Goal: Task Accomplishment & Management: Use online tool/utility

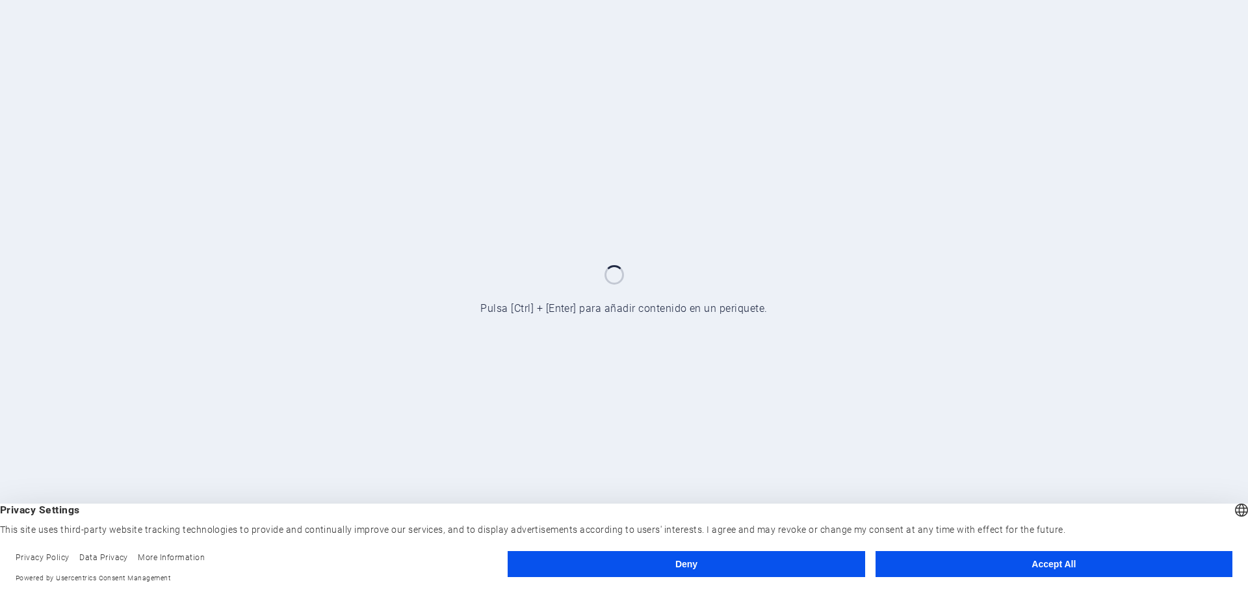
click at [1036, 564] on button "Accept All" at bounding box center [1054, 564] width 357 height 26
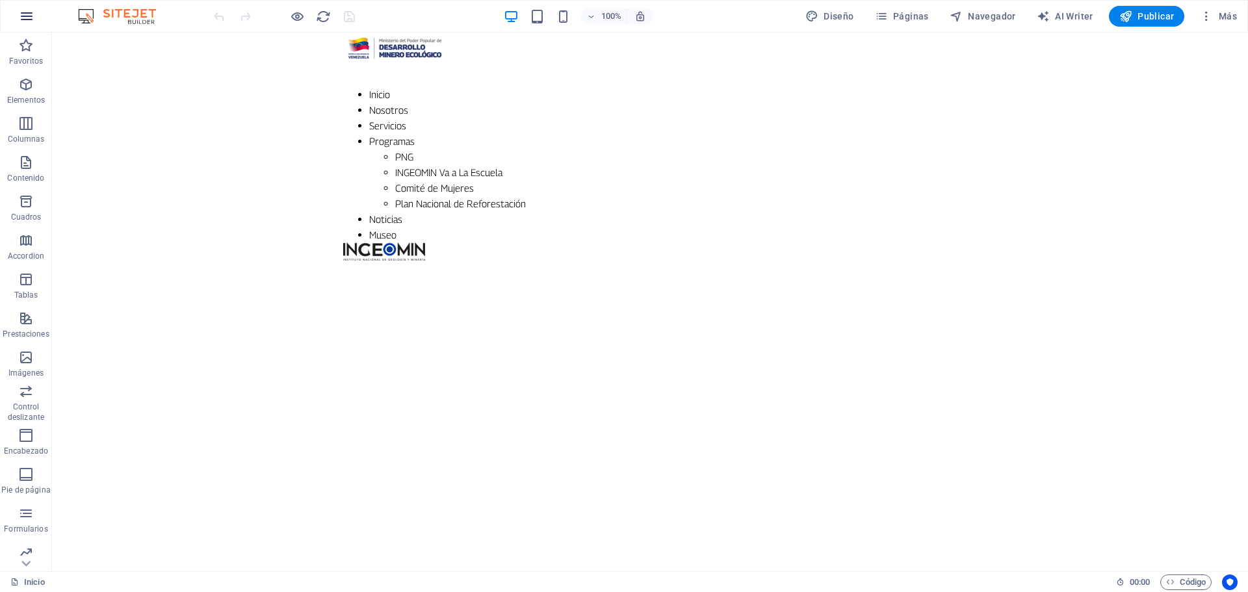
click at [30, 16] on icon "button" at bounding box center [27, 16] width 16 height 16
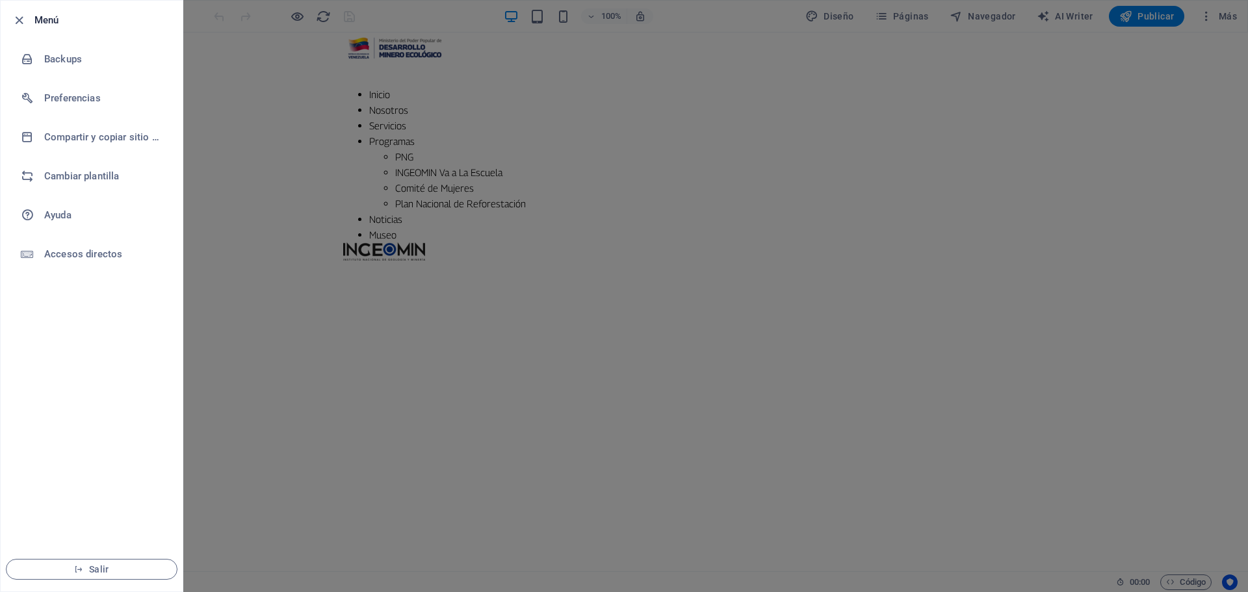
click at [30, 16] on div at bounding box center [22, 20] width 23 height 16
click at [23, 19] on icon "button" at bounding box center [19, 20] width 15 height 15
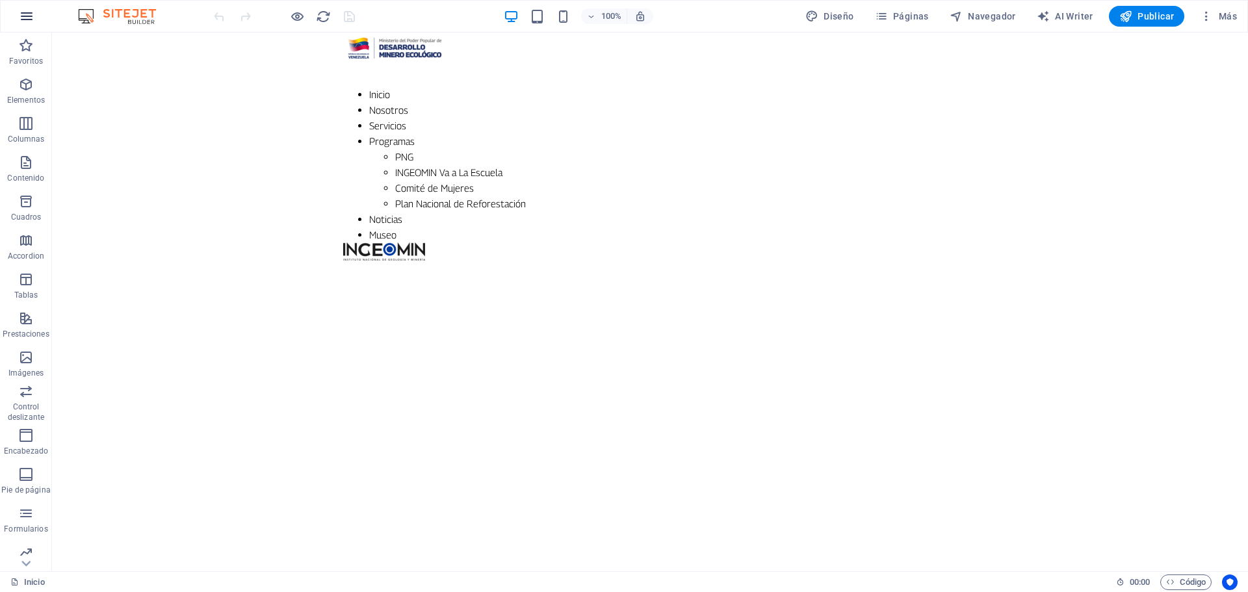
click at [29, 14] on icon "button" at bounding box center [27, 16] width 16 height 16
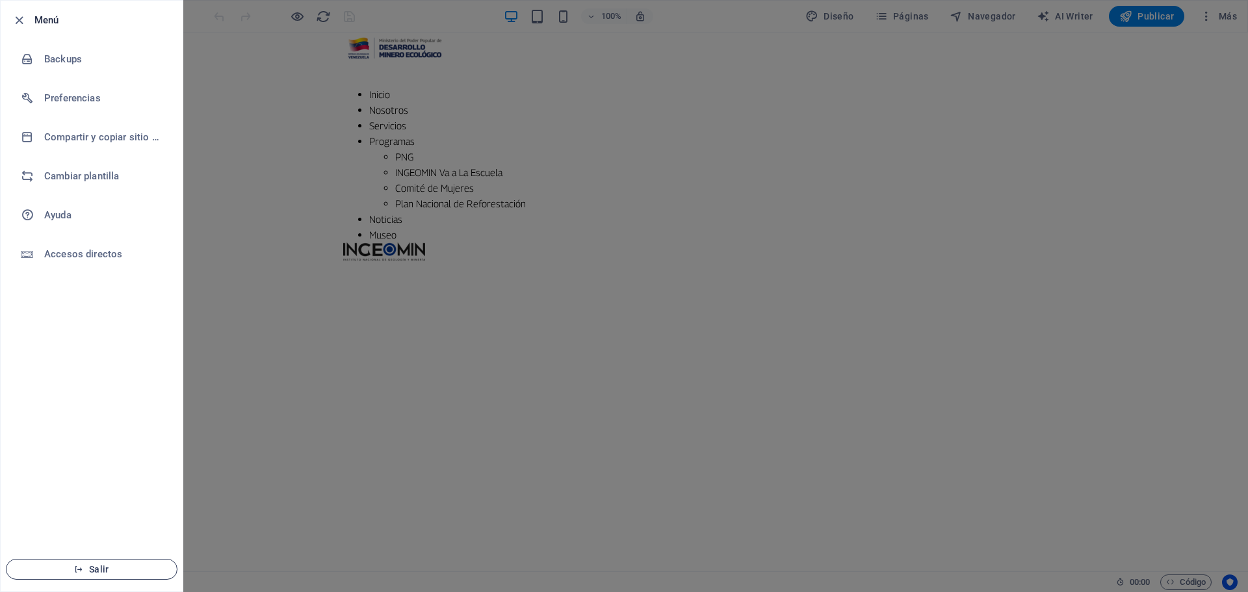
click at [116, 570] on span "Salir" at bounding box center [91, 569] width 149 height 10
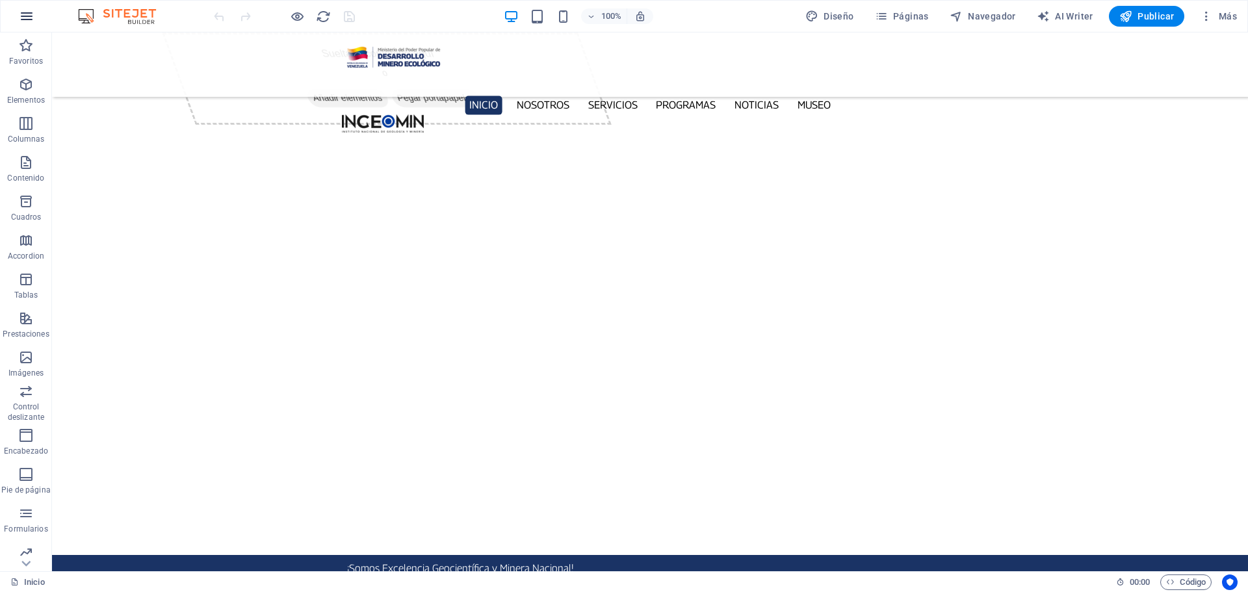
click at [25, 23] on icon "button" at bounding box center [27, 16] width 16 height 16
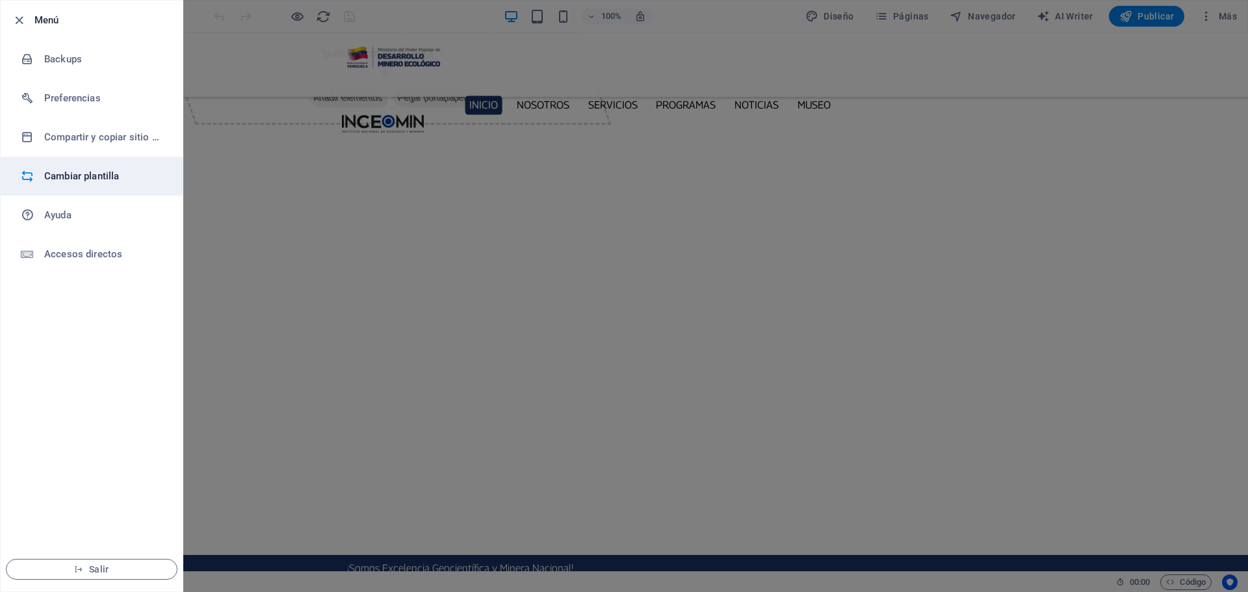
click at [85, 180] on h6 "Cambiar plantilla" at bounding box center [104, 176] width 120 height 16
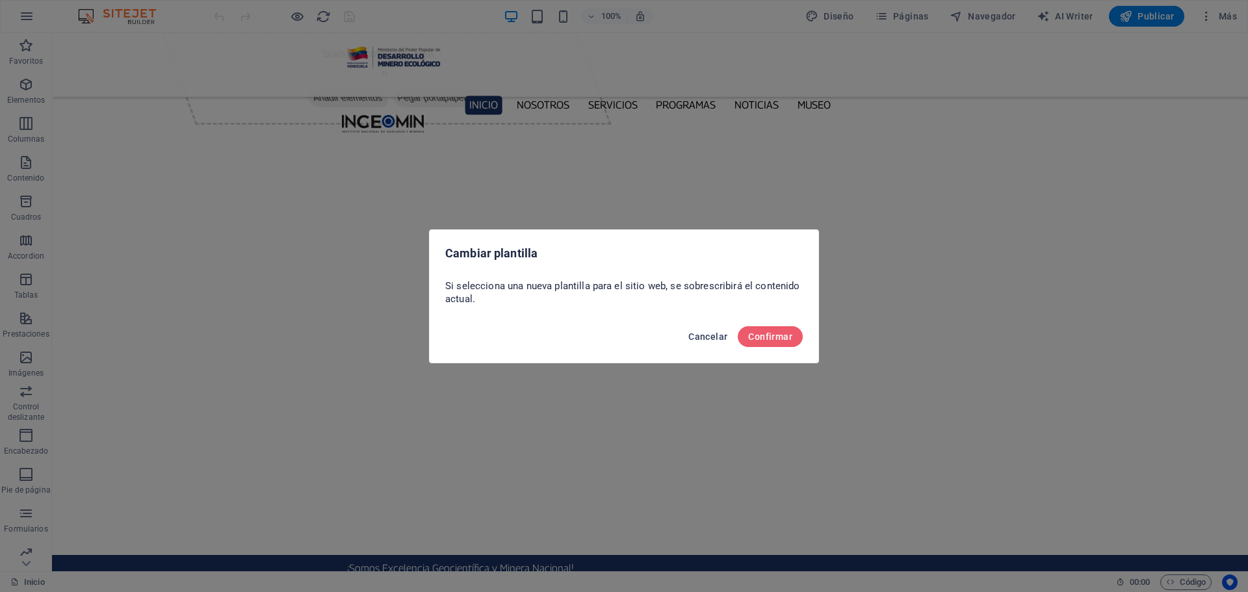
drag, startPoint x: 692, startPoint y: 336, endPoint x: 640, endPoint y: 303, distance: 61.7
click at [692, 335] on span "Cancelar" at bounding box center [707, 336] width 39 height 10
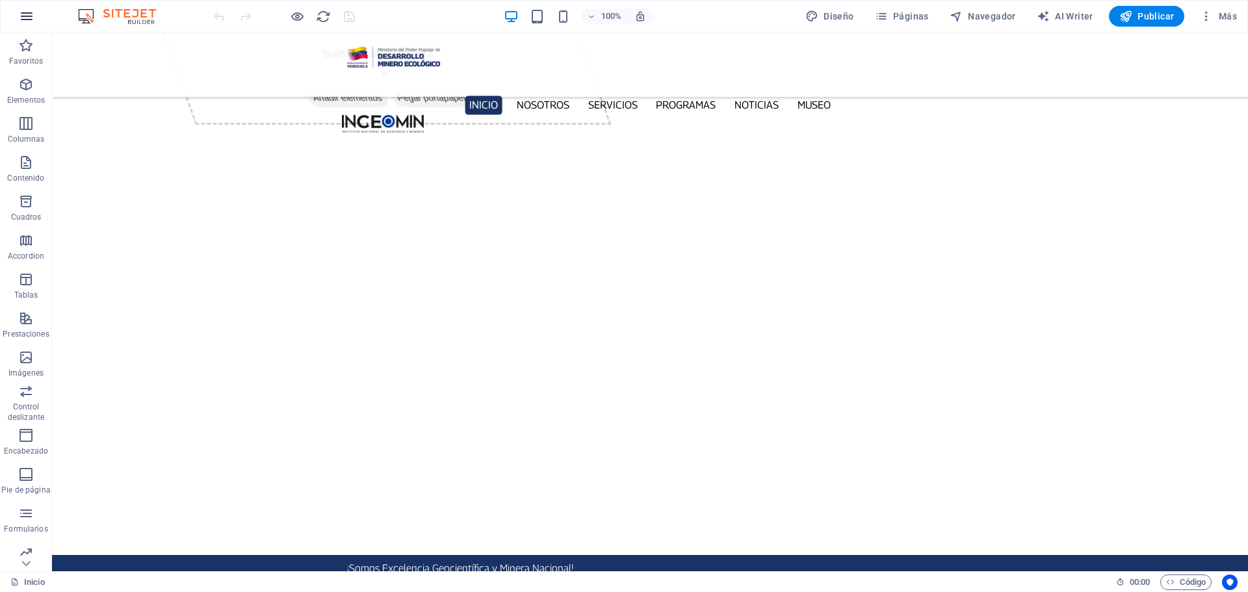
click at [28, 18] on icon "button" at bounding box center [27, 16] width 16 height 16
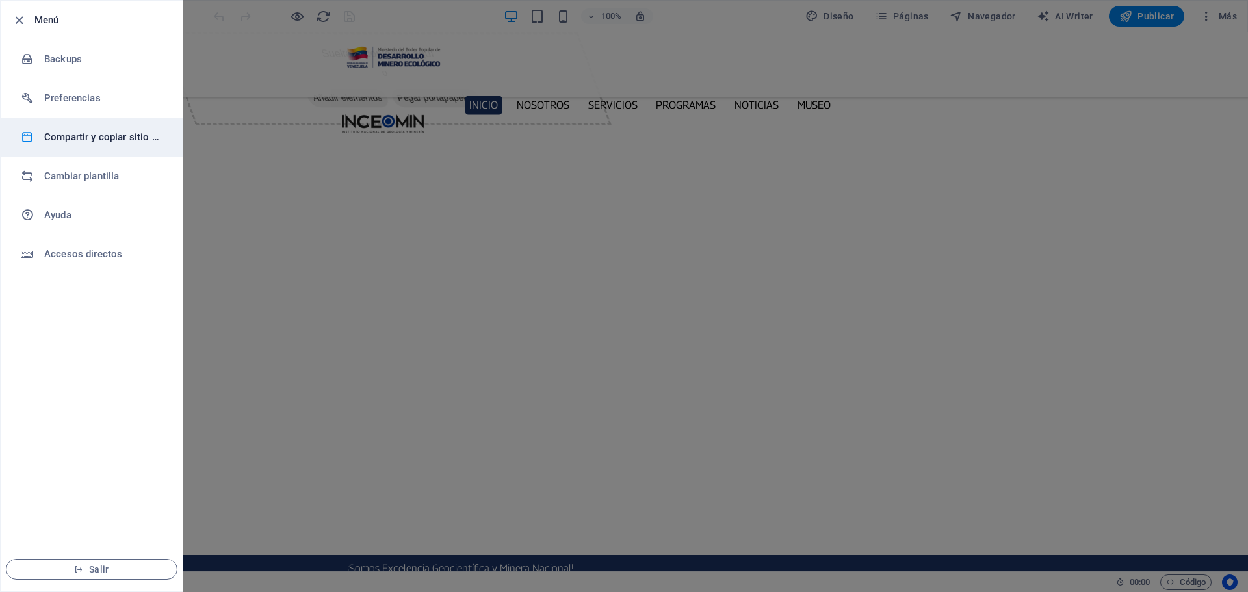
click at [90, 146] on li "Compartir y copiar sitio web" at bounding box center [92, 137] width 182 height 39
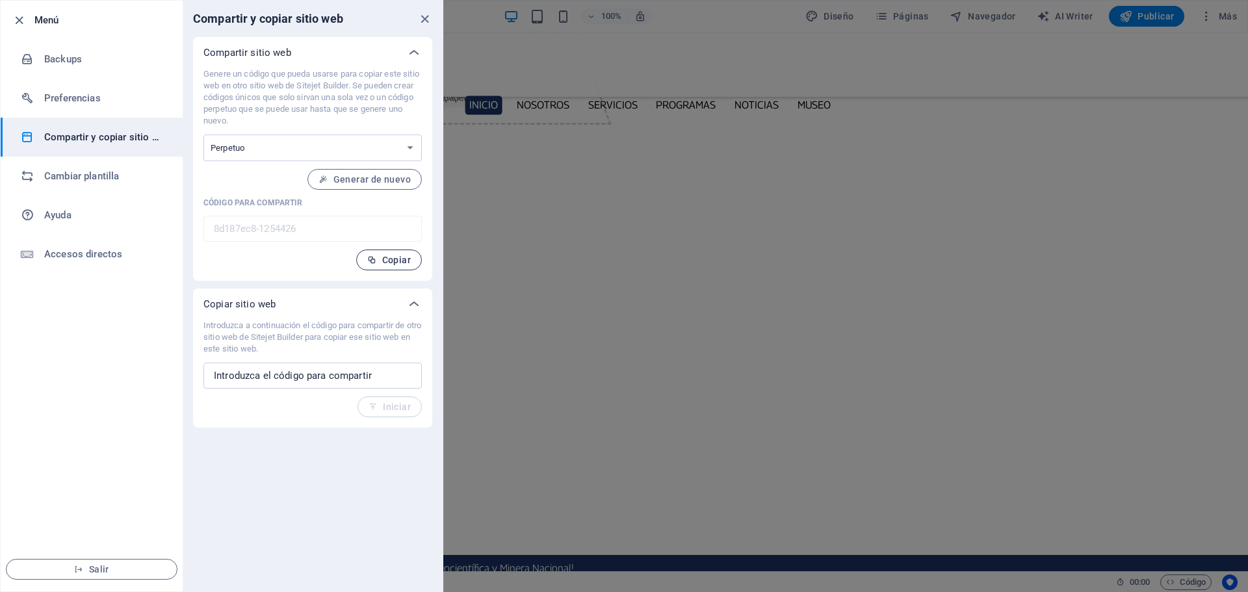
click at [393, 259] on span "Copiar" at bounding box center [389, 260] width 44 height 10
click at [109, 570] on span "Salir" at bounding box center [91, 569] width 149 height 10
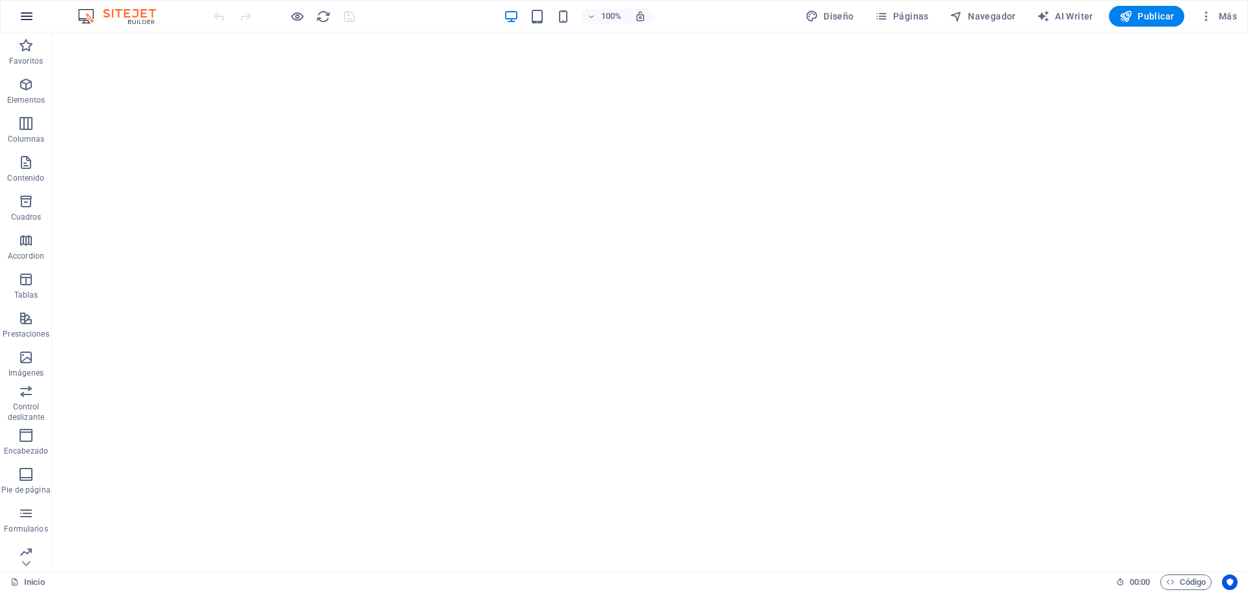
click at [25, 16] on icon "button" at bounding box center [27, 16] width 16 height 16
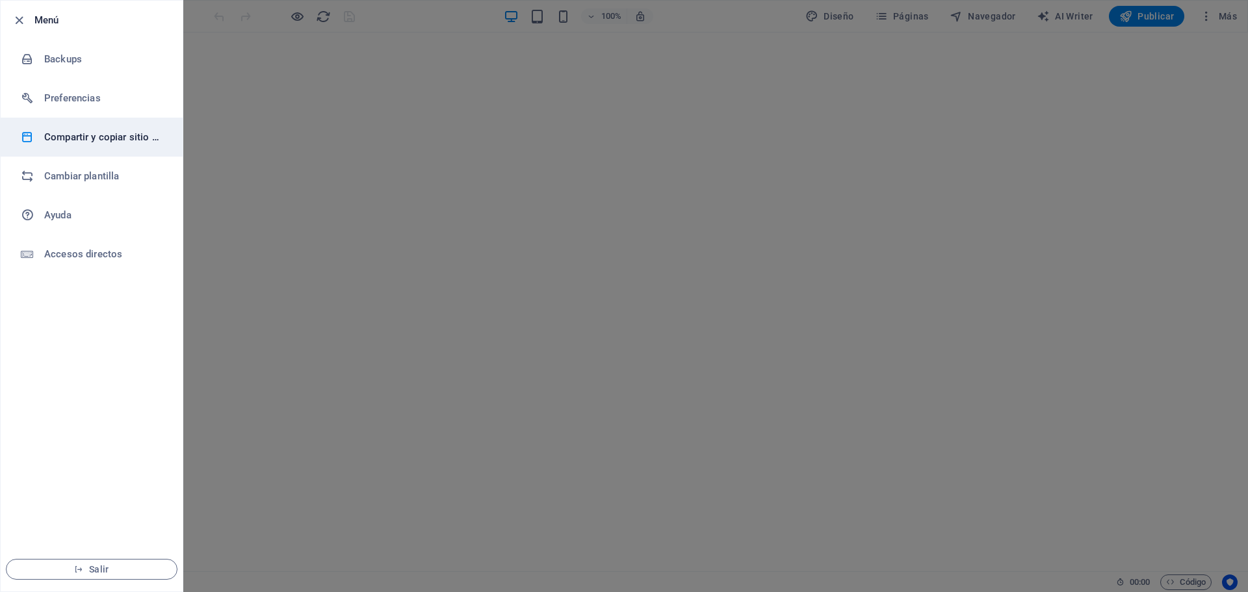
click at [120, 140] on h6 "Compartir y copiar sitio web" at bounding box center [104, 137] width 120 height 16
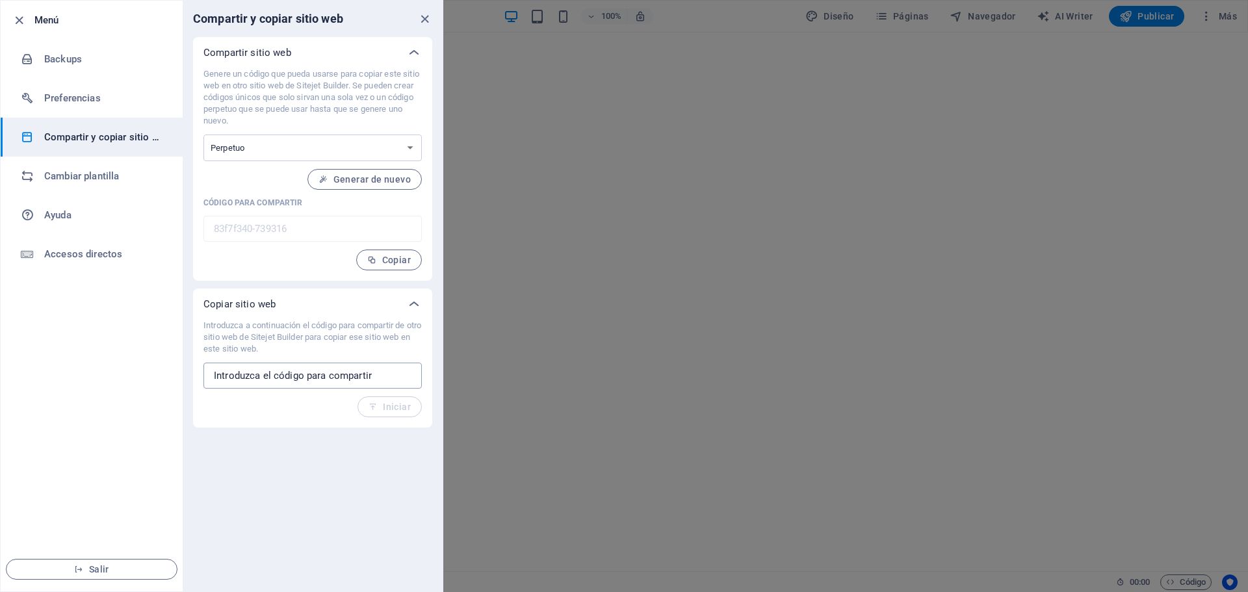
click at [380, 378] on input "text" at bounding box center [312, 376] width 218 height 26
paste input "8d187ec8-1254426"
type input "8d187ec8-1254426"
click at [384, 405] on span "Iniciar" at bounding box center [390, 407] width 42 height 10
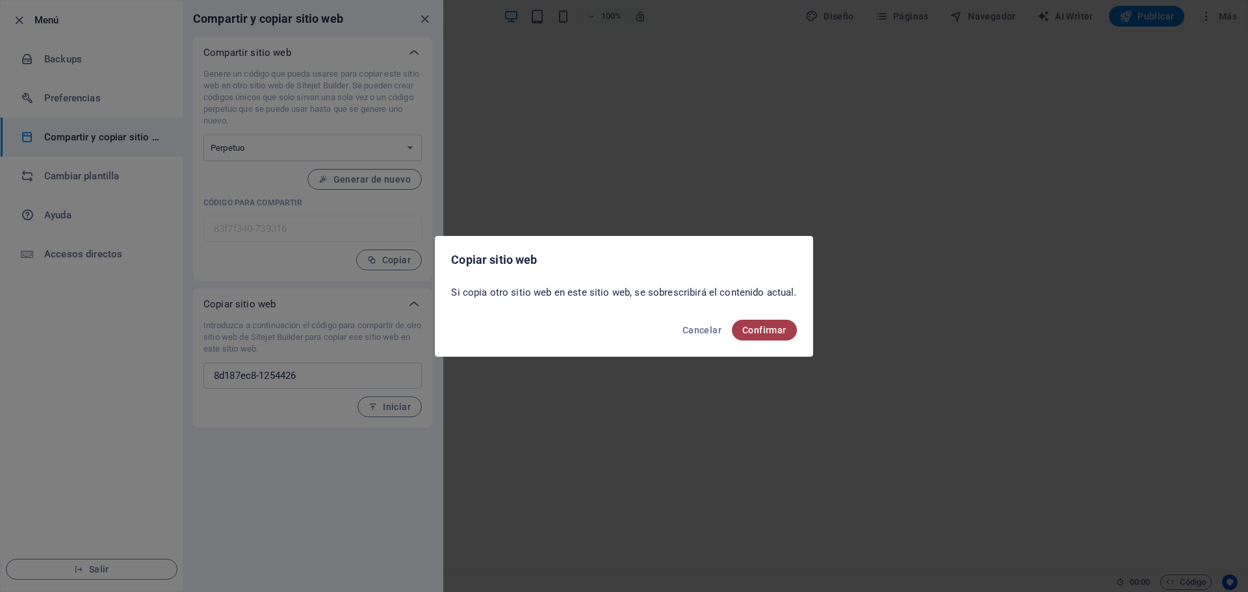
click at [761, 335] on span "Confirmar" at bounding box center [764, 330] width 44 height 10
click at [763, 323] on button "Confirmar" at bounding box center [764, 330] width 65 height 21
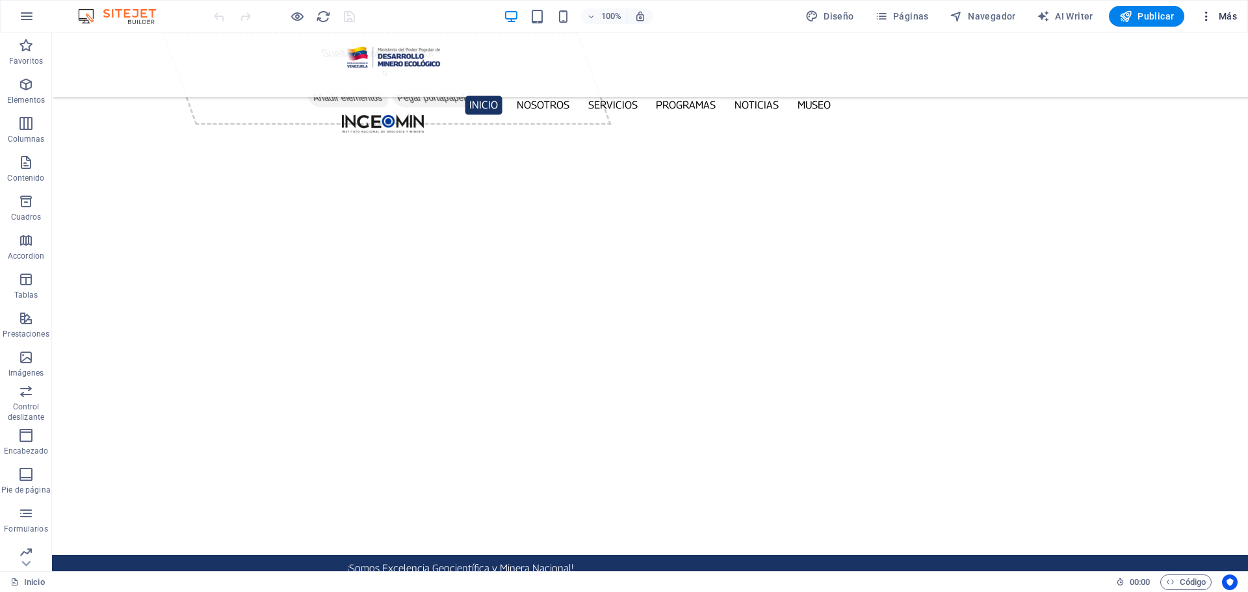
click at [1212, 21] on icon "button" at bounding box center [1206, 16] width 13 height 13
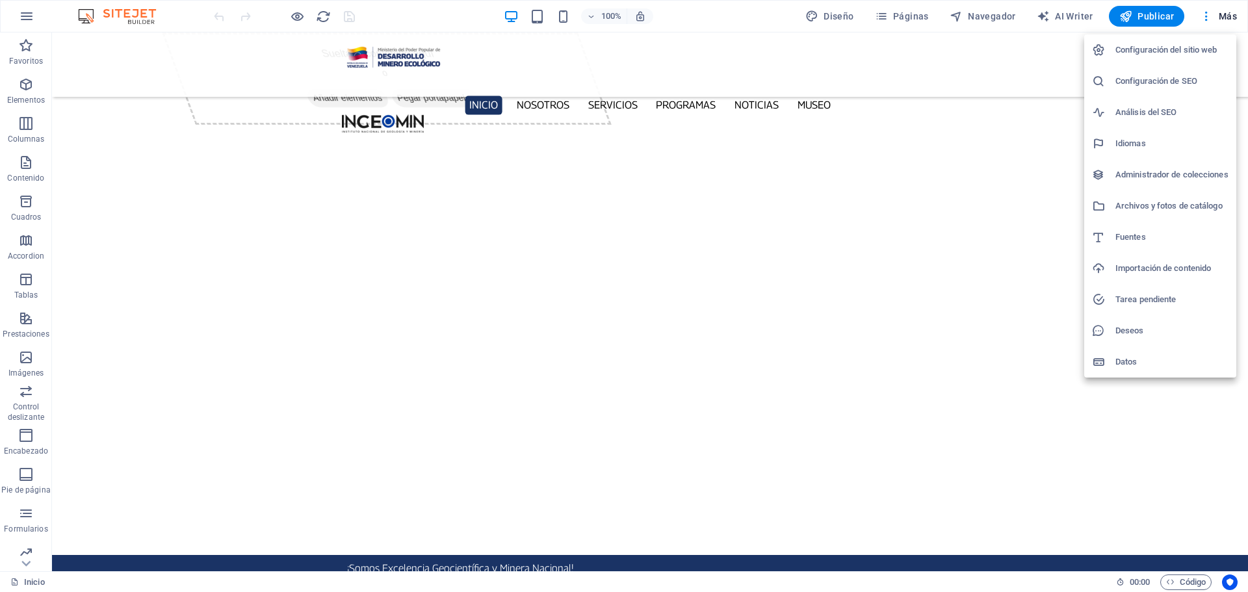
click at [1175, 60] on li "Configuración del sitio web" at bounding box center [1160, 49] width 152 height 31
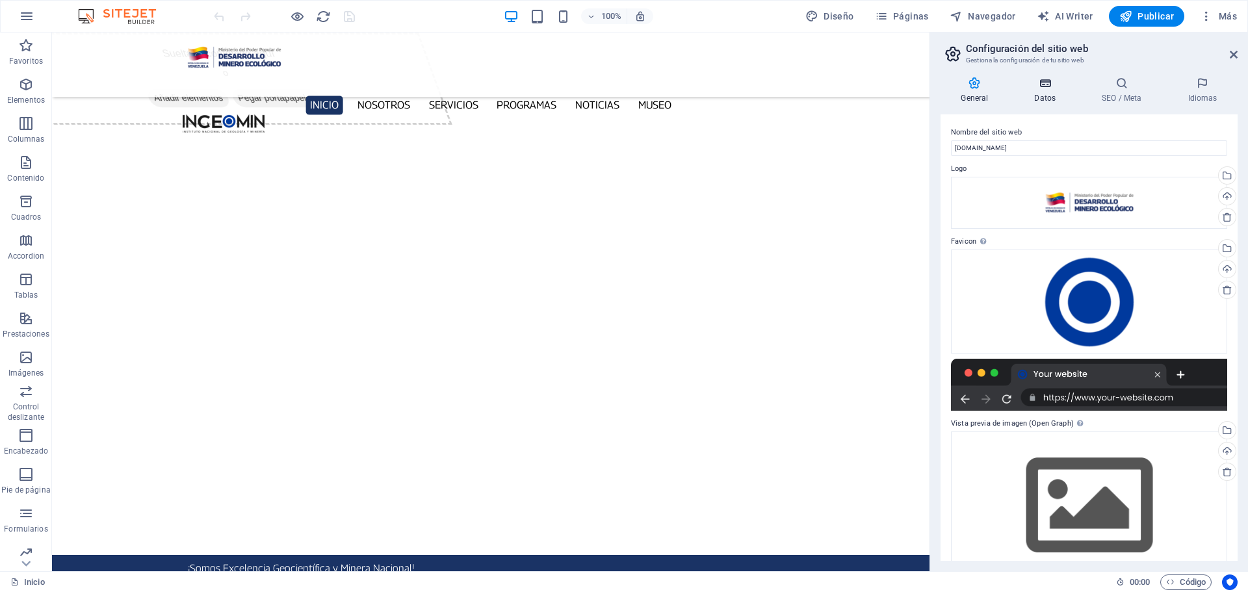
click at [1050, 86] on icon at bounding box center [1045, 83] width 62 height 13
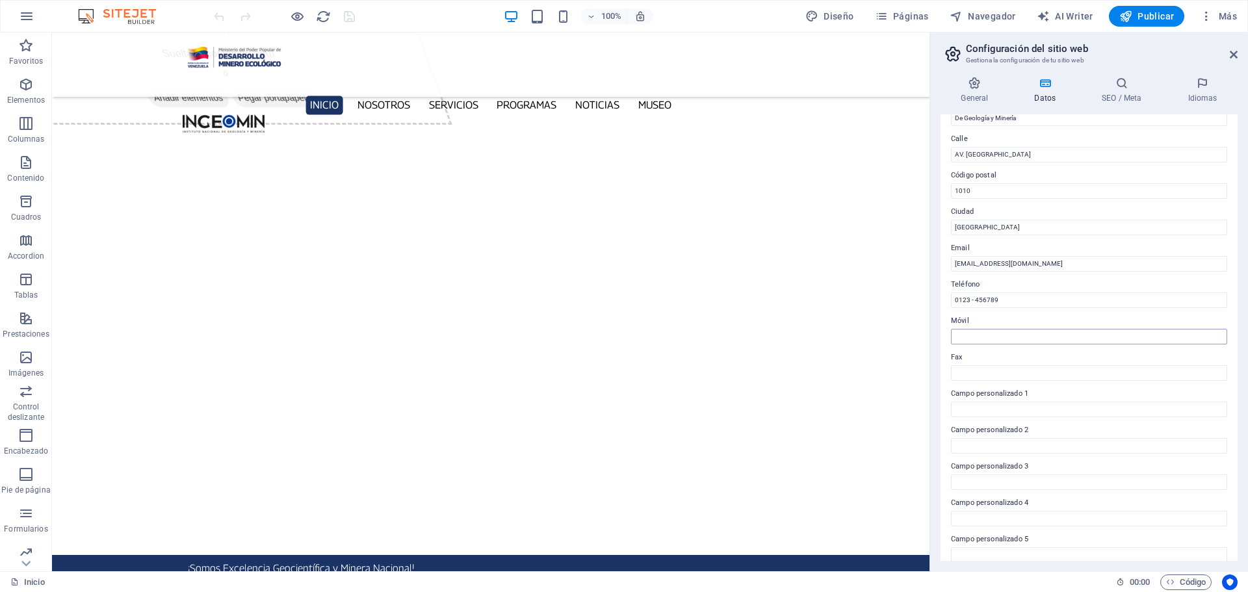
scroll to position [178, 0]
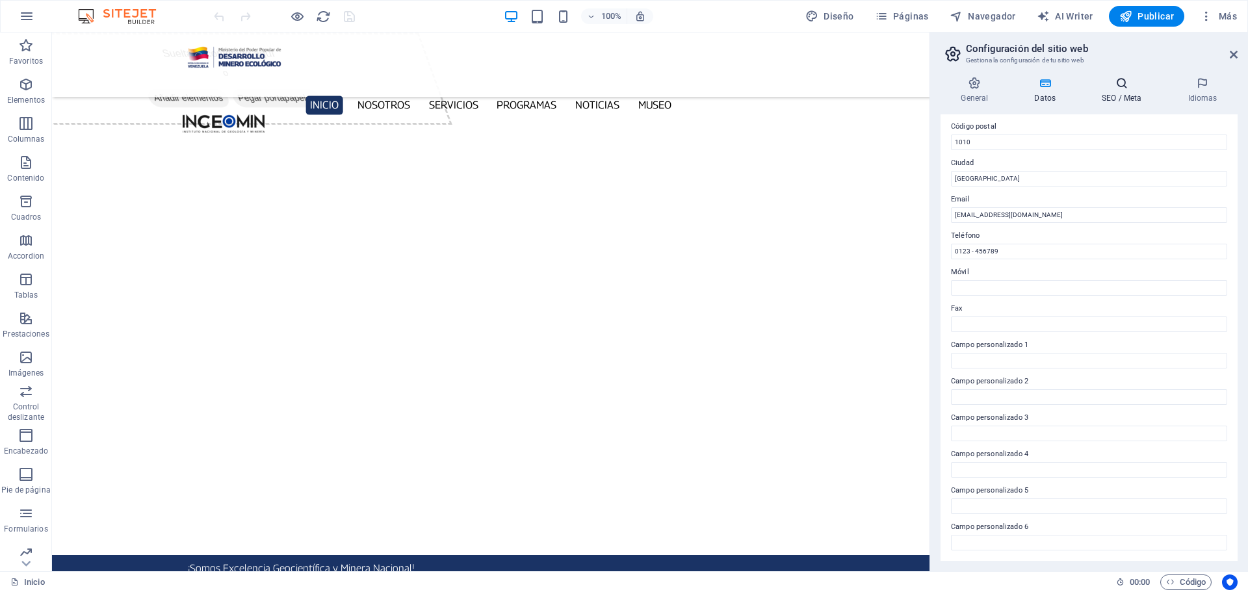
click at [1123, 84] on icon at bounding box center [1122, 83] width 81 height 13
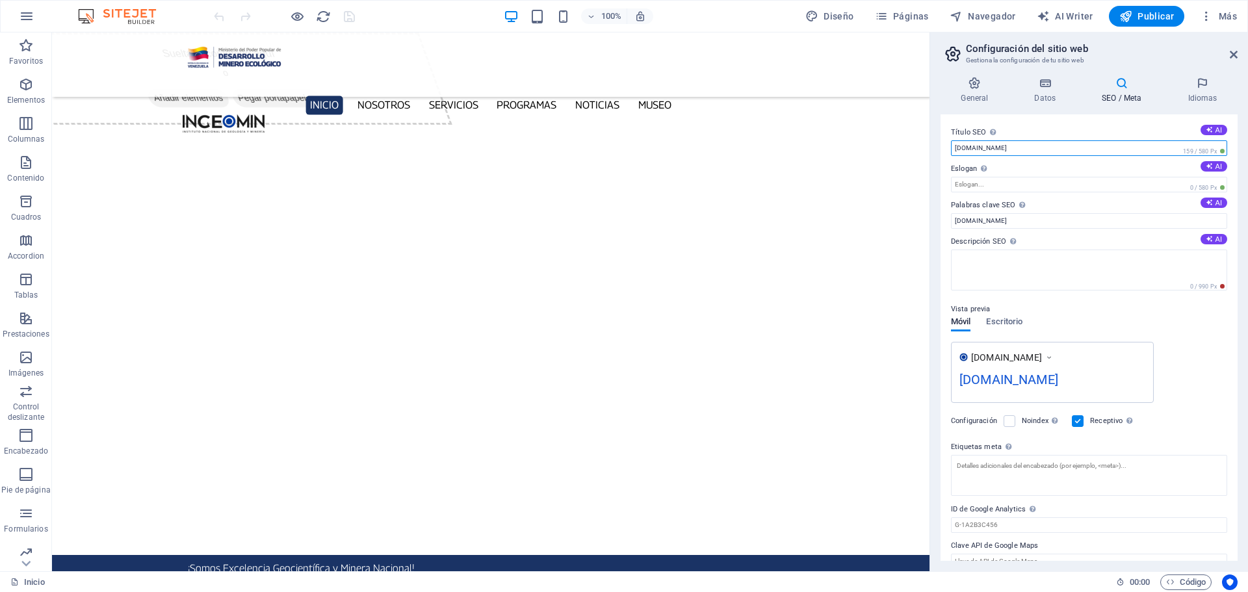
click at [1023, 148] on input "web.ingeomin.net" at bounding box center [1089, 148] width 276 height 16
type input "ingeomin.con.ve"
click at [989, 185] on input "Eslogan El eslogan de tu sitio web. AI" at bounding box center [1089, 185] width 276 height 16
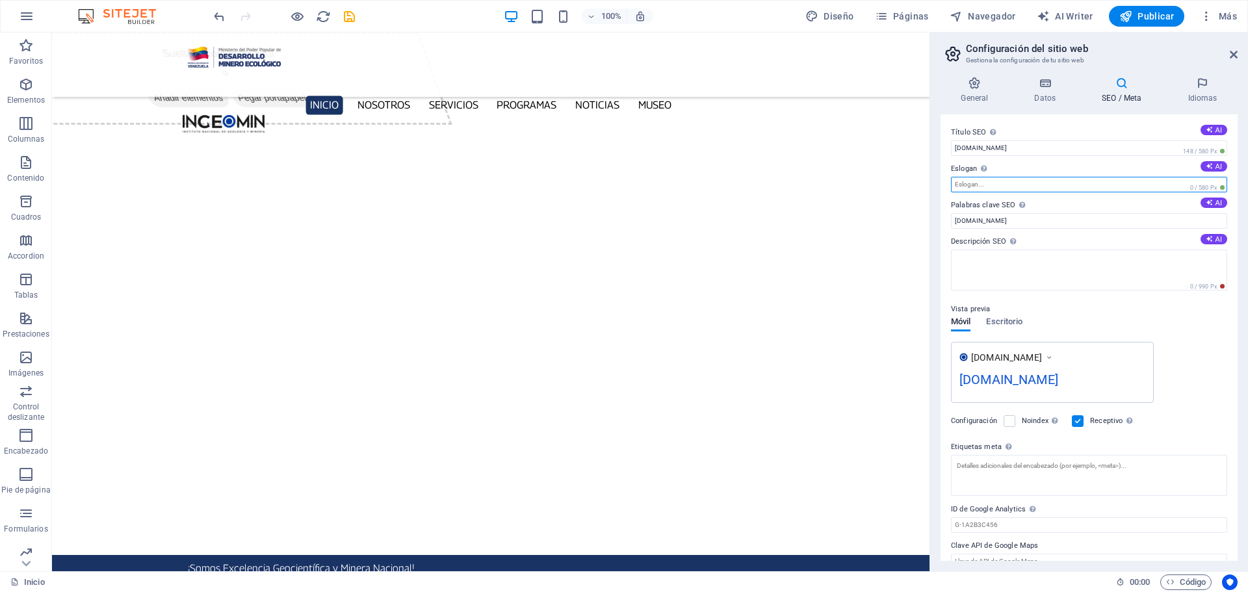
type input "ingeomin.com.ve"
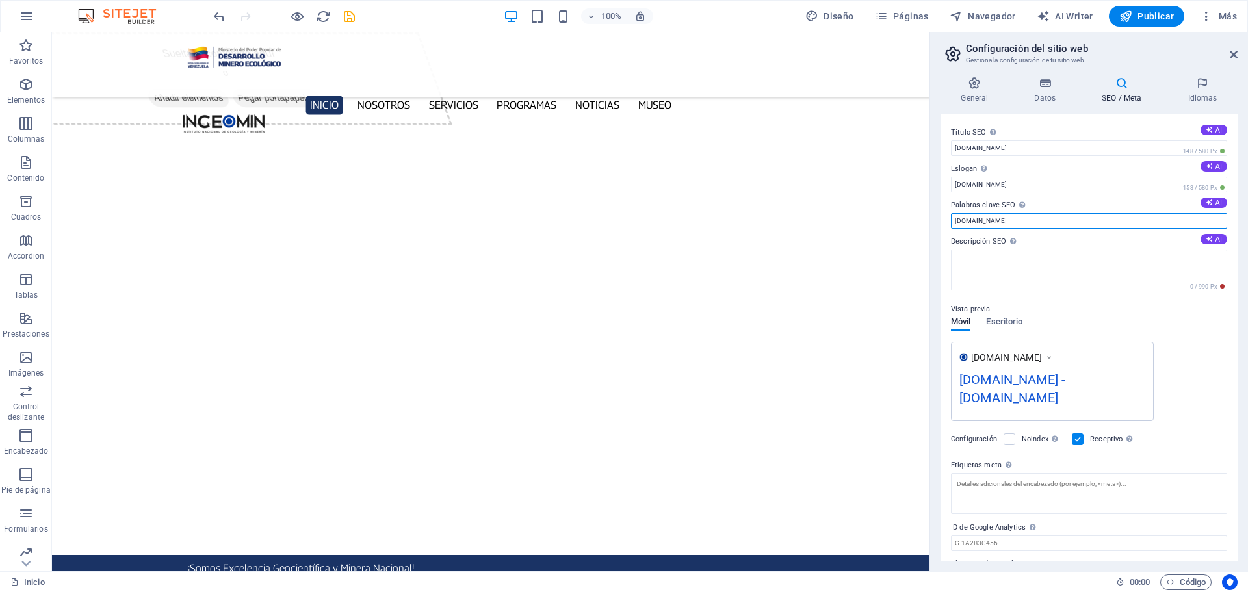
click at [1024, 222] on input "web.ingeomin.net" at bounding box center [1089, 221] width 276 height 16
type input "ingeomin.com.ve"
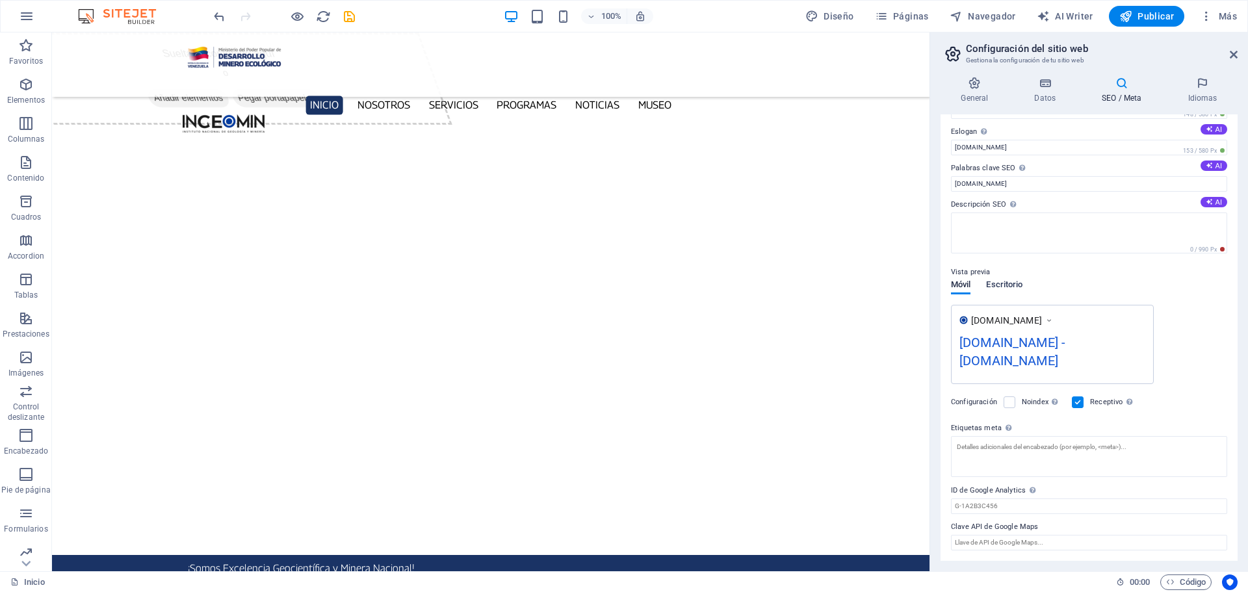
click at [1011, 286] on span "Escritorio" at bounding box center [1004, 286] width 36 height 18
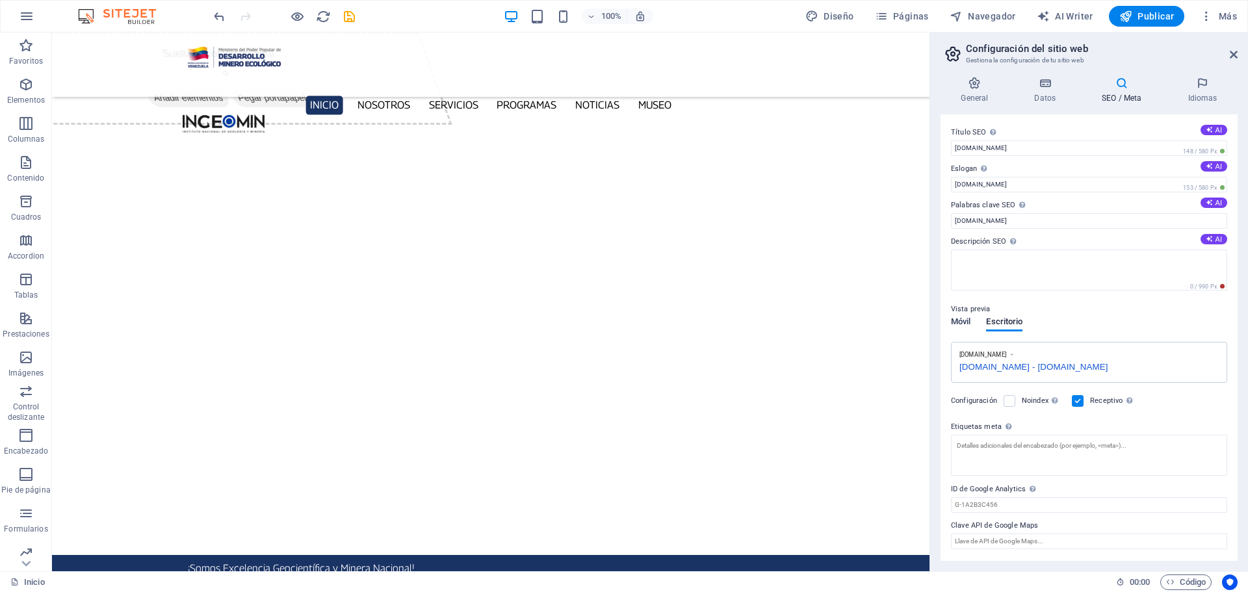
click at [962, 320] on span "Móvil" at bounding box center [960, 323] width 19 height 18
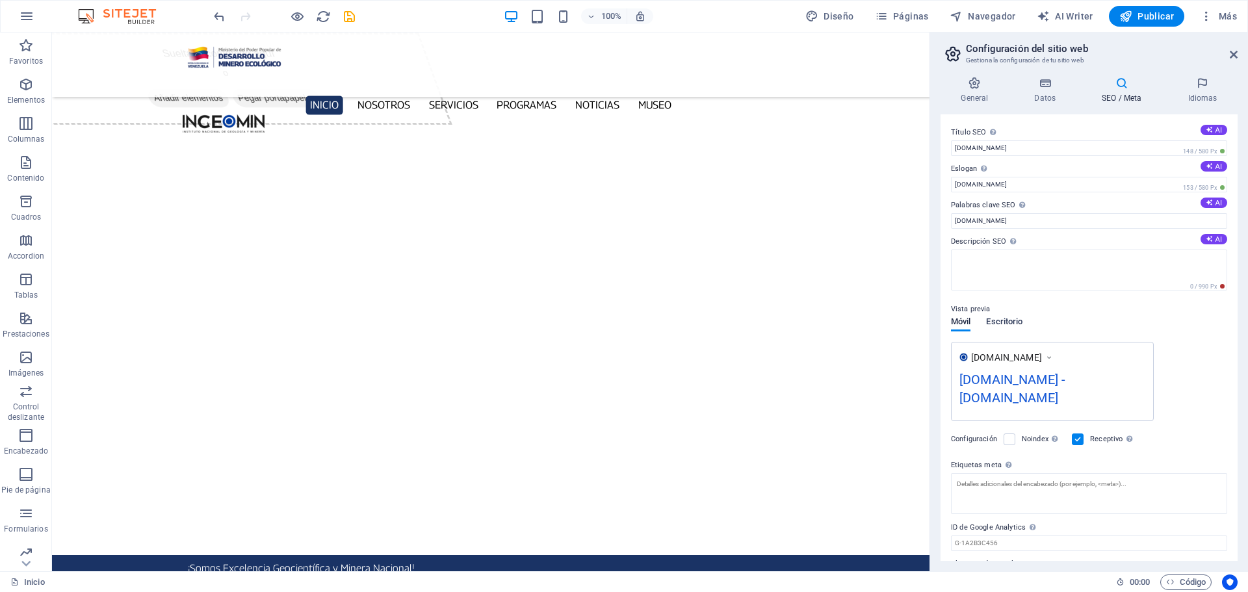
click at [1014, 320] on span "Escritorio" at bounding box center [1004, 323] width 36 height 18
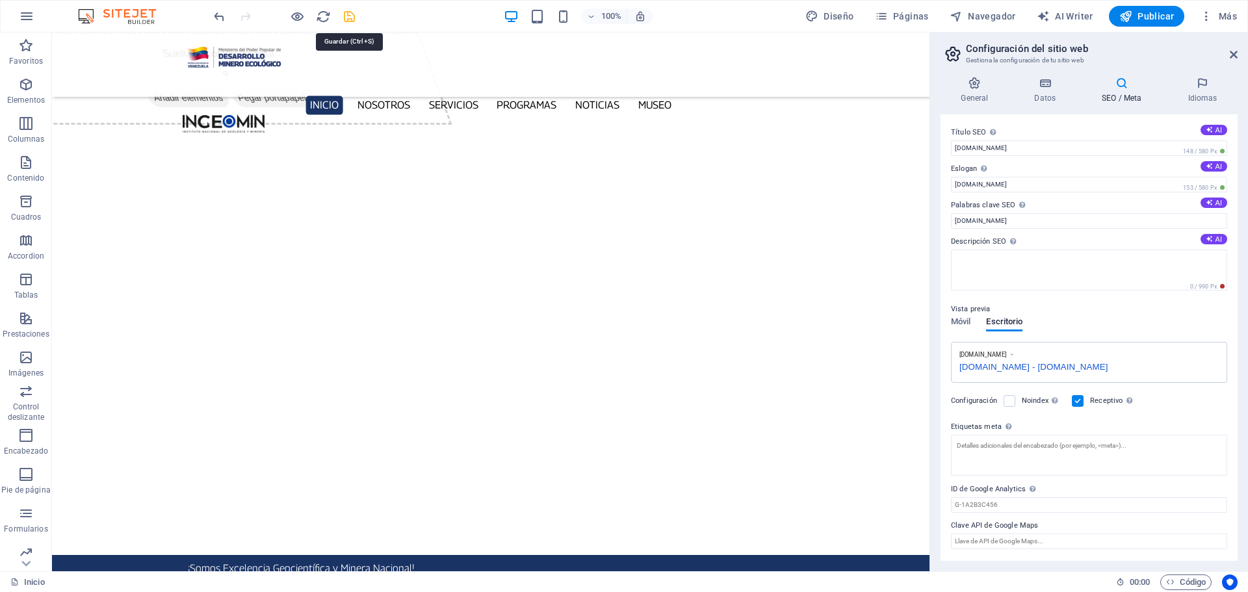
click at [350, 21] on icon "save" at bounding box center [349, 16] width 15 height 15
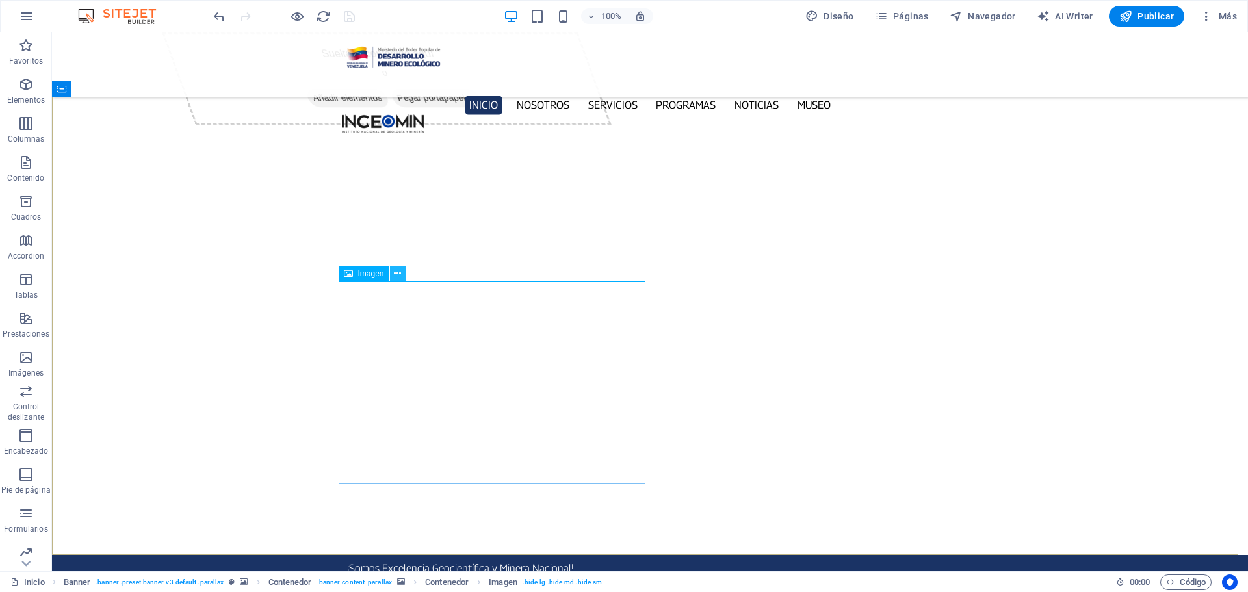
click at [395, 276] on icon at bounding box center [397, 274] width 7 height 14
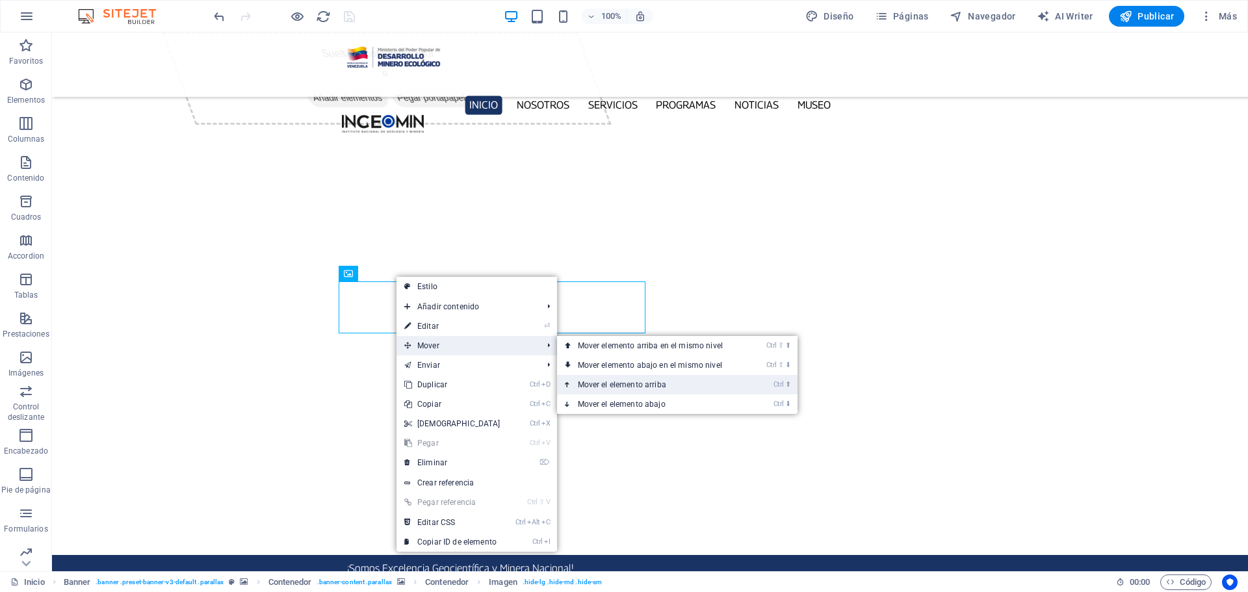
drag, startPoint x: 666, startPoint y: 383, endPoint x: 614, endPoint y: 348, distance: 62.6
click at [666, 383] on link "Ctrl ⬆ Mover el elemento arriba" at bounding box center [653, 384] width 192 height 19
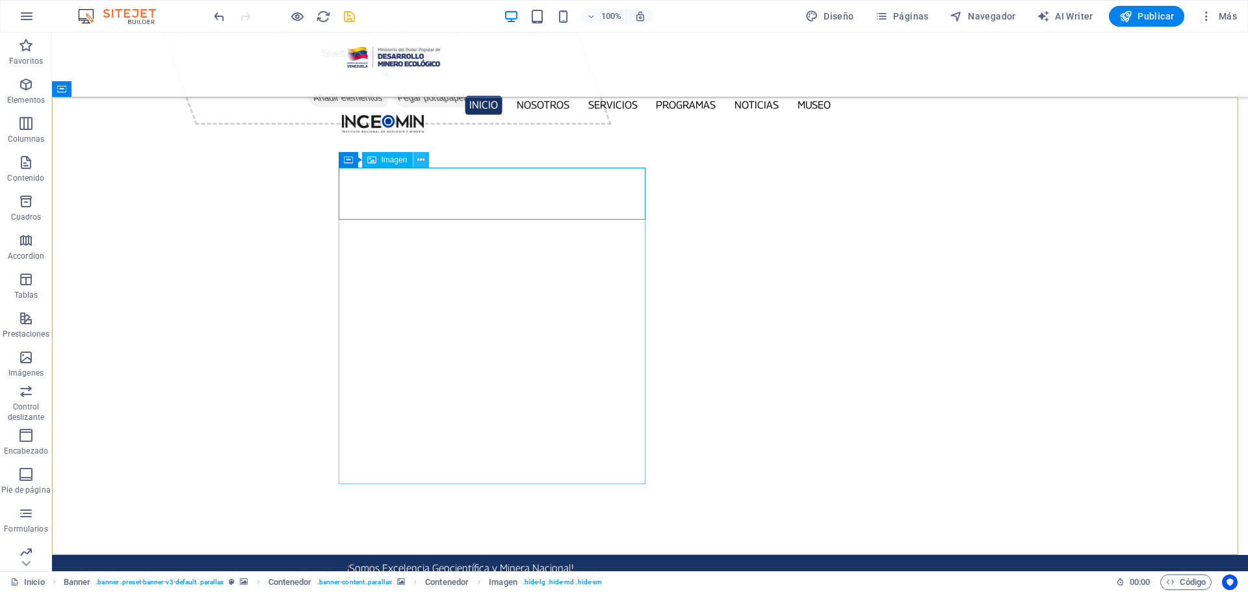
click at [422, 158] on icon at bounding box center [420, 160] width 7 height 14
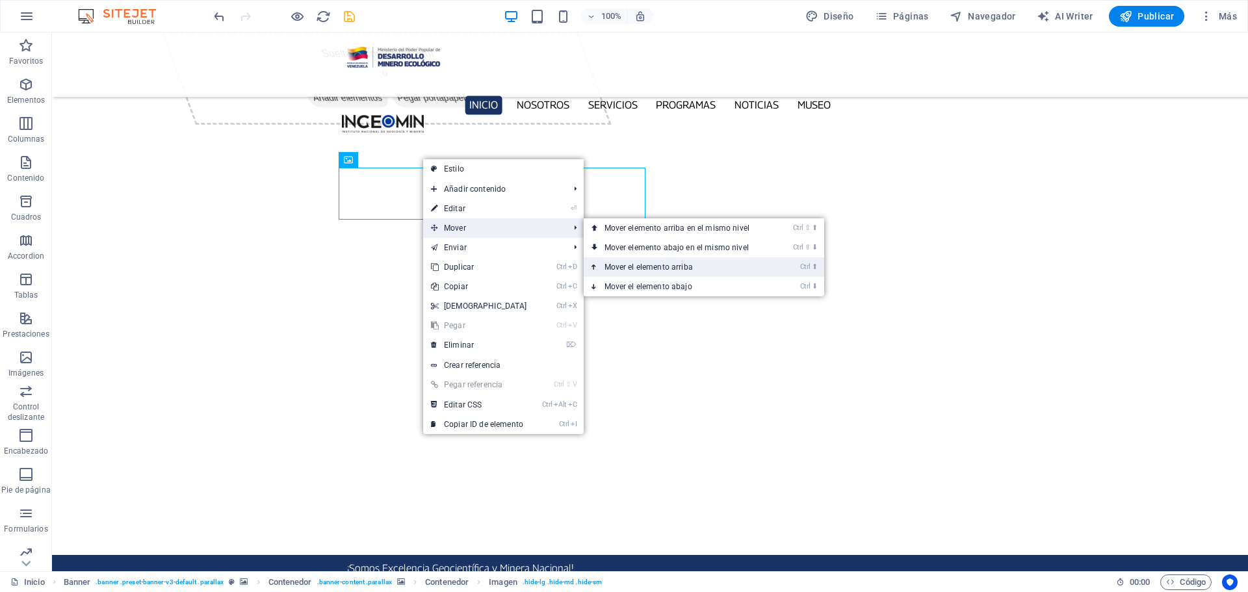
drag, startPoint x: 675, startPoint y: 263, endPoint x: 623, endPoint y: 230, distance: 61.7
click at [675, 263] on link "Ctrl ⬆ Mover el elemento arriba" at bounding box center [680, 266] width 192 height 19
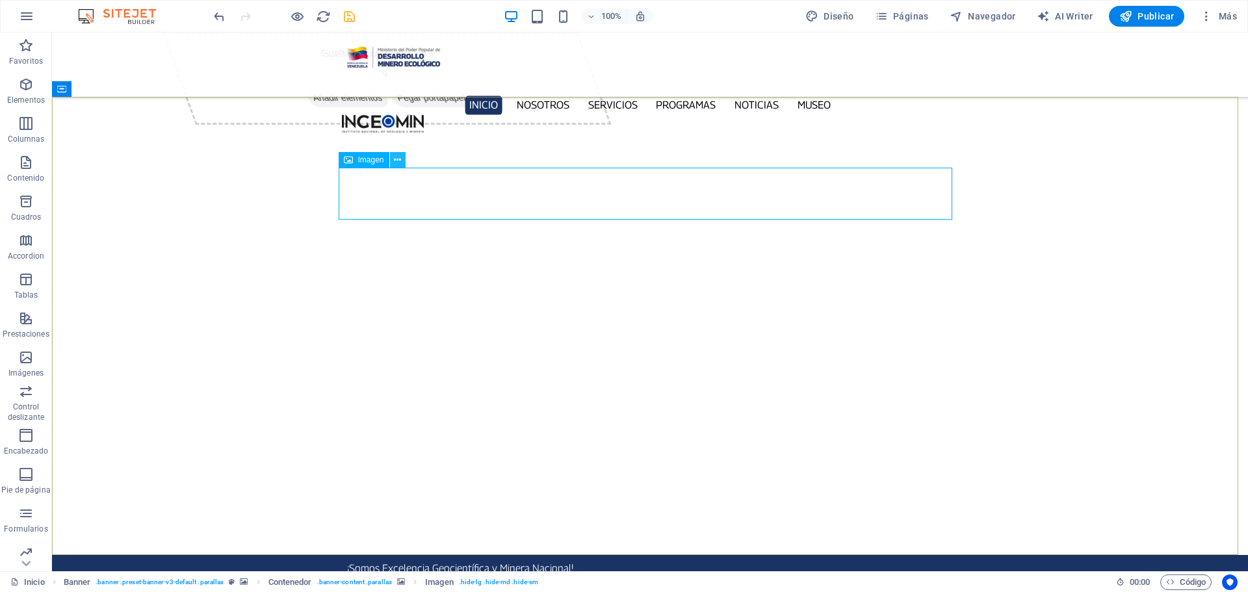
click at [398, 163] on icon at bounding box center [397, 160] width 7 height 14
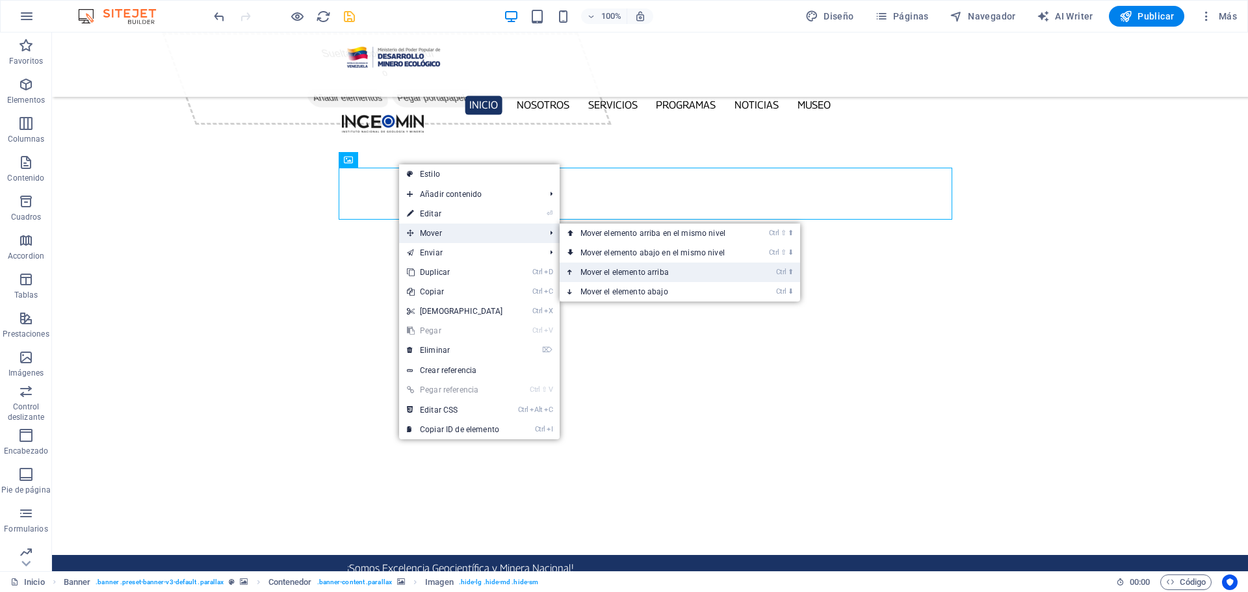
click at [671, 274] on link "Ctrl ⬆ Mover el elemento arriba" at bounding box center [656, 272] width 192 height 19
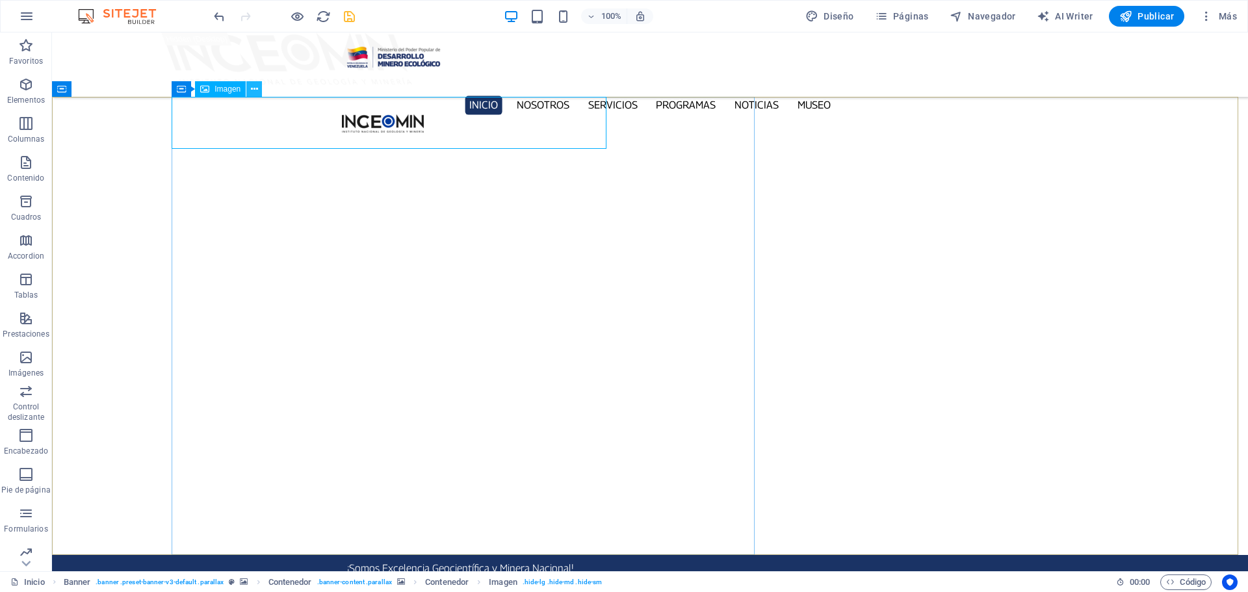
click at [257, 87] on icon at bounding box center [254, 90] width 7 height 14
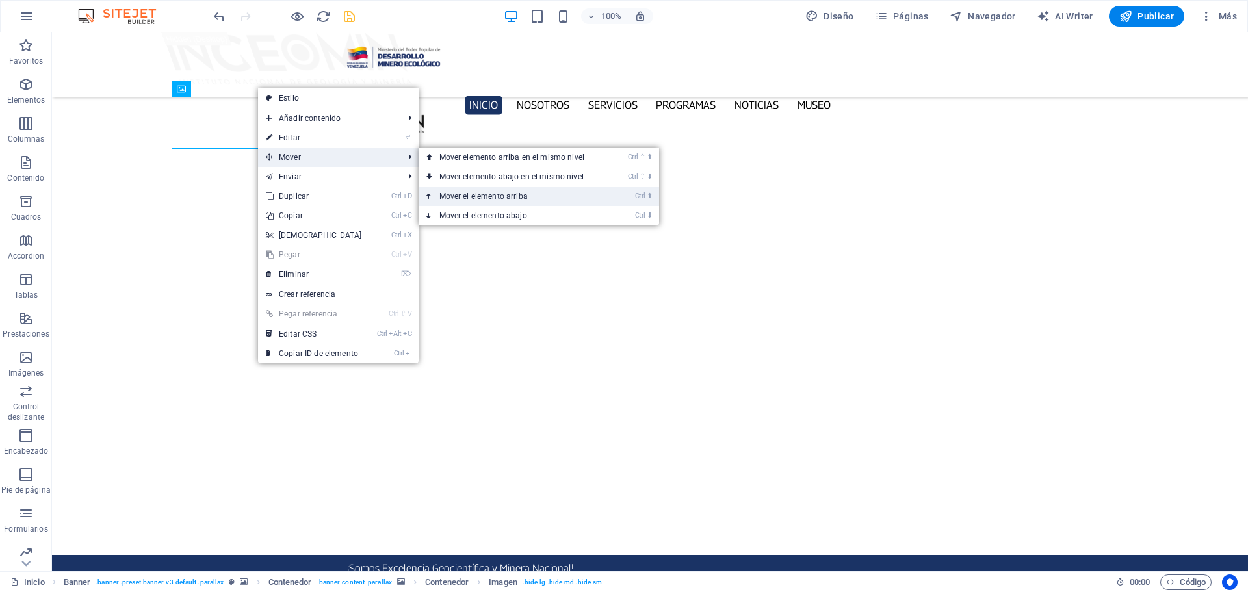
click at [531, 198] on link "Ctrl ⬆ Mover el elemento arriba" at bounding box center [515, 196] width 192 height 19
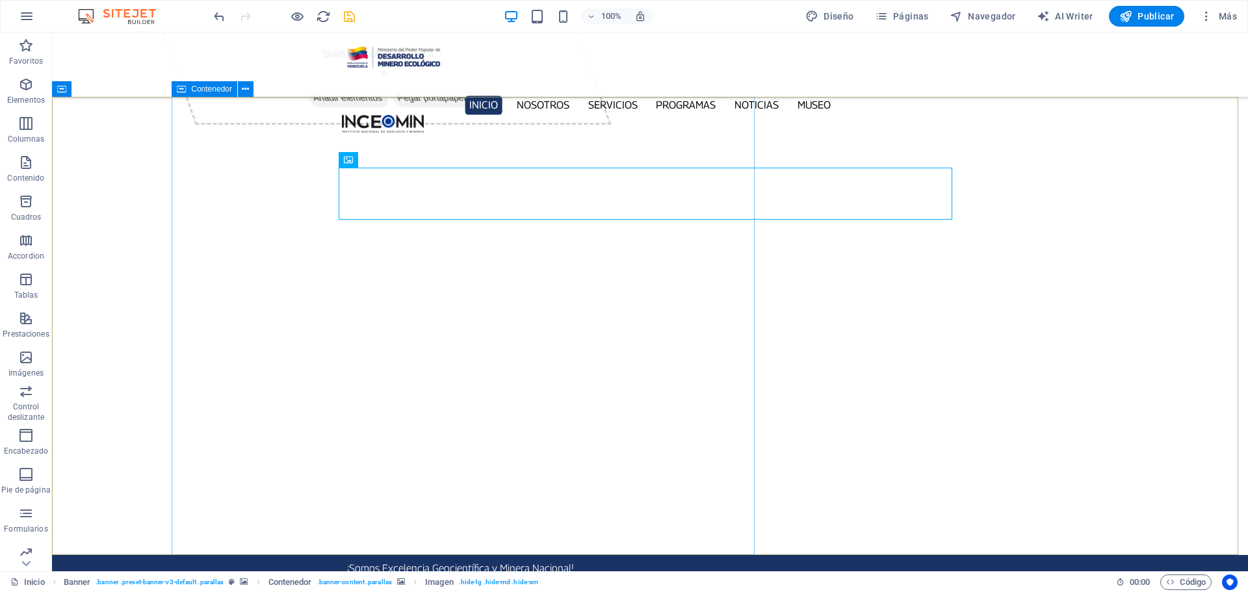
click at [198, 89] on span "Contenedor" at bounding box center [211, 89] width 41 height 8
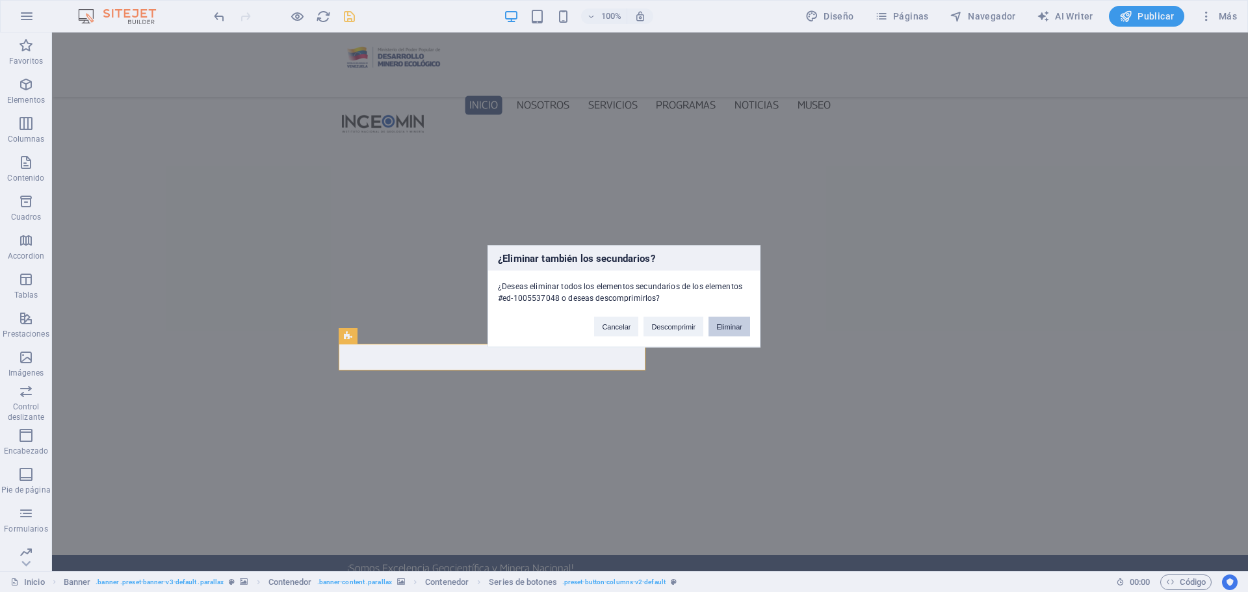
drag, startPoint x: 729, startPoint y: 329, endPoint x: 675, endPoint y: 291, distance: 66.7
click at [729, 329] on button "Eliminar" at bounding box center [729, 326] width 42 height 19
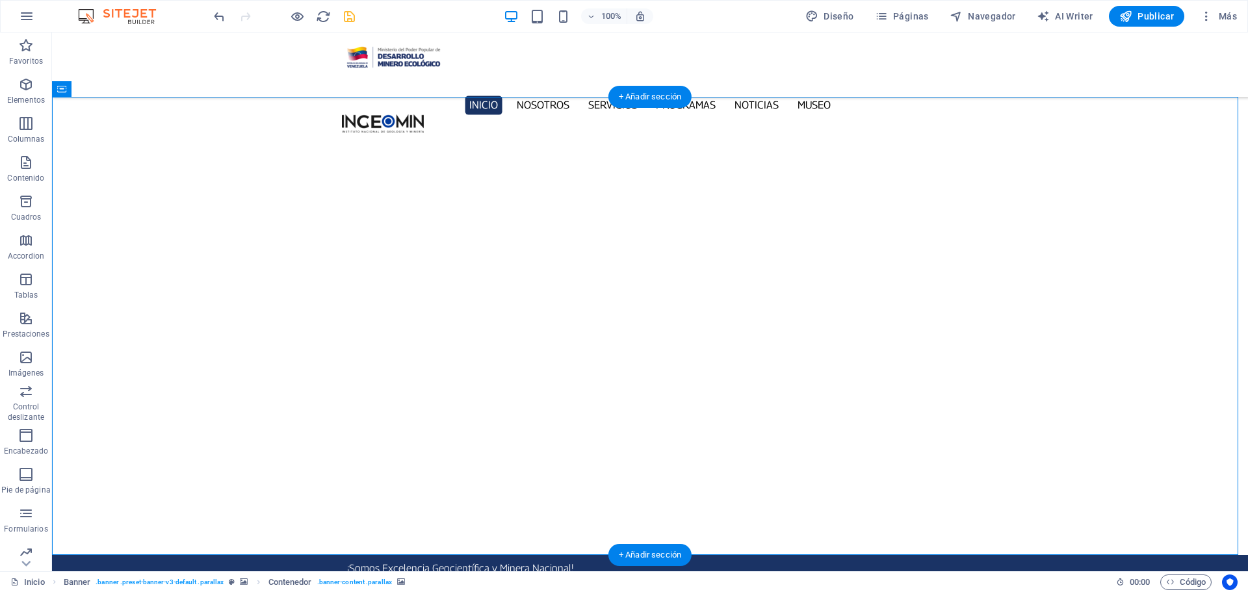
select select "px"
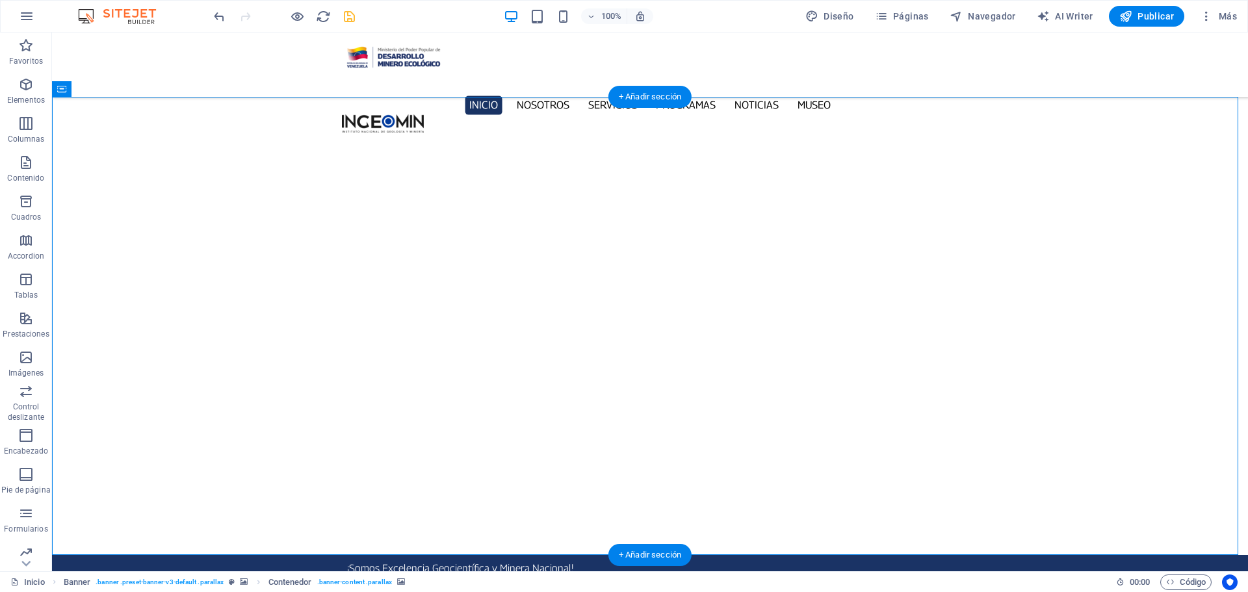
select select "px"
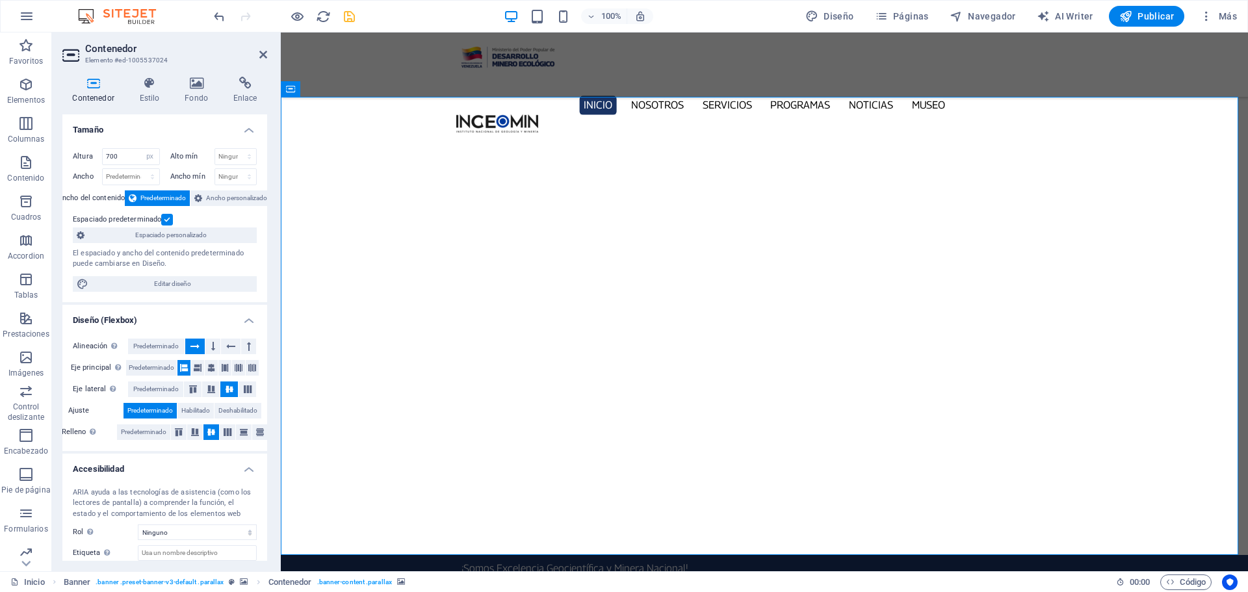
click at [90, 390] on label "Eje lateral Controla la dirección vertical del elemento en el contenedor (aline…" at bounding box center [100, 390] width 55 height 16
click at [155, 390] on span "Predeterminado" at bounding box center [155, 390] width 45 height 16
click at [135, 428] on span "Predeterminado" at bounding box center [143, 432] width 45 height 16
click at [151, 369] on span "Predeterminado" at bounding box center [151, 368] width 45 height 16
click at [155, 340] on span "Predeterminado" at bounding box center [155, 347] width 45 height 16
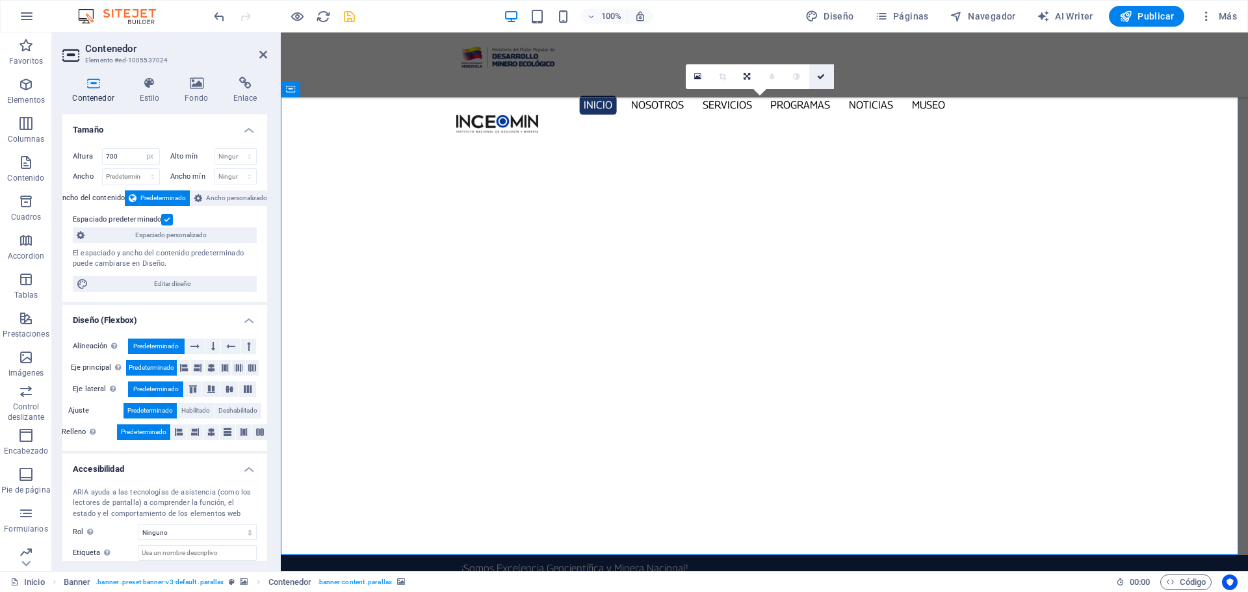
drag, startPoint x: 771, startPoint y: 43, endPoint x: 821, endPoint y: 75, distance: 59.3
click at [821, 75] on icon at bounding box center [821, 77] width 8 height 8
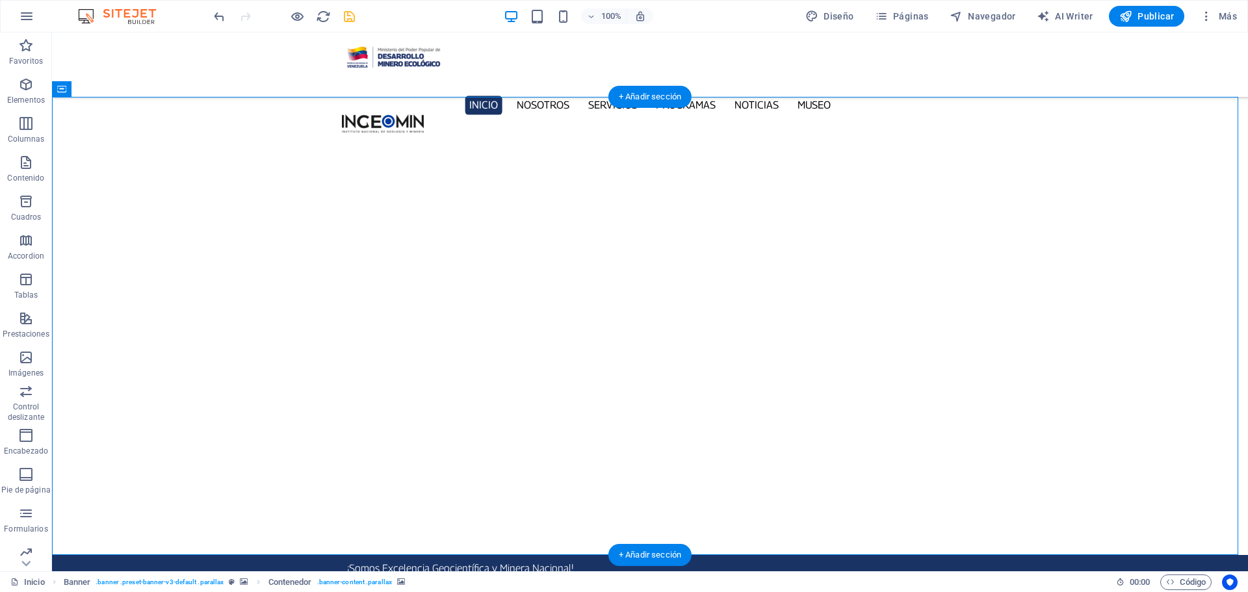
select select "px"
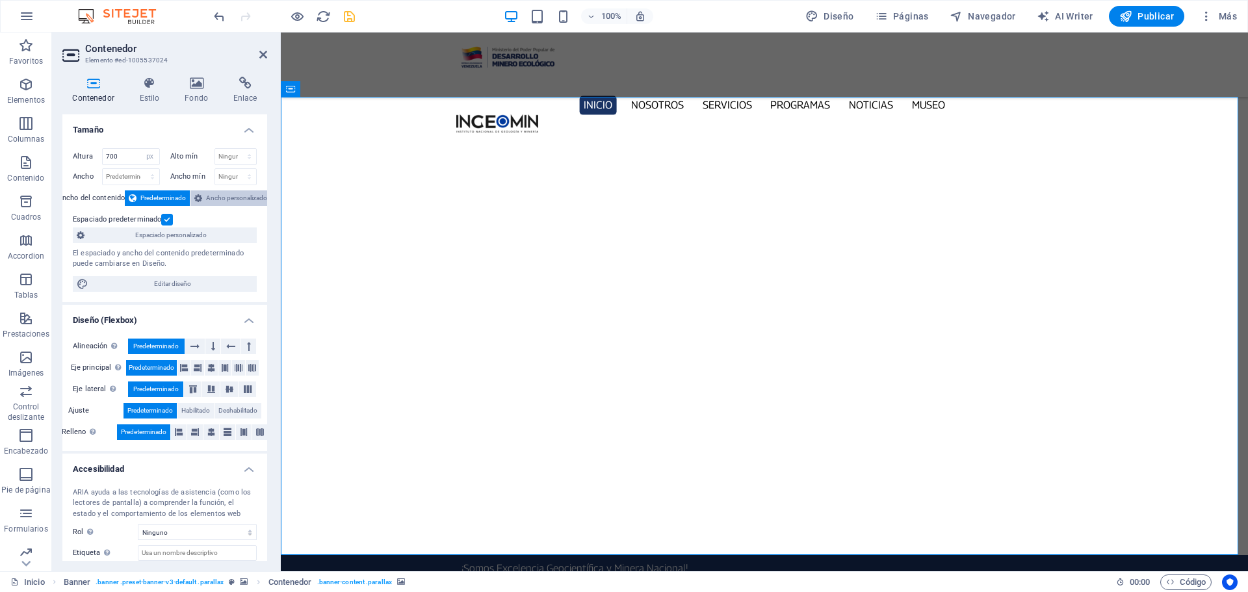
click at [231, 194] on span "Ancho personalizado" at bounding box center [236, 198] width 61 height 16
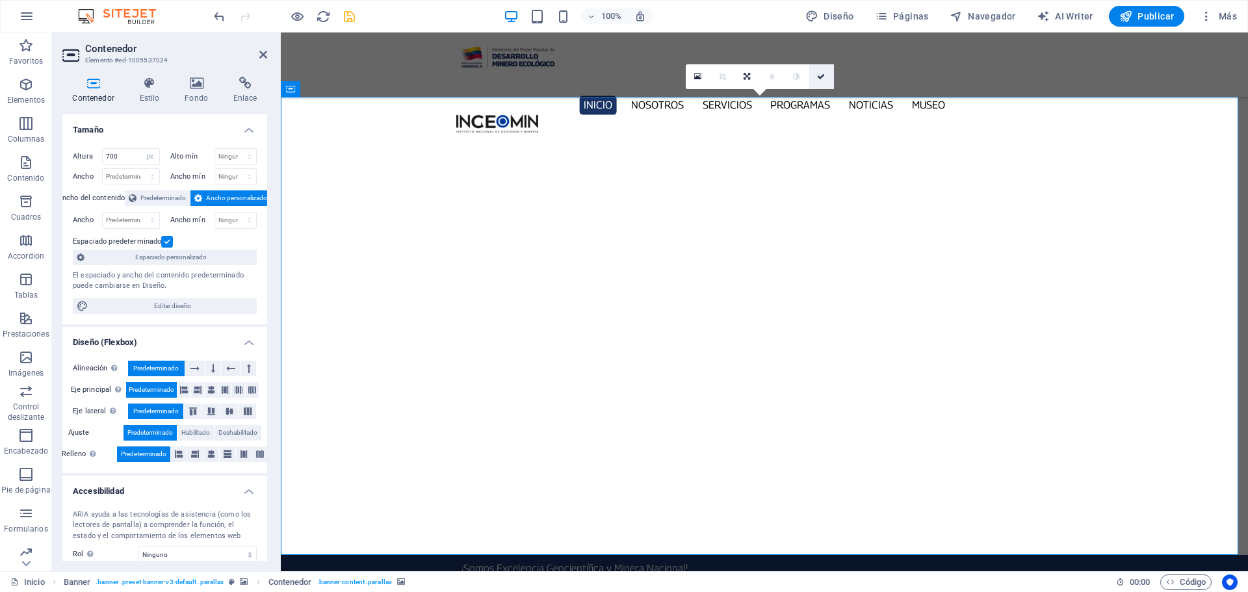
drag, startPoint x: 821, startPoint y: 77, endPoint x: 764, endPoint y: 48, distance: 63.4
click at [821, 77] on icon at bounding box center [821, 77] width 8 height 8
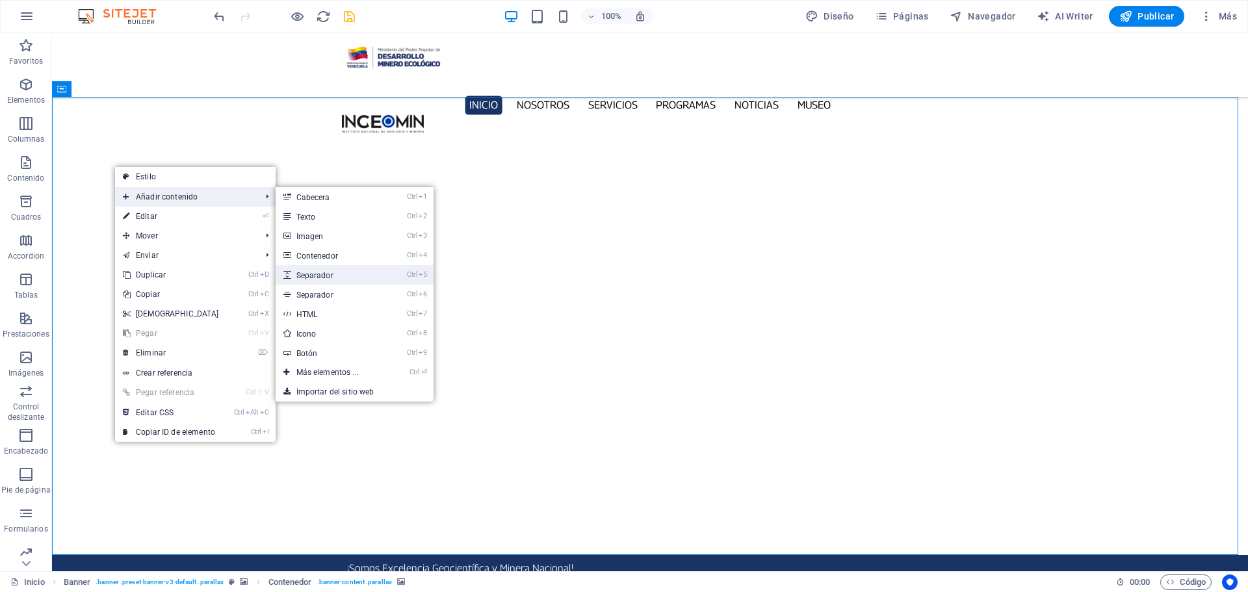
click at [350, 276] on link "Ctrl 5 Separador" at bounding box center [330, 274] width 109 height 19
select select "px"
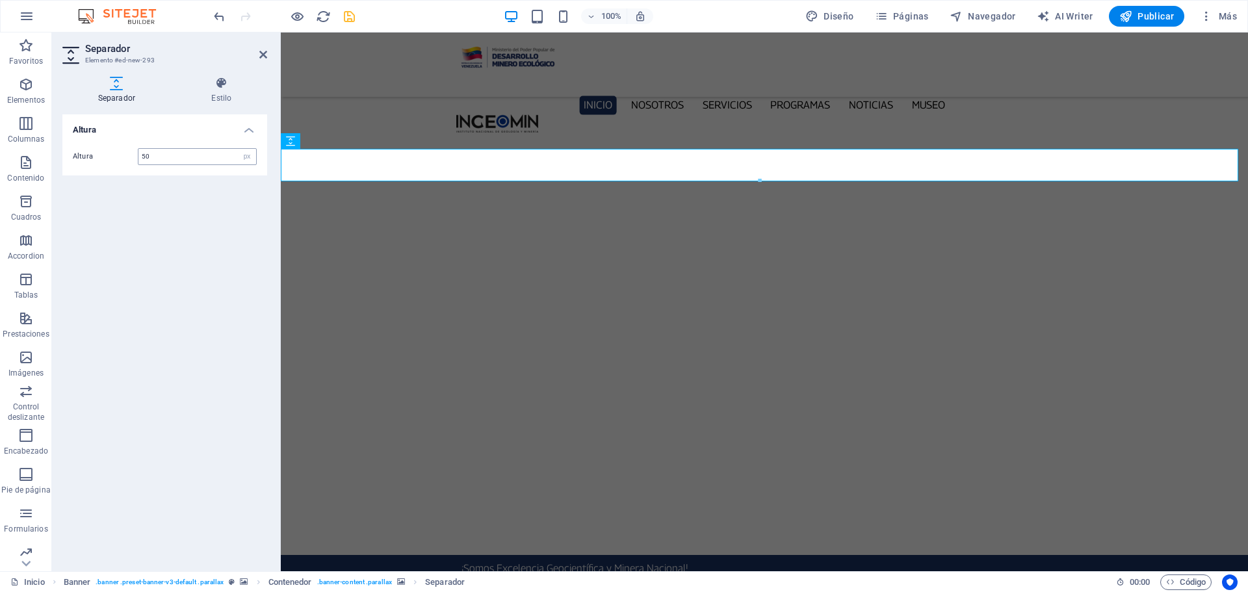
click at [173, 159] on input "50" at bounding box center [197, 157] width 118 height 16
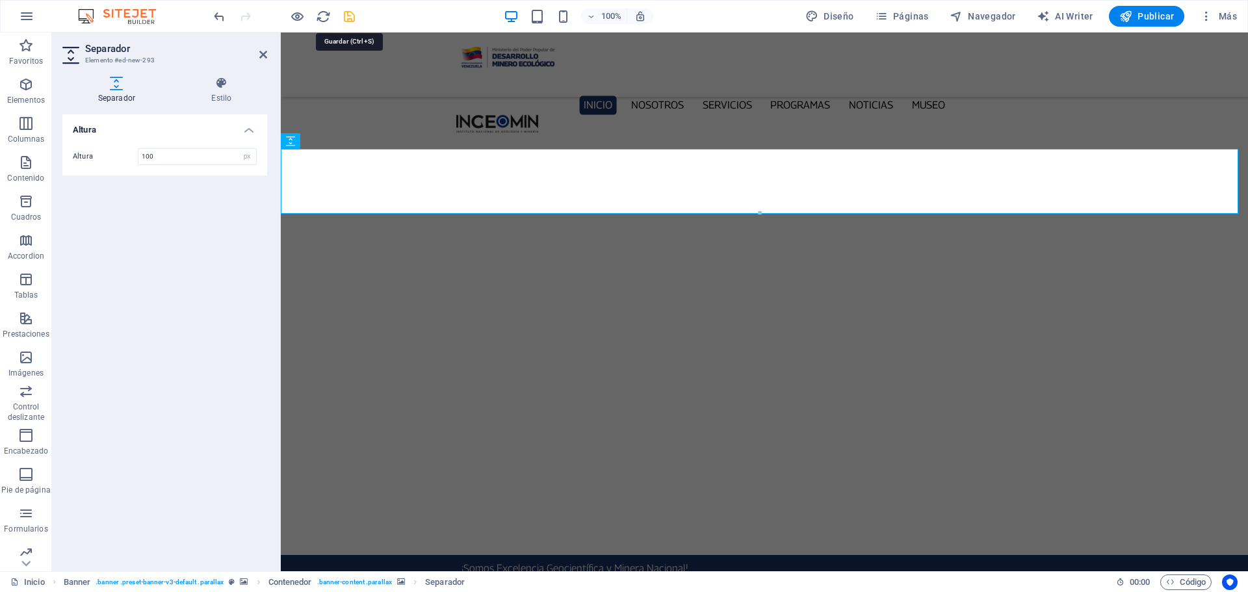
type input "100"
click at [348, 16] on icon "save" at bounding box center [349, 16] width 15 height 15
checkbox input "false"
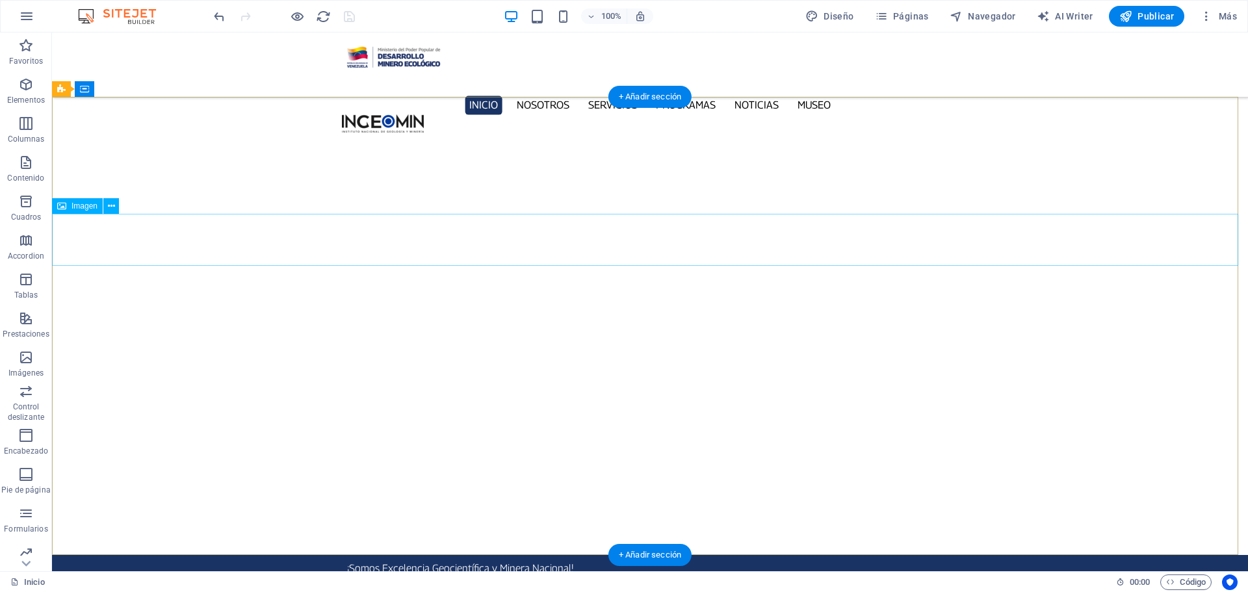
select select "px"
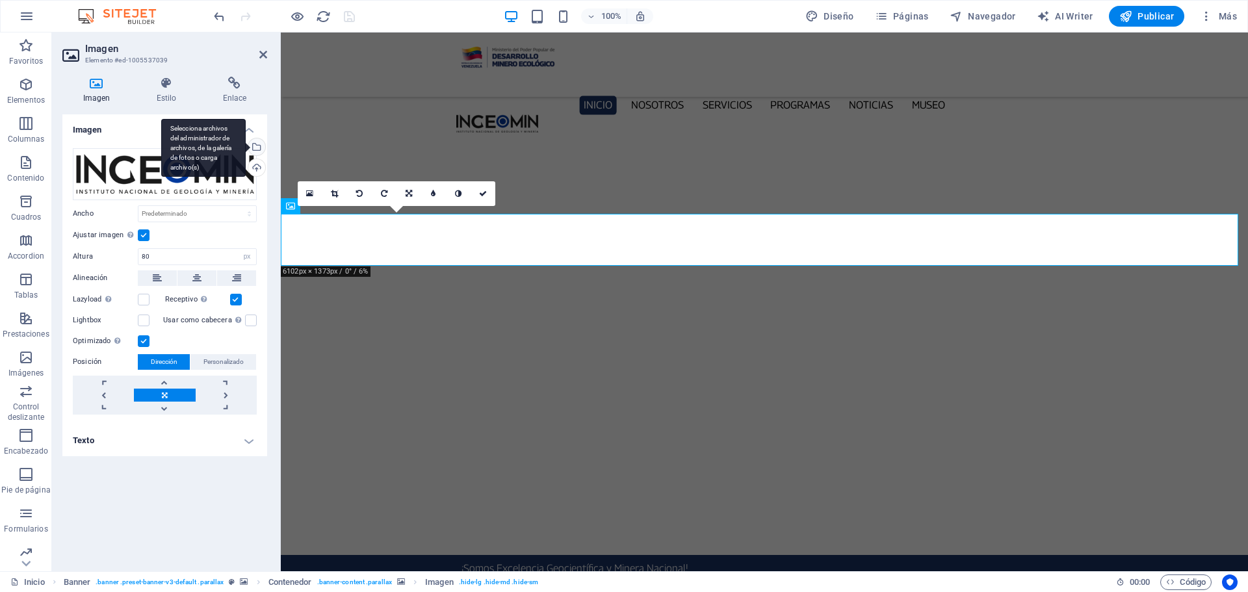
click at [246, 148] on div "Selecciona archivos del administrador de archivos, de la galería de fotos o car…" at bounding box center [203, 148] width 84 height 58
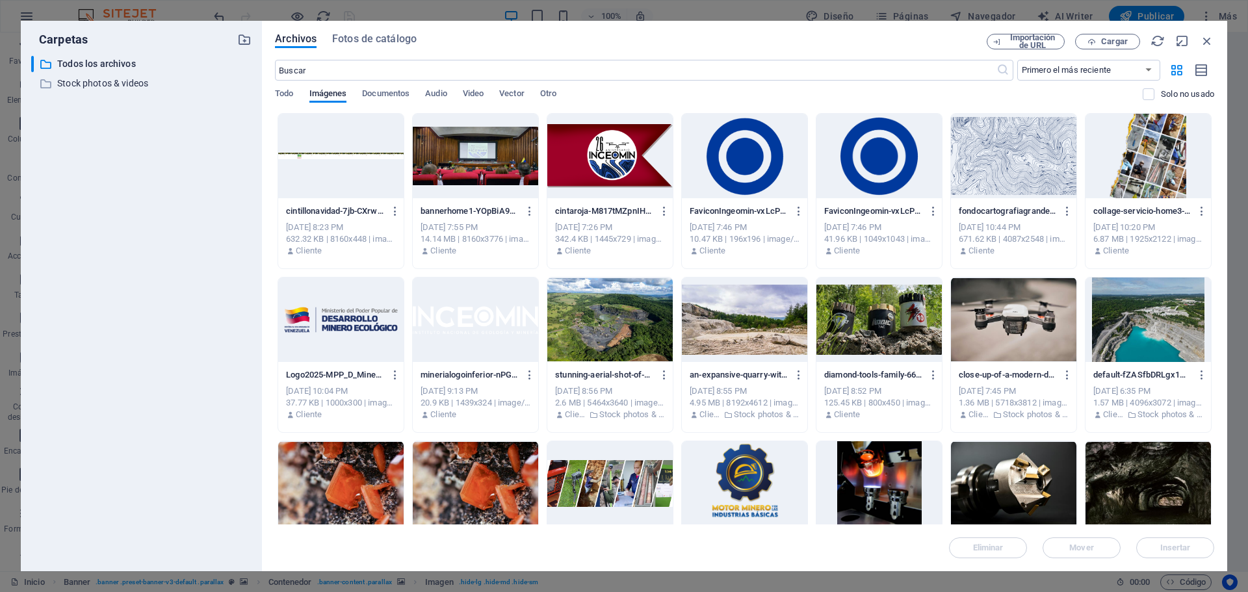
click at [615, 161] on div at bounding box center [609, 156] width 125 height 84
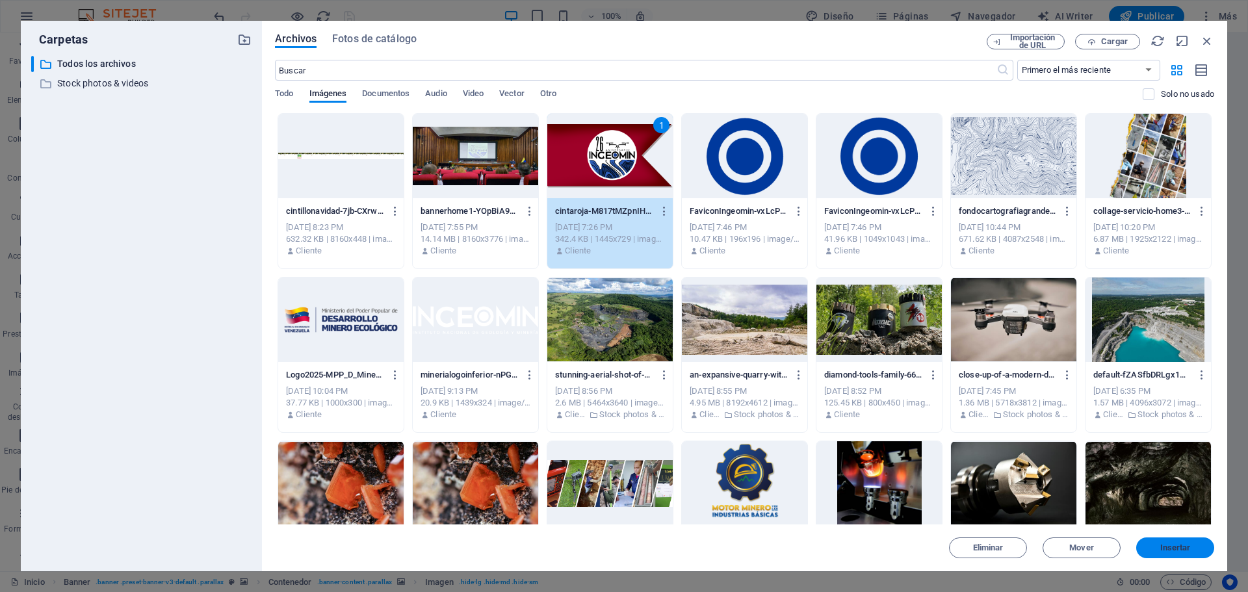
drag, startPoint x: 1185, startPoint y: 544, endPoint x: 904, endPoint y: 510, distance: 282.9
click at [1185, 544] on span "Insertar" at bounding box center [1175, 548] width 31 height 8
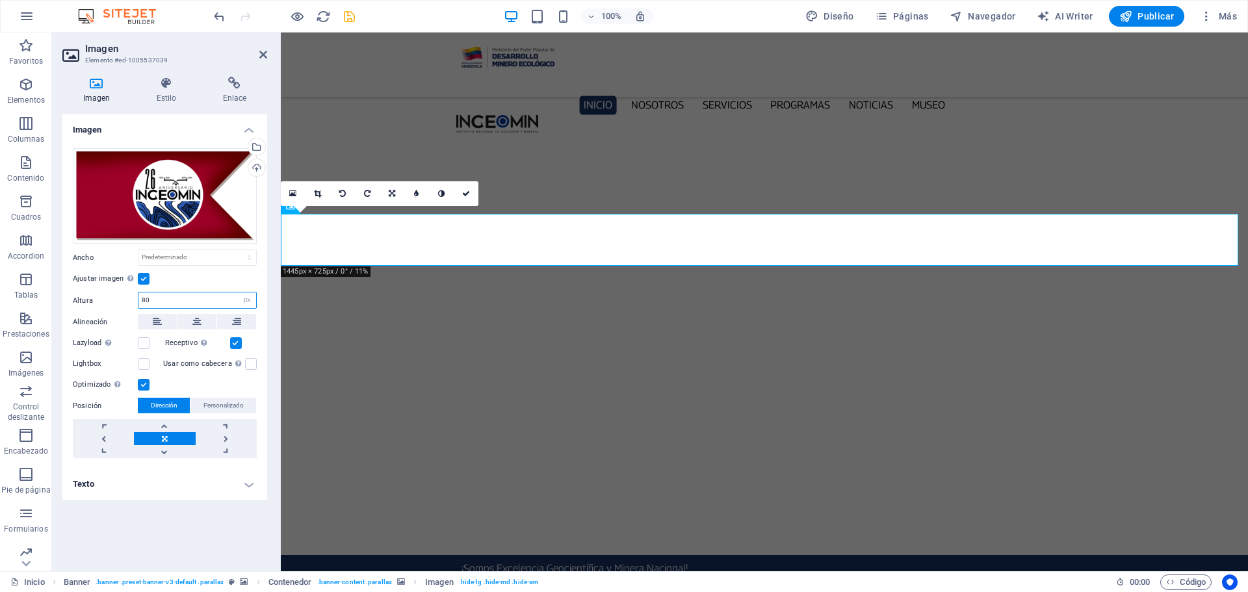
click at [152, 292] on input "80" at bounding box center [197, 300] width 118 height 16
click at [152, 259] on div "Arrastra archivos aquí, haz clic para escoger archivos o selecciona archivos de…" at bounding box center [164, 303] width 205 height 331
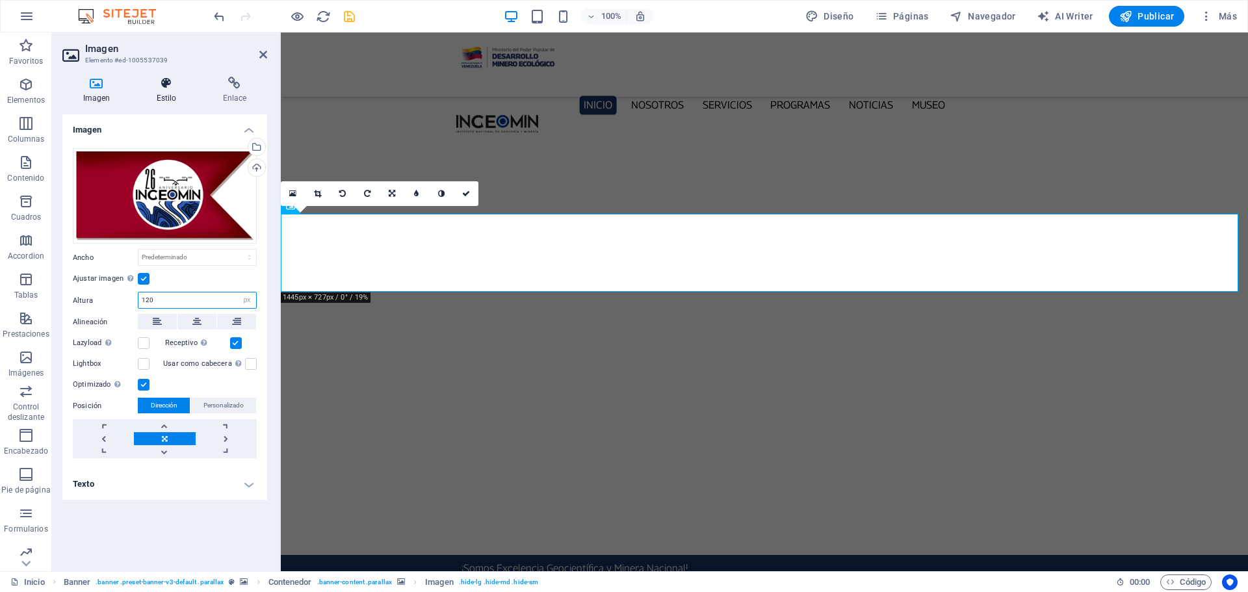
type input "120"
click at [163, 88] on icon at bounding box center [166, 83] width 61 height 13
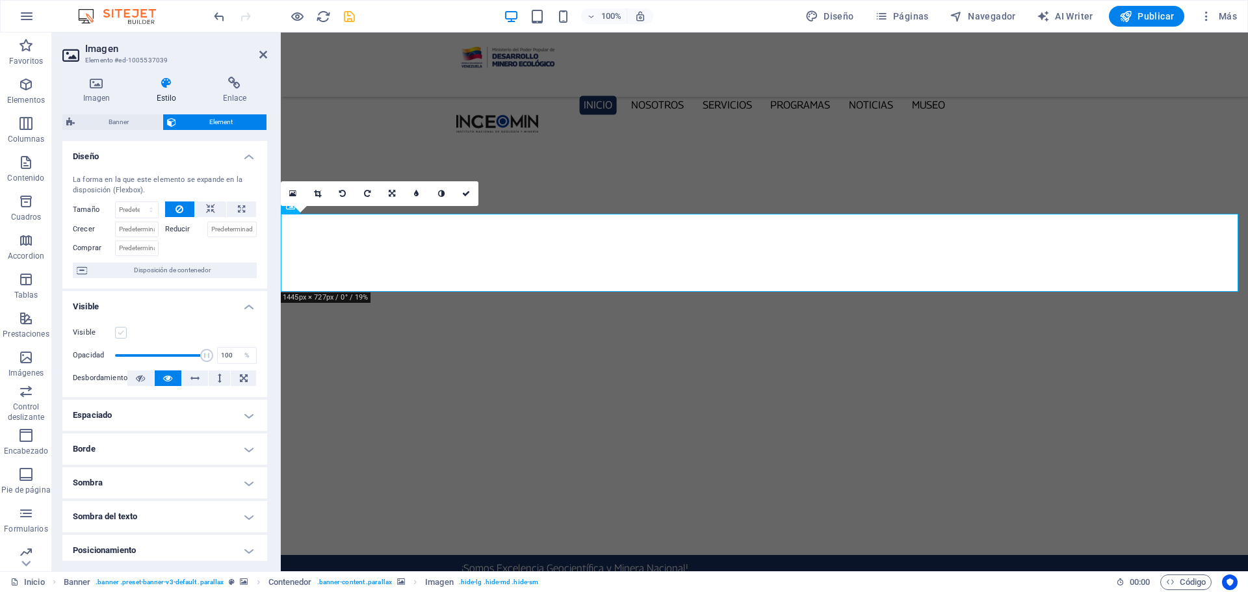
click at [122, 337] on label at bounding box center [121, 333] width 12 height 12
click at [0, 0] on input "Visible" at bounding box center [0, 0] width 0 height 0
click at [468, 192] on icon at bounding box center [466, 194] width 8 height 8
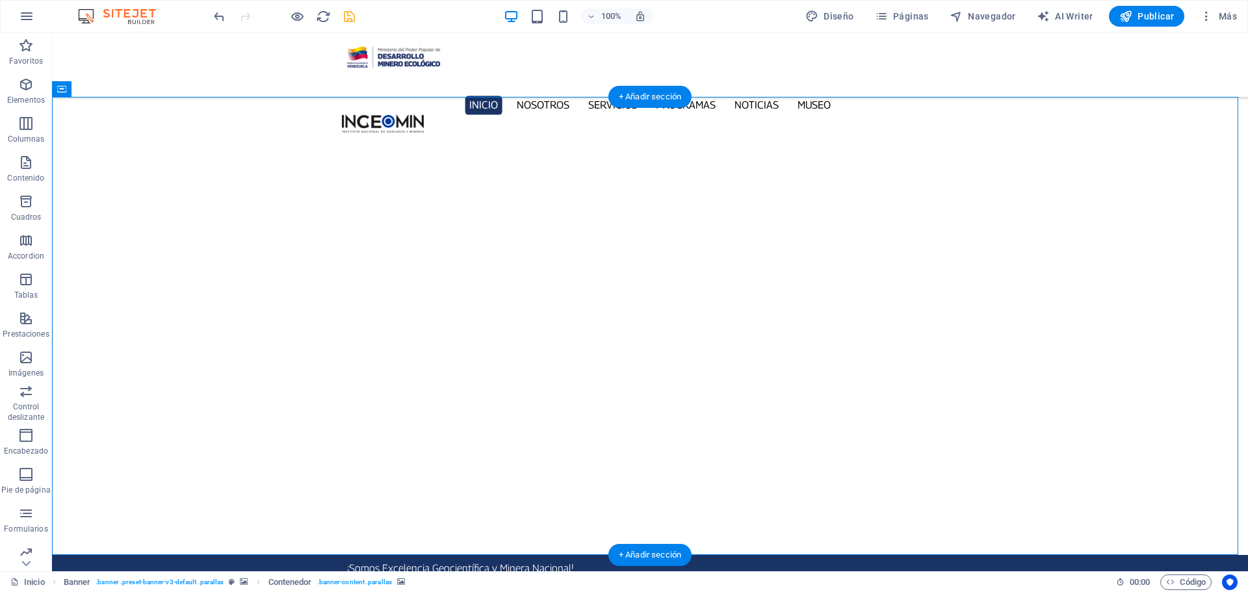
select select "px"
select select "ms"
select select "s"
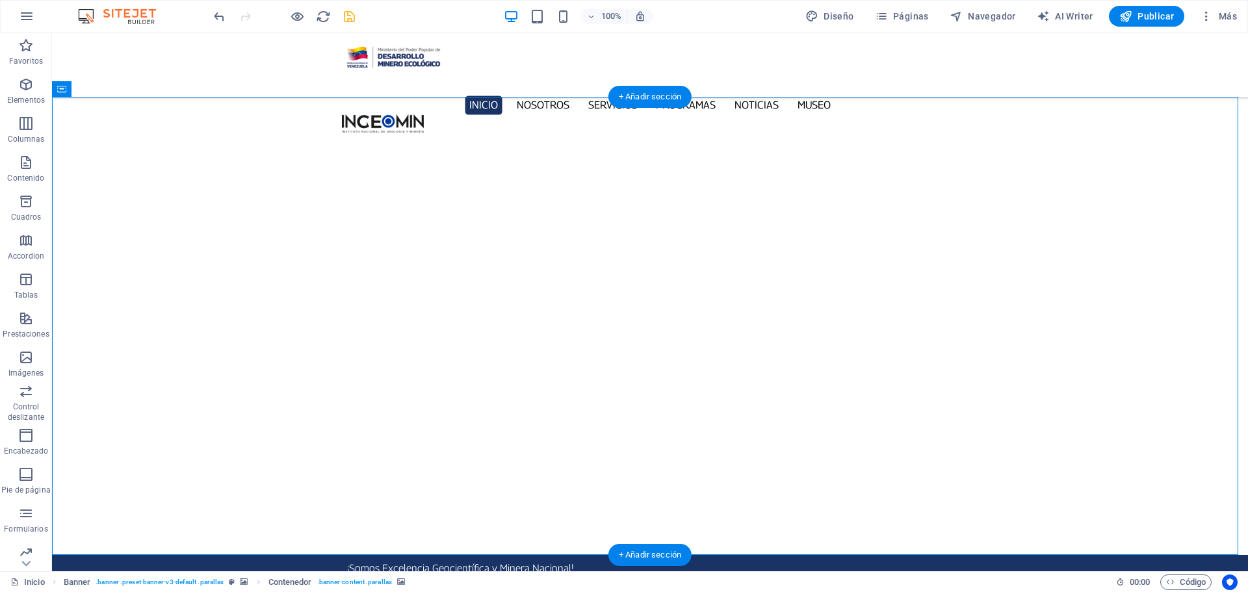
select select "progressive"
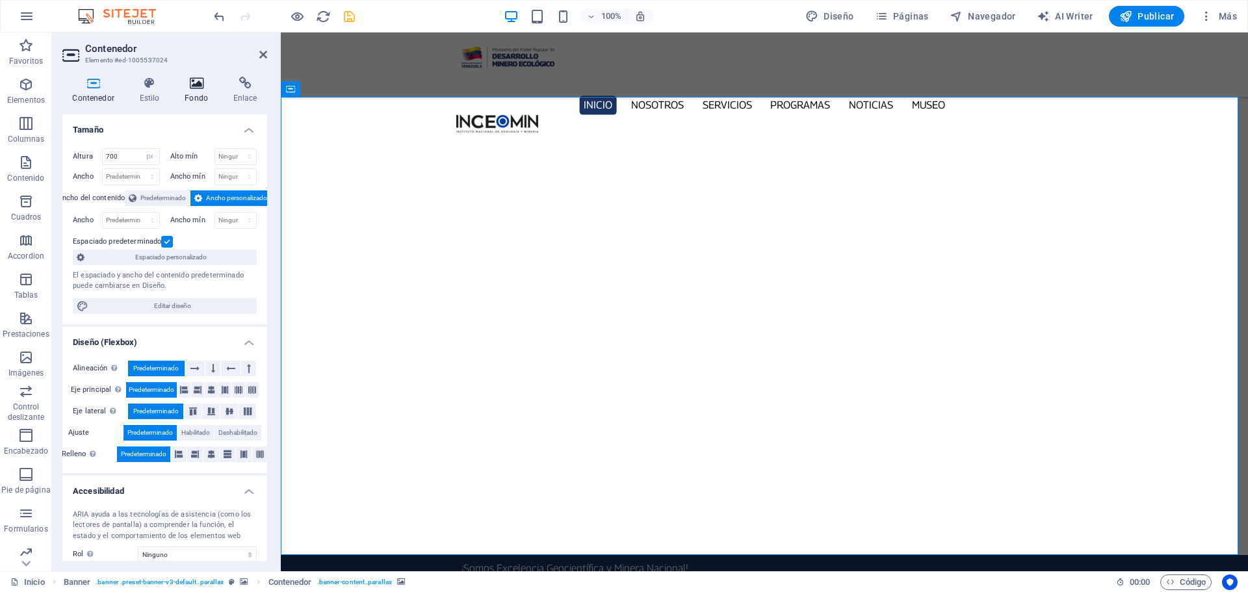
click at [188, 79] on icon at bounding box center [197, 83] width 44 height 13
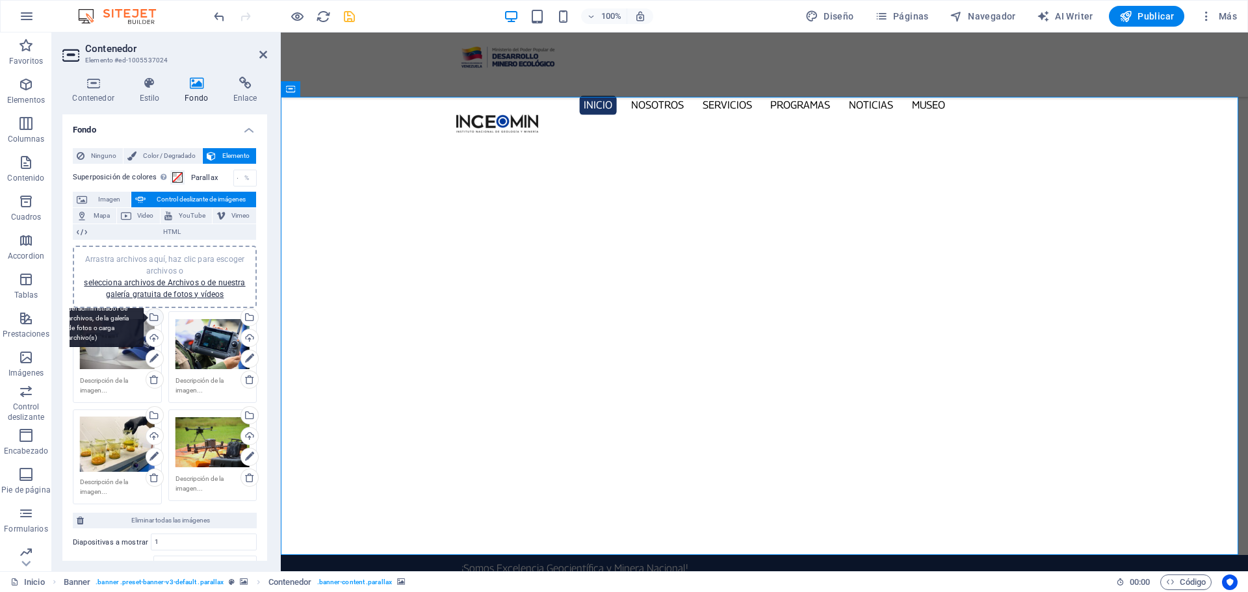
click at [144, 317] on div "Selecciona archivos del administrador de archivos, de la galería de fotos o car…" at bounding box center [101, 318] width 84 height 58
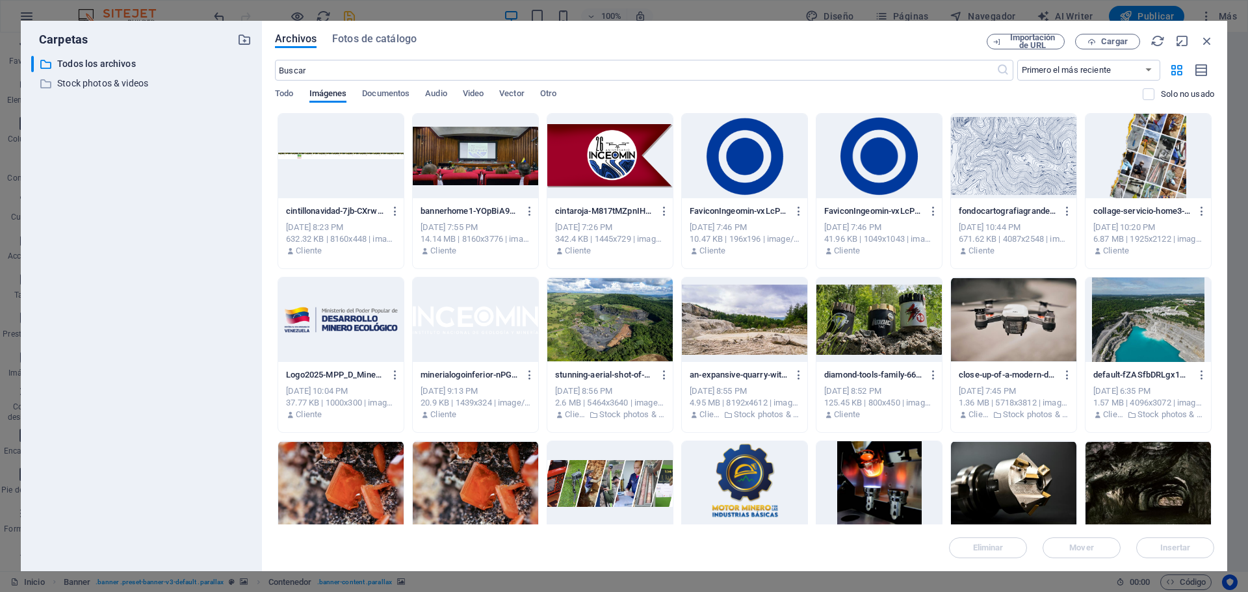
click at [461, 155] on div at bounding box center [475, 156] width 125 height 84
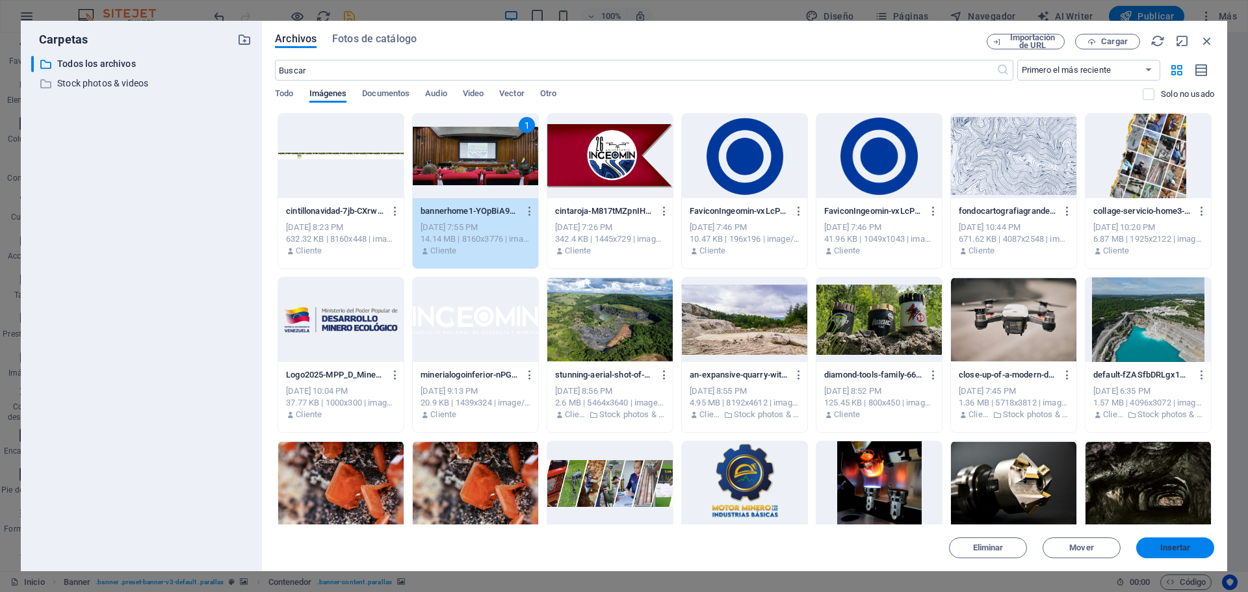
click at [1182, 541] on button "Insertar" at bounding box center [1175, 548] width 78 height 21
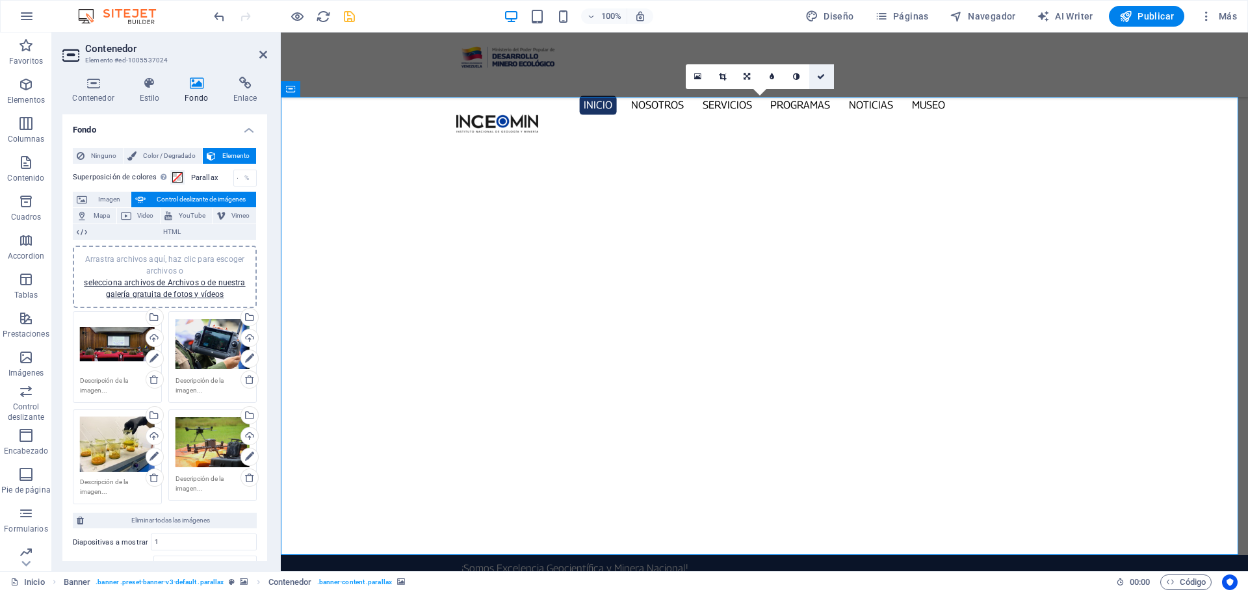
drag, startPoint x: 772, startPoint y: 43, endPoint x: 824, endPoint y: 75, distance: 61.3
click at [824, 75] on icon at bounding box center [821, 77] width 8 height 8
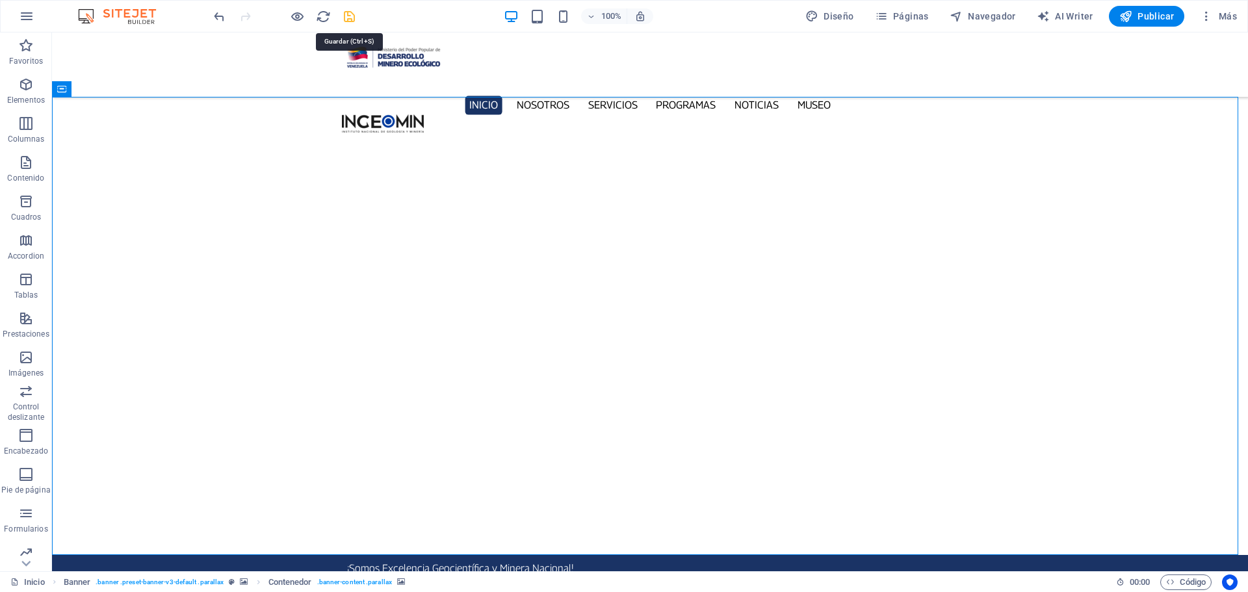
drag, startPoint x: 351, startPoint y: 19, endPoint x: 684, endPoint y: 120, distance: 347.9
click at [351, 19] on icon "save" at bounding box center [349, 16] width 15 height 15
checkbox input "false"
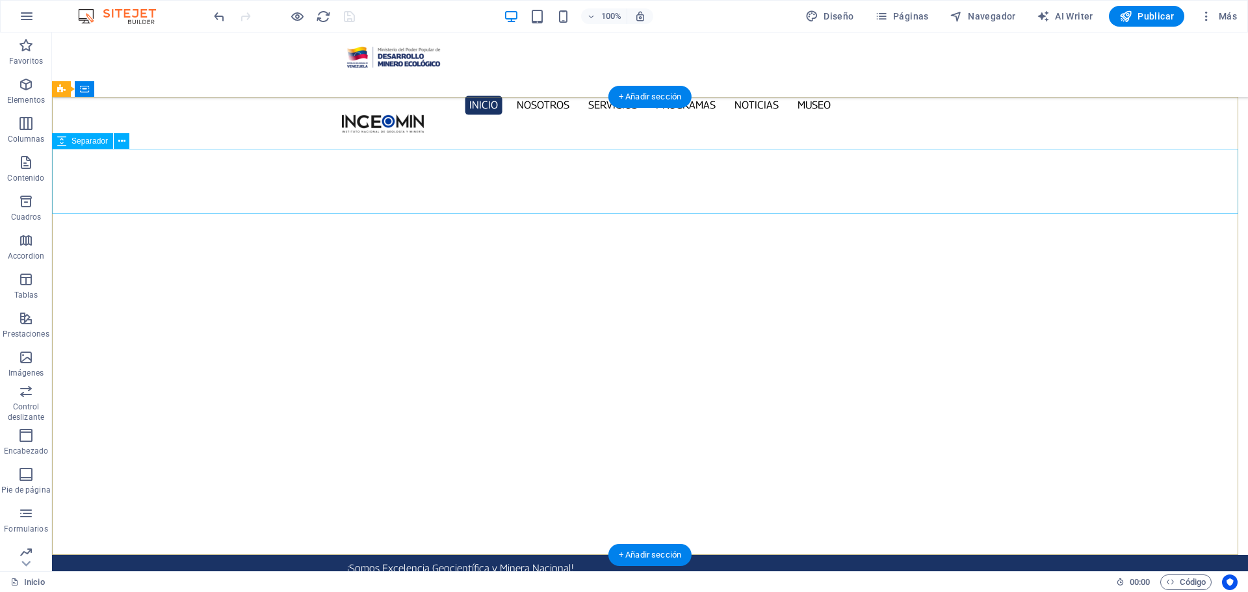
select select "px"
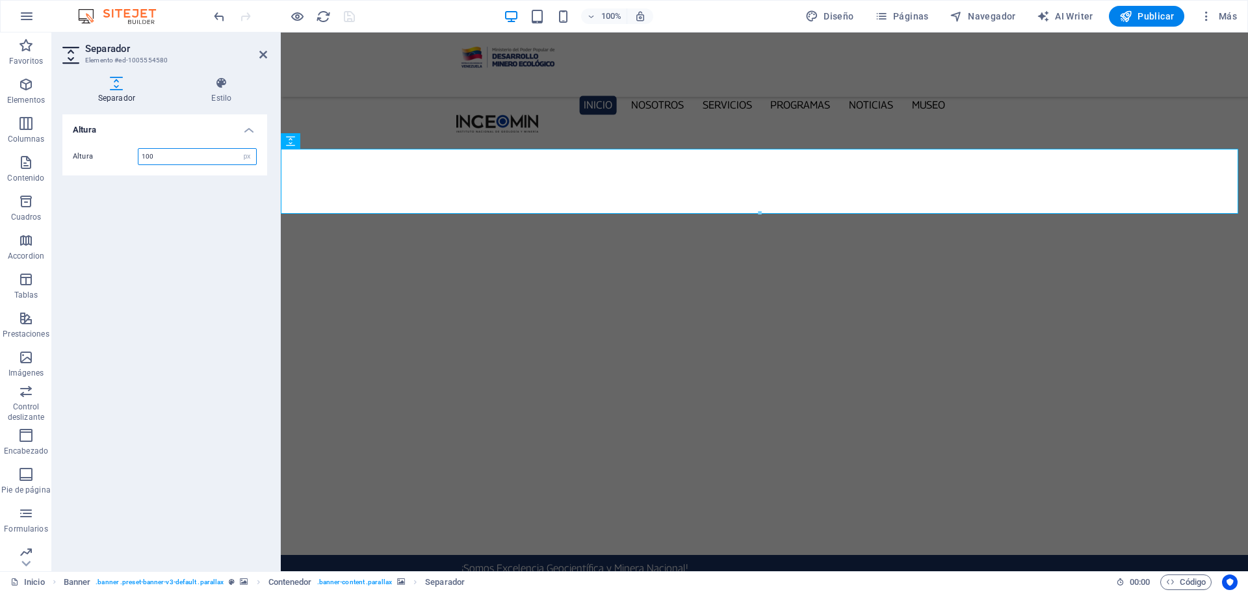
click at [157, 160] on input "100" at bounding box center [197, 157] width 118 height 16
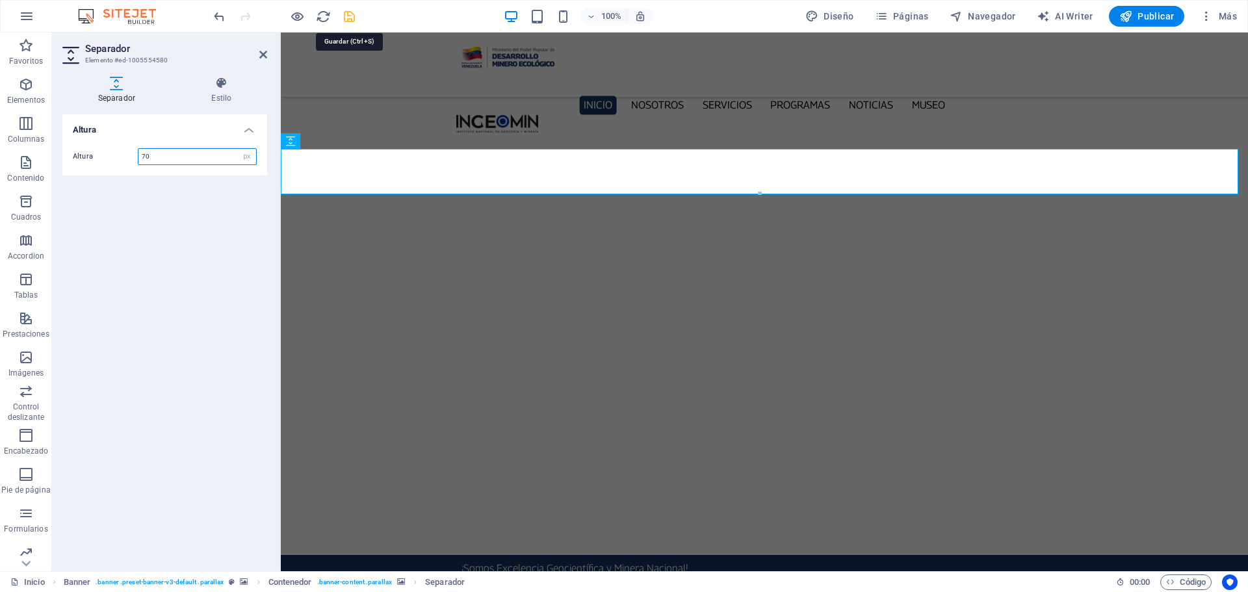
type input "70"
click at [350, 12] on icon "save" at bounding box center [349, 16] width 15 height 15
checkbox input "false"
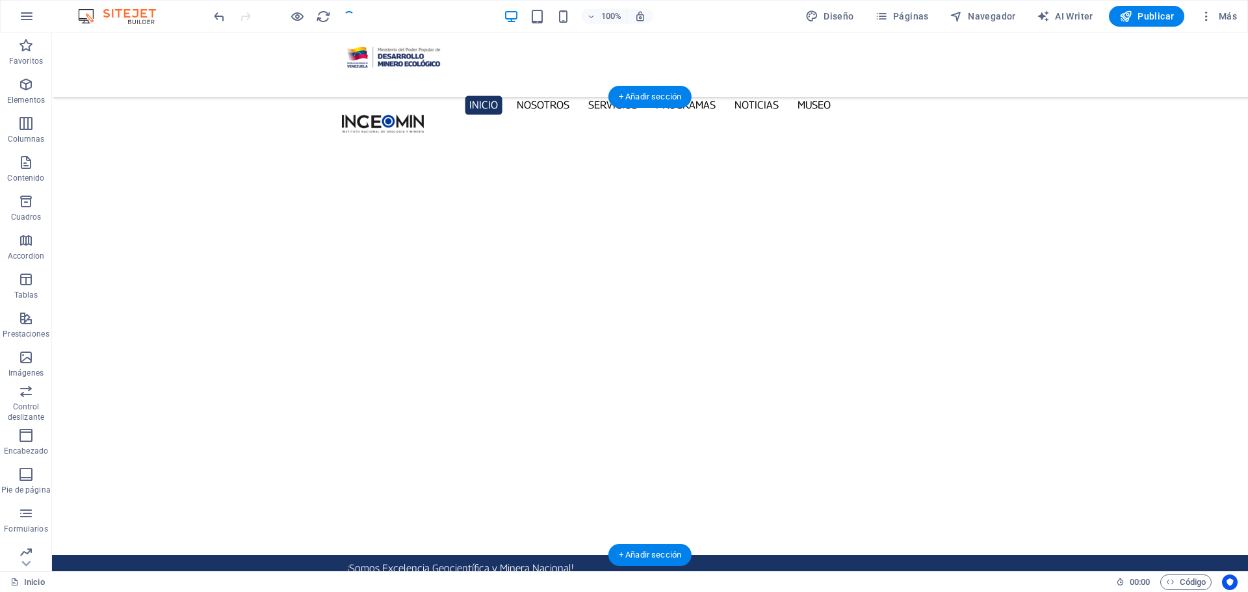
click at [52, 581] on button "button" at bounding box center [52, 581] width 0 height 0
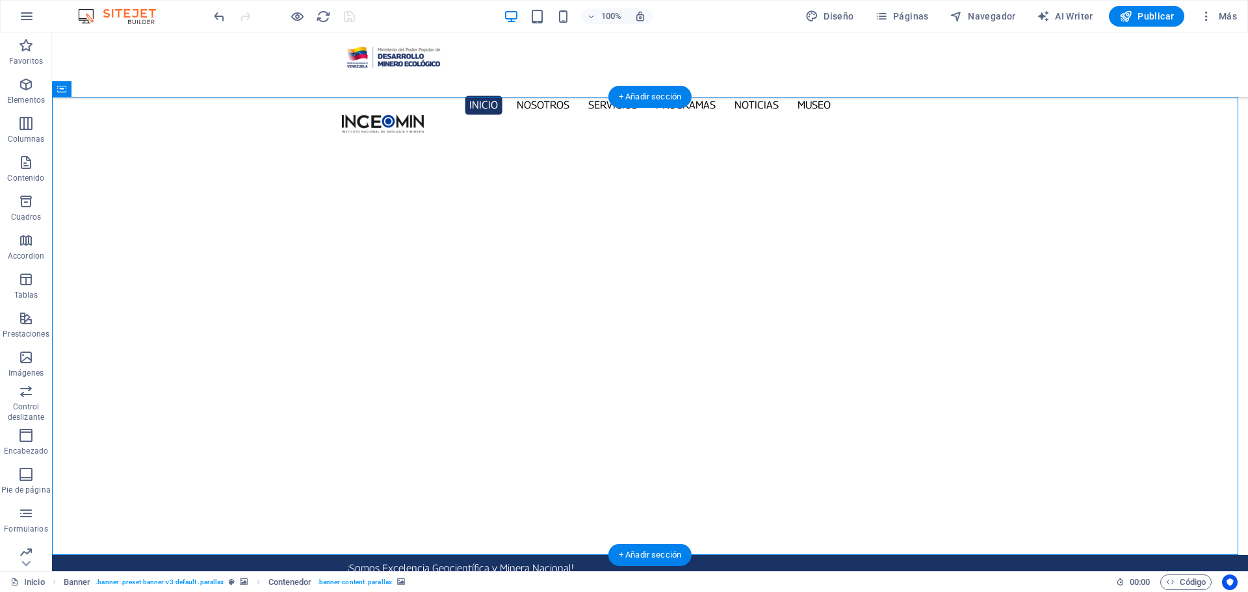
click at [52, 581] on button "button" at bounding box center [52, 581] width 0 height 0
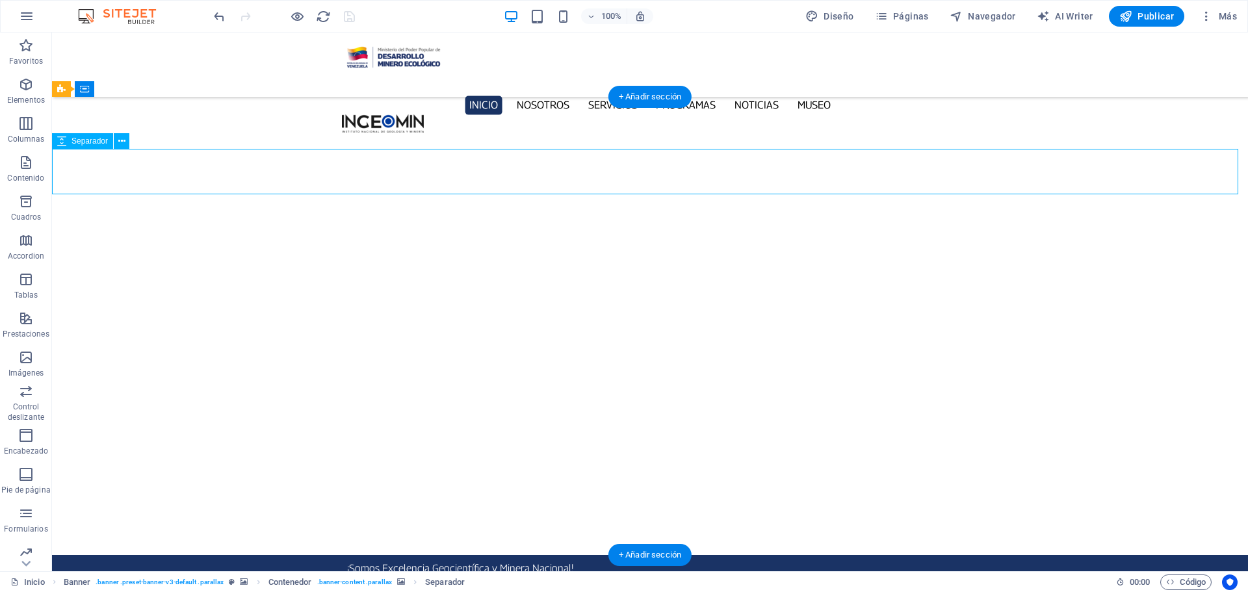
select select "px"
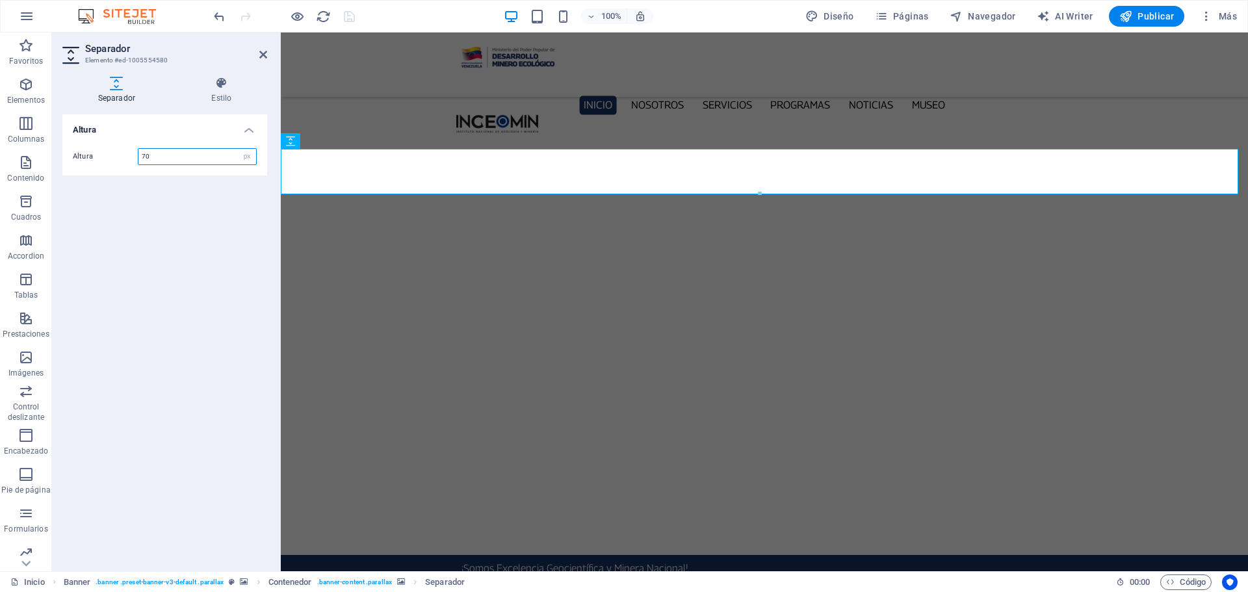
click at [156, 159] on input "70" at bounding box center [197, 157] width 118 height 16
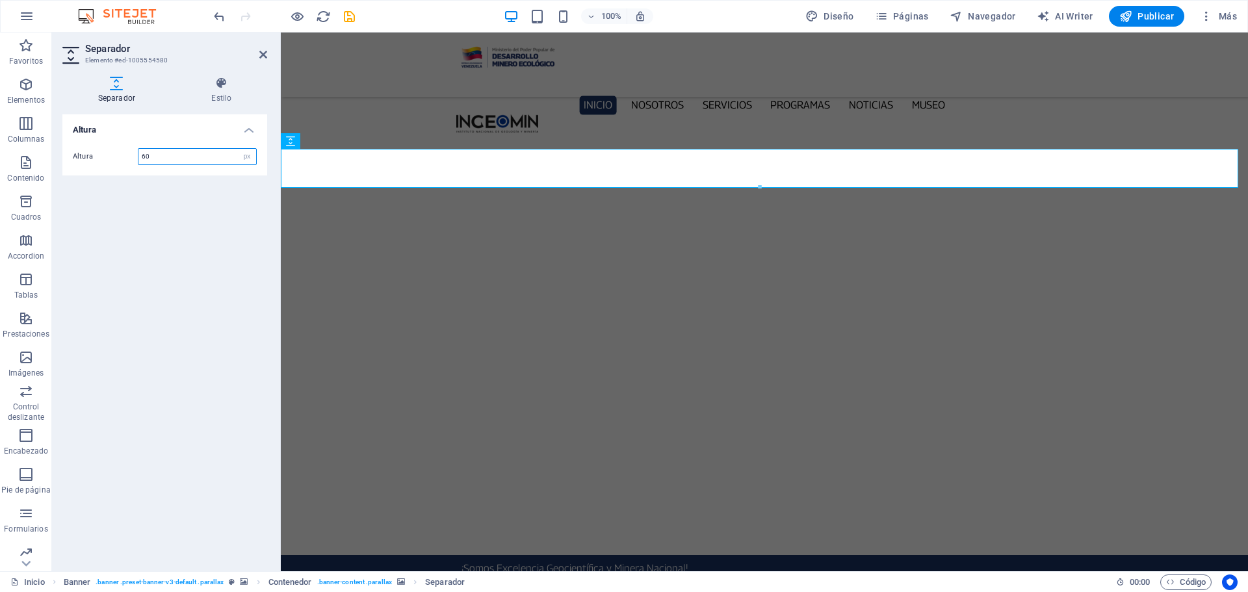
type input "60"
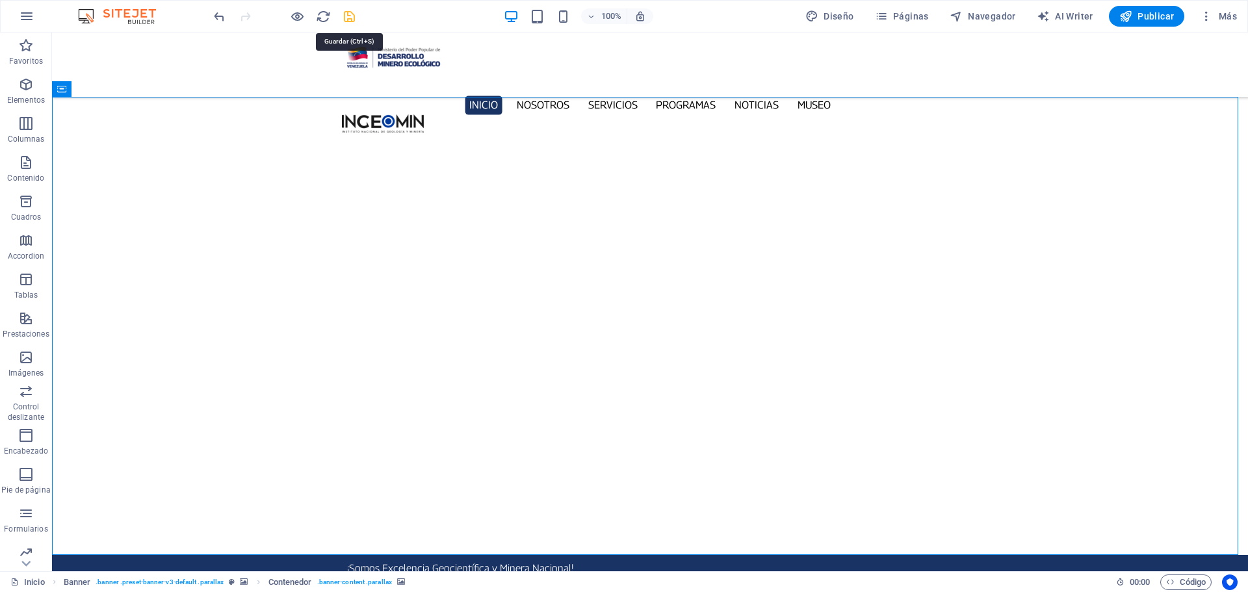
click at [348, 16] on icon "save" at bounding box center [349, 16] width 15 height 15
checkbox input "false"
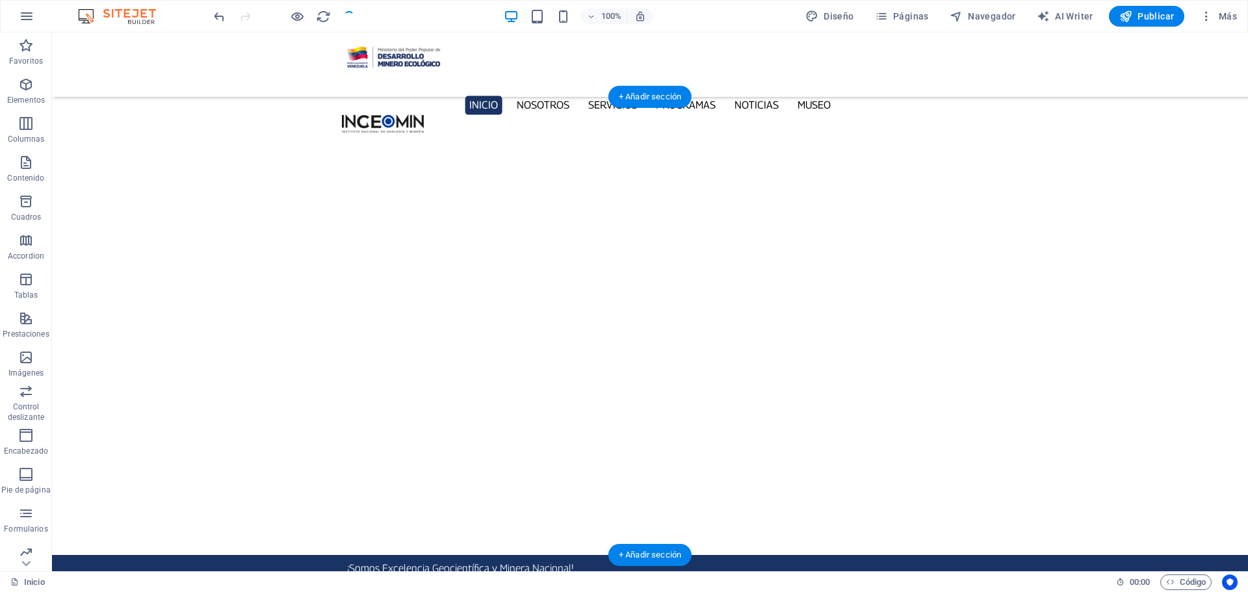
click at [52, 581] on button "button" at bounding box center [52, 581] width 0 height 0
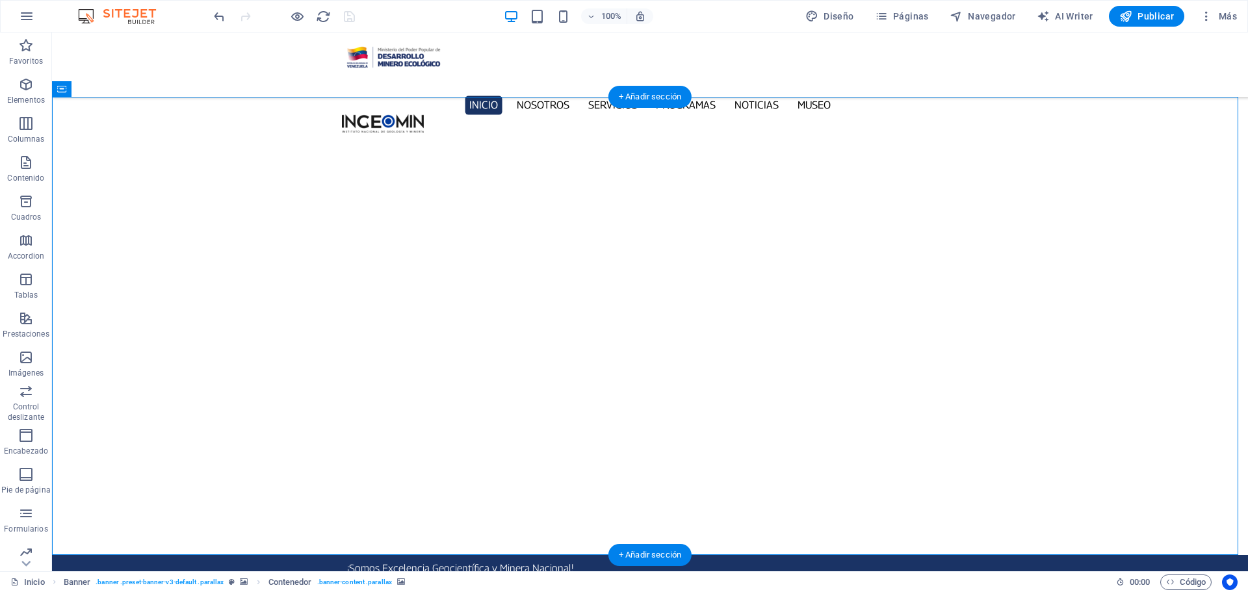
click at [52, 591] on button "button" at bounding box center [52, 597] width 0 height 0
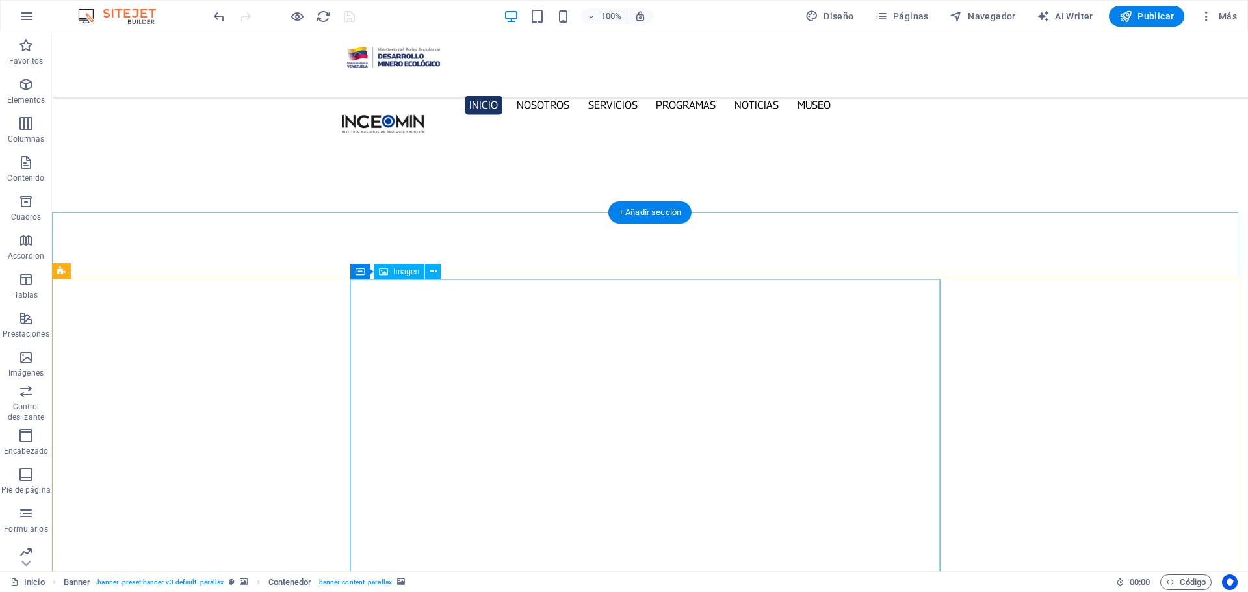
scroll to position [4409, 0]
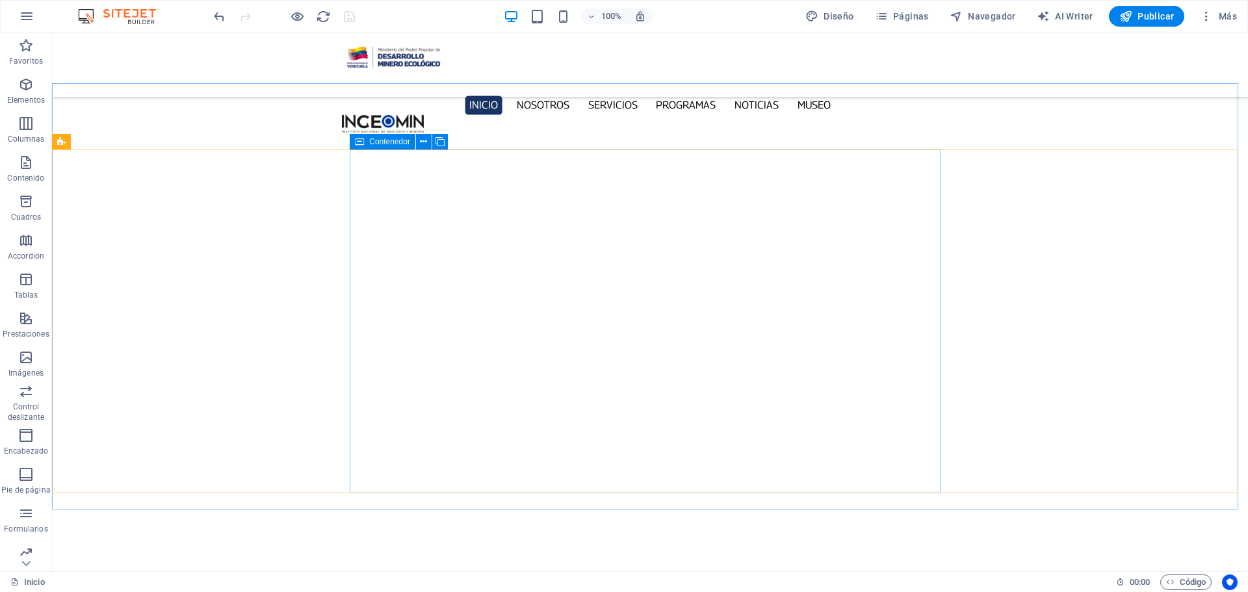
click at [373, 142] on span "Contenedor" at bounding box center [389, 142] width 41 height 8
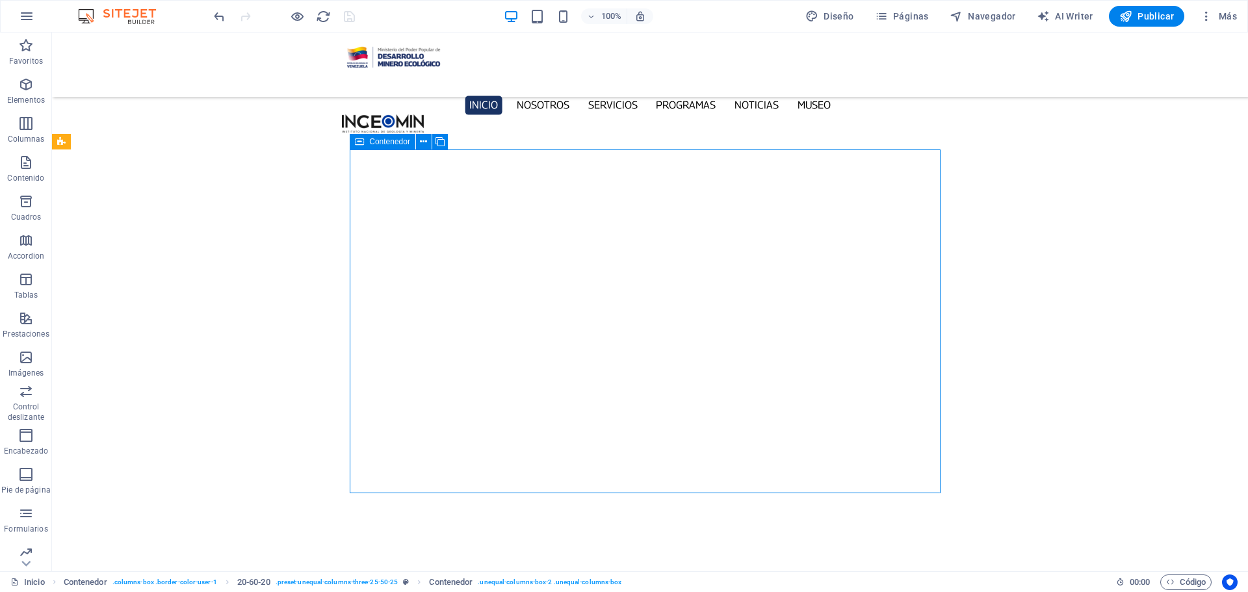
drag, startPoint x: 373, startPoint y: 142, endPoint x: 94, endPoint y: 107, distance: 281.0
click at [373, 142] on span "Contenedor" at bounding box center [389, 142] width 41 height 8
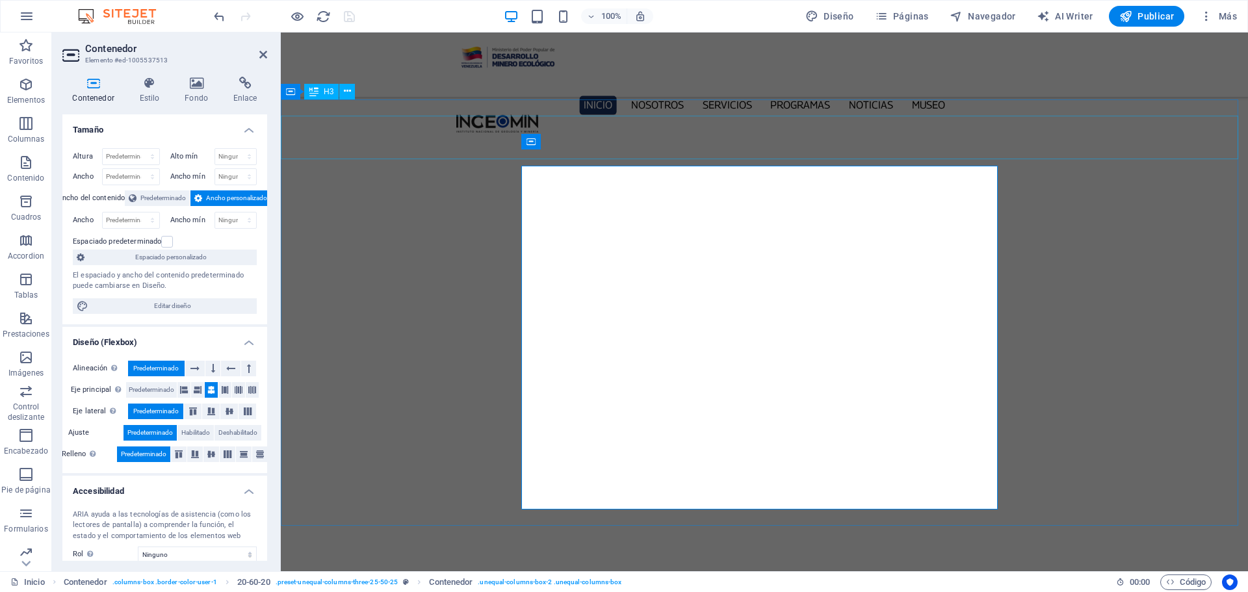
scroll to position [4379, 0]
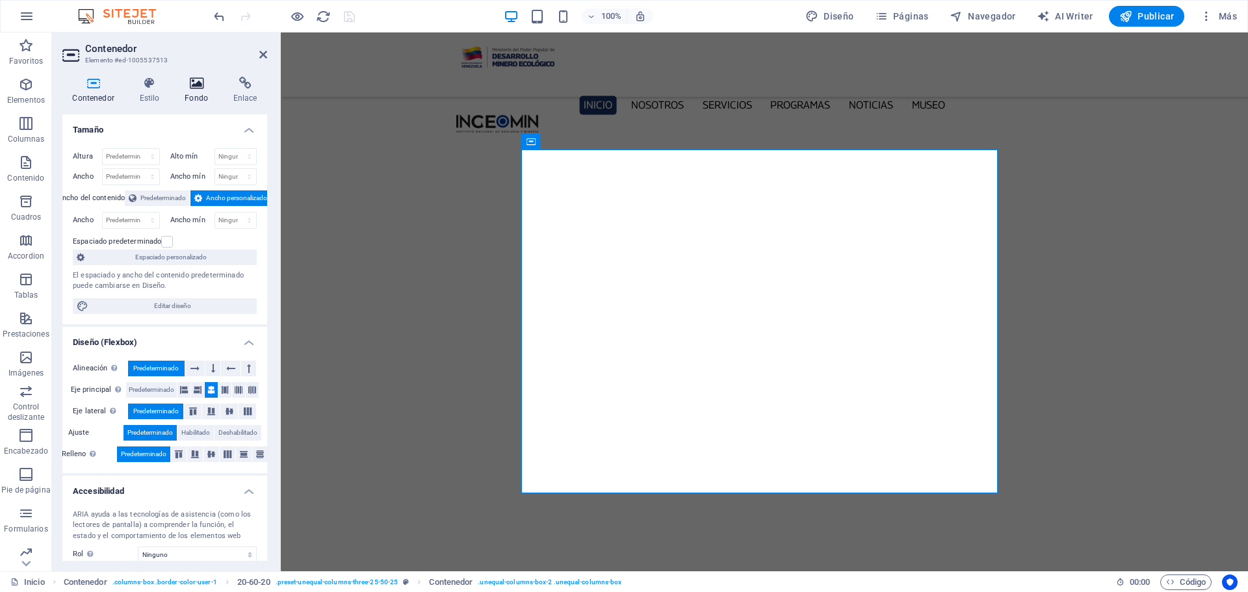
click at [202, 87] on icon at bounding box center [197, 83] width 44 height 13
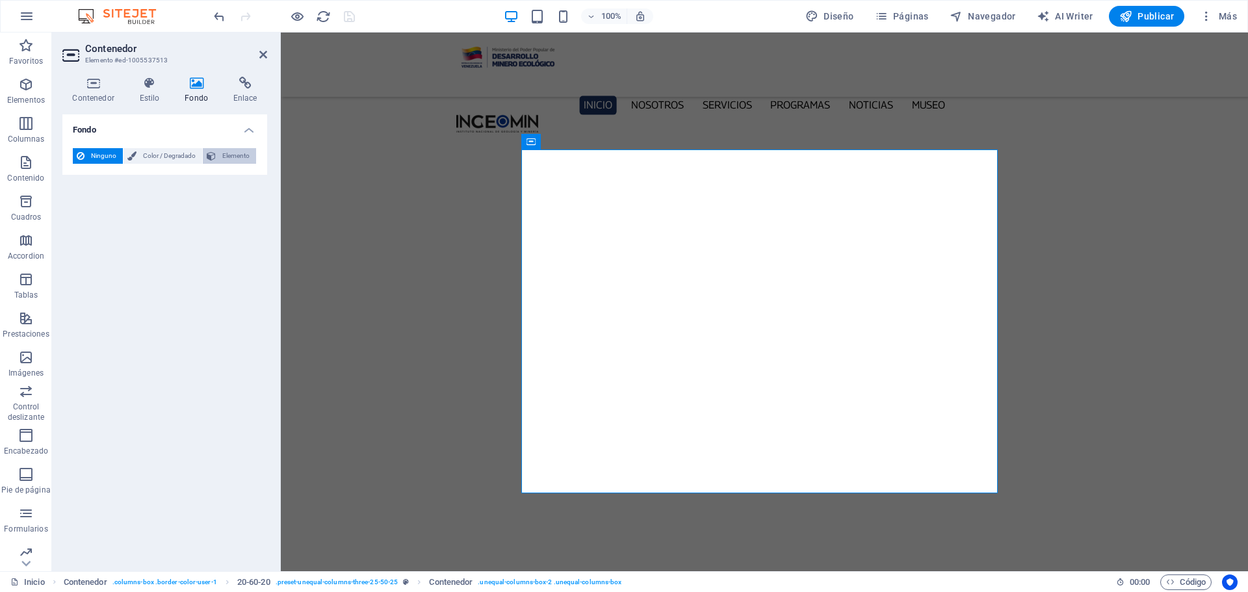
click at [230, 154] on span "Elemento" at bounding box center [236, 156] width 32 height 16
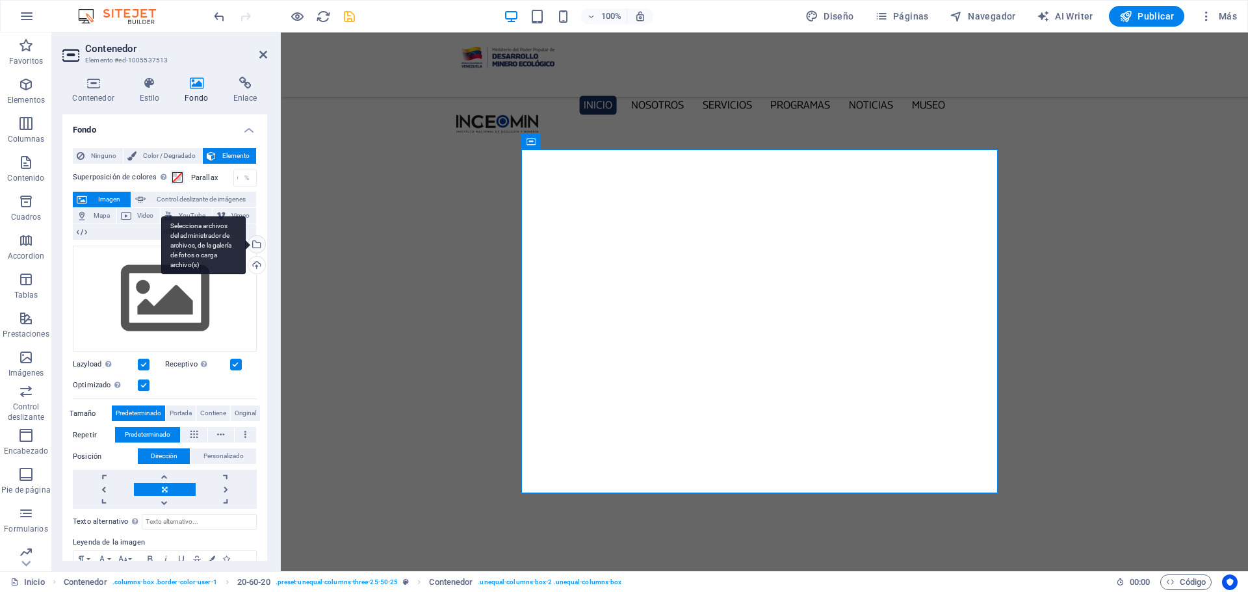
click at [256, 240] on div "Selecciona archivos del administrador de archivos, de la galería de fotos o car…" at bounding box center [255, 245] width 19 height 19
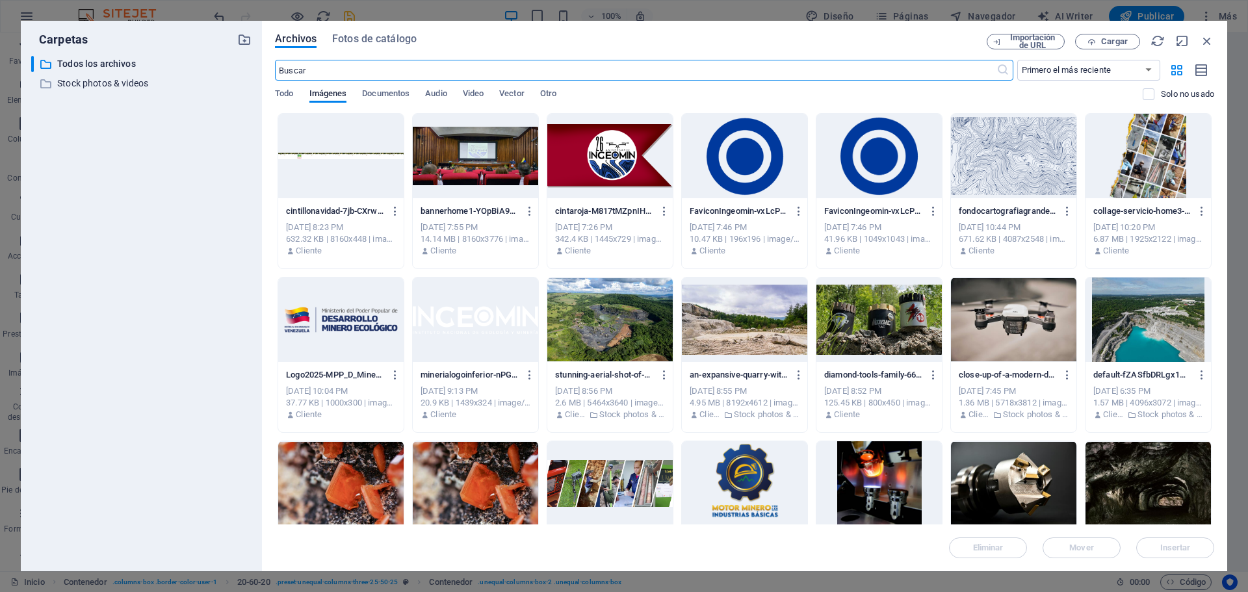
click at [1018, 151] on div at bounding box center [1013, 156] width 125 height 84
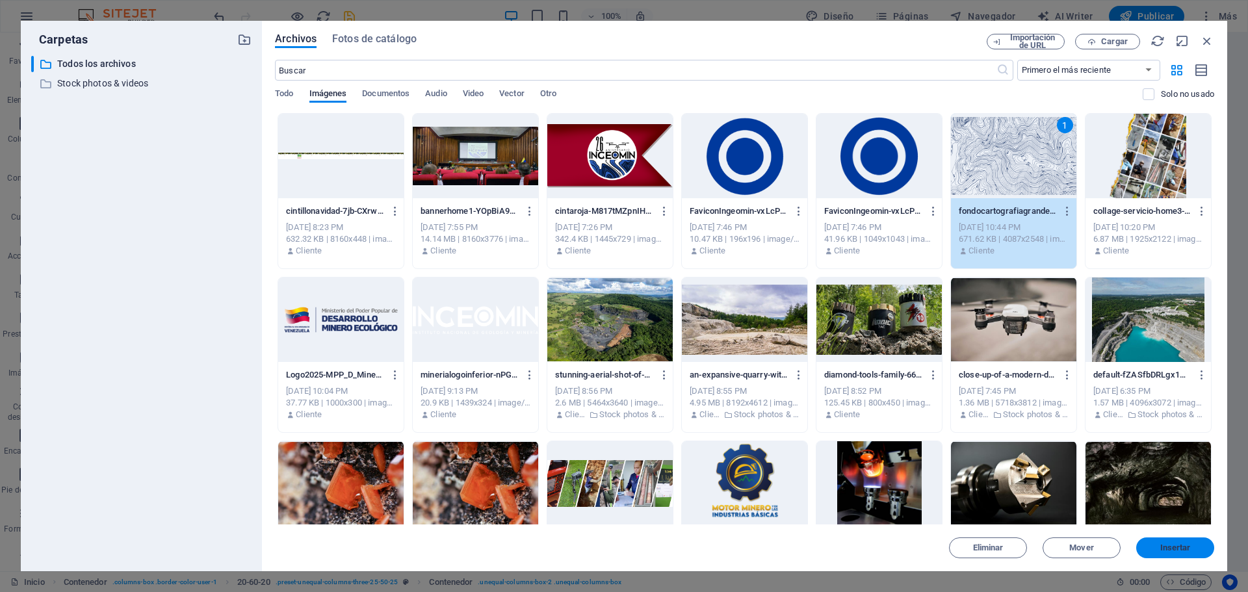
drag, startPoint x: 1174, startPoint y: 540, endPoint x: 833, endPoint y: 395, distance: 370.2
click at [1174, 540] on button "Insertar" at bounding box center [1175, 548] width 78 height 21
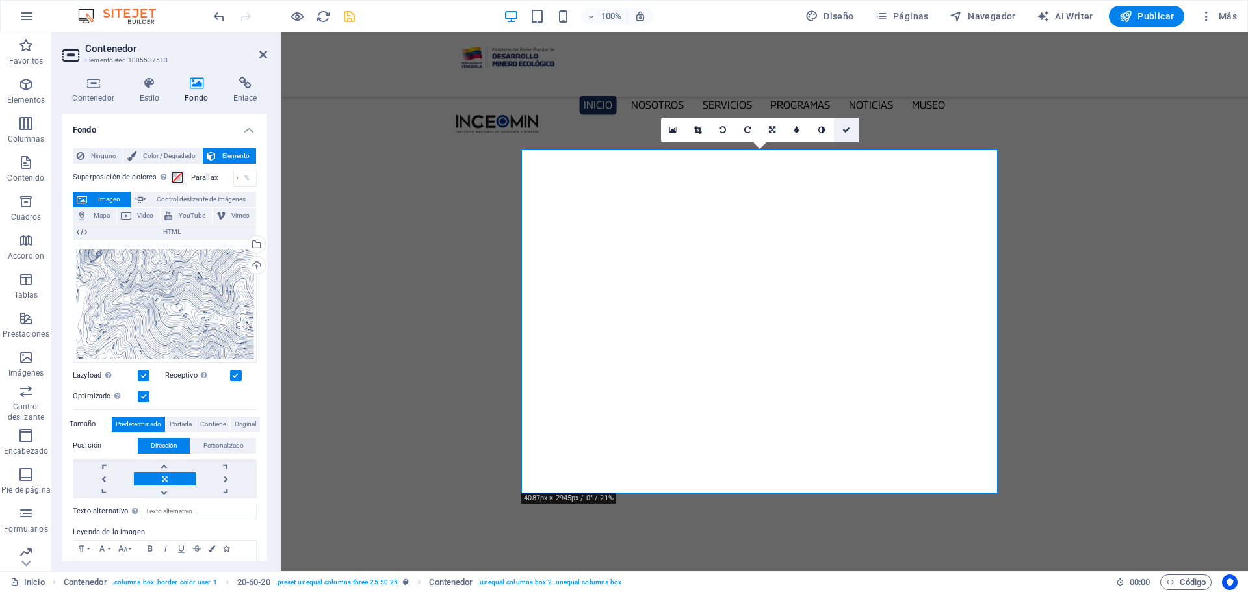
drag, startPoint x: 843, startPoint y: 131, endPoint x: 710, endPoint y: 105, distance: 135.6
click at [843, 131] on icon at bounding box center [846, 130] width 8 height 8
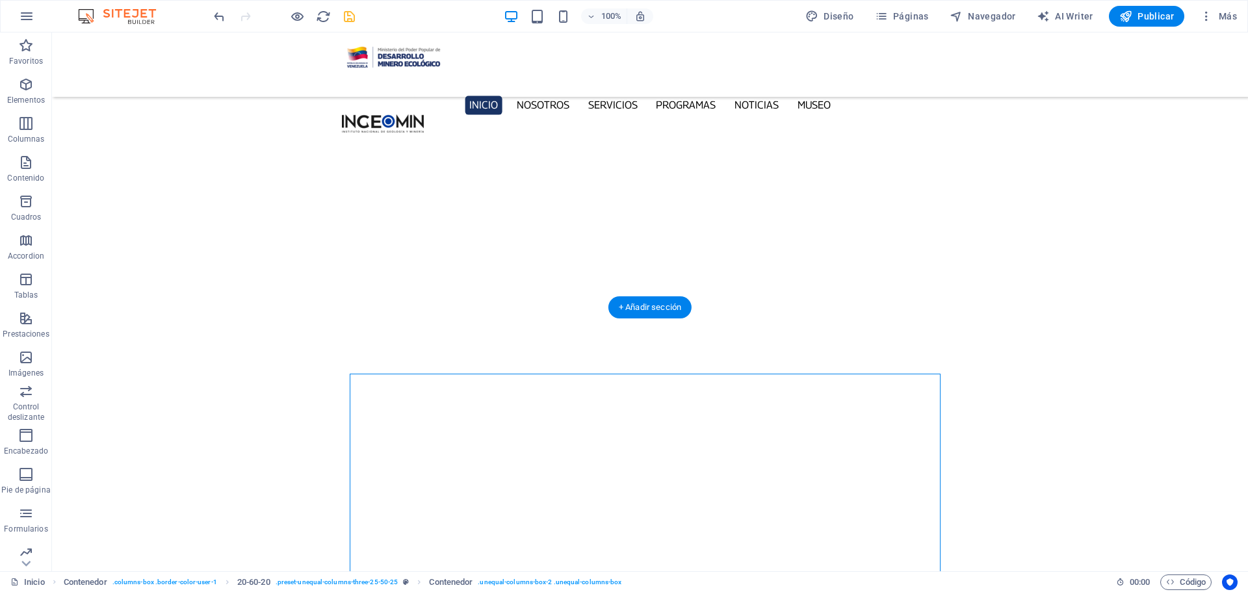
scroll to position [4184, 0]
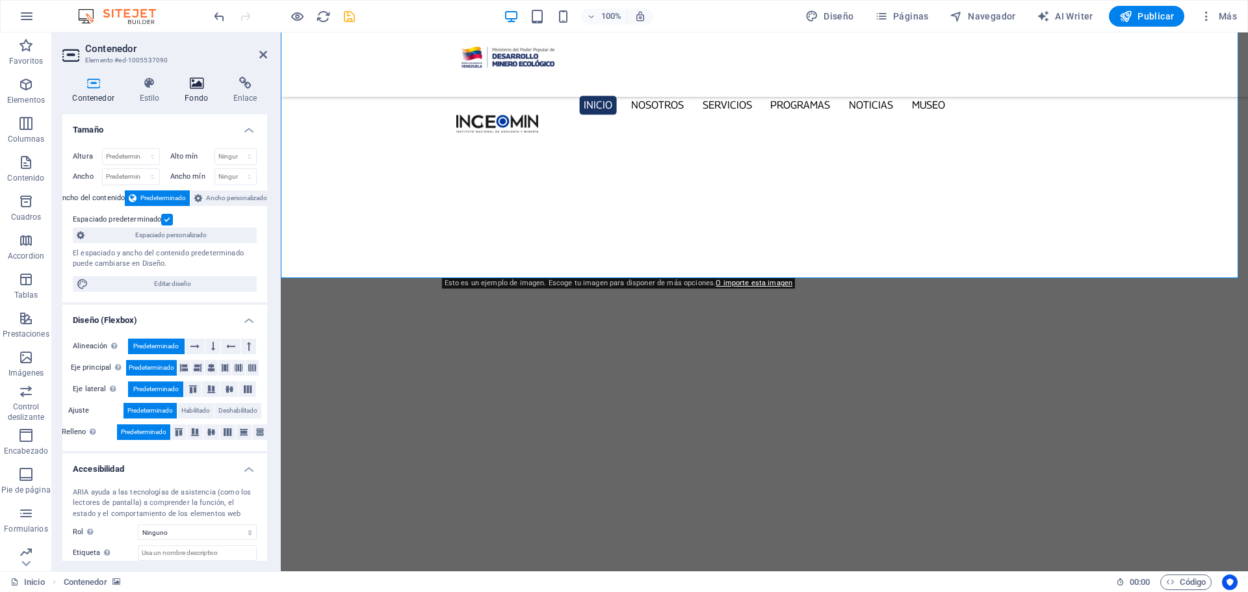
click at [196, 84] on icon at bounding box center [197, 83] width 44 height 13
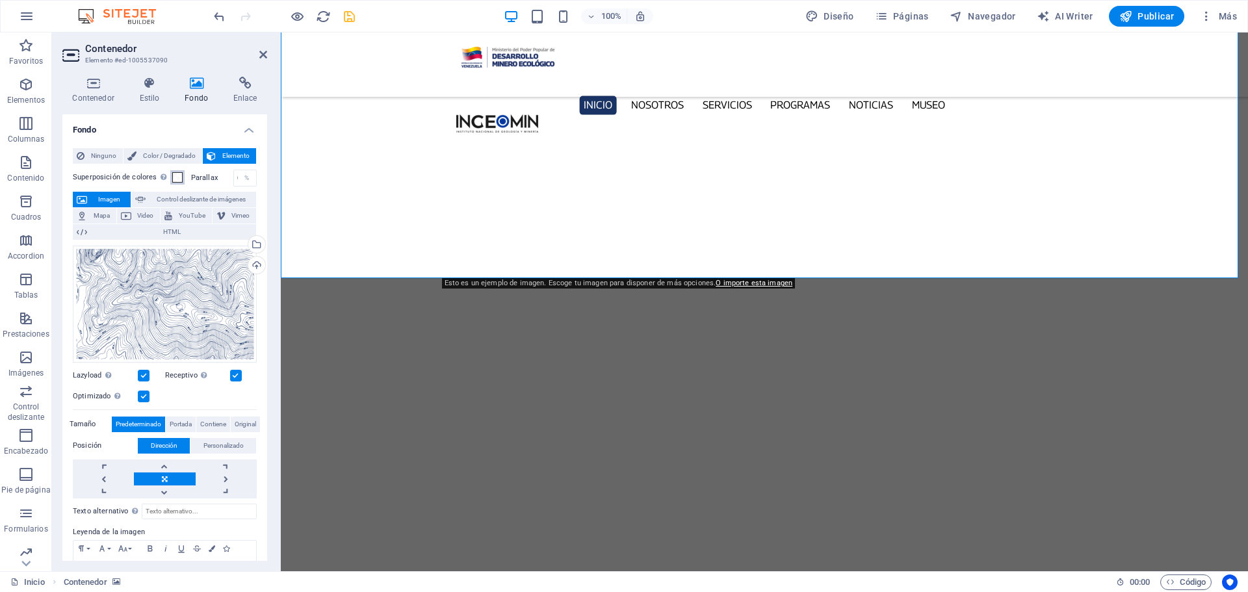
click at [174, 176] on span at bounding box center [177, 177] width 10 height 10
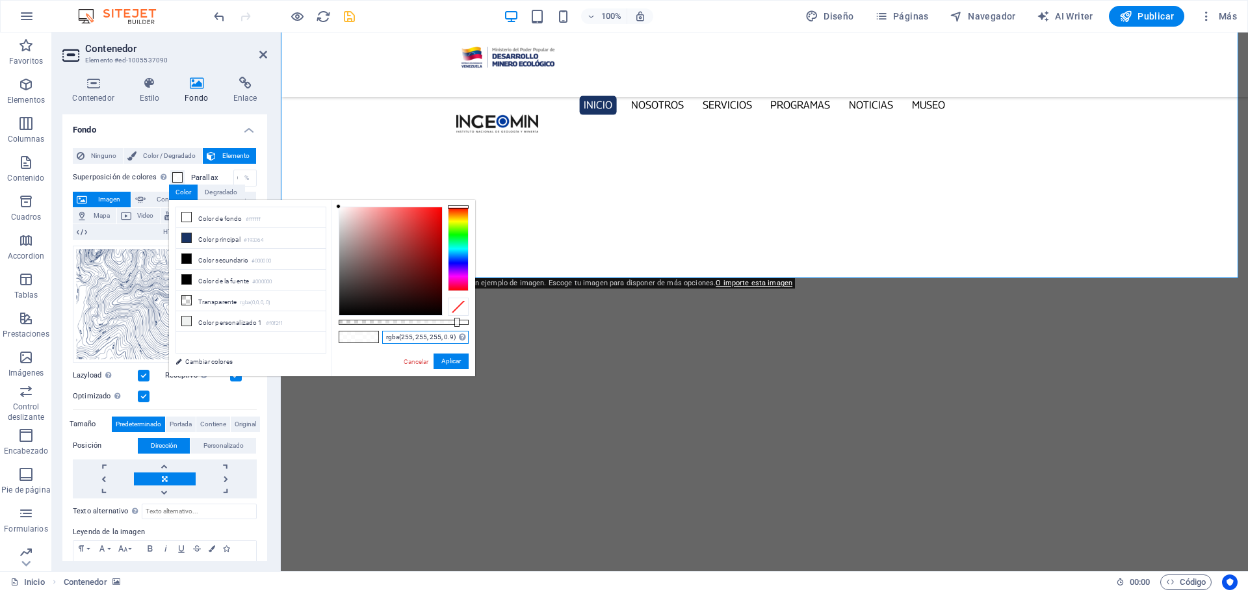
drag, startPoint x: 454, startPoint y: 336, endPoint x: 341, endPoint y: 343, distance: 113.3
click at [341, 343] on div "rgba(255, 255, 255, 0.9) Formatos soportados #0852ed rgb(8, 82, 237) rgba(8, 82…" at bounding box center [403, 382] width 144 height 365
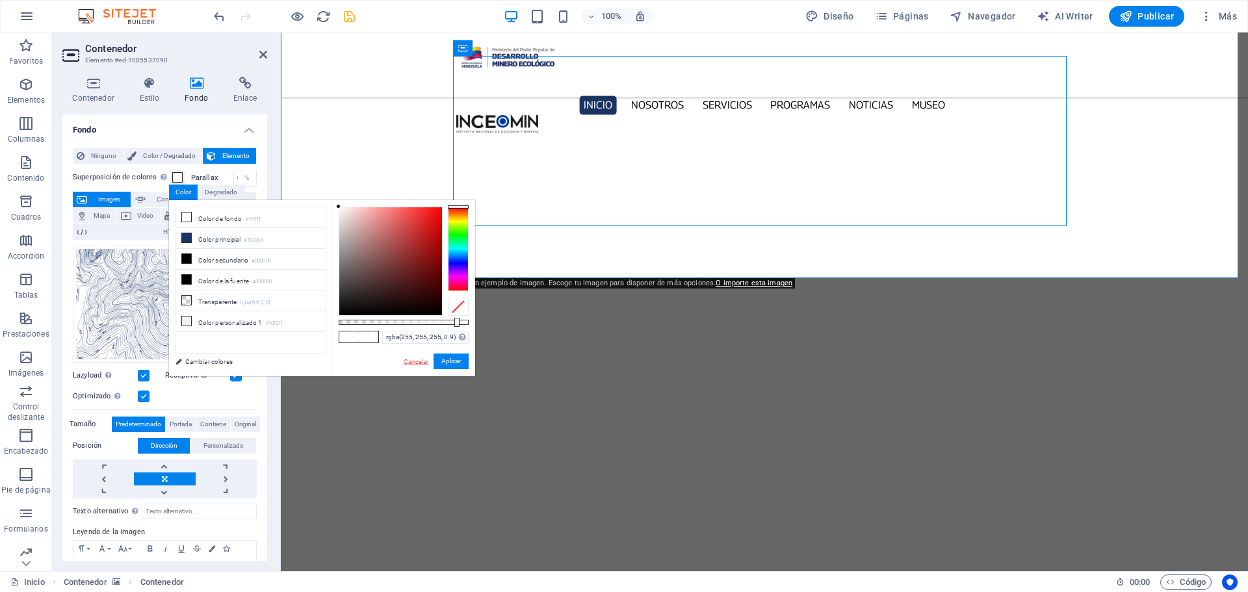
click at [407, 361] on link "Cancelar" at bounding box center [416, 362] width 28 height 10
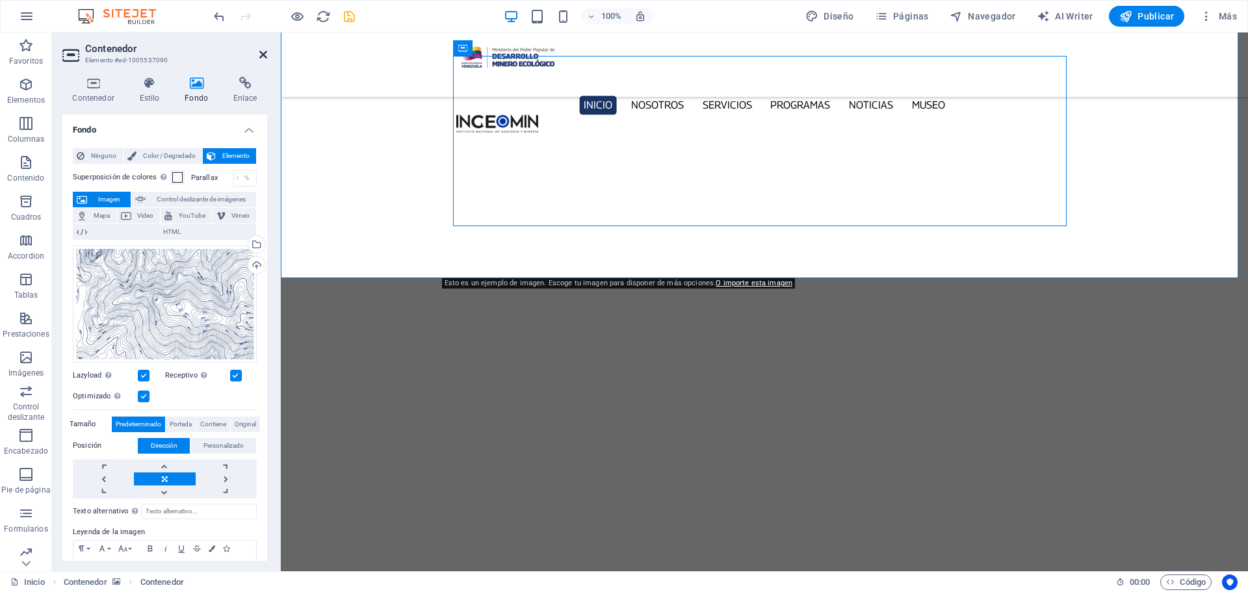
click at [260, 53] on icon at bounding box center [263, 54] width 8 height 10
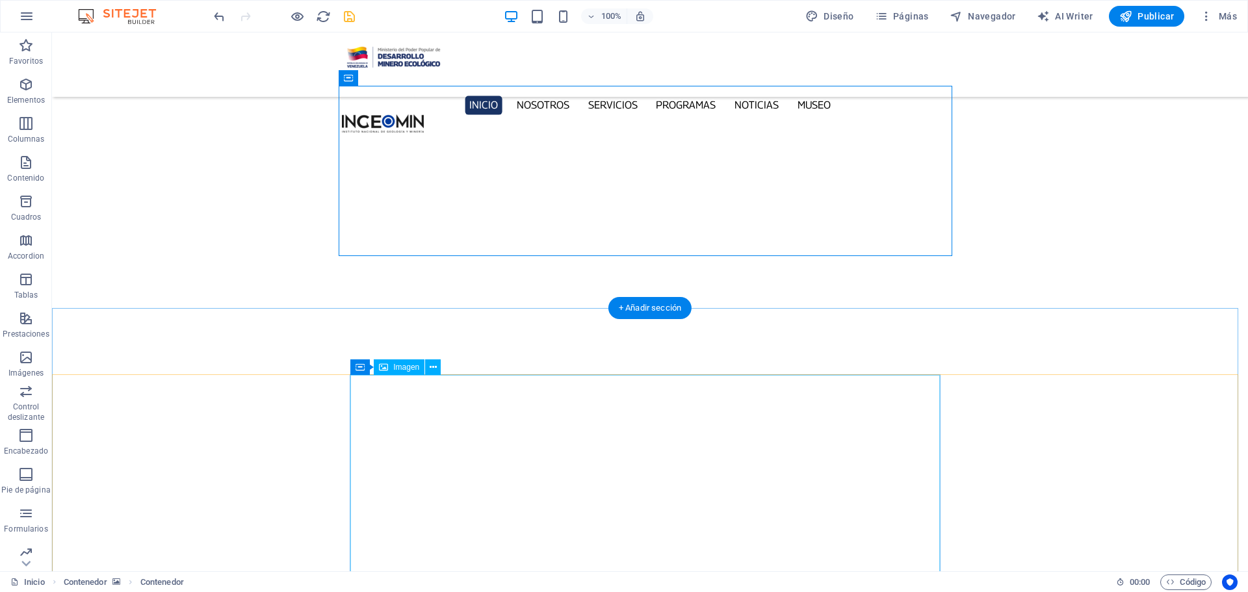
scroll to position [4379, 0]
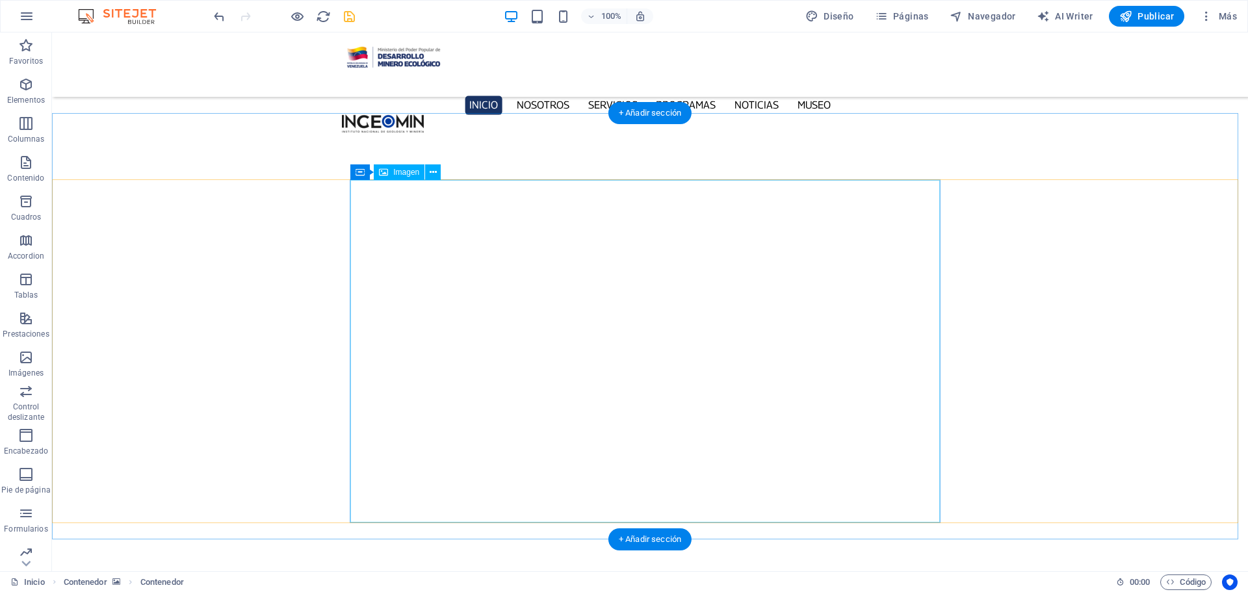
select select "px"
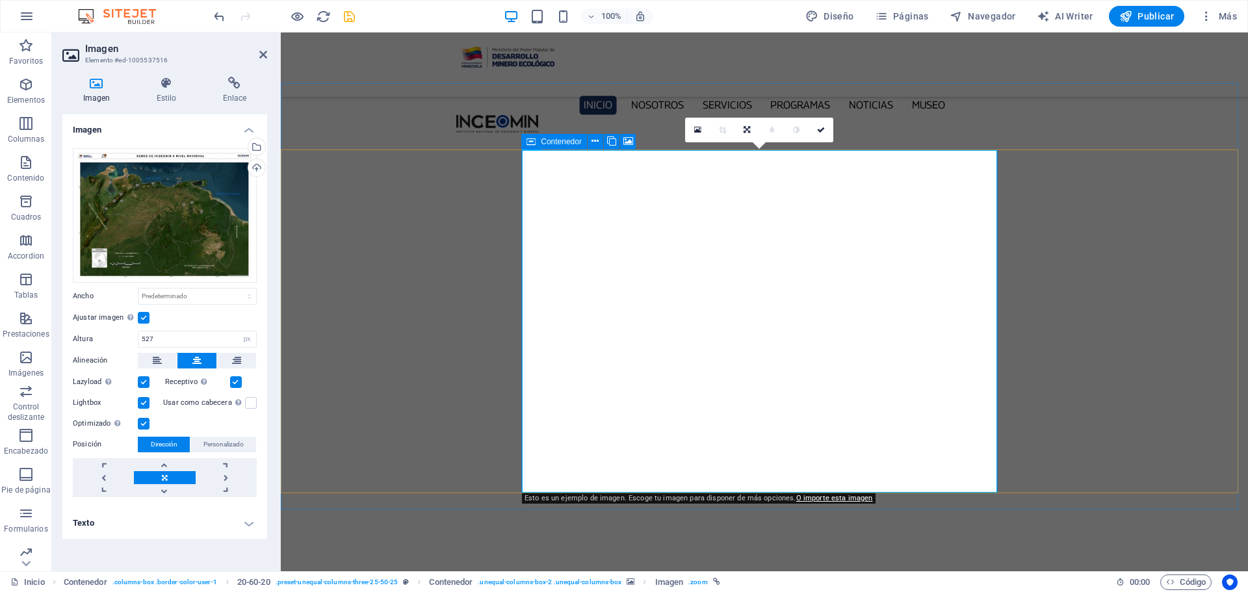
click at [530, 140] on icon at bounding box center [530, 142] width 9 height 16
drag, startPoint x: 530, startPoint y: 140, endPoint x: 246, endPoint y: 107, distance: 286.5
click at [530, 140] on icon at bounding box center [530, 142] width 9 height 16
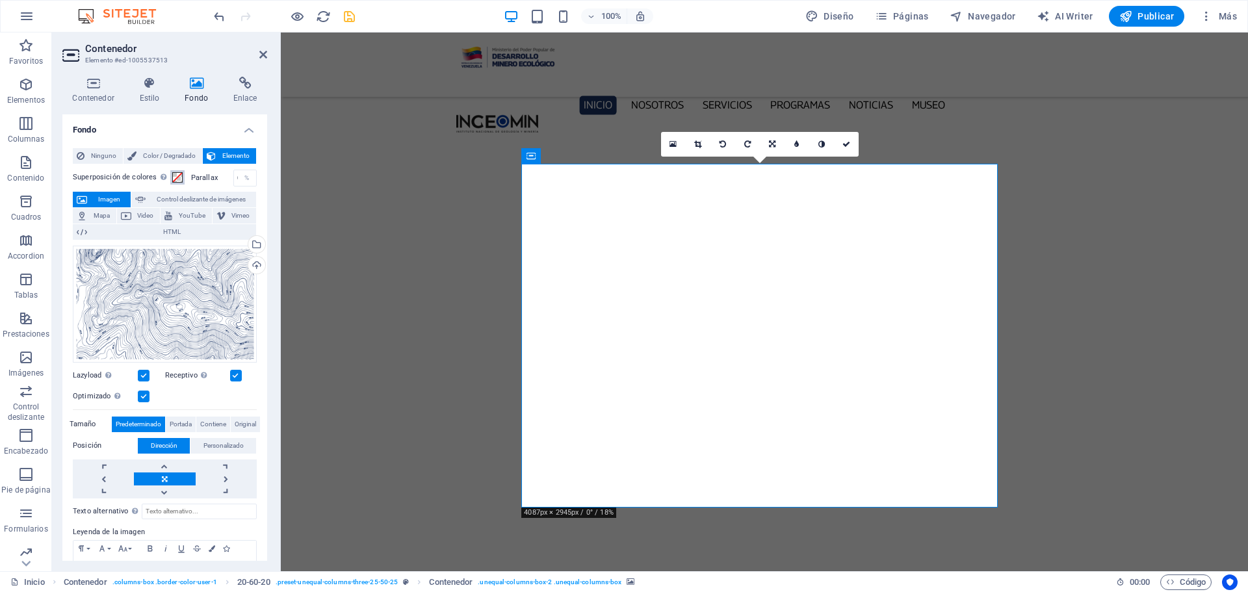
click at [175, 175] on span at bounding box center [177, 177] width 10 height 10
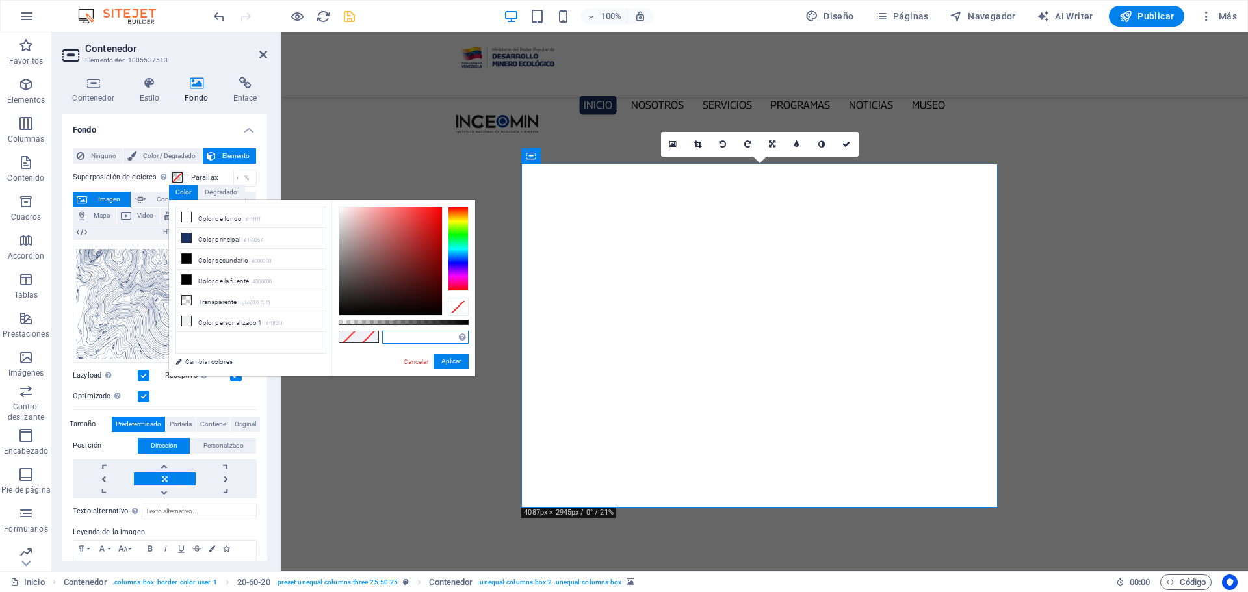
click at [424, 332] on input "text" at bounding box center [425, 337] width 86 height 13
paste input "rgba(255, 255, 255, 0.9)"
type input "rgba(255, 255, 255, 0.9)"
click at [447, 361] on button "Aplicar" at bounding box center [451, 362] width 35 height 16
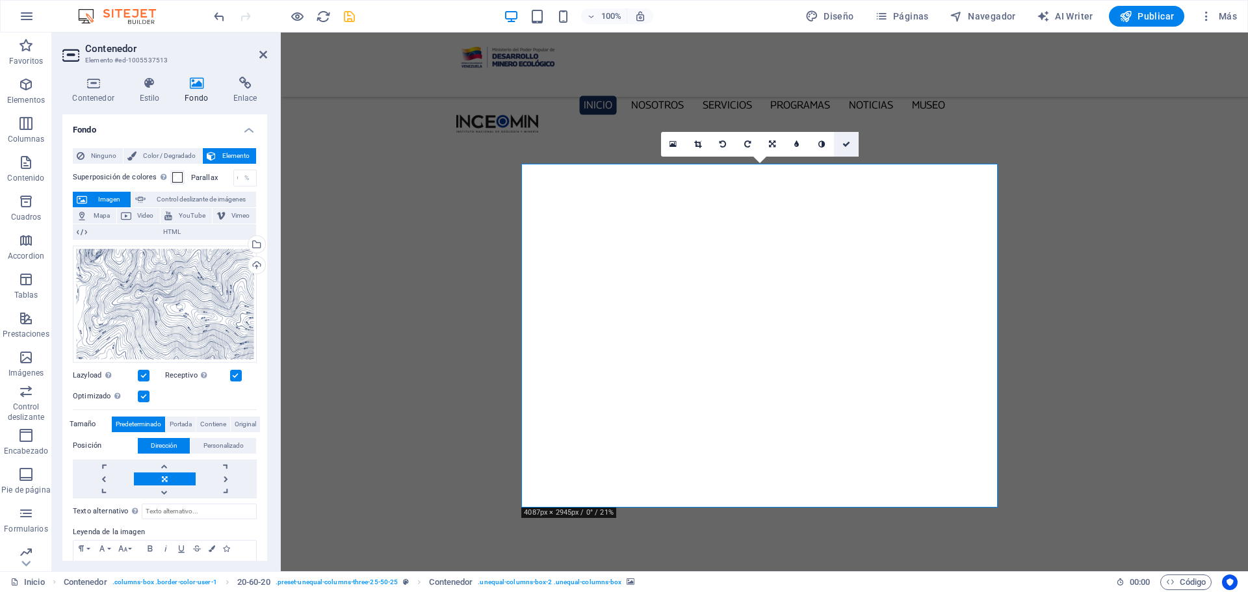
drag, startPoint x: 845, startPoint y: 139, endPoint x: 793, endPoint y: 108, distance: 60.6
click at [845, 139] on link at bounding box center [846, 144] width 25 height 25
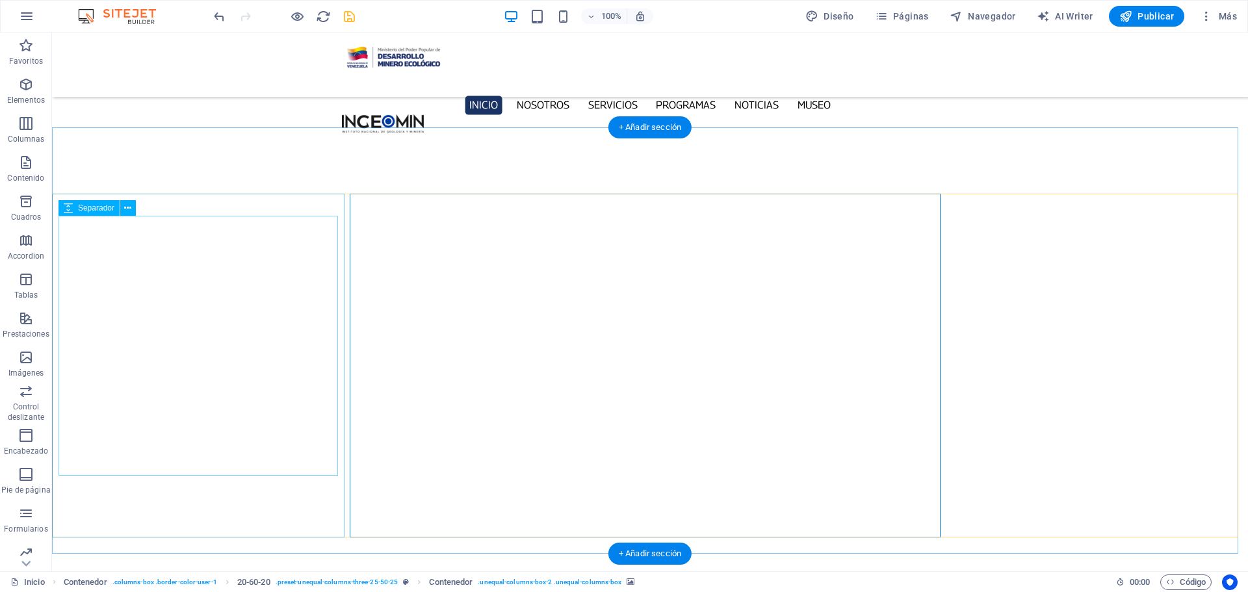
select select "px"
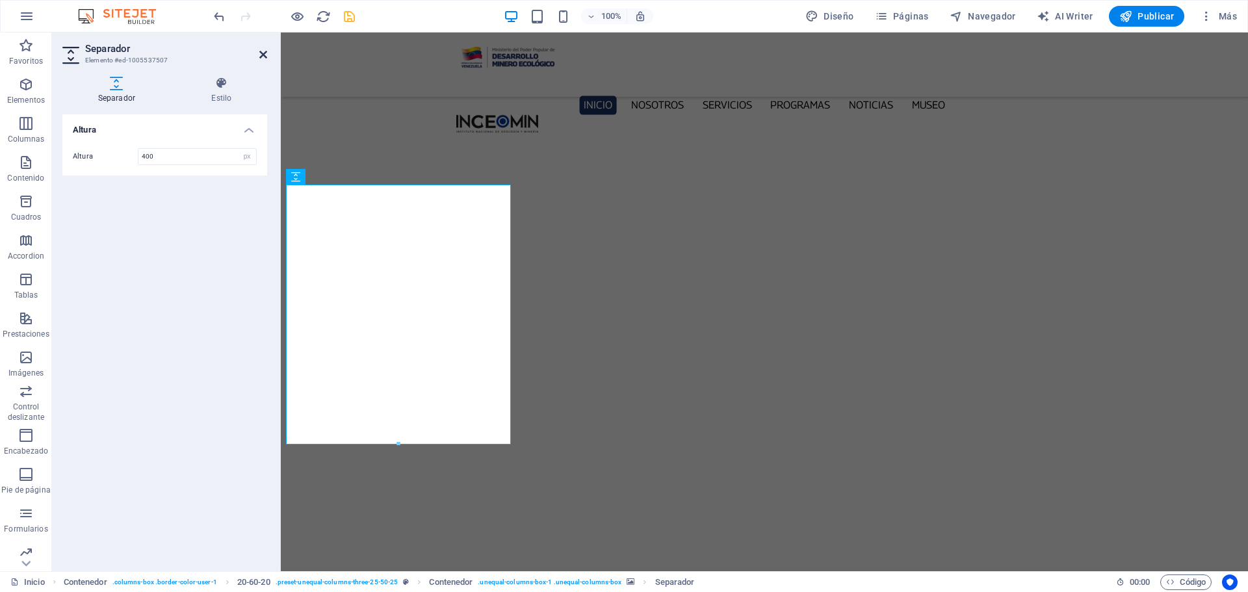
click at [261, 49] on icon at bounding box center [263, 54] width 8 height 10
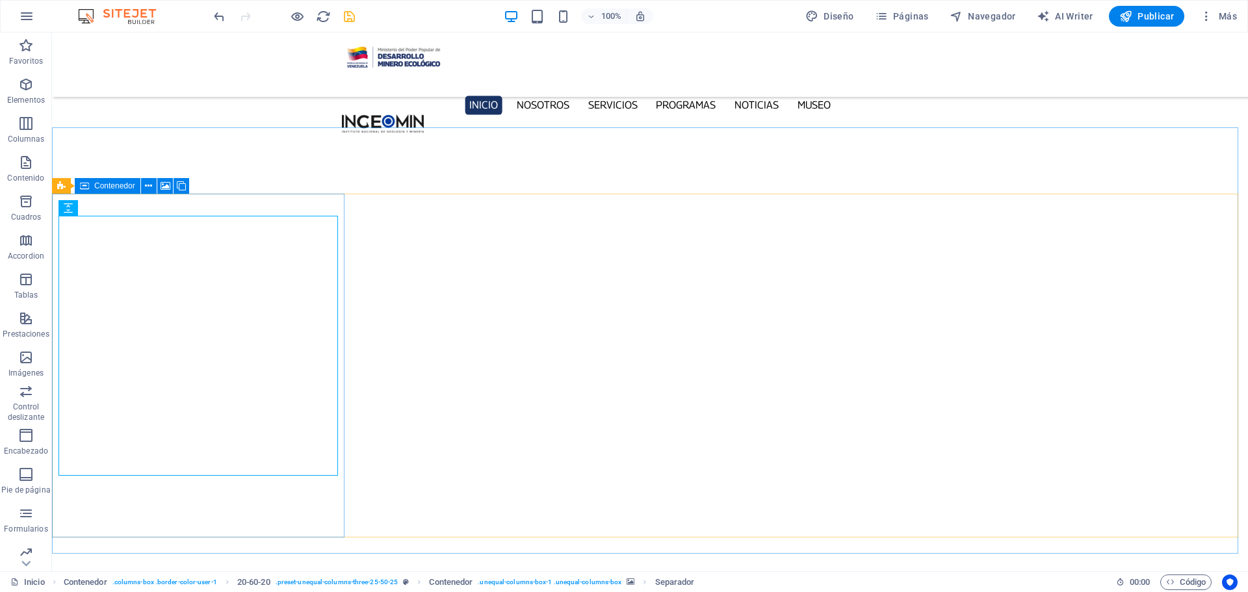
click at [97, 186] on span "Contenedor" at bounding box center [114, 186] width 41 height 8
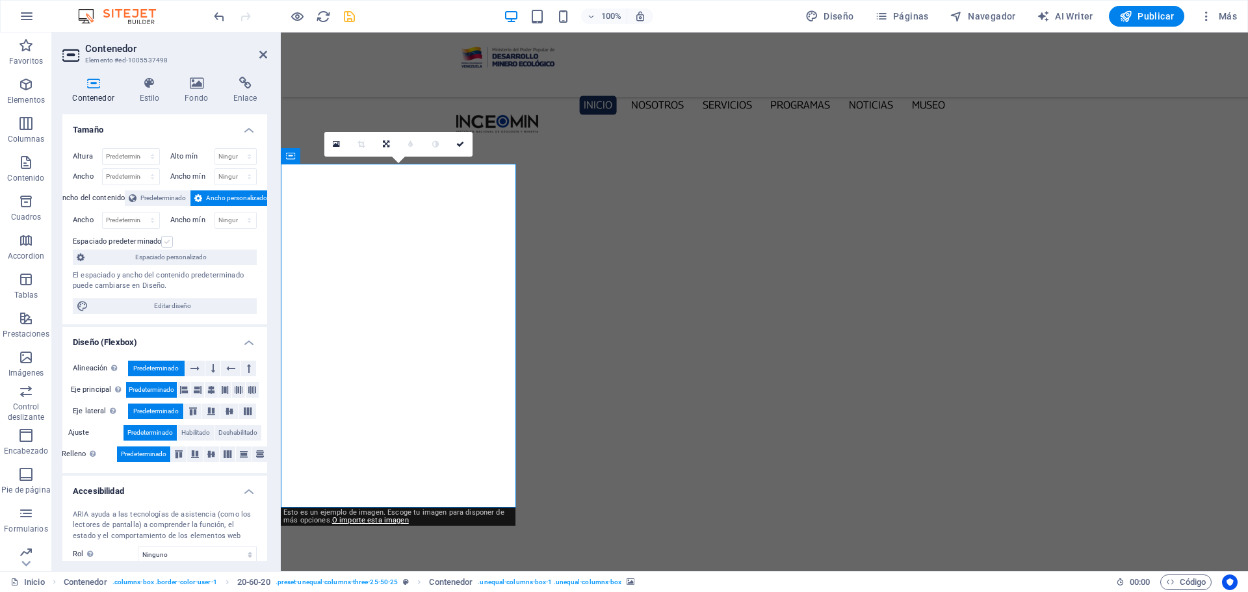
click at [164, 240] on label at bounding box center [167, 242] width 12 height 12
click at [0, 0] on input "Espaciado predeterminado" at bounding box center [0, 0] width 0 height 0
click at [164, 240] on label at bounding box center [167, 242] width 12 height 12
click at [0, 0] on input "Espaciado predeterminado" at bounding box center [0, 0] width 0 height 0
click at [166, 244] on label at bounding box center [167, 242] width 12 height 12
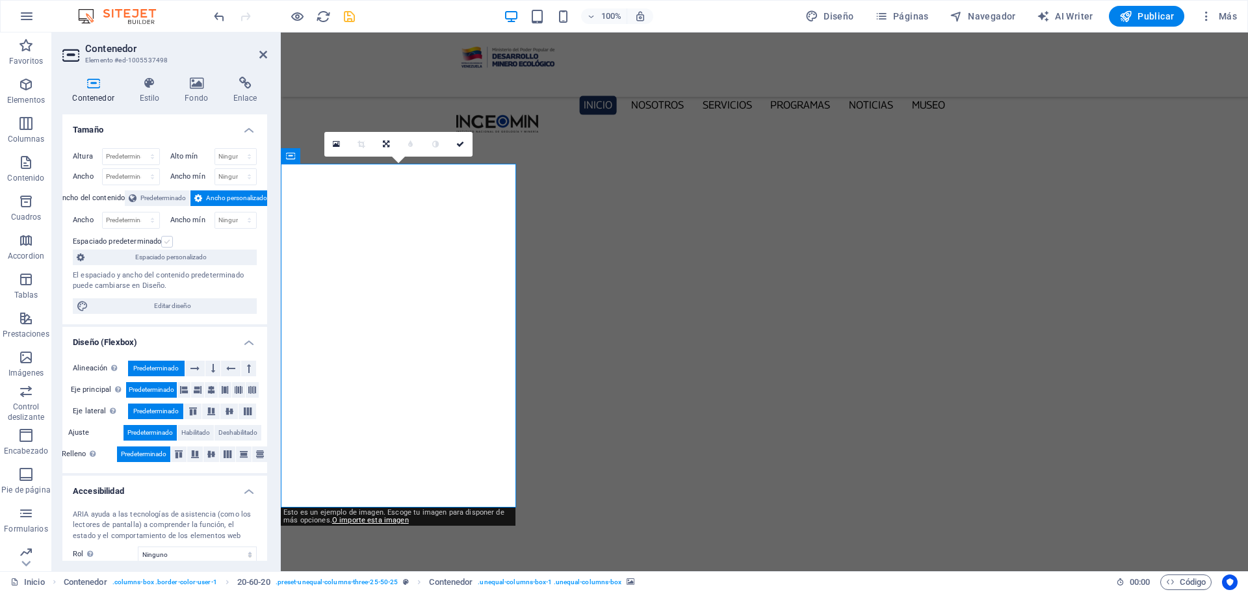
click at [0, 0] on input "Espaciado predeterminado" at bounding box center [0, 0] width 0 height 0
click at [166, 244] on label at bounding box center [167, 242] width 12 height 12
click at [0, 0] on input "Espaciado predeterminado" at bounding box center [0, 0] width 0 height 0
click at [197, 77] on icon at bounding box center [197, 83] width 44 height 13
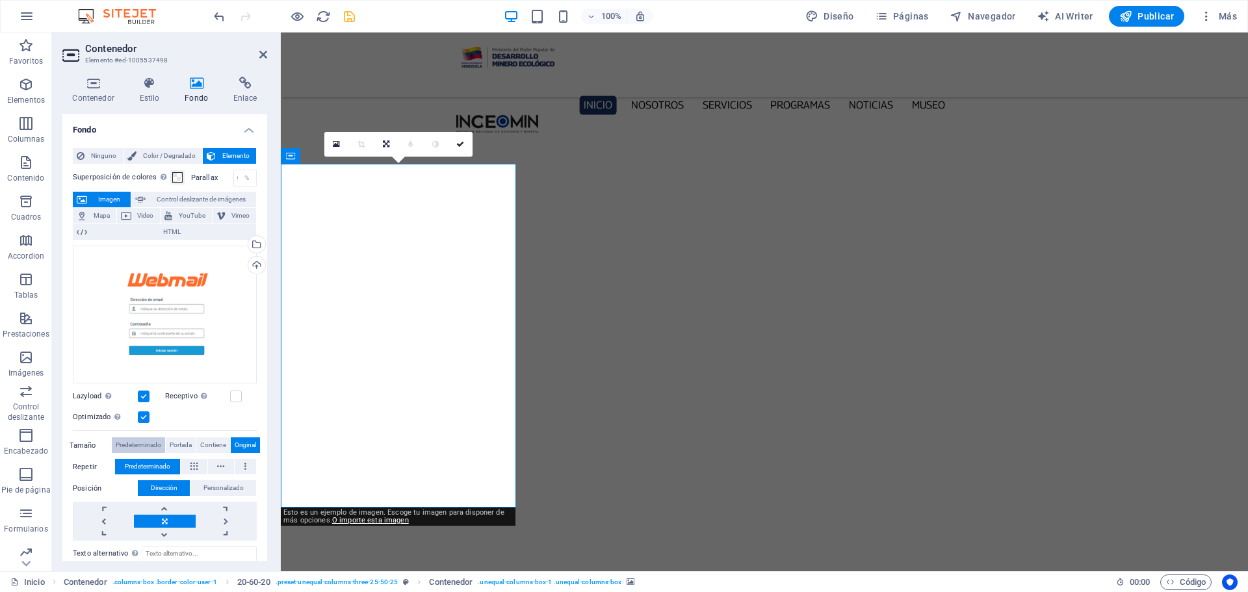
click at [133, 439] on span "Predeterminado" at bounding box center [138, 445] width 45 height 16
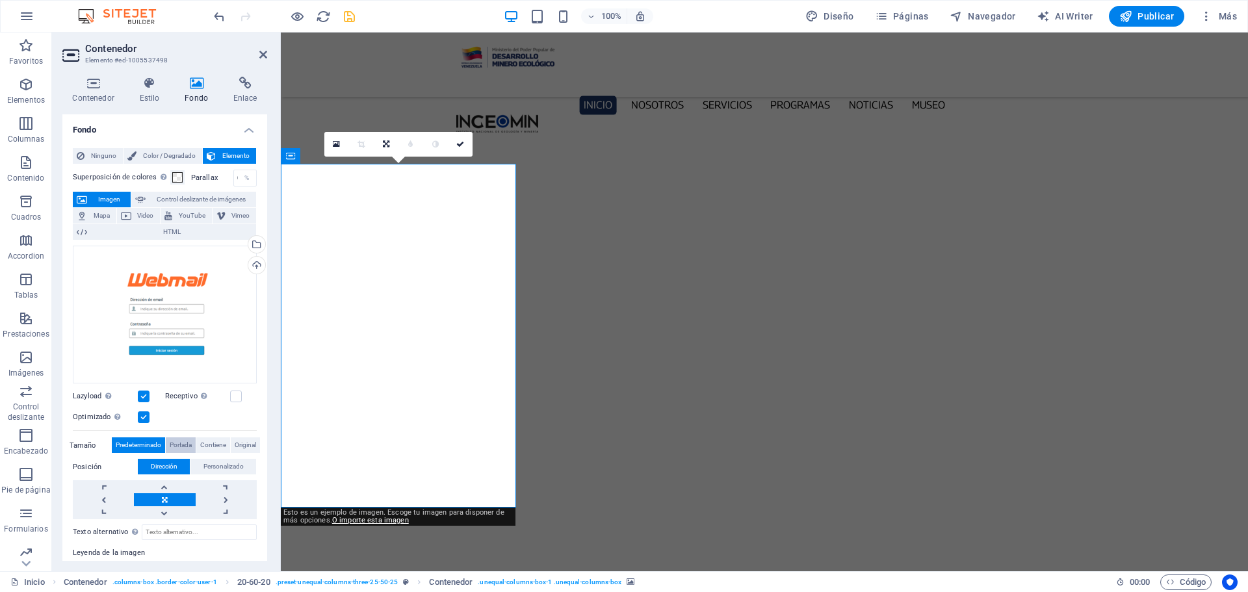
click at [170, 441] on span "Portada" at bounding box center [181, 445] width 22 height 16
click at [211, 445] on span "Contiene" at bounding box center [213, 445] width 26 height 16
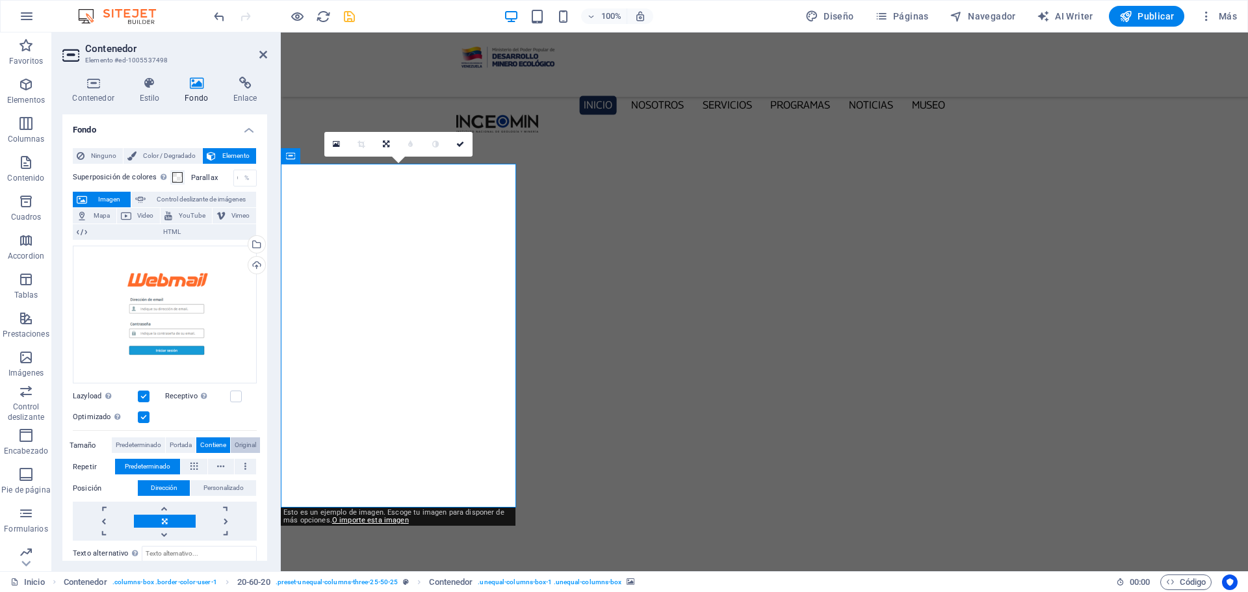
click at [248, 446] on span "Original" at bounding box center [245, 445] width 21 height 16
click at [207, 444] on span "Contiene" at bounding box center [213, 445] width 26 height 16
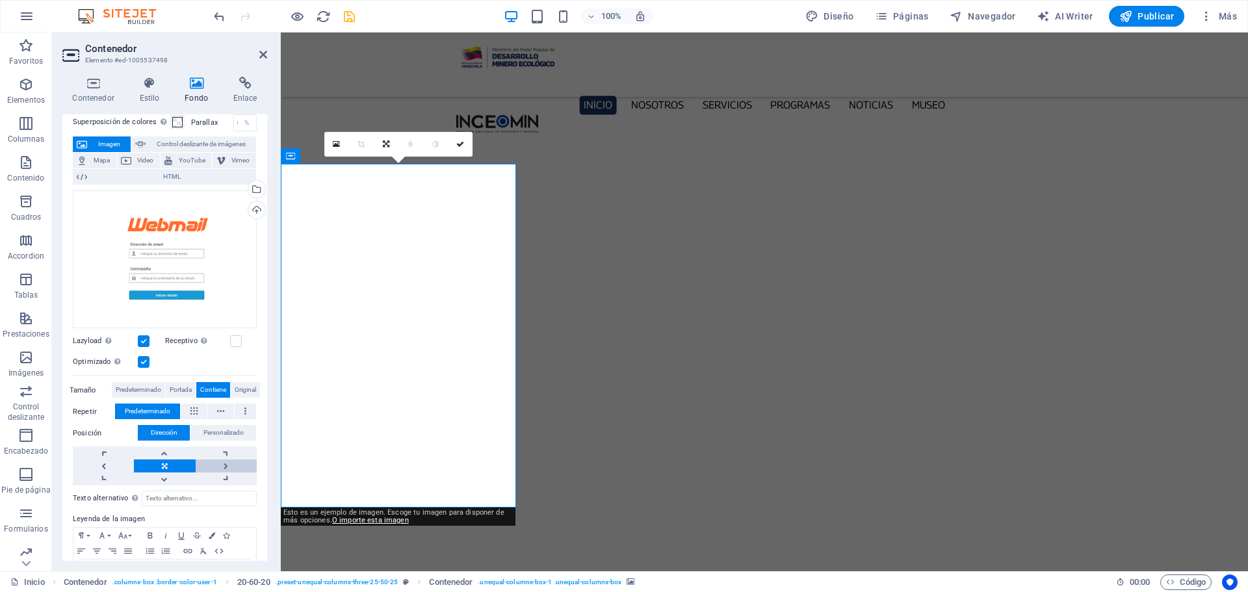
scroll to position [103, 0]
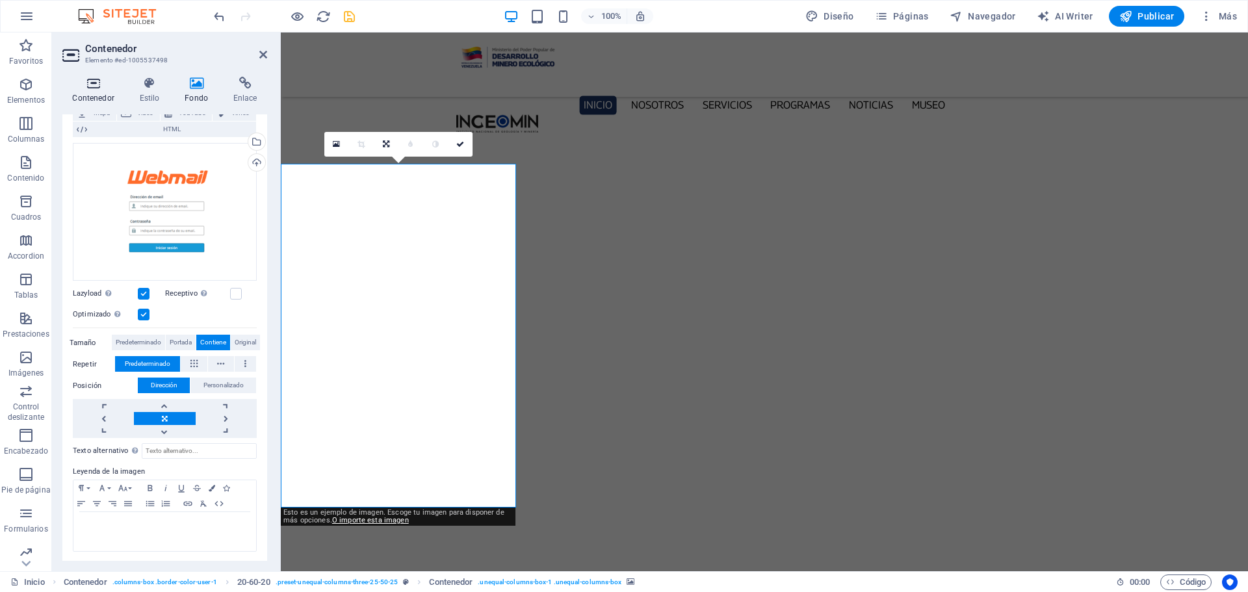
click at [93, 86] on icon at bounding box center [93, 83] width 62 height 13
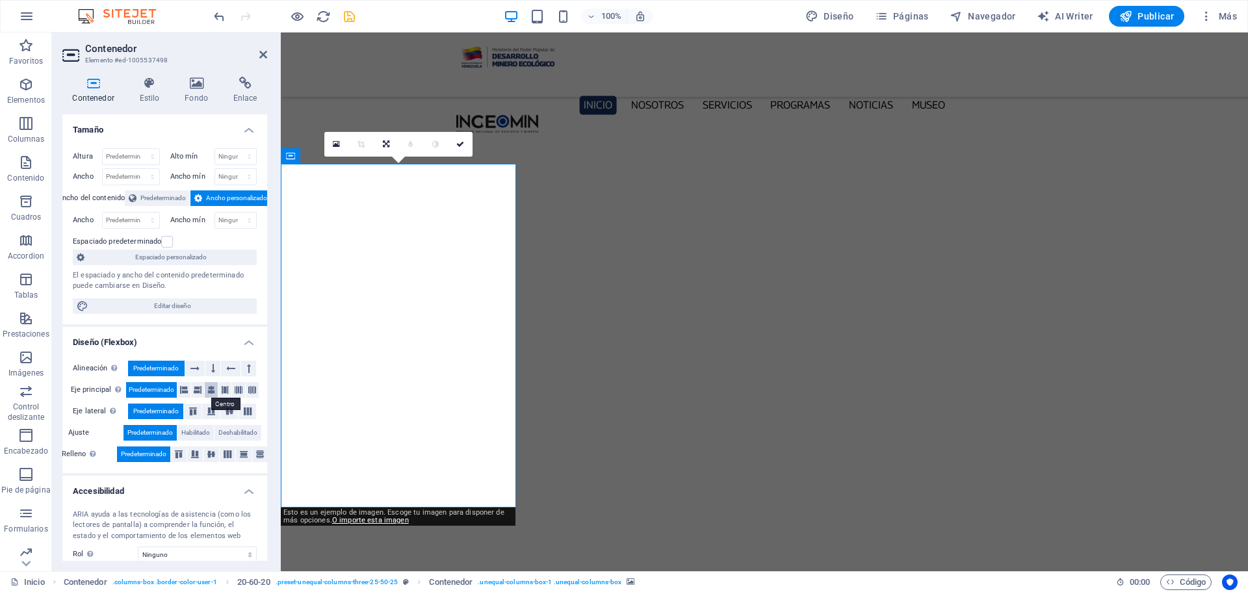
click at [209, 388] on icon at bounding box center [211, 390] width 8 height 16
click at [463, 142] on icon at bounding box center [460, 144] width 8 height 8
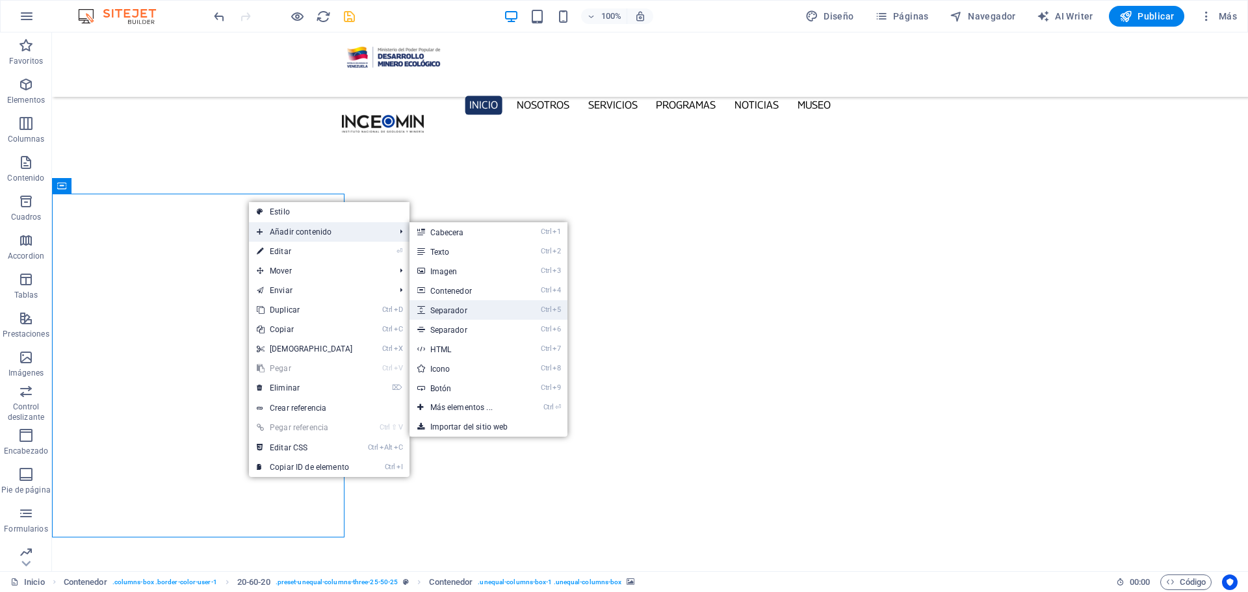
click at [463, 312] on link "Ctrl 5 Separador" at bounding box center [463, 309] width 109 height 19
select select "px"
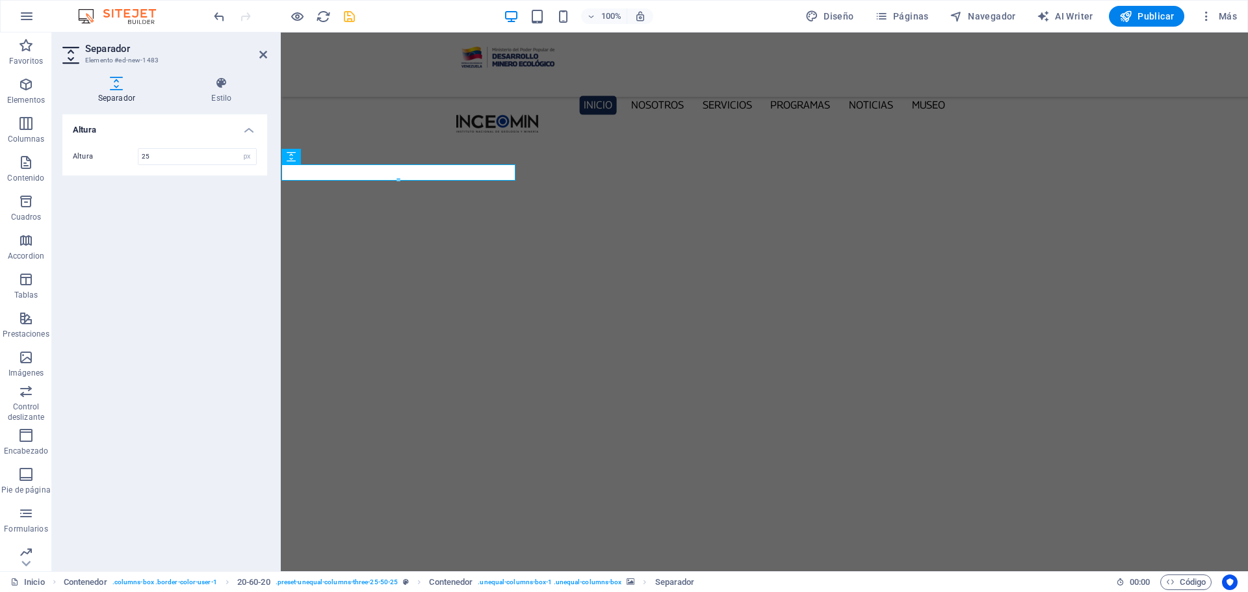
type input "25"
click at [354, 14] on icon "save" at bounding box center [349, 16] width 15 height 15
checkbox input "false"
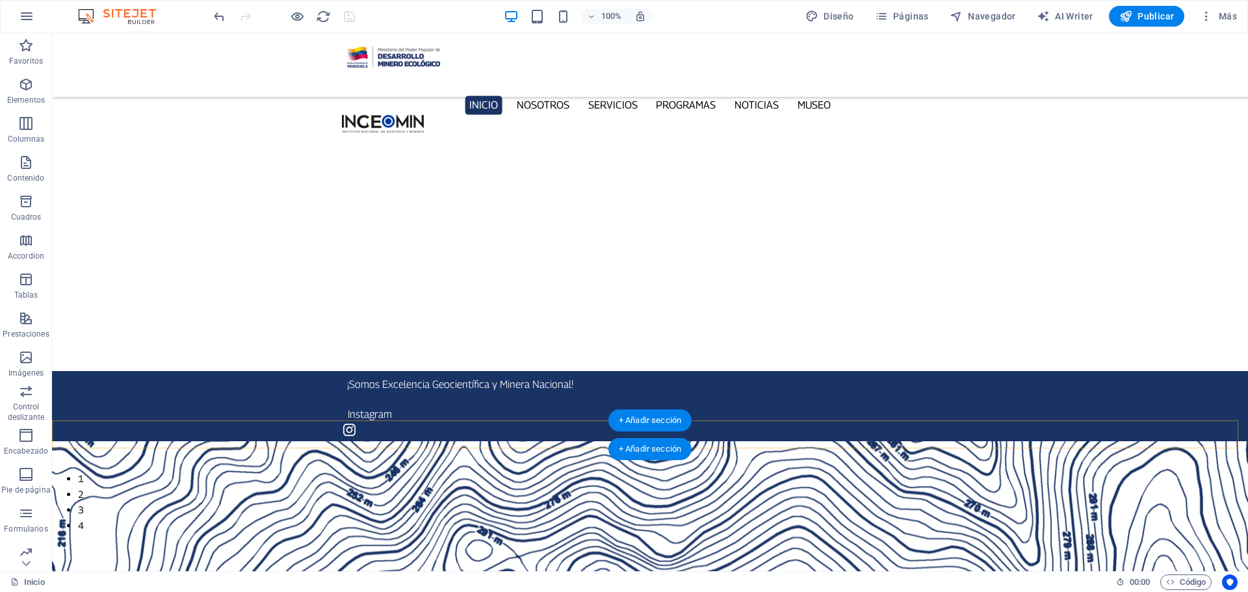
scroll to position [0, 0]
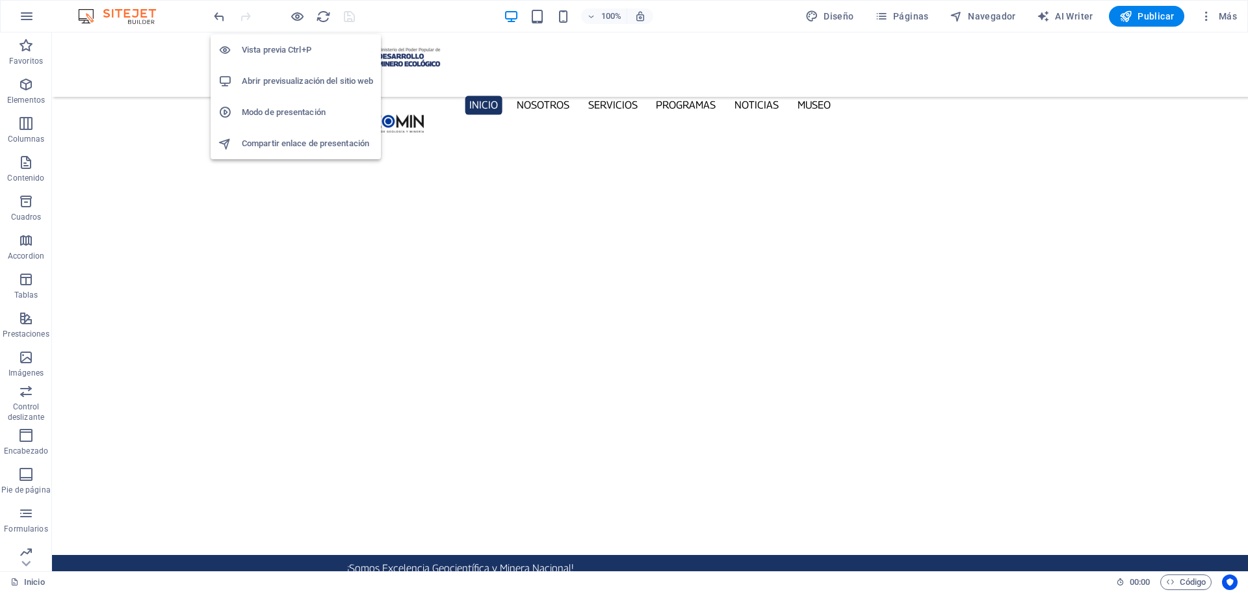
click at [307, 80] on h6 "Abrir previsualización del sitio web" at bounding box center [307, 81] width 131 height 16
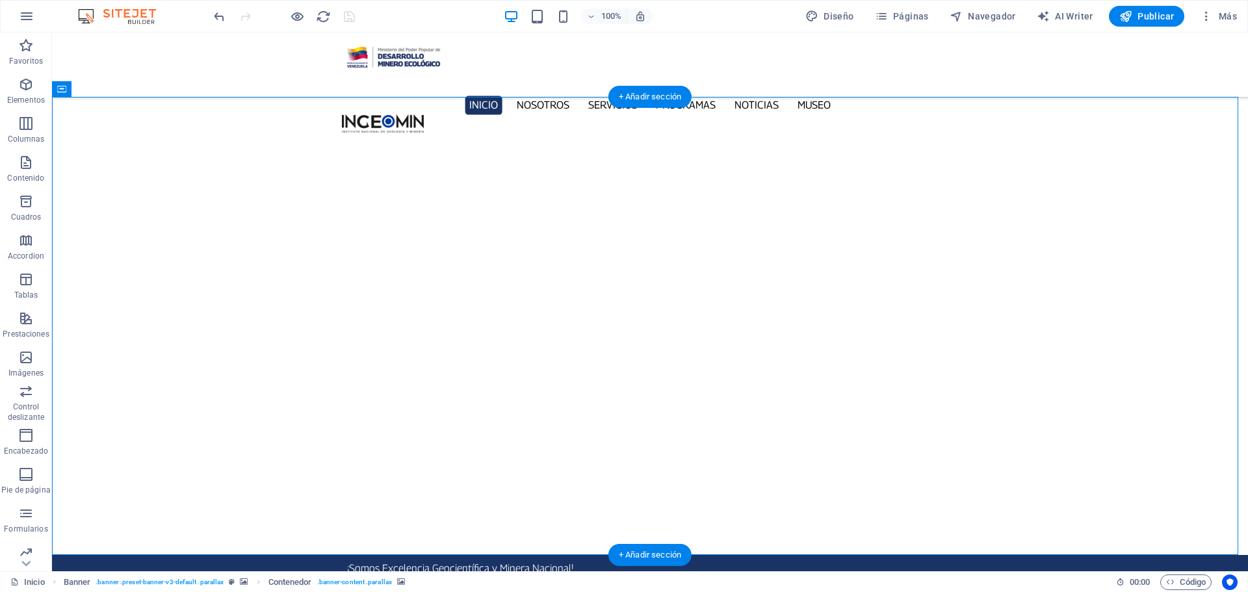
select select "ms"
select select "s"
select select "progressive"
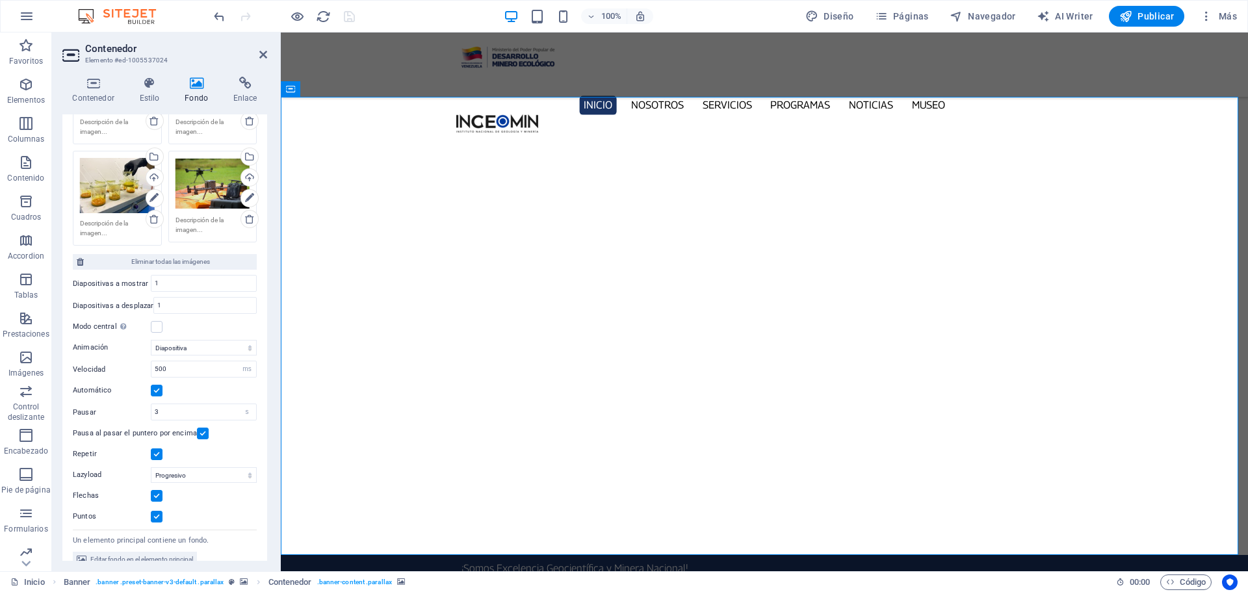
scroll to position [274, 0]
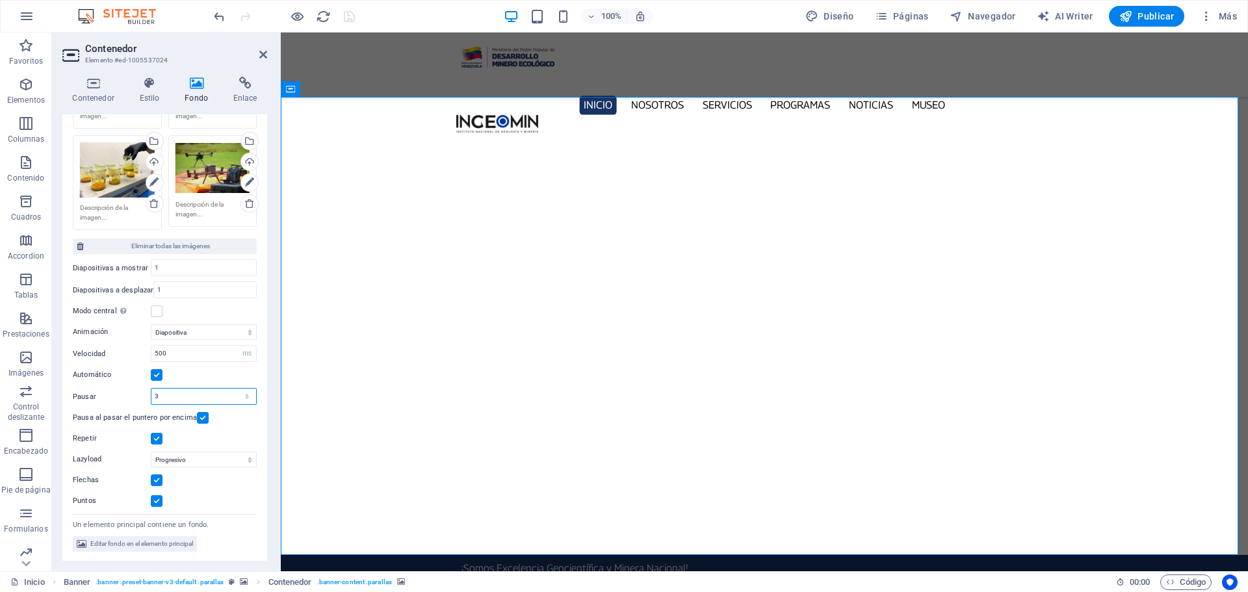
click at [174, 395] on input "3" at bounding box center [203, 397] width 105 height 16
type input "10"
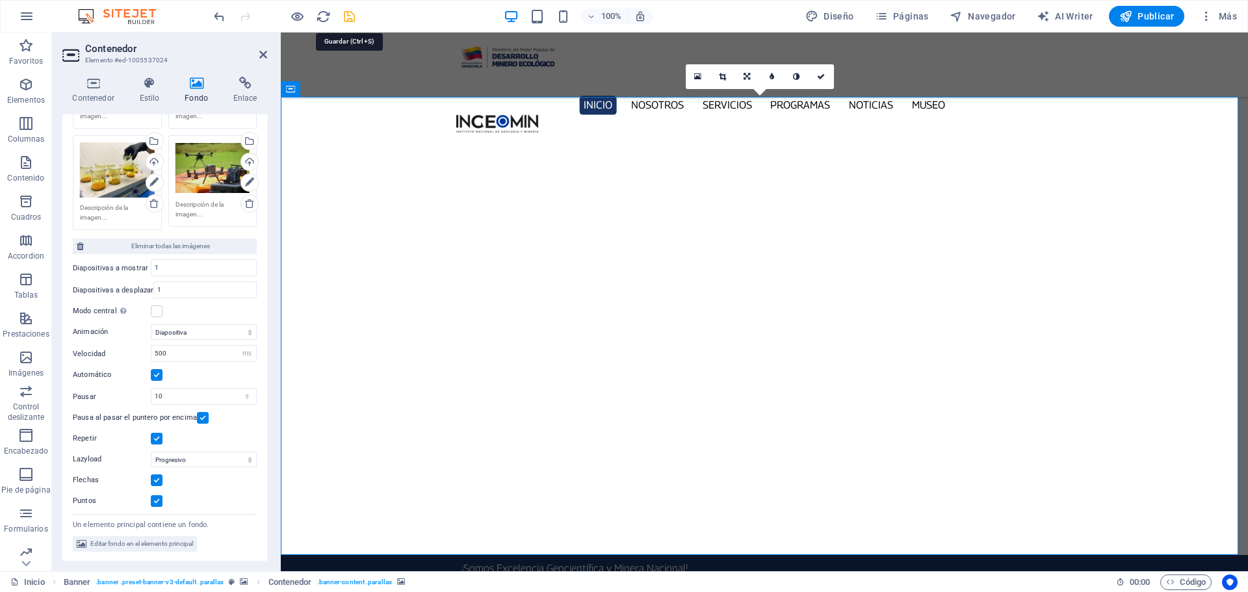
click at [347, 11] on icon "save" at bounding box center [349, 16] width 15 height 15
checkbox input "false"
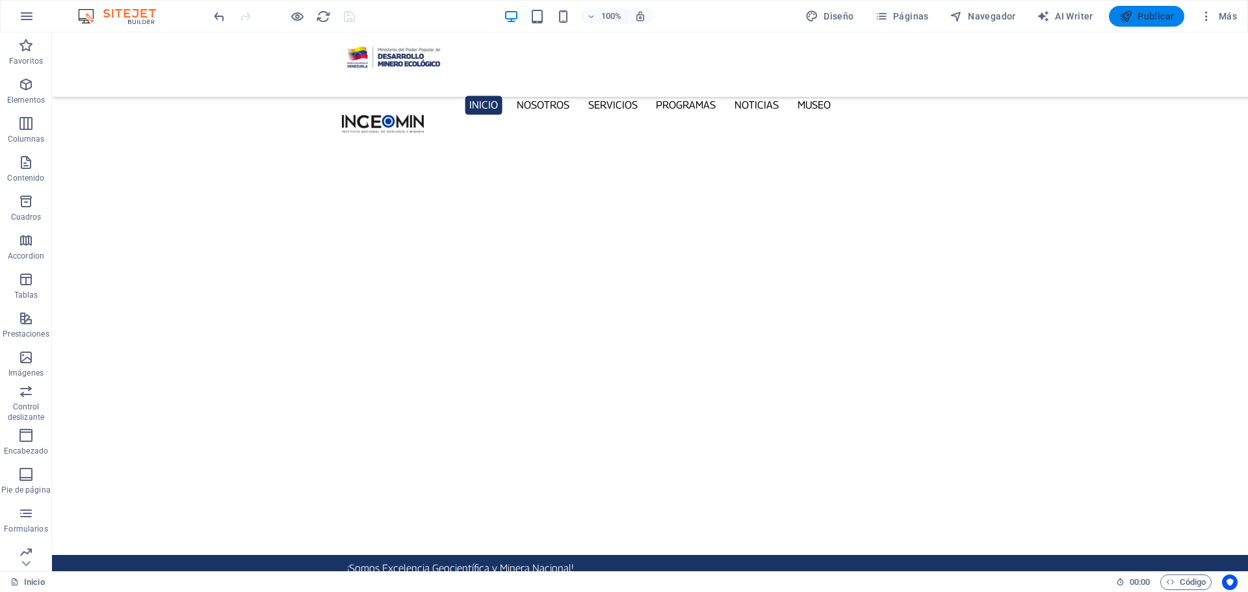
click at [1150, 16] on span "Publicar" at bounding box center [1146, 16] width 55 height 13
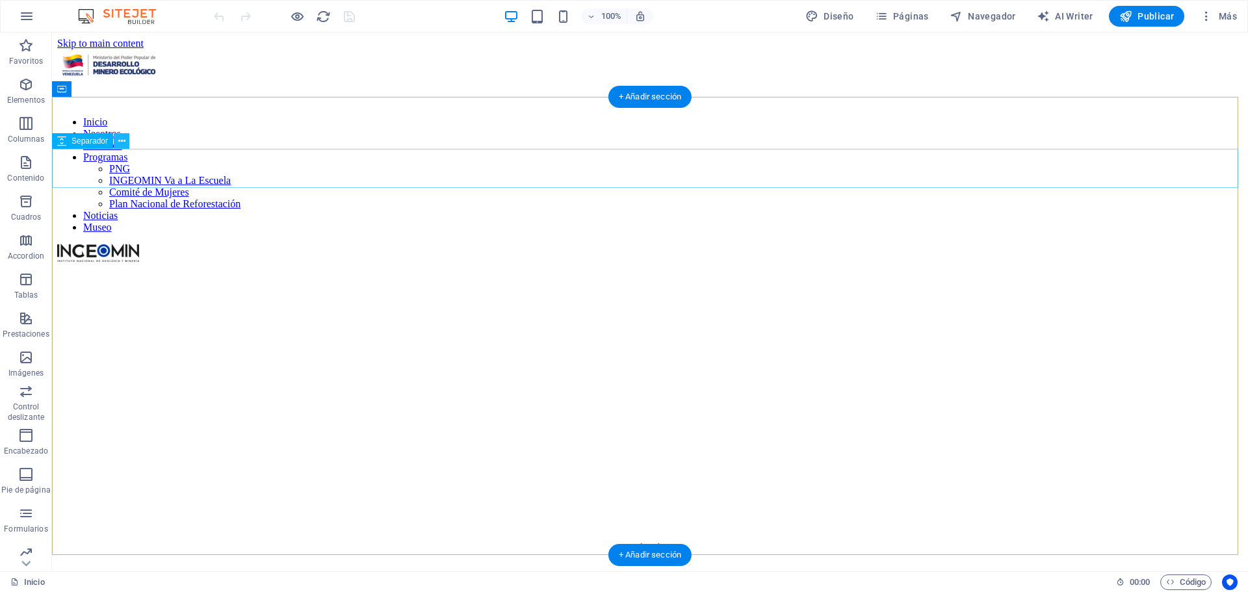
click at [116, 142] on button at bounding box center [122, 141] width 16 height 16
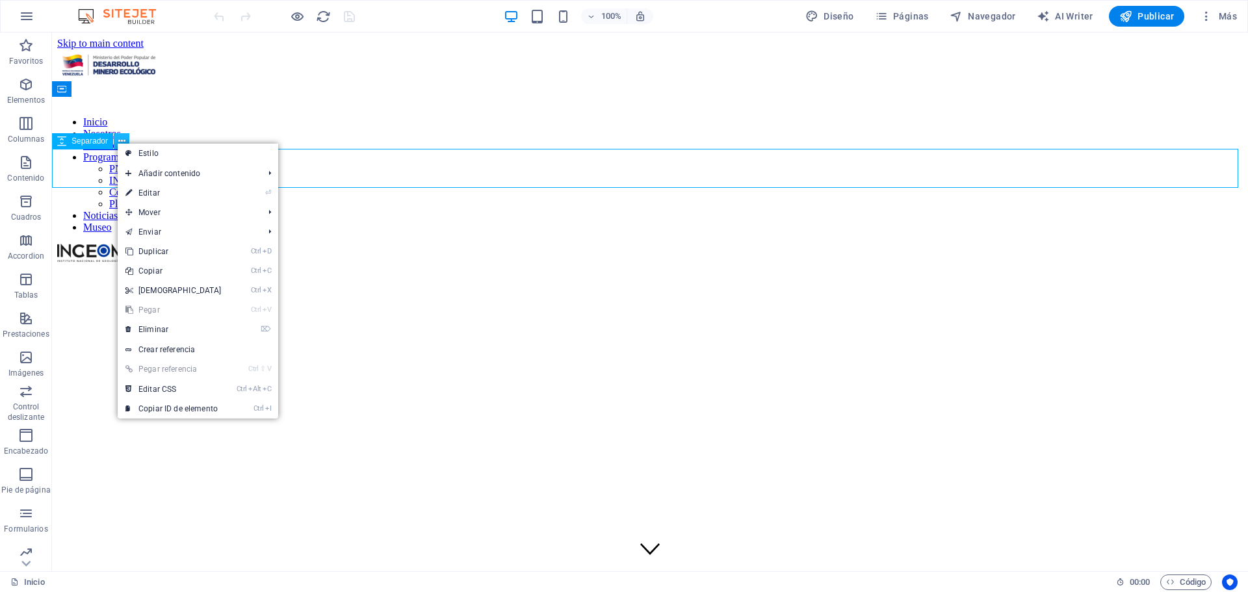
click at [116, 142] on button at bounding box center [122, 141] width 16 height 16
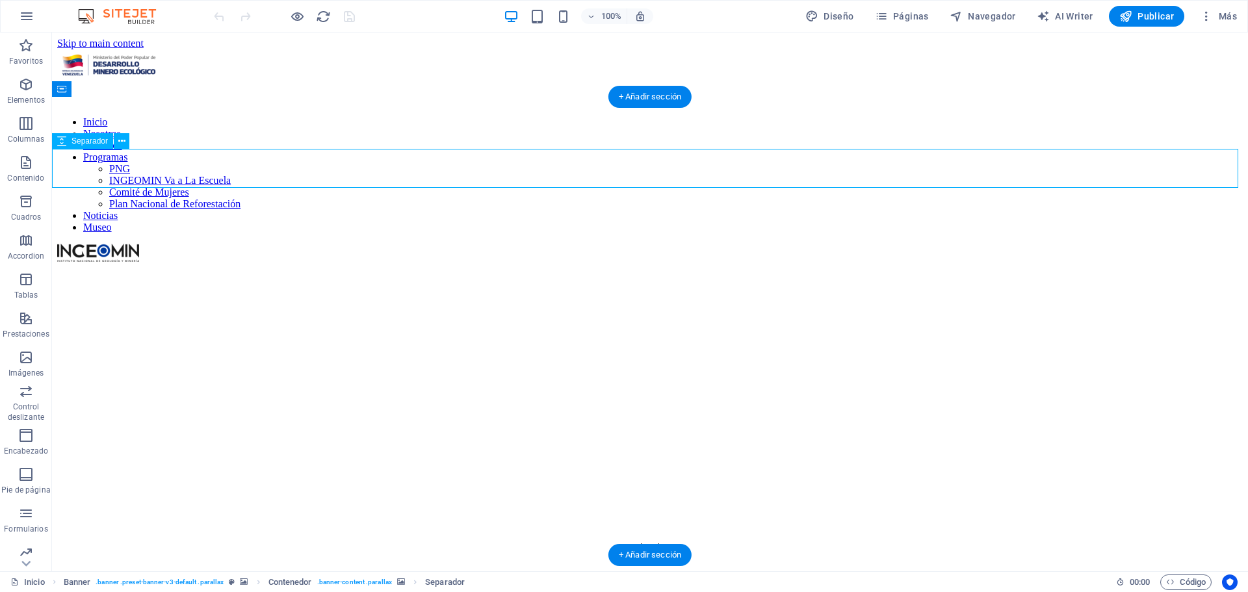
select select "px"
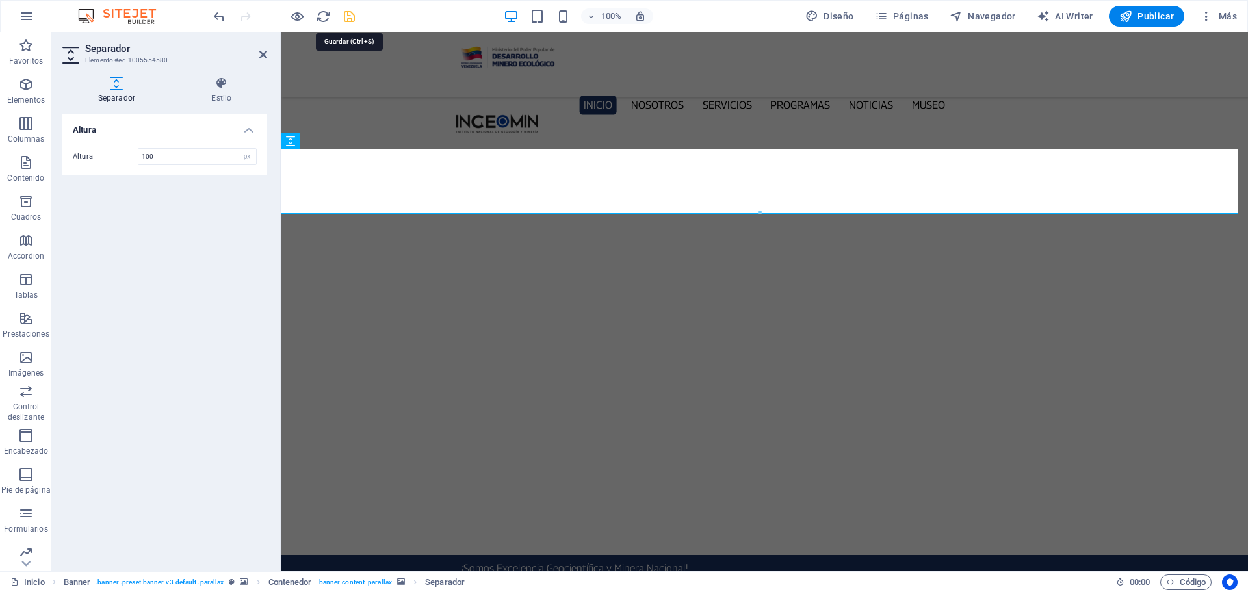
type input "100"
click at [347, 18] on icon "save" at bounding box center [349, 16] width 15 height 15
checkbox input "false"
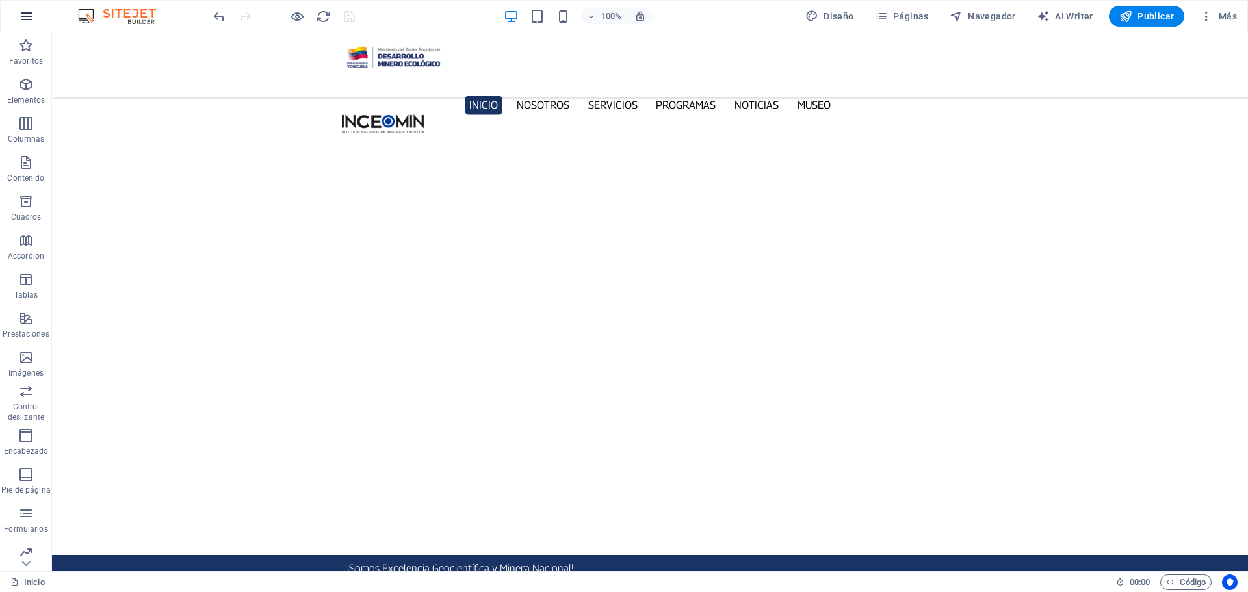
click at [26, 12] on icon "button" at bounding box center [27, 16] width 16 height 16
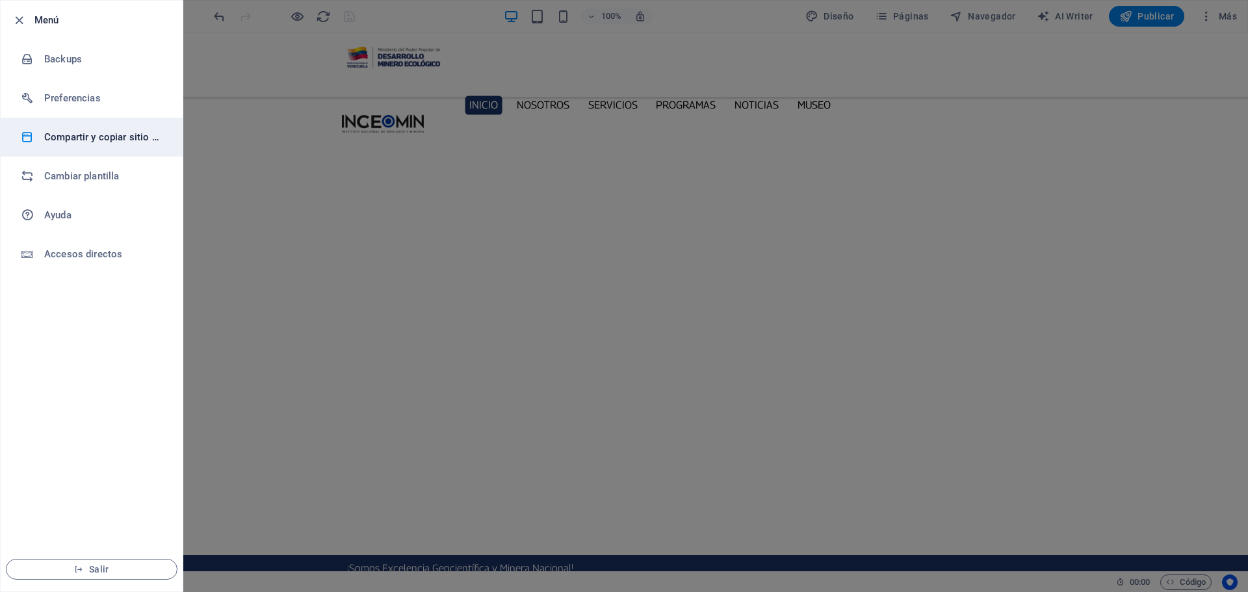
click at [146, 140] on h6 "Compartir y copiar sitio web" at bounding box center [104, 137] width 120 height 16
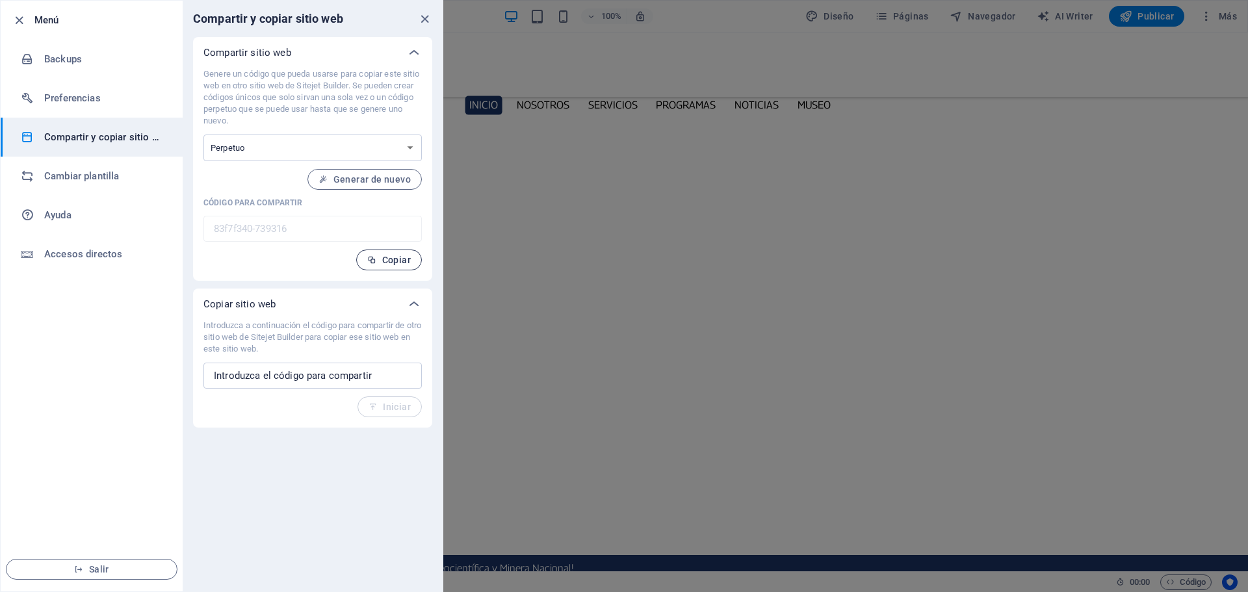
click at [398, 258] on span "Copiar" at bounding box center [389, 260] width 44 height 10
click at [420, 23] on icon "close" at bounding box center [424, 19] width 15 height 15
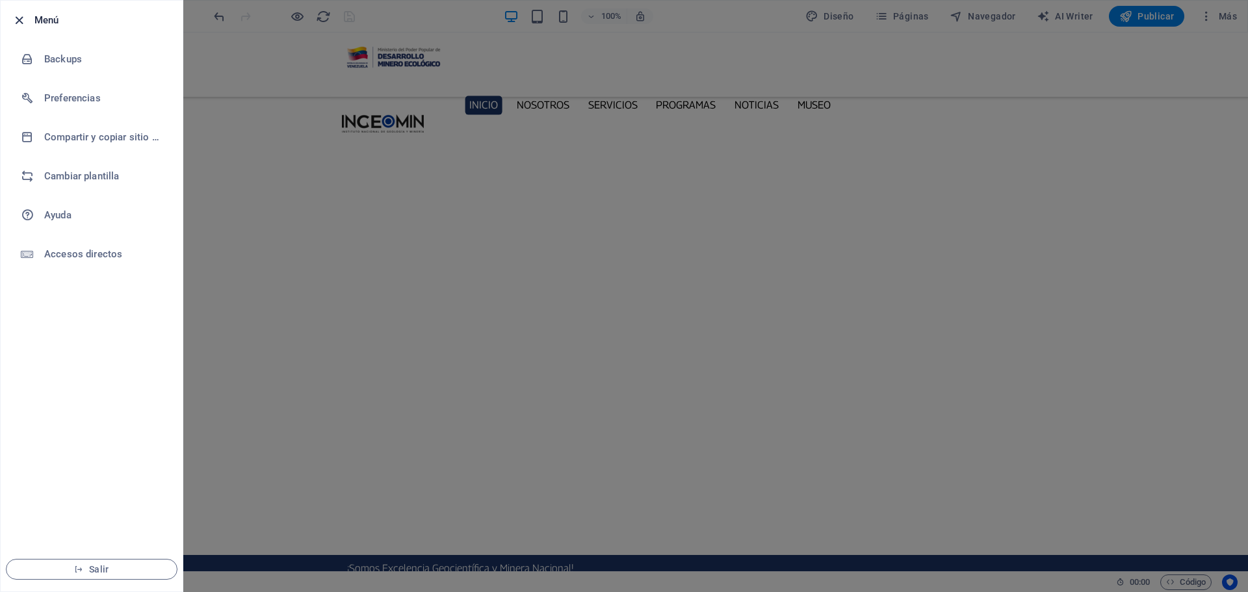
click at [20, 16] on icon "button" at bounding box center [19, 20] width 15 height 15
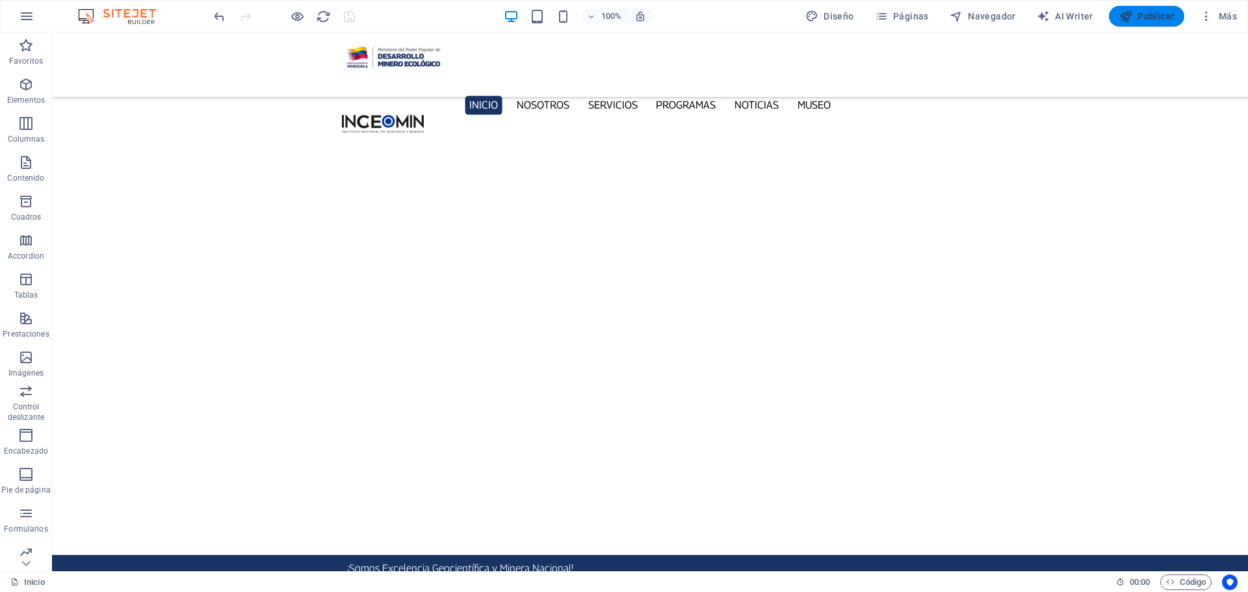
click at [1148, 15] on span "Publicar" at bounding box center [1146, 16] width 55 height 13
click at [544, 96] on nav "Inicio Nosotros Servicios Programas PNG INGEOMIN Va a La Escuela Comité de Muje…" at bounding box center [650, 105] width 616 height 19
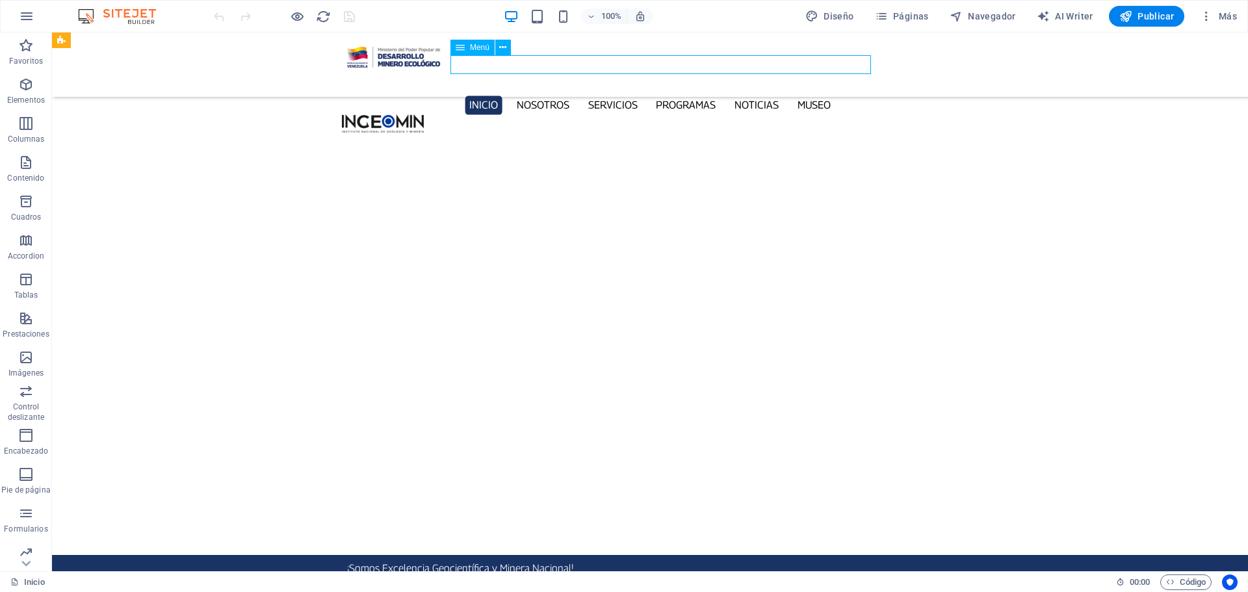
click at [544, 96] on nav "Inicio Nosotros Servicios Programas PNG INGEOMIN Va a La Escuela Comité de Muje…" at bounding box center [650, 105] width 616 height 19
select select
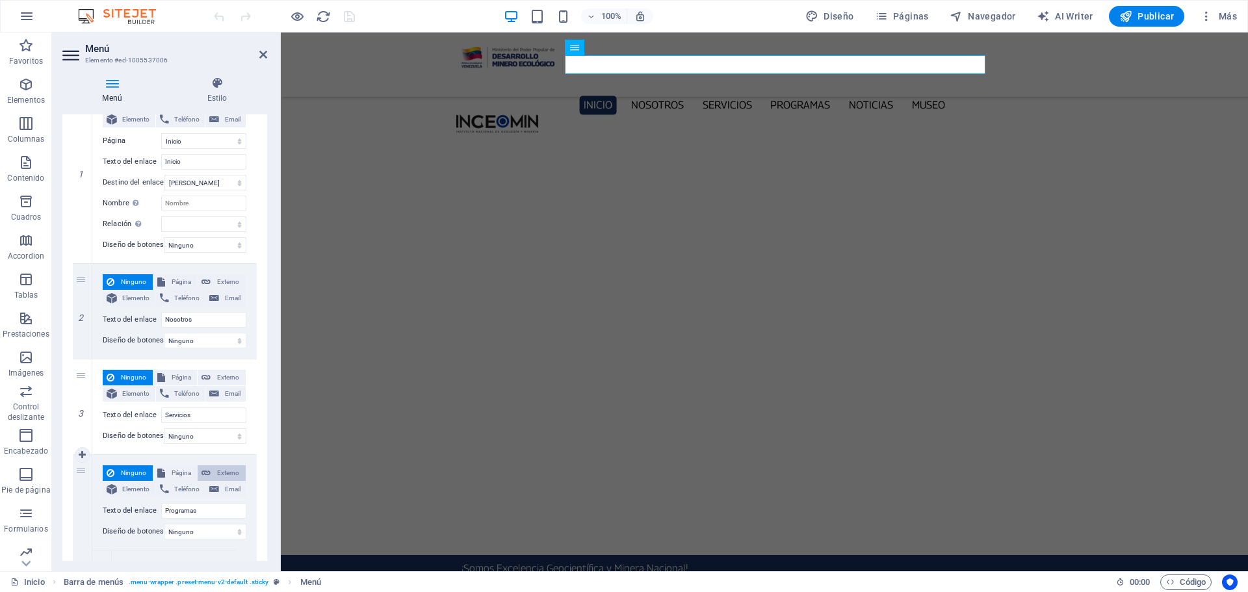
scroll to position [195, 0]
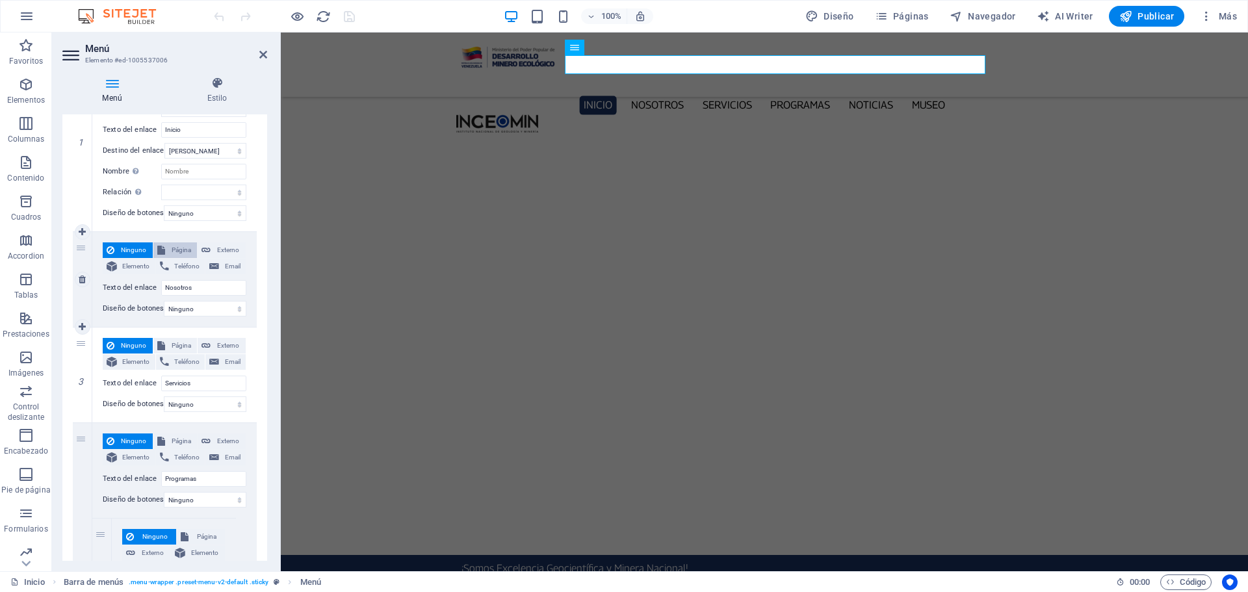
click at [177, 244] on span "Página" at bounding box center [181, 250] width 25 height 16
select select
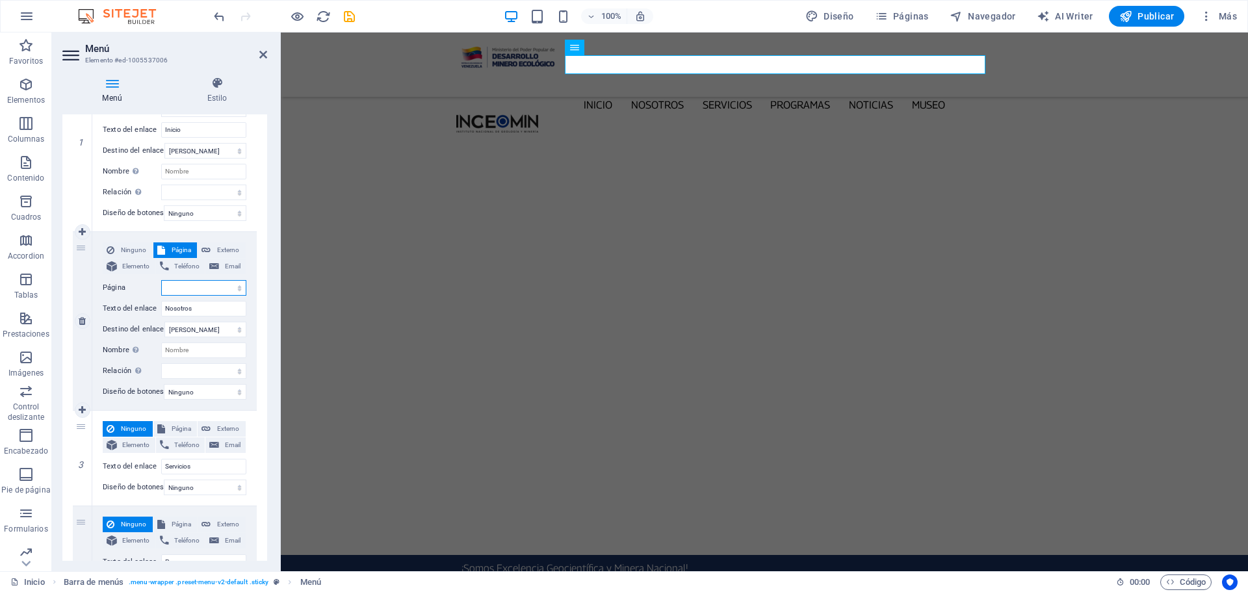
click at [228, 286] on select "Inicio Nosotros Servicios Programas -- PNG -- INGEOMIN VA A LA ESCUELA -- COMIT…" at bounding box center [203, 288] width 85 height 16
select select "1"
click at [161, 280] on select "Inicio Nosotros Servicios Programas -- PNG -- INGEOMIN VA A LA ESCUELA -- COMIT…" at bounding box center [203, 288] width 85 height 16
select select
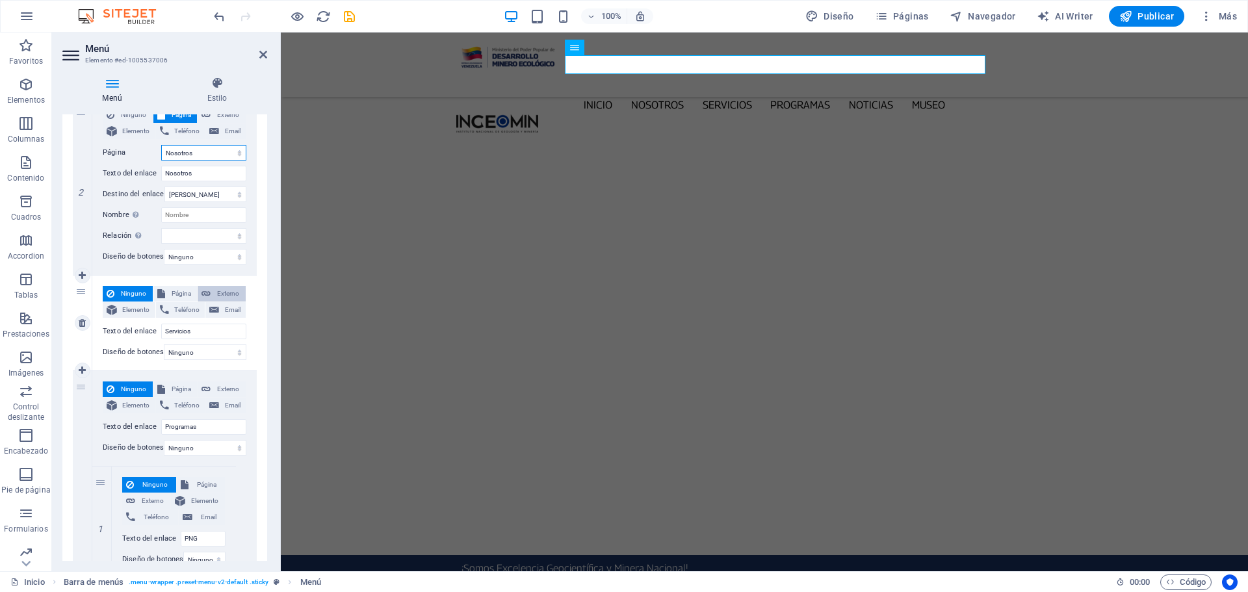
scroll to position [390, 0]
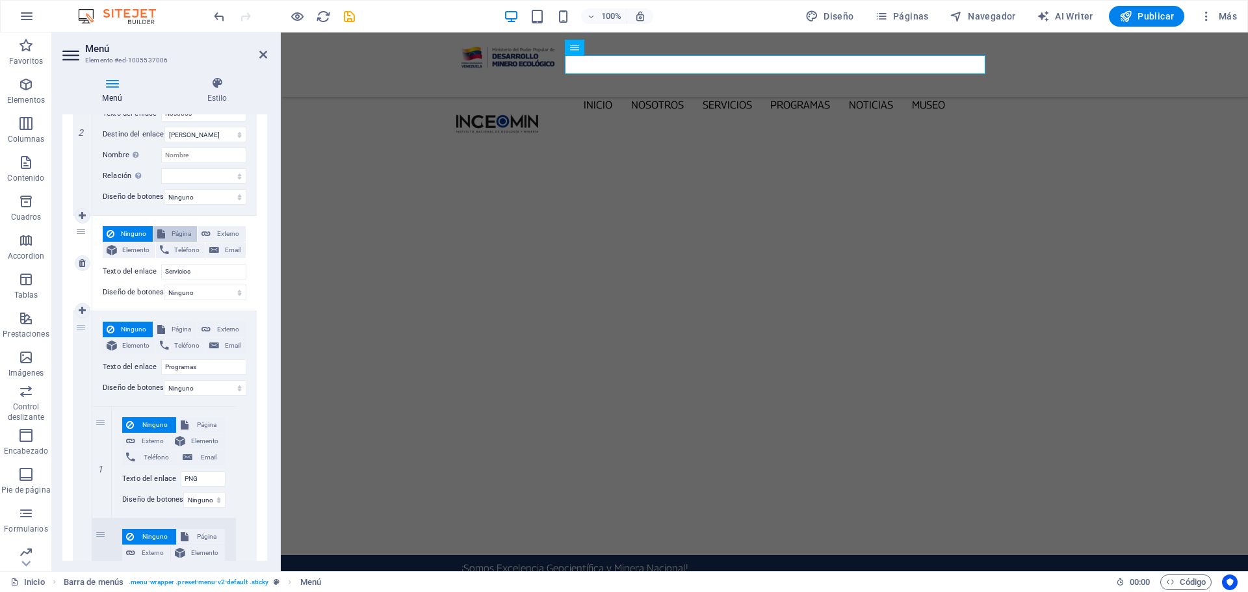
click at [179, 235] on span "Página" at bounding box center [181, 234] width 25 height 16
select select
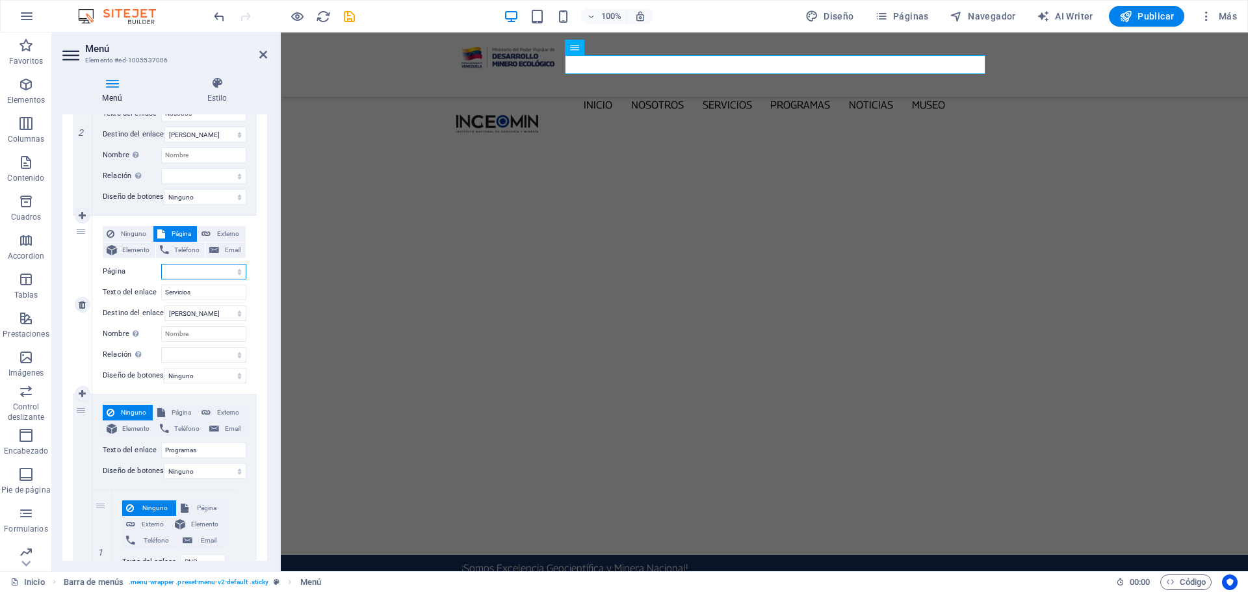
click at [198, 276] on select "Inicio Nosotros Servicios Programas -- PNG -- INGEOMIN VA A LA ESCUELA -- COMIT…" at bounding box center [203, 272] width 85 height 16
select select "2"
click at [161, 264] on select "Inicio Nosotros Servicios Programas -- PNG -- INGEOMIN VA A LA ESCUELA -- COMIT…" at bounding box center [203, 272] width 85 height 16
select select
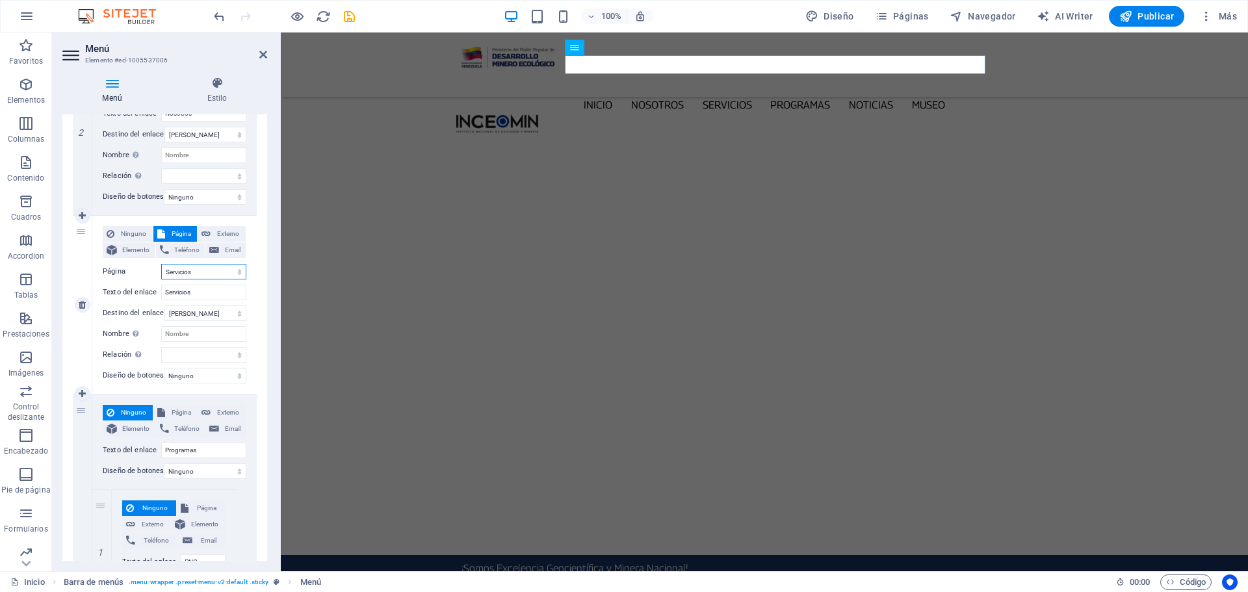
select select
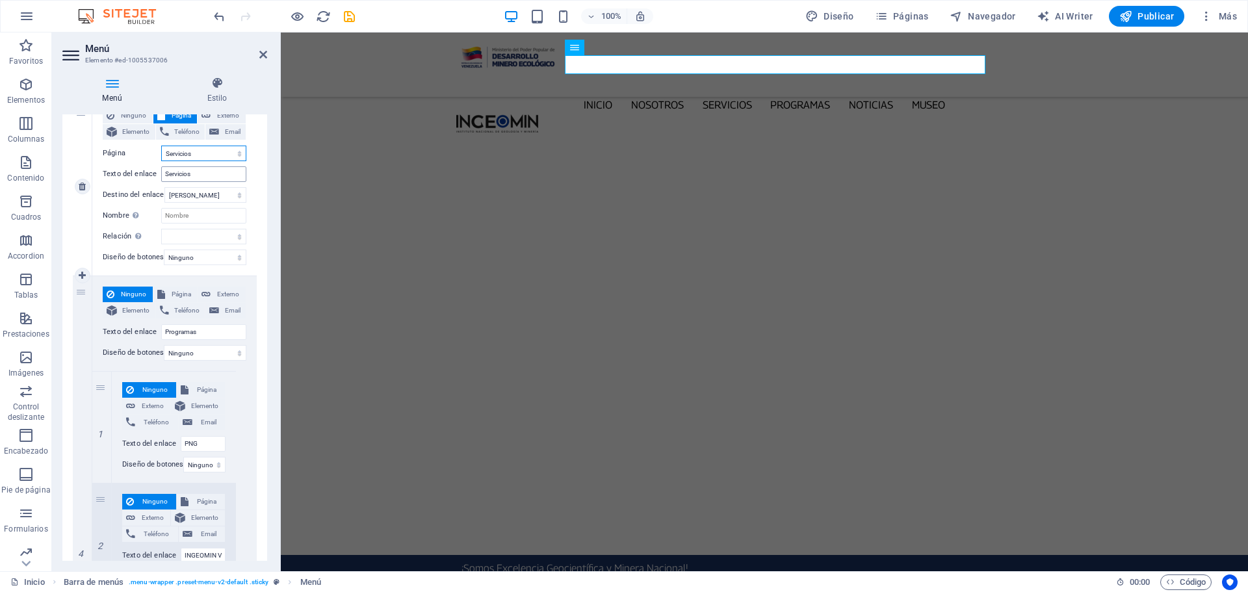
scroll to position [585, 0]
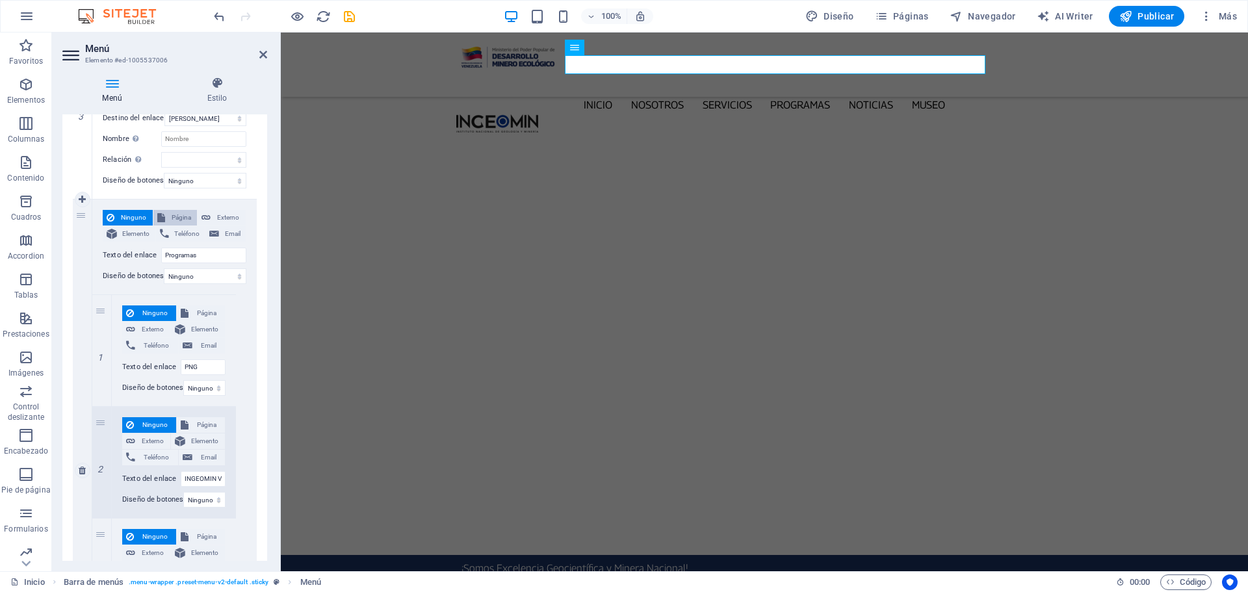
click at [185, 216] on span "Página" at bounding box center [181, 218] width 25 height 16
select select
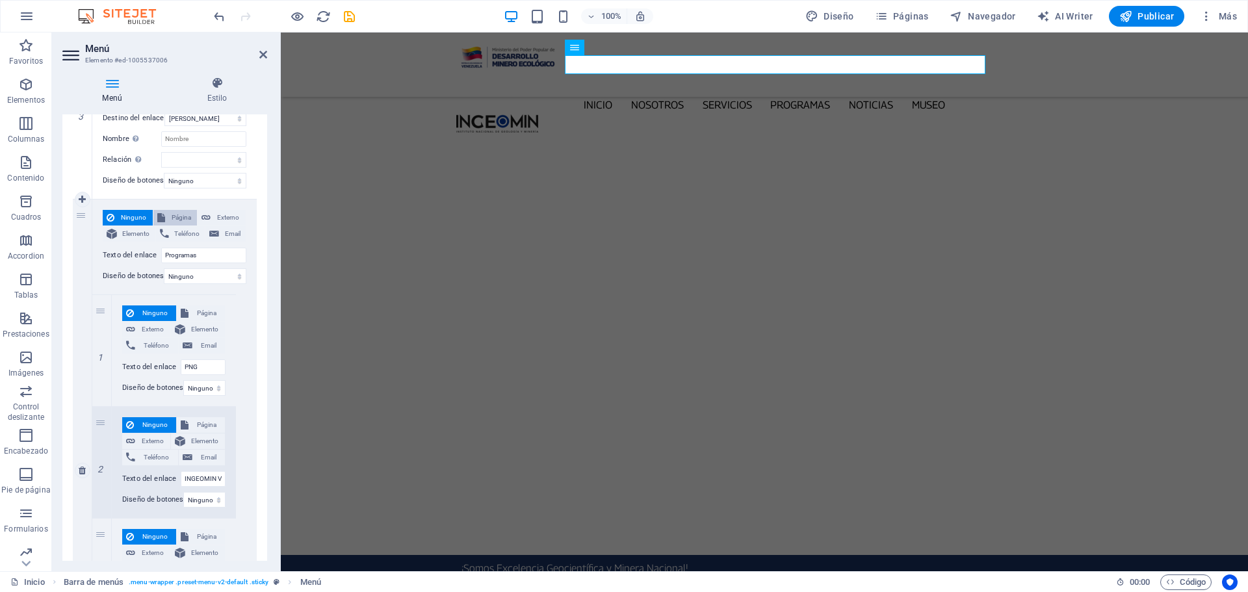
select select
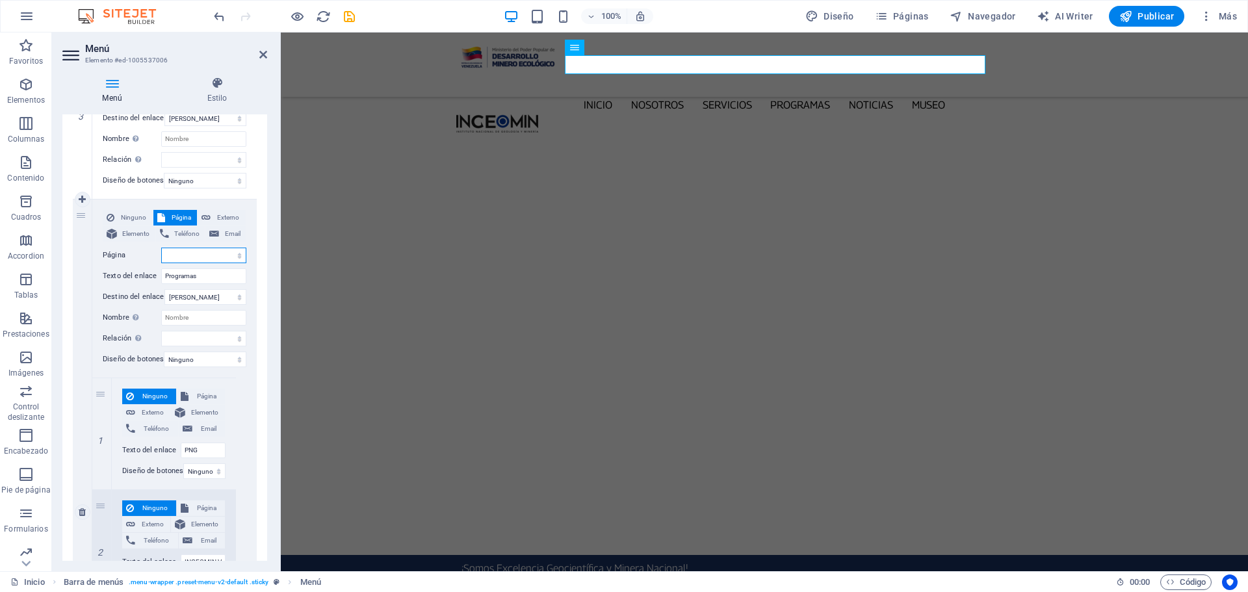
click at [206, 255] on select "Inicio Nosotros Servicios Programas -- PNG -- INGEOMIN VA A LA ESCUELA -- COMIT…" at bounding box center [203, 256] width 85 height 16
select select "3"
click at [161, 248] on select "Inicio Nosotros Servicios Programas -- PNG -- INGEOMIN VA A LA ESCUELA -- COMIT…" at bounding box center [203, 256] width 85 height 16
select select
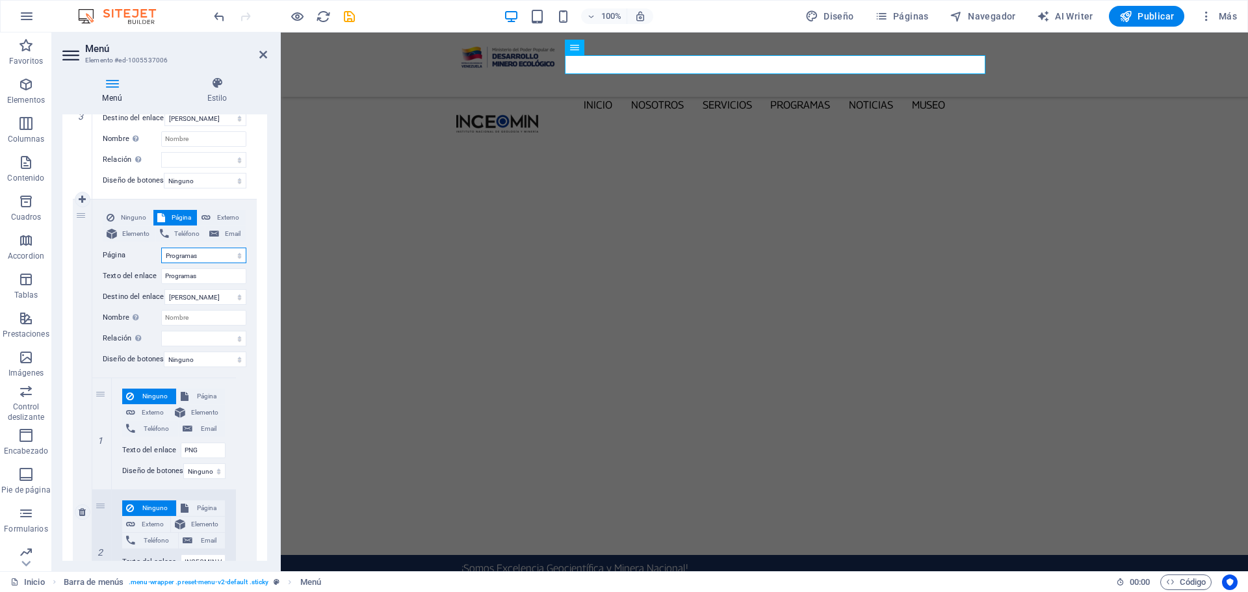
select select
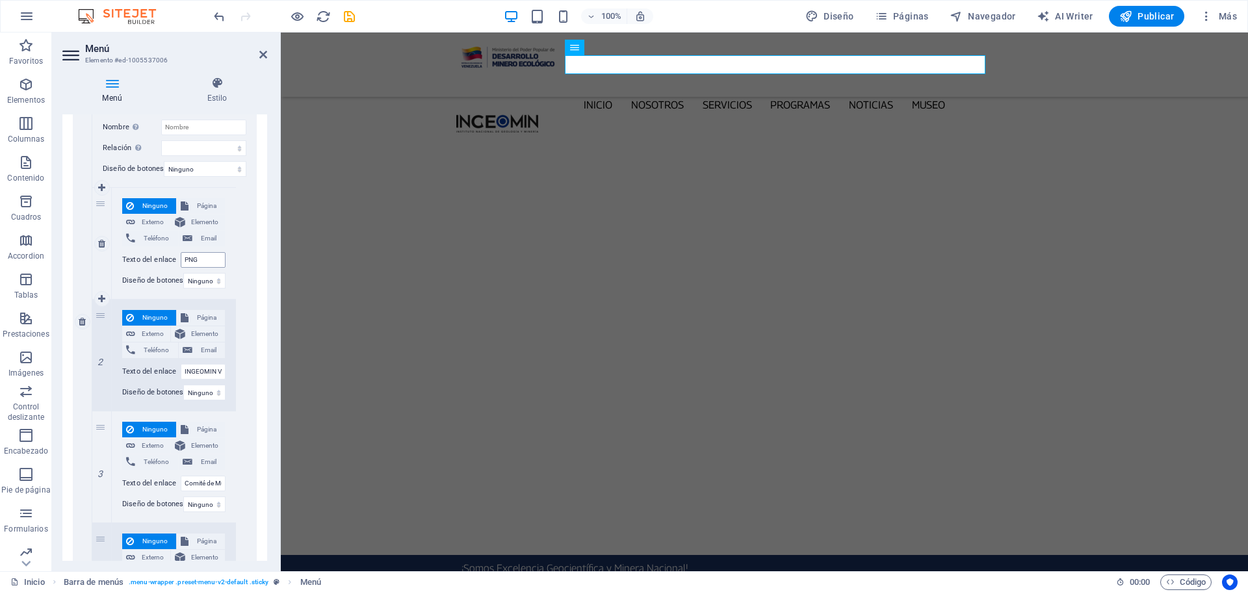
scroll to position [780, 0]
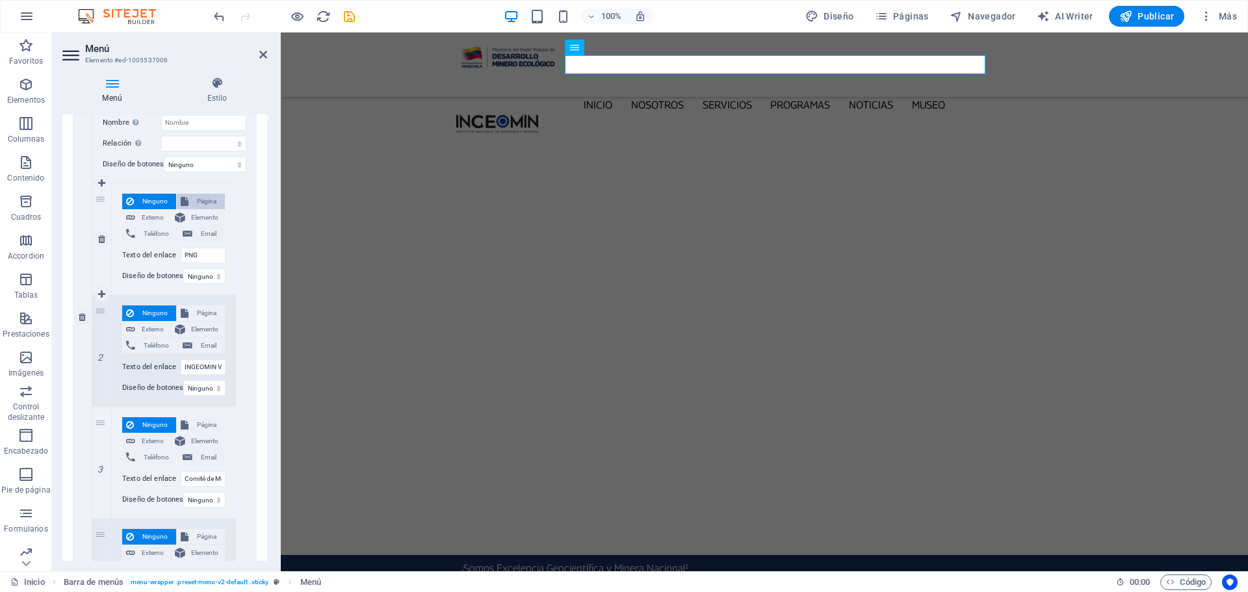
click at [187, 196] on button "Página" at bounding box center [201, 202] width 48 height 16
select select
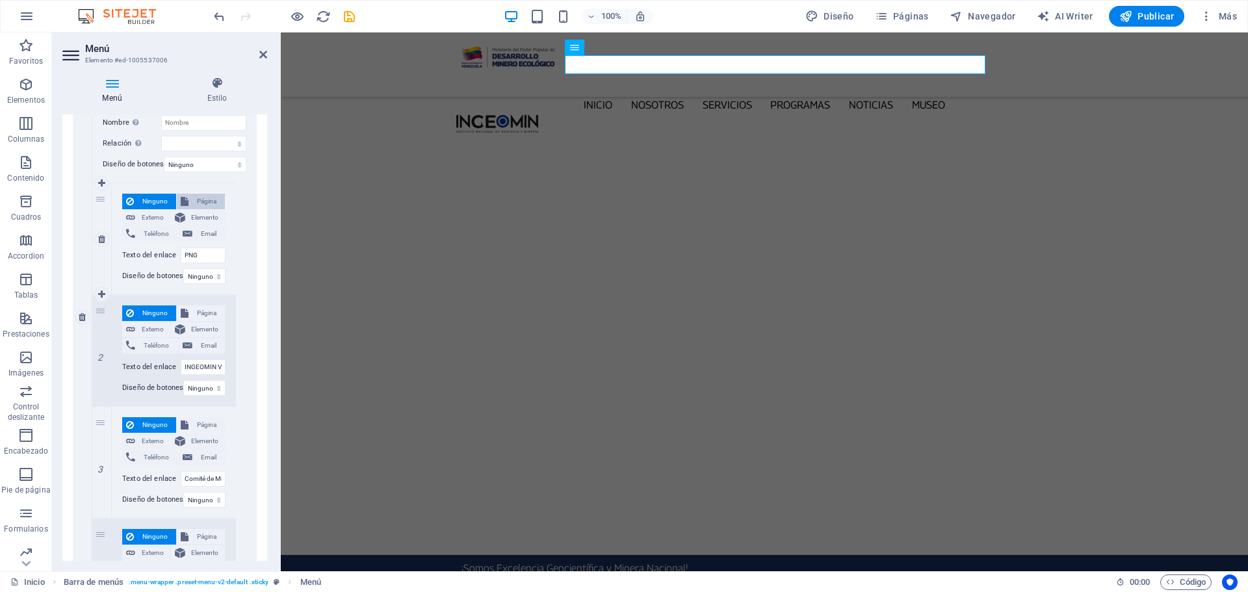
select select
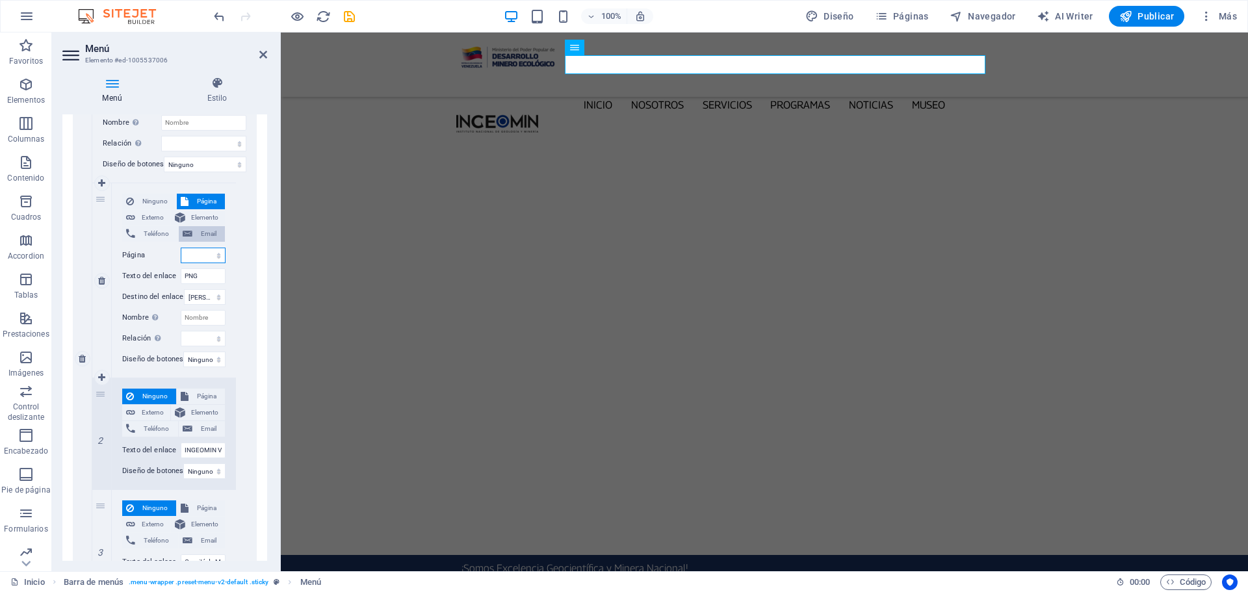
scroll to position [822, 0]
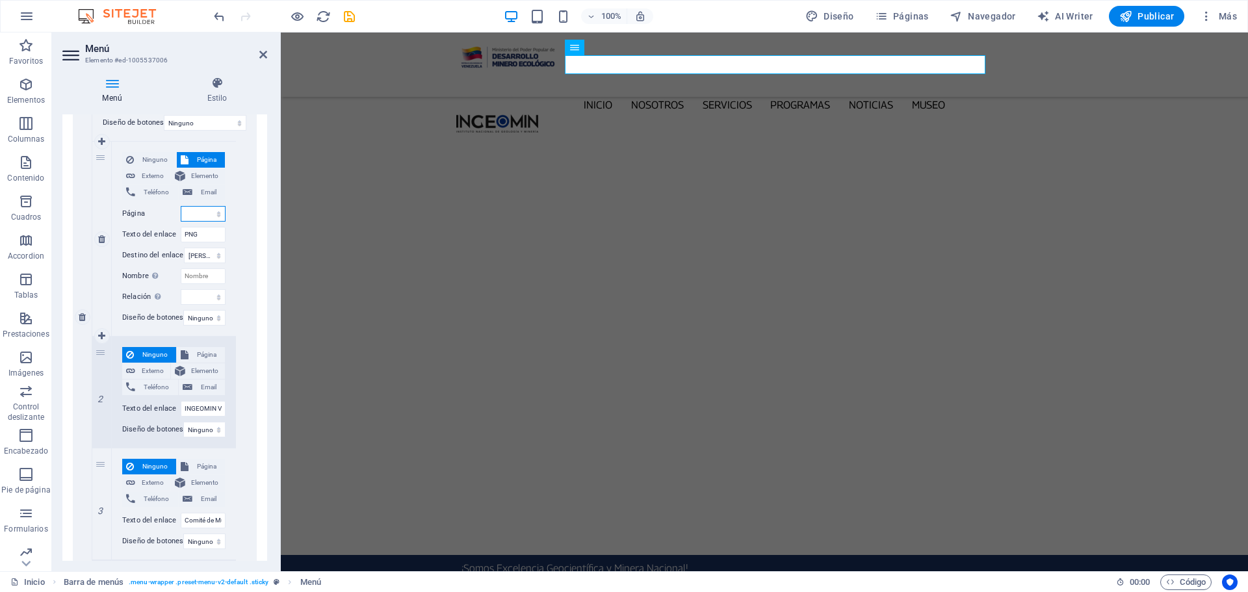
click at [210, 215] on select "Inicio Nosotros Servicios Programas -- PNG -- INGEOMIN VA A LA ESCUELA -- COMIT…" at bounding box center [203, 214] width 45 height 16
select select "4"
click at [181, 206] on select "Inicio Nosotros Servicios Programas -- PNG -- INGEOMIN VA A LA ESCUELA -- COMIT…" at bounding box center [203, 214] width 45 height 16
select select
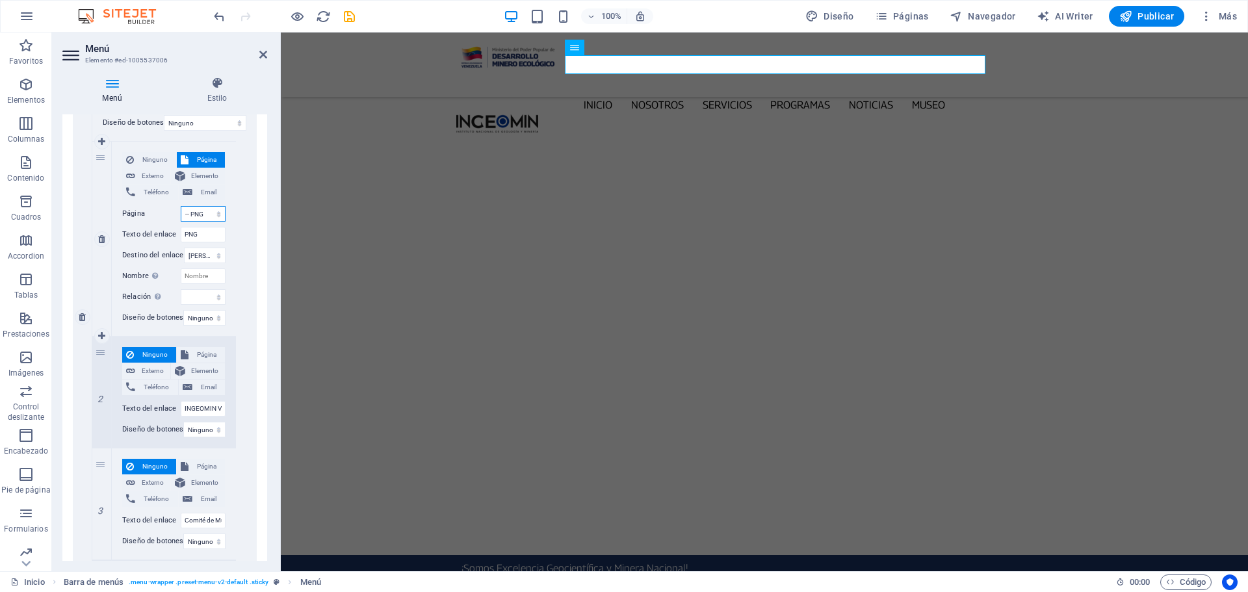
select select
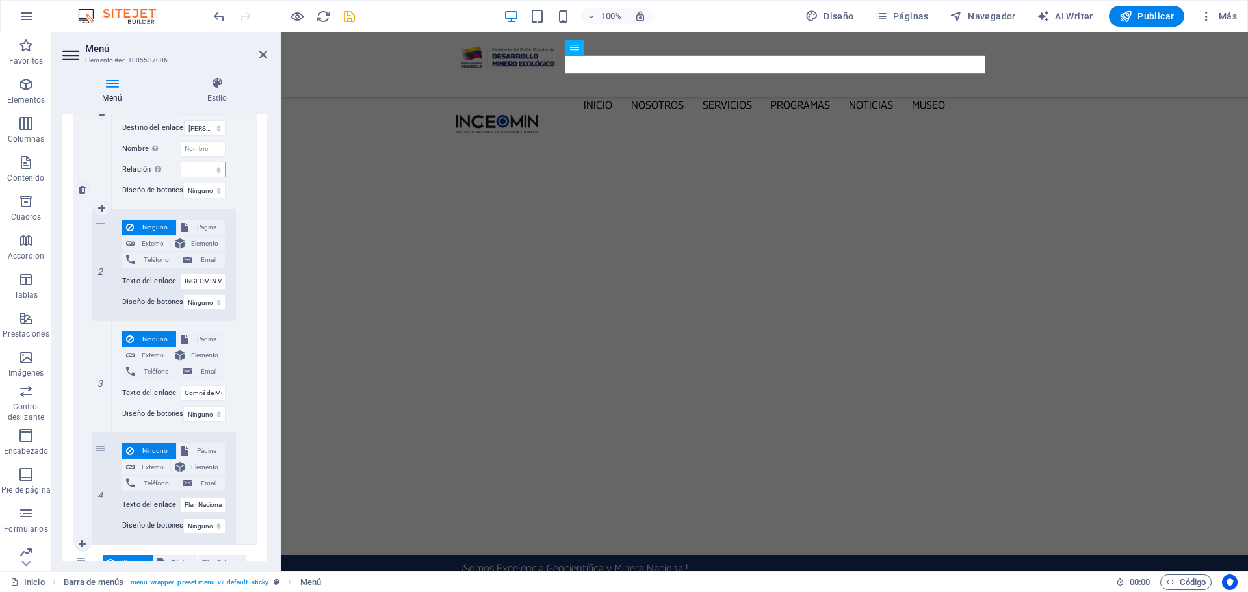
scroll to position [952, 0]
click at [207, 226] on span "Página" at bounding box center [206, 225] width 29 height 16
select select
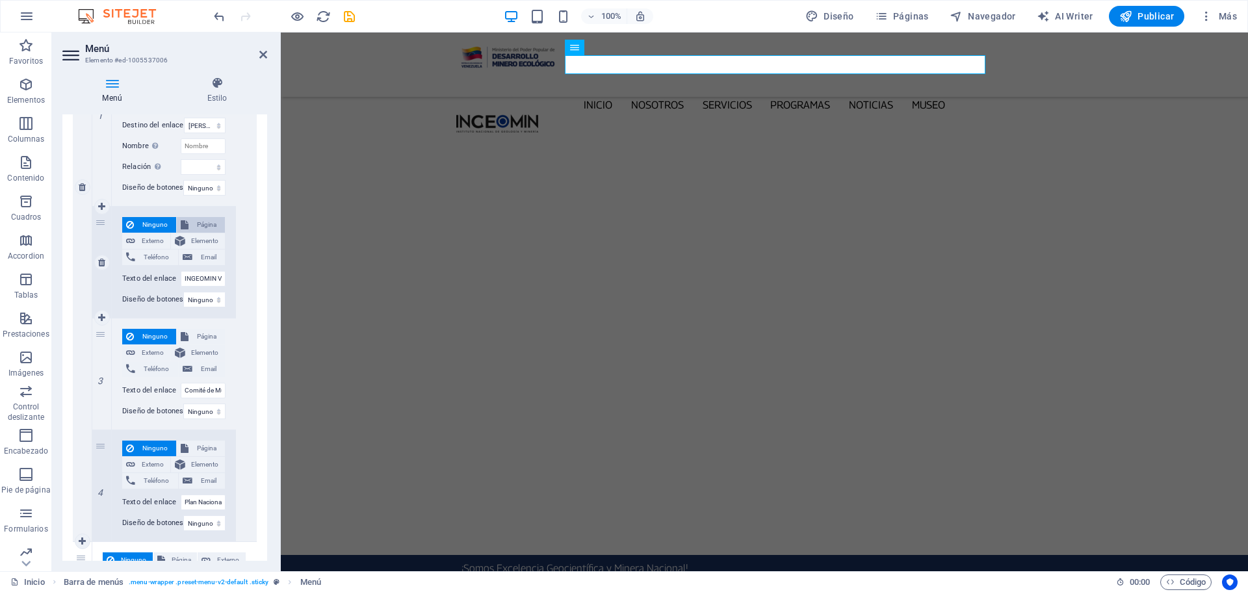
select select
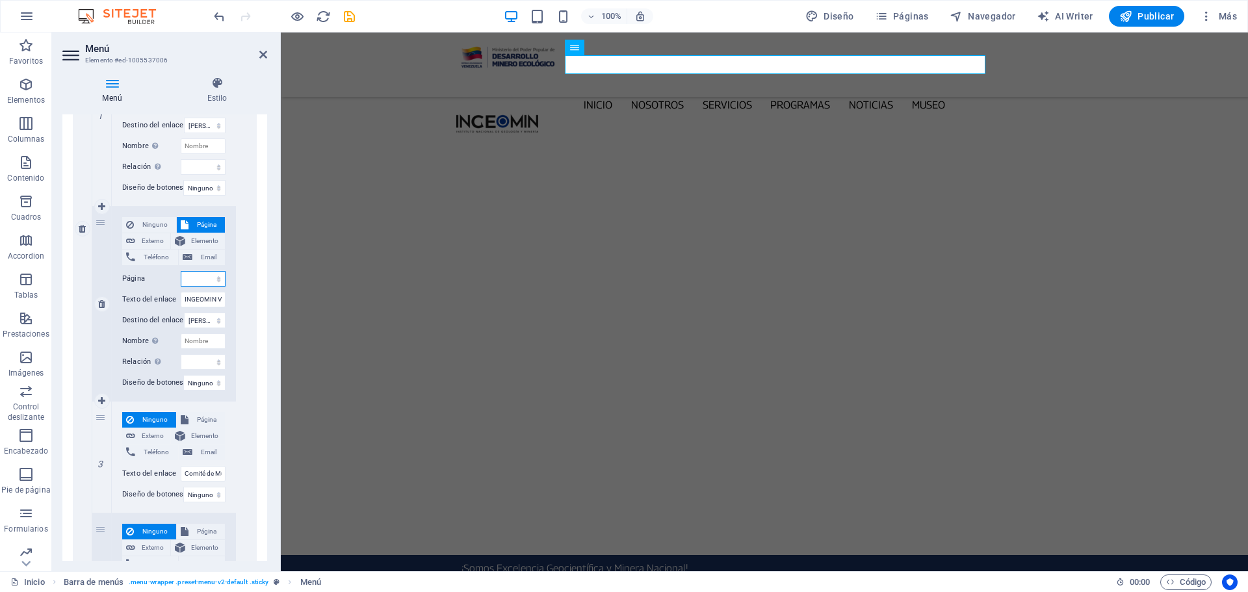
scroll to position [1035, 0]
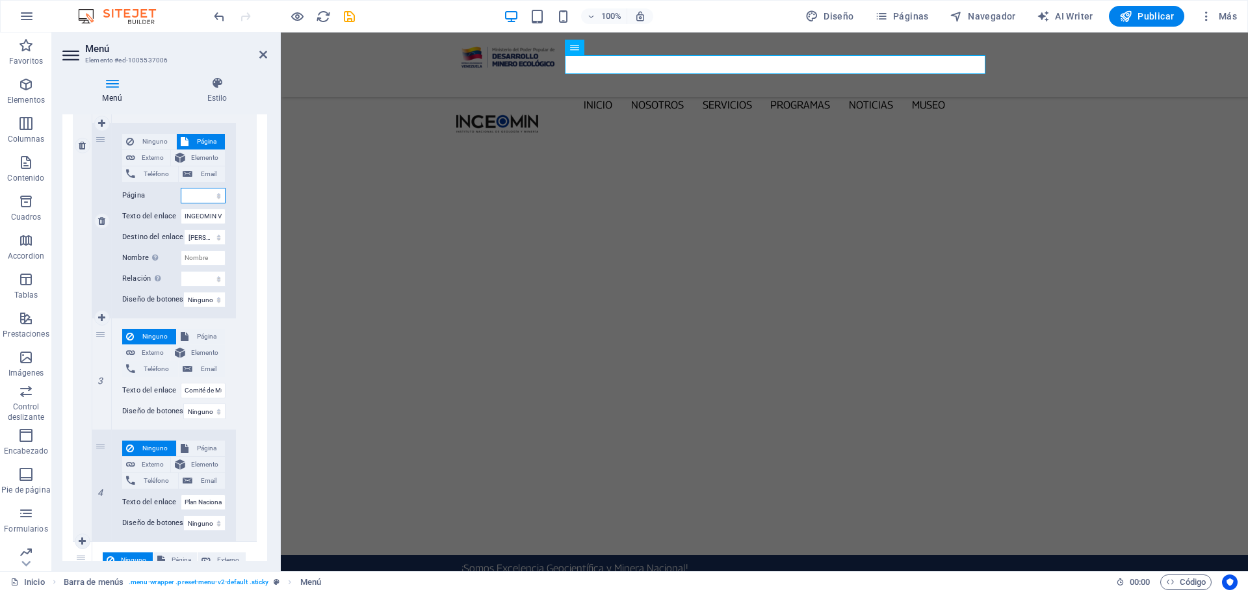
click at [216, 196] on select "Inicio Nosotros Servicios Programas -- PNG -- INGEOMIN VA A LA ESCUELA -- COMIT…" at bounding box center [203, 196] width 45 height 16
select select "5"
click at [181, 188] on select "Inicio Nosotros Servicios Programas -- PNG -- INGEOMIN VA A LA ESCUELA -- COMIT…" at bounding box center [203, 196] width 45 height 16
select select
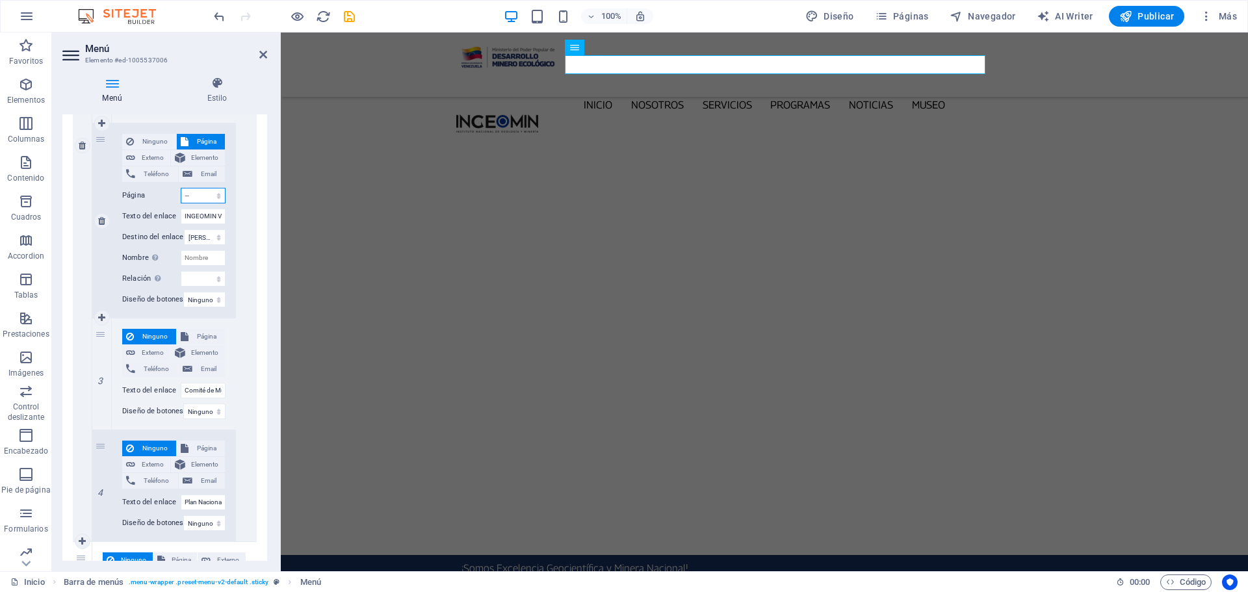
select select
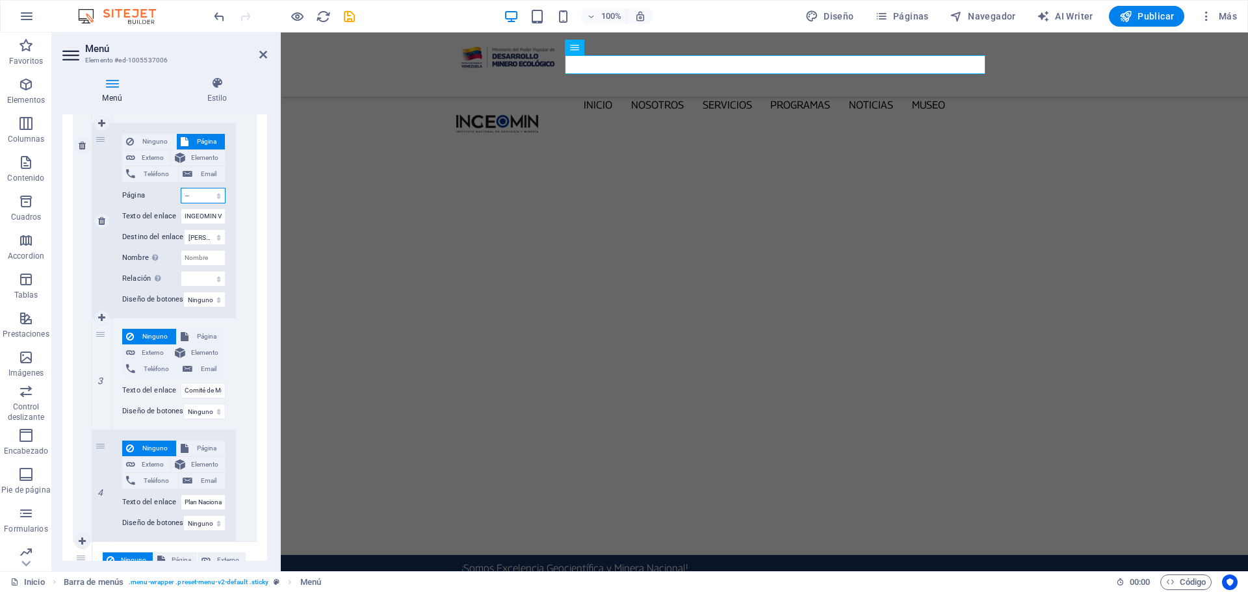
select select
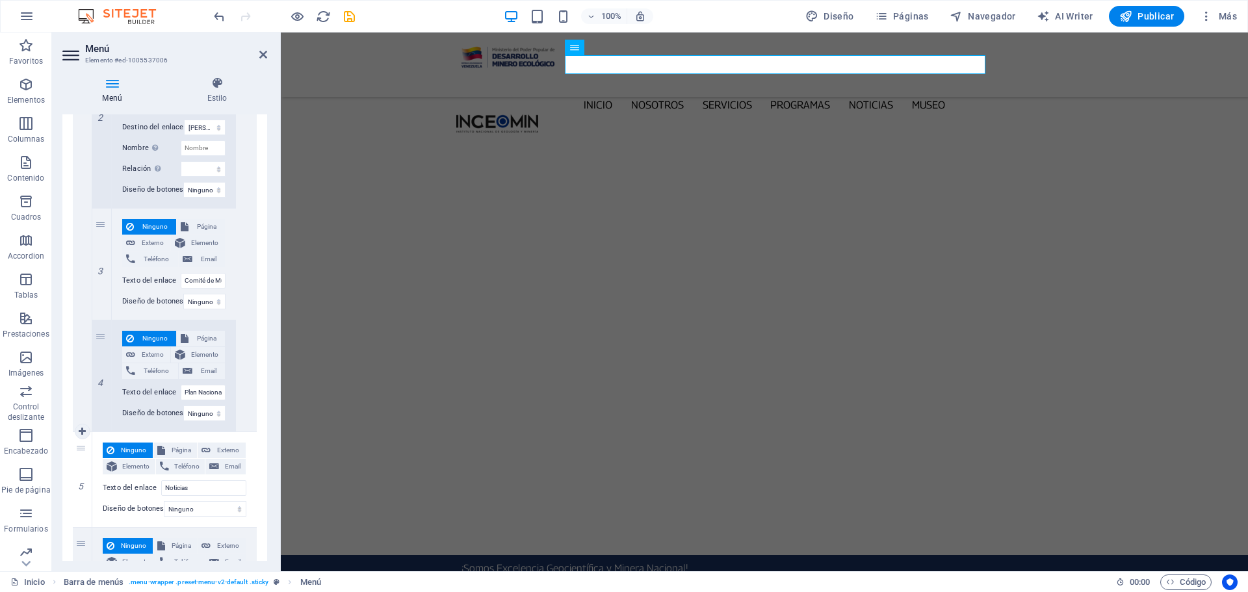
scroll to position [1165, 0]
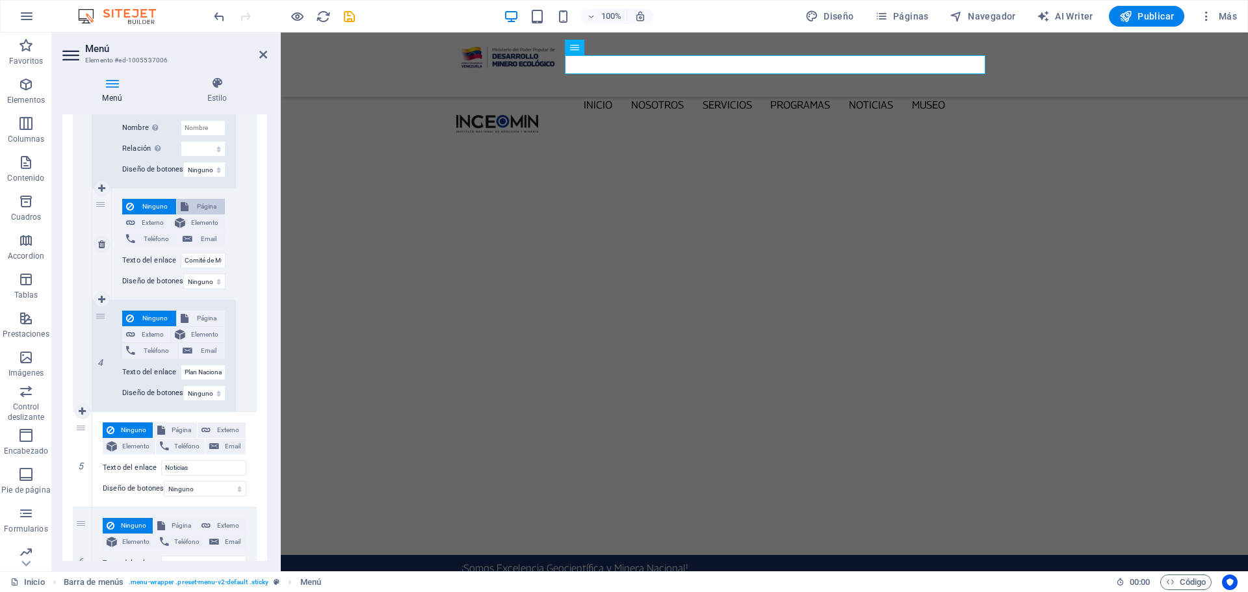
click at [209, 208] on span "Página" at bounding box center [206, 207] width 29 height 16
select select
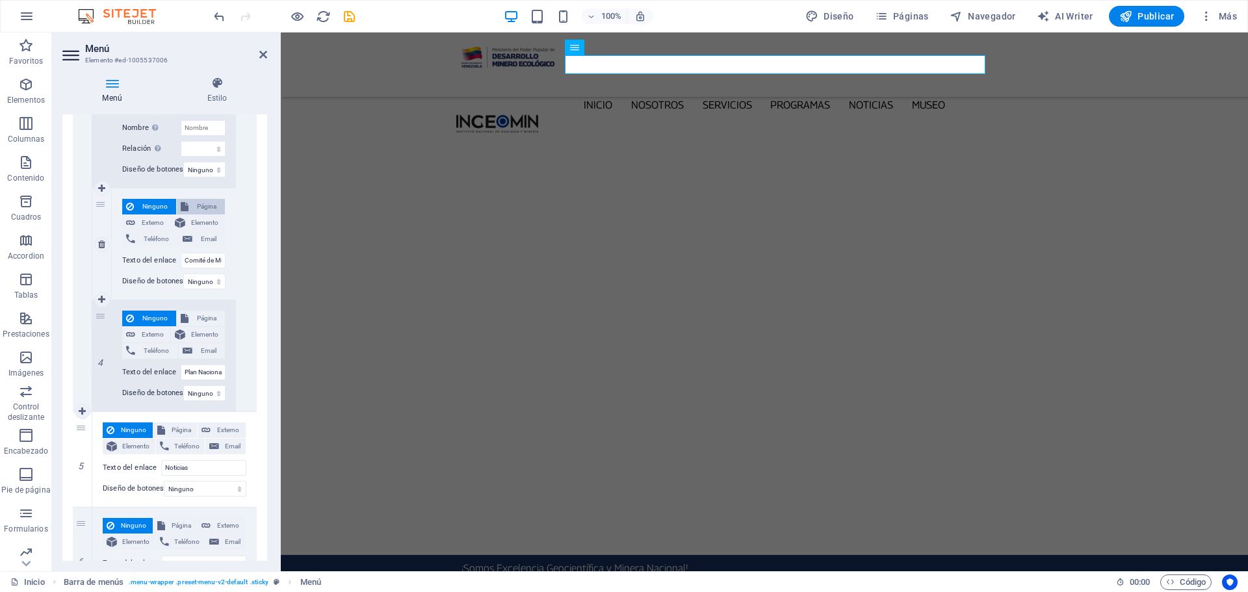
select select
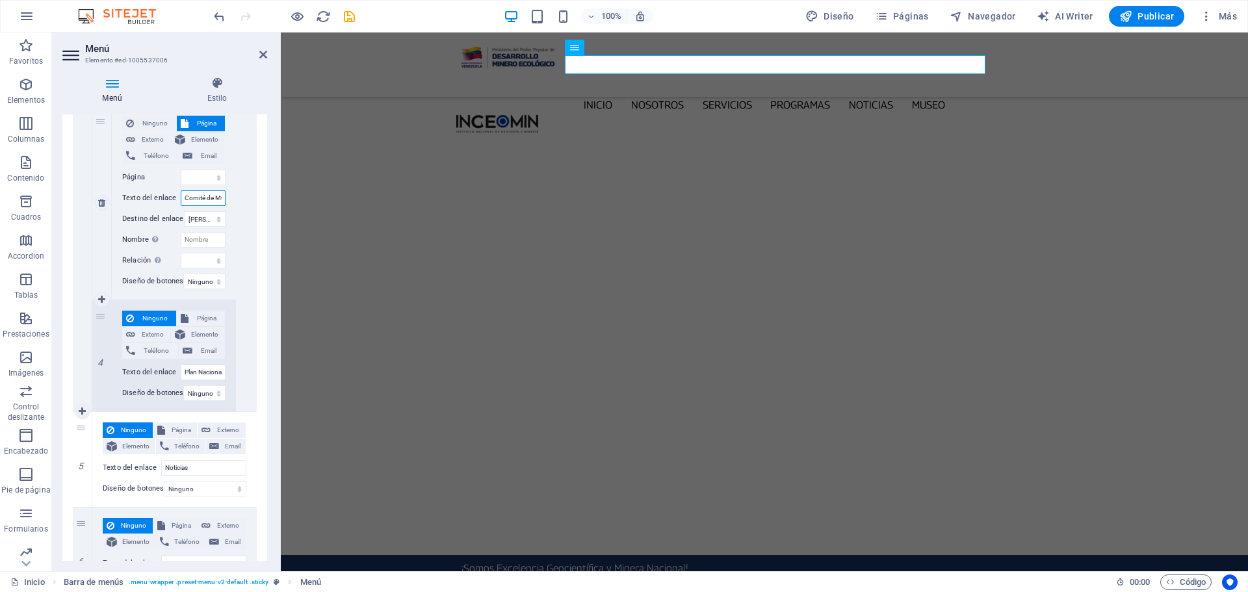
click at [213, 197] on input "Comité de Mujeres" at bounding box center [203, 198] width 45 height 16
click at [214, 179] on select "Inicio Nosotros Servicios Programas -- PNG -- INGEOMIN VA A LA ESCUELA -- COMIT…" at bounding box center [203, 178] width 45 height 16
select select "6"
click at [181, 170] on select "Inicio Nosotros Servicios Programas -- PNG -- INGEOMIN VA A LA ESCUELA -- COMIT…" at bounding box center [203, 178] width 45 height 16
select select
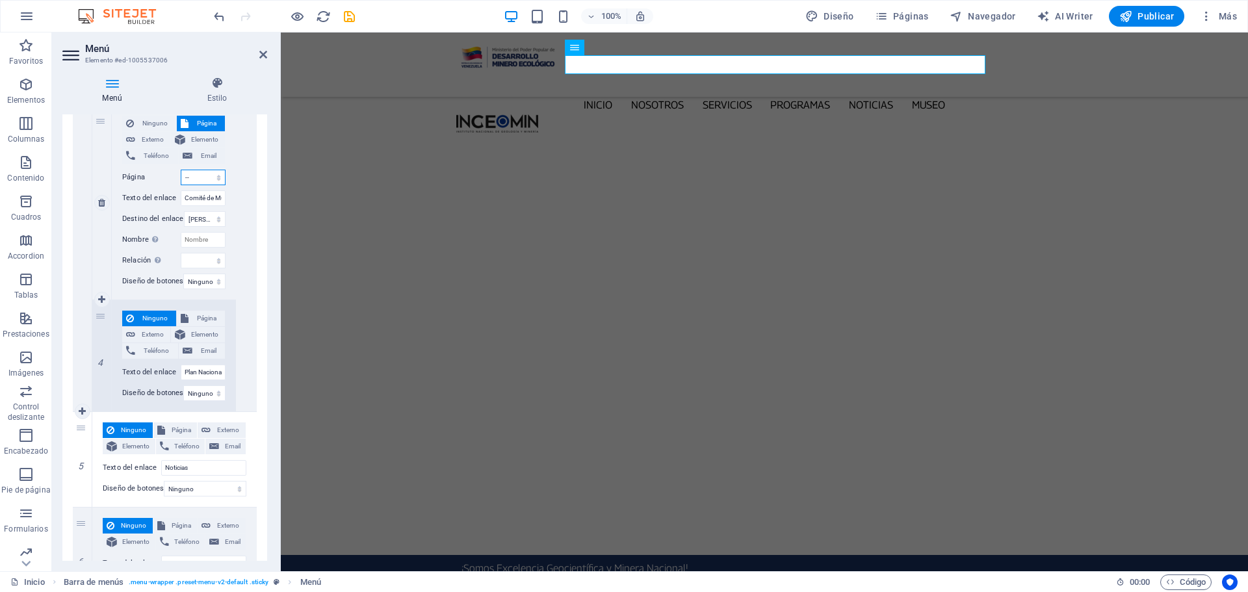
select select
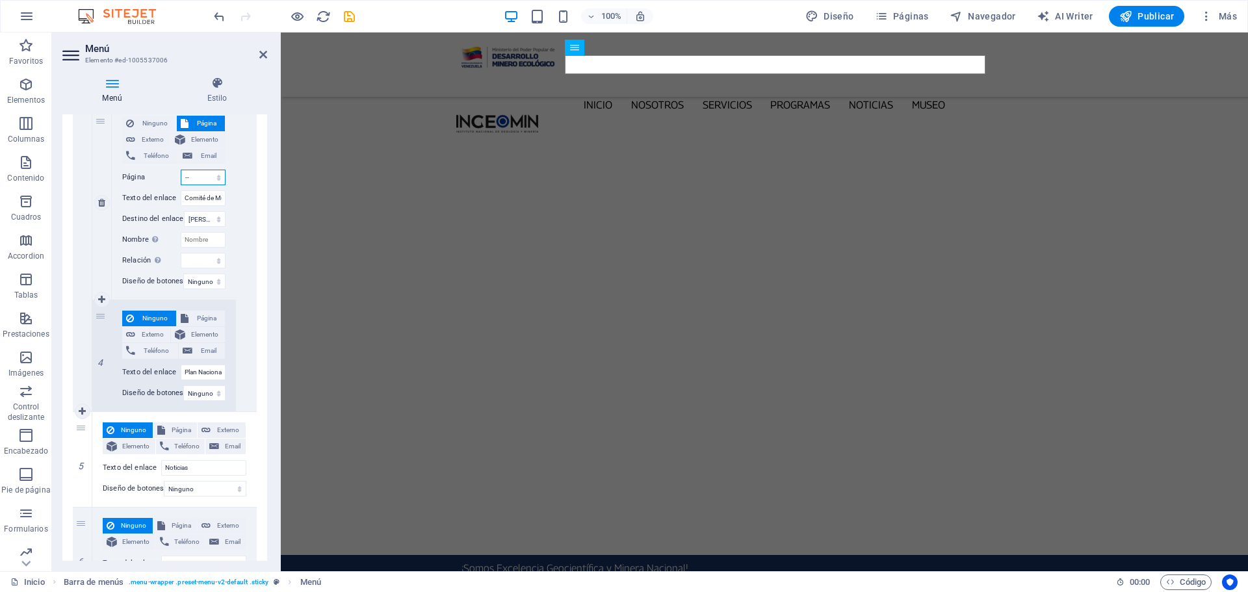
select select
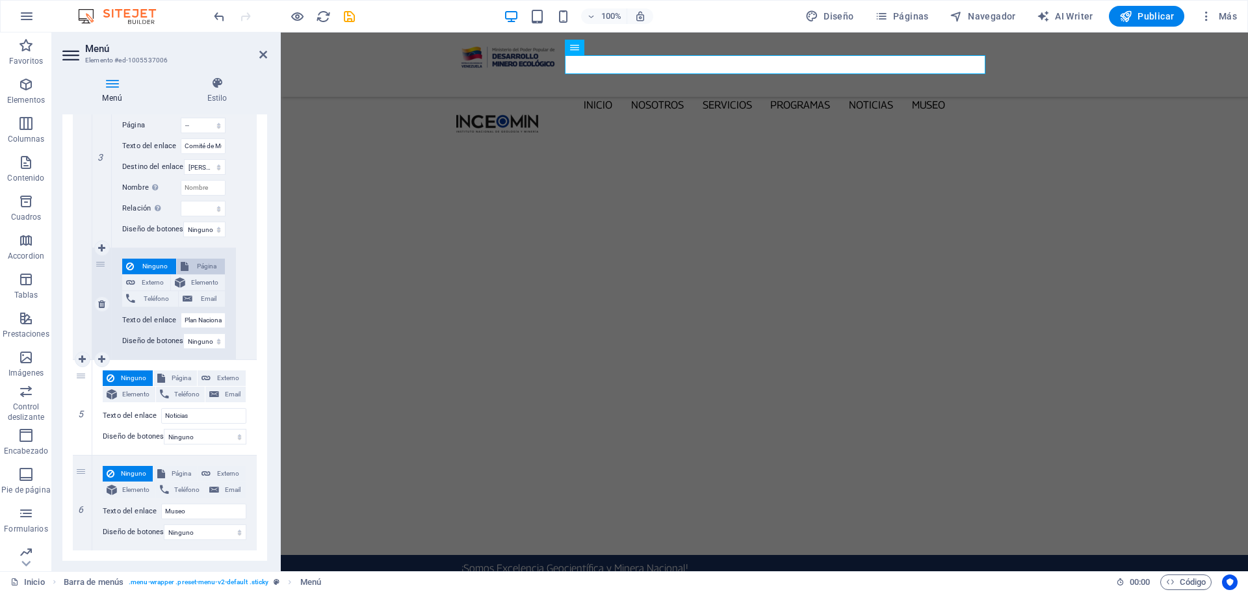
click at [202, 267] on span "Página" at bounding box center [206, 267] width 29 height 16
select select
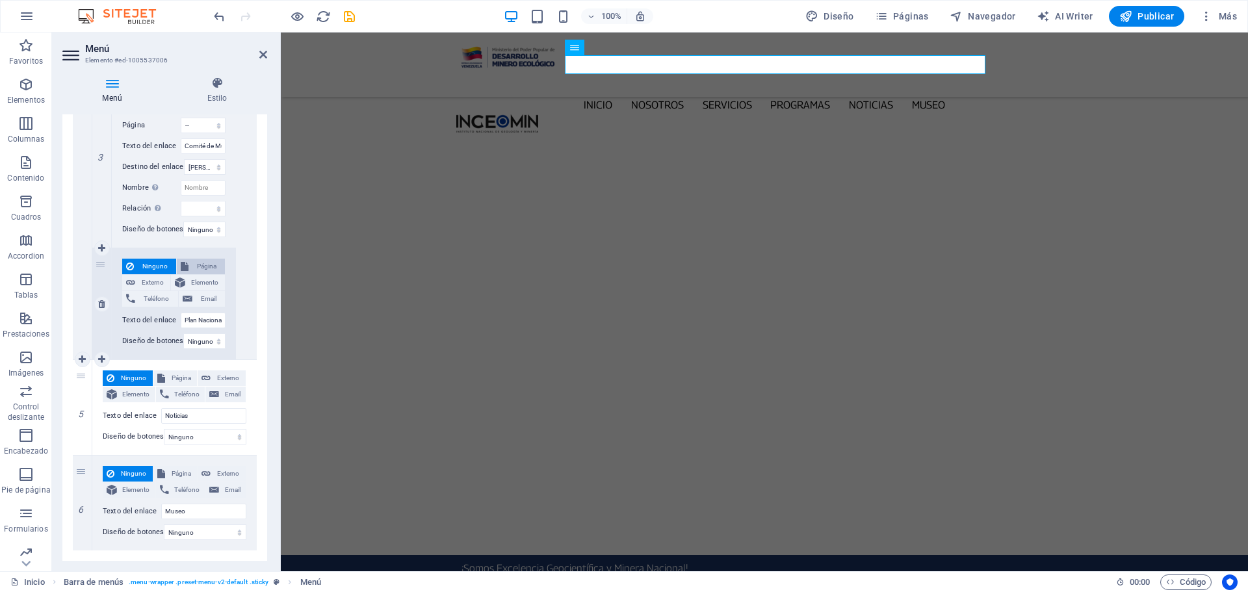
select select
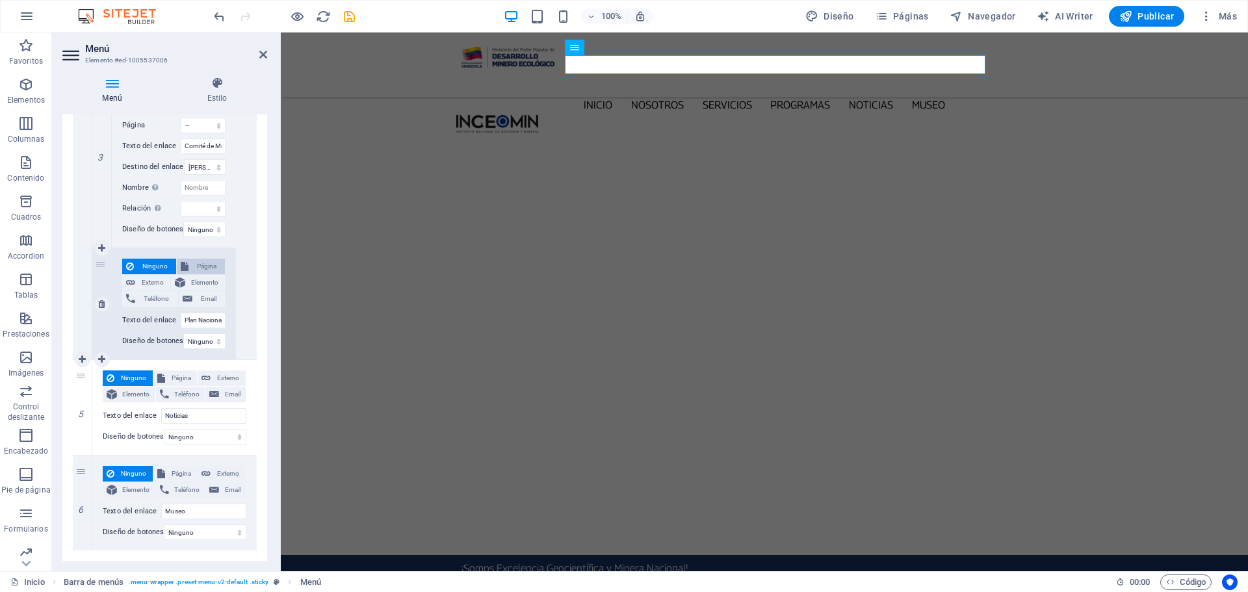
scroll to position [1383, 0]
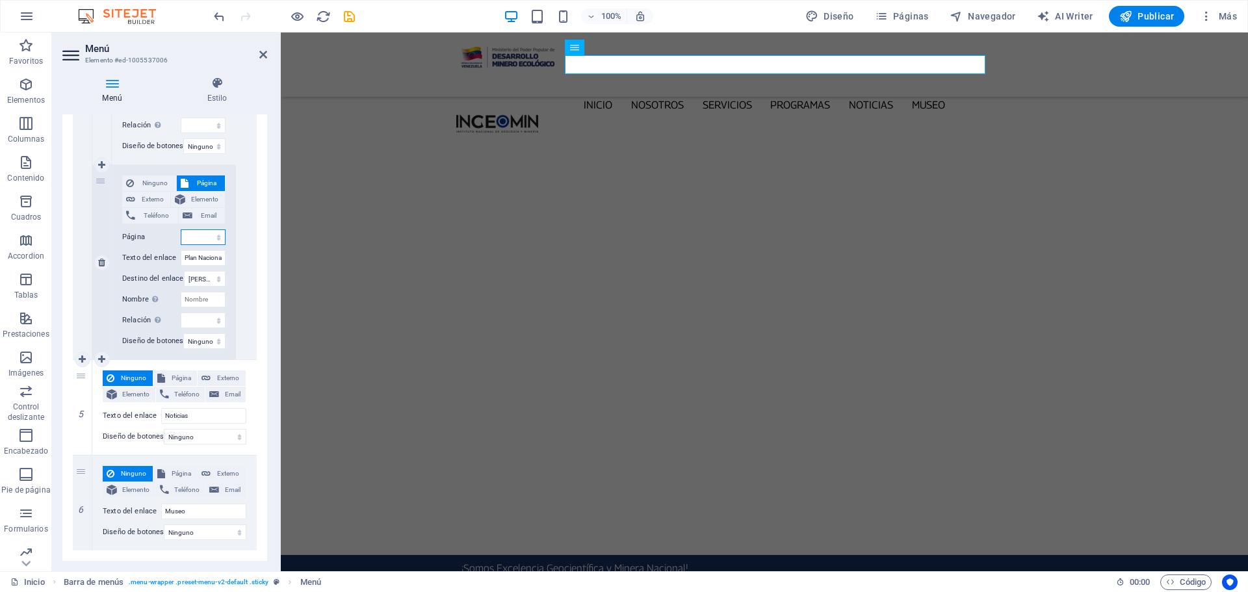
click at [216, 239] on select "Inicio Nosotros Servicios Programas -- PNG -- INGEOMIN VA A LA ESCUELA -- COMIT…" at bounding box center [203, 237] width 45 height 16
select select "7"
click at [181, 229] on select "Inicio Nosotros Servicios Programas -- PNG -- INGEOMIN VA A LA ESCUELA -- COMIT…" at bounding box center [203, 237] width 45 height 16
select select
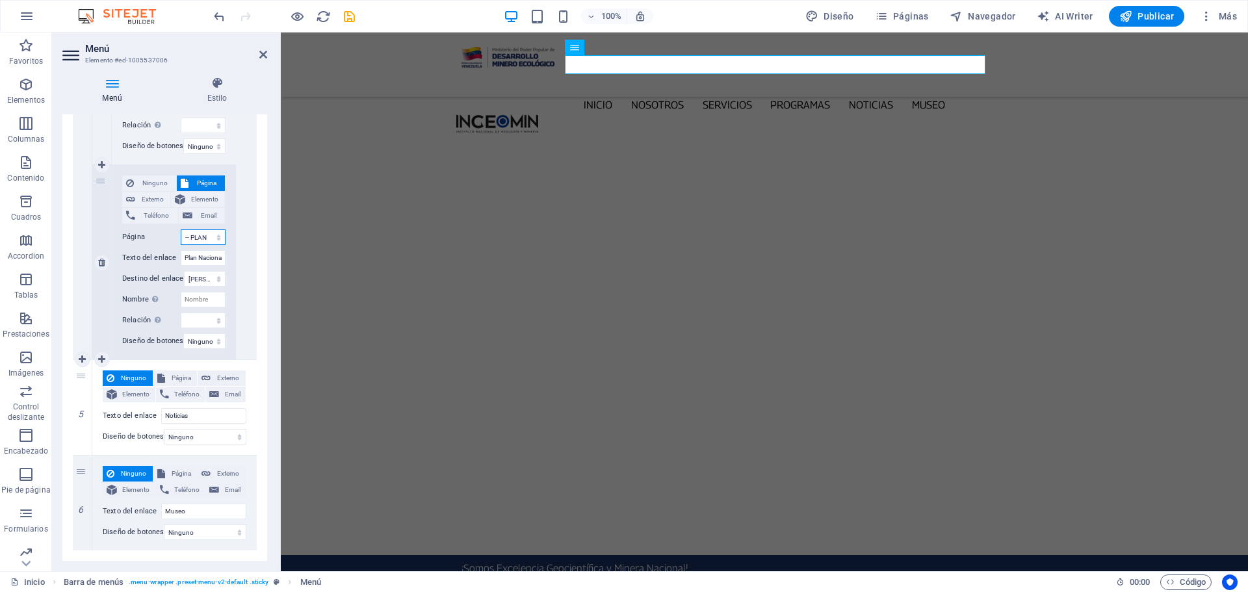
select select
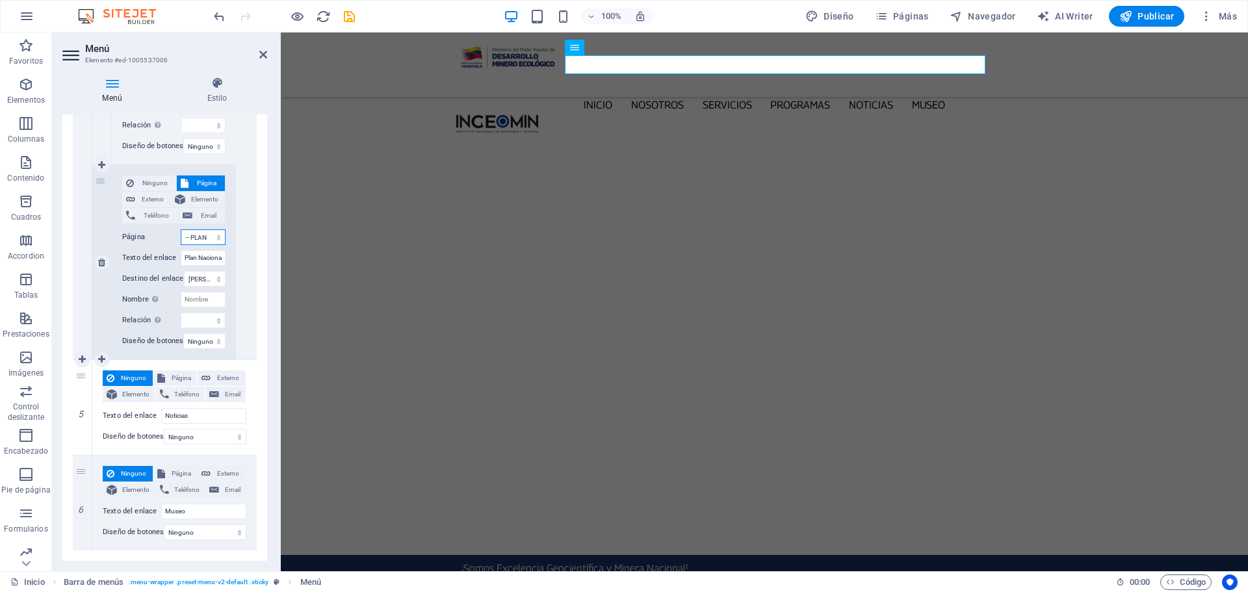
select select
click at [181, 475] on span "Página" at bounding box center [181, 474] width 25 height 16
select select
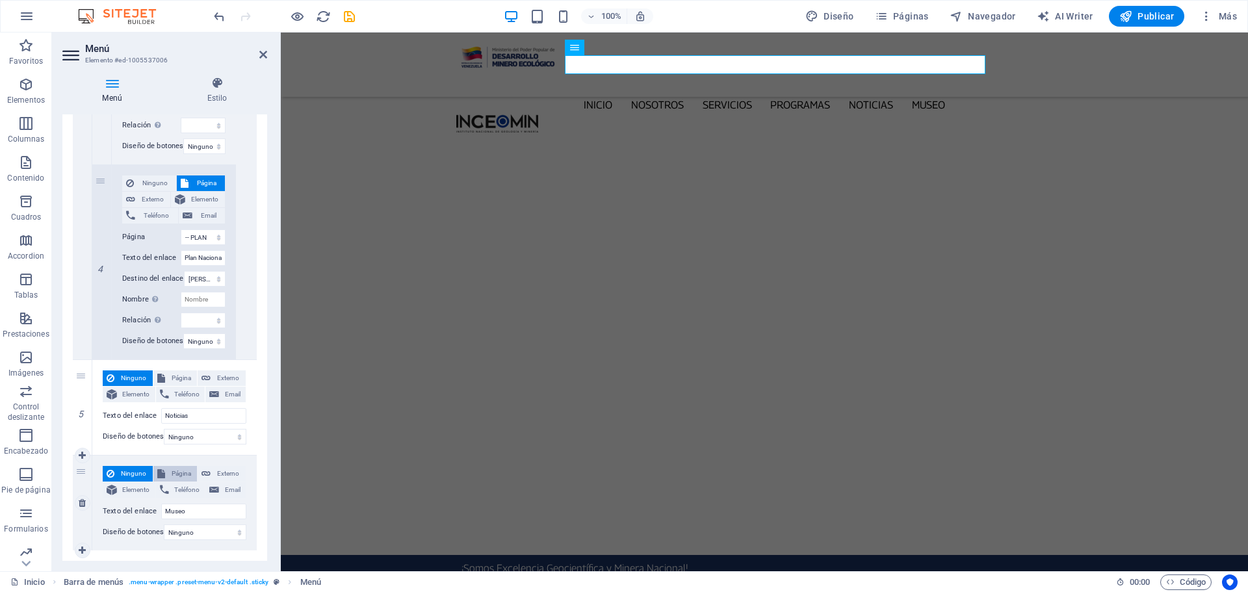
select select
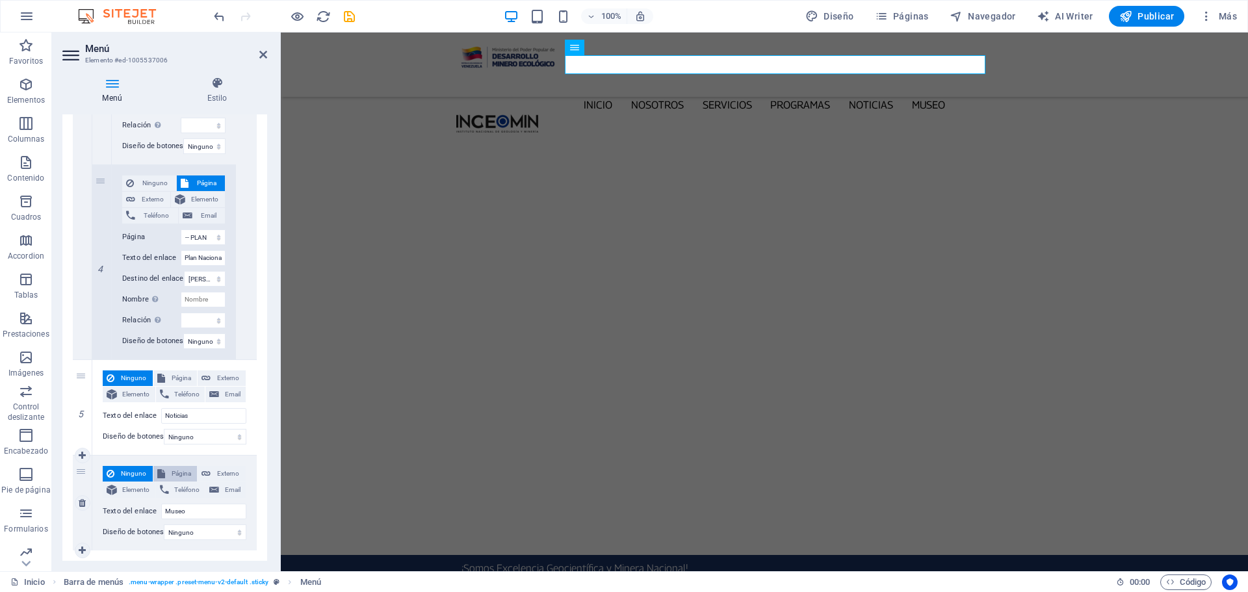
select select
click at [235, 506] on select "Inicio Nosotros Servicios Programas -- PNG -- INGEOMIN VA A LA ESCUELA -- COMIT…" at bounding box center [203, 512] width 85 height 16
select select "9"
click at [161, 504] on select "Inicio Nosotros Servicios Programas -- PNG -- INGEOMIN VA A LA ESCUELA -- COMIT…" at bounding box center [203, 512] width 85 height 16
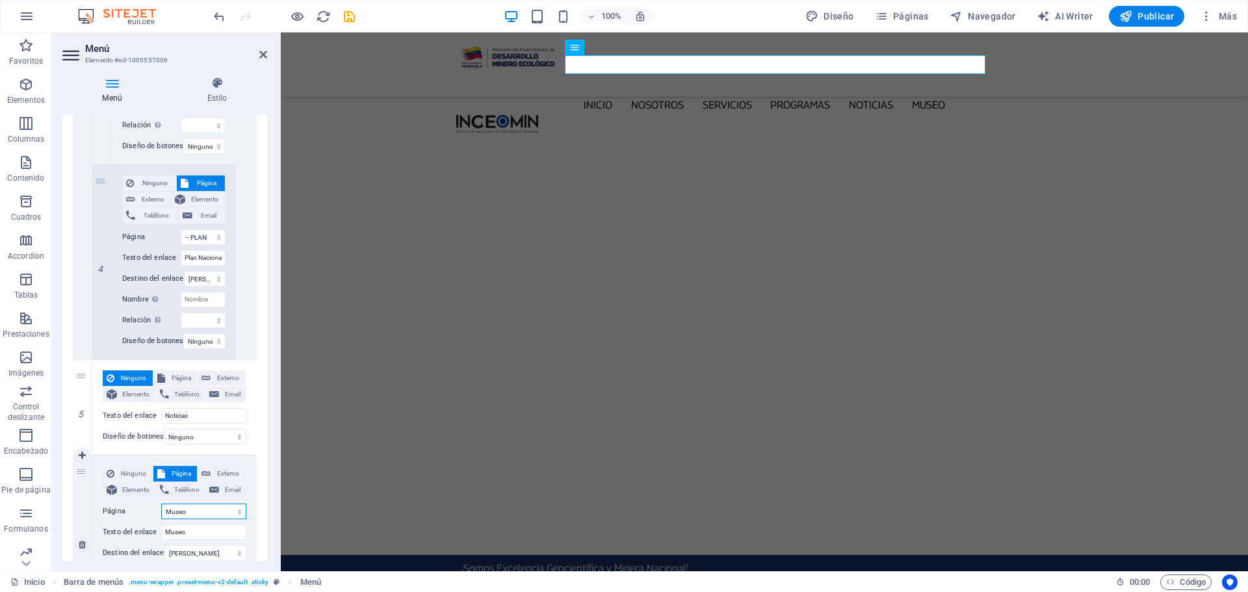
select select
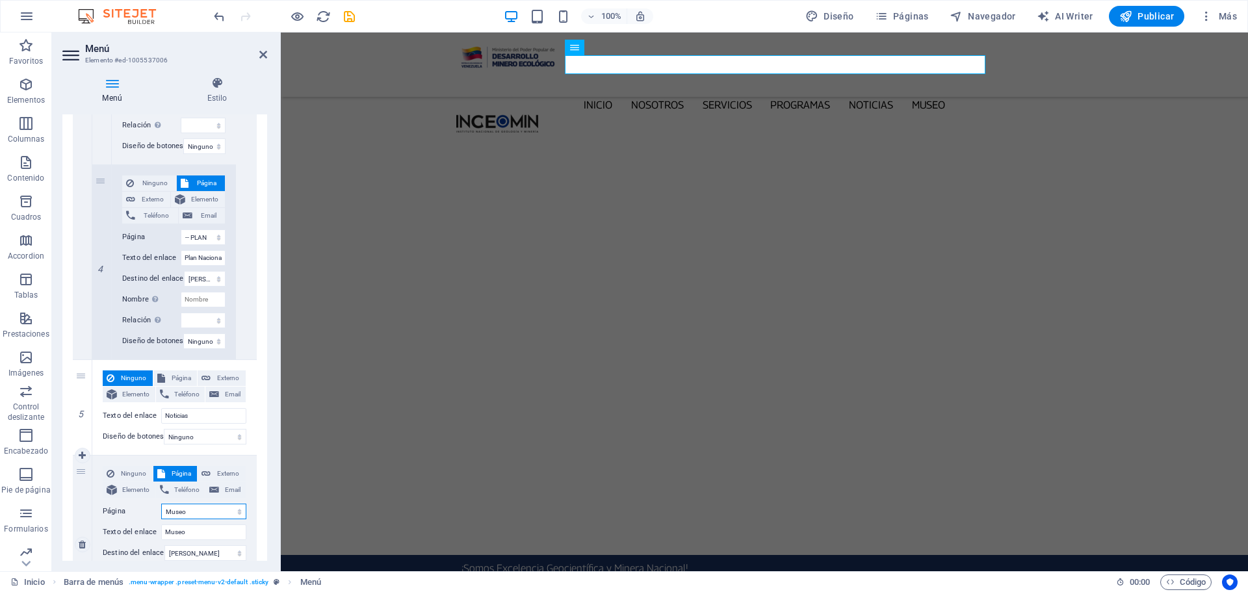
select select
click at [347, 14] on icon "save" at bounding box center [349, 16] width 15 height 15
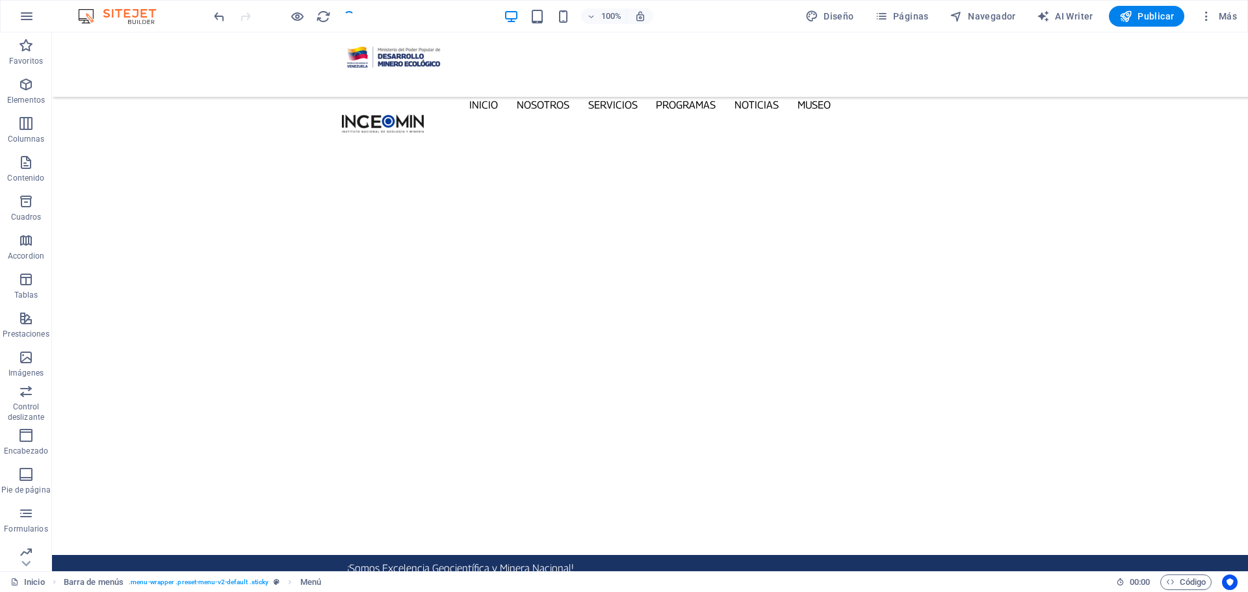
checkbox input "false"
click at [31, 14] on icon "button" at bounding box center [27, 16] width 16 height 16
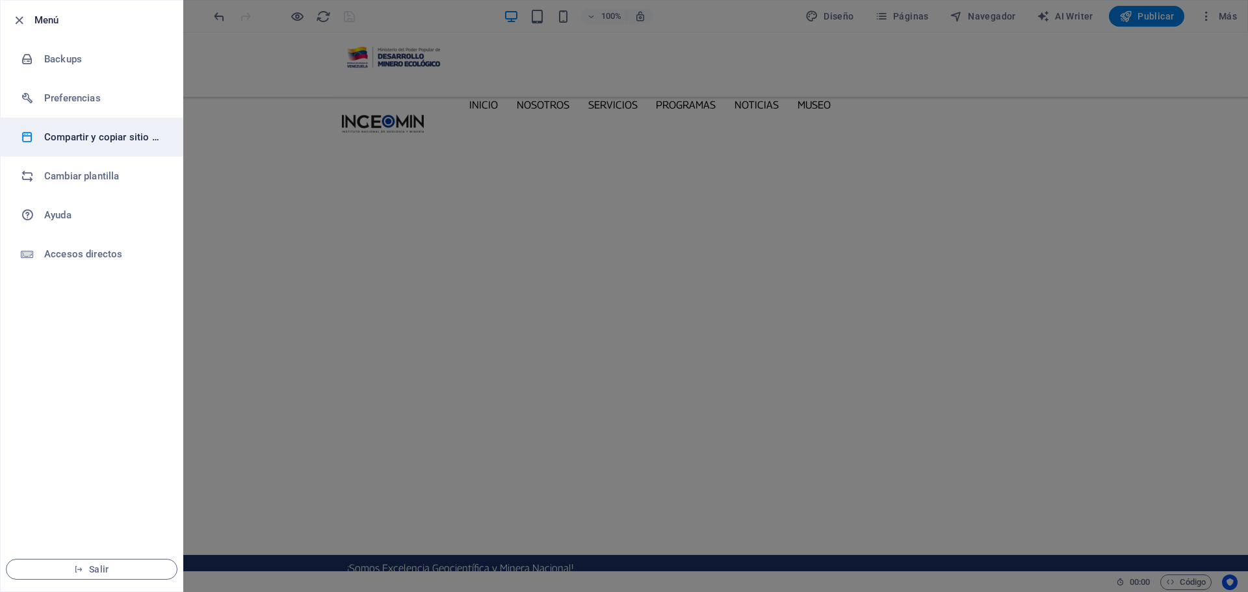
click at [105, 140] on h6 "Compartir y copiar sitio web" at bounding box center [104, 137] width 120 height 16
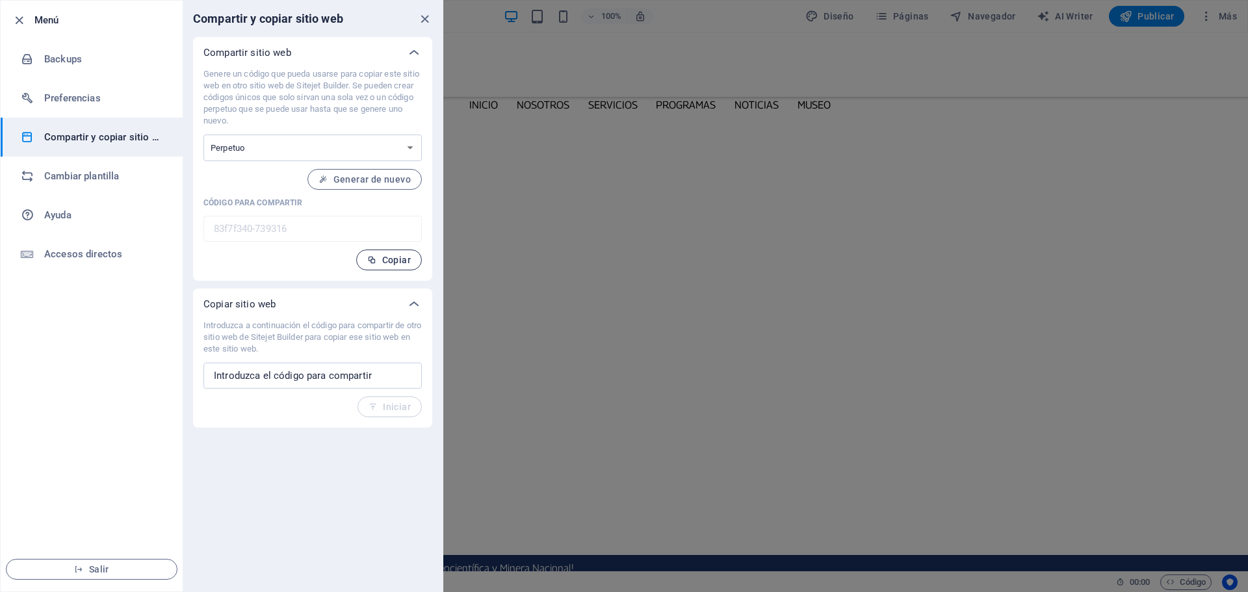
click at [392, 260] on span "Copiar" at bounding box center [389, 260] width 44 height 10
click at [421, 18] on icon "close" at bounding box center [424, 19] width 15 height 15
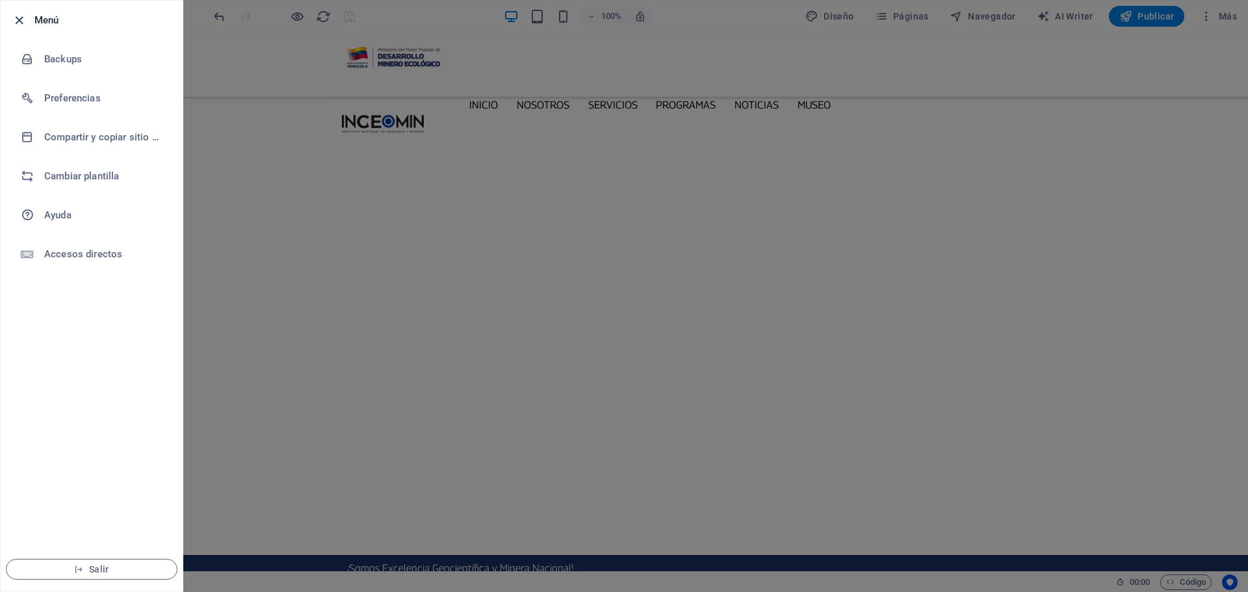
click at [21, 20] on icon "button" at bounding box center [19, 20] width 15 height 15
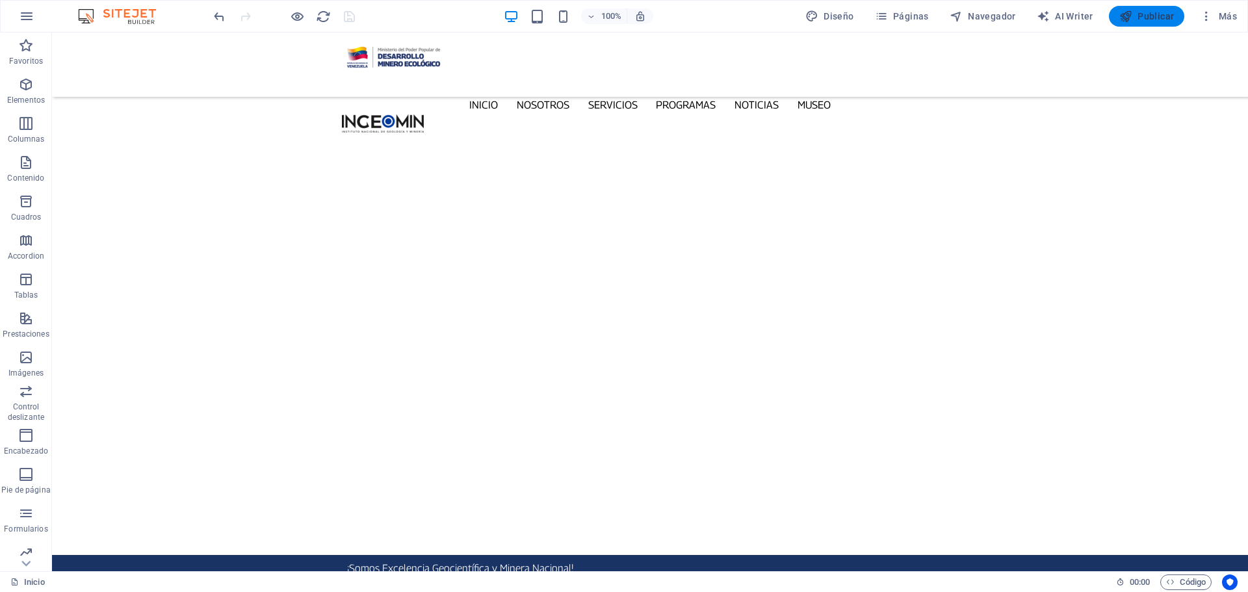
drag, startPoint x: 1120, startPoint y: 6, endPoint x: 1143, endPoint y: 10, distance: 23.7
click at [1120, 6] on button "Publicar" at bounding box center [1147, 16] width 76 height 21
click at [20, 18] on icon "button" at bounding box center [27, 16] width 16 height 16
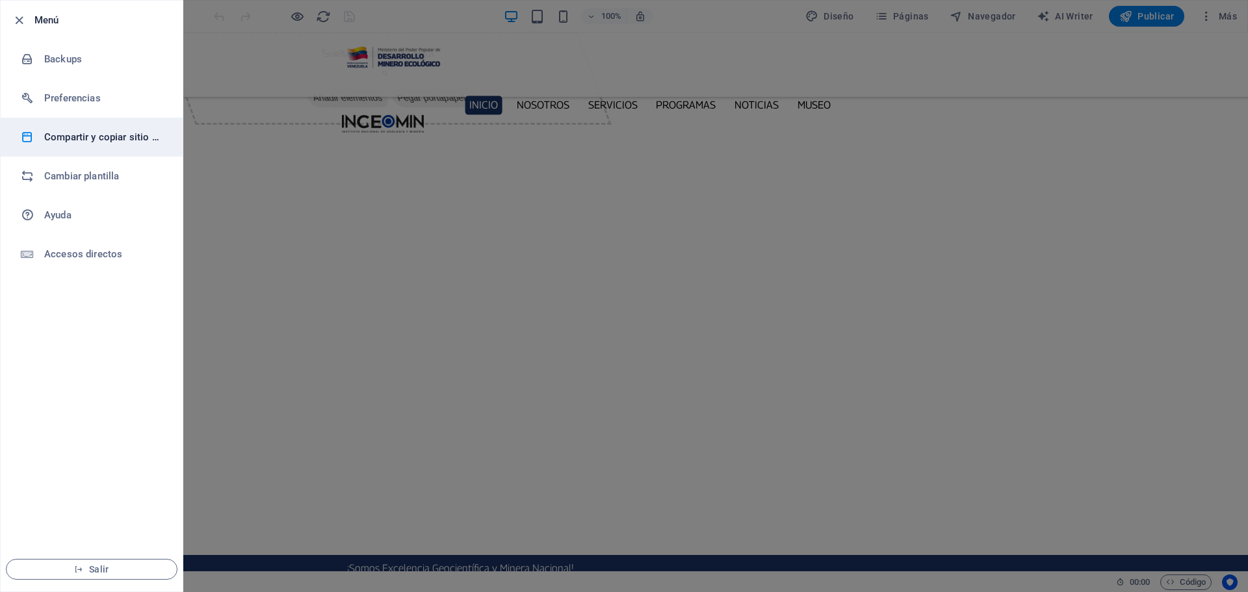
click at [102, 131] on h6 "Compartir y copiar sitio web" at bounding box center [104, 137] width 120 height 16
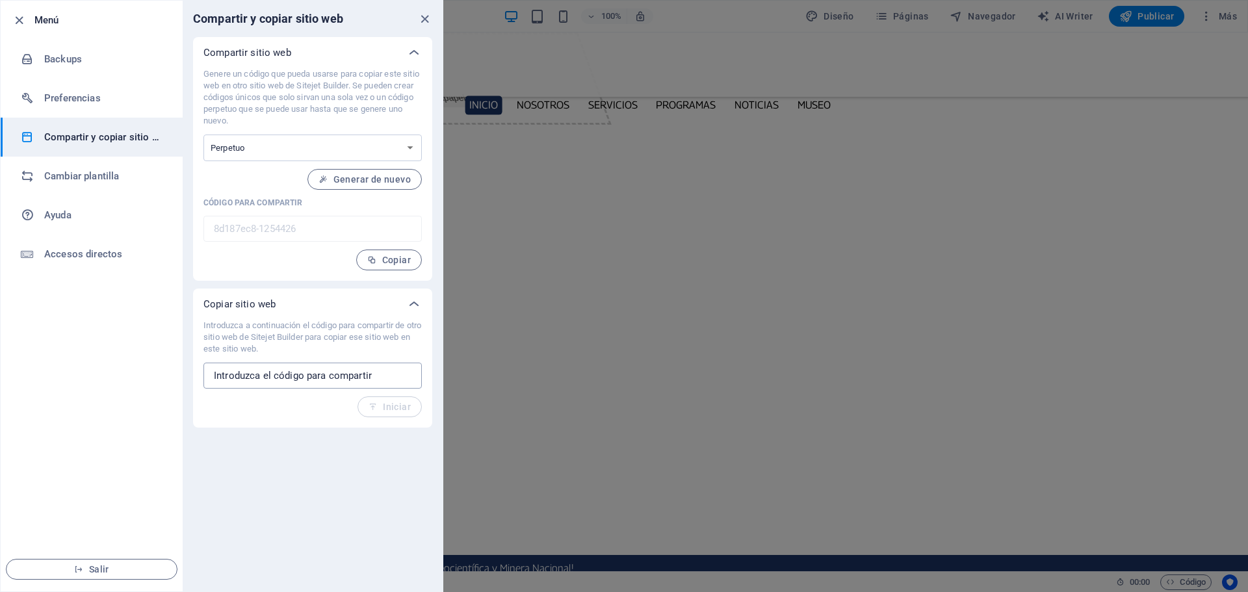
click at [344, 377] on input "text" at bounding box center [312, 376] width 218 height 26
paste input "83f7f340-739316"
type input "83f7f340-739316"
click at [398, 403] on span "Iniciar" at bounding box center [390, 407] width 42 height 10
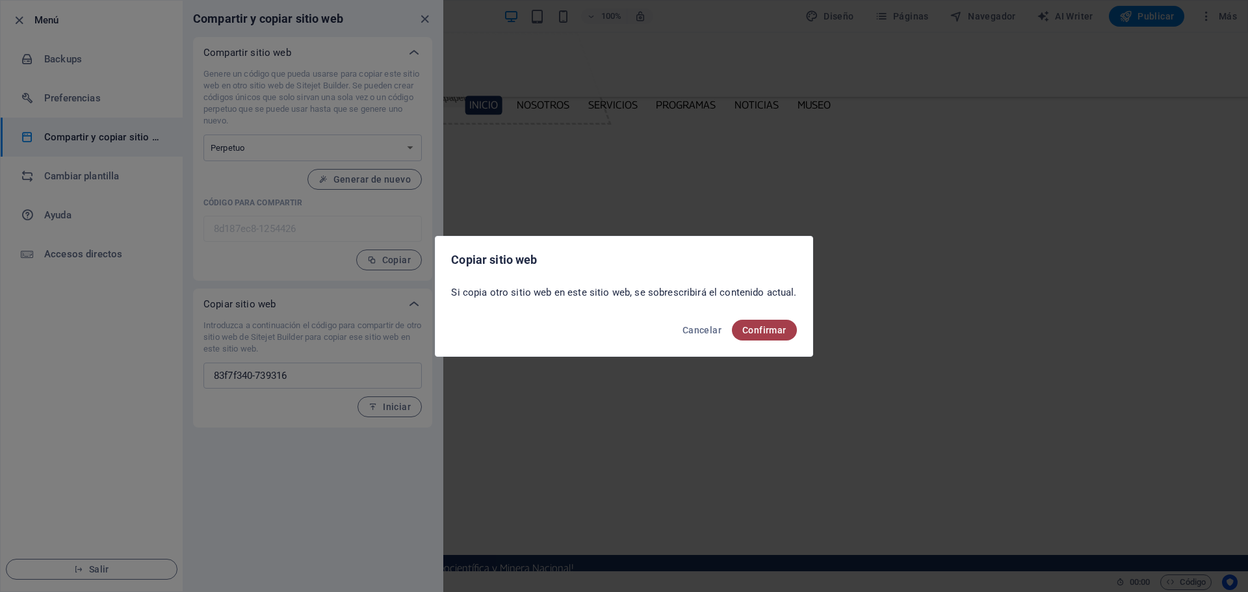
click at [769, 328] on span "Confirmar" at bounding box center [764, 330] width 44 height 10
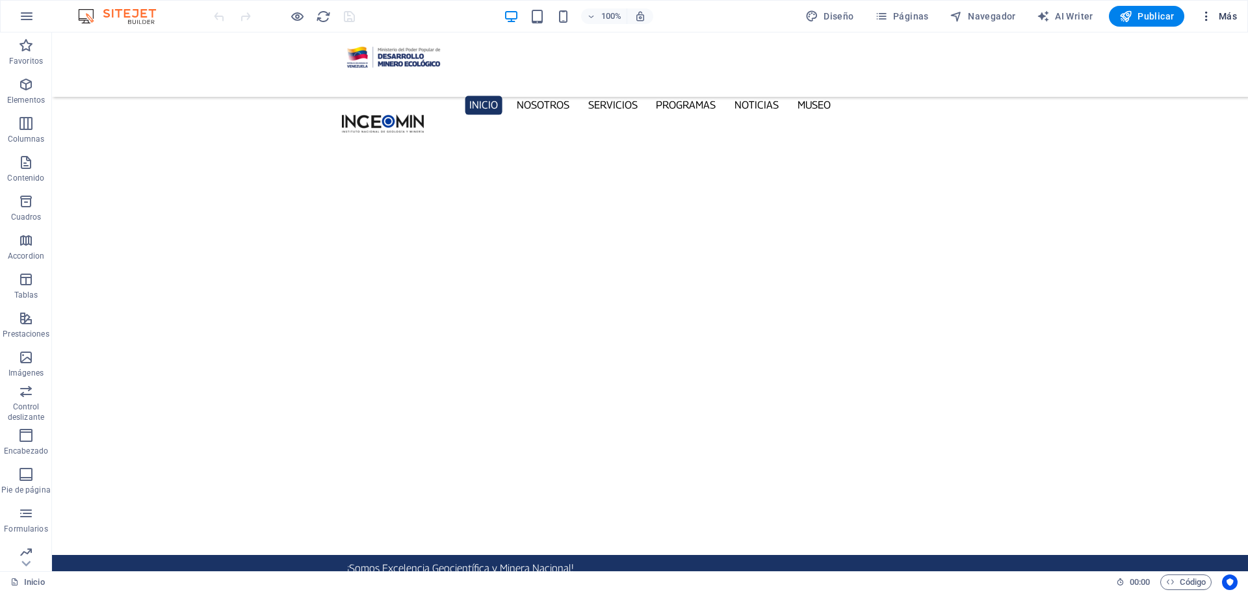
click at [1233, 18] on span "Más" at bounding box center [1218, 16] width 37 height 13
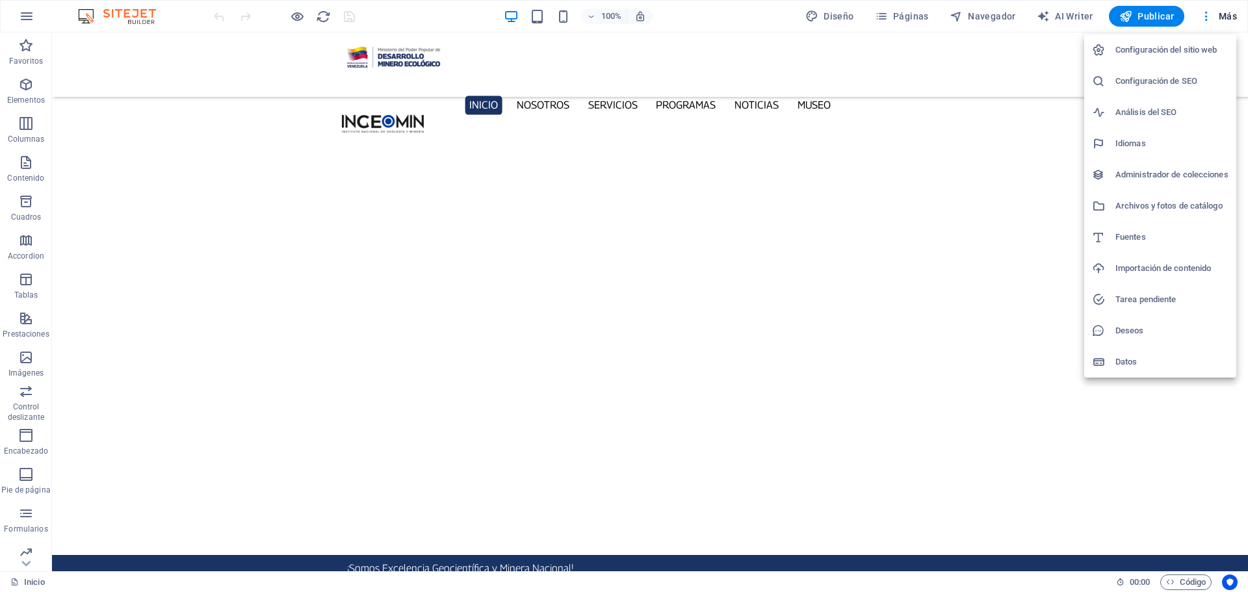
click at [1218, 48] on h6 "Configuración del sitio web" at bounding box center [1171, 50] width 113 height 16
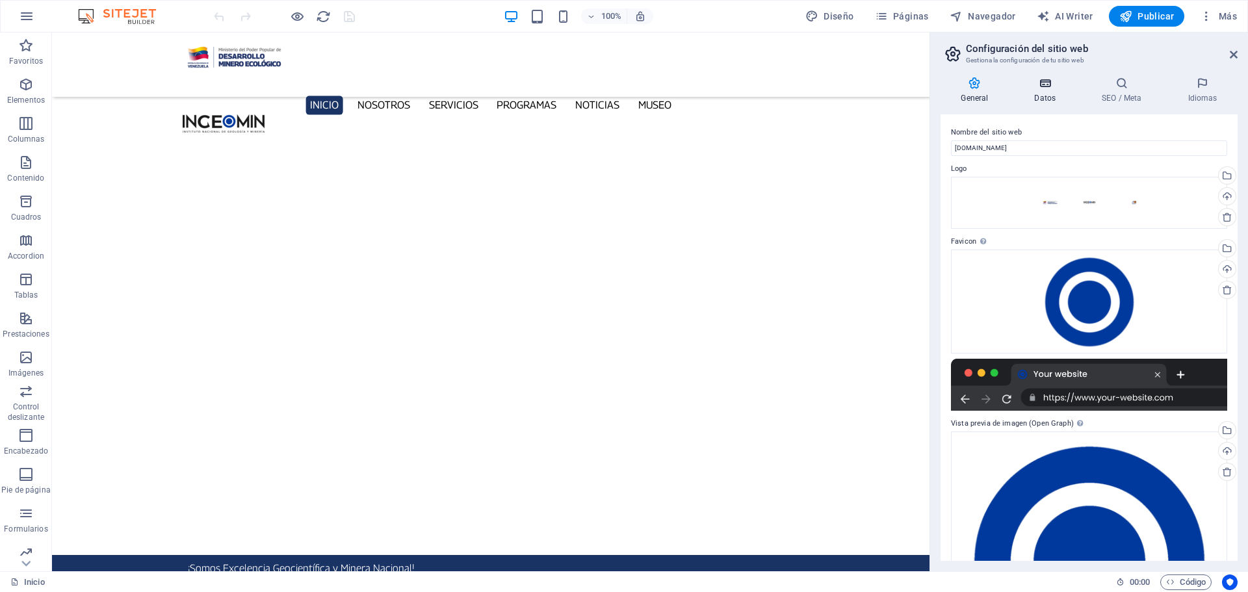
click at [1046, 79] on icon at bounding box center [1045, 83] width 62 height 13
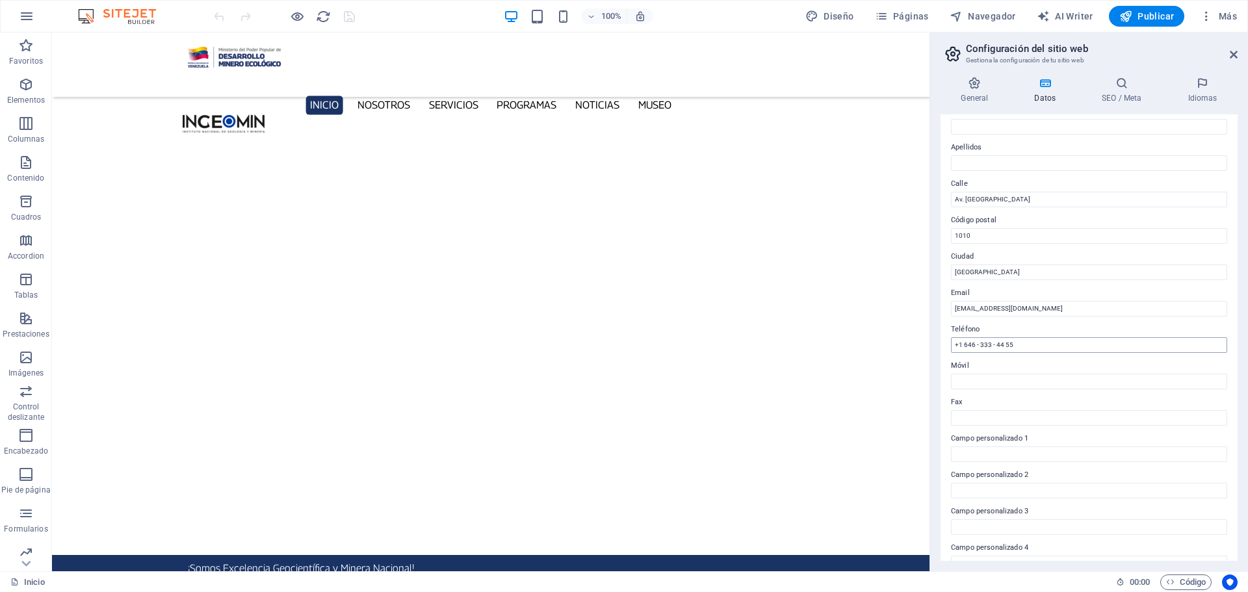
scroll to position [178, 0]
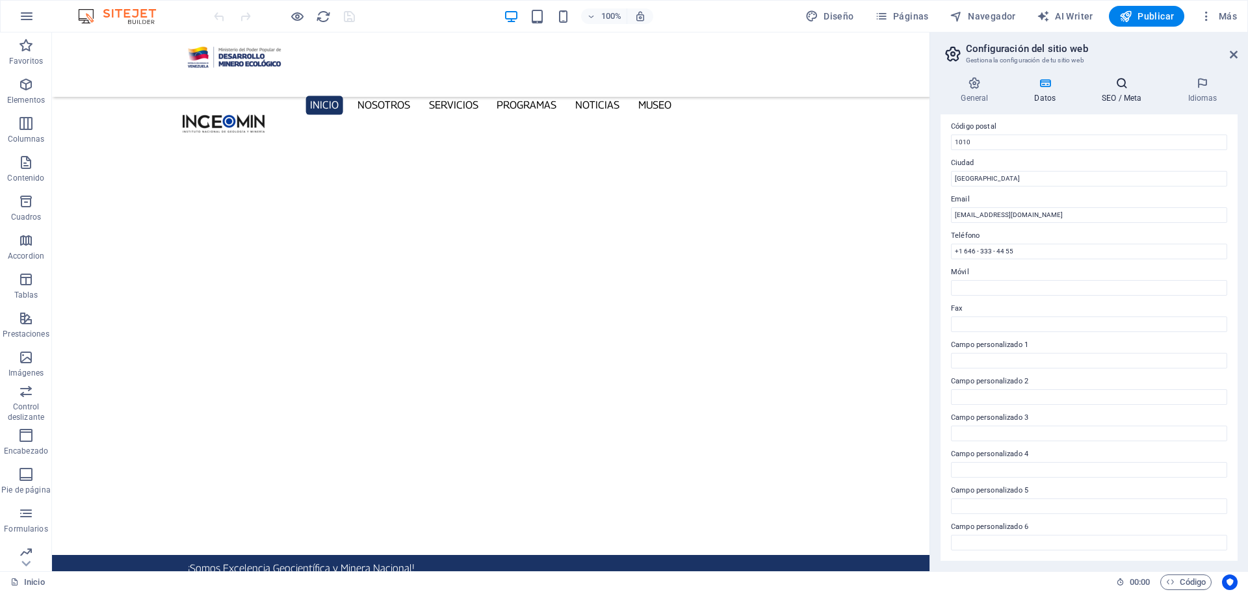
click at [1119, 86] on icon at bounding box center [1122, 83] width 81 height 13
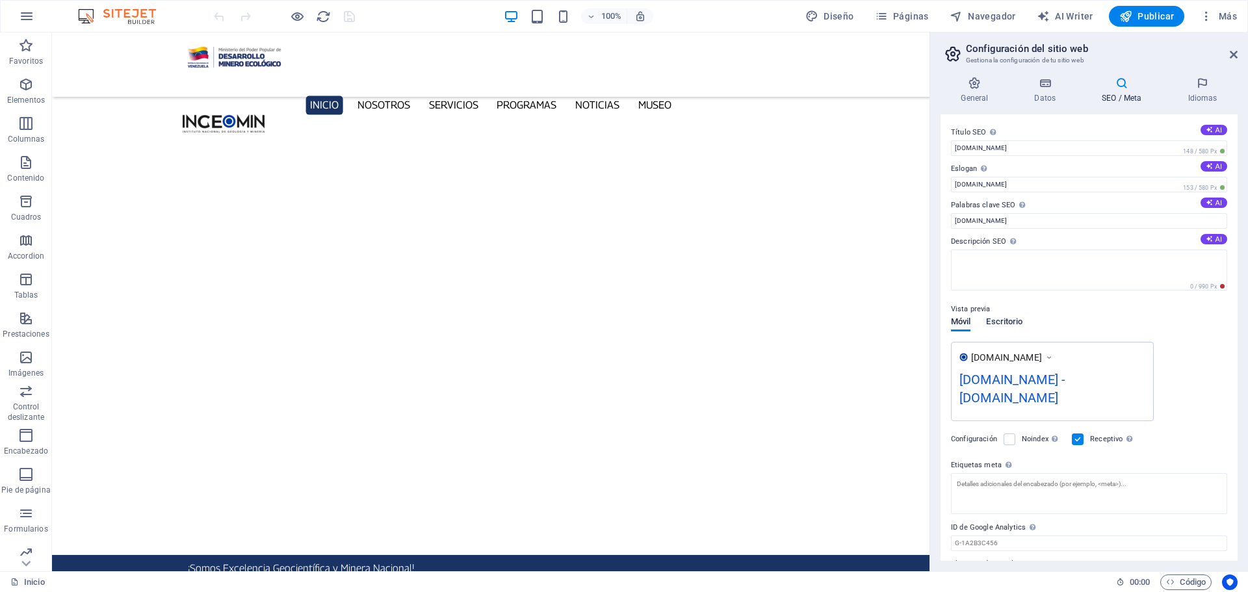
click at [999, 325] on span "Escritorio" at bounding box center [1004, 323] width 36 height 18
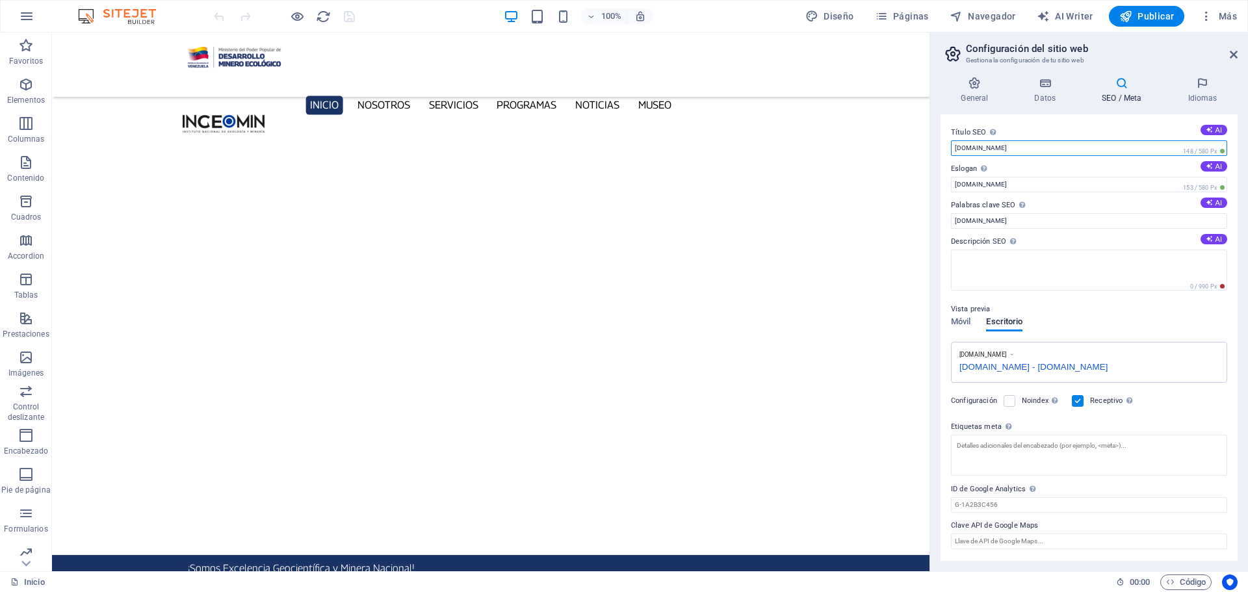
click at [1019, 149] on input "[DOMAIN_NAME]" at bounding box center [1089, 148] width 276 height 16
click at [1043, 89] on icon at bounding box center [1045, 83] width 62 height 13
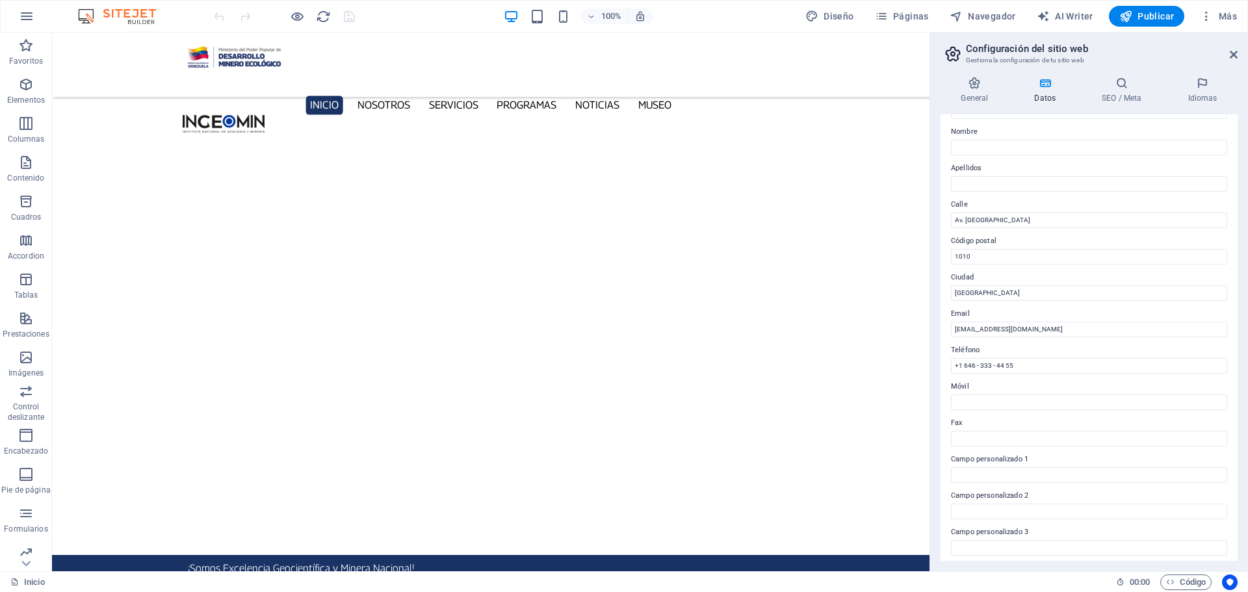
scroll to position [0, 0]
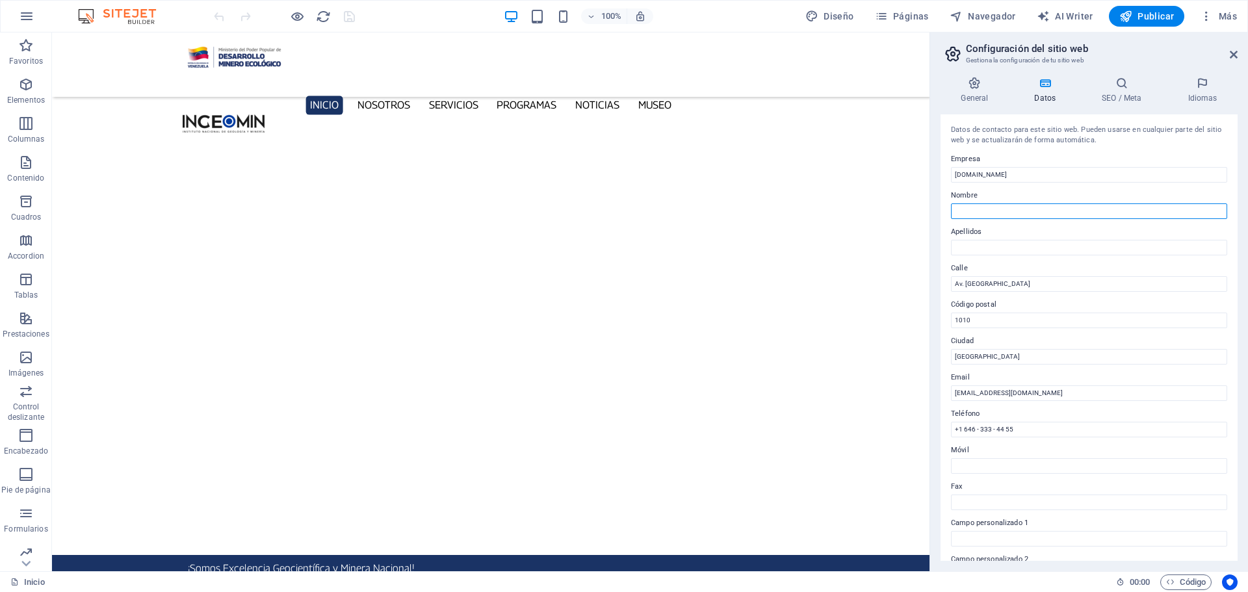
click at [988, 206] on input "Nombre" at bounding box center [1089, 211] width 276 height 16
type input "Instituto Nacional"
click at [988, 240] on input "Apellidos" at bounding box center [1089, 248] width 276 height 16
type input "De Geología y Minería"
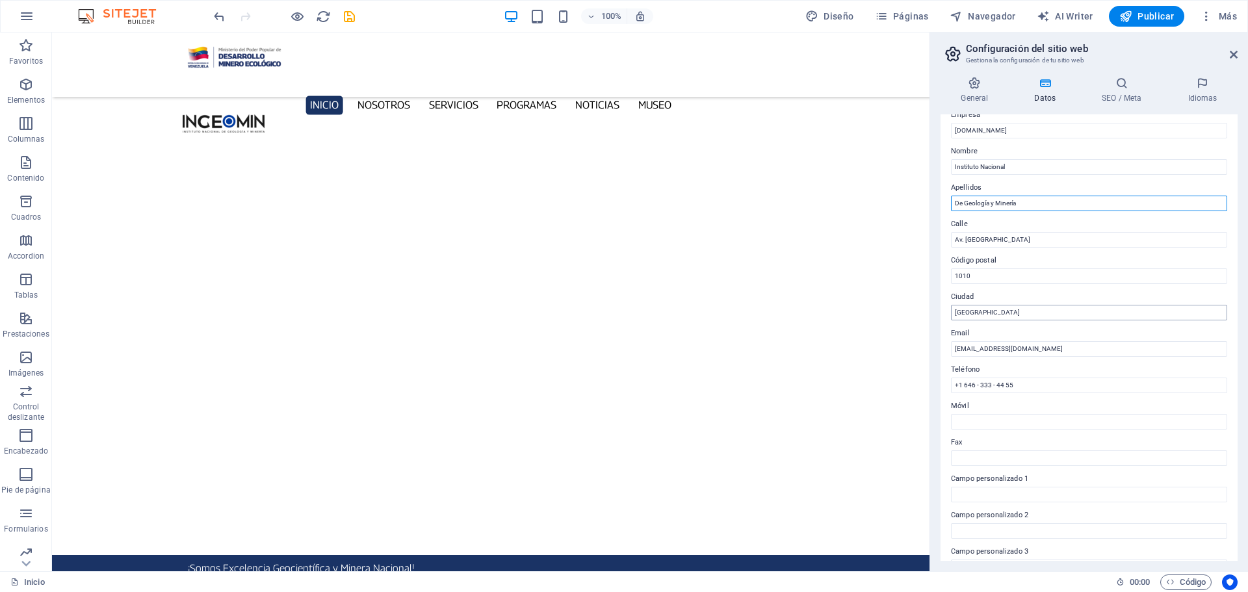
scroll to position [65, 0]
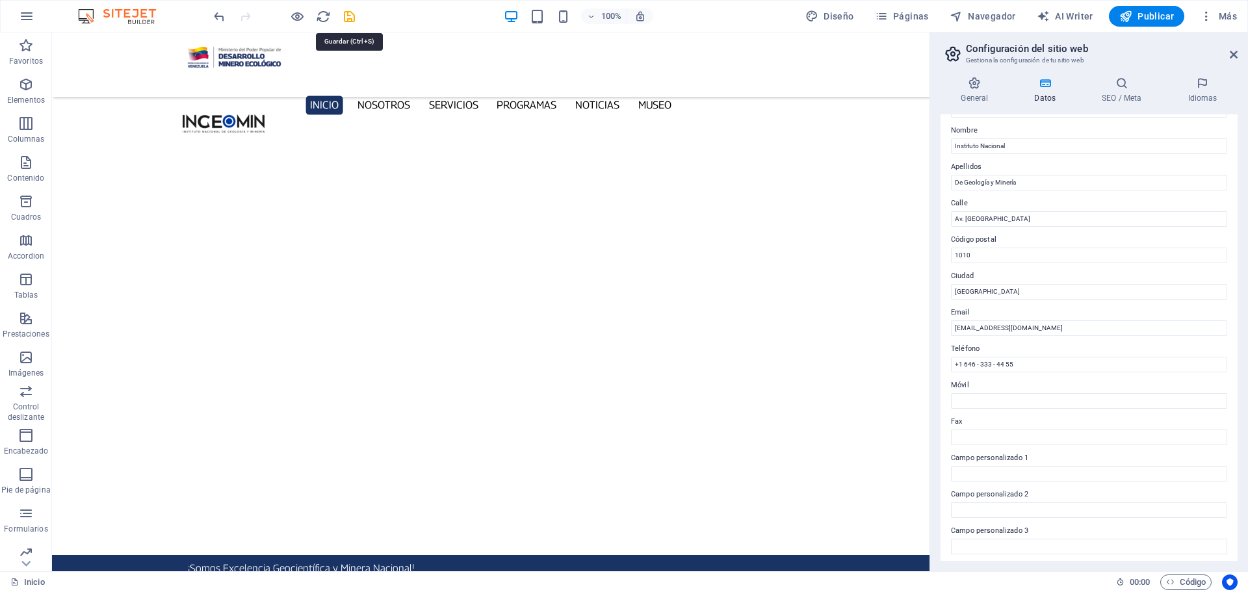
click at [348, 19] on icon "save" at bounding box center [349, 16] width 15 height 15
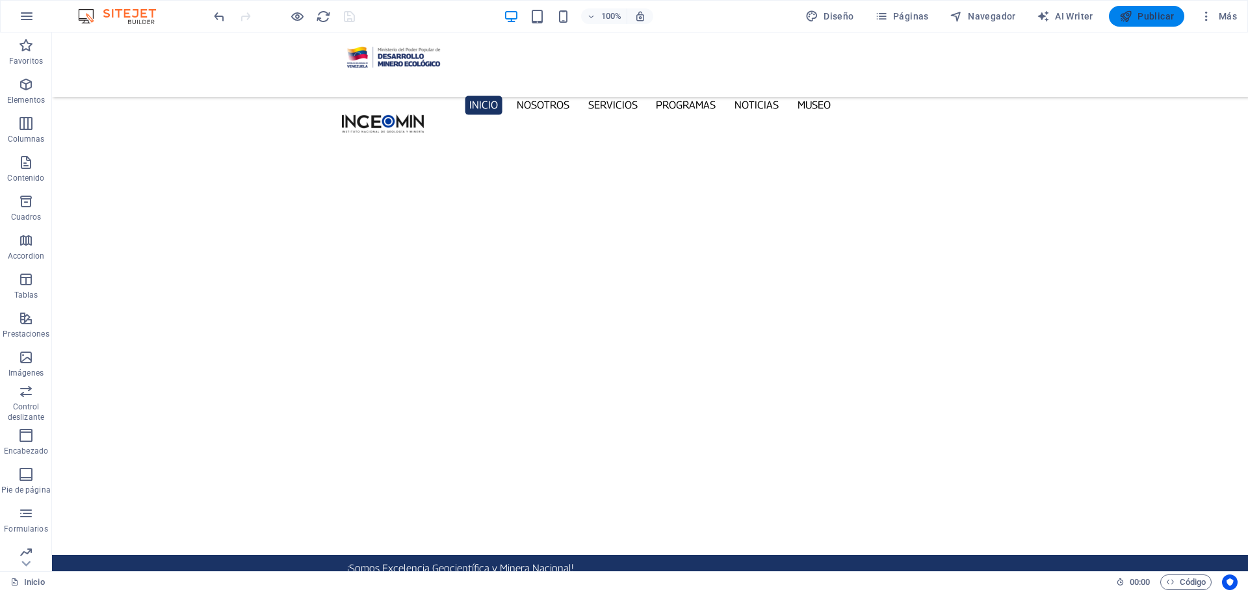
click at [1163, 16] on span "Publicar" at bounding box center [1146, 16] width 55 height 13
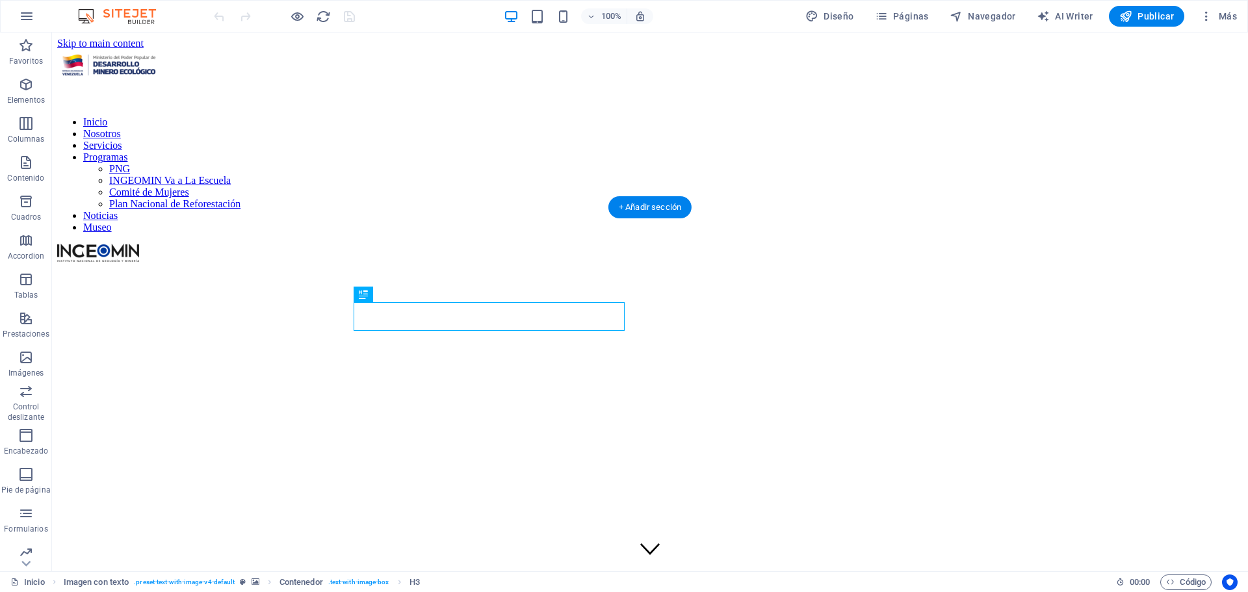
scroll to position [348, 0]
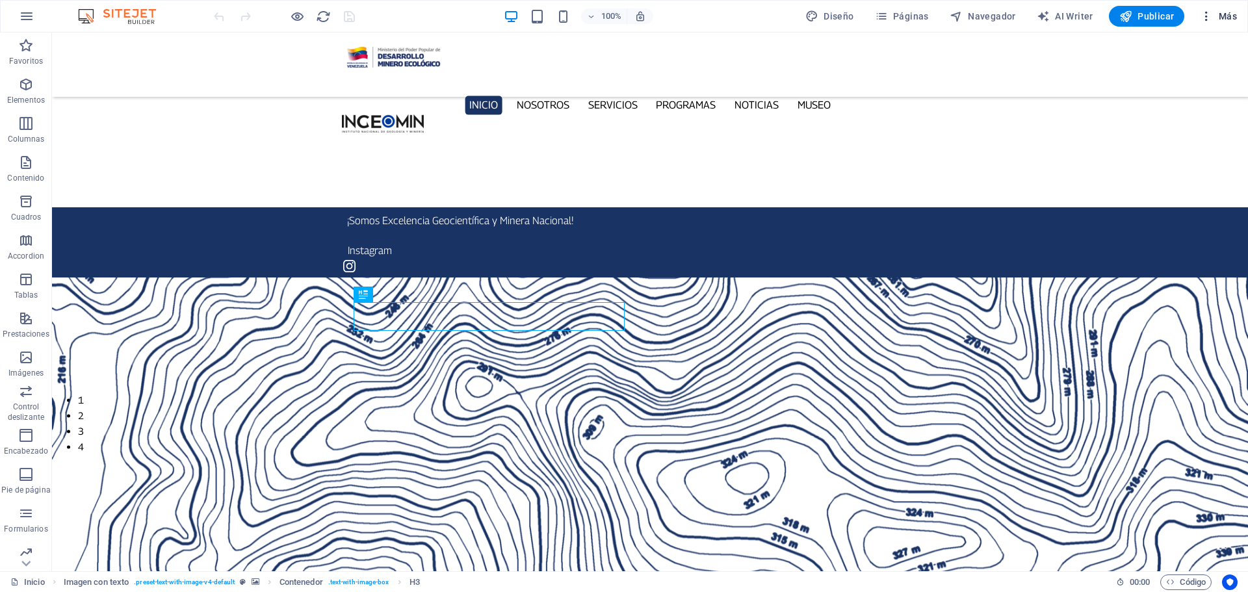
click at [1234, 14] on span "Más" at bounding box center [1218, 16] width 37 height 13
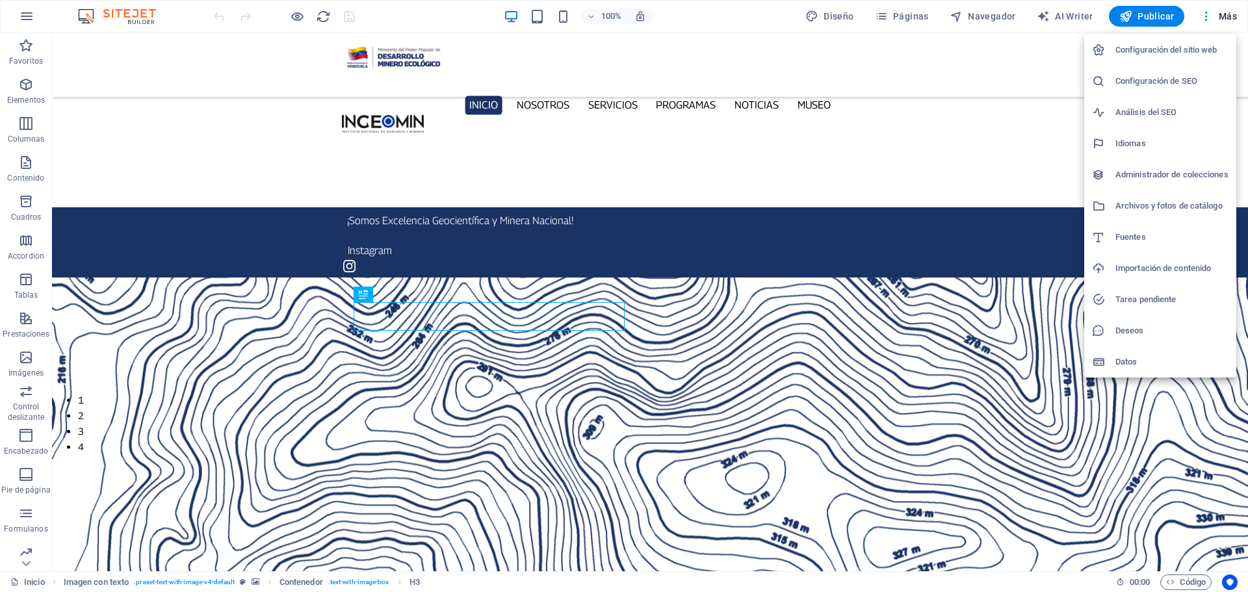
click at [1175, 55] on h6 "Configuración del sitio web" at bounding box center [1171, 50] width 113 height 16
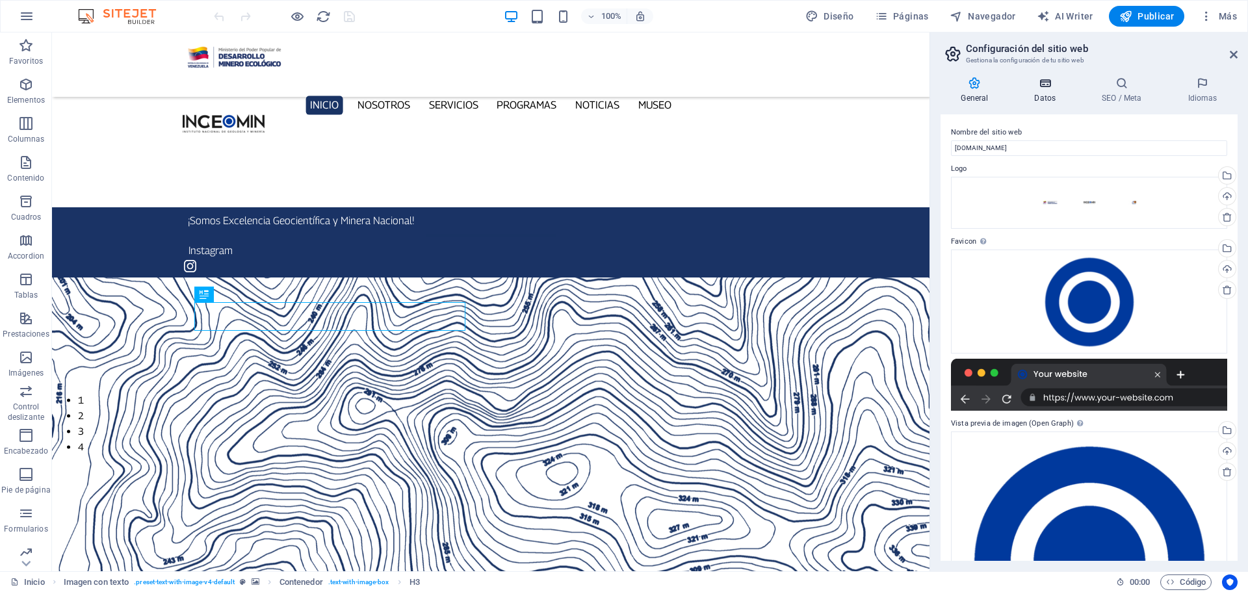
click at [1052, 88] on icon at bounding box center [1045, 83] width 62 height 13
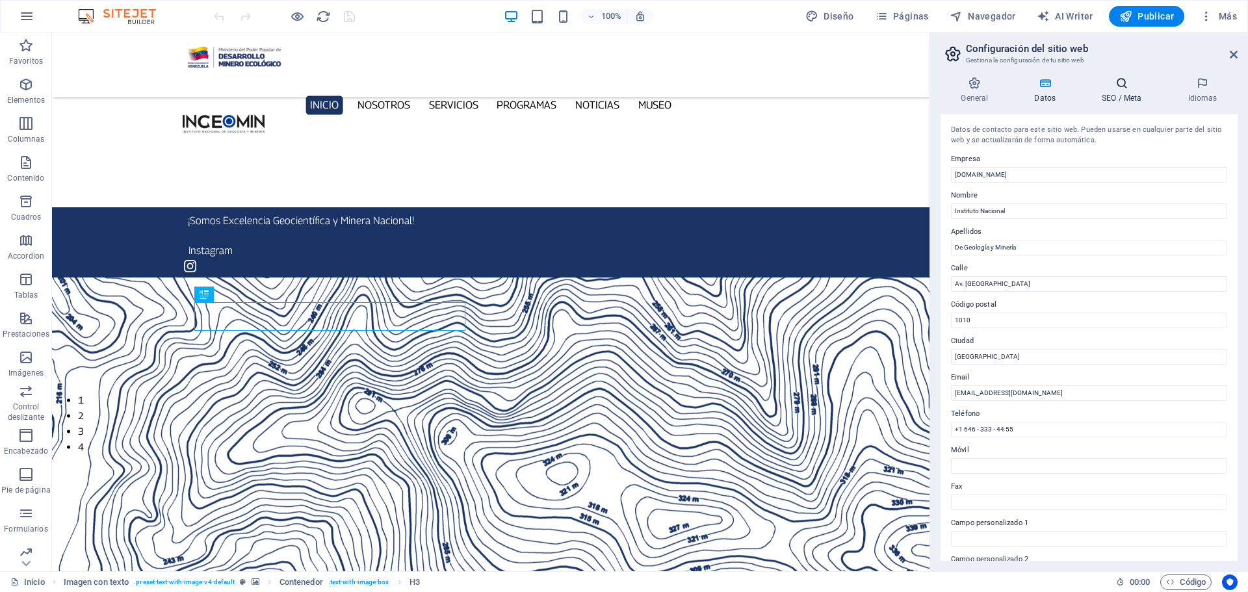
click at [1124, 86] on icon at bounding box center [1122, 83] width 81 height 13
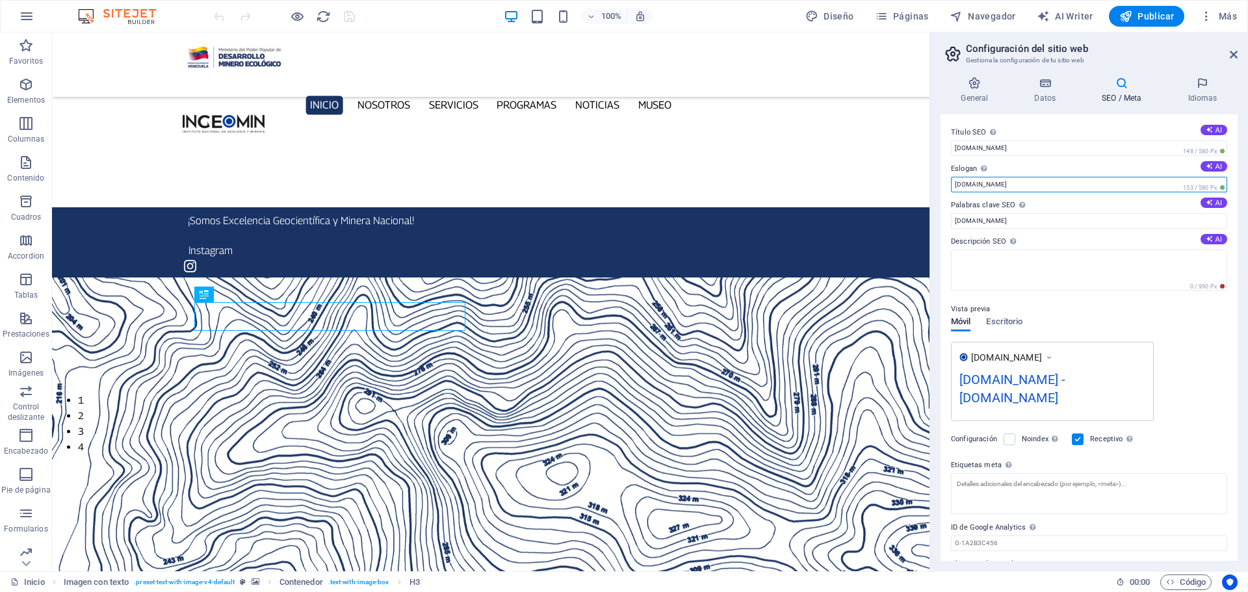
drag, startPoint x: 1030, startPoint y: 187, endPoint x: 941, endPoint y: 189, distance: 89.1
click at [941, 189] on div "Título SEO El título de tu sitio web. Elige algo que destaque en los resultados…" at bounding box center [1089, 337] width 297 height 447
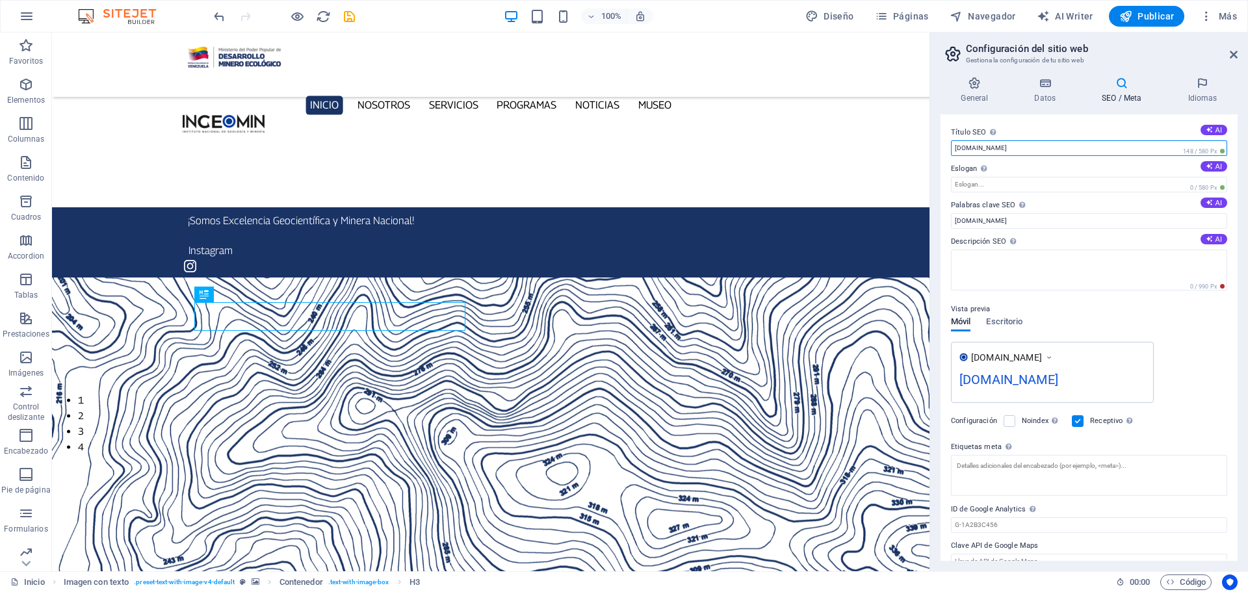
click at [1026, 147] on input "[DOMAIN_NAME]" at bounding box center [1089, 148] width 276 height 16
type input "ingeomin.net"
click at [1033, 222] on input "[DOMAIN_NAME]" at bounding box center [1089, 221] width 276 height 16
type input "ingeomin.net"
click at [1015, 321] on span "Escritorio" at bounding box center [1004, 323] width 36 height 18
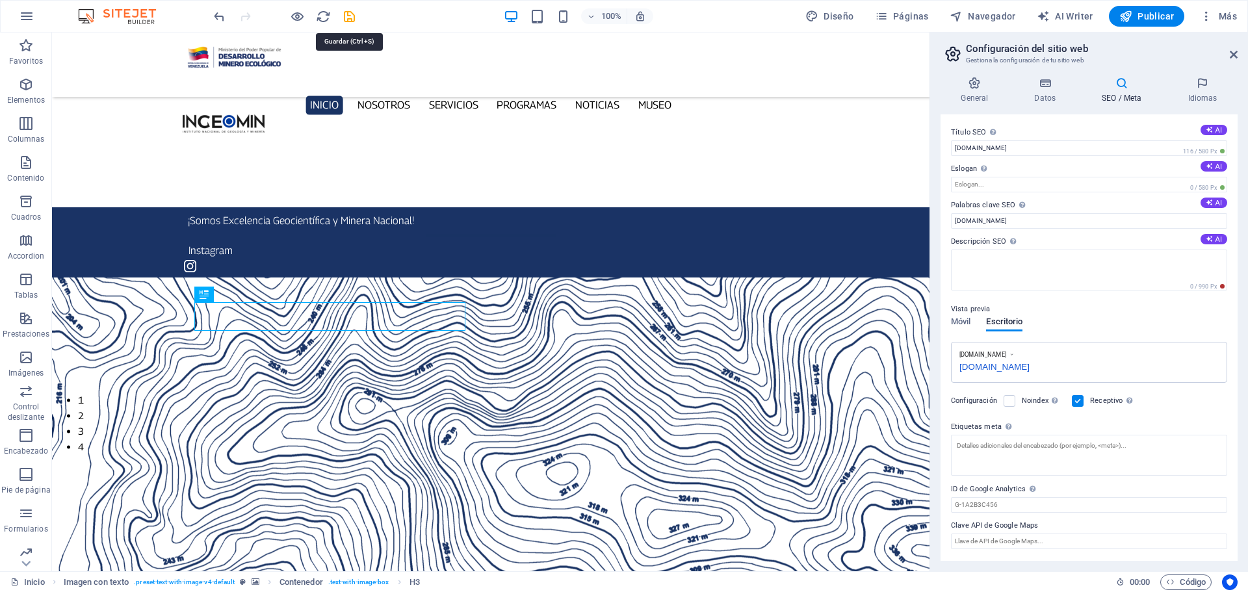
click at [347, 15] on icon "save" at bounding box center [349, 16] width 15 height 15
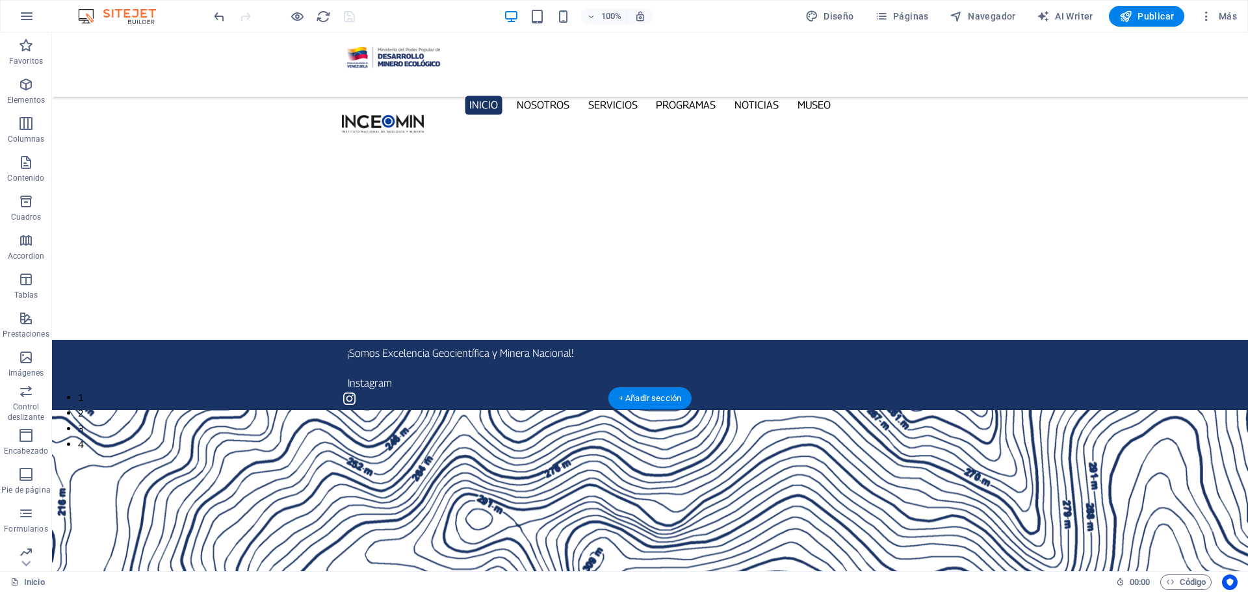
scroll to position [0, 0]
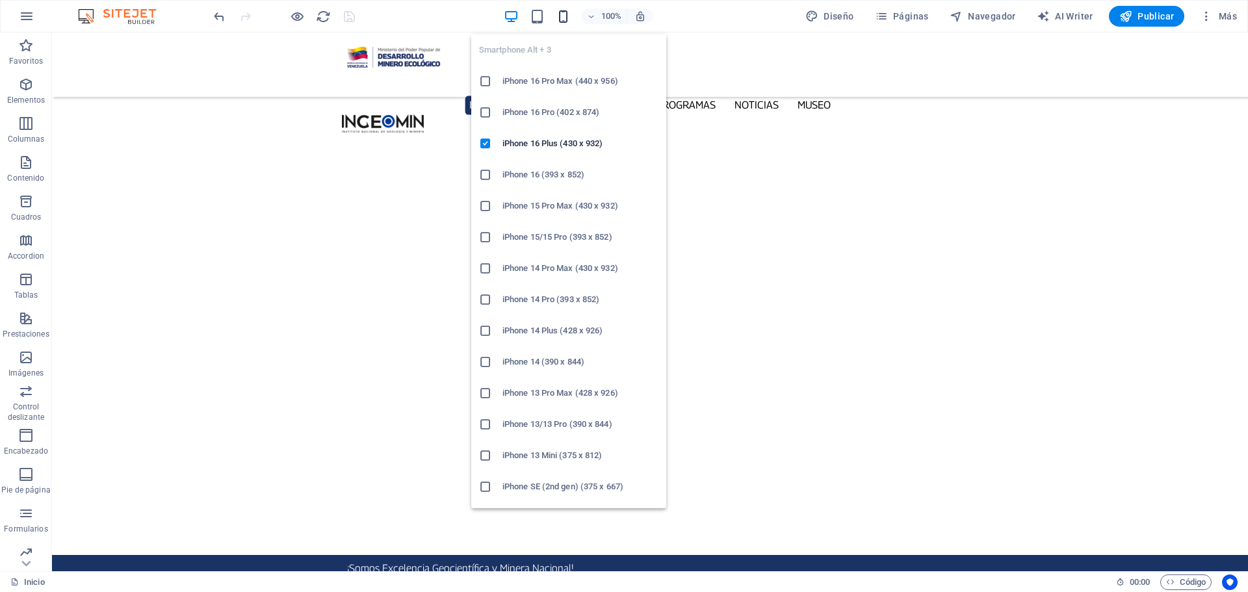
click at [566, 13] on icon "button" at bounding box center [563, 16] width 15 height 15
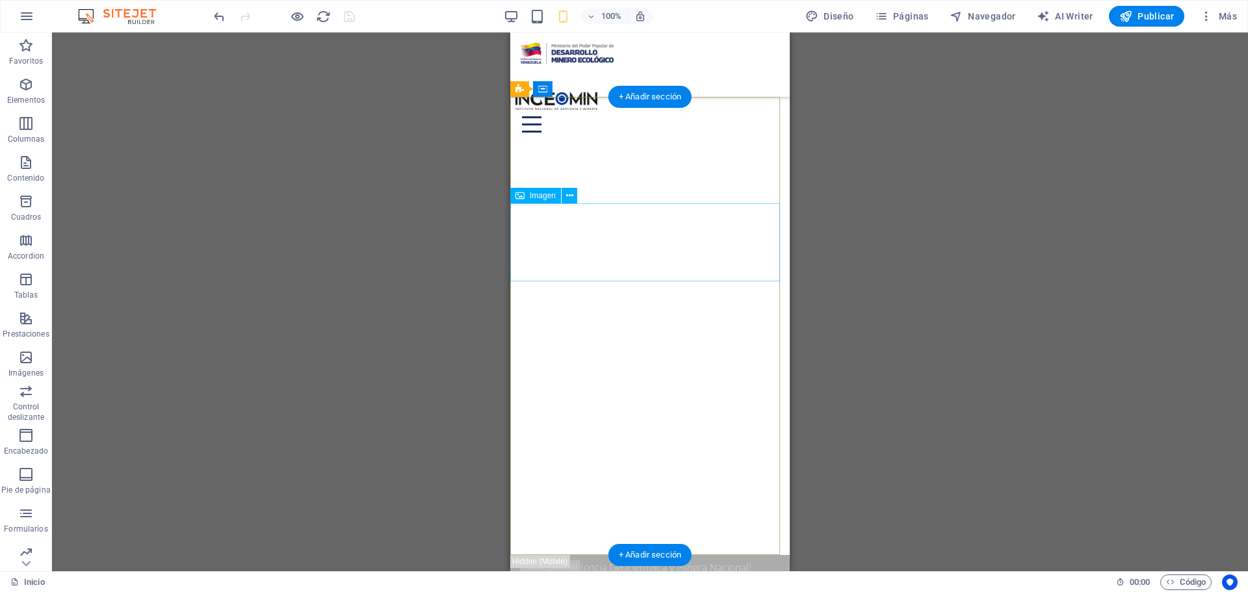
drag, startPoint x: 599, startPoint y: 239, endPoint x: 1109, endPoint y: 270, distance: 510.5
select select "px"
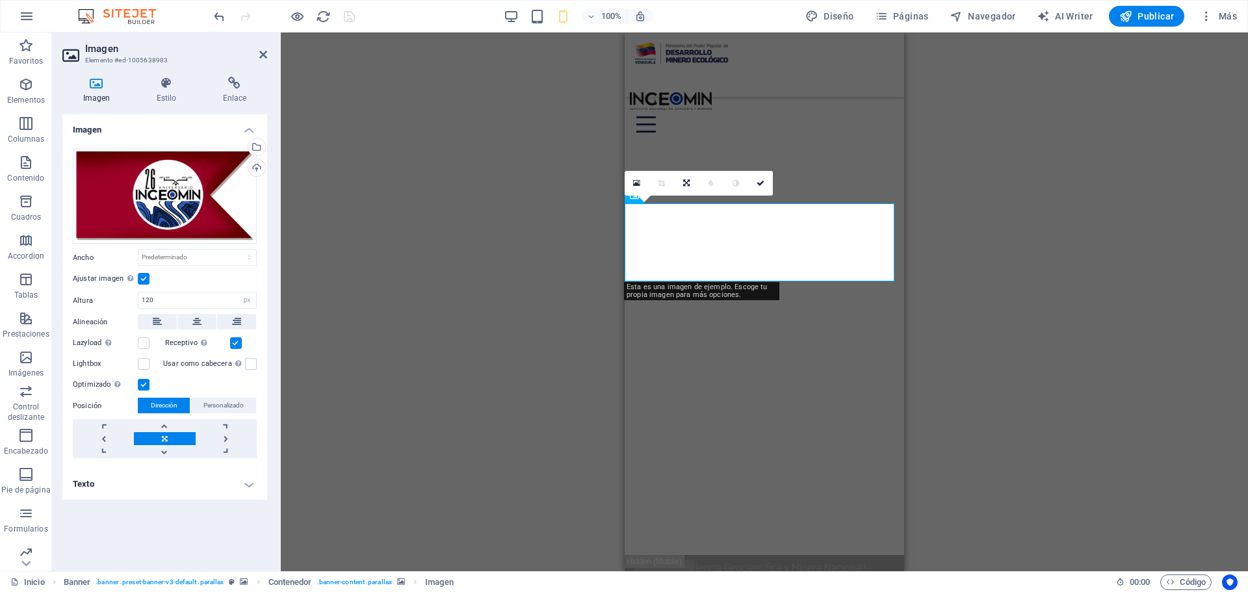
click at [143, 278] on label at bounding box center [144, 279] width 12 height 12
click at [0, 0] on input "Ajustar imagen Ajustar imagen automáticamente a un ancho y alto fijo" at bounding box center [0, 0] width 0 height 0
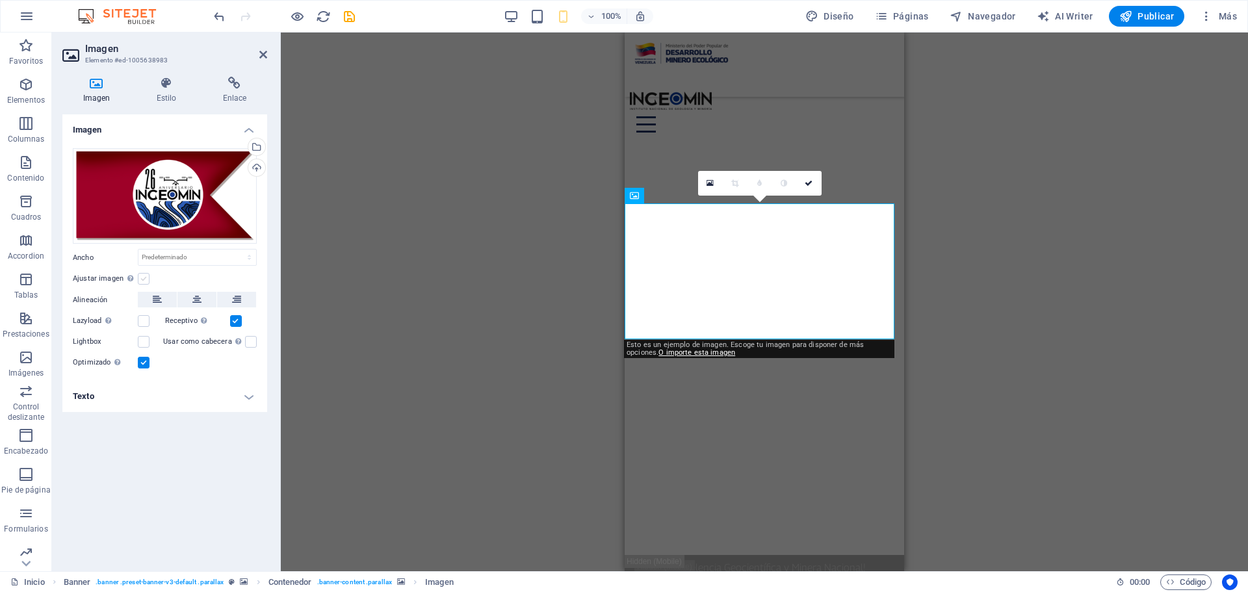
click at [143, 278] on label at bounding box center [144, 279] width 12 height 12
click at [0, 0] on input "Ajustar imagen Ajustar imagen automáticamente a un ancho y alto fijo" at bounding box center [0, 0] width 0 height 0
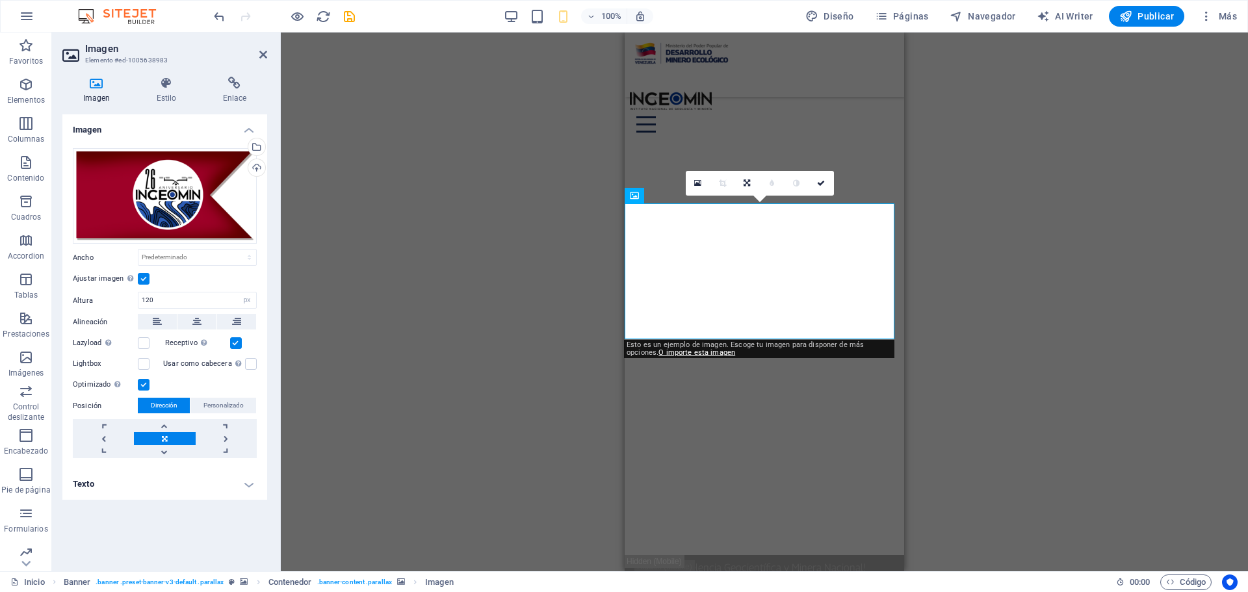
click at [144, 281] on label at bounding box center [144, 279] width 12 height 12
click at [0, 0] on input "Ajustar imagen Ajustar imagen automáticamente a un ancho y alto fijo" at bounding box center [0, 0] width 0 height 0
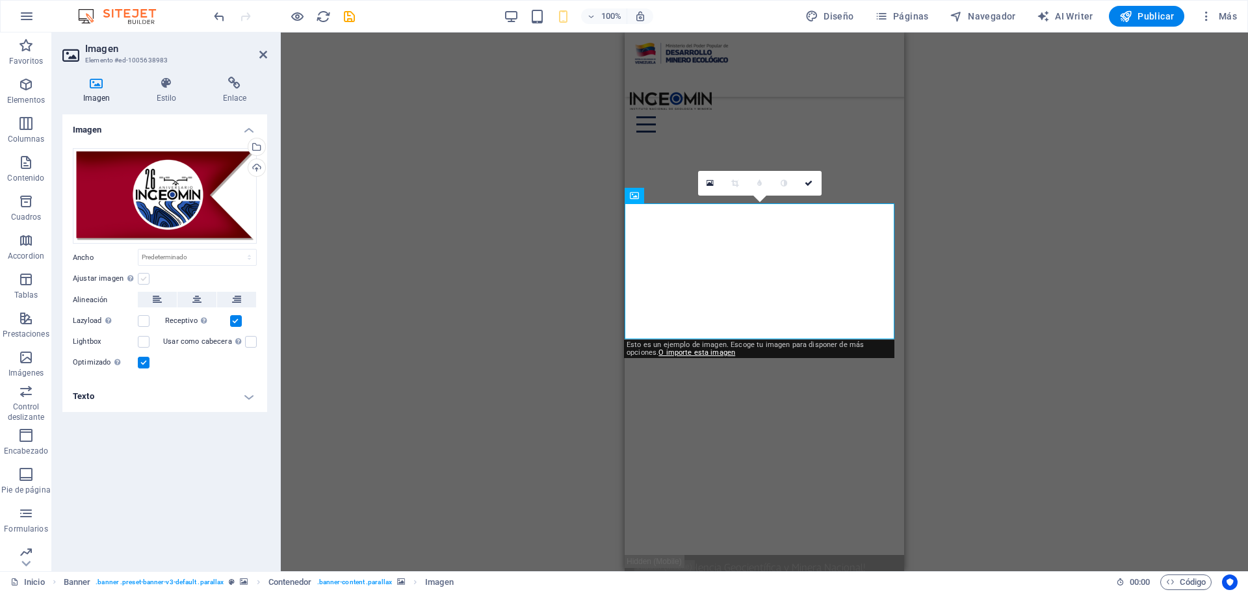
click at [142, 278] on label at bounding box center [144, 279] width 12 height 12
click at [0, 0] on input "Ajustar imagen Ajustar imagen automáticamente a un ancho y alto fijo" at bounding box center [0, 0] width 0 height 0
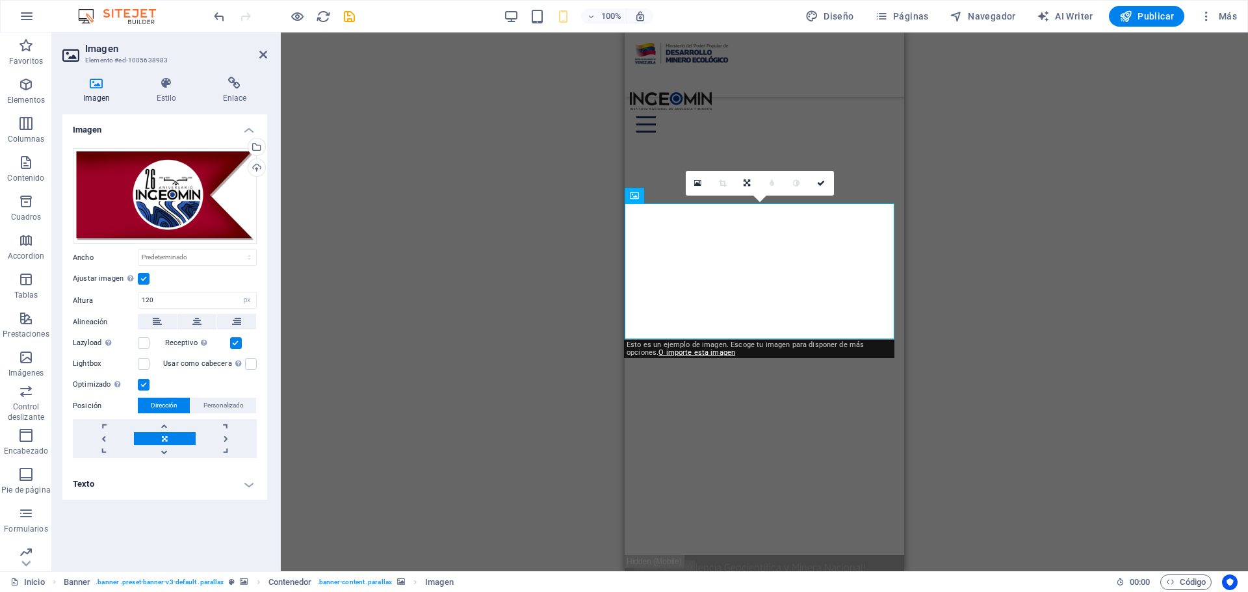
click at [142, 278] on label at bounding box center [144, 279] width 12 height 12
click at [0, 0] on input "Ajustar imagen Ajustar imagen automáticamente a un ancho y alto fijo" at bounding box center [0, 0] width 0 height 0
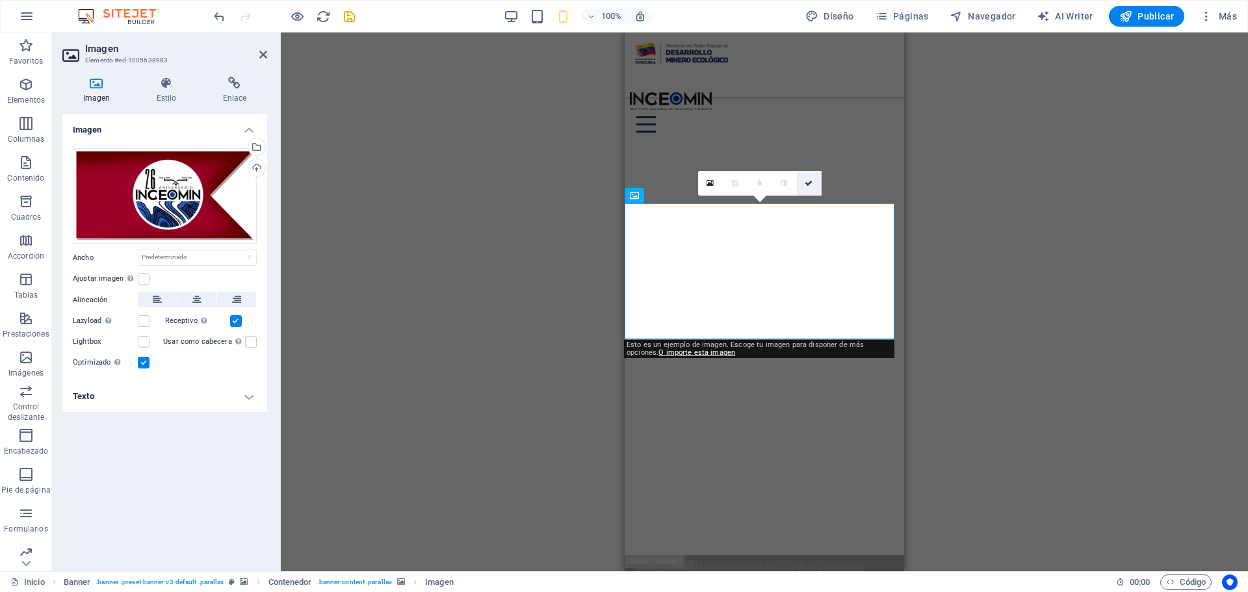
click at [811, 182] on icon at bounding box center [809, 183] width 8 height 8
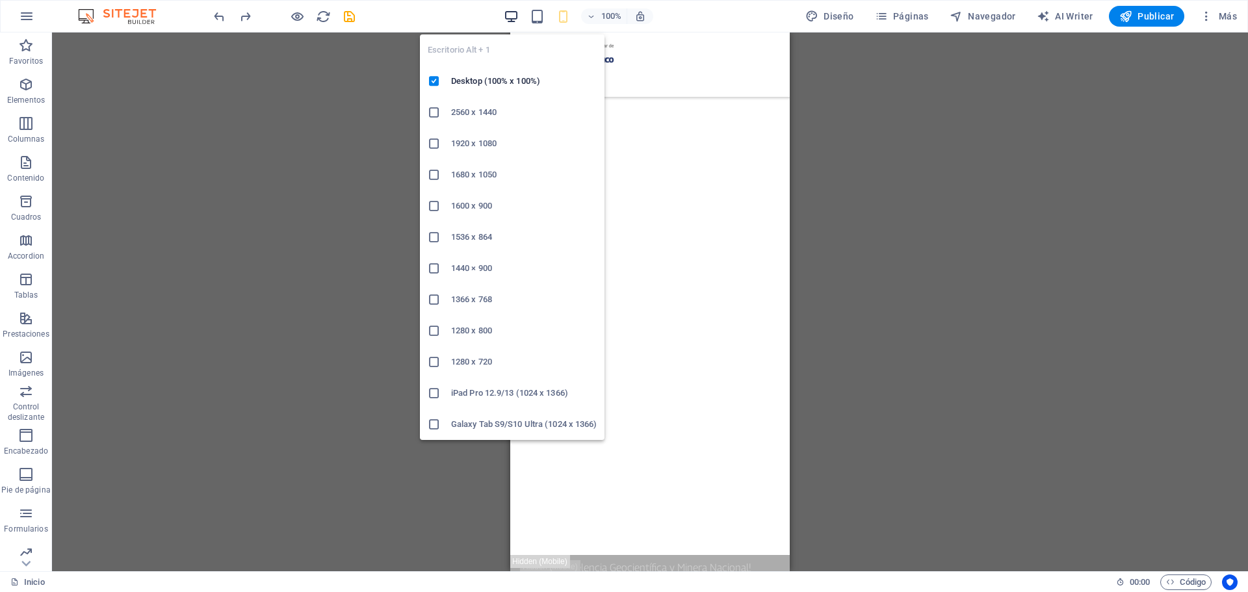
click at [514, 13] on icon "button" at bounding box center [511, 16] width 15 height 15
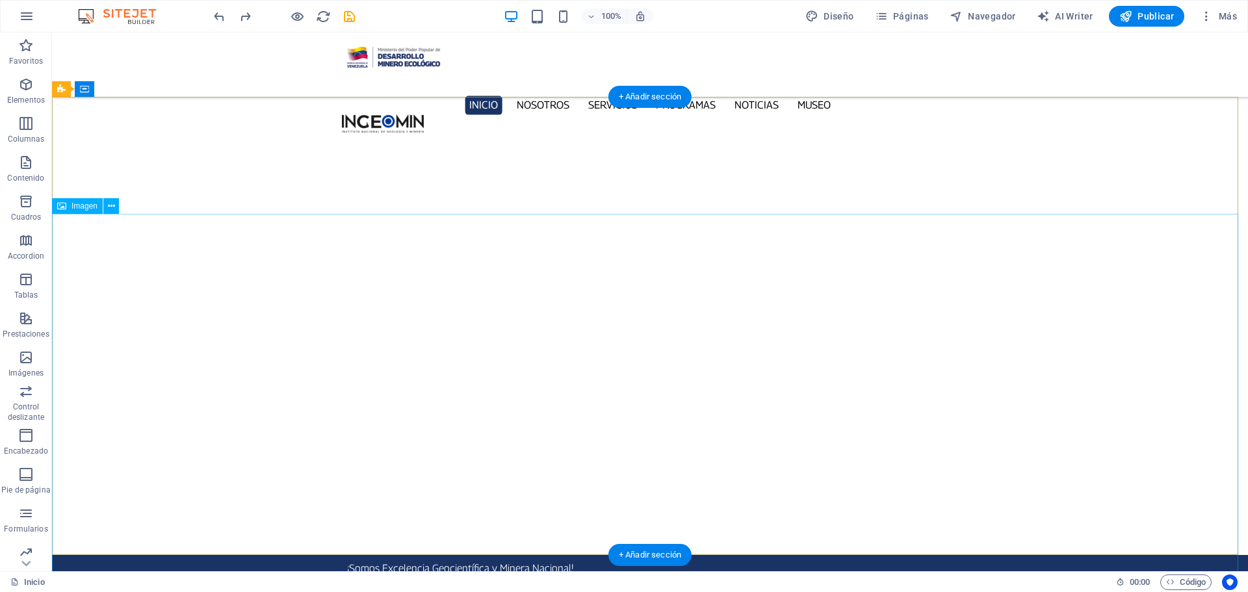
select select "px"
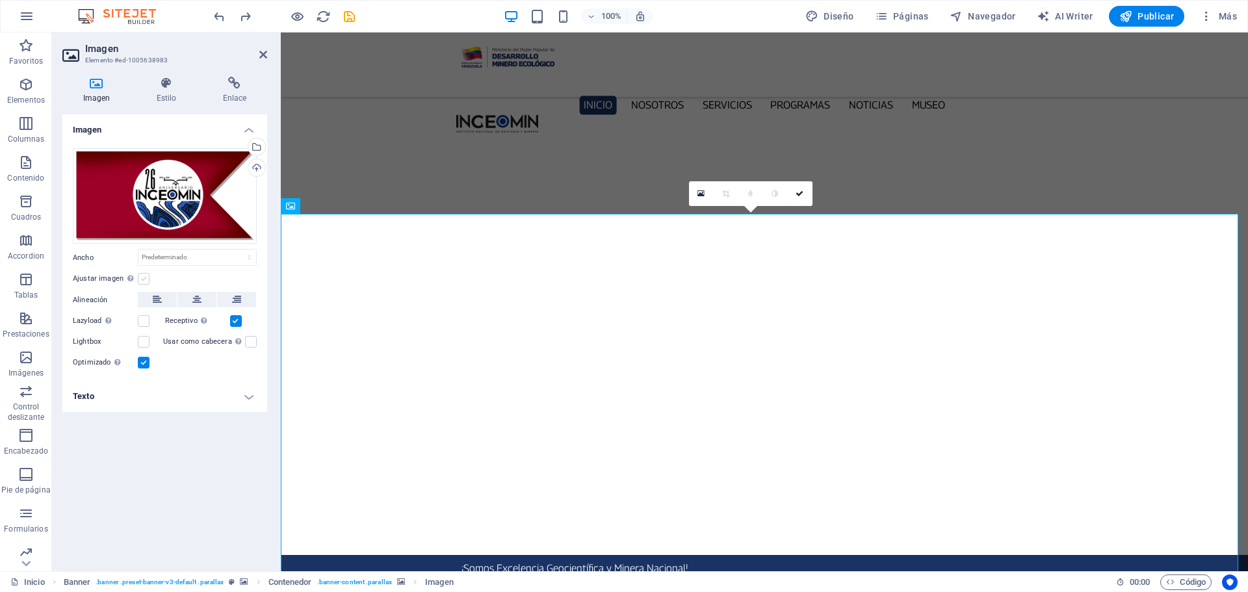
click at [145, 282] on label at bounding box center [144, 279] width 12 height 12
click at [0, 0] on input "Ajustar imagen Ajustar imagen automáticamente a un ancho y alto fijo" at bounding box center [0, 0] width 0 height 0
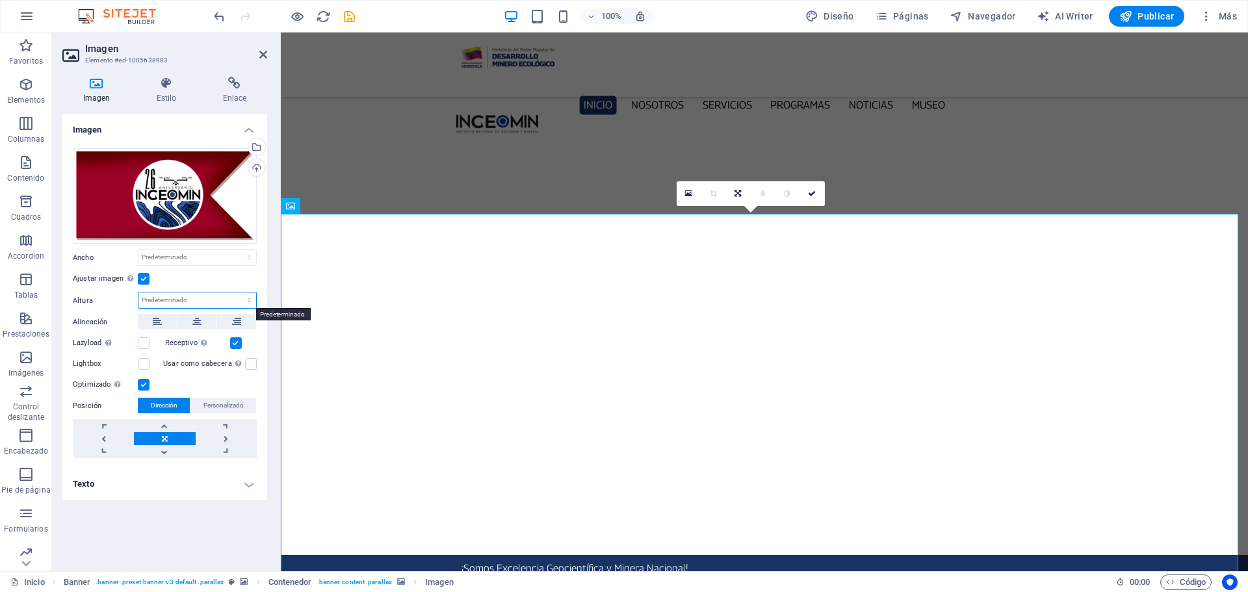
click at [150, 302] on select "Predeterminado automático px" at bounding box center [197, 300] width 118 height 16
select select "px"
click at [238, 292] on select "Predeterminado automático px" at bounding box center [197, 300] width 118 height 16
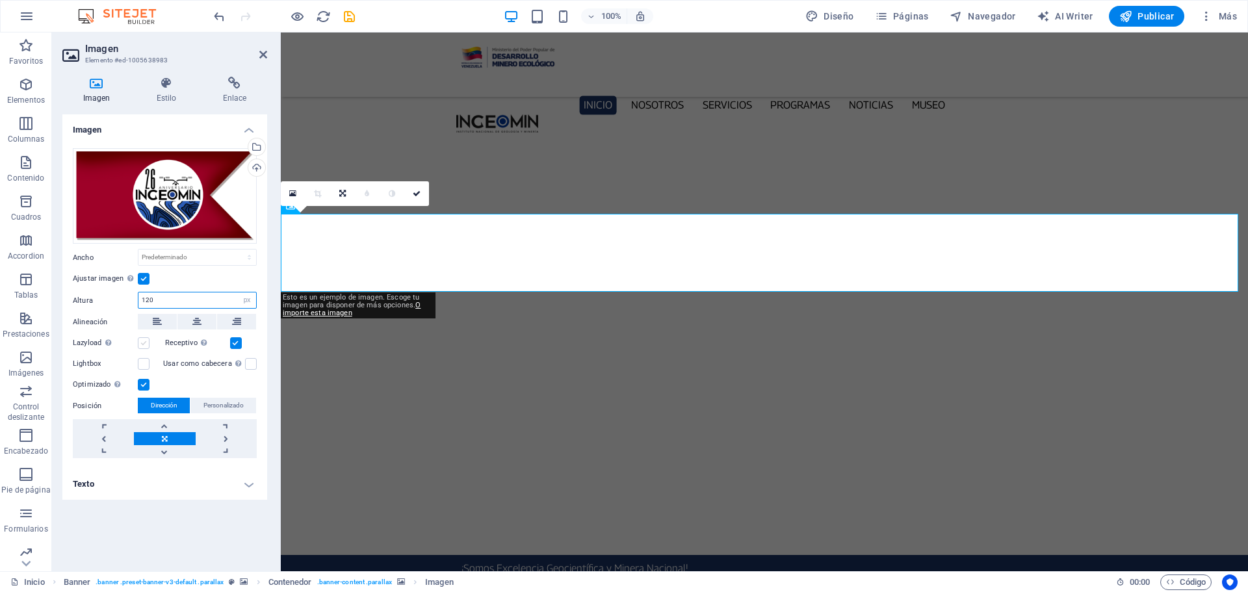
type input "120"
click at [142, 343] on label at bounding box center [144, 343] width 12 height 12
click at [0, 0] on input "Lazyload La carga de imágenes tras la carga de la página mejora la velocidad de…" at bounding box center [0, 0] width 0 height 0
click at [142, 363] on label at bounding box center [144, 364] width 12 height 12
click at [0, 0] on input "Lightbox" at bounding box center [0, 0] width 0 height 0
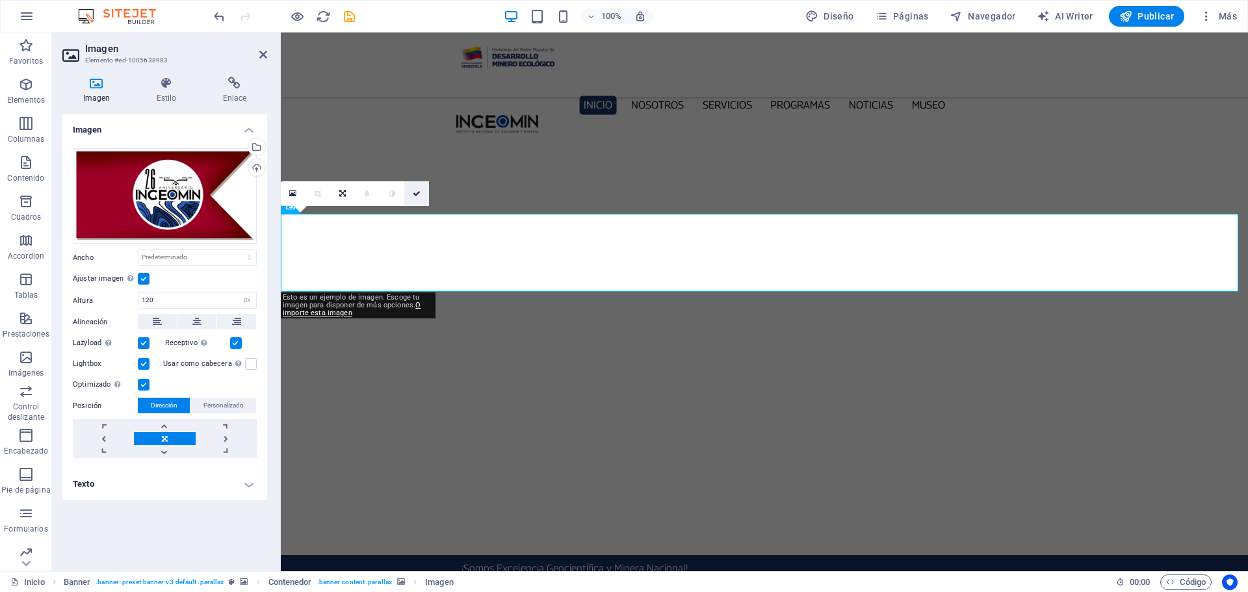
click at [417, 190] on icon at bounding box center [417, 194] width 8 height 8
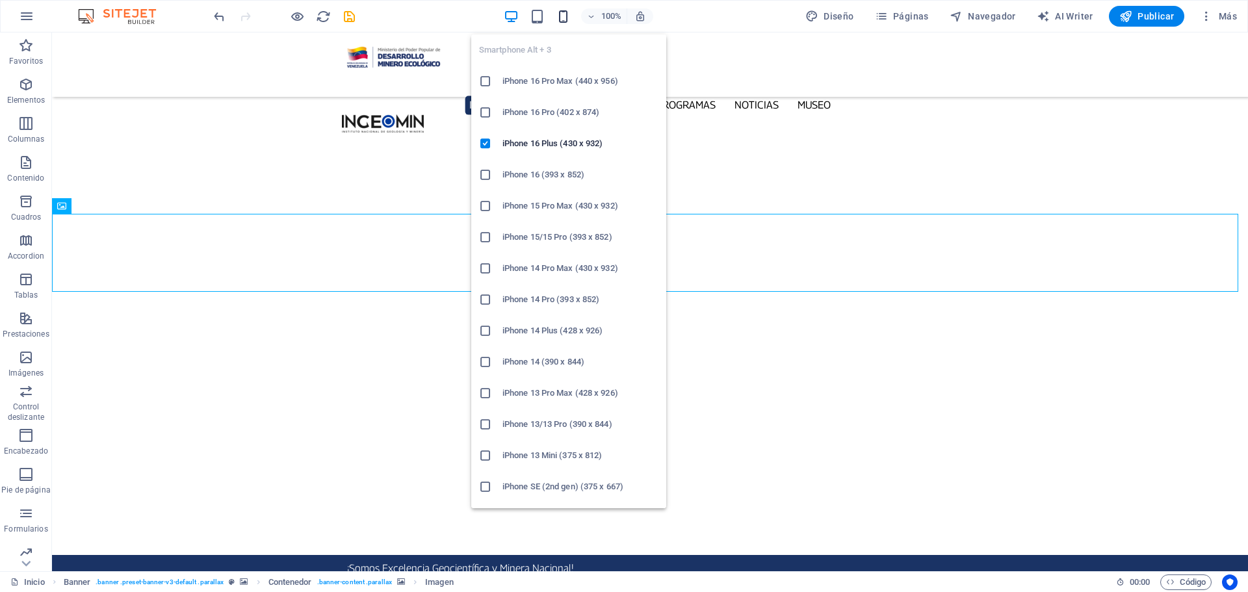
click at [562, 18] on icon "button" at bounding box center [563, 16] width 15 height 15
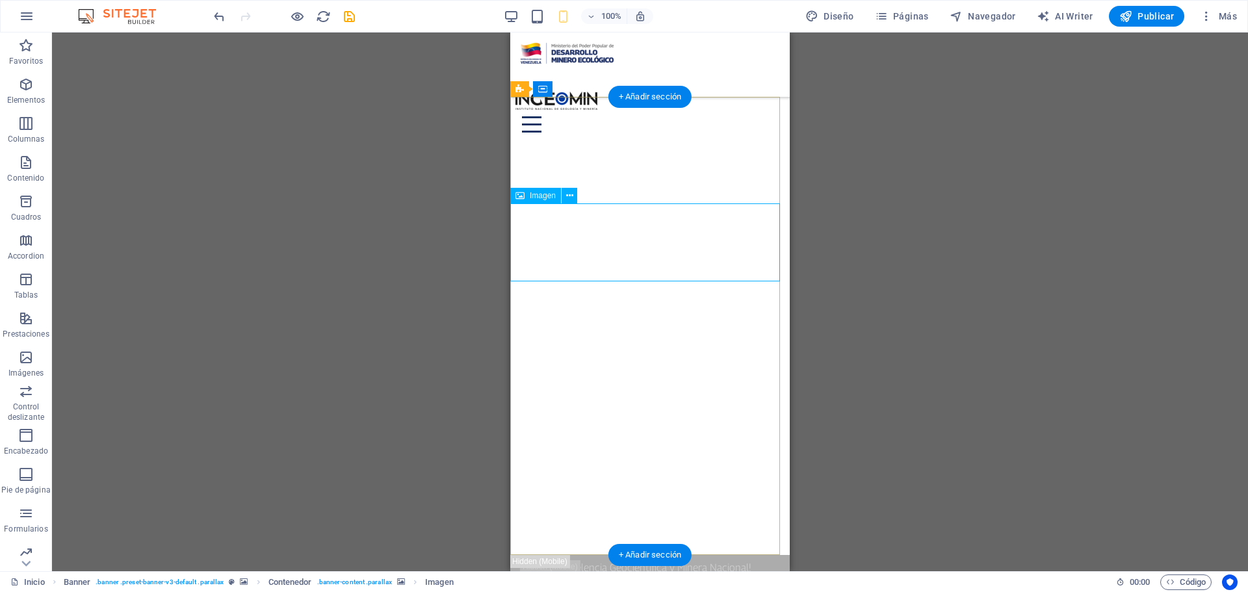
select select "px"
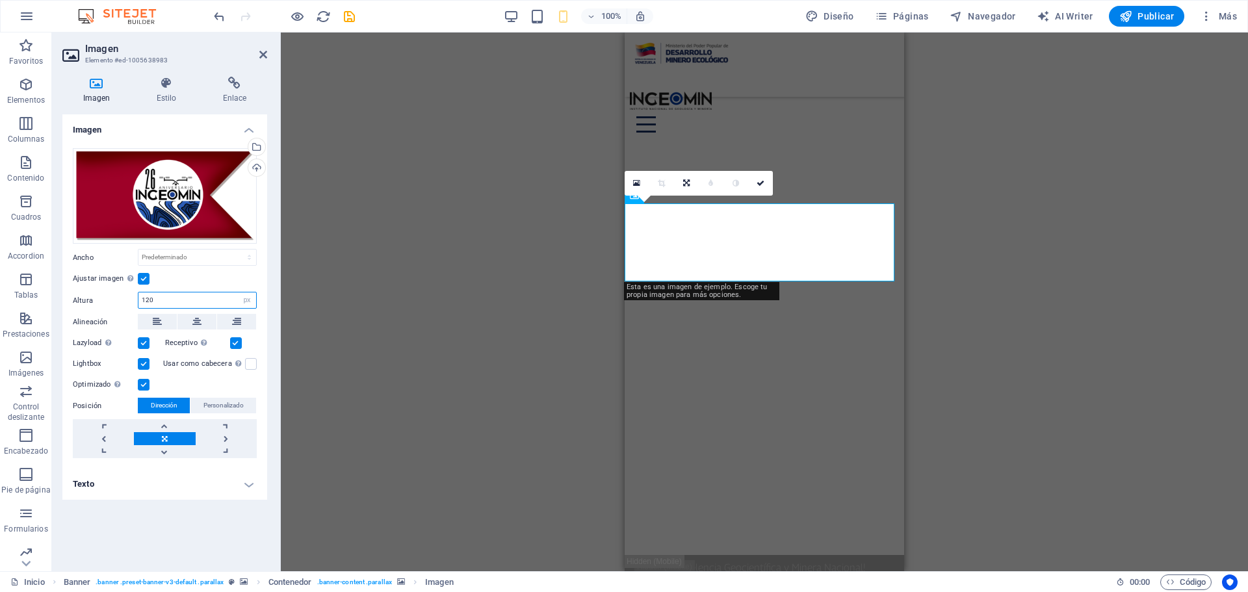
click at [164, 302] on input "120" at bounding box center [197, 300] width 118 height 16
click at [164, 301] on input "120" at bounding box center [197, 300] width 118 height 16
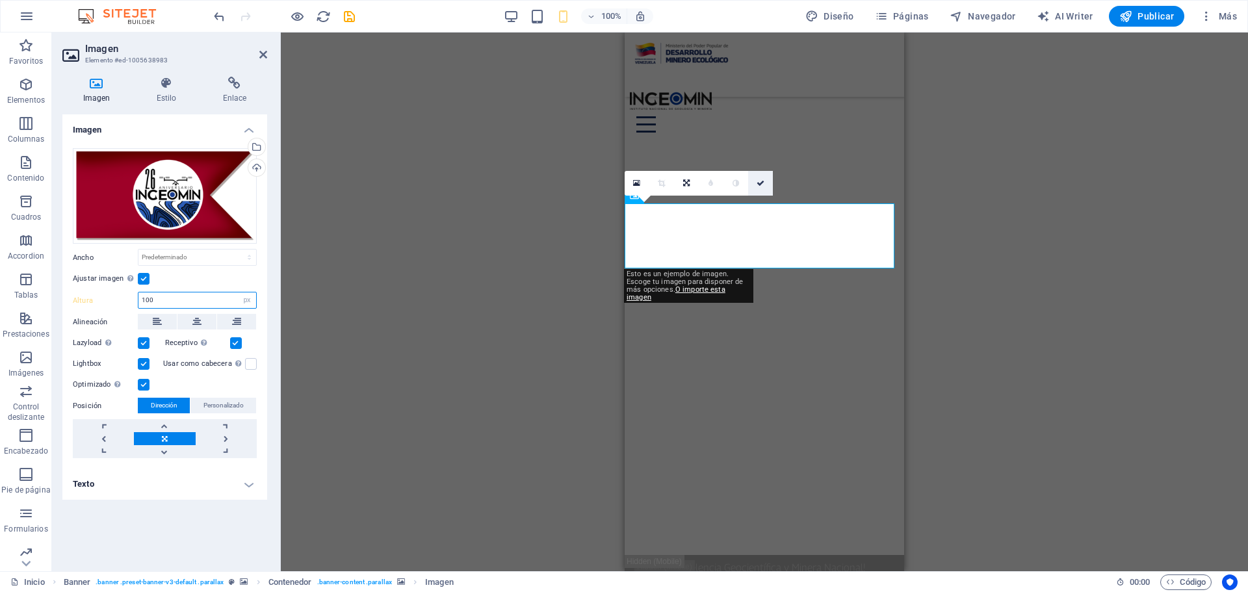
type input "100"
click at [758, 183] on icon at bounding box center [761, 183] width 8 height 8
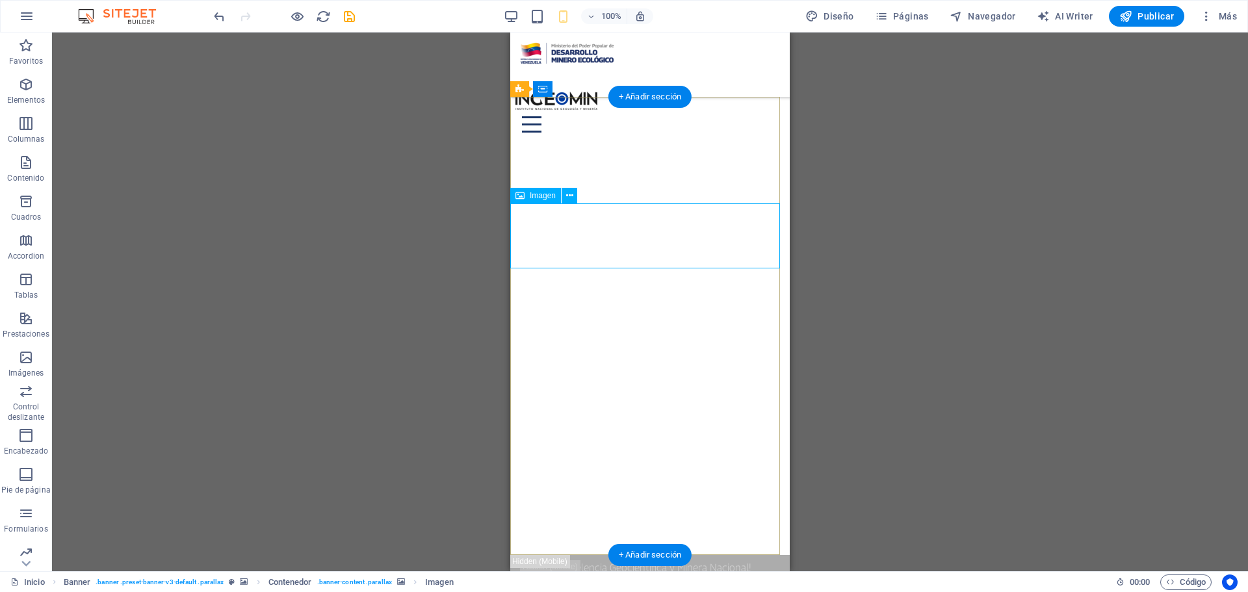
select select "px"
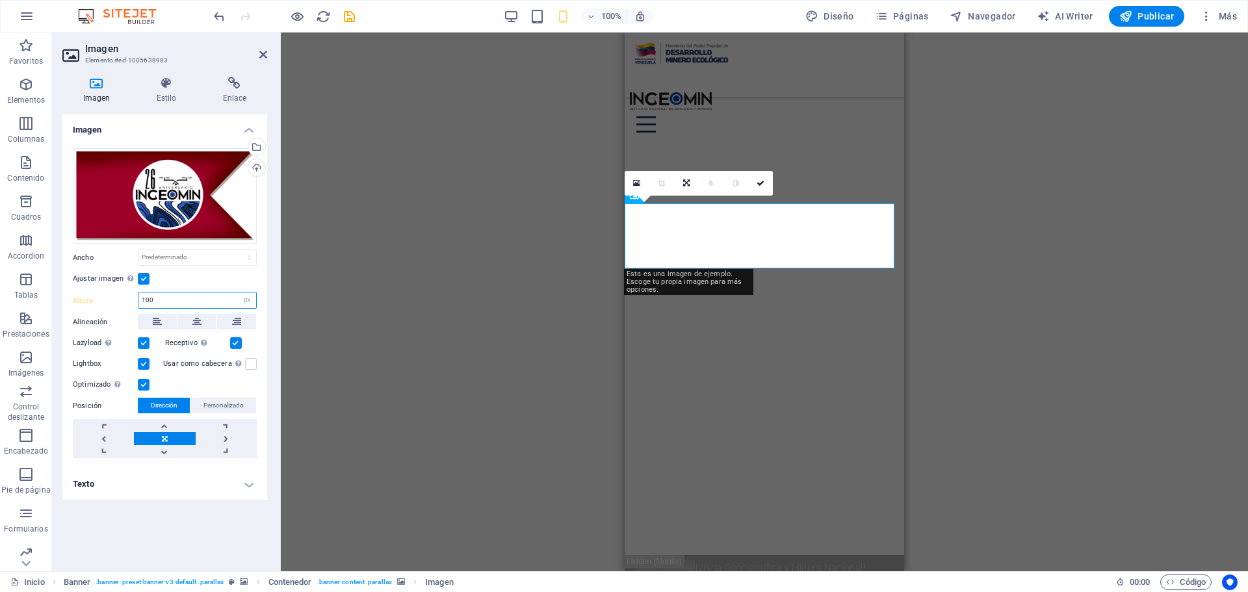
click at [157, 303] on input "100" at bounding box center [197, 300] width 118 height 16
click at [158, 303] on input "100" at bounding box center [197, 300] width 118 height 16
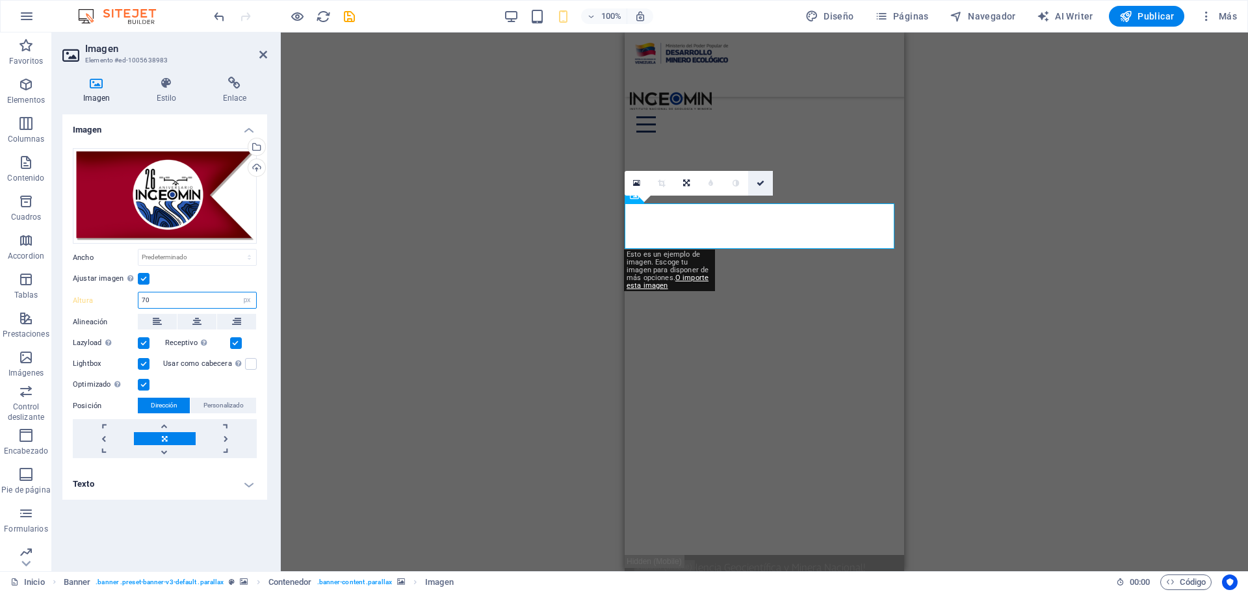
type input "70"
click at [760, 185] on icon at bounding box center [761, 183] width 8 height 8
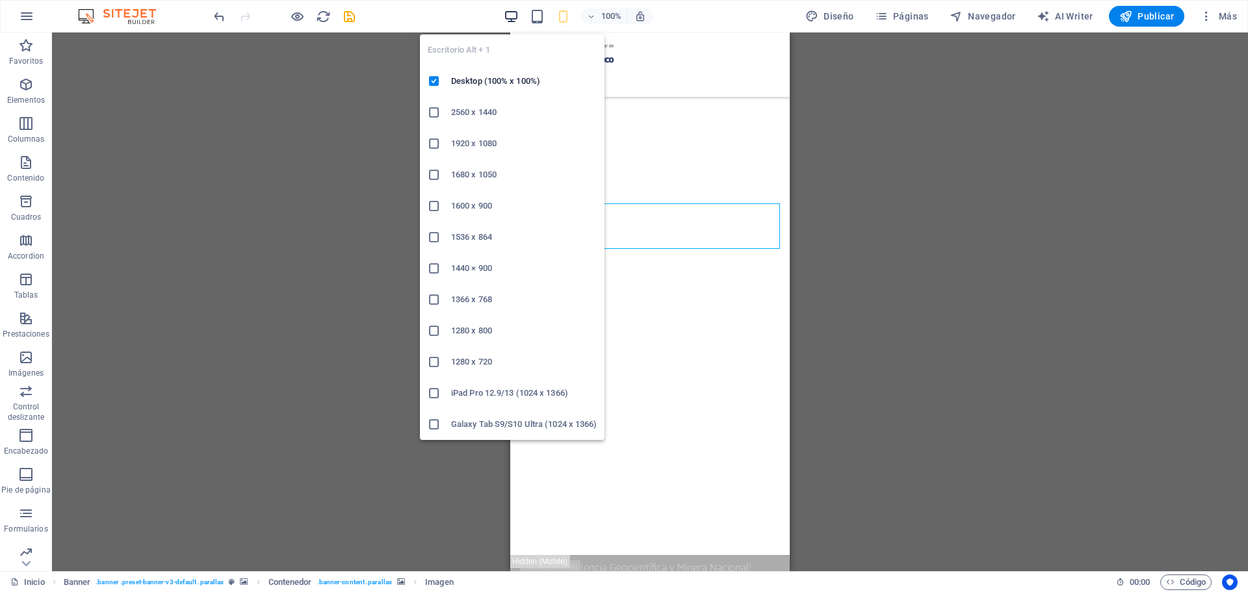
click at [517, 12] on icon "button" at bounding box center [511, 16] width 15 height 15
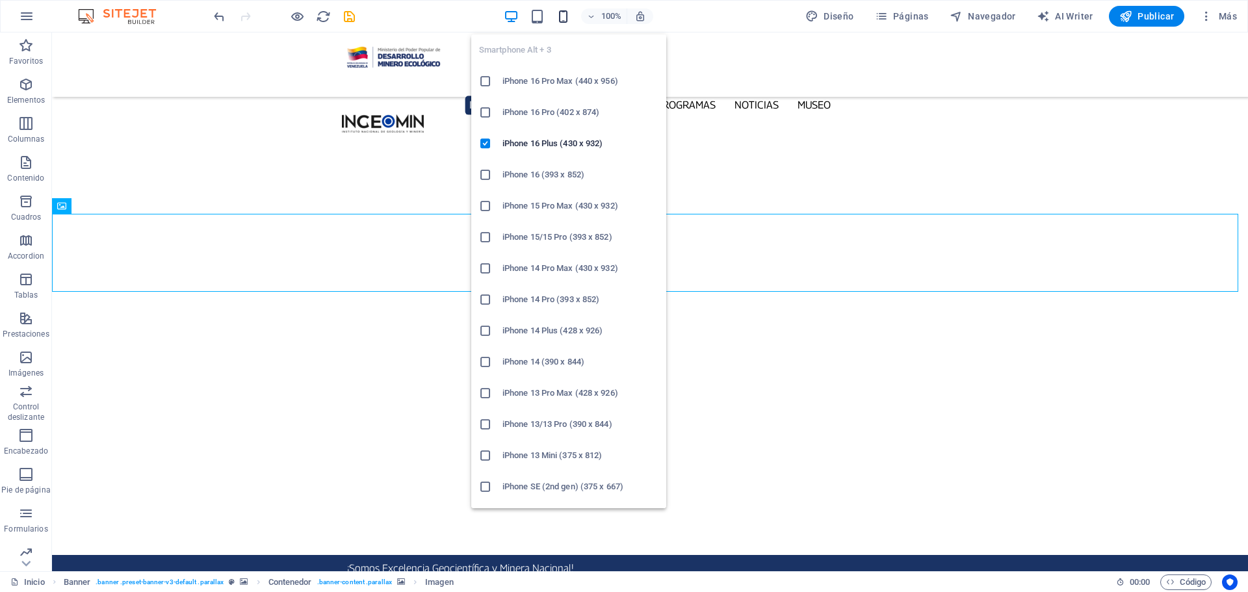
click at [567, 12] on icon "button" at bounding box center [563, 16] width 15 height 15
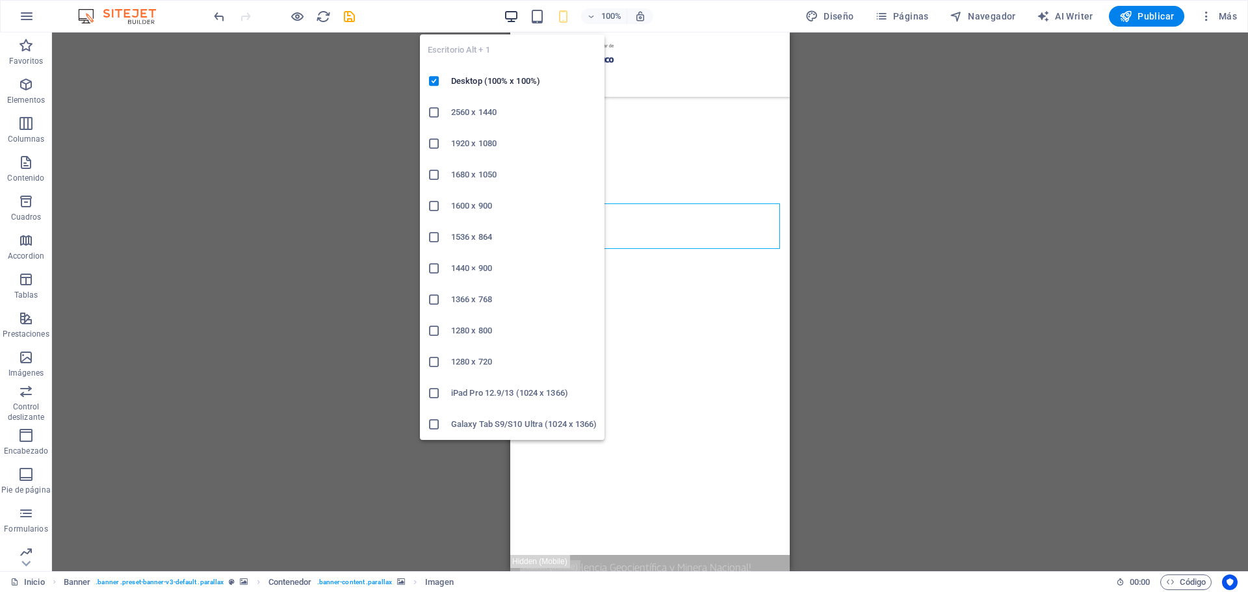
click at [510, 15] on icon "button" at bounding box center [511, 16] width 15 height 15
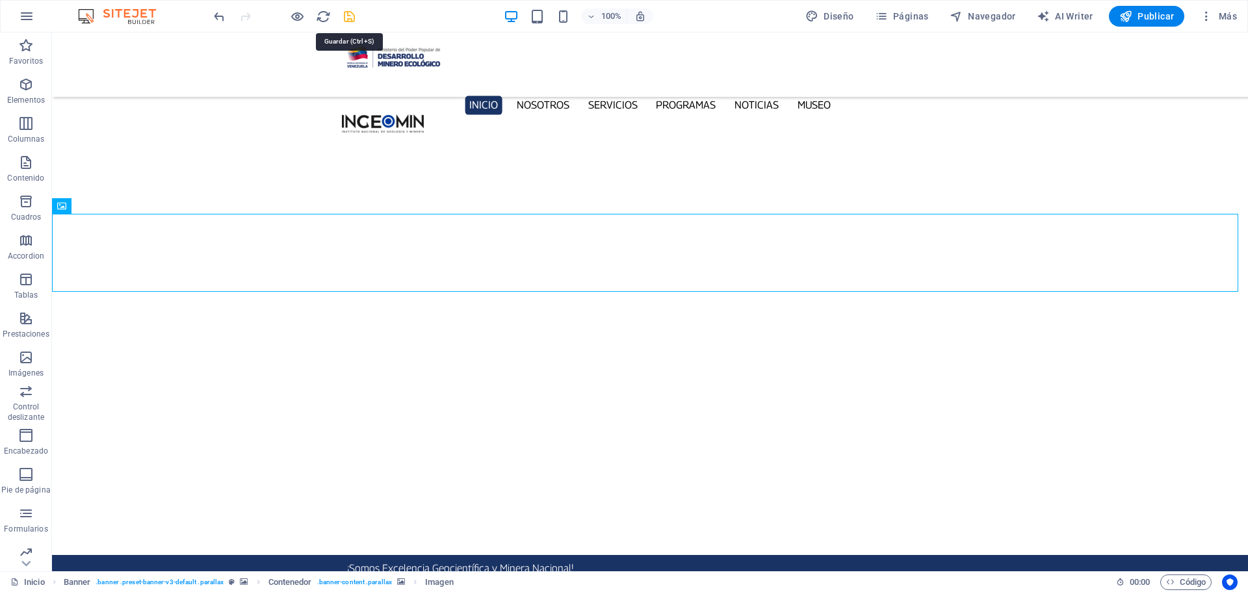
click at [346, 16] on icon "save" at bounding box center [349, 16] width 15 height 15
checkbox input "false"
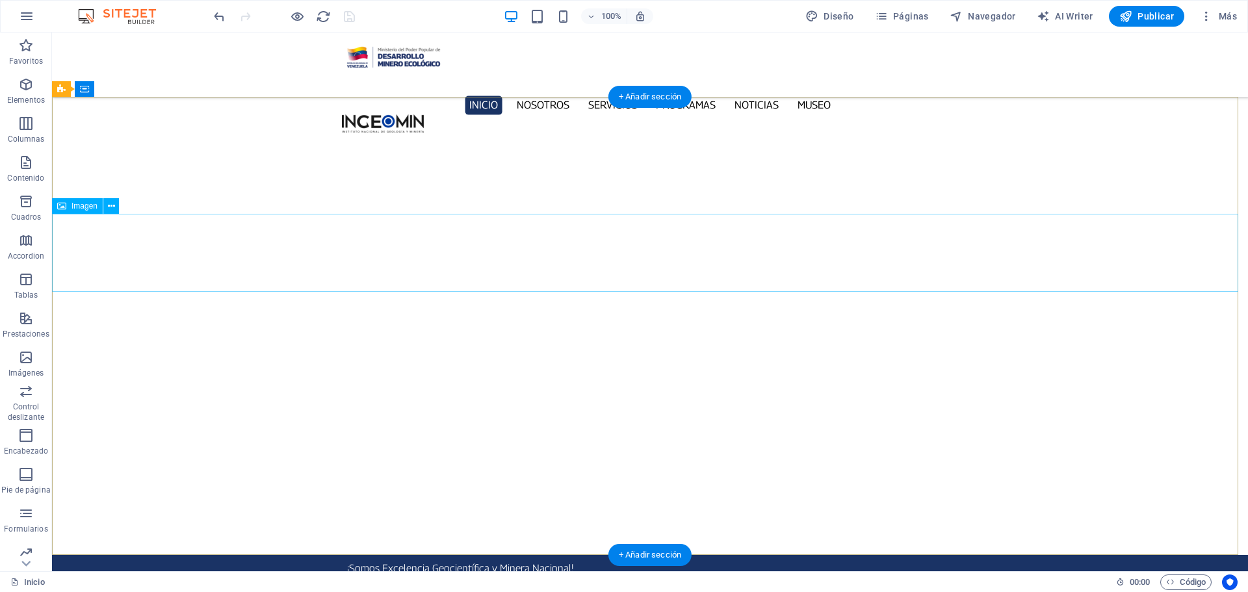
select select "px"
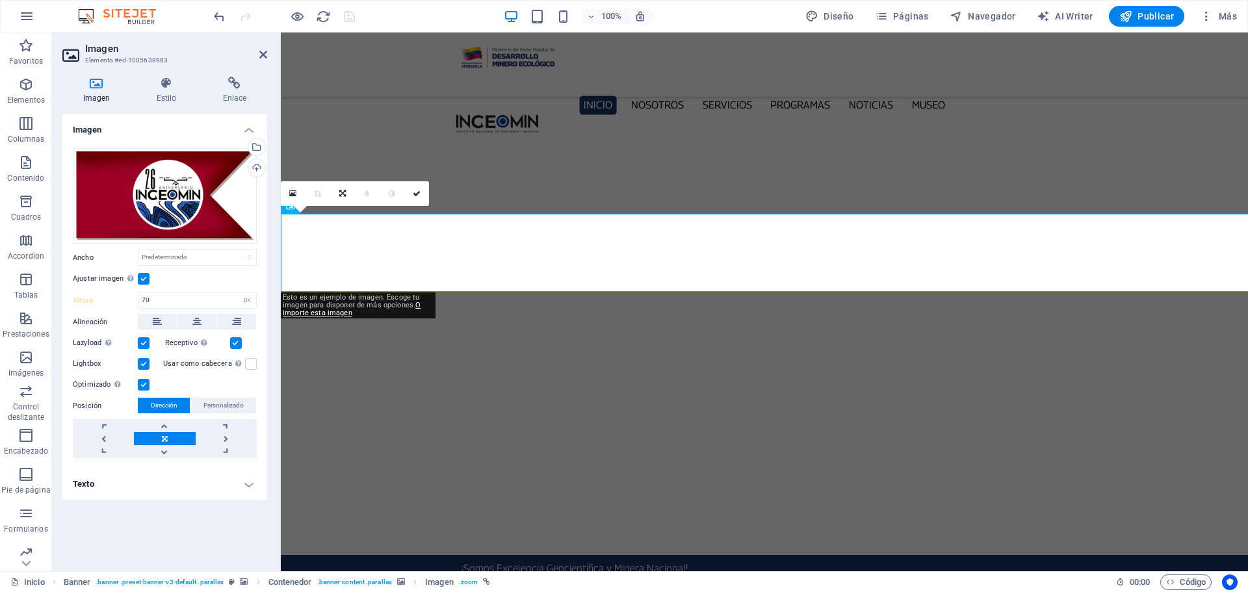
type input "120"
click at [419, 192] on icon at bounding box center [417, 194] width 8 height 8
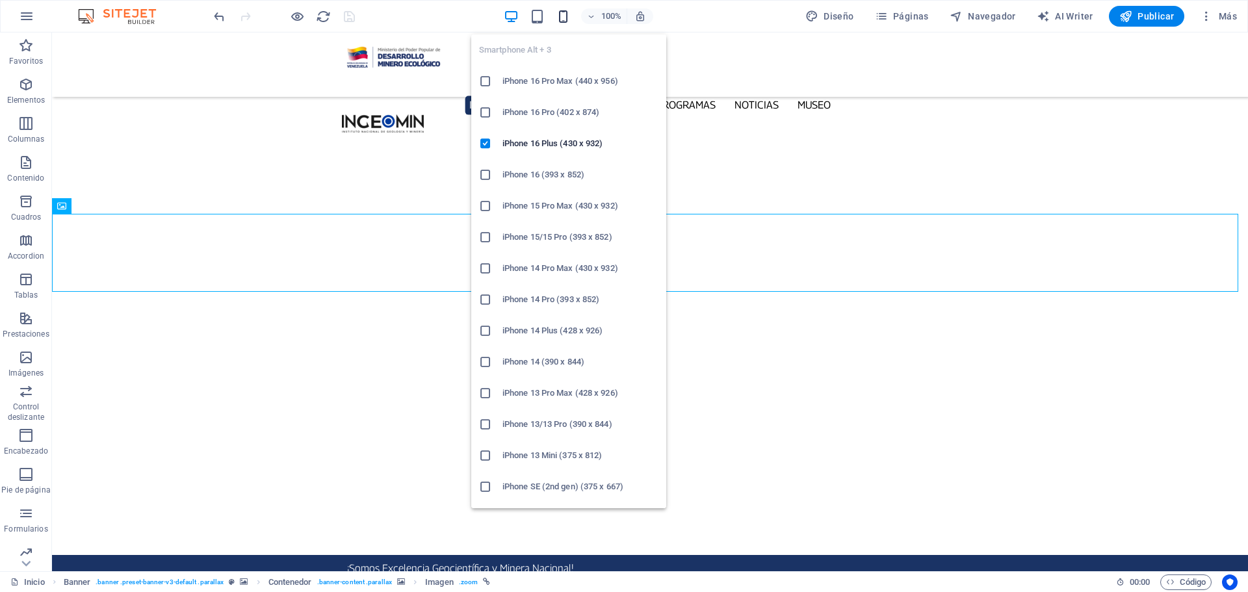
click at [565, 16] on icon "button" at bounding box center [563, 16] width 15 height 15
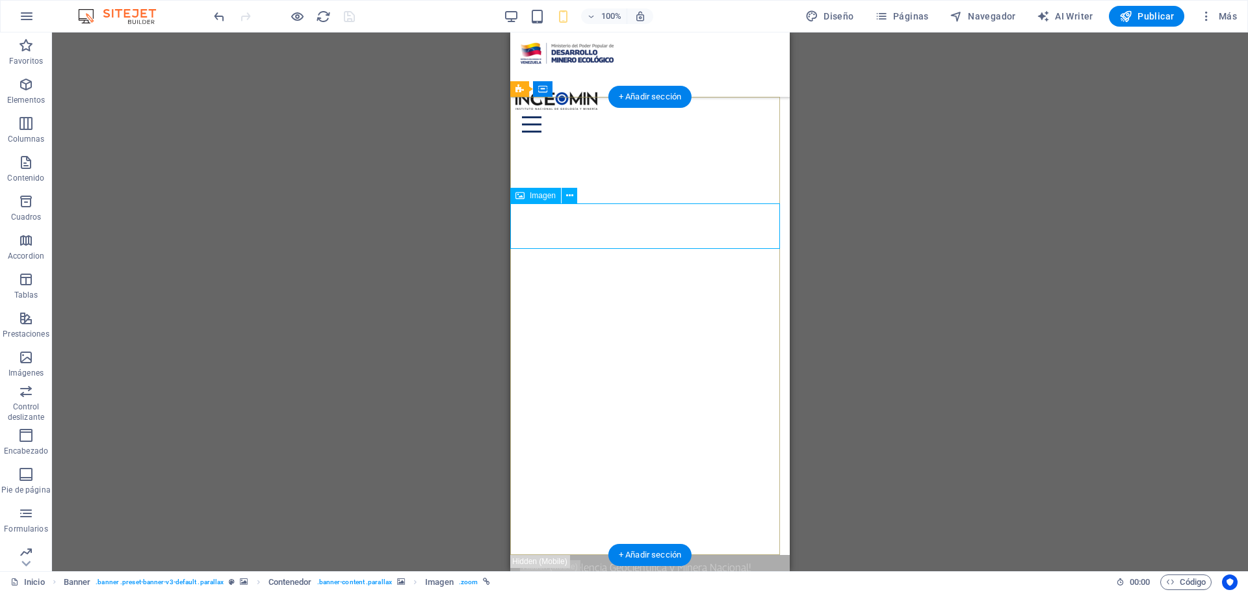
drag, startPoint x: 555, startPoint y: 221, endPoint x: 1065, endPoint y: 253, distance: 511.2
select select "px"
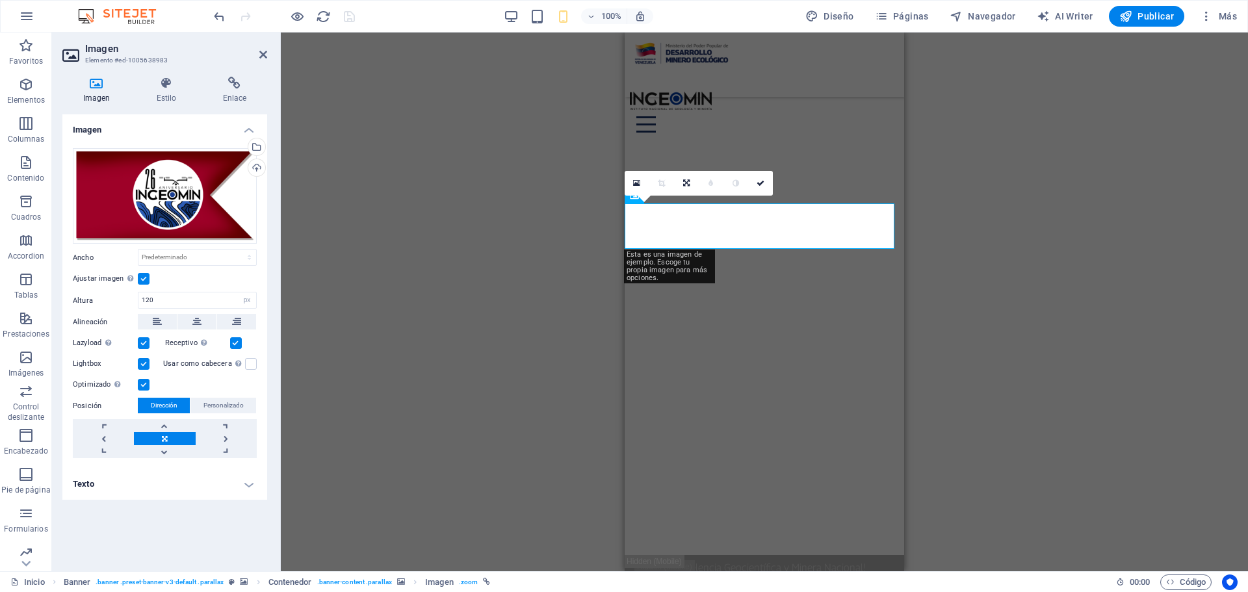
type input "70"
click at [260, 54] on icon at bounding box center [263, 54] width 8 height 10
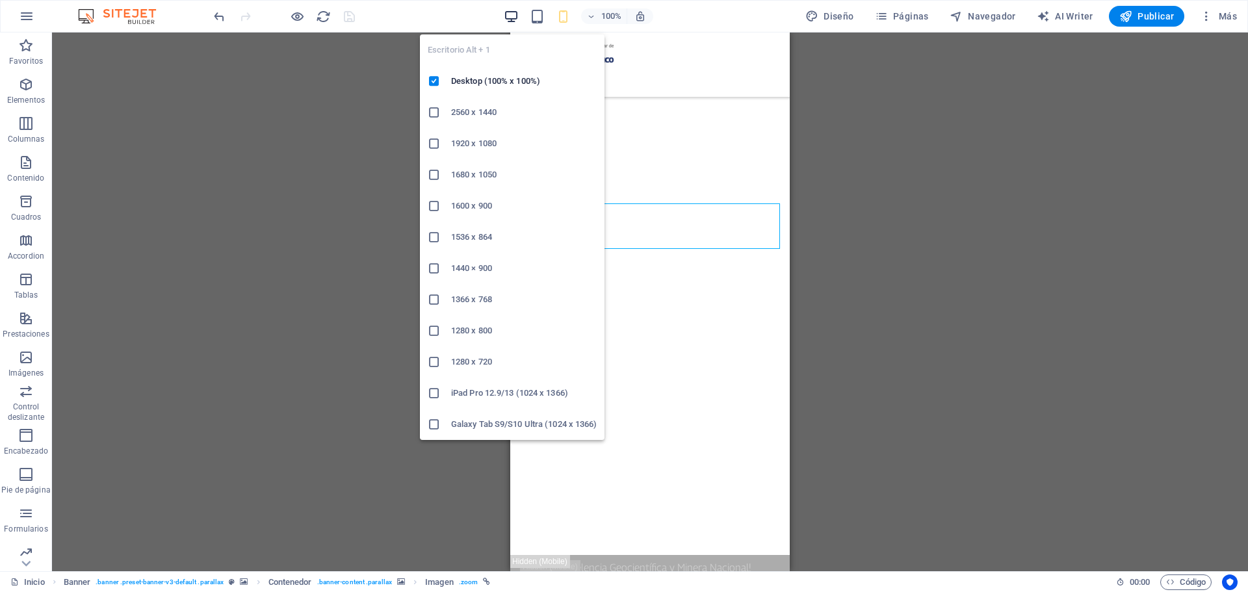
click at [517, 16] on icon "button" at bounding box center [511, 16] width 15 height 15
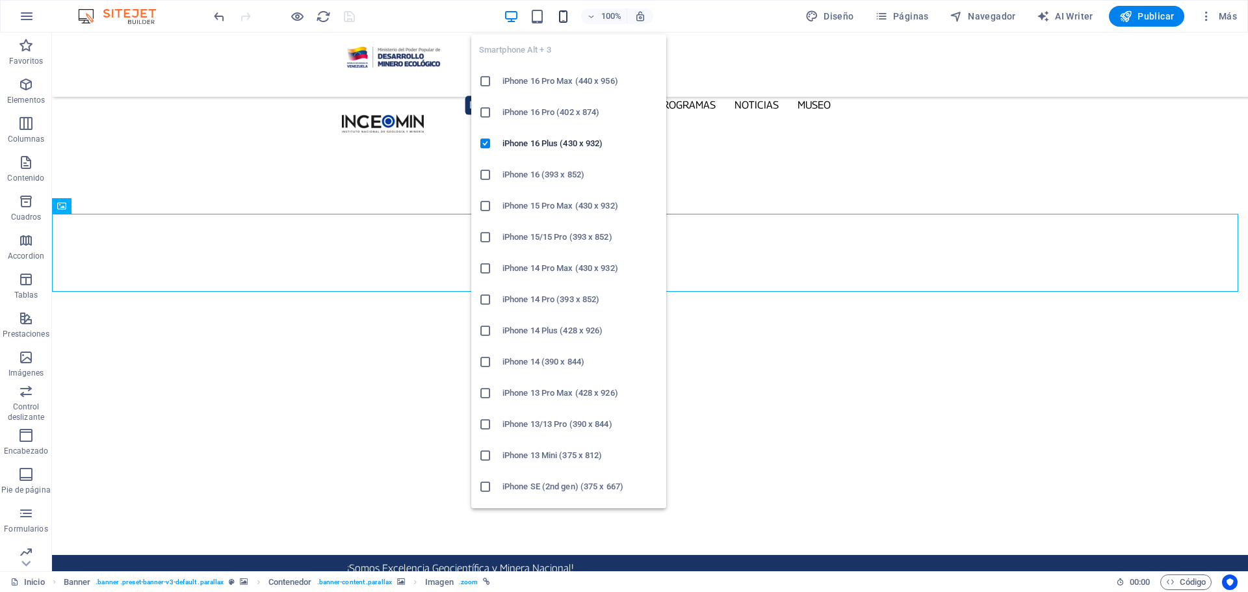
click at [567, 16] on icon "button" at bounding box center [563, 16] width 15 height 15
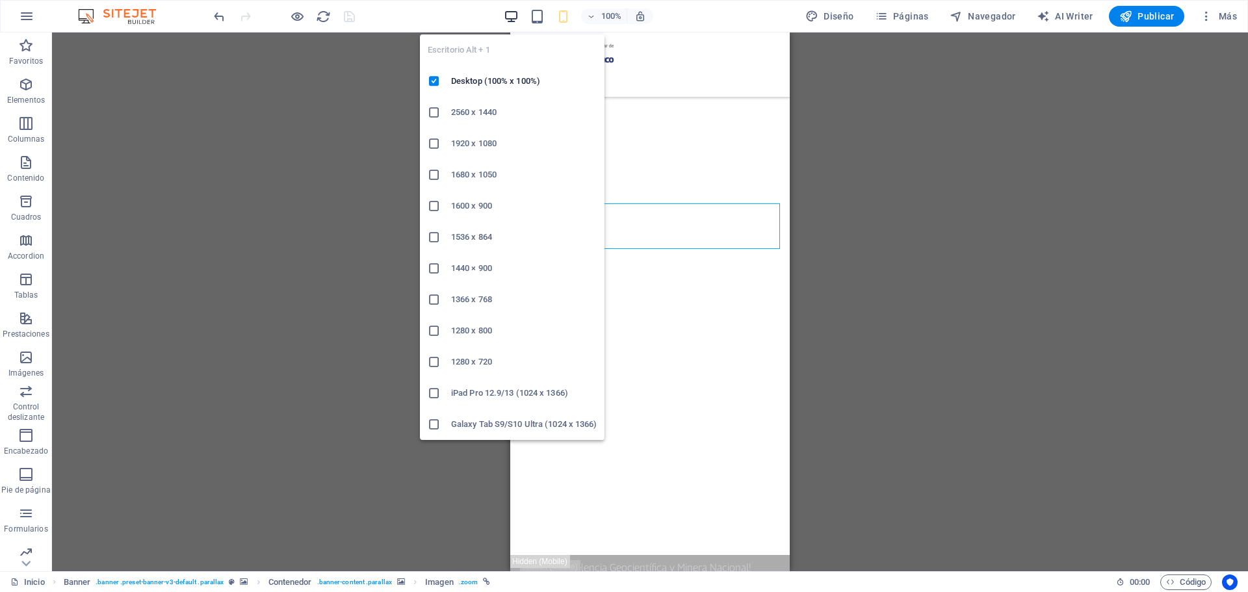
click at [515, 19] on icon "button" at bounding box center [511, 16] width 15 height 15
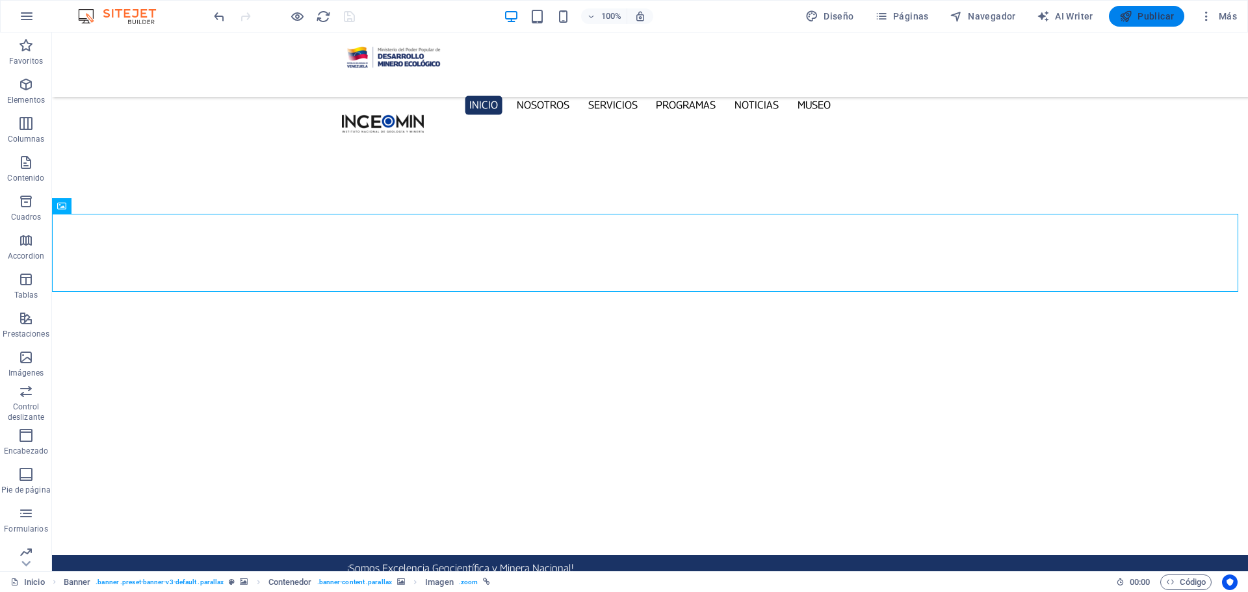
click at [1148, 11] on span "Publicar" at bounding box center [1146, 16] width 55 height 13
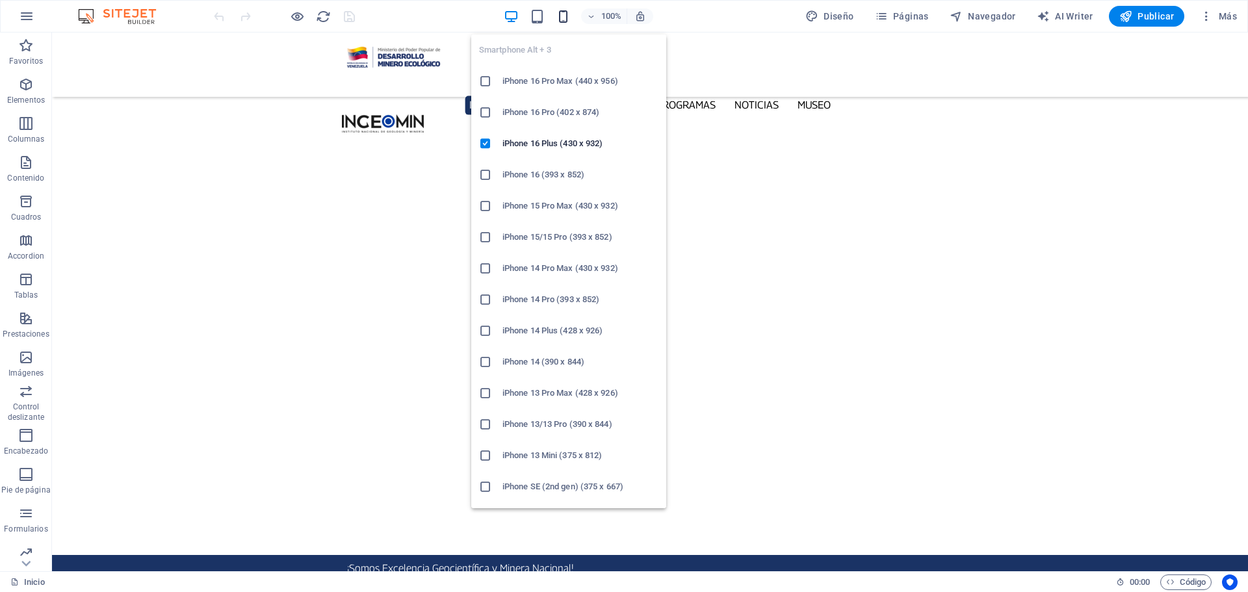
click at [564, 14] on icon "button" at bounding box center [563, 16] width 15 height 15
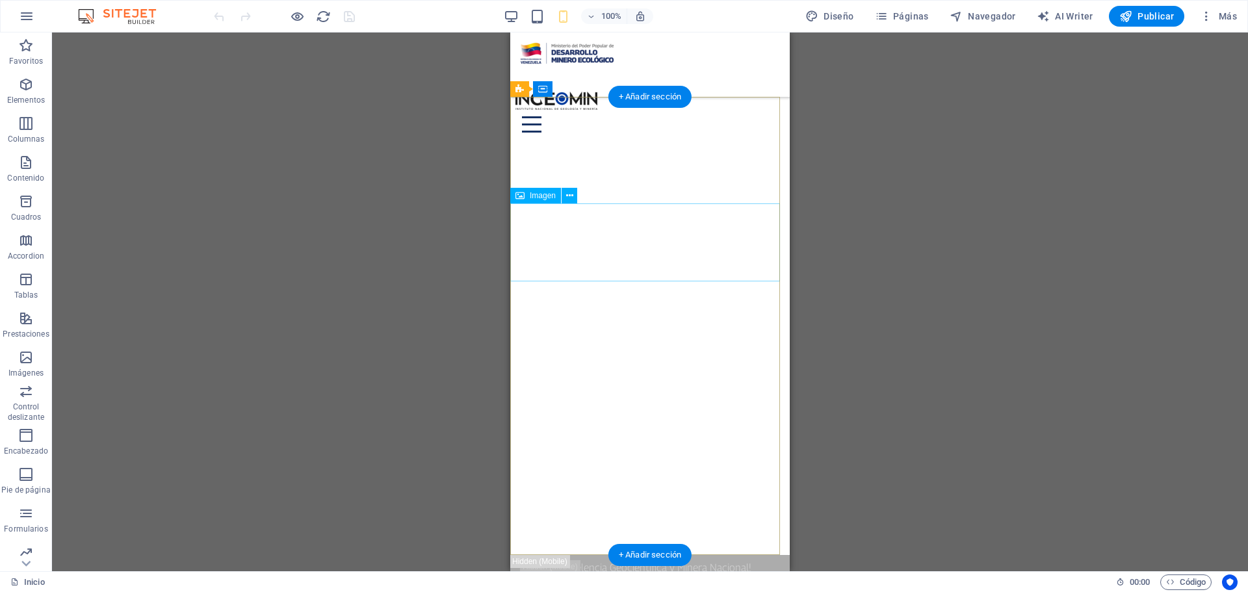
select select "px"
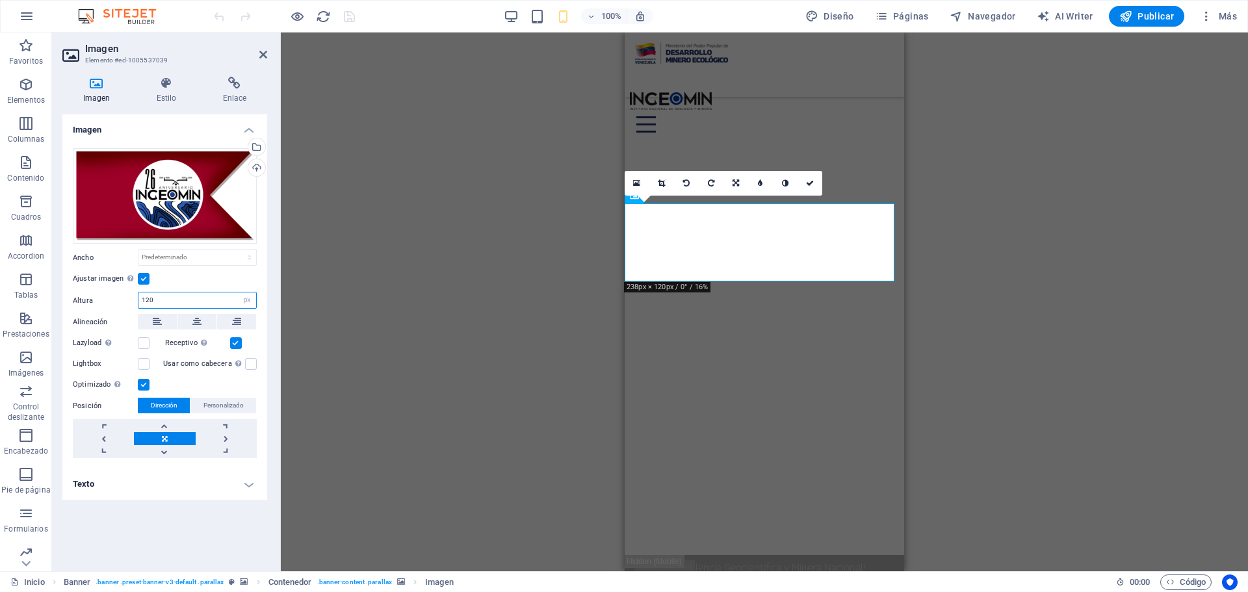
click at [164, 300] on input "120" at bounding box center [197, 300] width 118 height 16
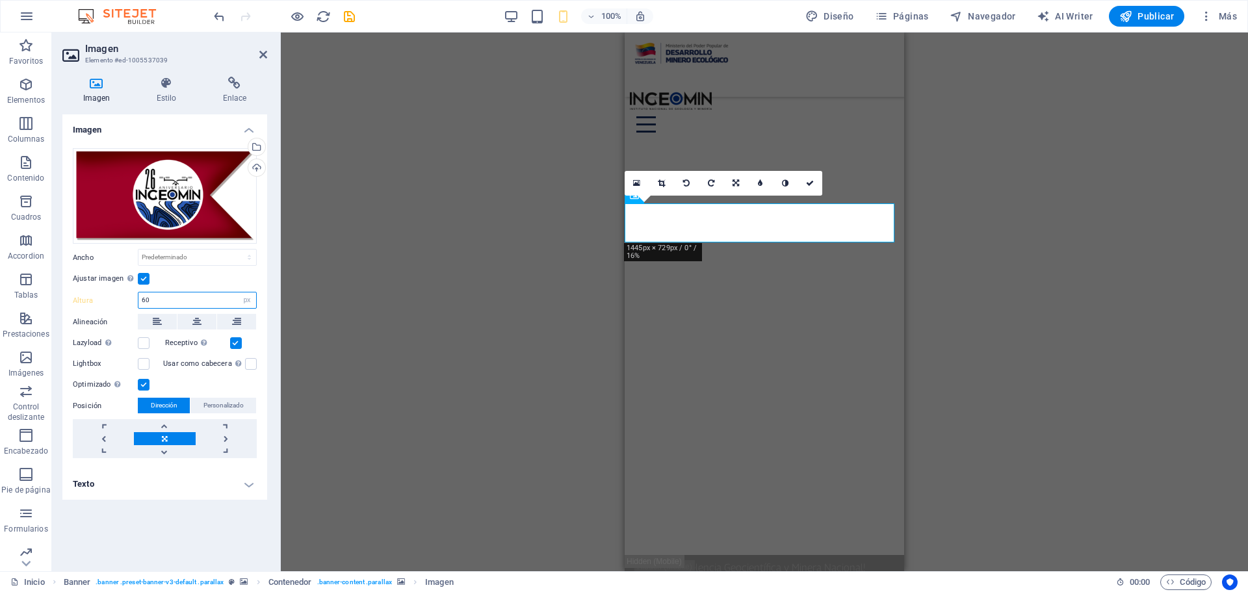
click at [159, 300] on input "60" at bounding box center [197, 300] width 118 height 16
type input "50"
click at [625, 580] on button "button" at bounding box center [625, 580] width 0 height 0
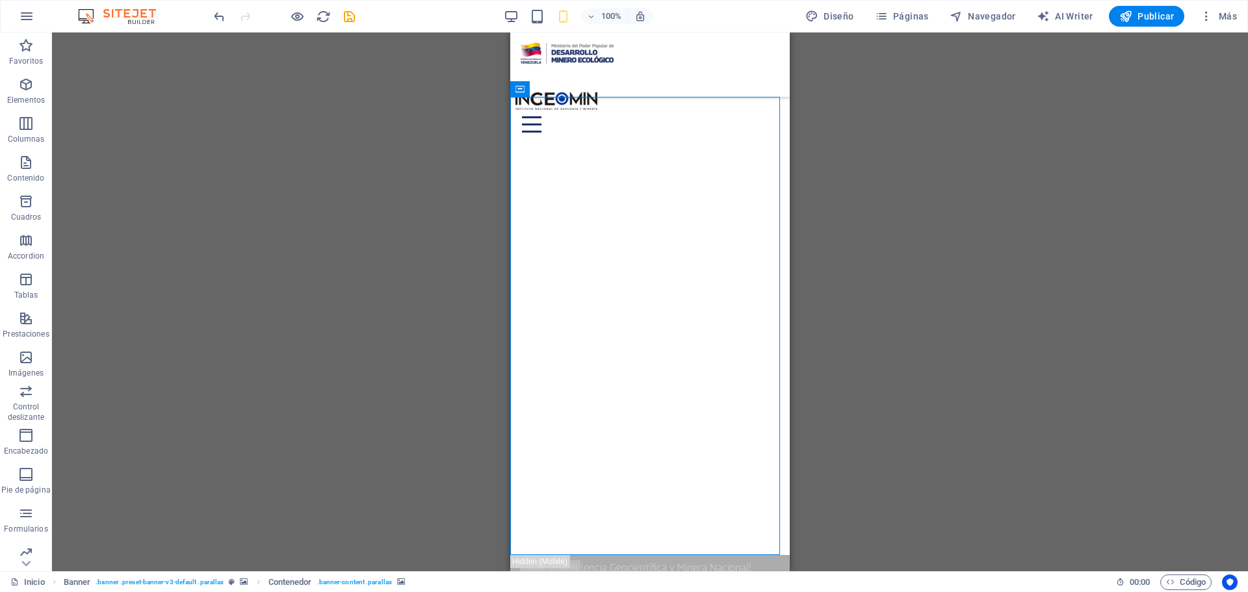
click at [510, 584] on img "1/4" at bounding box center [375, 584] width 270 height 0
select select "px"
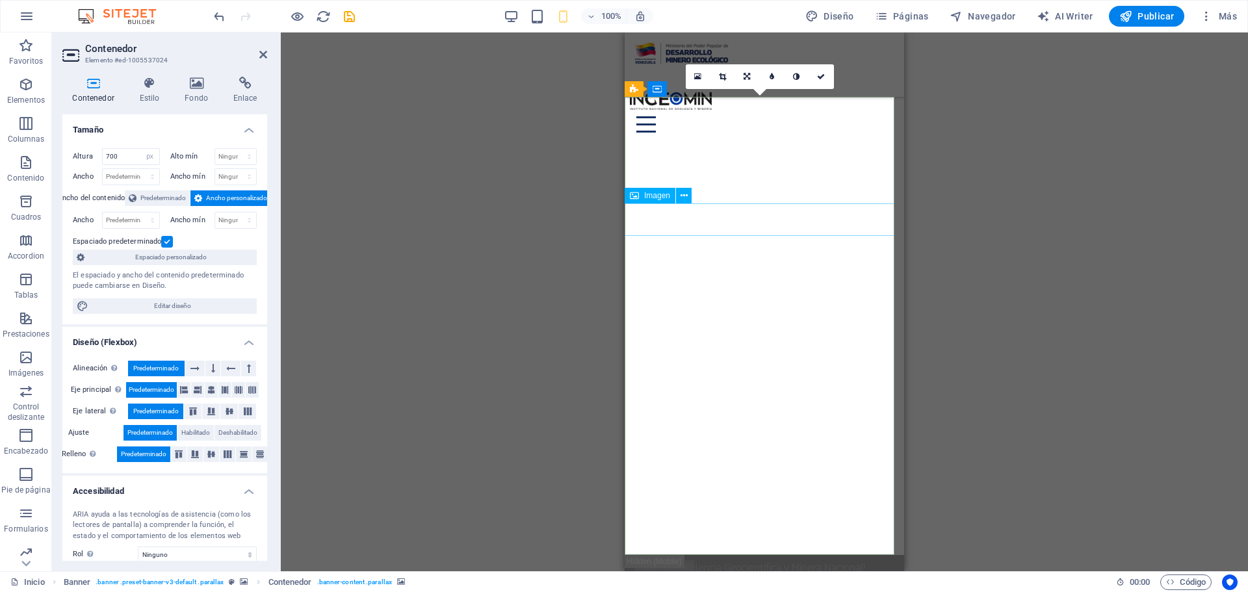
select select "px"
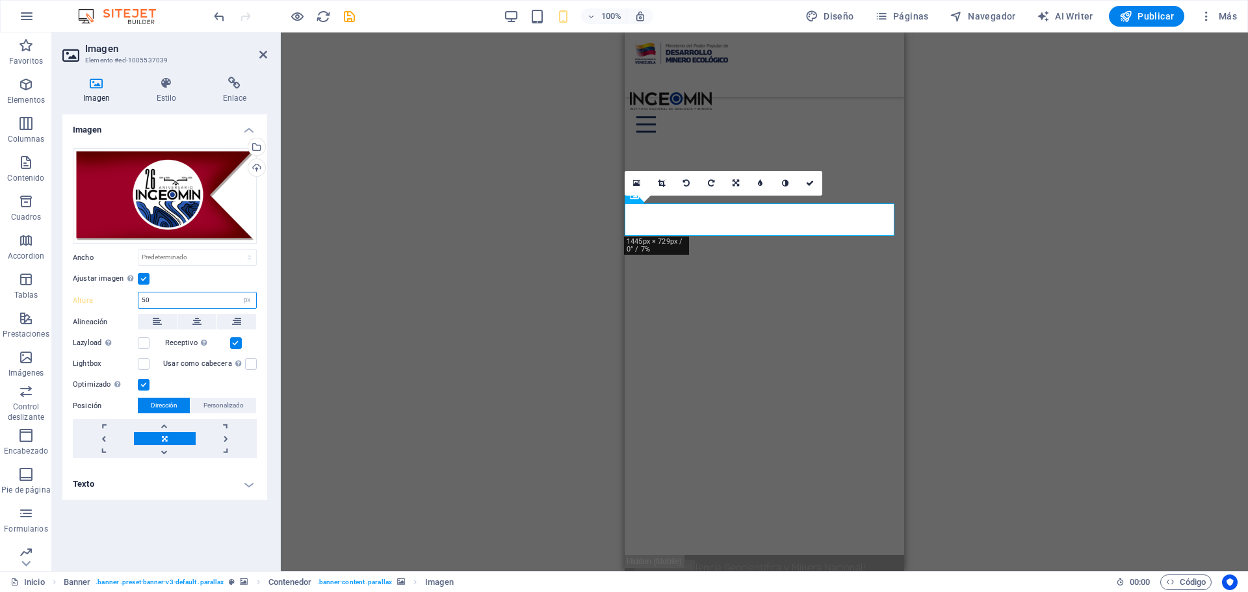
click at [170, 302] on input "50" at bounding box center [197, 300] width 118 height 16
type input "60"
click at [808, 185] on icon at bounding box center [810, 183] width 8 height 8
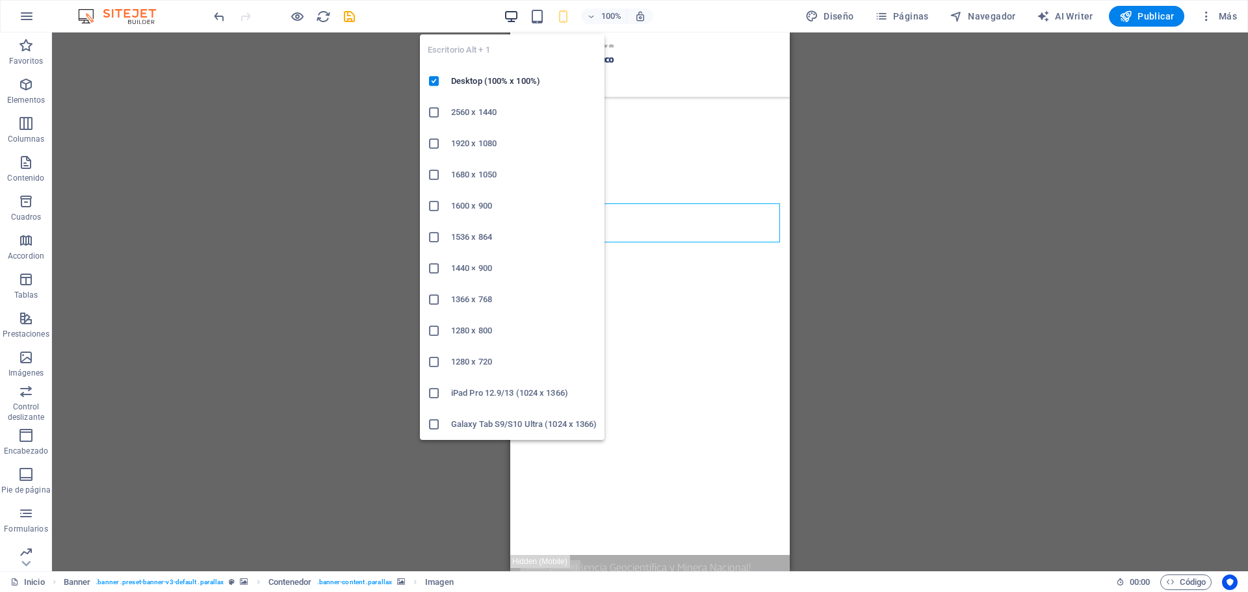
click at [515, 19] on icon "button" at bounding box center [511, 16] width 15 height 15
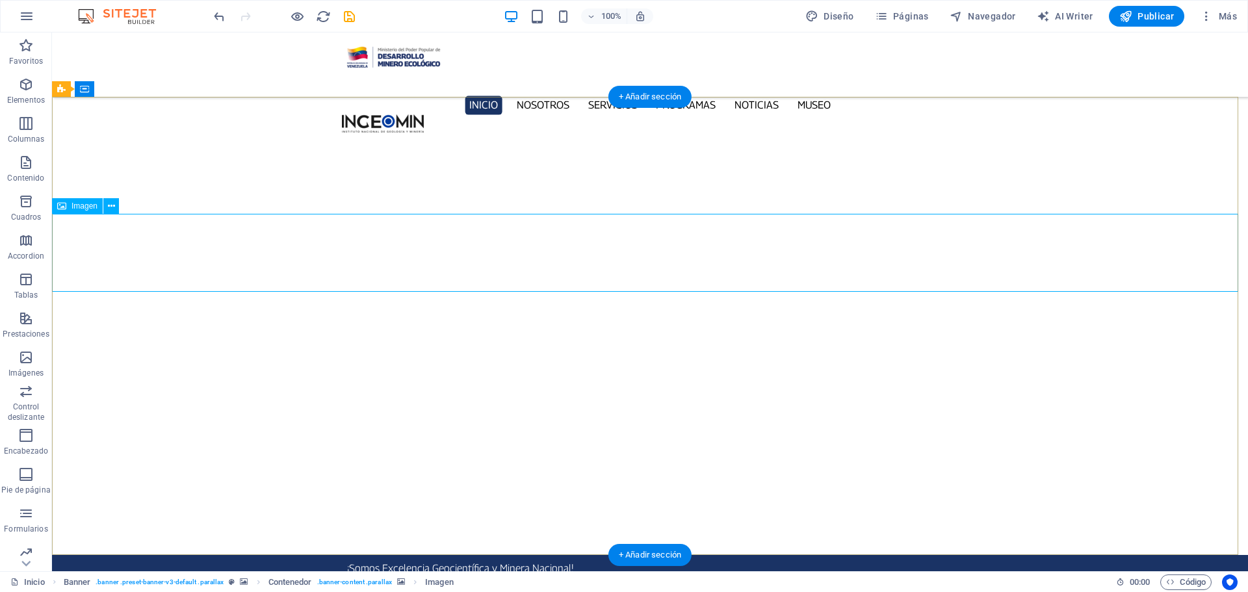
select select "px"
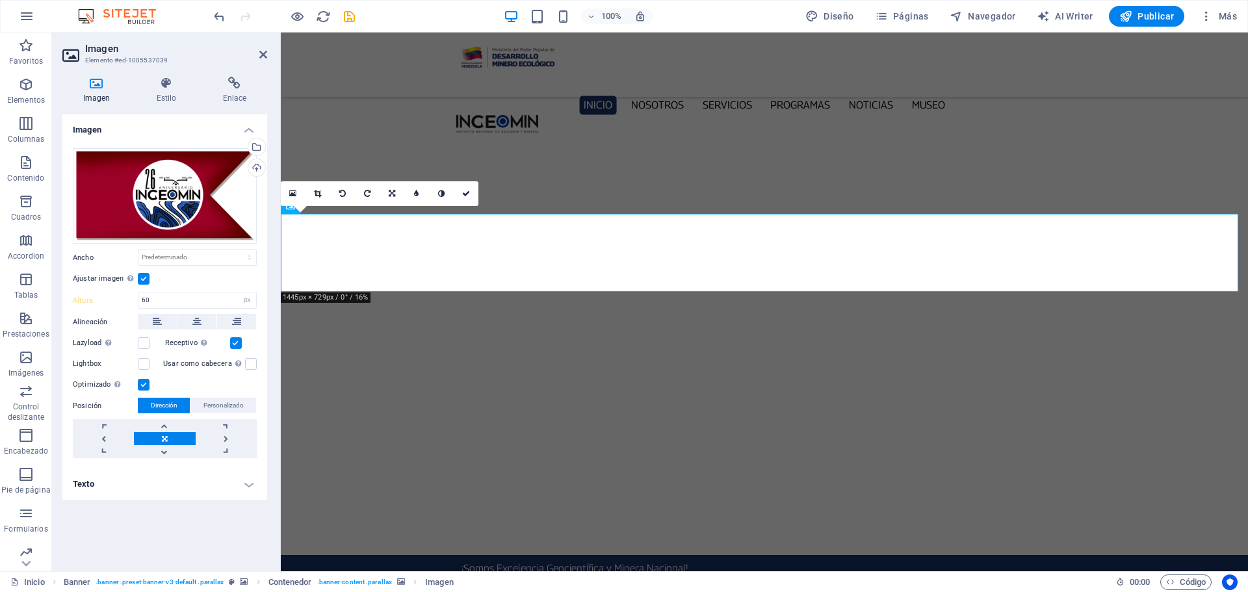
type input "120"
click at [346, 20] on icon "save" at bounding box center [349, 16] width 15 height 15
checkbox input "false"
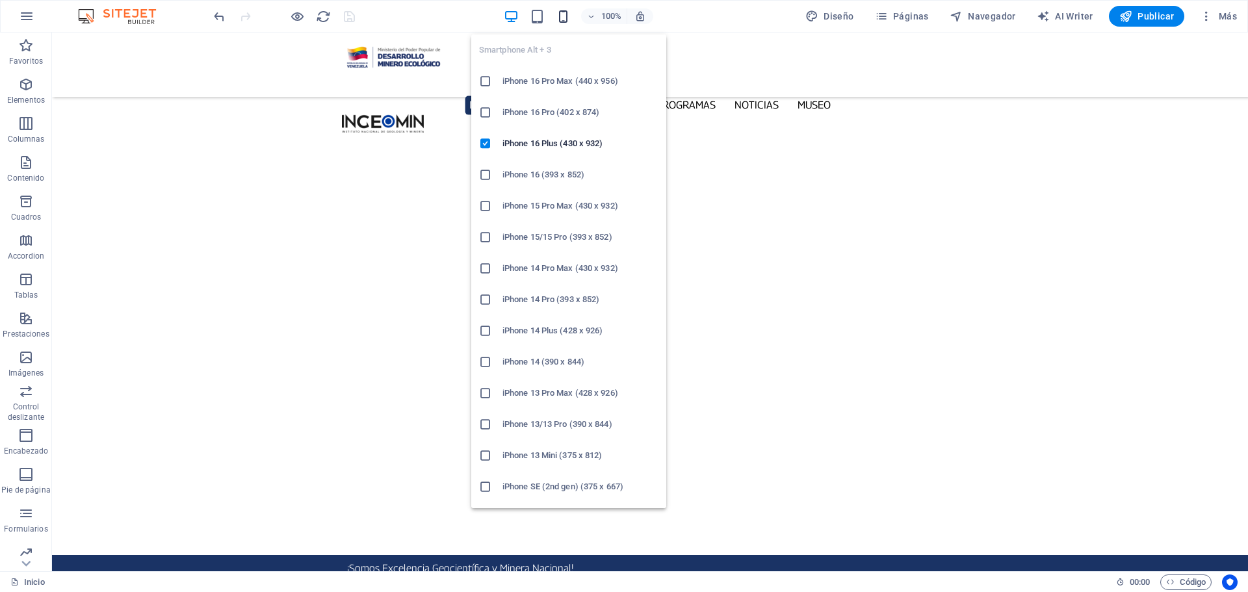
click at [563, 14] on icon "button" at bounding box center [563, 16] width 15 height 15
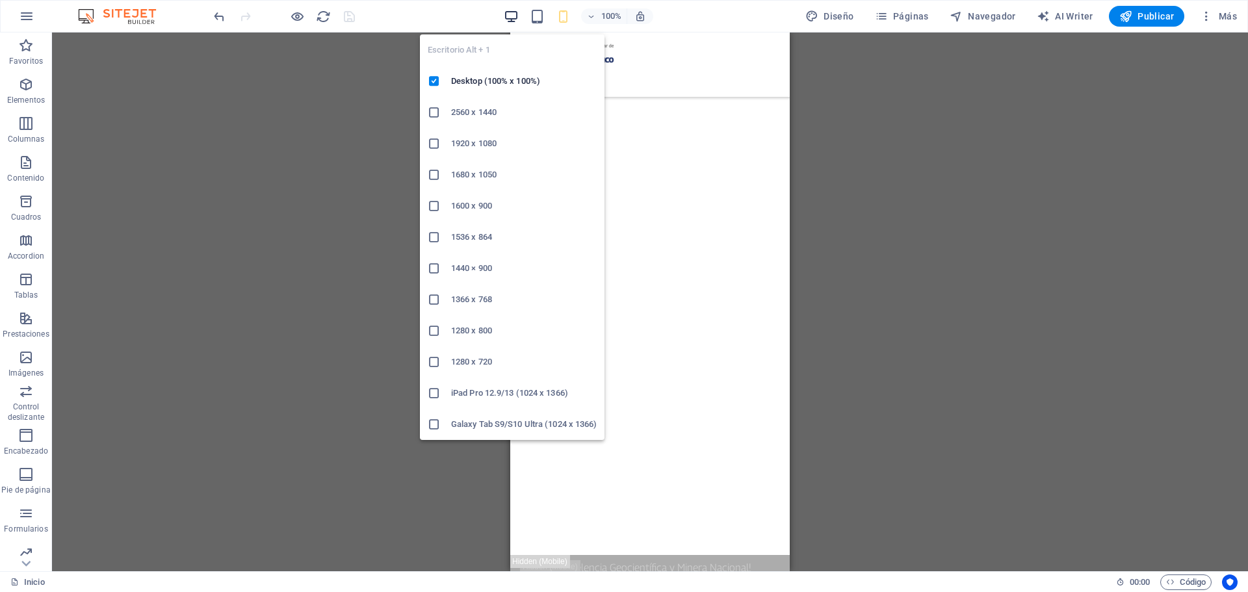
click at [515, 14] on icon "button" at bounding box center [511, 16] width 15 height 15
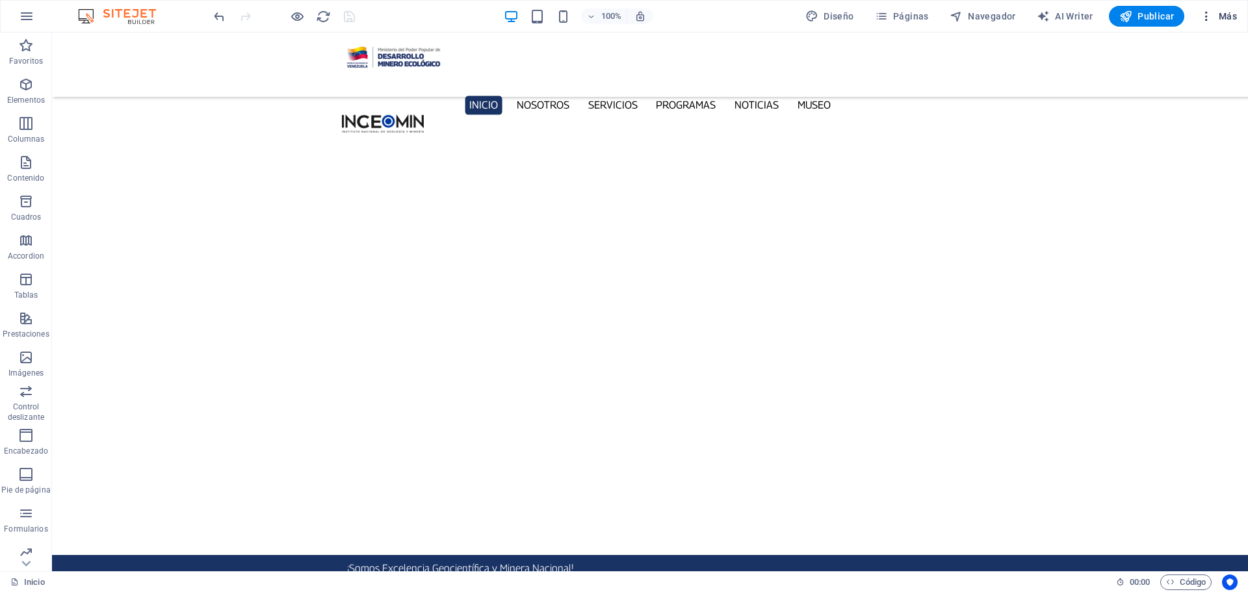
click at [1210, 15] on icon "button" at bounding box center [1206, 16] width 13 height 13
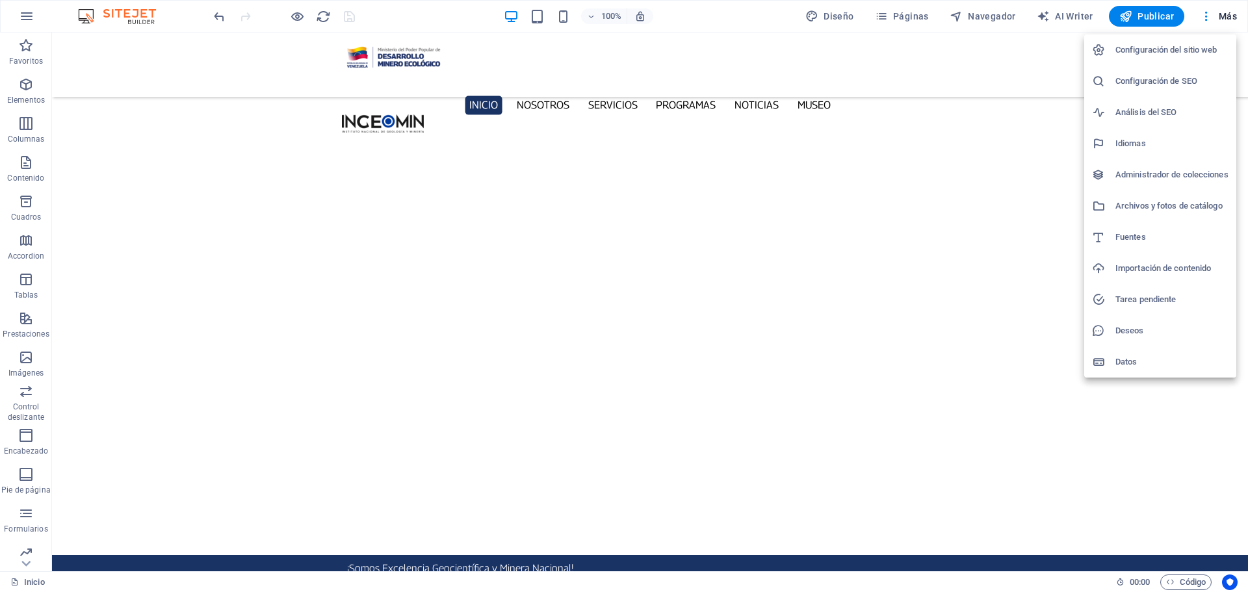
click at [1175, 47] on h6 "Configuración del sitio web" at bounding box center [1171, 50] width 113 height 16
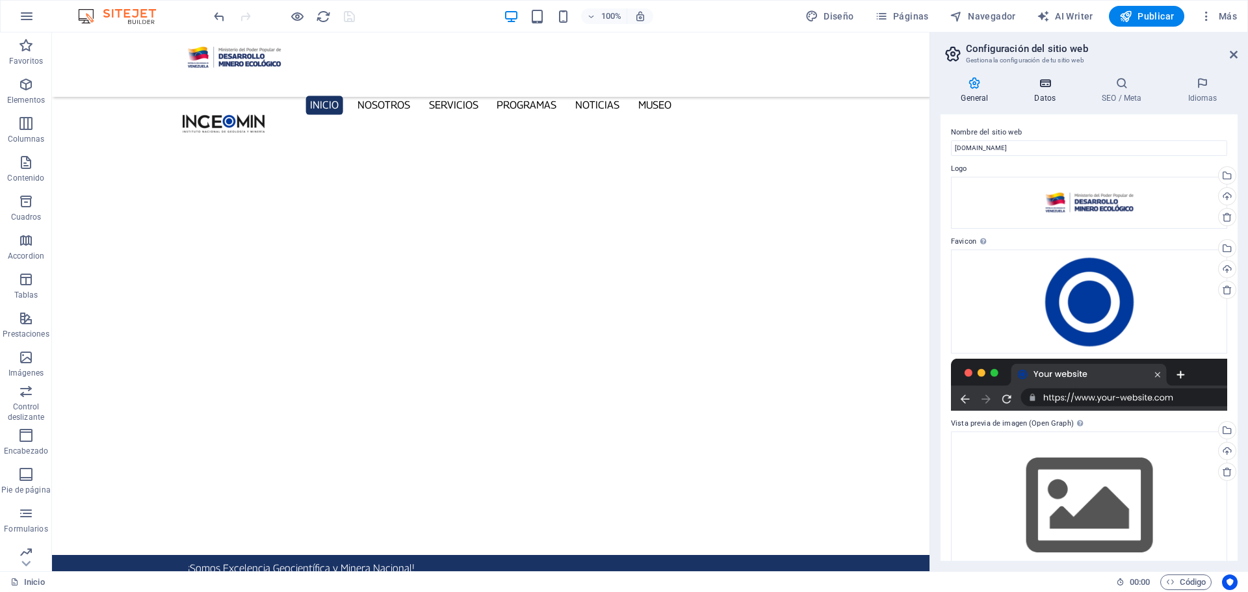
click at [1043, 82] on icon at bounding box center [1045, 83] width 62 height 13
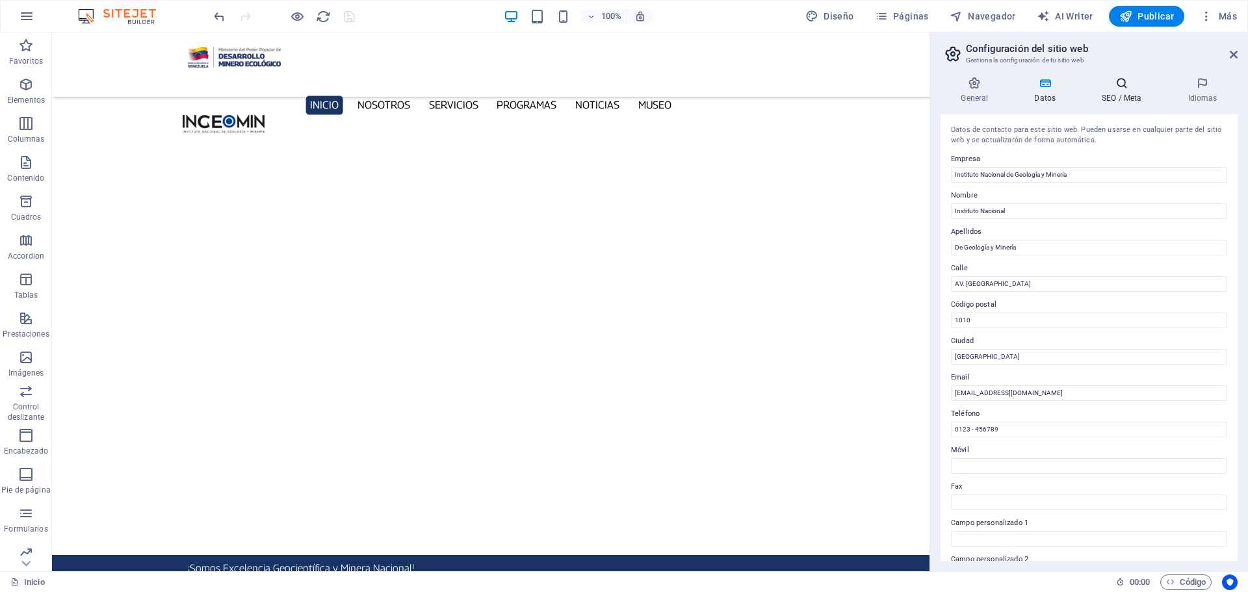
click at [1127, 88] on icon at bounding box center [1122, 83] width 81 height 13
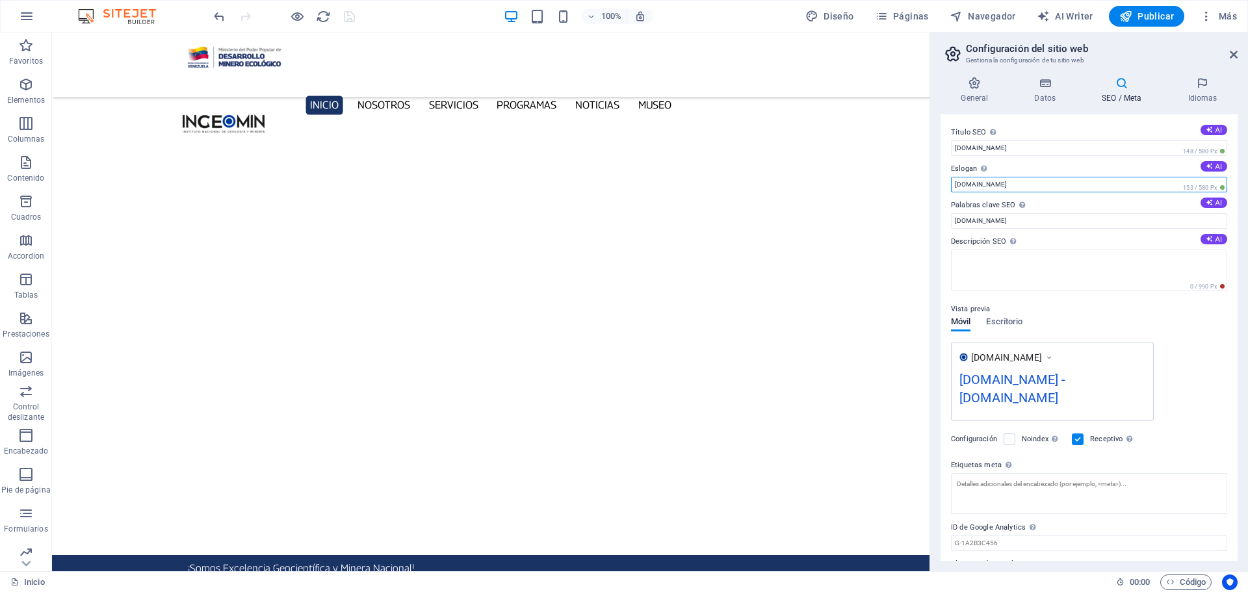
drag, startPoint x: 1041, startPoint y: 184, endPoint x: 931, endPoint y: 185, distance: 109.8
click at [931, 185] on aside "Configuración del sitio web Gestiona la configuración de tu sitio web General D…" at bounding box center [1088, 301] width 318 height 539
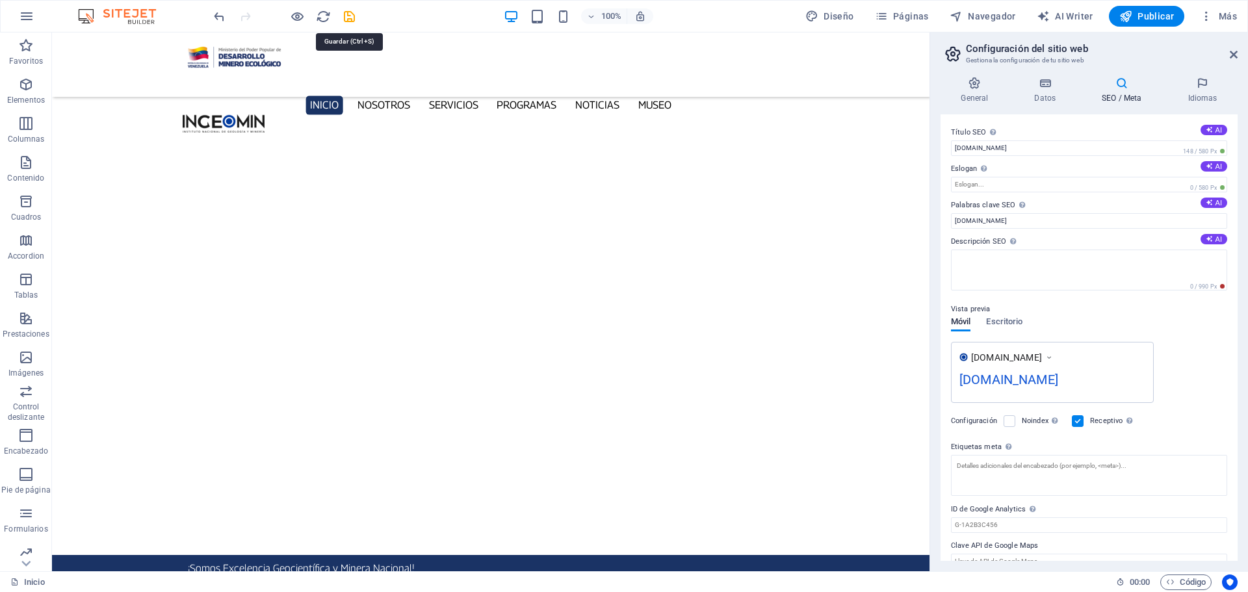
click at [346, 16] on icon "save" at bounding box center [349, 16] width 15 height 15
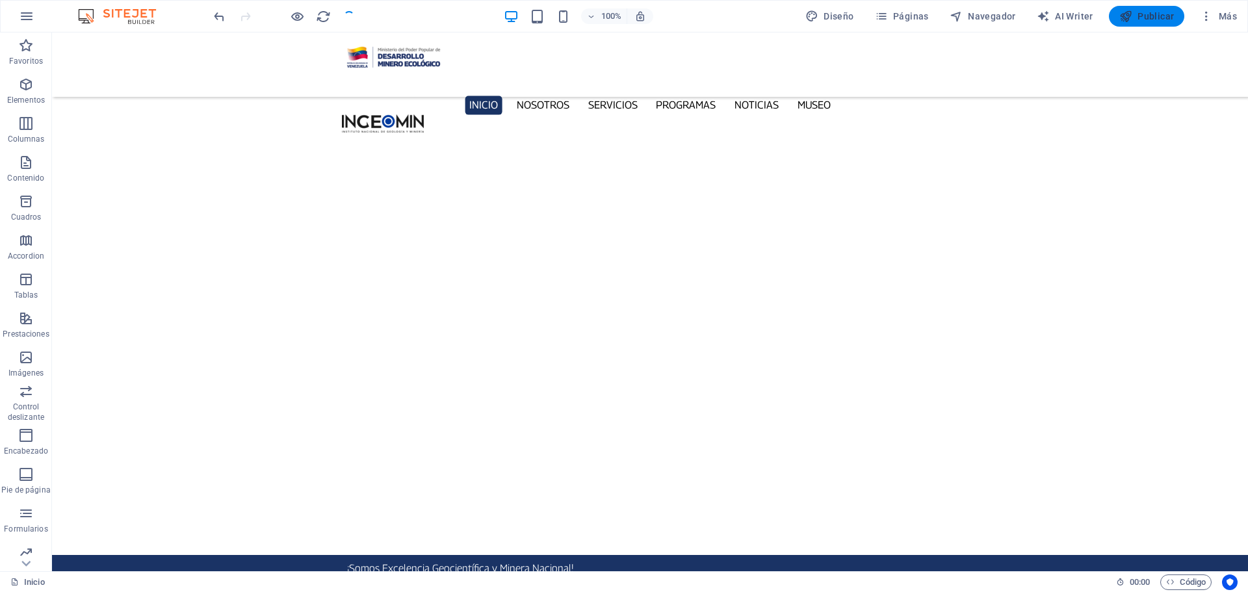
click at [1156, 18] on span "Publicar" at bounding box center [1146, 16] width 55 height 13
click at [269, 61] on div "Inicio Nosotros Servicios Programas PNG INGEOMIN Va a La Escuela Comité de Muje…" at bounding box center [650, 64] width 1196 height 64
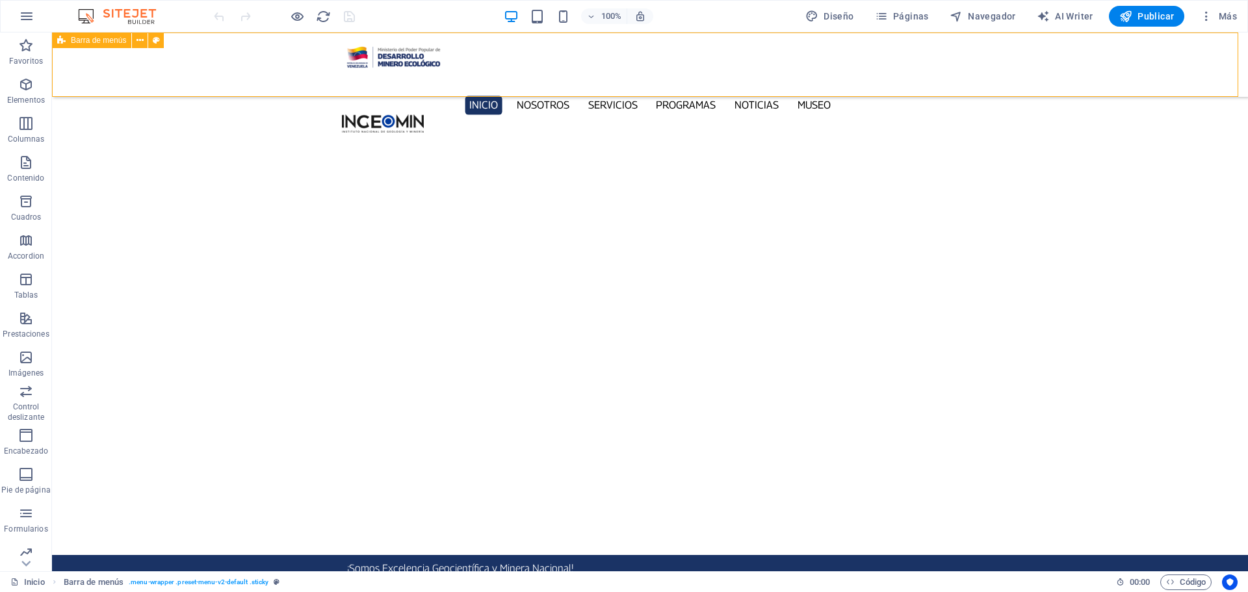
click at [269, 61] on div "Inicio Nosotros Servicios Programas PNG INGEOMIN Va a La Escuela Comité de Muje…" at bounding box center [650, 64] width 1196 height 64
select select "%"
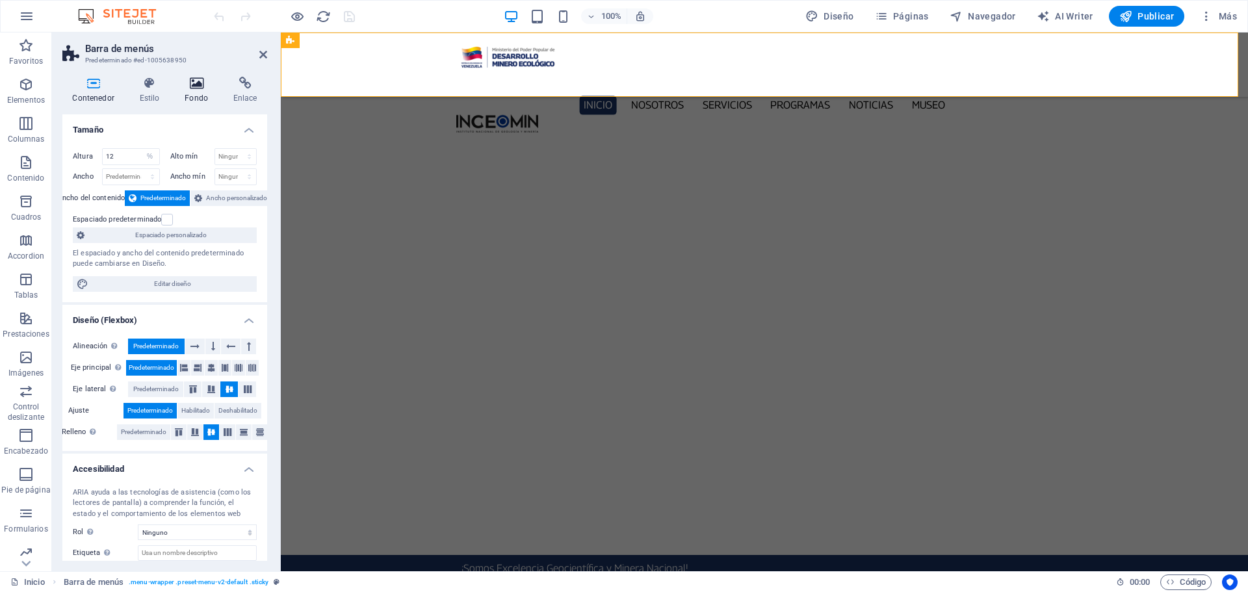
click at [193, 83] on icon at bounding box center [197, 83] width 44 height 13
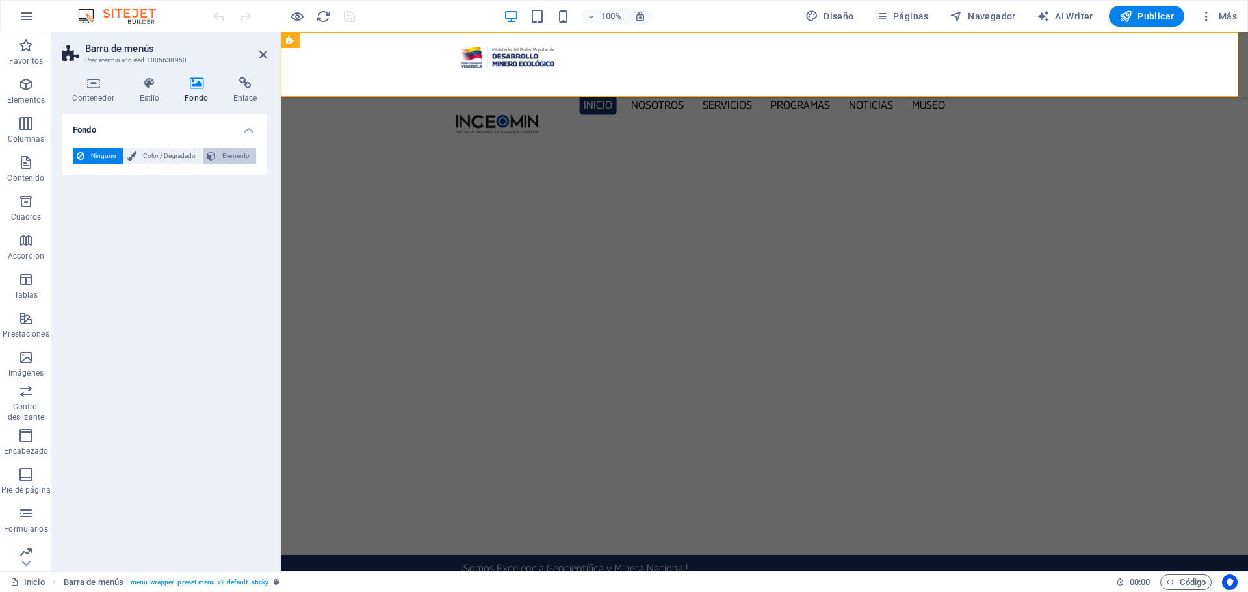
click at [237, 159] on span "Elemento" at bounding box center [236, 156] width 32 height 16
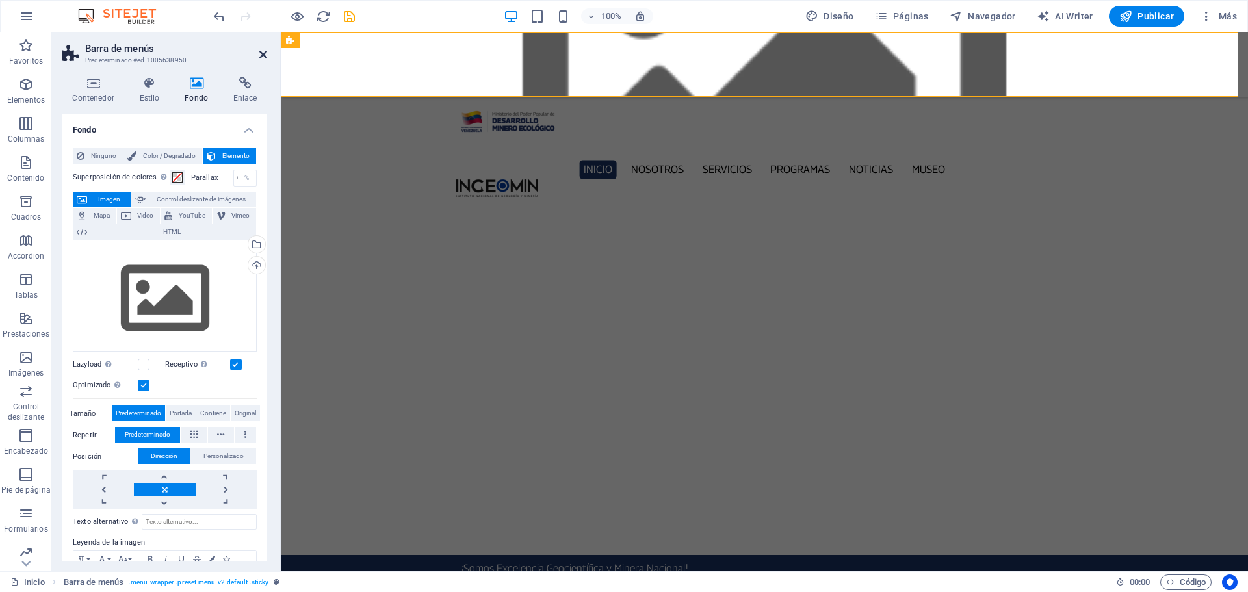
click at [265, 53] on icon at bounding box center [263, 54] width 8 height 10
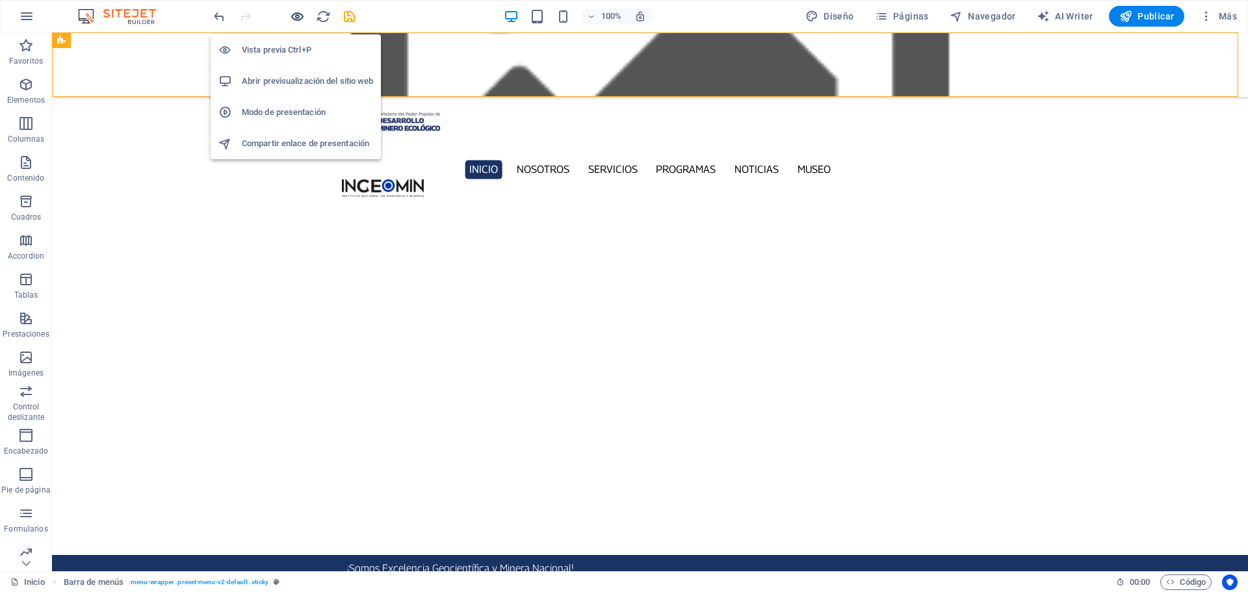
click at [296, 16] on icon "button" at bounding box center [297, 16] width 15 height 15
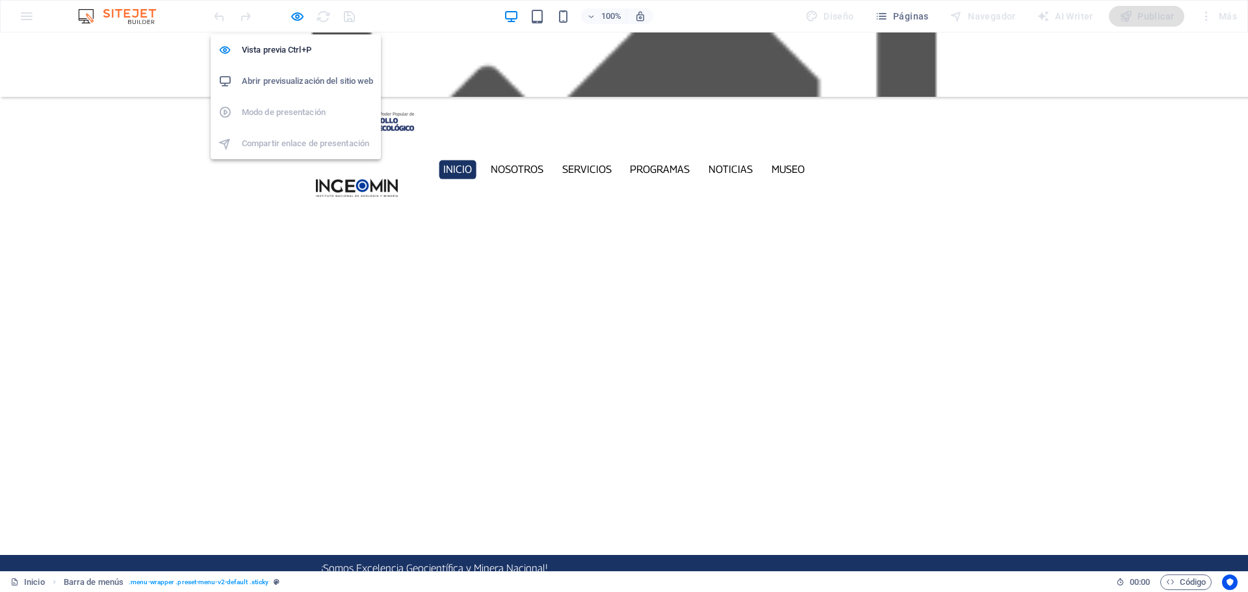
click at [291, 81] on h6 "Abrir previsualización del sitio web" at bounding box center [307, 81] width 131 height 16
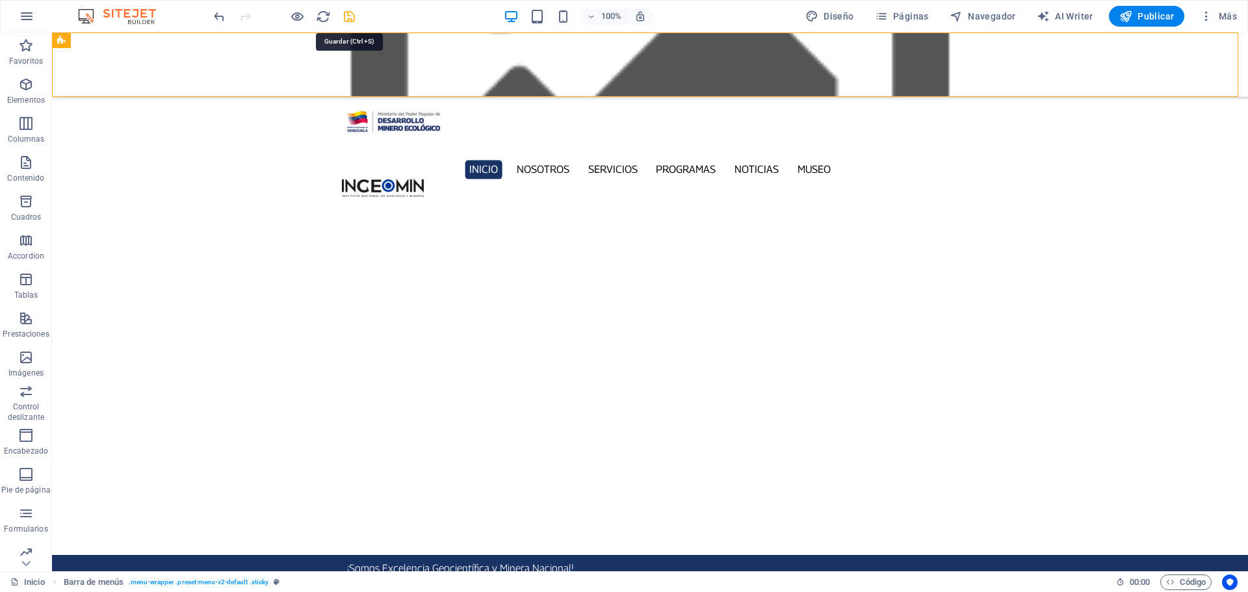
click at [352, 16] on icon "save" at bounding box center [349, 16] width 15 height 15
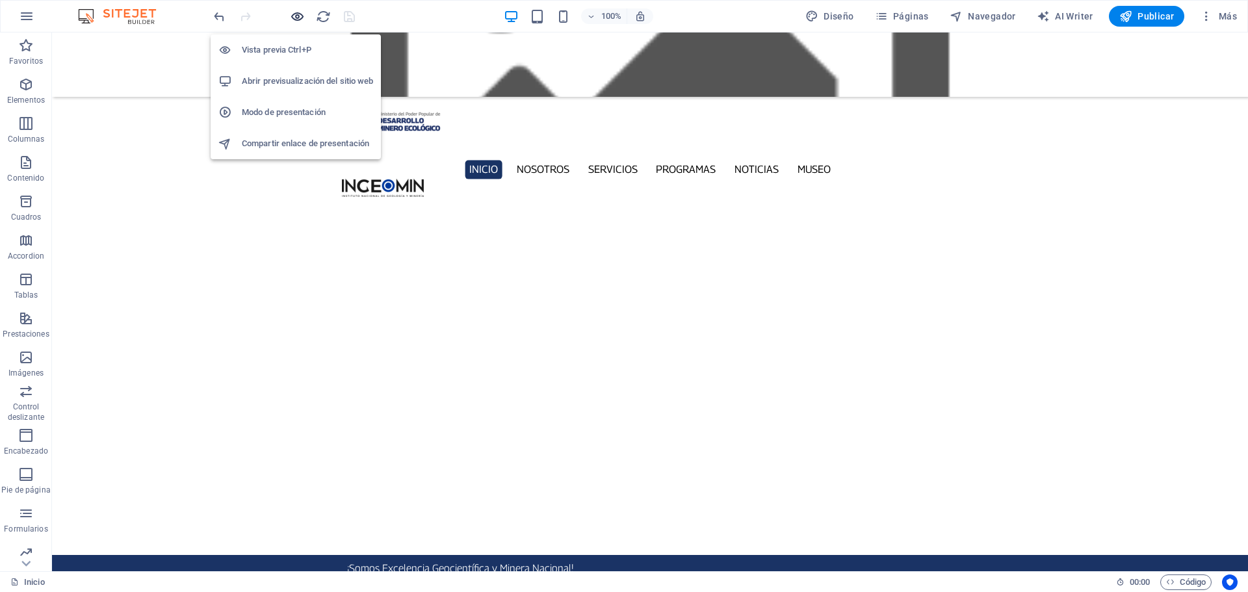
click at [293, 15] on icon "button" at bounding box center [297, 16] width 15 height 15
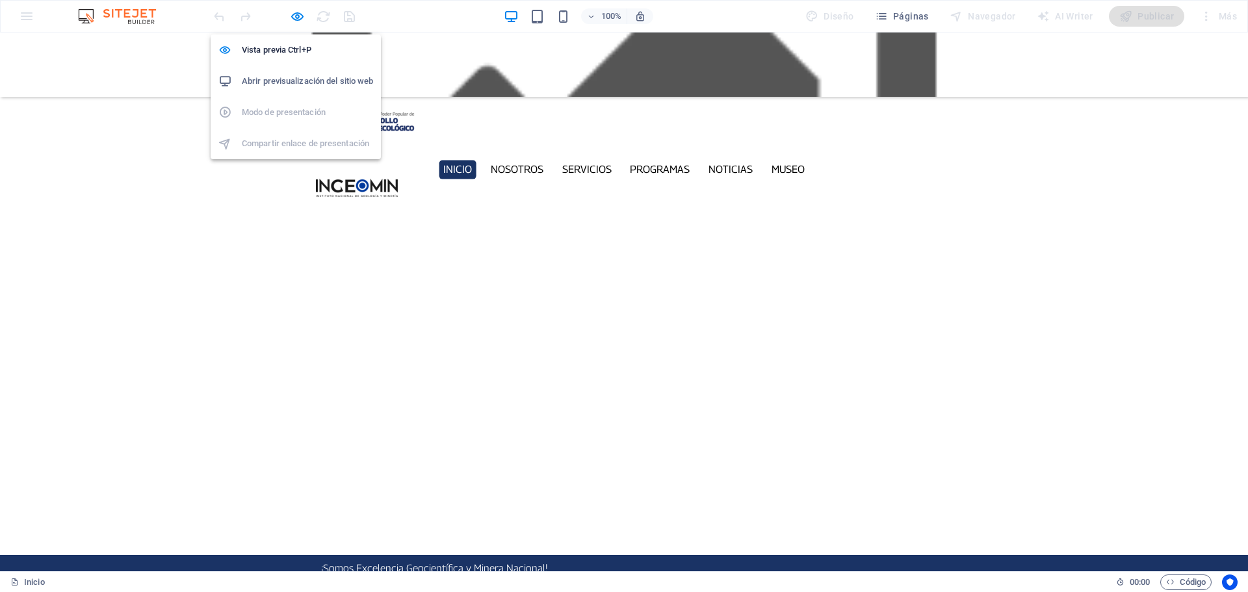
click at [299, 81] on h6 "Abrir previsualización del sitio web" at bounding box center [307, 81] width 131 height 16
click at [301, 10] on icon "button" at bounding box center [297, 16] width 15 height 15
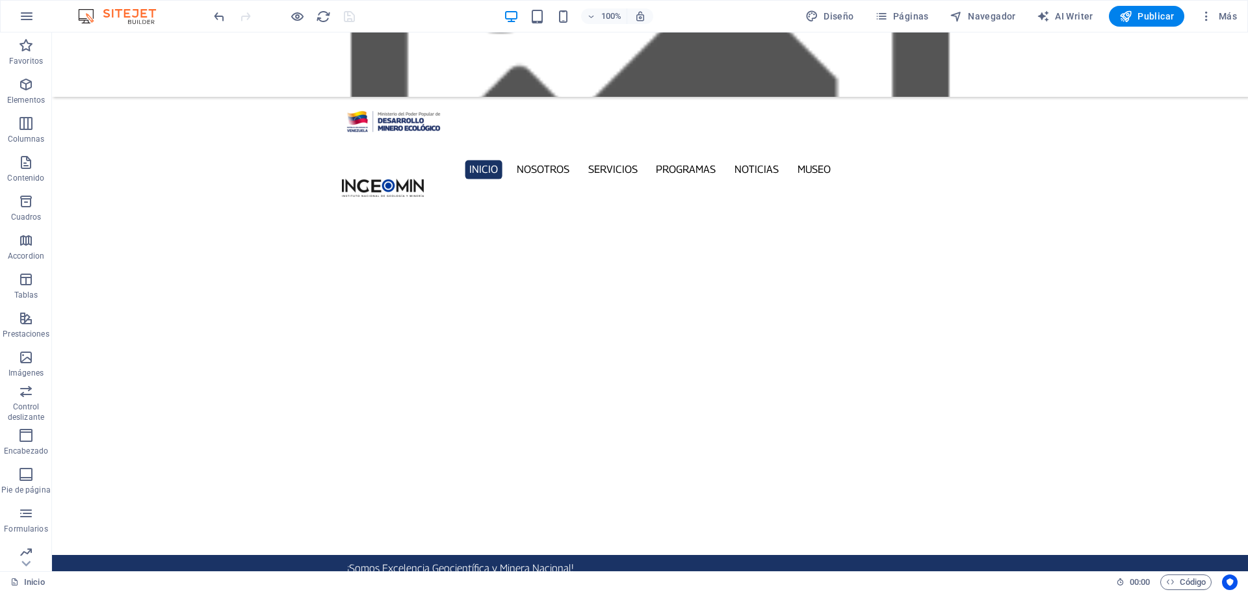
click at [198, 66] on figure at bounding box center [650, 64] width 1196 height 64
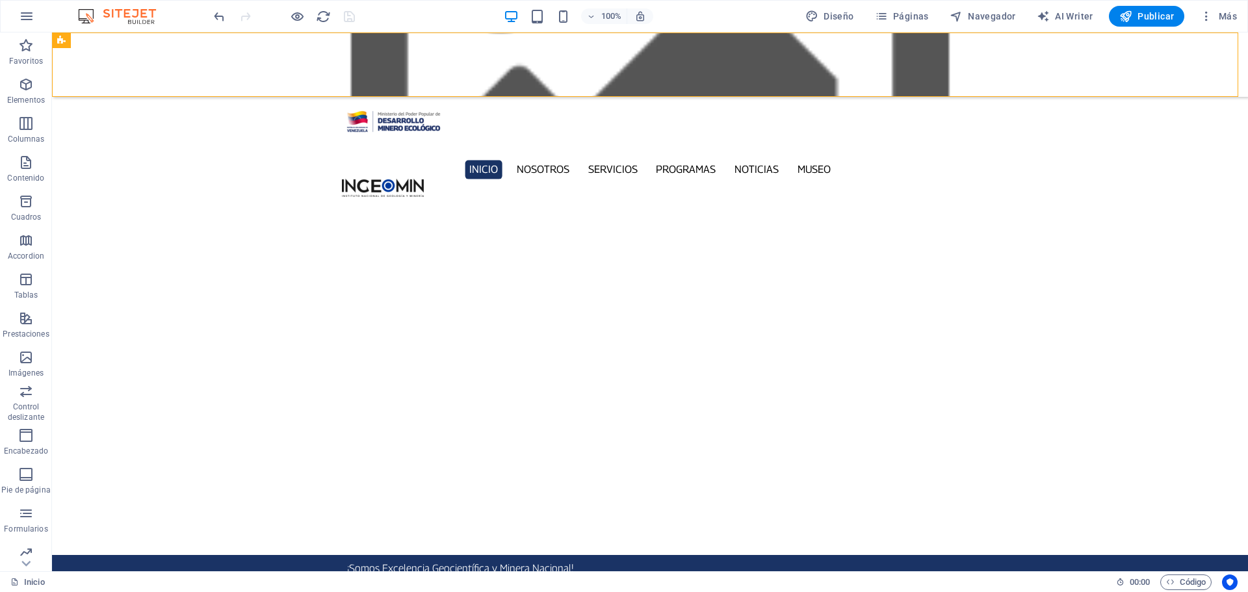
click at [198, 66] on figure at bounding box center [650, 64] width 1196 height 64
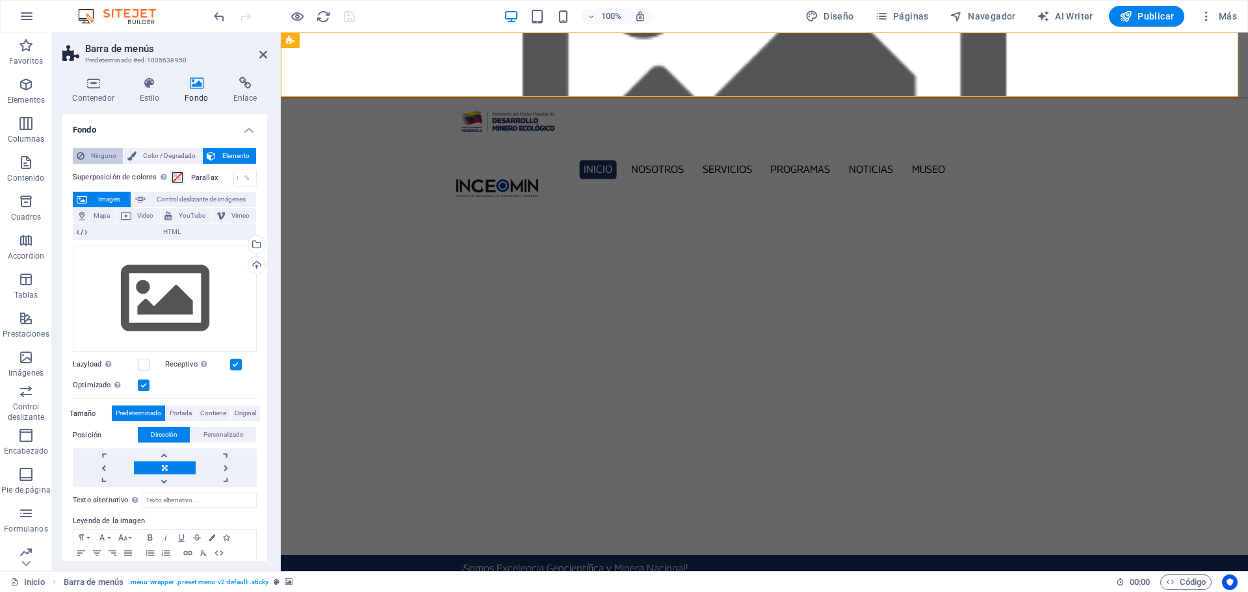
click at [91, 153] on span "Ninguno" at bounding box center [103, 156] width 31 height 16
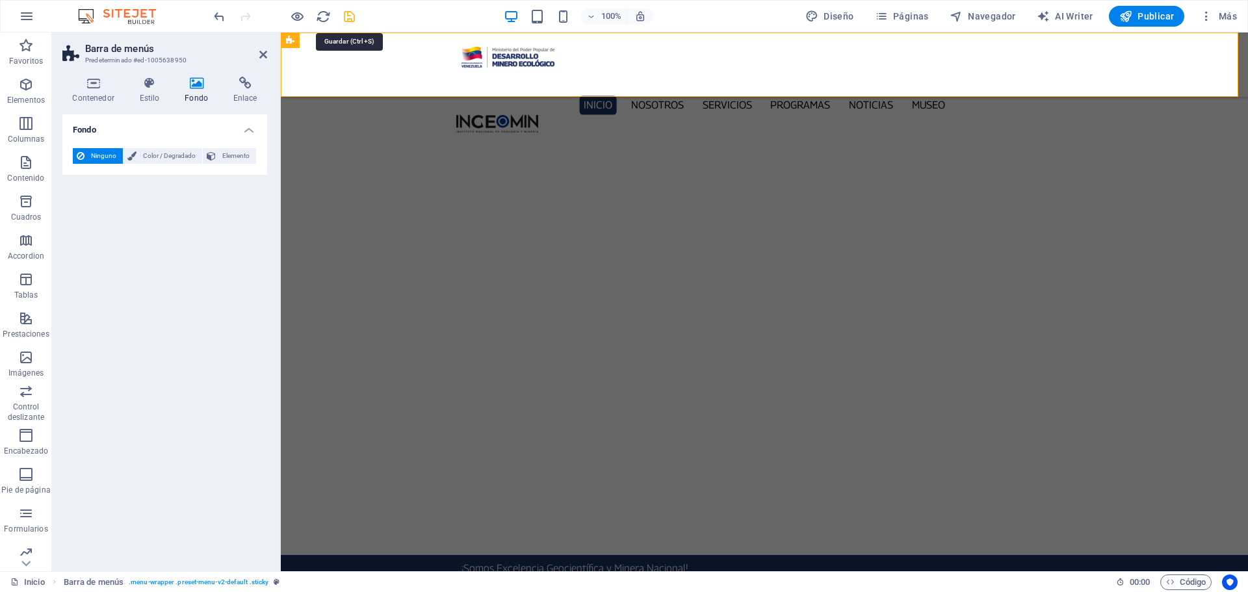
click at [348, 18] on icon "save" at bounding box center [349, 16] width 15 height 15
checkbox input "false"
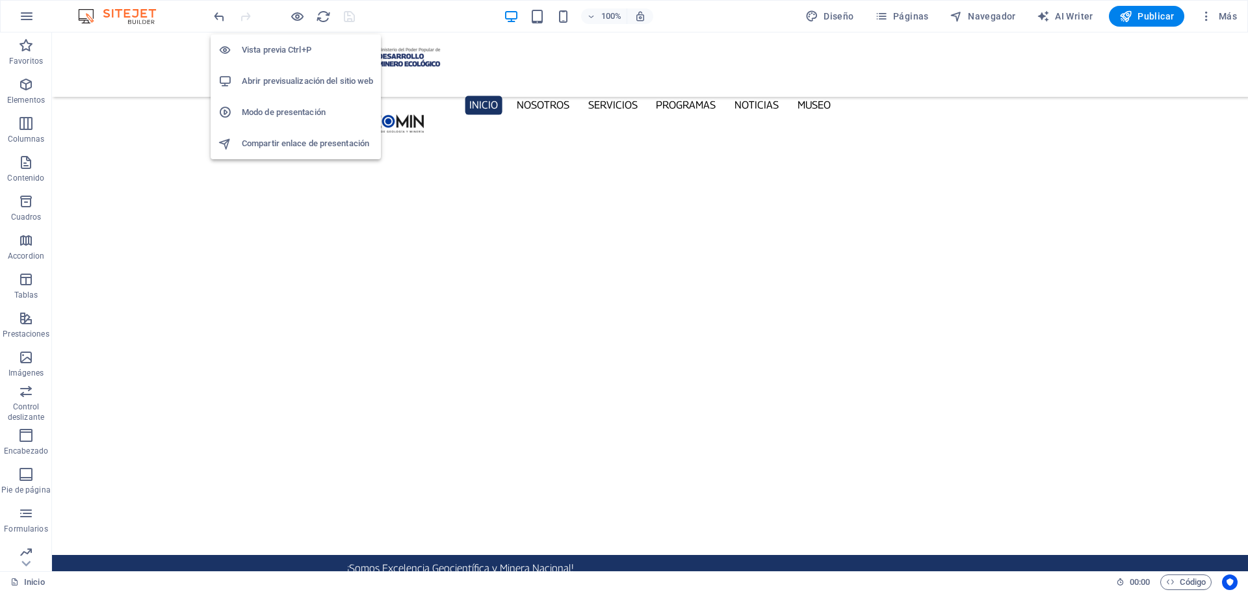
click at [303, 81] on h6 "Abrir previsualización del sitio web" at bounding box center [307, 81] width 131 height 16
click at [281, 70] on li "Abrir previsualización del sitio web" at bounding box center [296, 81] width 170 height 31
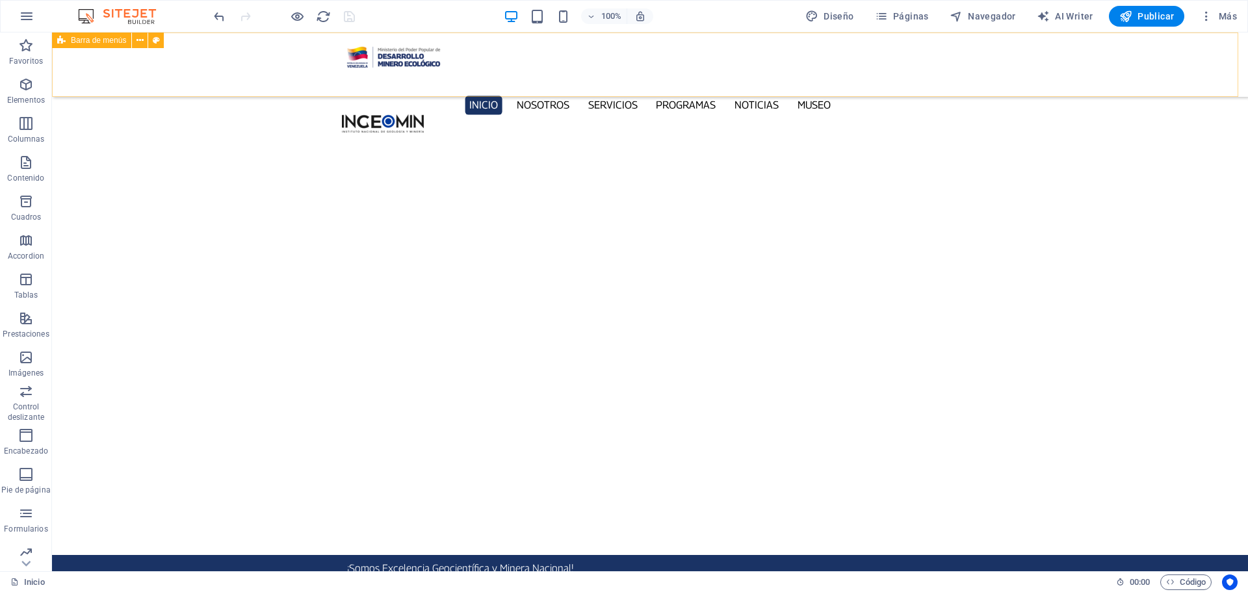
click at [202, 58] on div "Inicio Nosotros Servicios Programas PNG INGEOMIN Va a La Escuela Comité de Muje…" at bounding box center [650, 64] width 1196 height 64
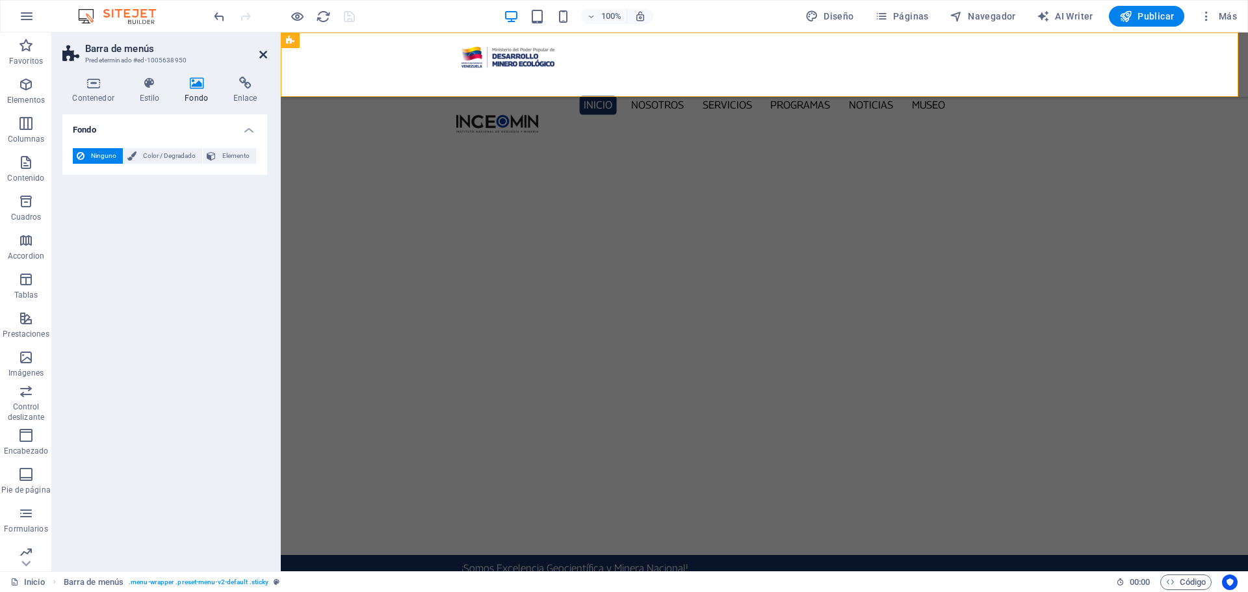
click at [261, 54] on icon at bounding box center [263, 54] width 8 height 10
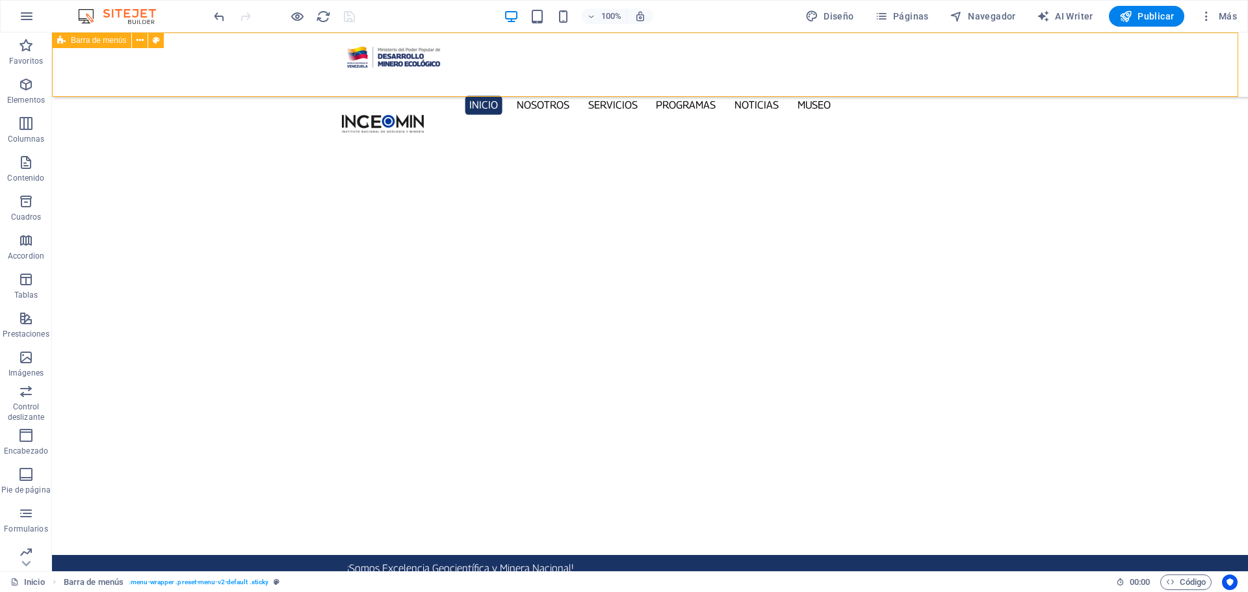
click at [69, 39] on div "Barra de menús" at bounding box center [91, 40] width 79 height 16
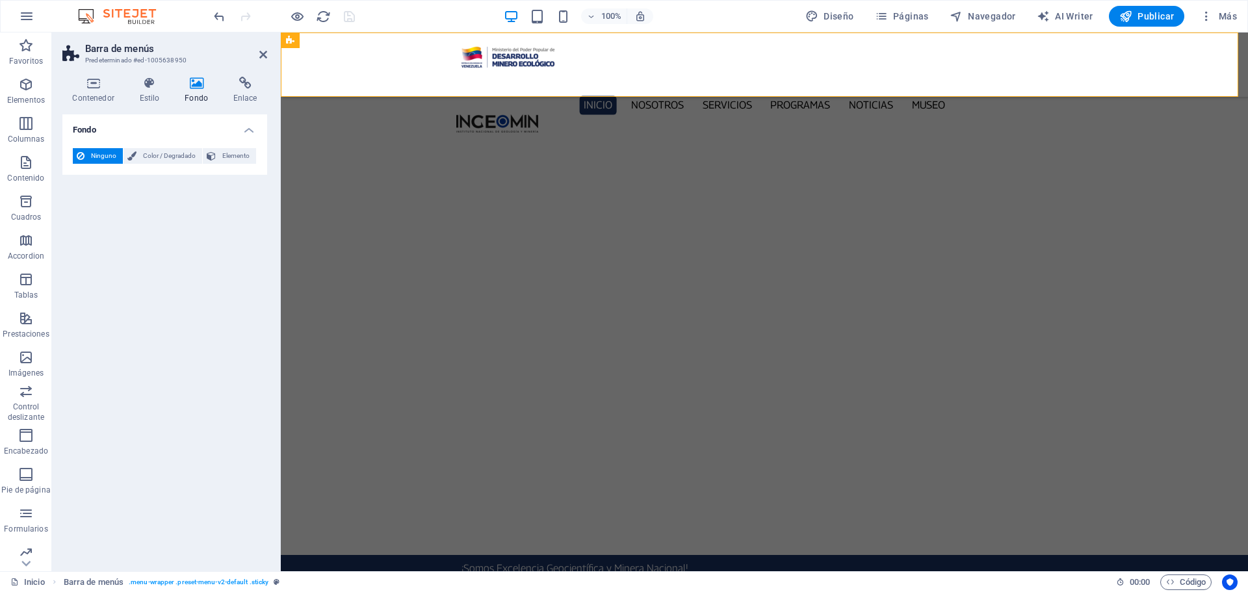
click at [69, 39] on header "Barra de menús Predeterminado #ed-1005638950" at bounding box center [164, 49] width 205 height 34
click at [254, 58] on header "Barra de menús Predeterminado #ed-1005638950" at bounding box center [164, 49] width 205 height 34
click at [259, 55] on icon at bounding box center [263, 54] width 8 height 10
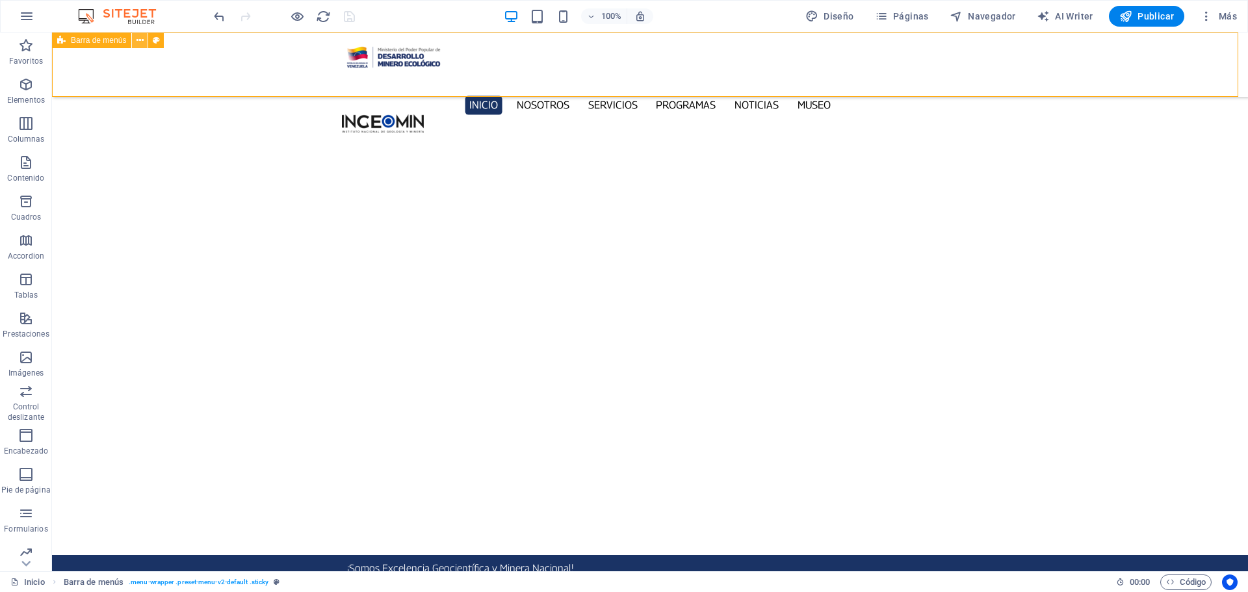
click at [141, 45] on icon at bounding box center [139, 41] width 7 height 14
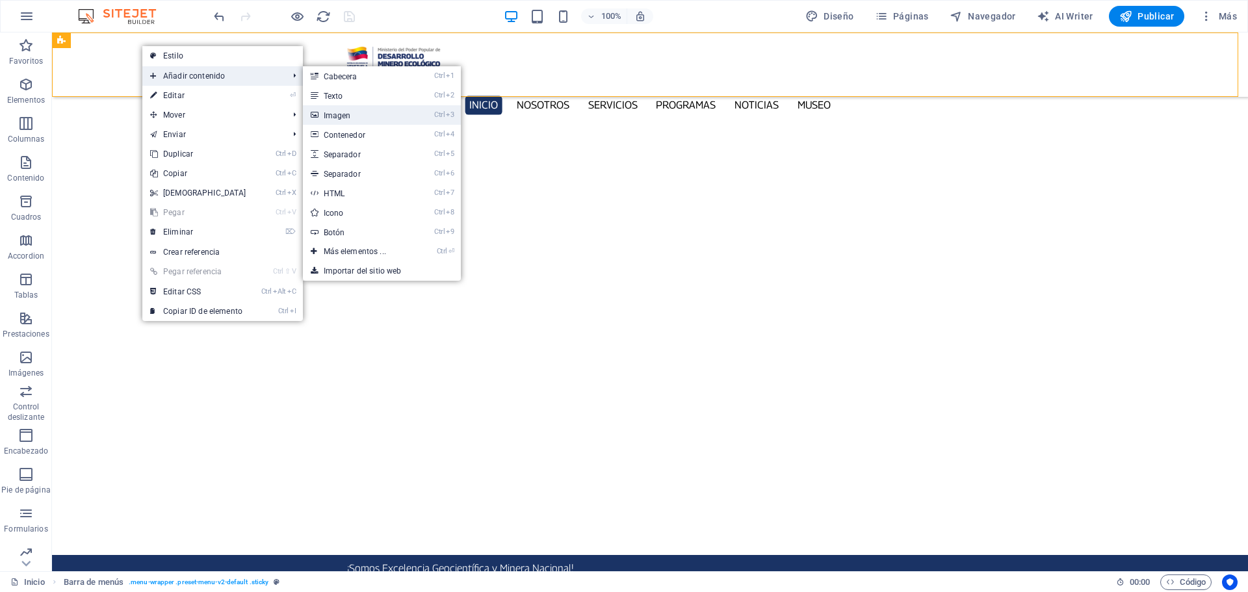
click at [357, 114] on link "Ctrl 3 Imagen" at bounding box center [357, 114] width 109 height 19
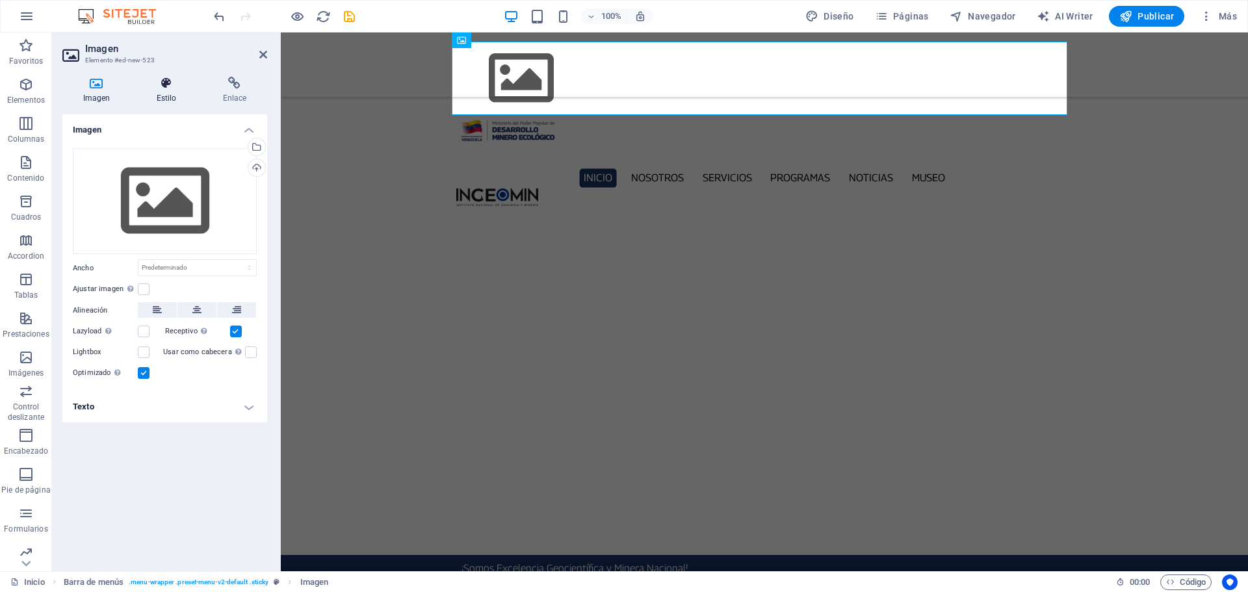
click at [166, 90] on h4 "Estilo" at bounding box center [169, 90] width 66 height 27
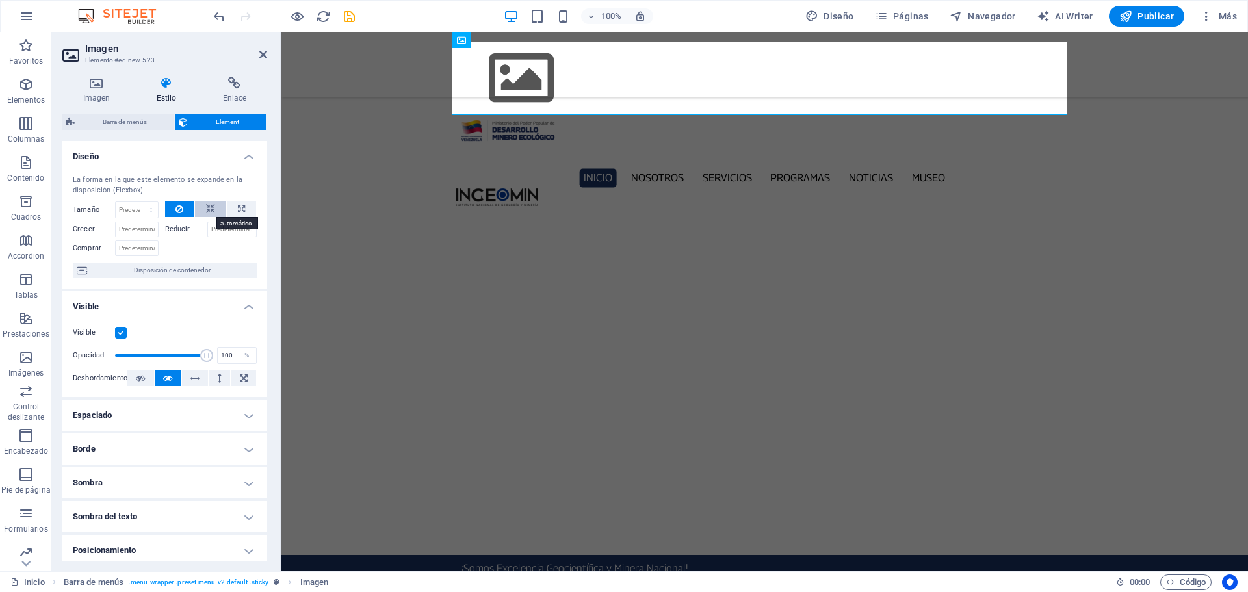
click at [206, 210] on icon at bounding box center [210, 209] width 9 height 16
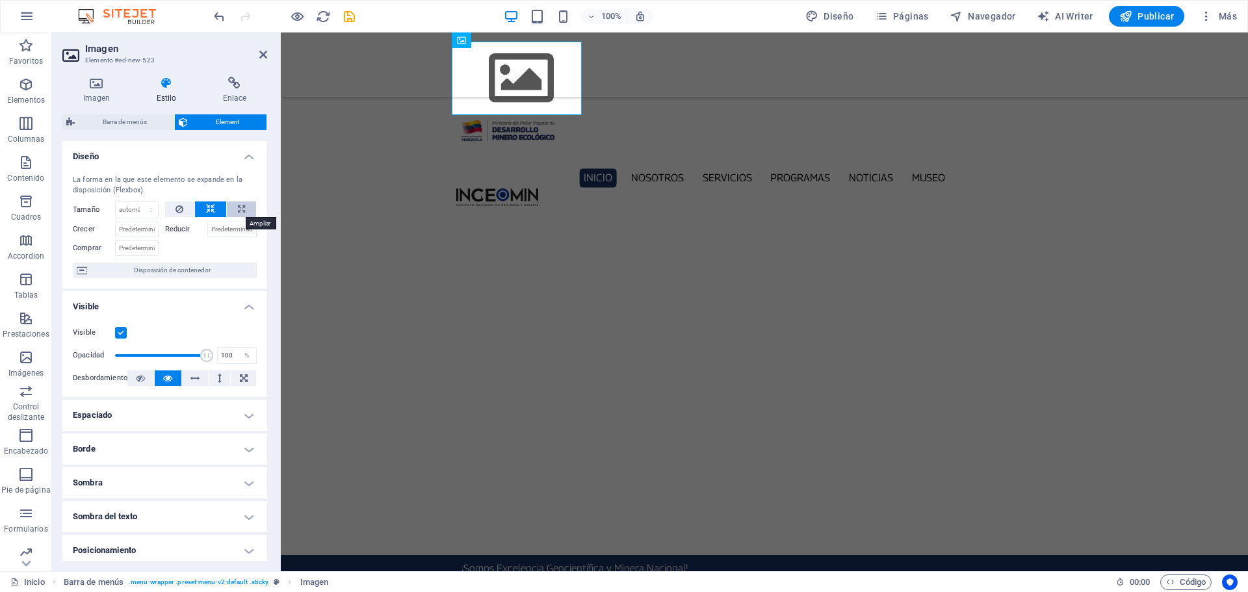
click at [234, 211] on button at bounding box center [241, 209] width 29 height 16
type input "100"
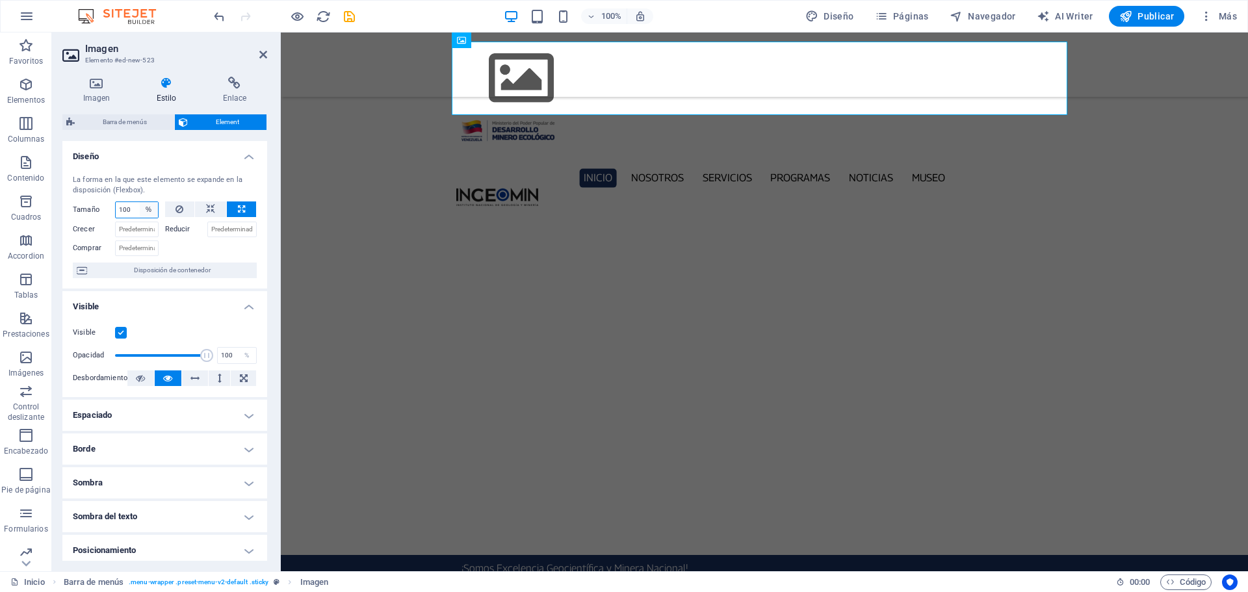
click at [148, 211] on select "Predeterminado automático px % 1/1 1/2 1/3 1/4 1/5 1/6 1/7 1/8 1/9 1/10" at bounding box center [149, 210] width 18 height 16
select select "803gdsc95c8"
click at [140, 202] on select "Predeterminado automático px % 1/1 1/2 1/3 1/4 1/5 1/6 1/7 1/8 1/9 1/10" at bounding box center [149, 210] width 18 height 16
select select "DISABLED_OPTION_VALUE"
click at [161, 272] on span "Disposición de contenedor" at bounding box center [172, 271] width 162 height 16
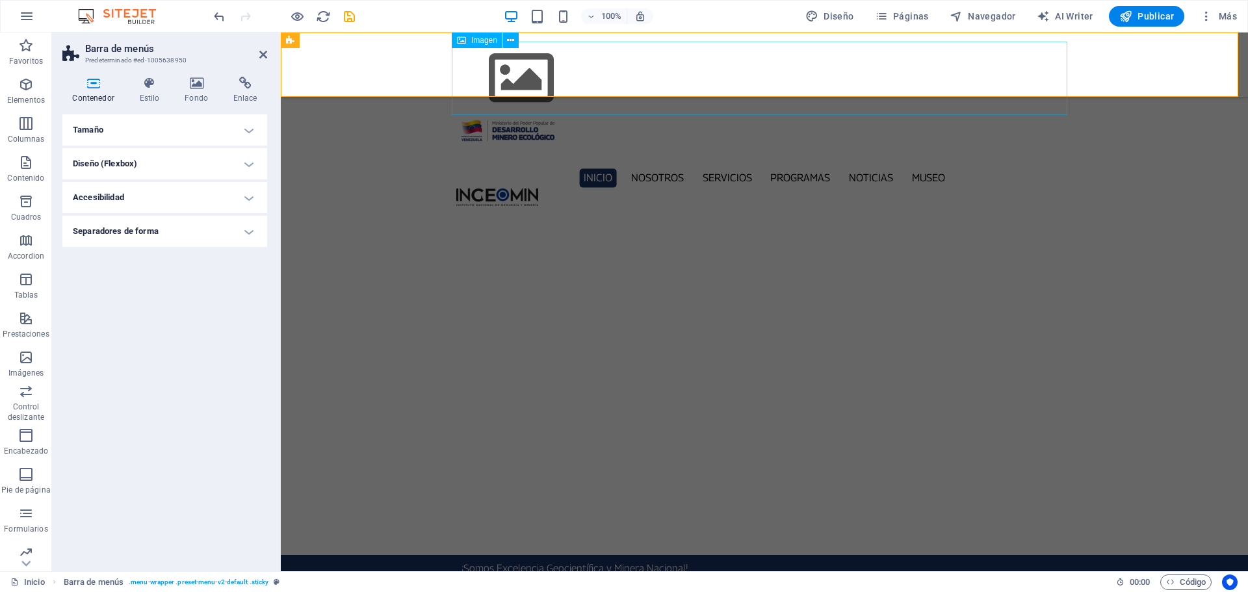
click at [474, 64] on figure at bounding box center [764, 78] width 616 height 73
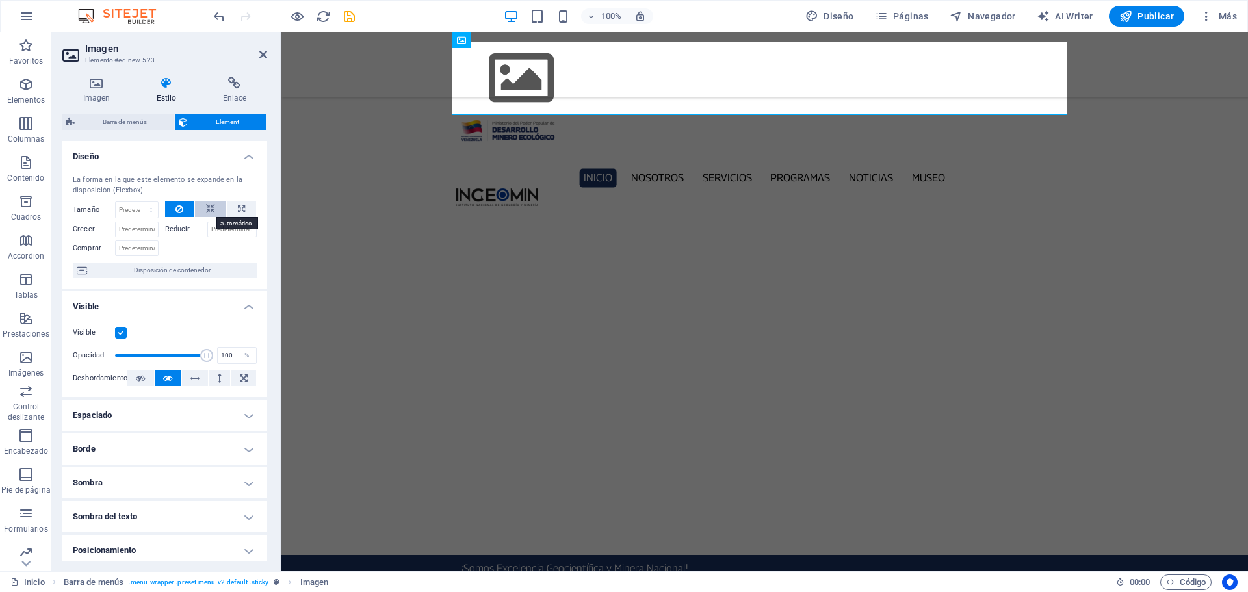
click at [206, 211] on icon at bounding box center [210, 209] width 9 height 16
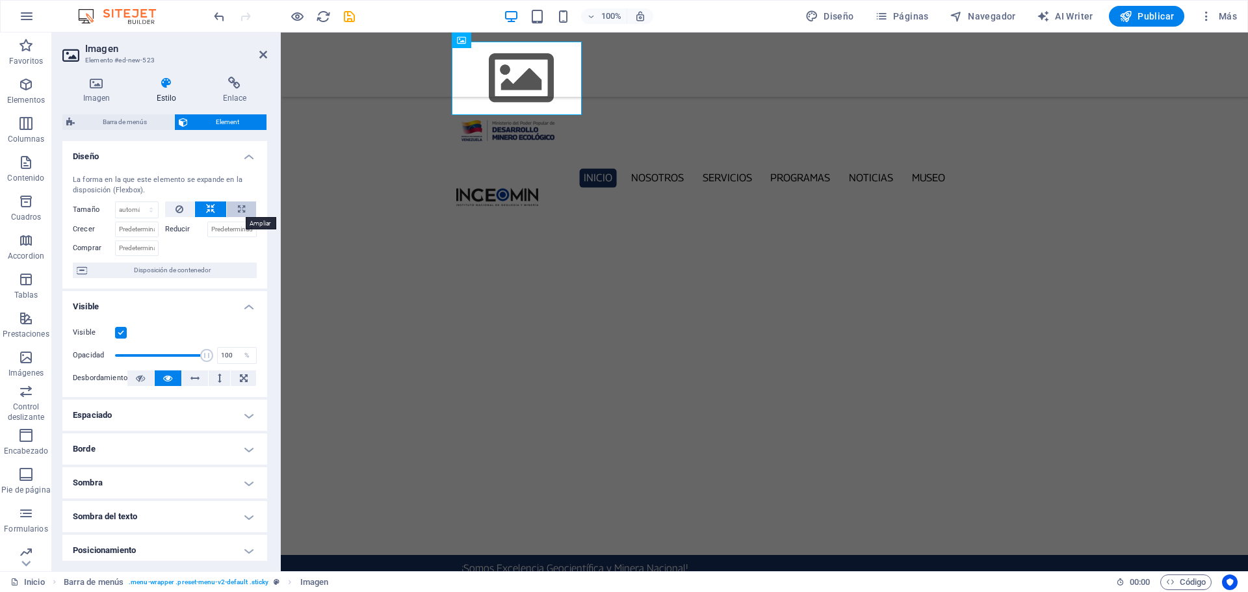
click at [248, 210] on button at bounding box center [241, 209] width 29 height 16
type input "100"
select select "%"
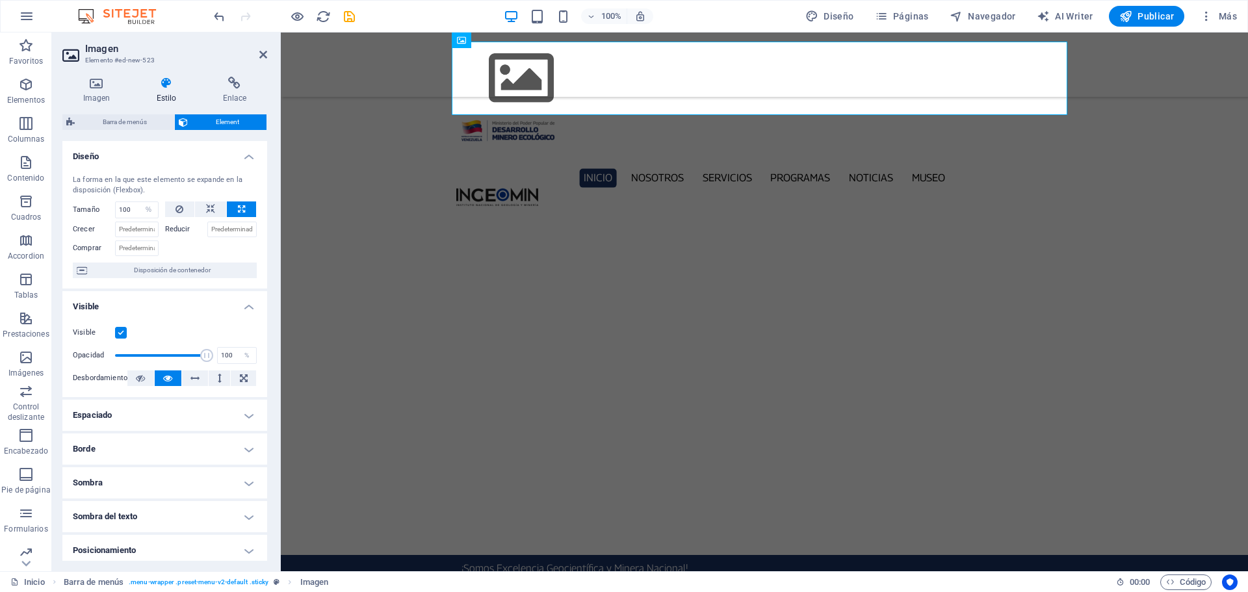
scroll to position [140, 0]
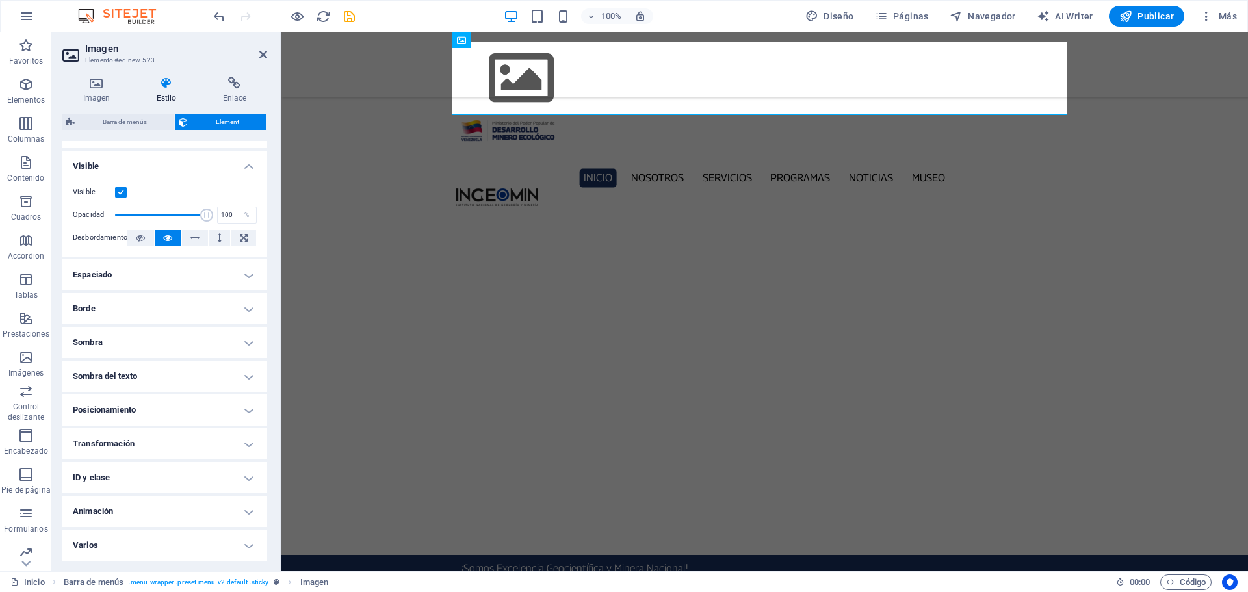
click at [242, 552] on h4 "Varios" at bounding box center [164, 545] width 205 height 31
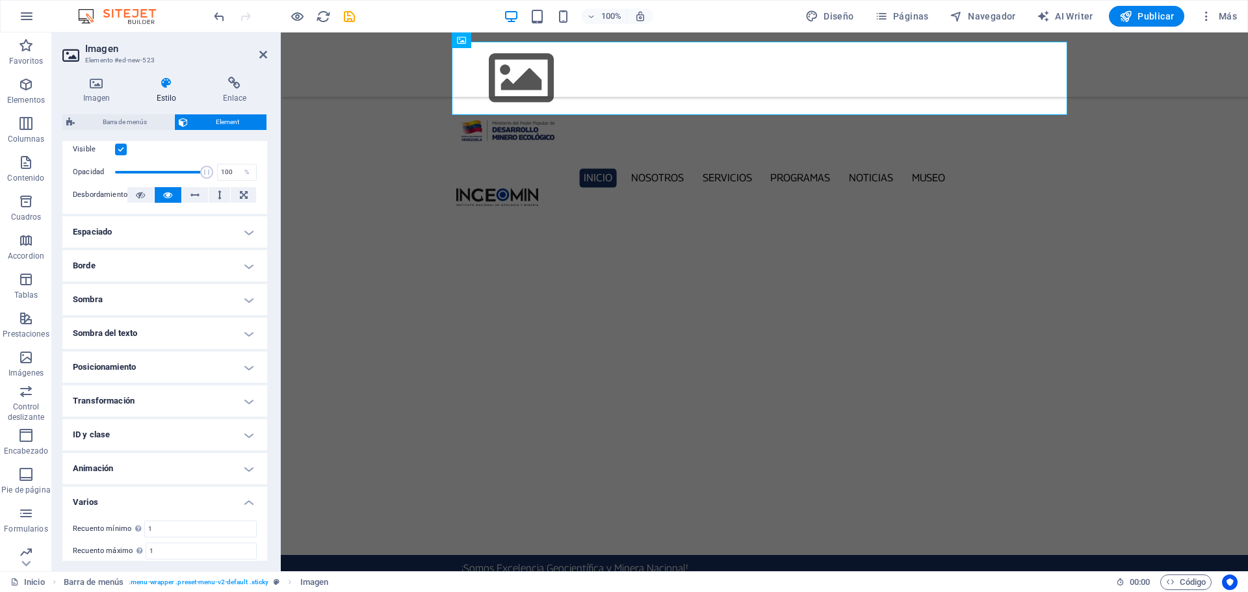
scroll to position [221, 0]
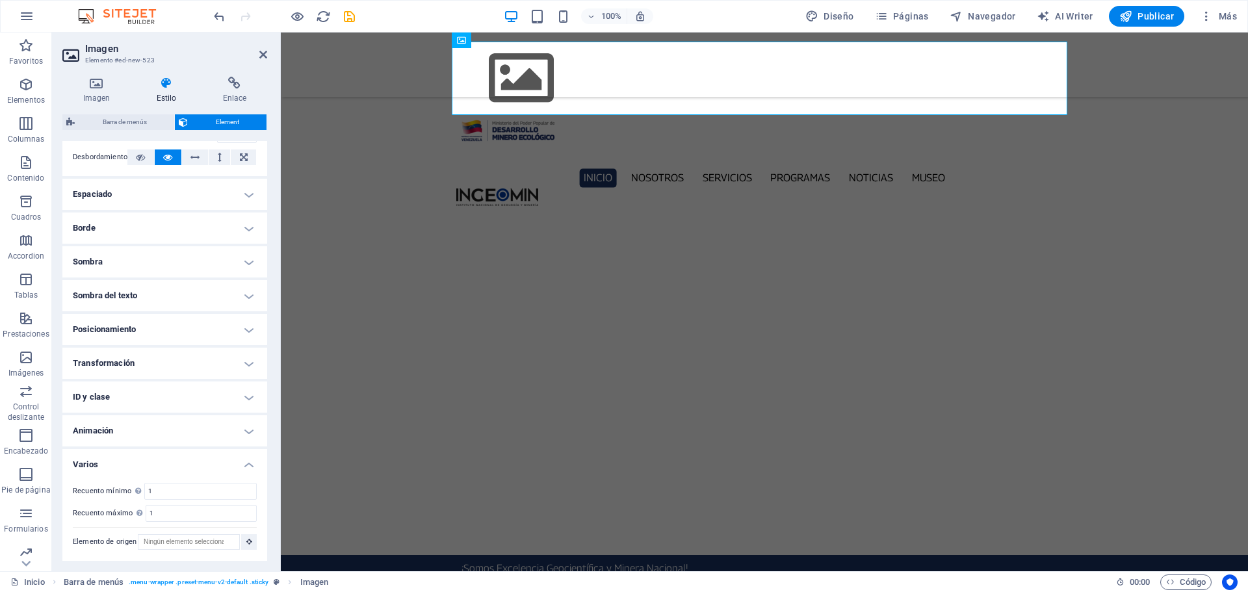
click at [245, 432] on h4 "Animación" at bounding box center [164, 430] width 205 height 31
click at [246, 469] on select "No animar Mostrar / Ocultar Subir/bajar Acercar/alejar Deslizar de izquierda a …" at bounding box center [165, 471] width 184 height 16
click at [248, 400] on h4 "ID y clase" at bounding box center [164, 397] width 205 height 31
click at [159, 422] on h4 "Imagen (img)" at bounding box center [157, 422] width 42 height 14
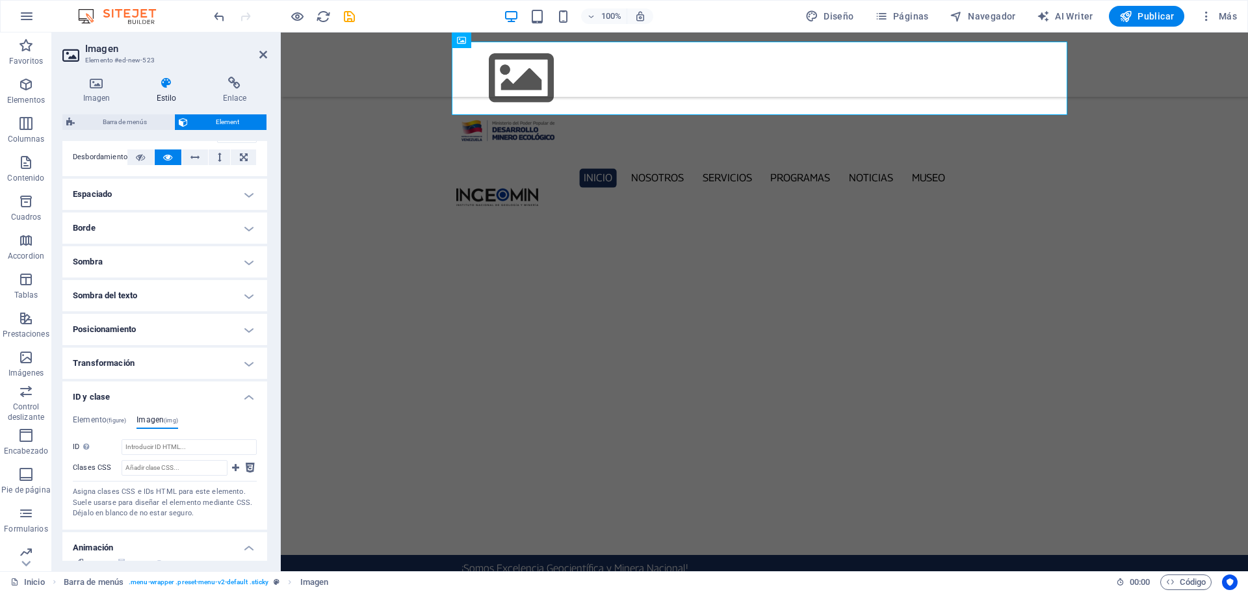
click at [249, 362] on h4 "Transformación" at bounding box center [164, 363] width 205 height 31
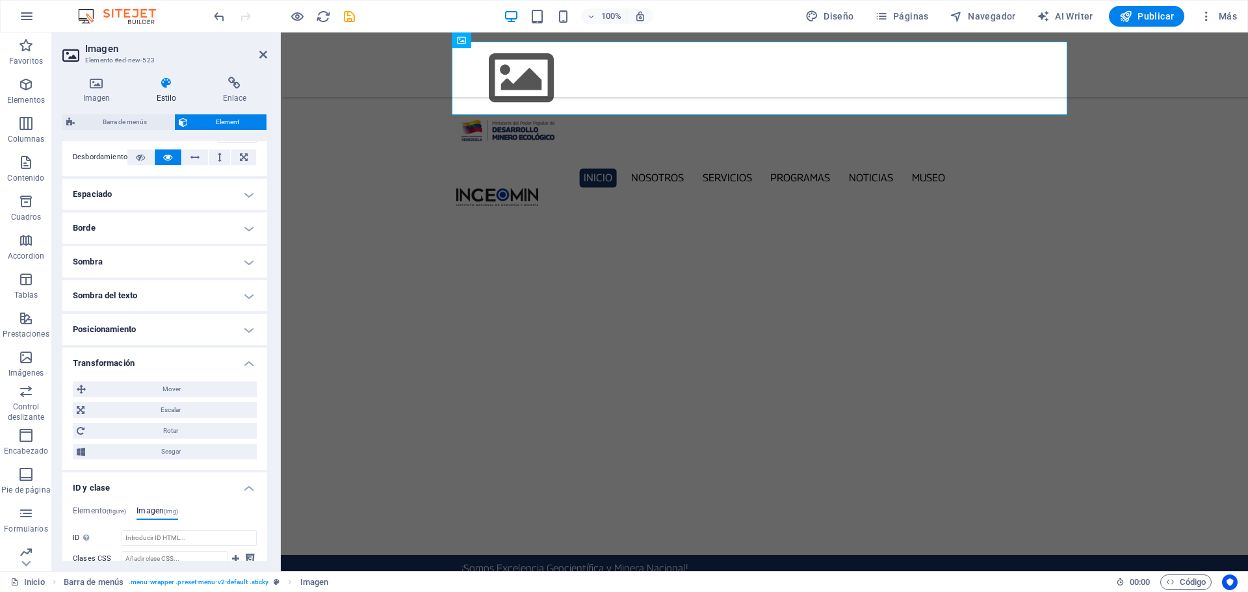
click at [253, 330] on h4 "Posicionamiento" at bounding box center [164, 329] width 205 height 31
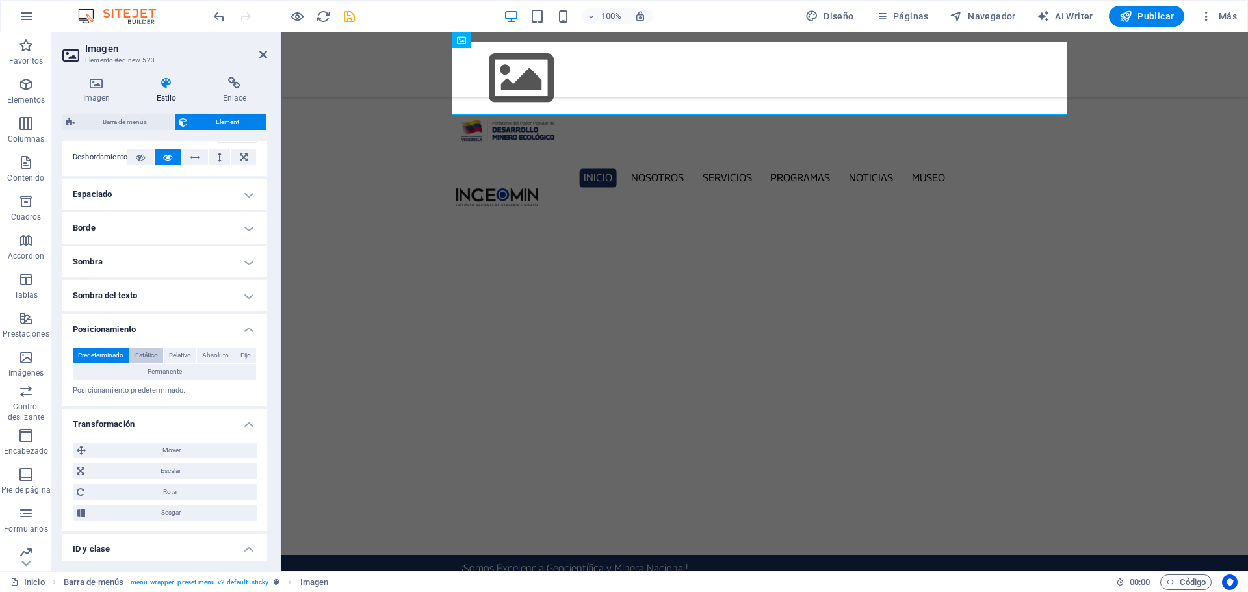
click at [148, 355] on span "Estático" at bounding box center [146, 356] width 23 height 16
click at [175, 354] on span "Relativo" at bounding box center [180, 356] width 22 height 16
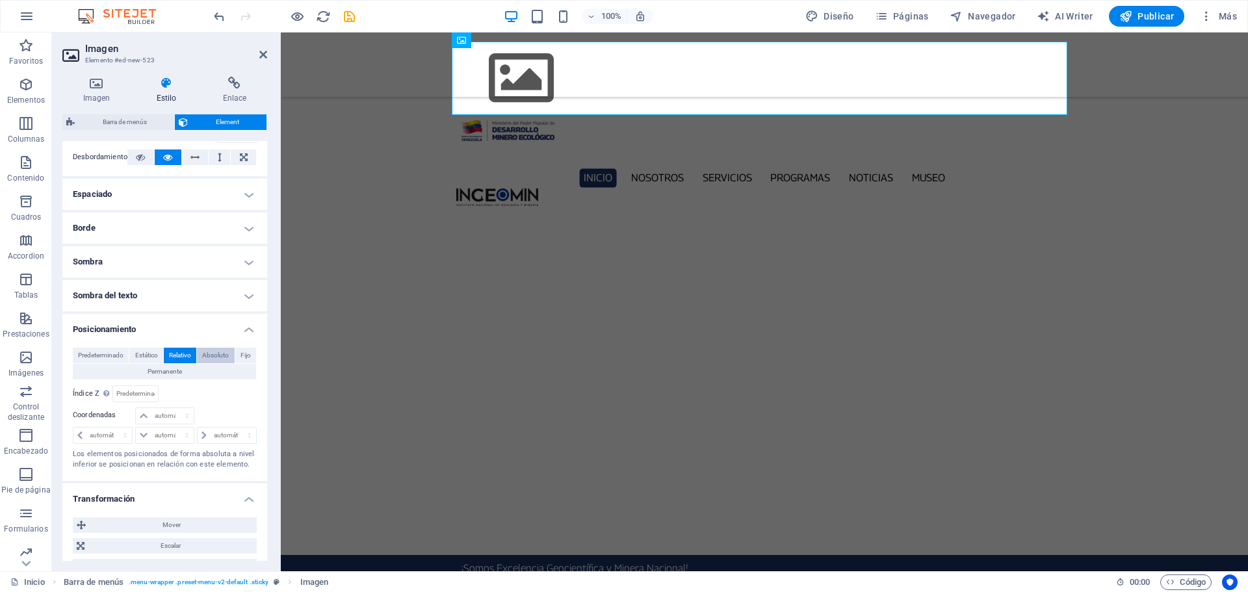
click at [214, 359] on span "Absoluto" at bounding box center [215, 356] width 27 height 16
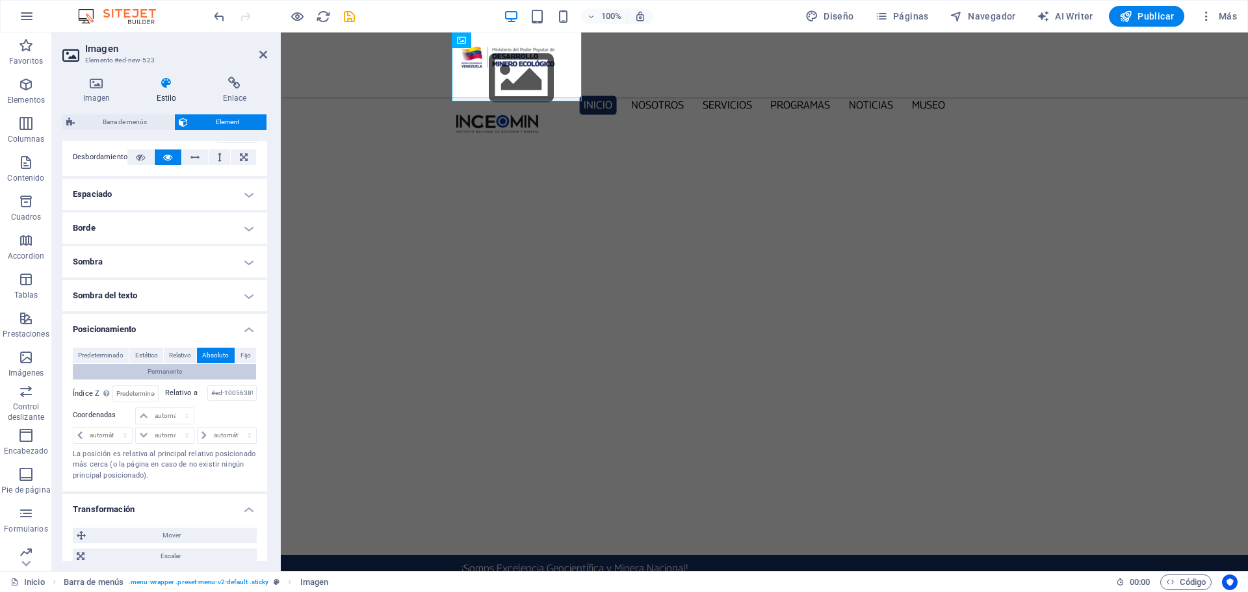
click at [175, 370] on span "Permanente" at bounding box center [165, 372] width 34 height 16
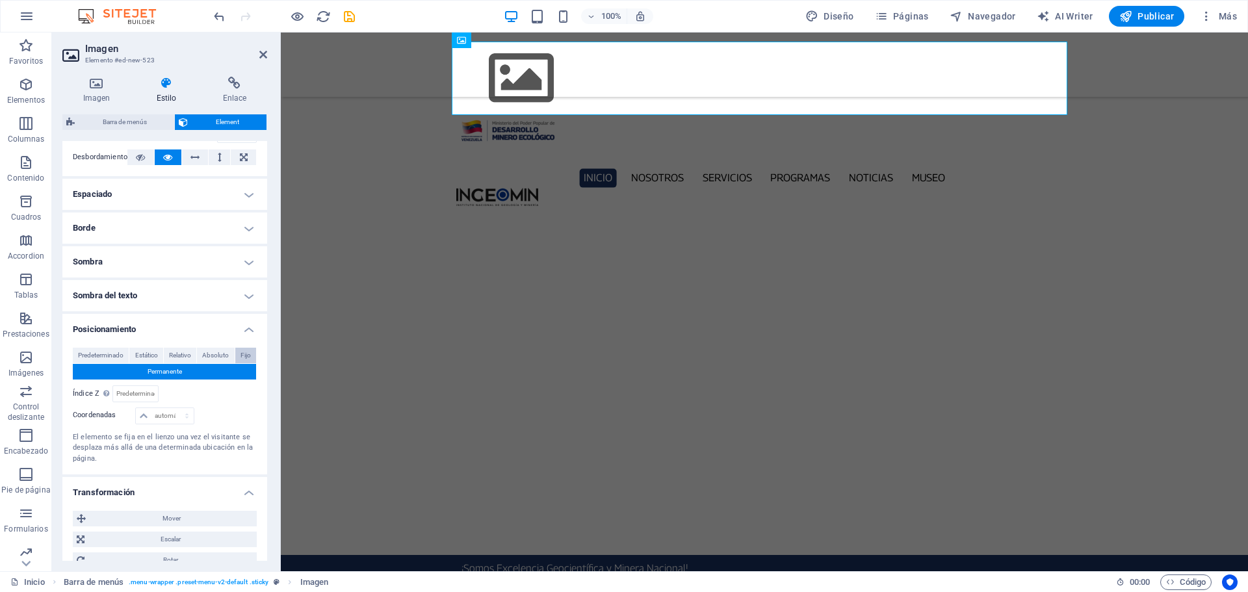
click at [246, 359] on span "Fijo" at bounding box center [245, 356] width 10 height 16
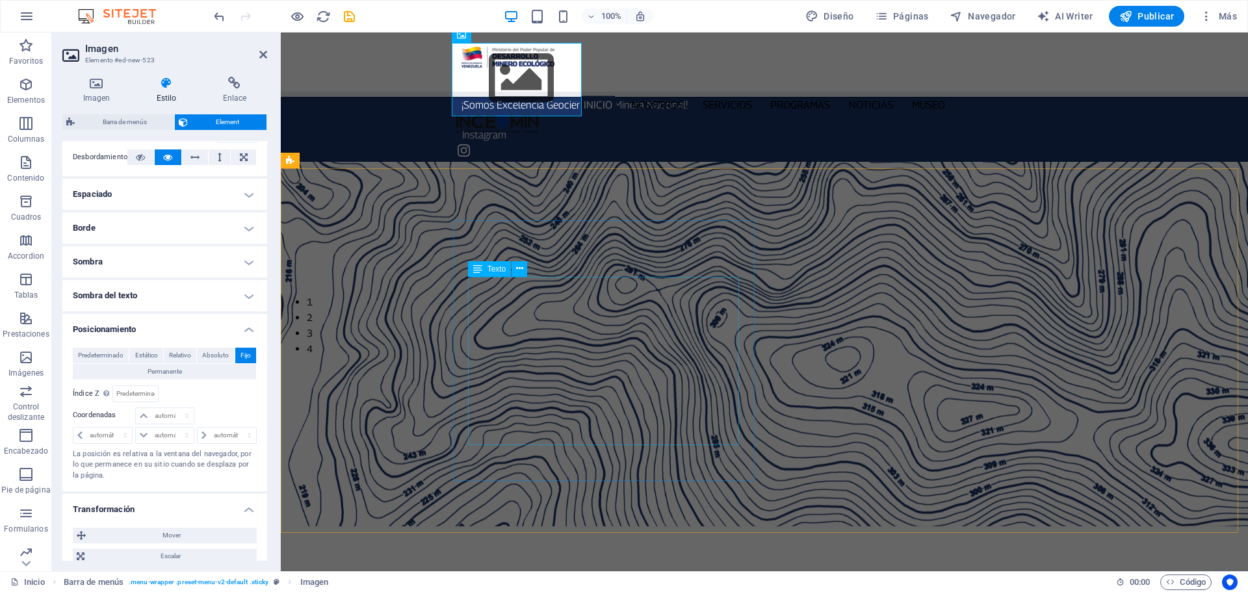
scroll to position [390, 0]
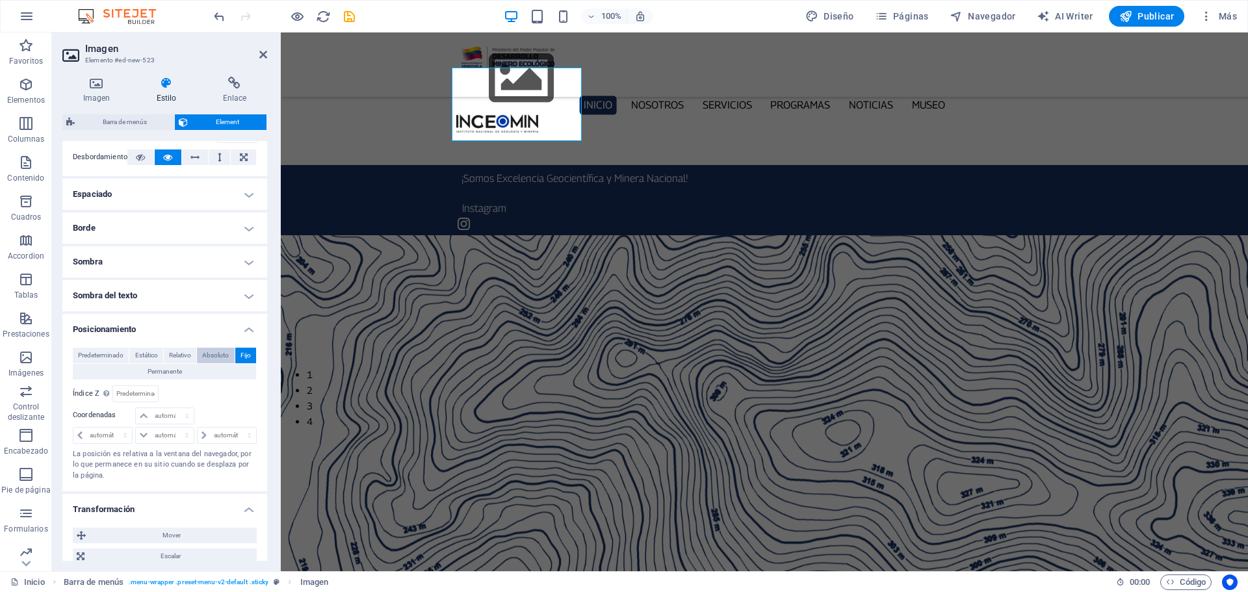
click at [217, 356] on span "Absoluto" at bounding box center [215, 356] width 27 height 16
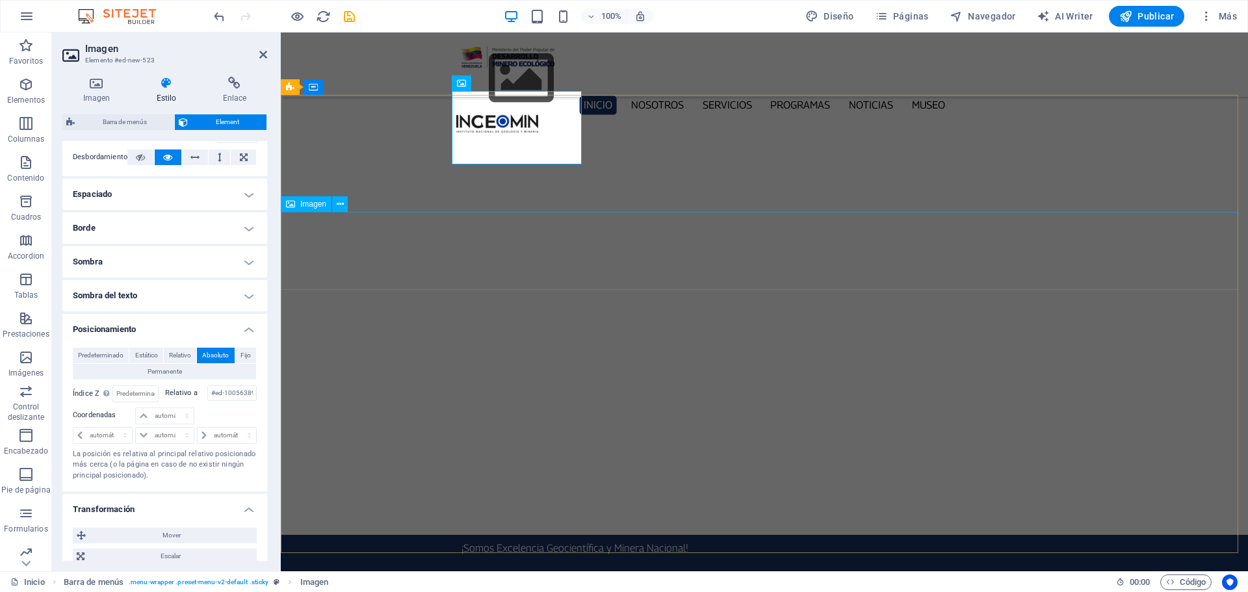
scroll to position [0, 0]
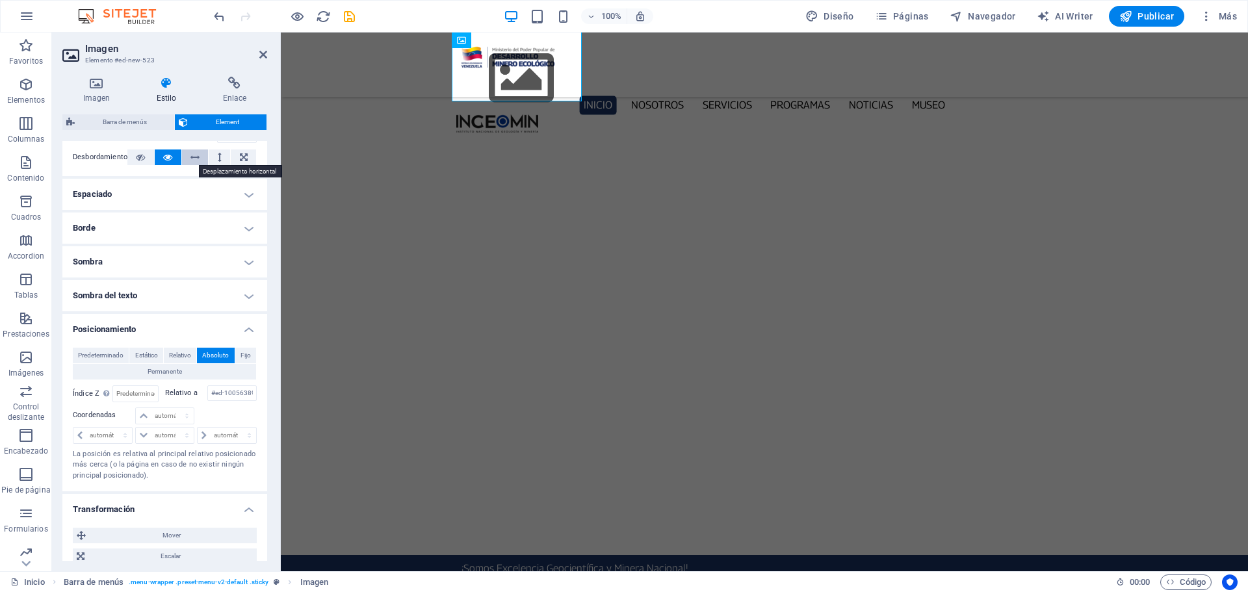
click at [192, 161] on icon at bounding box center [194, 157] width 9 height 16
click at [164, 159] on icon at bounding box center [167, 157] width 9 height 16
click at [137, 158] on icon at bounding box center [140, 157] width 9 height 16
click at [240, 155] on icon at bounding box center [244, 157] width 8 height 16
click at [144, 159] on icon at bounding box center [140, 157] width 9 height 16
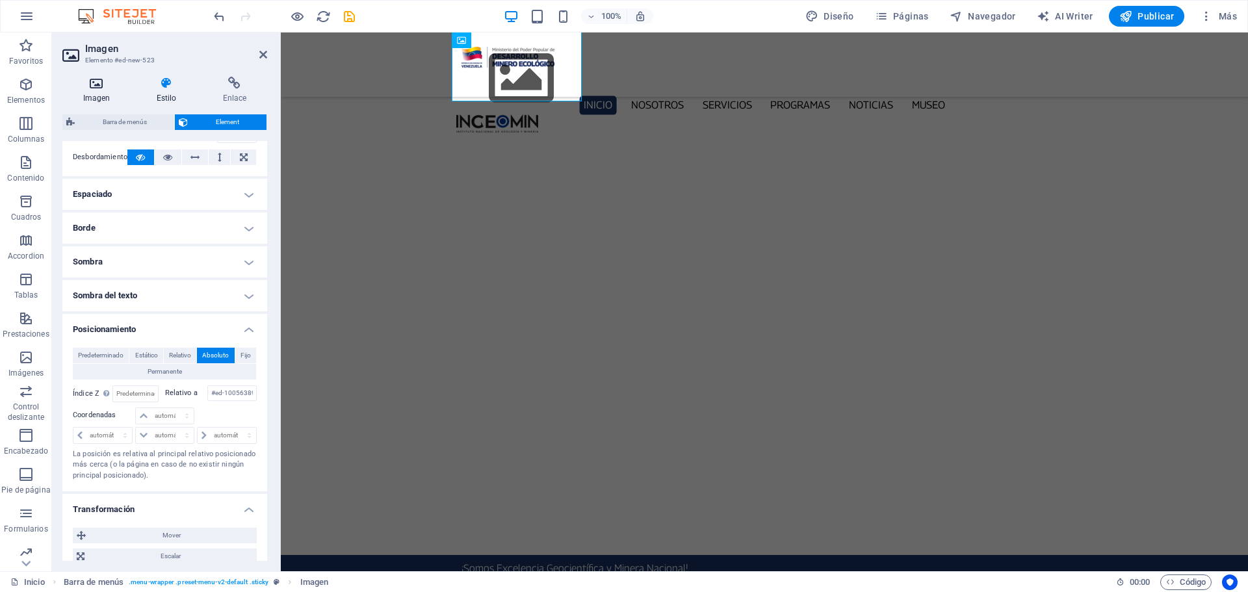
click at [93, 85] on icon at bounding box center [96, 83] width 68 height 13
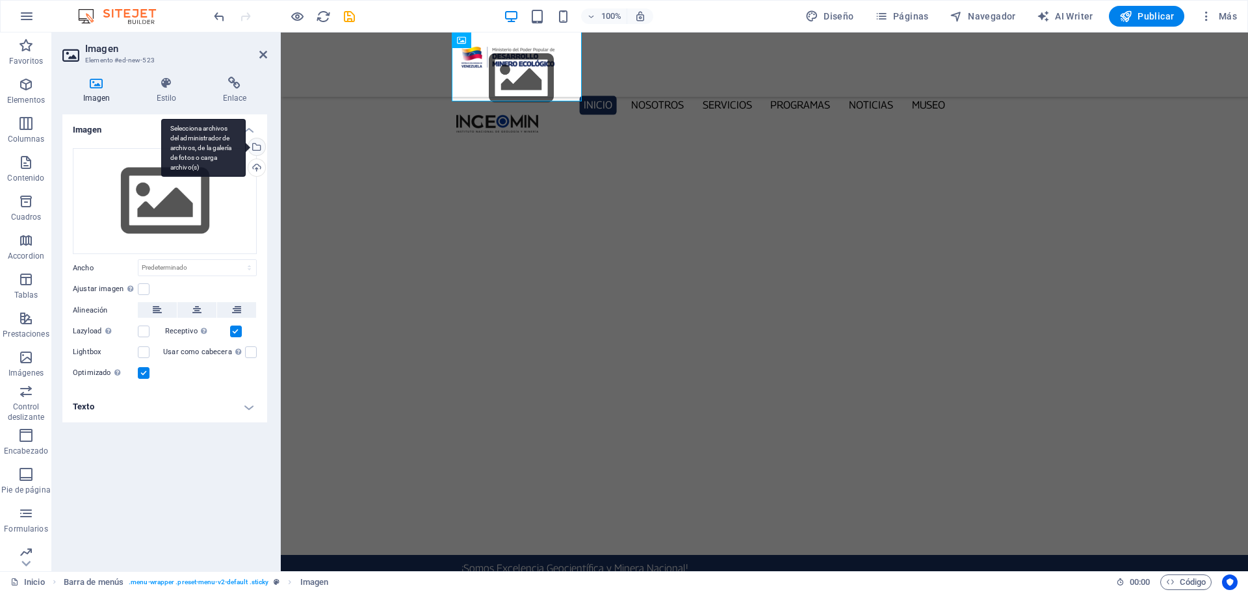
click at [259, 144] on div "Selecciona archivos del administrador de archivos, de la galería de fotos o car…" at bounding box center [255, 147] width 19 height 19
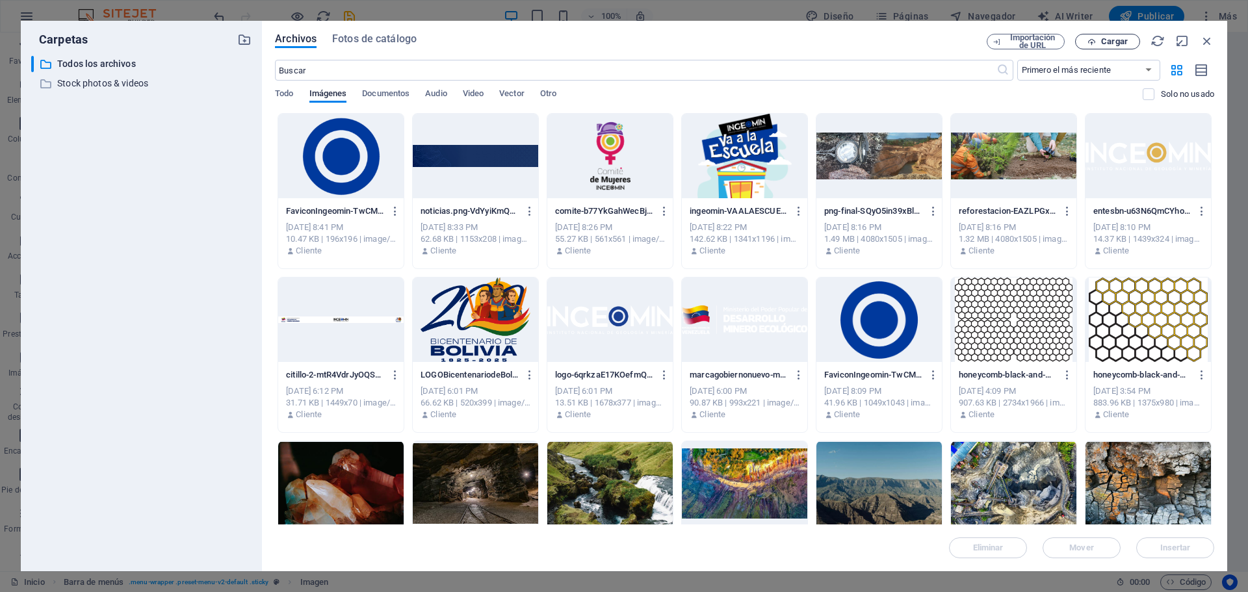
click at [1110, 45] on button "Cargar" at bounding box center [1107, 42] width 65 height 16
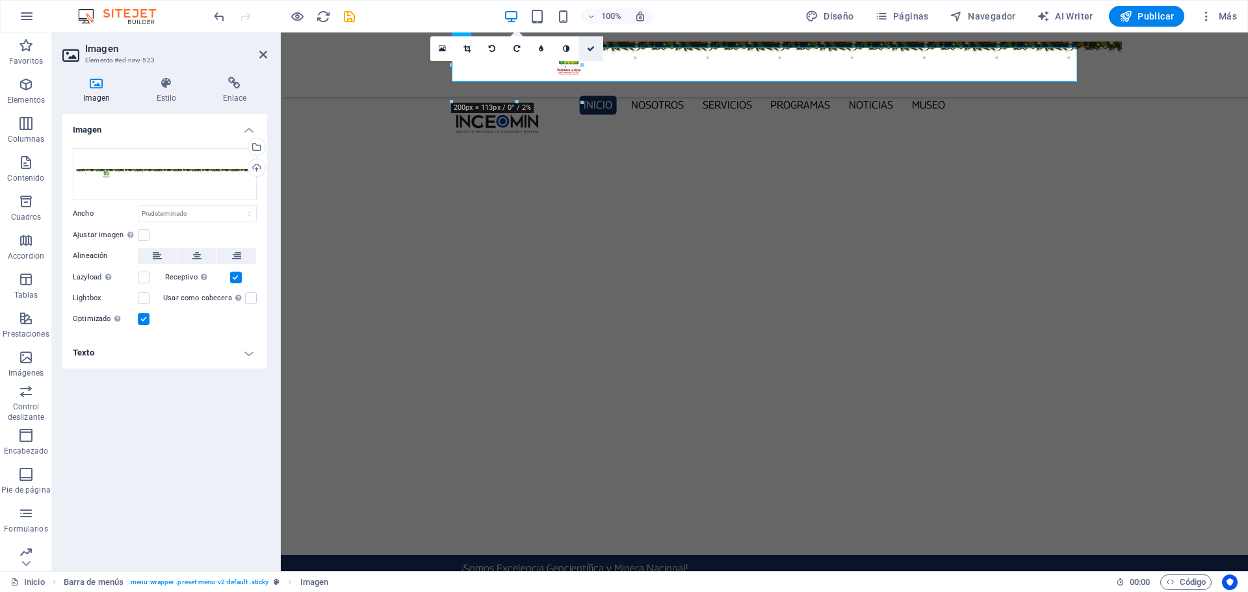
click at [592, 47] on icon at bounding box center [591, 49] width 8 height 8
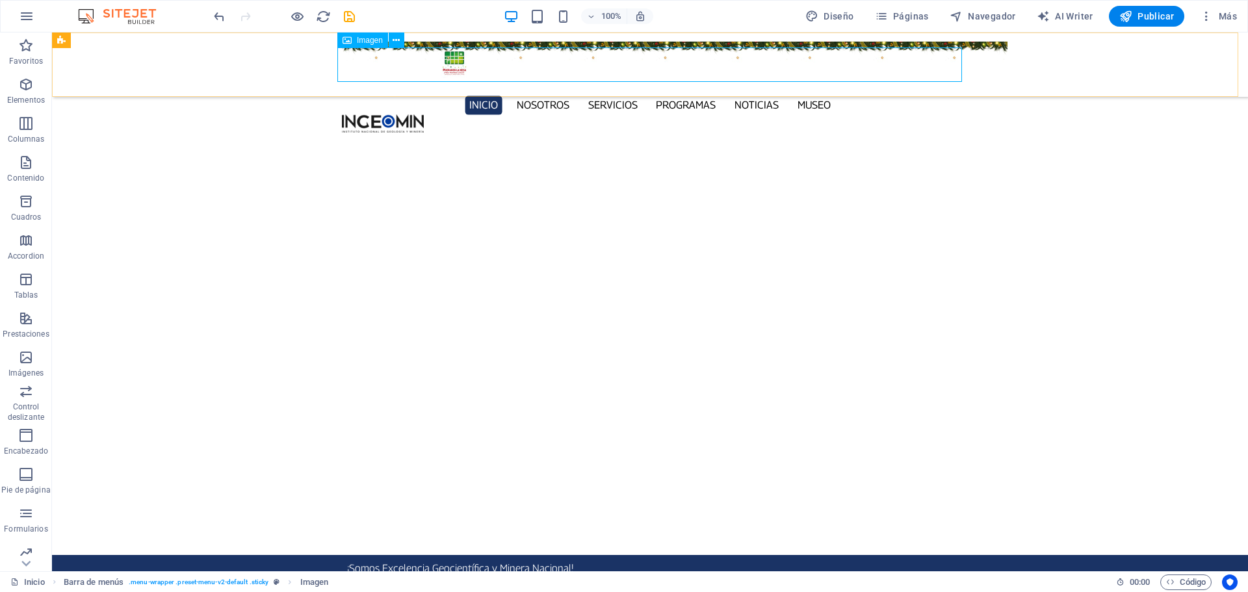
click at [344, 57] on figure at bounding box center [675, 60] width 666 height 36
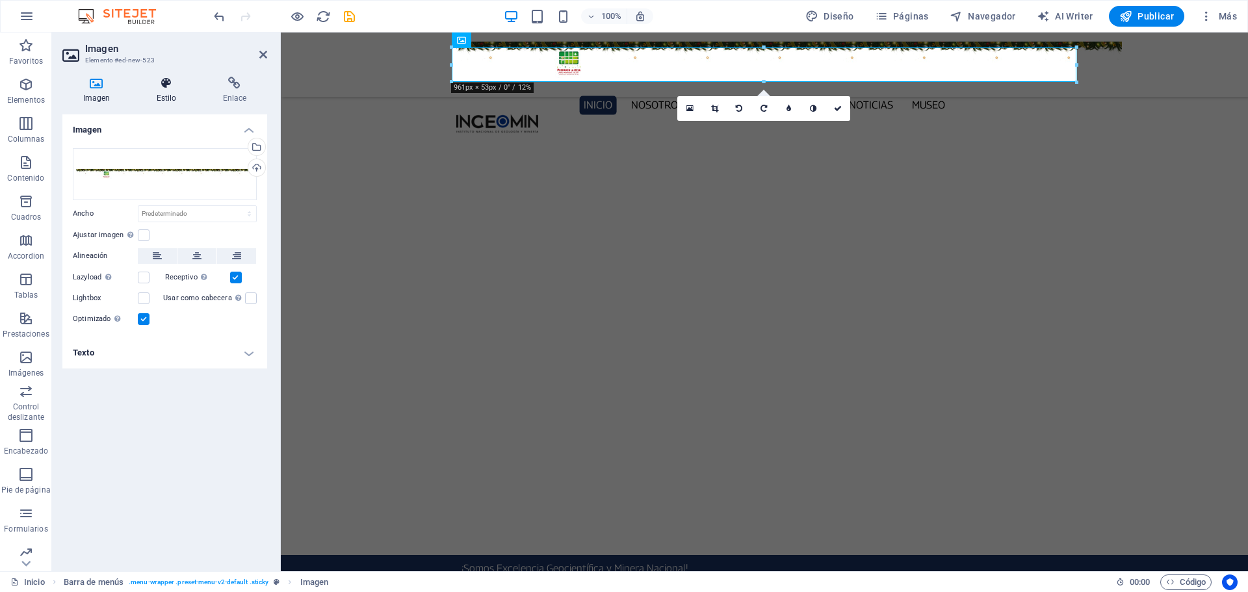
click at [166, 89] on icon at bounding box center [166, 83] width 61 height 13
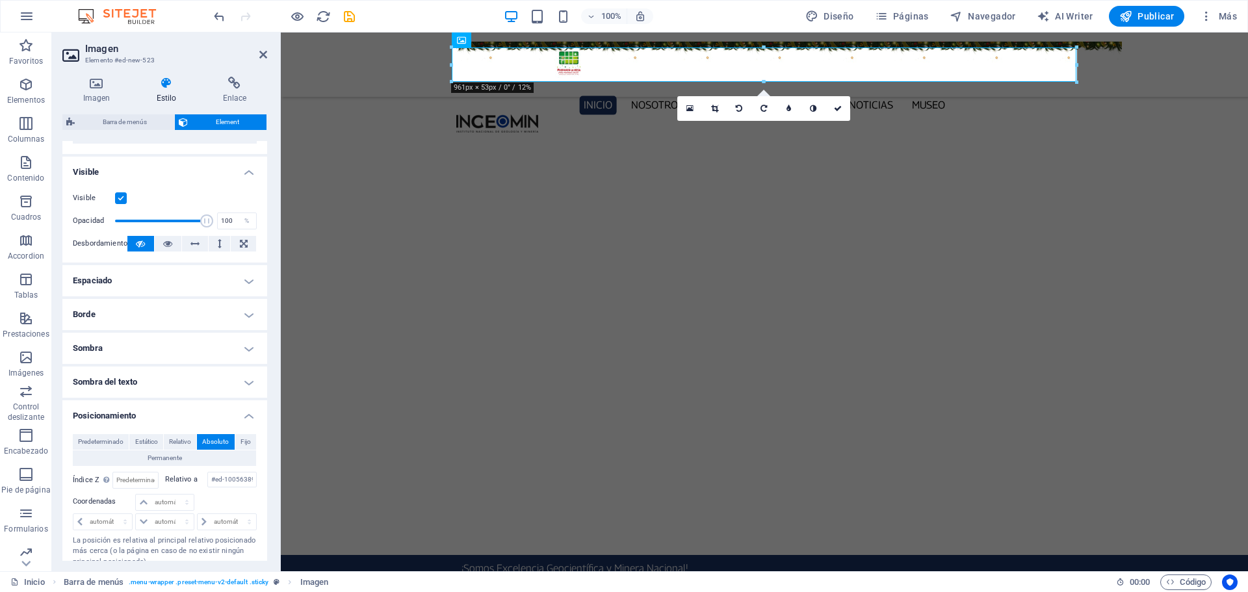
scroll to position [325, 0]
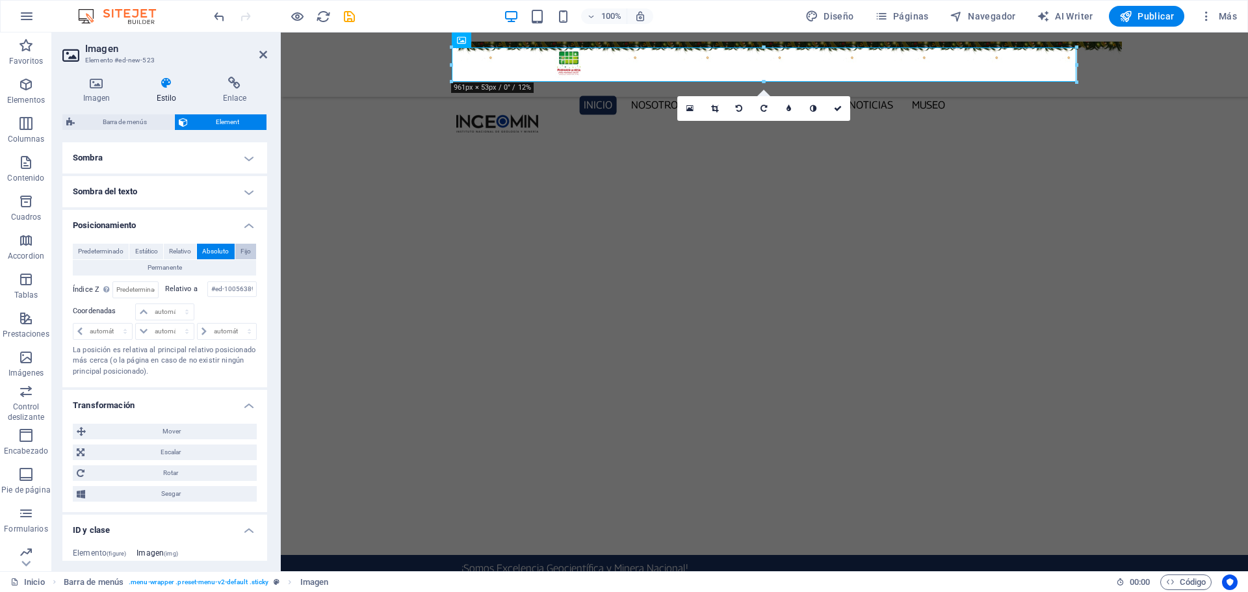
click at [242, 250] on span "Fijo" at bounding box center [245, 252] width 10 height 16
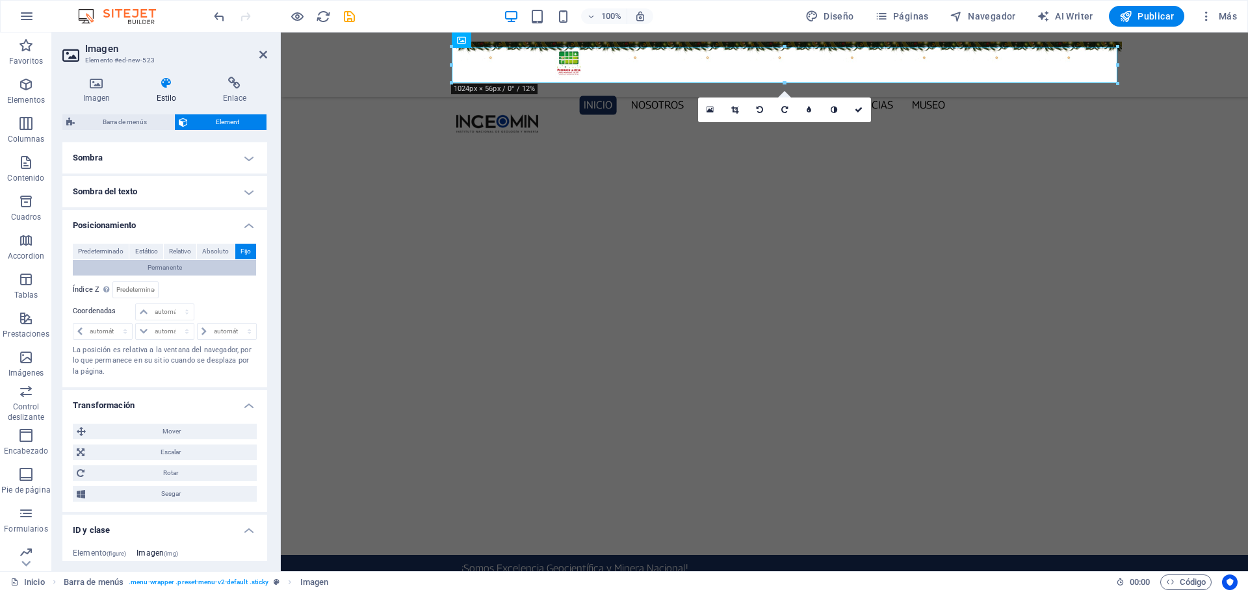
click at [167, 262] on span "Permanente" at bounding box center [165, 268] width 34 height 16
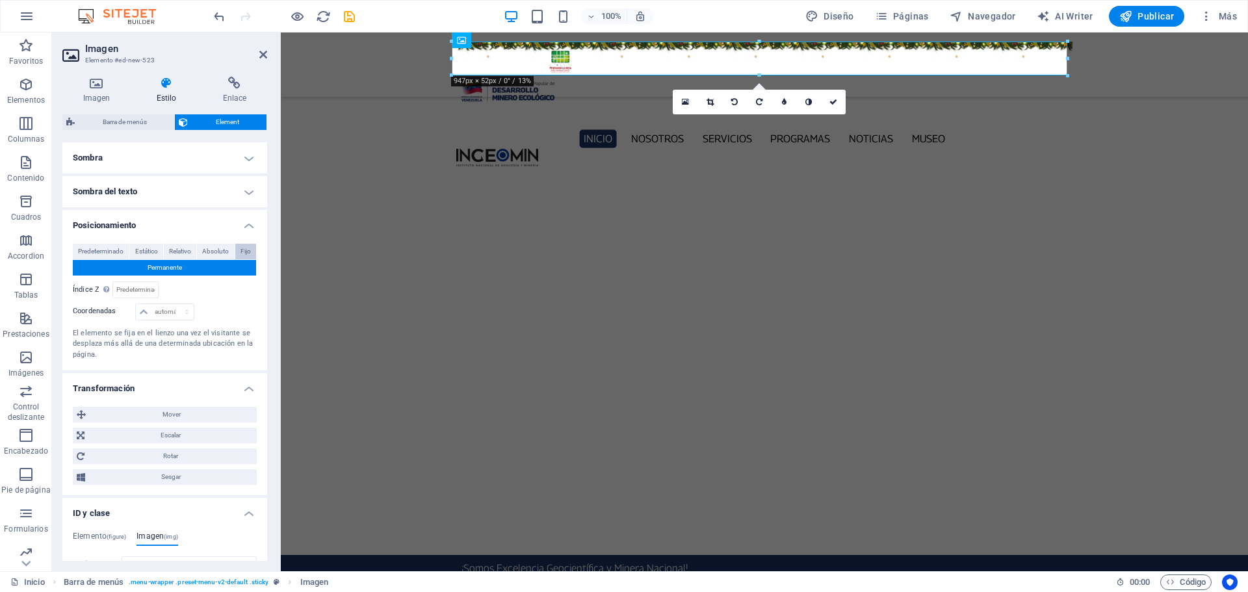
click at [244, 252] on span "Fijo" at bounding box center [245, 252] width 10 height 16
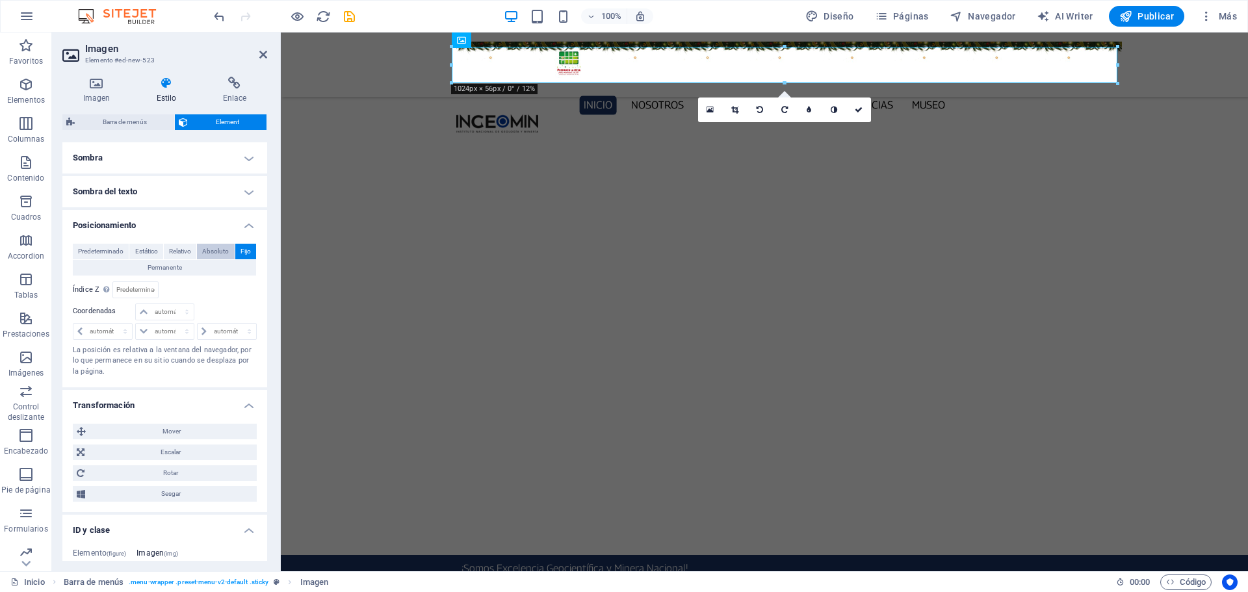
click at [214, 252] on span "Absoluto" at bounding box center [215, 252] width 27 height 16
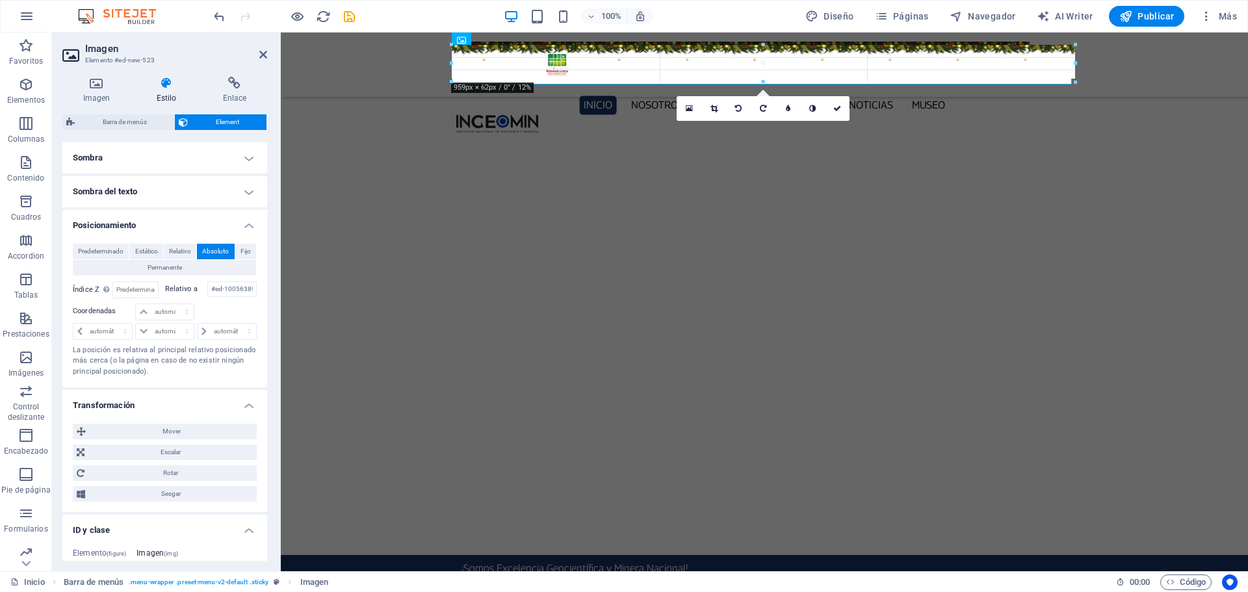
drag, startPoint x: 450, startPoint y: 63, endPoint x: 502, endPoint y: 58, distance: 51.6
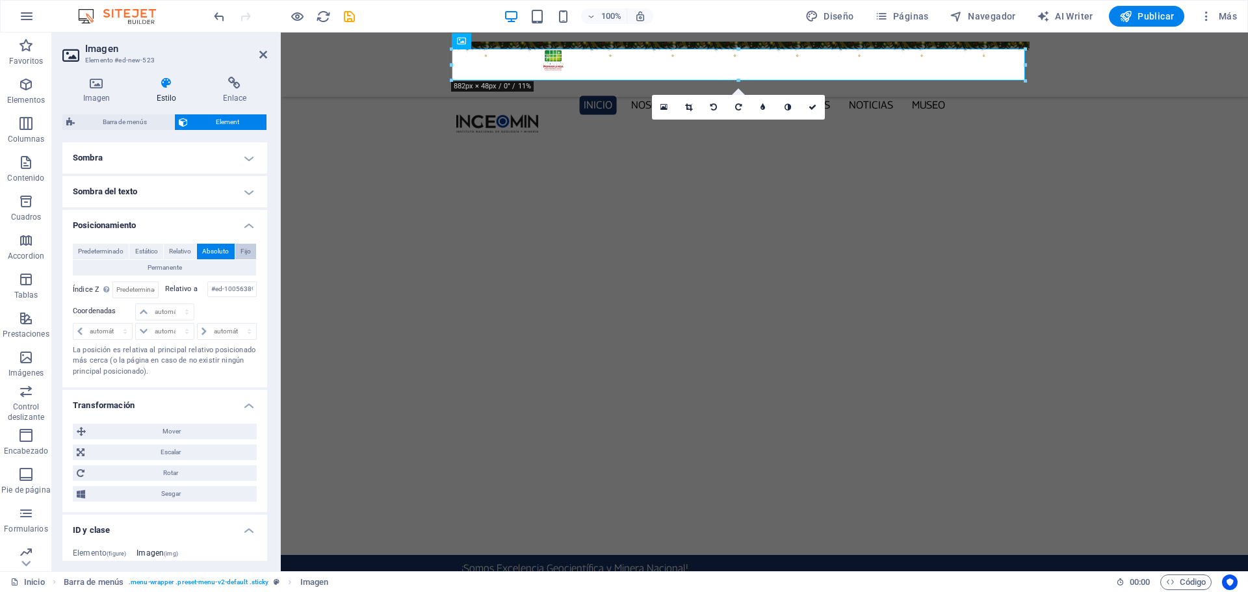
click at [240, 250] on span "Fijo" at bounding box center [245, 252] width 10 height 16
click at [222, 248] on span "Absoluto" at bounding box center [215, 252] width 27 height 16
click at [95, 248] on span "Predeterminado" at bounding box center [100, 252] width 45 height 16
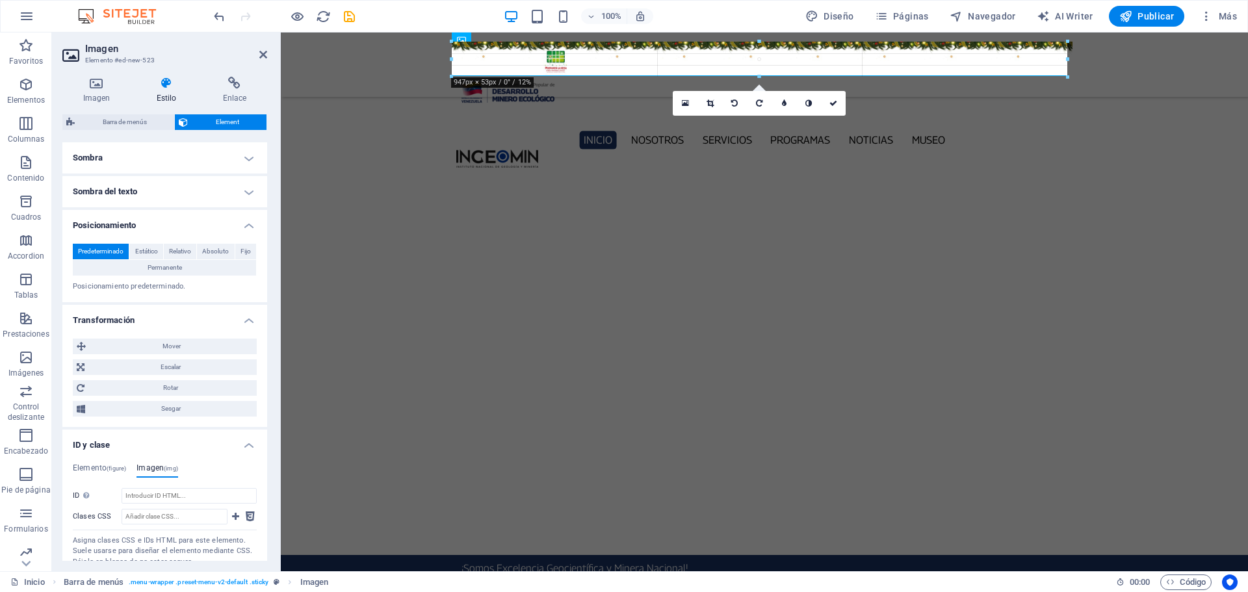
drag, startPoint x: 1024, startPoint y: 58, endPoint x: 1076, endPoint y: 56, distance: 52.1
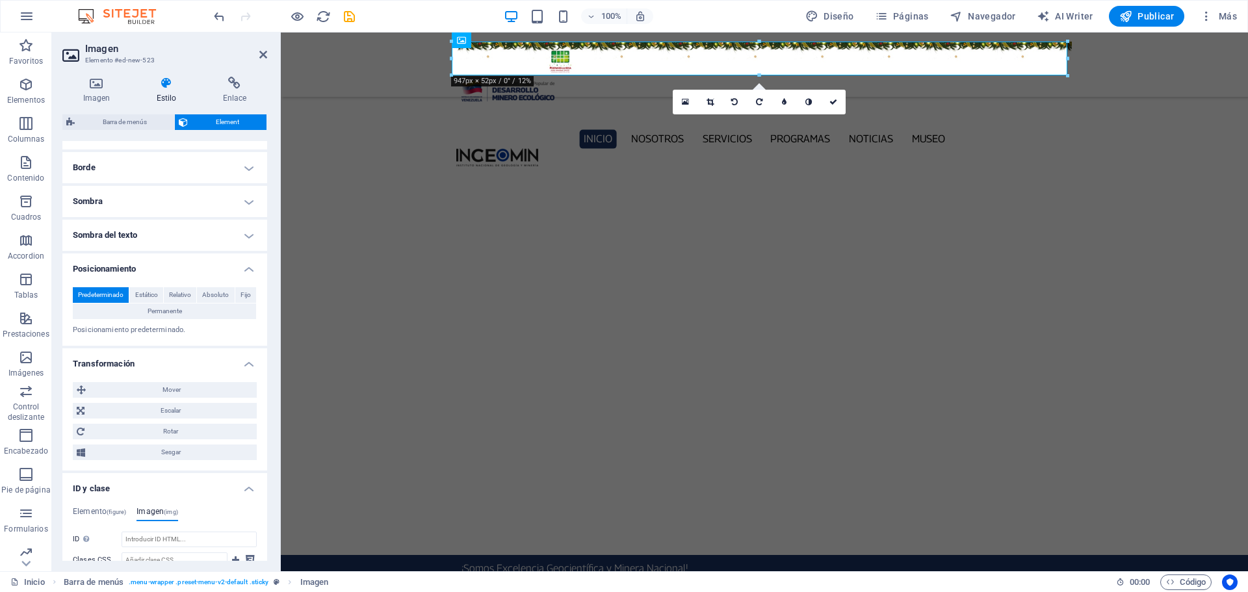
scroll to position [260, 0]
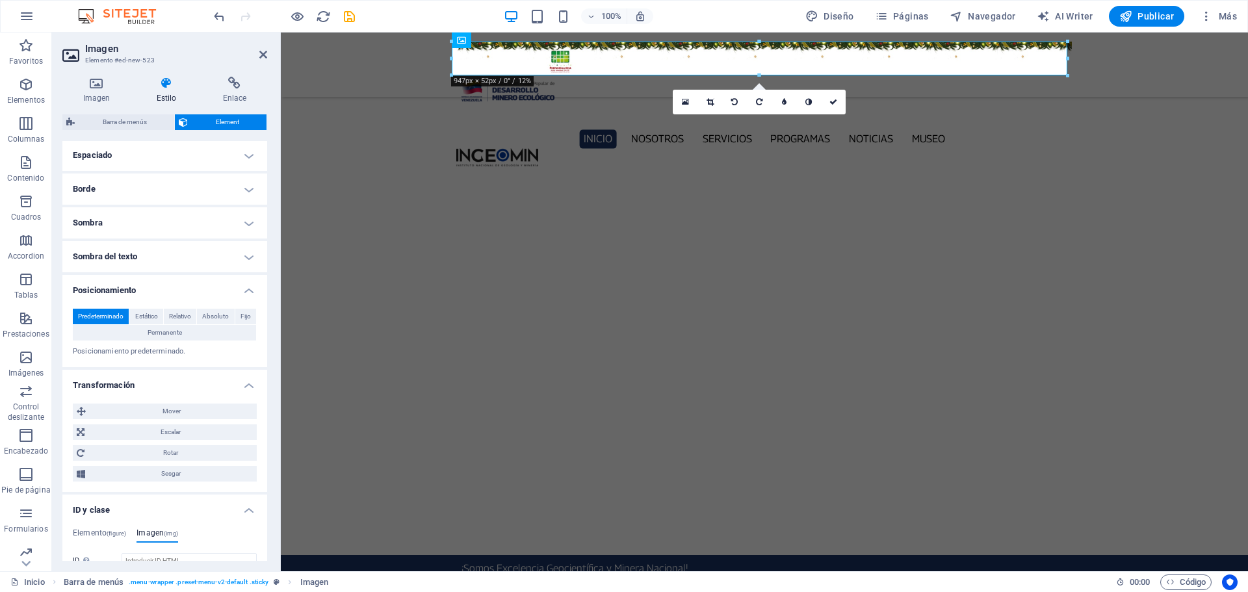
click at [247, 253] on h4 "Sombra del texto" at bounding box center [164, 256] width 205 height 31
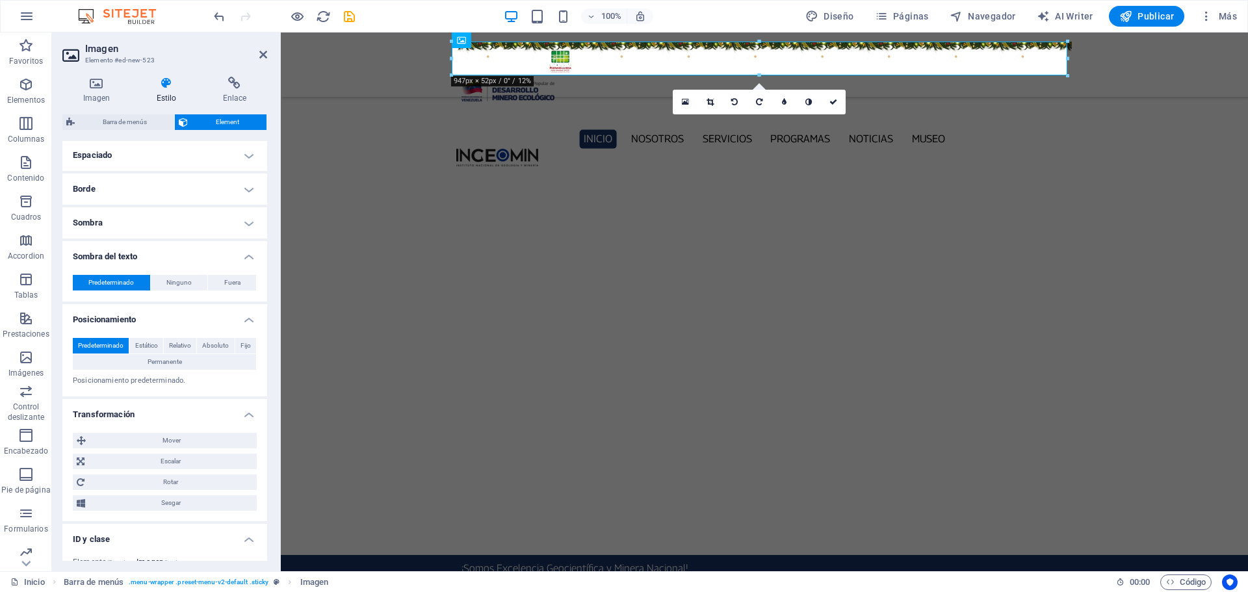
click at [246, 222] on h4 "Sombra" at bounding box center [164, 222] width 205 height 31
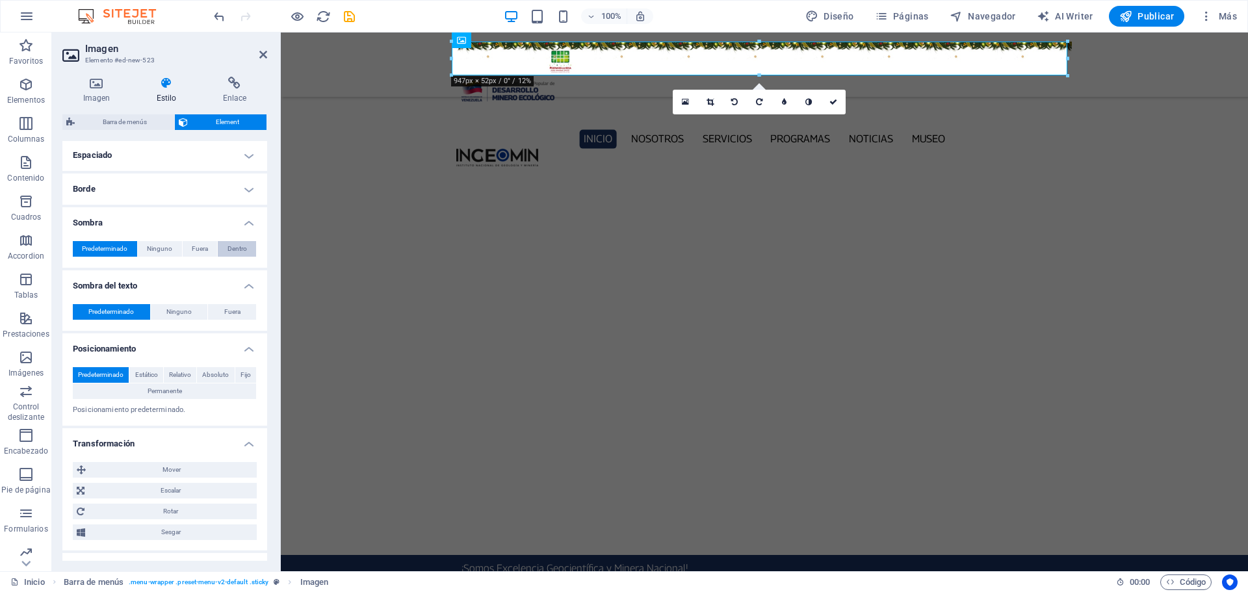
click at [240, 248] on span "Dentro" at bounding box center [236, 249] width 19 height 16
type input "2"
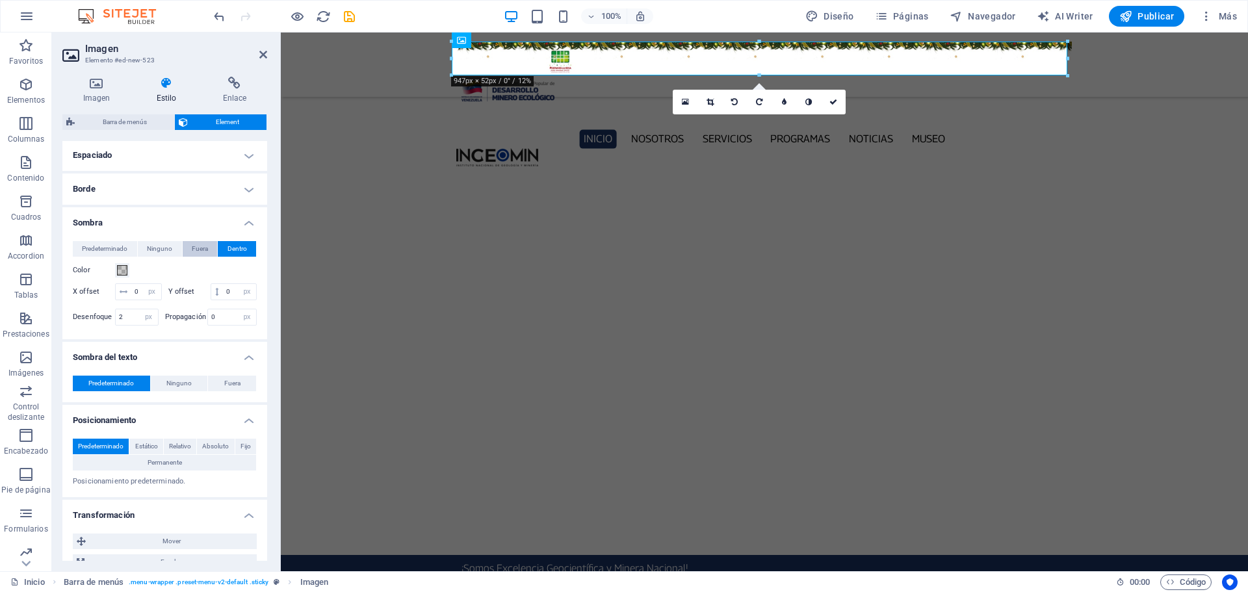
click at [205, 248] on span "Fuera" at bounding box center [200, 249] width 16 height 16
click at [160, 252] on span "Ninguno" at bounding box center [159, 249] width 25 height 16
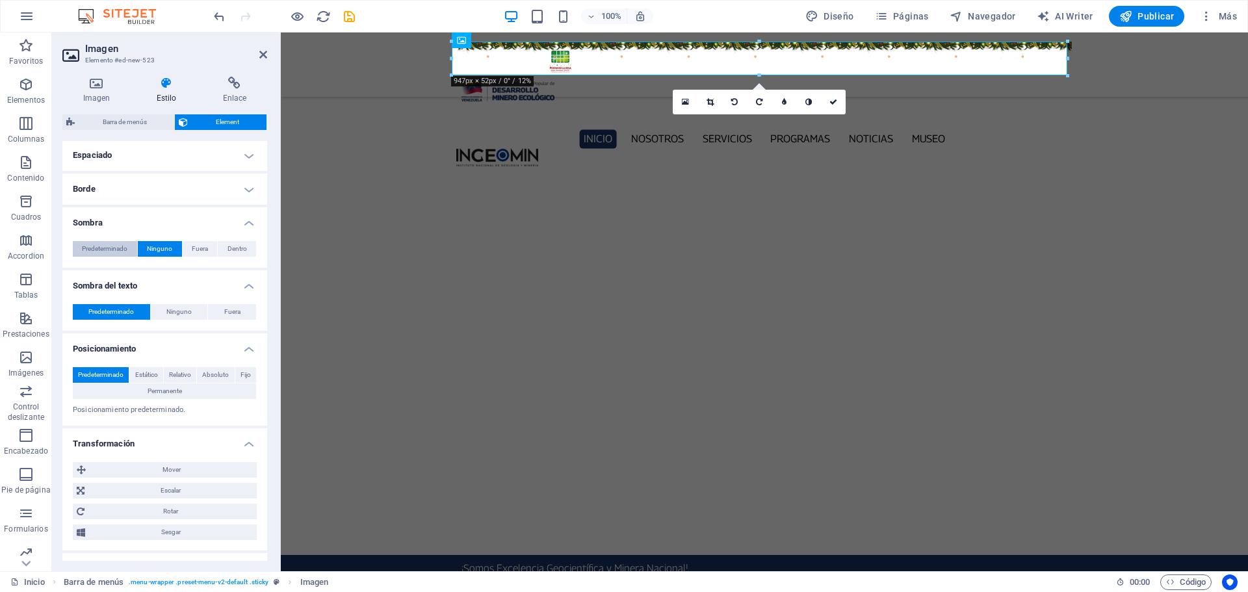
click at [96, 251] on span "Predeterminado" at bounding box center [104, 249] width 45 height 16
click at [227, 313] on span "Fuera" at bounding box center [232, 312] width 16 height 16
type input "2"
type input "4"
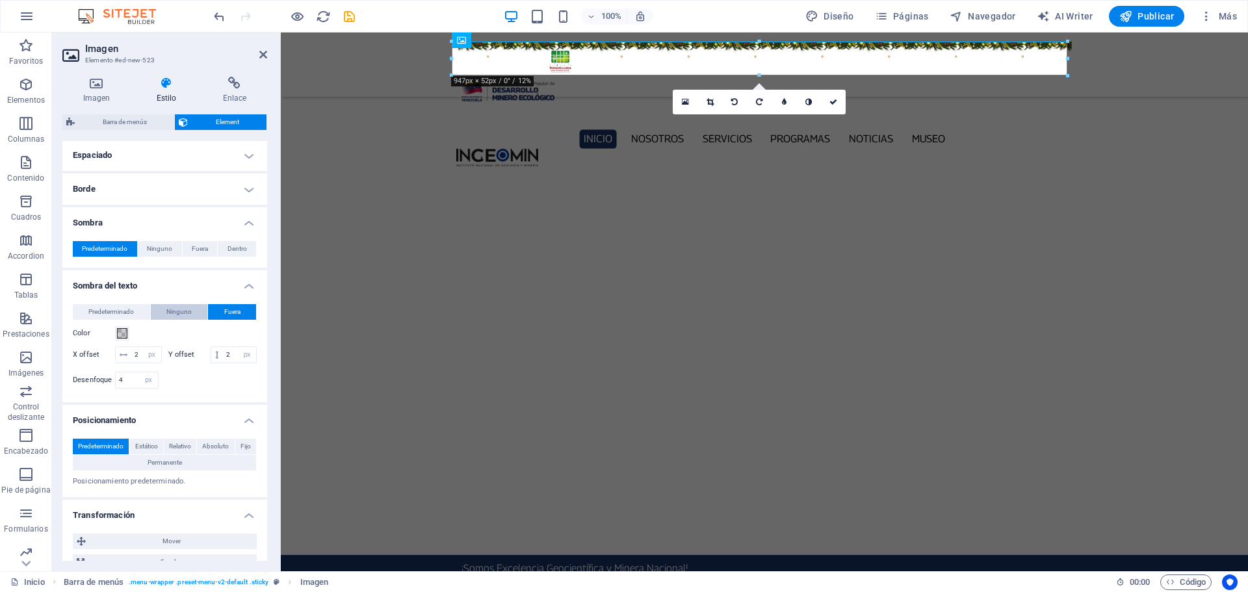
click at [180, 309] on span "Ninguno" at bounding box center [178, 312] width 25 height 16
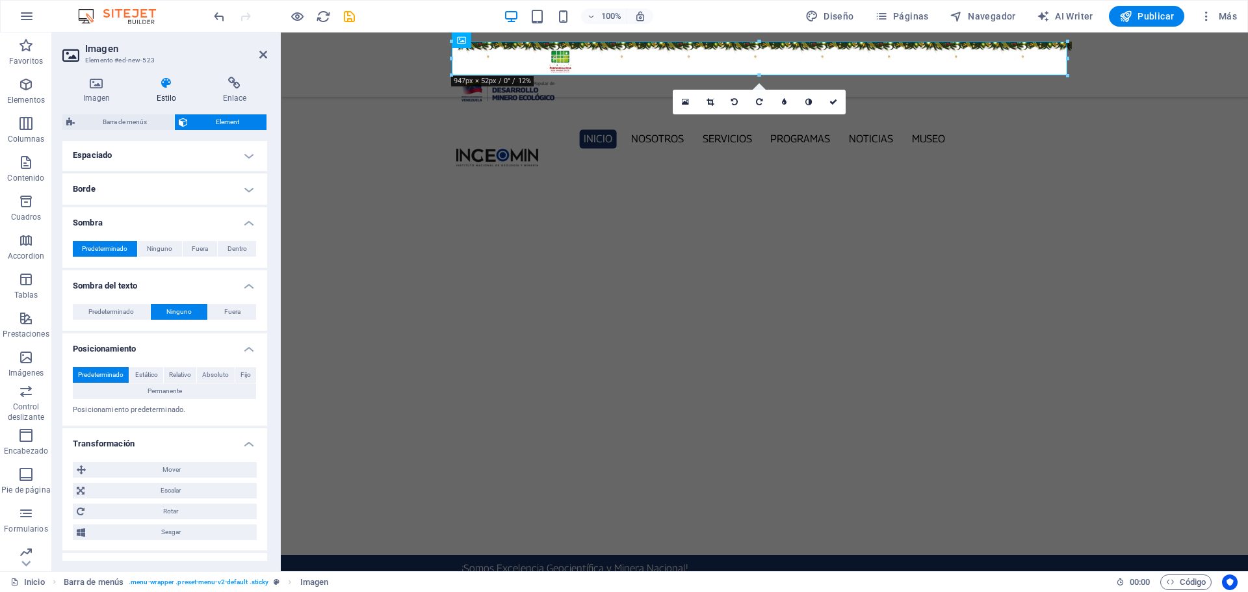
drag, startPoint x: 111, startPoint y: 308, endPoint x: 116, endPoint y: 297, distance: 12.2
click at [112, 307] on span "Predeterminado" at bounding box center [110, 312] width 45 height 16
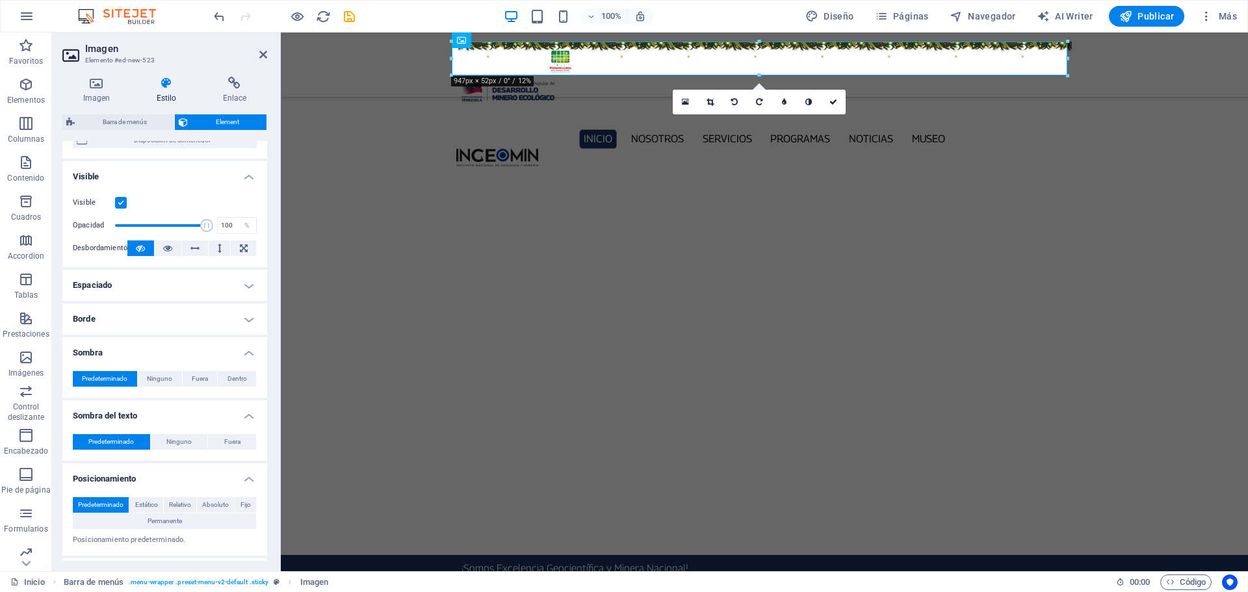
click at [248, 326] on h4 "Borde" at bounding box center [164, 319] width 205 height 31
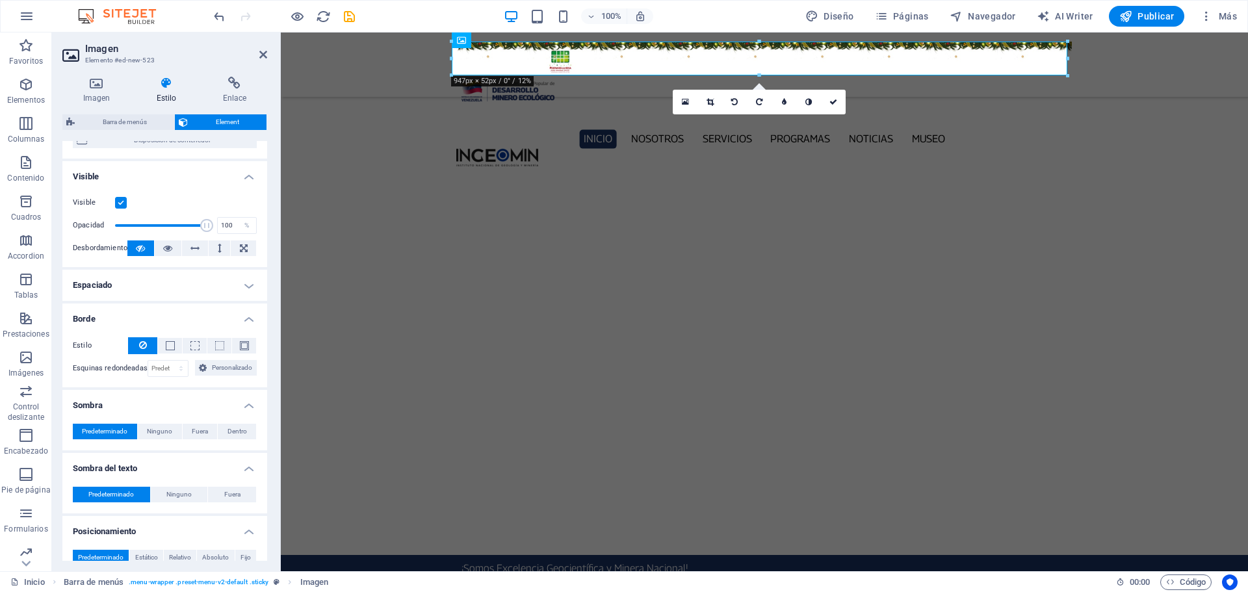
click at [244, 279] on h4 "Espaciado" at bounding box center [164, 285] width 205 height 31
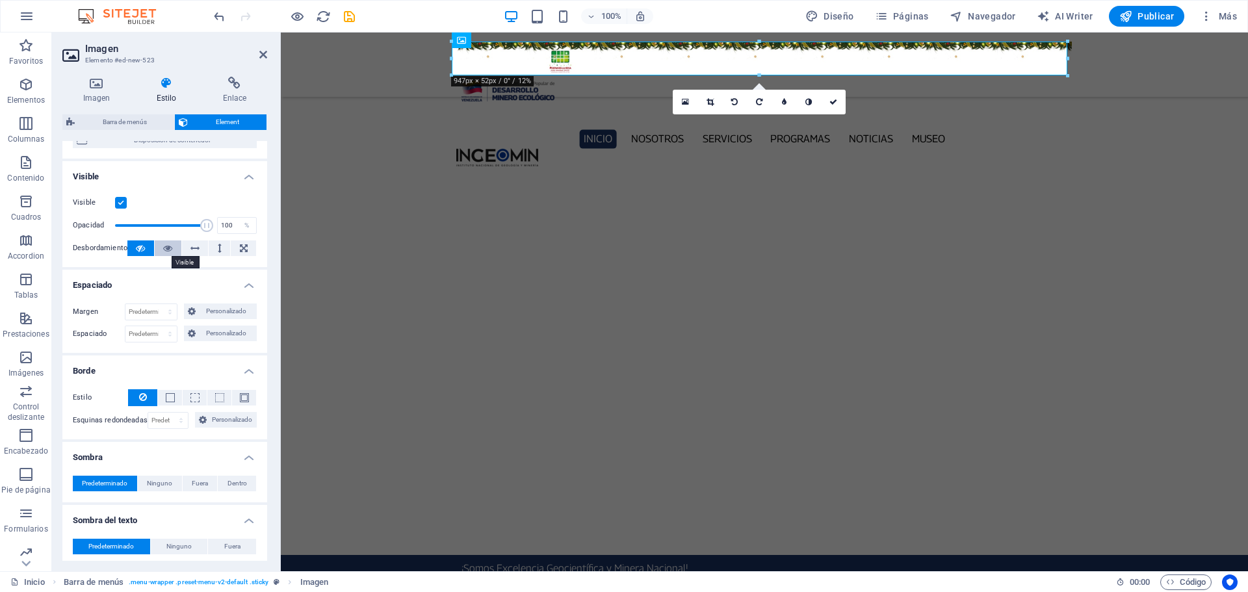
click at [163, 248] on icon at bounding box center [167, 248] width 9 height 16
click at [242, 248] on icon at bounding box center [244, 248] width 8 height 16
click at [225, 246] on button at bounding box center [219, 248] width 21 height 16
click at [194, 246] on icon at bounding box center [194, 248] width 9 height 16
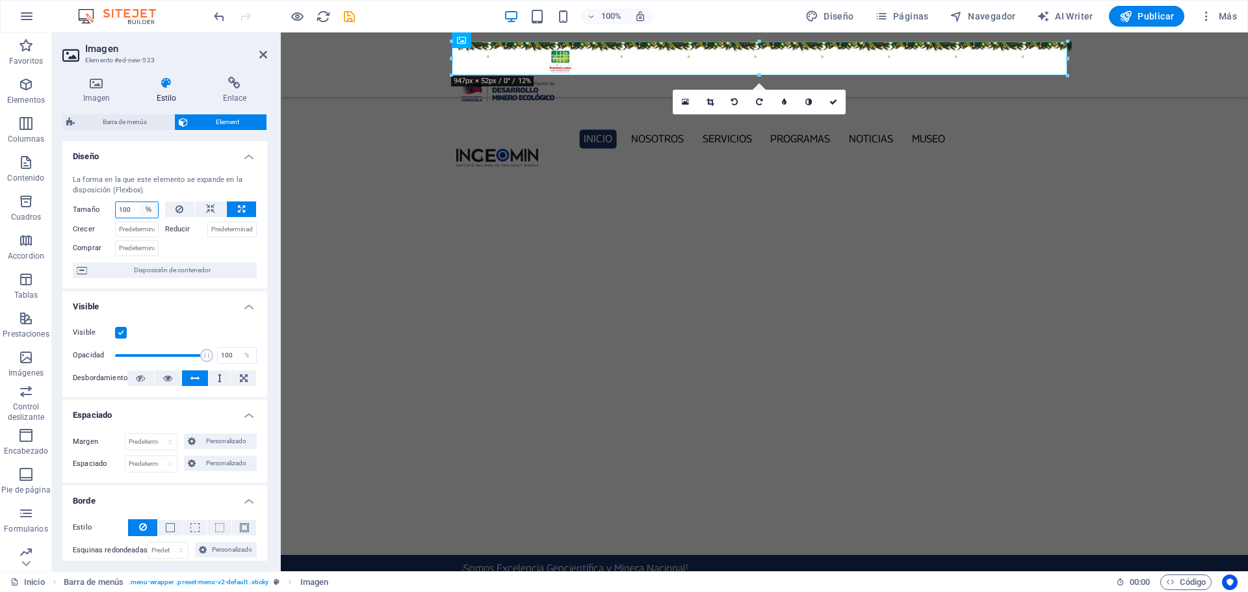
click at [148, 210] on select "Predeterminado automático px % 1/1 1/2 1/3 1/4 1/5 1/6 1/7 1/8 1/9 1/10" at bounding box center [149, 210] width 18 height 16
select select "803gdsc95c8"
click at [140, 202] on select "Predeterminado automático px % 1/1 1/2 1/3 1/4 1/5 1/6 1/7 1/8 1/9 1/10" at bounding box center [149, 210] width 18 height 16
select select "DISABLED_OPTION_VALUE"
click at [206, 213] on icon at bounding box center [210, 209] width 9 height 16
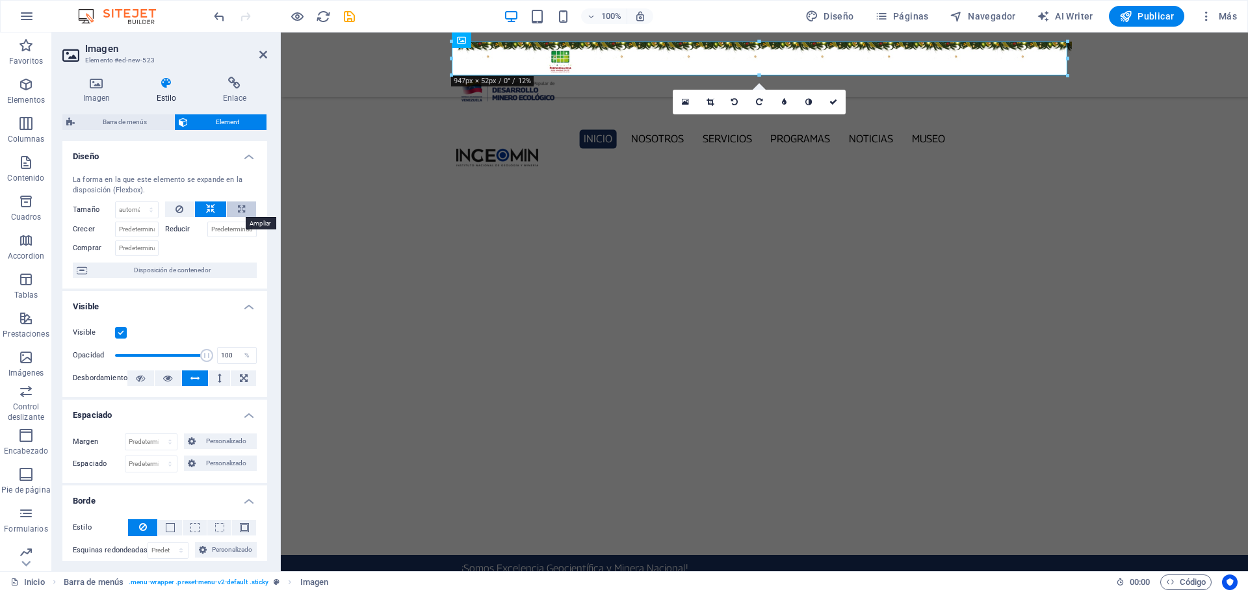
click at [244, 209] on button at bounding box center [241, 209] width 29 height 16
type input "100"
select select "%"
click at [95, 93] on h4 "Imagen" at bounding box center [98, 90] width 73 height 27
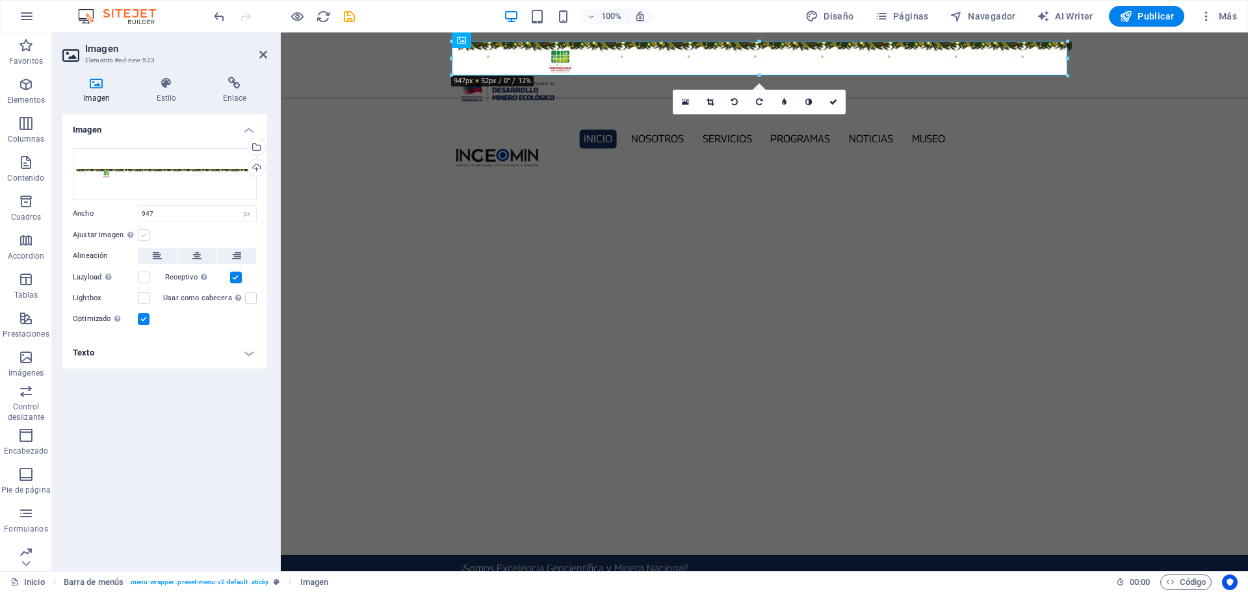
click at [144, 234] on label at bounding box center [144, 235] width 12 height 12
click at [0, 0] on input "Ajustar imagen Ajustar imagen automáticamente a un ancho y alto fijo" at bounding box center [0, 0] width 0 height 0
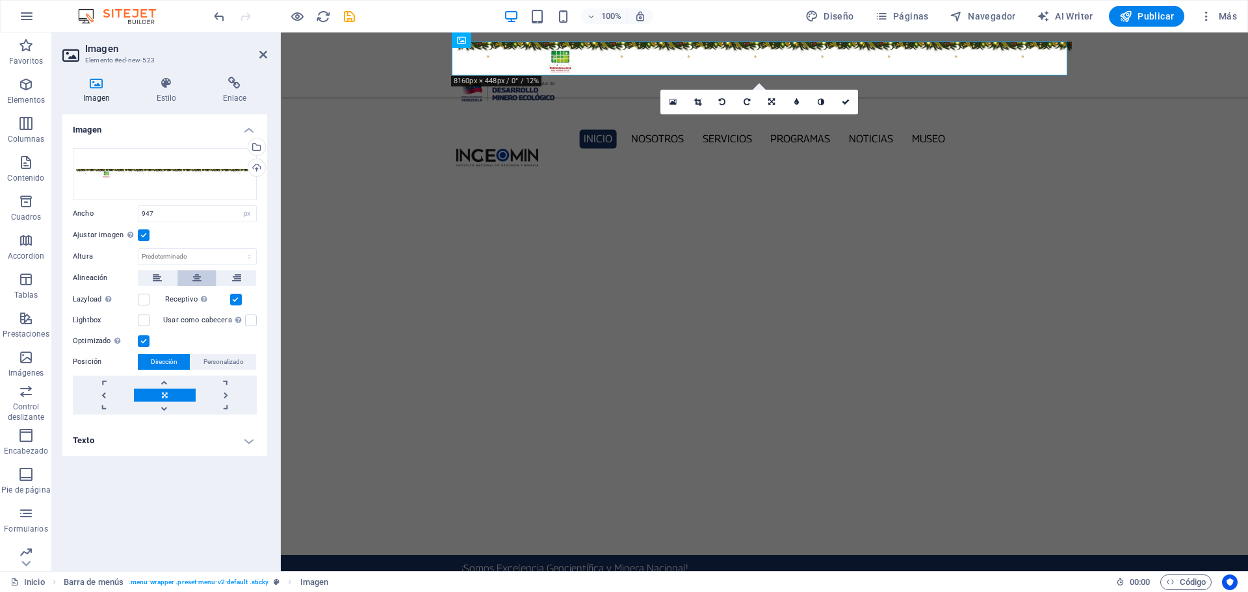
click at [200, 277] on icon at bounding box center [196, 278] width 9 height 16
click at [147, 302] on label at bounding box center [144, 300] width 12 height 12
click at [0, 0] on input "Lazyload La carga de imágenes tras la carga de la página mejora la velocidad de…" at bounding box center [0, 0] width 0 height 0
click at [142, 323] on label at bounding box center [144, 321] width 12 height 12
click at [0, 0] on input "Lightbox" at bounding box center [0, 0] width 0 height 0
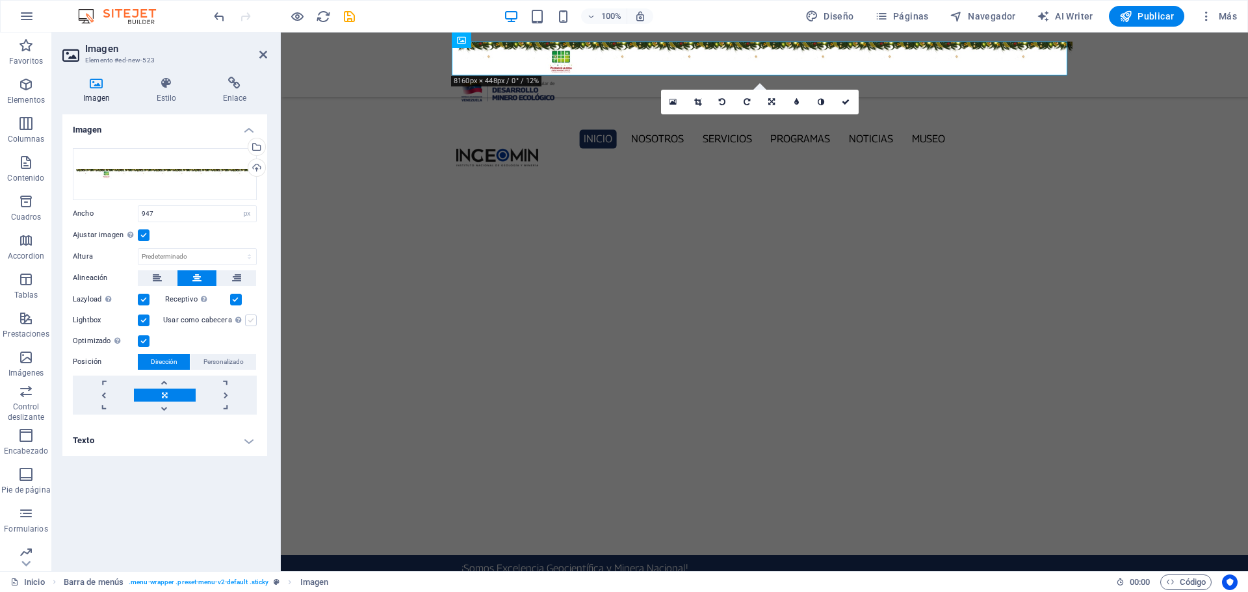
click at [253, 320] on label at bounding box center [251, 321] width 12 height 12
click at [0, 0] on input "Usar como cabecera La imagen se ajustará en una etiqueta de cabecera H1. Result…" at bounding box center [0, 0] width 0 height 0
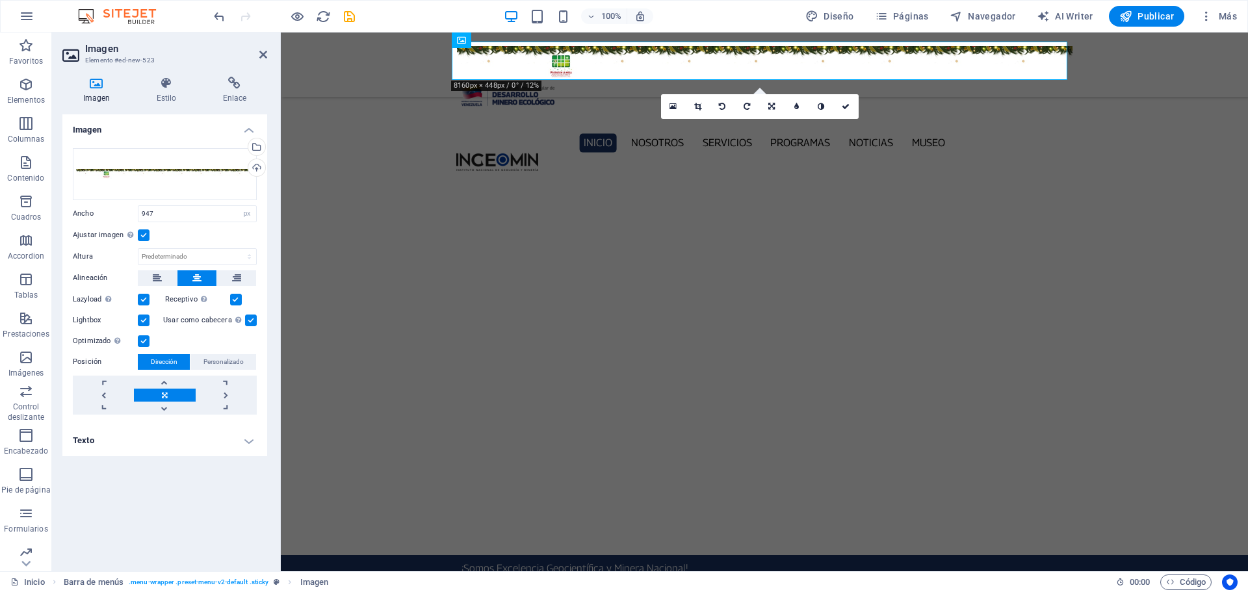
click at [250, 315] on label at bounding box center [251, 321] width 12 height 12
click at [0, 0] on input "Usar como cabecera La imagen se ajustará en una etiqueta de cabecera H1. Result…" at bounding box center [0, 0] width 0 height 0
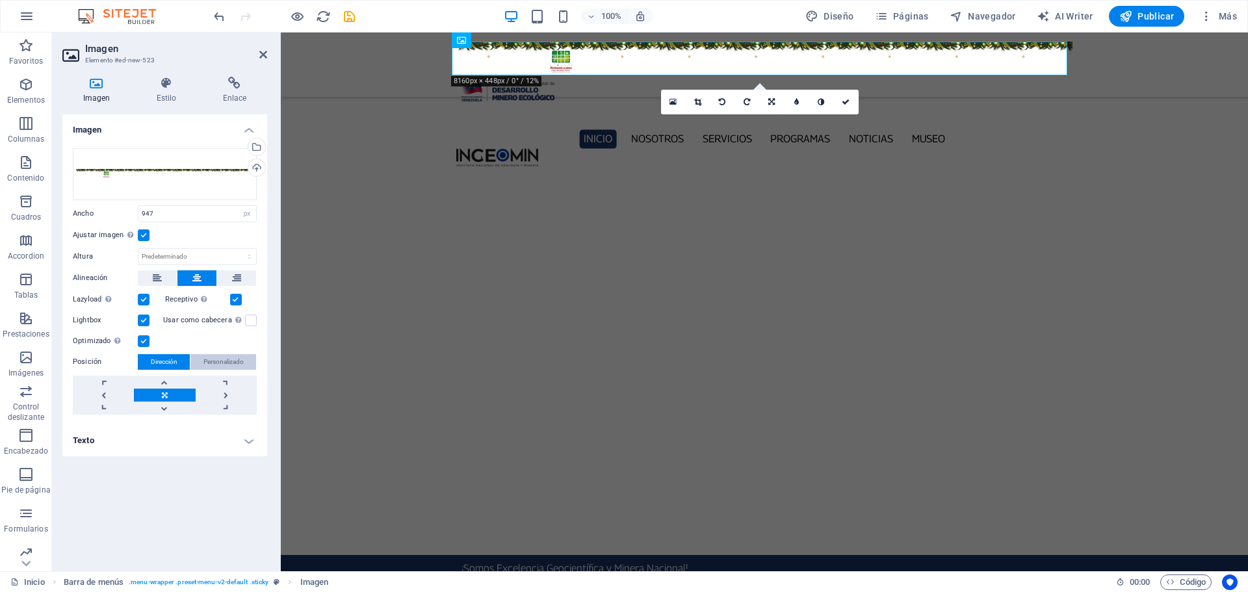
click at [236, 365] on span "Personalizado" at bounding box center [223, 362] width 40 height 16
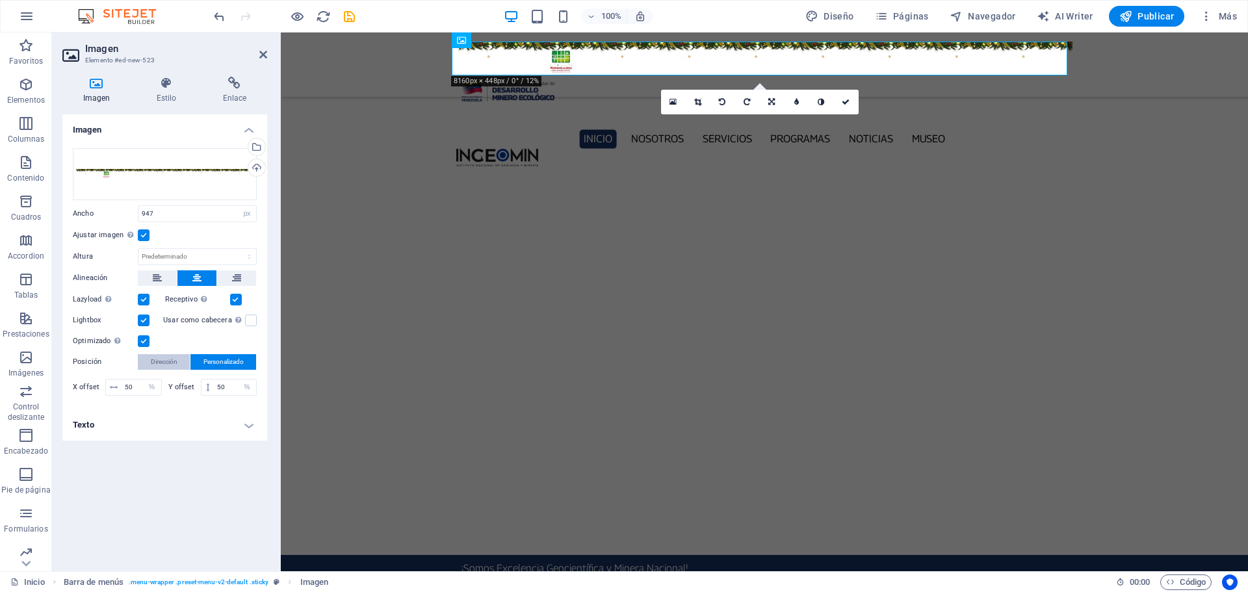
click at [166, 361] on span "Dirección" at bounding box center [164, 362] width 27 height 16
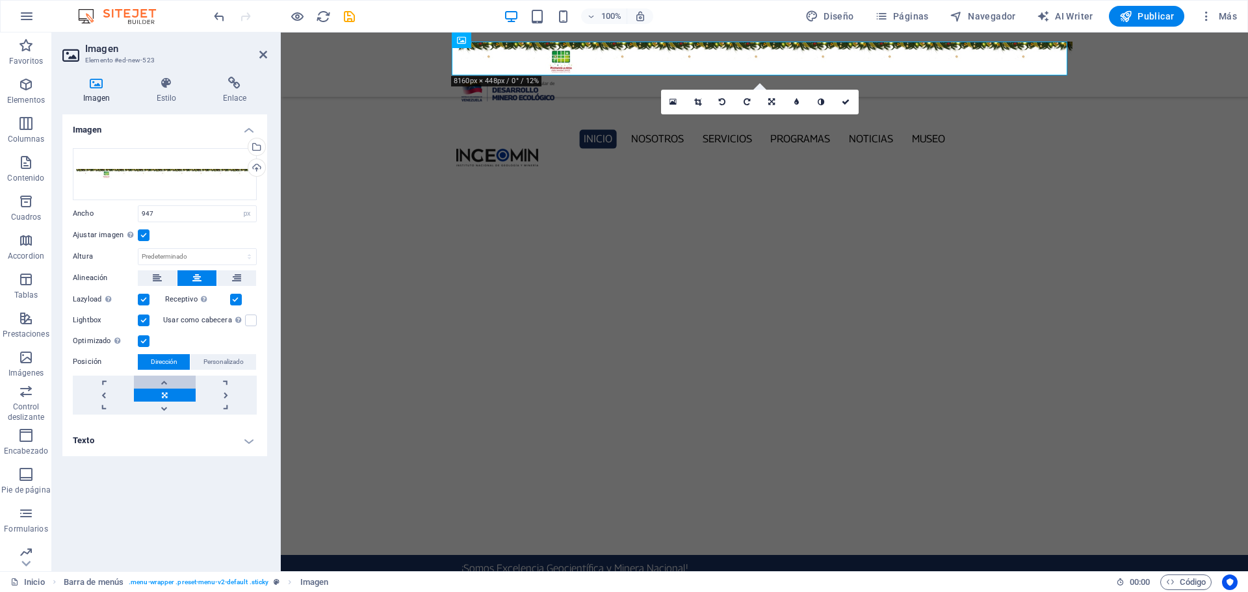
click at [170, 377] on link at bounding box center [164, 382] width 61 height 13
click at [220, 216] on input "947" at bounding box center [197, 214] width 118 height 16
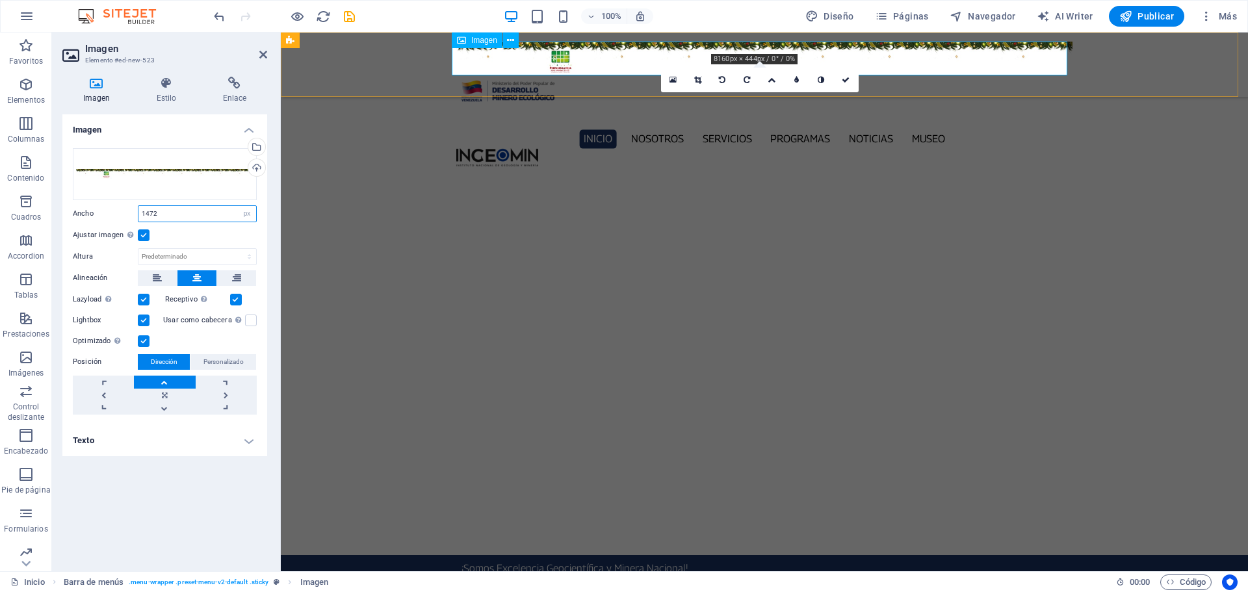
click at [471, 41] on span "Imagen" at bounding box center [484, 40] width 26 height 8
type input "1472"
click at [507, 42] on icon at bounding box center [510, 41] width 7 height 14
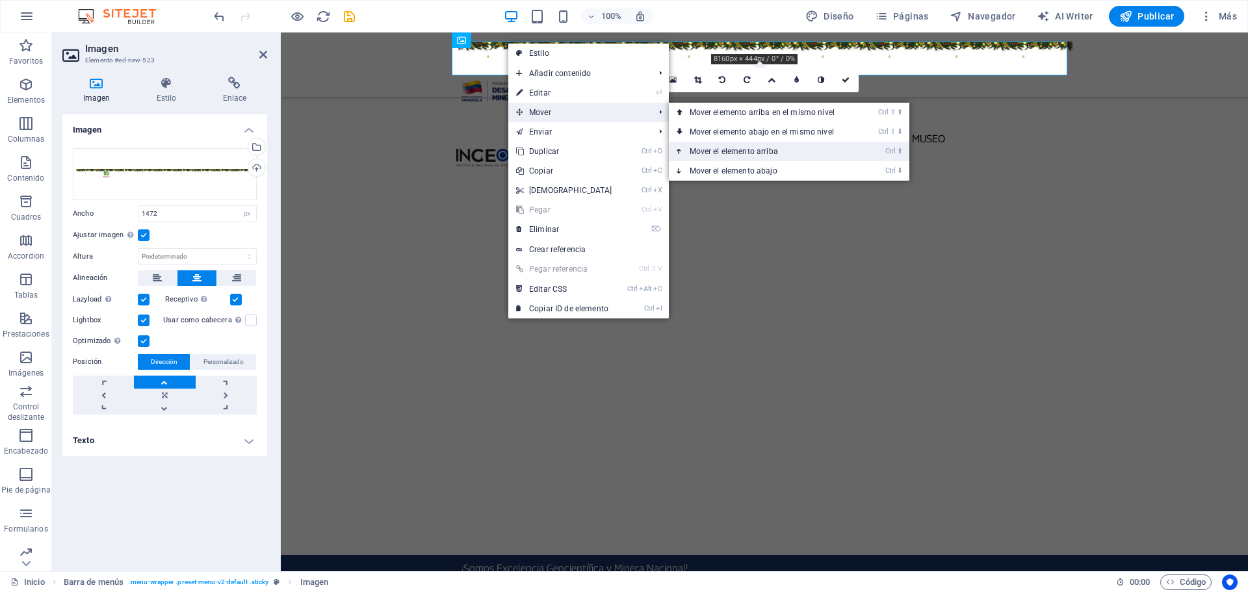
click at [755, 146] on link "Ctrl ⬆ Mover el elemento arriba" at bounding box center [765, 151] width 192 height 19
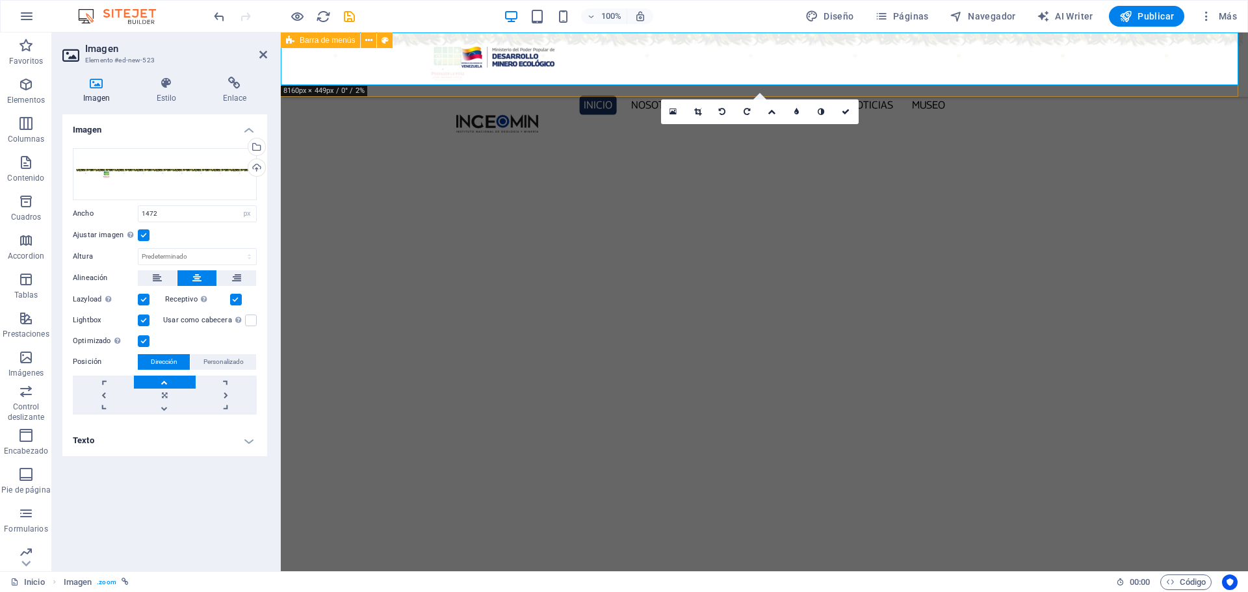
click at [349, 66] on div "Inicio Nosotros Servicios Programas PNG INGEOMIN Va a La Escuela Comité de Muje…" at bounding box center [764, 64] width 967 height 64
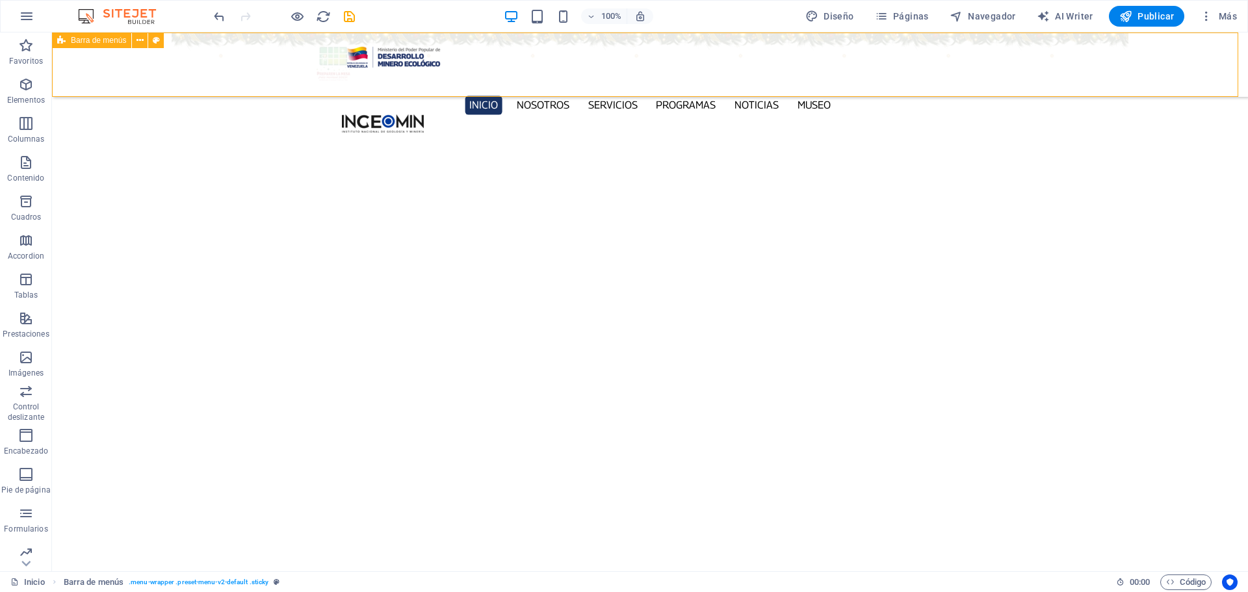
click at [225, 58] on div "Inicio Nosotros Servicios Programas PNG INGEOMIN Va a La Escuela Comité de Muje…" at bounding box center [650, 64] width 1196 height 64
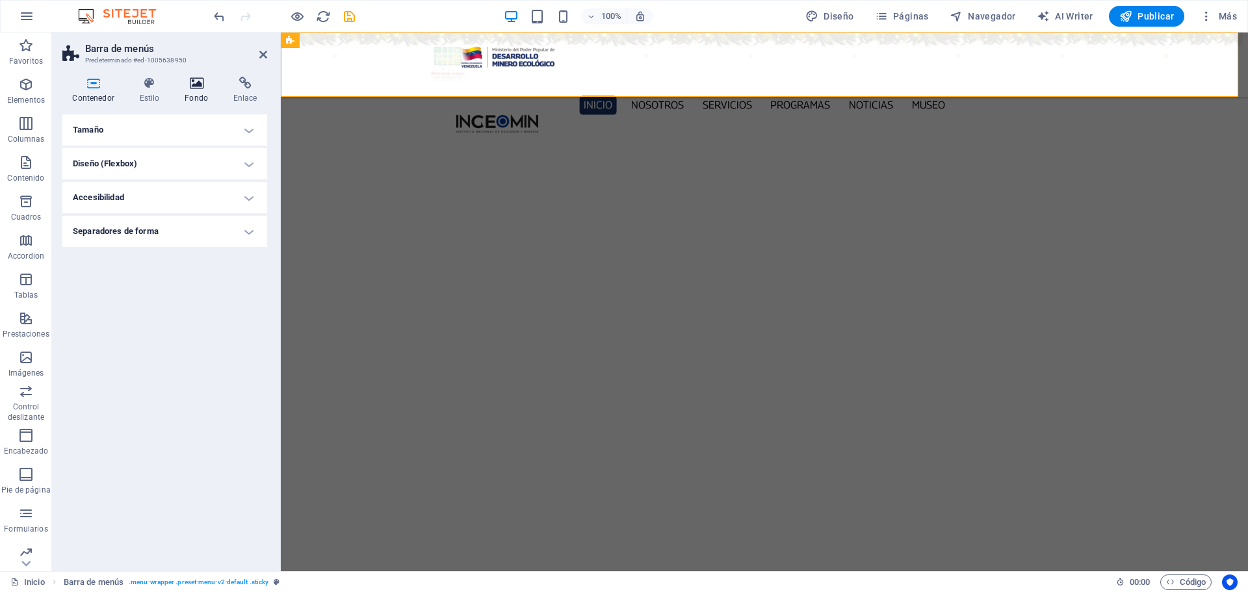
click at [198, 83] on icon at bounding box center [197, 83] width 44 height 13
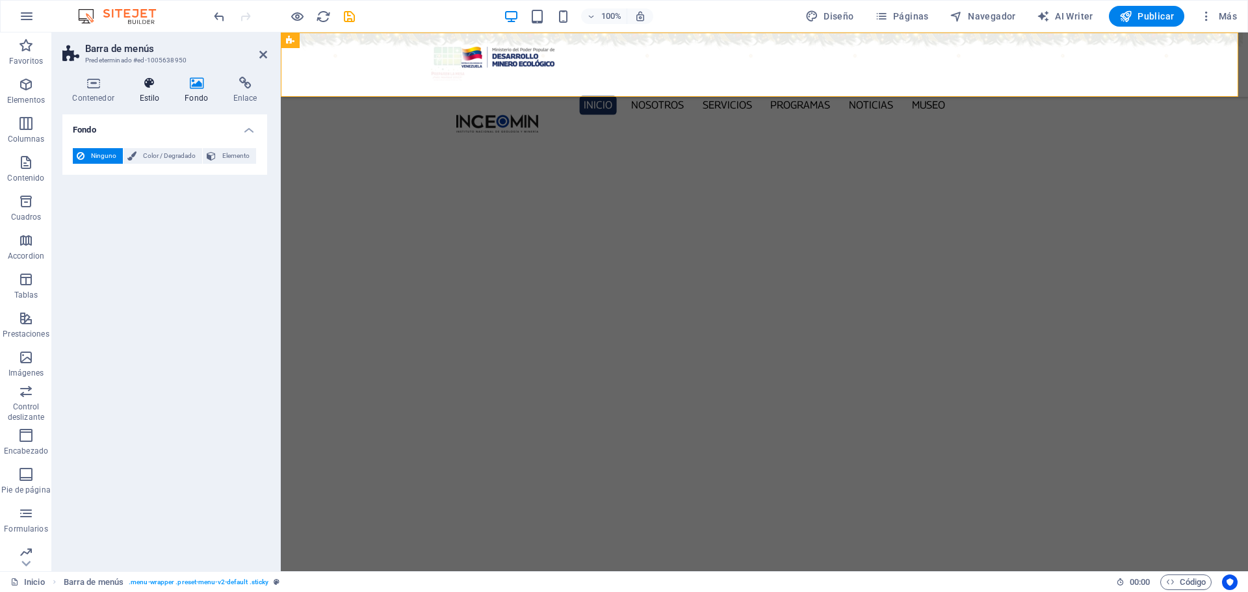
click at [147, 85] on icon at bounding box center [149, 83] width 40 height 13
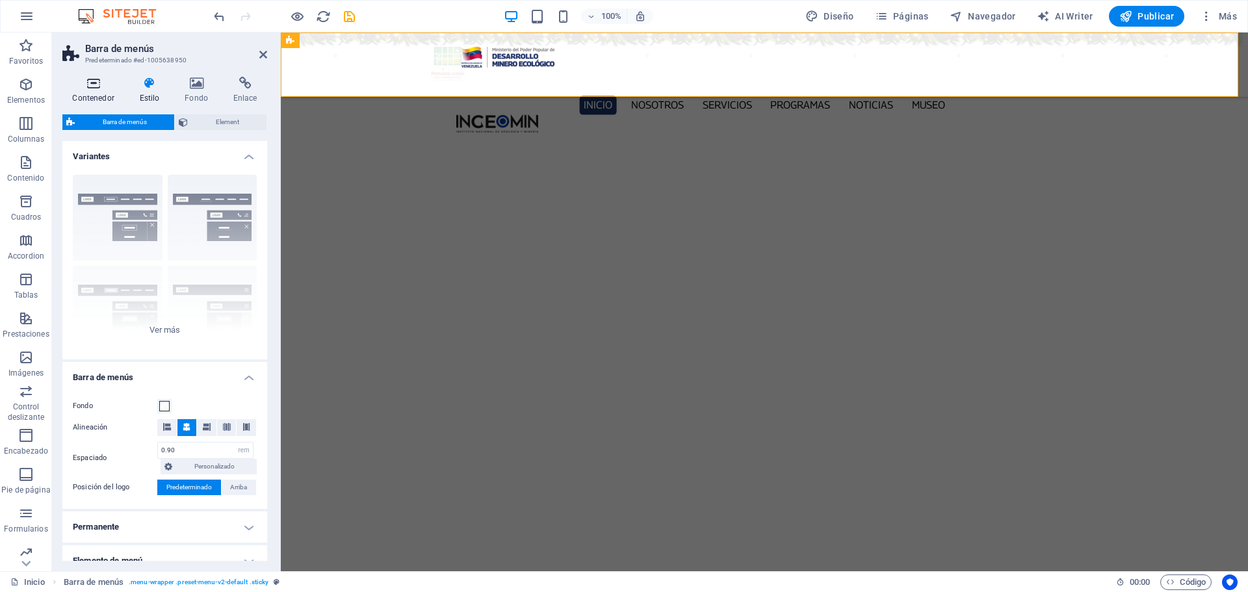
click at [96, 88] on icon at bounding box center [93, 83] width 62 height 13
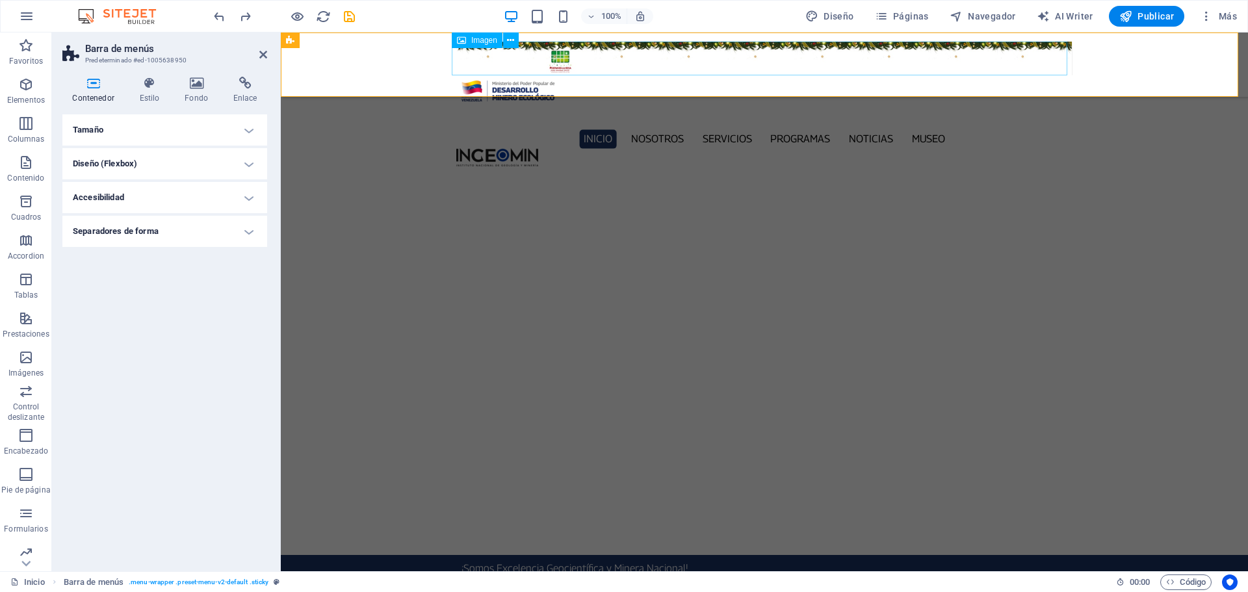
click at [500, 53] on figure at bounding box center [764, 59] width 616 height 34
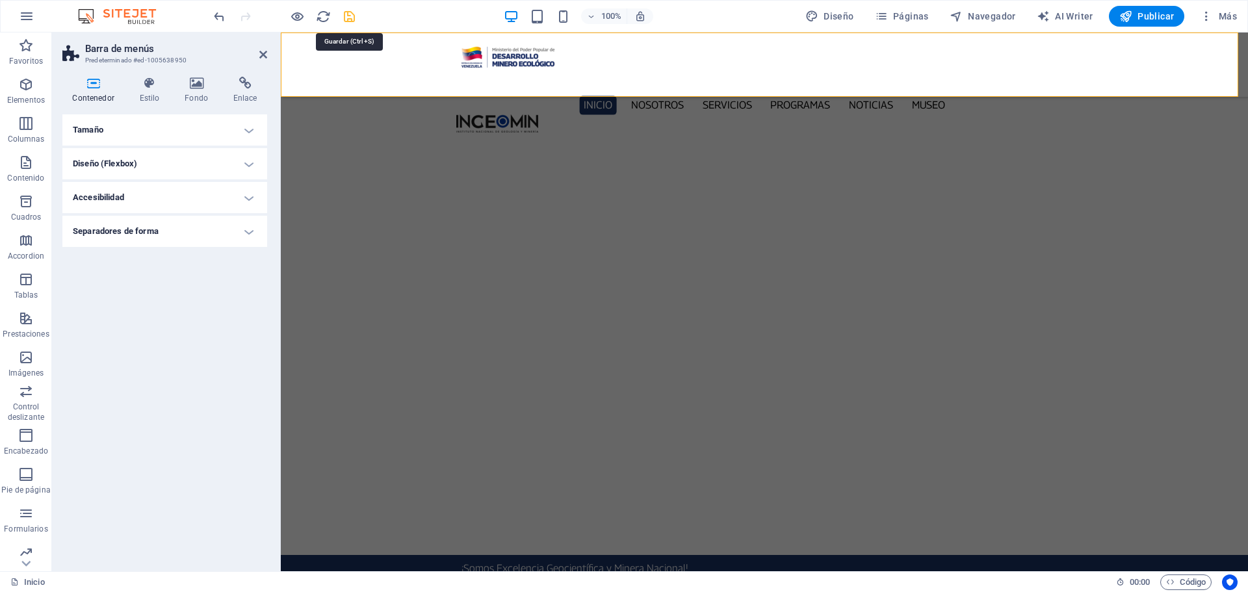
click at [352, 14] on icon "save" at bounding box center [349, 16] width 15 height 15
checkbox input "false"
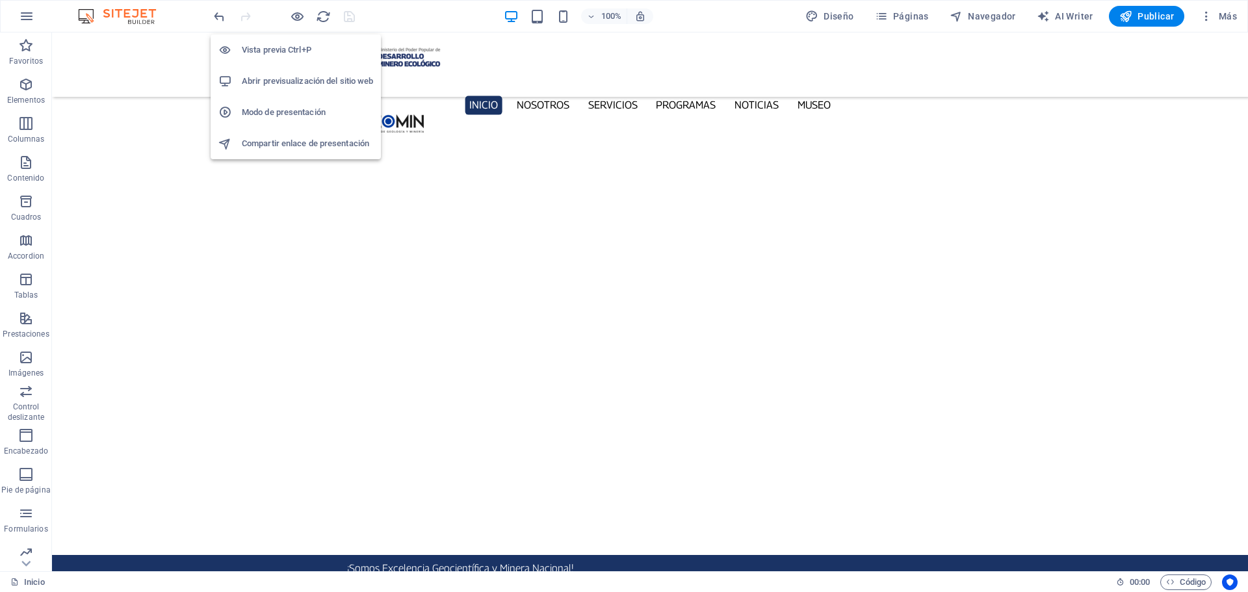
click at [296, 84] on h6 "Abrir previsualización del sitio web" at bounding box center [307, 81] width 131 height 16
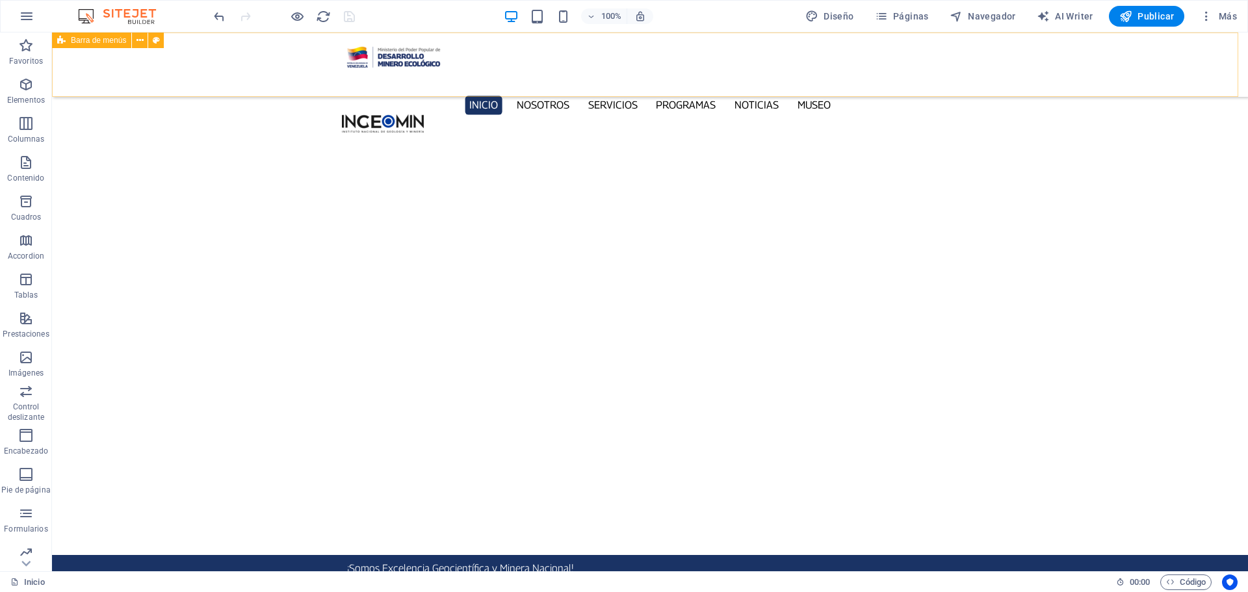
click at [253, 56] on div "Inicio Nosotros Servicios Programas PNG INGEOMIN Va a La Escuela Comité de Muje…" at bounding box center [650, 64] width 1196 height 64
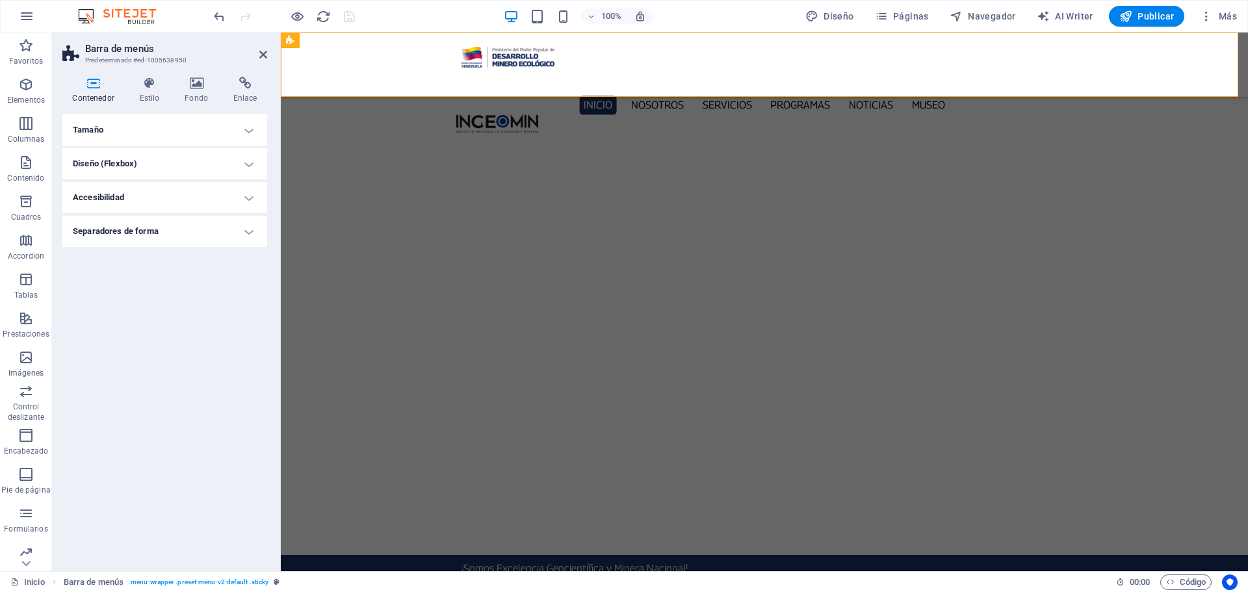
click at [246, 126] on h4 "Tamaño" at bounding box center [164, 129] width 205 height 31
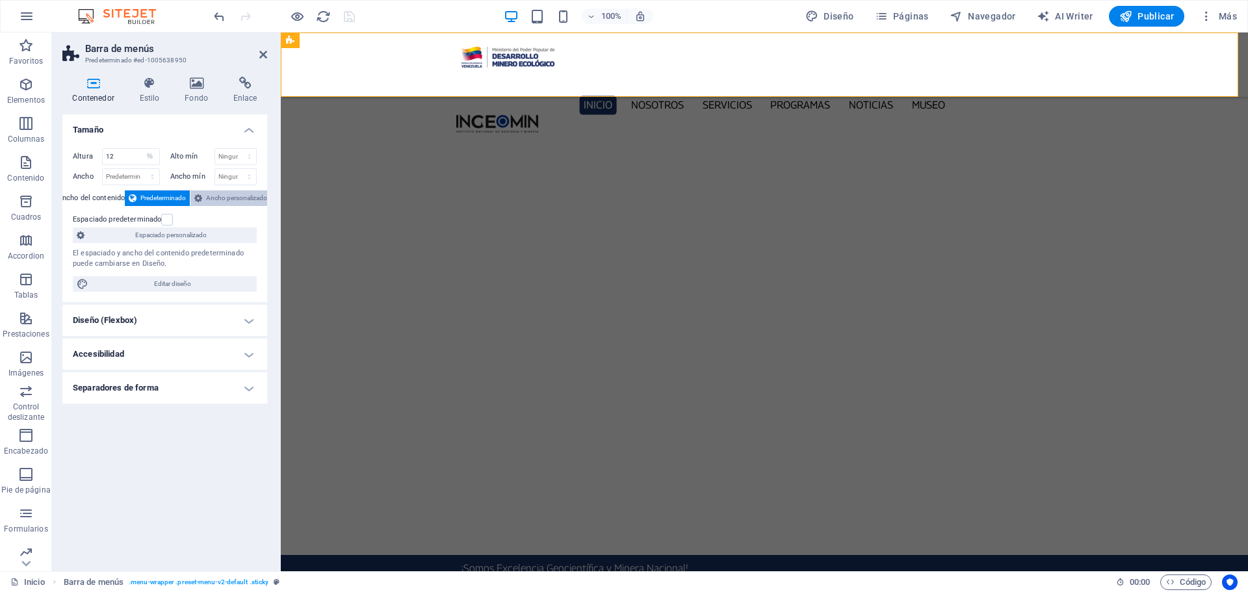
click at [235, 196] on span "Ancho personalizado" at bounding box center [236, 198] width 61 height 16
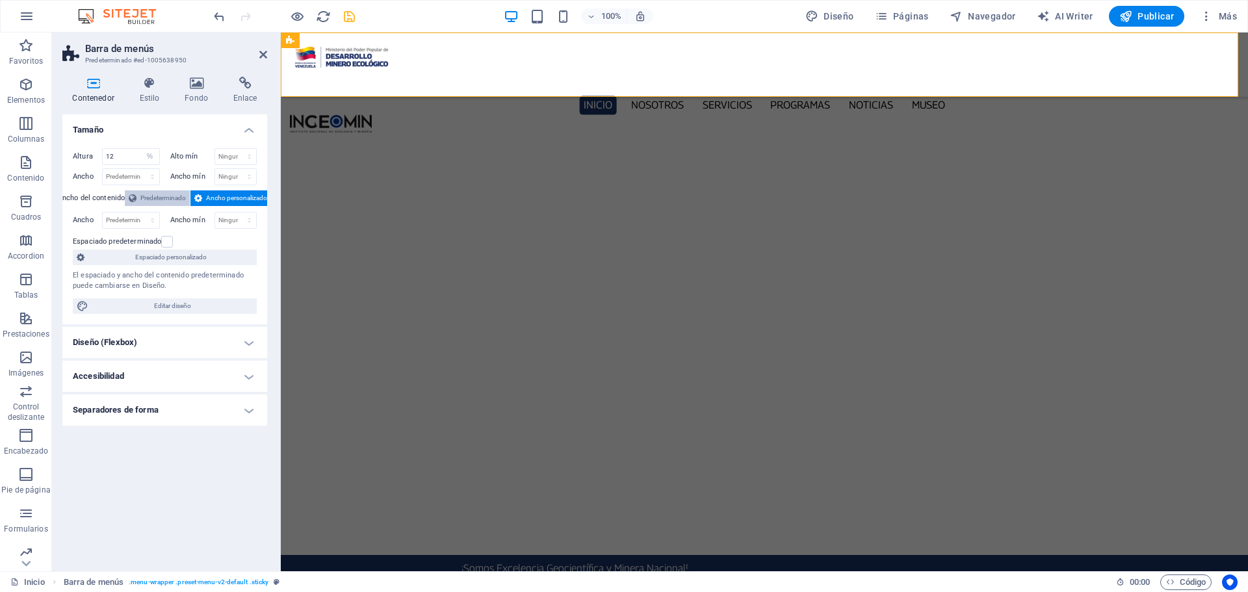
click at [166, 200] on span "Predeterminado" at bounding box center [162, 198] width 45 height 16
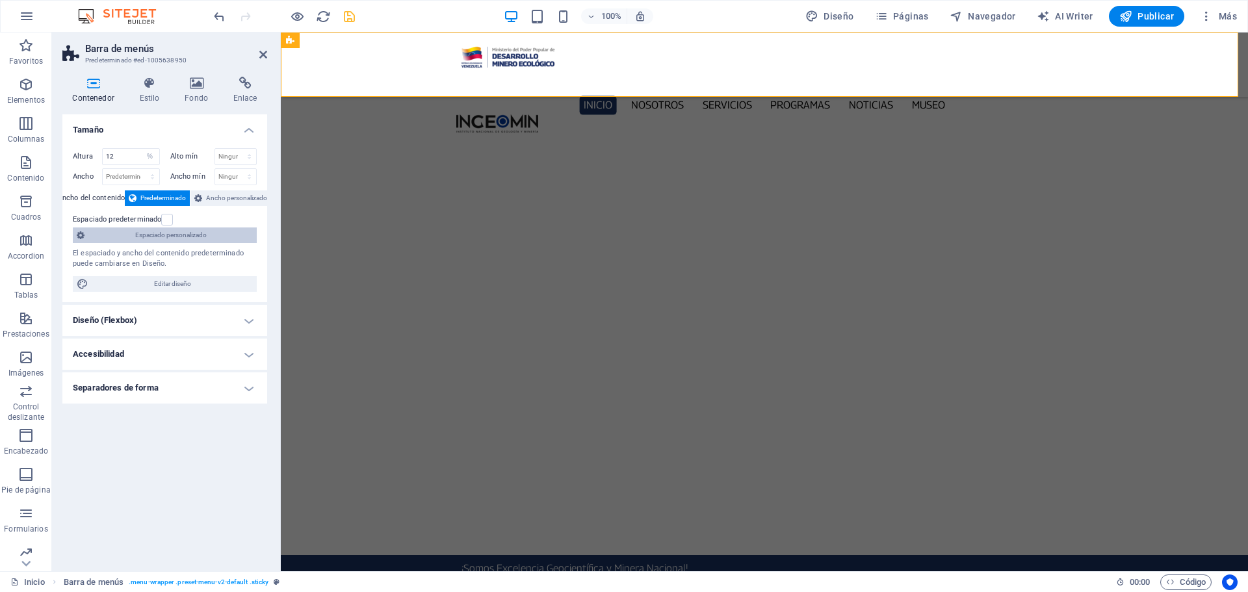
click at [206, 238] on span "Espaciado personalizado" at bounding box center [170, 235] width 164 height 16
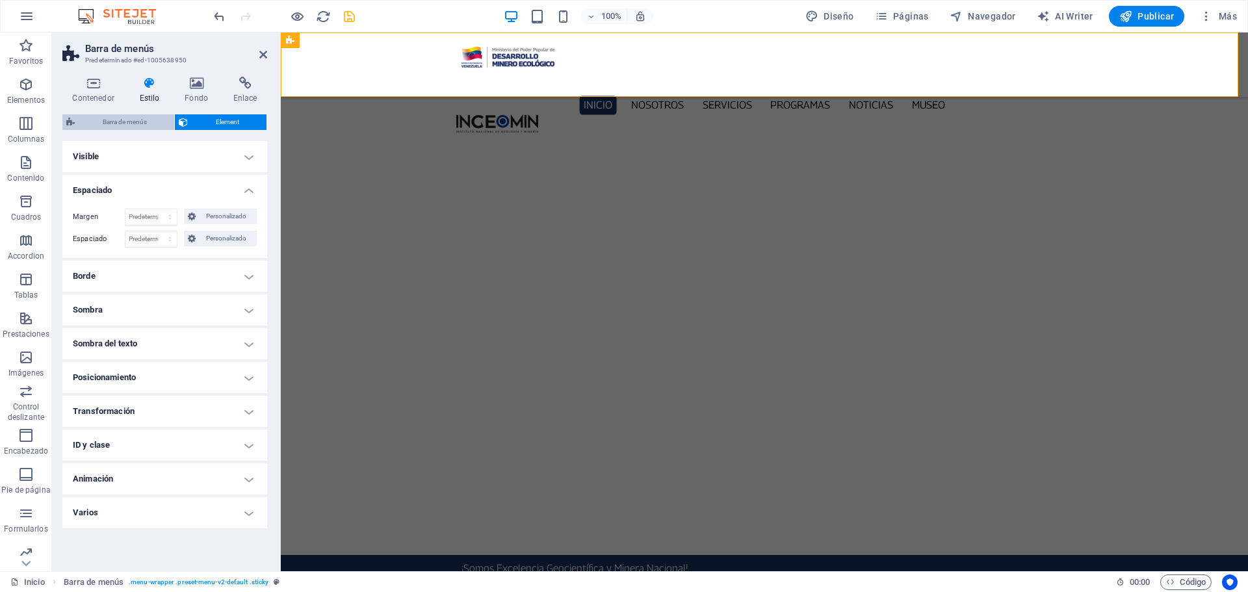
click at [145, 129] on span "Barra de menús" at bounding box center [125, 122] width 92 height 16
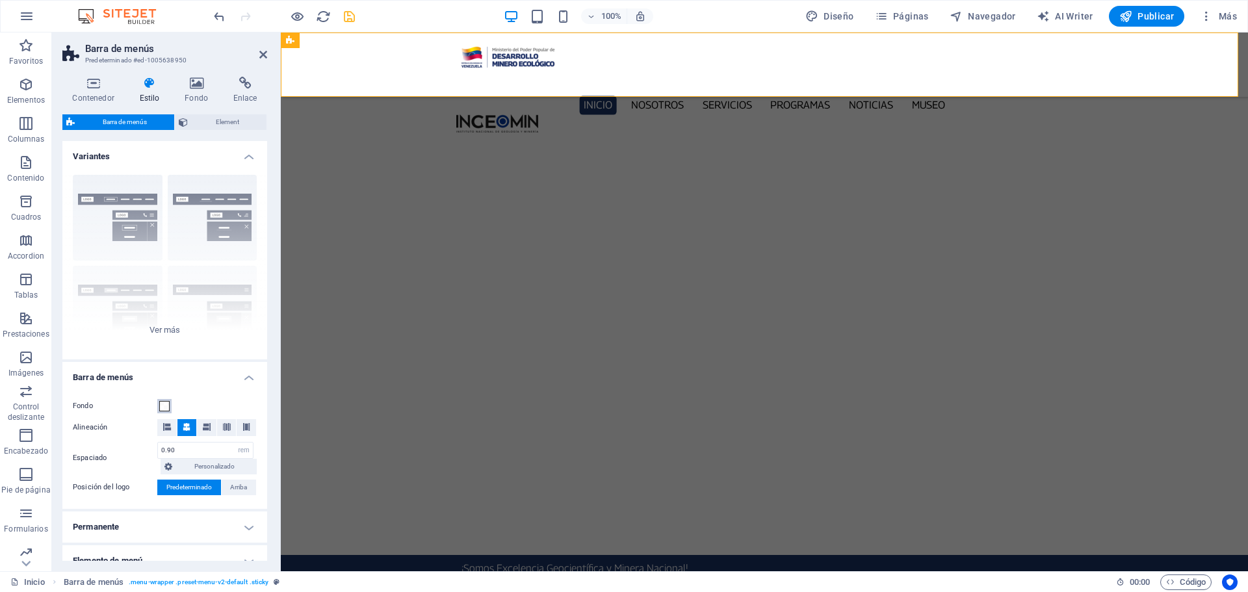
click at [161, 404] on span at bounding box center [164, 406] width 10 height 10
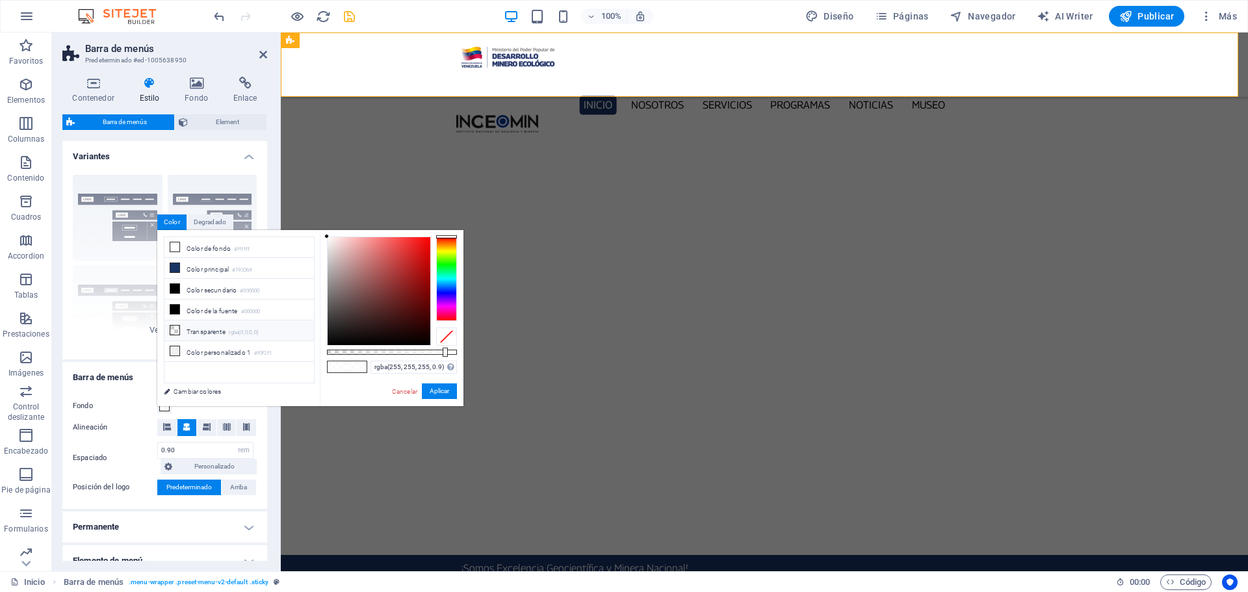
click at [176, 326] on icon at bounding box center [174, 330] width 9 height 9
type input "rgba(0, 0, 0, 0)"
click at [176, 326] on icon at bounding box center [174, 330] width 9 height 9
click at [400, 391] on link "Cancelar" at bounding box center [405, 392] width 28 height 10
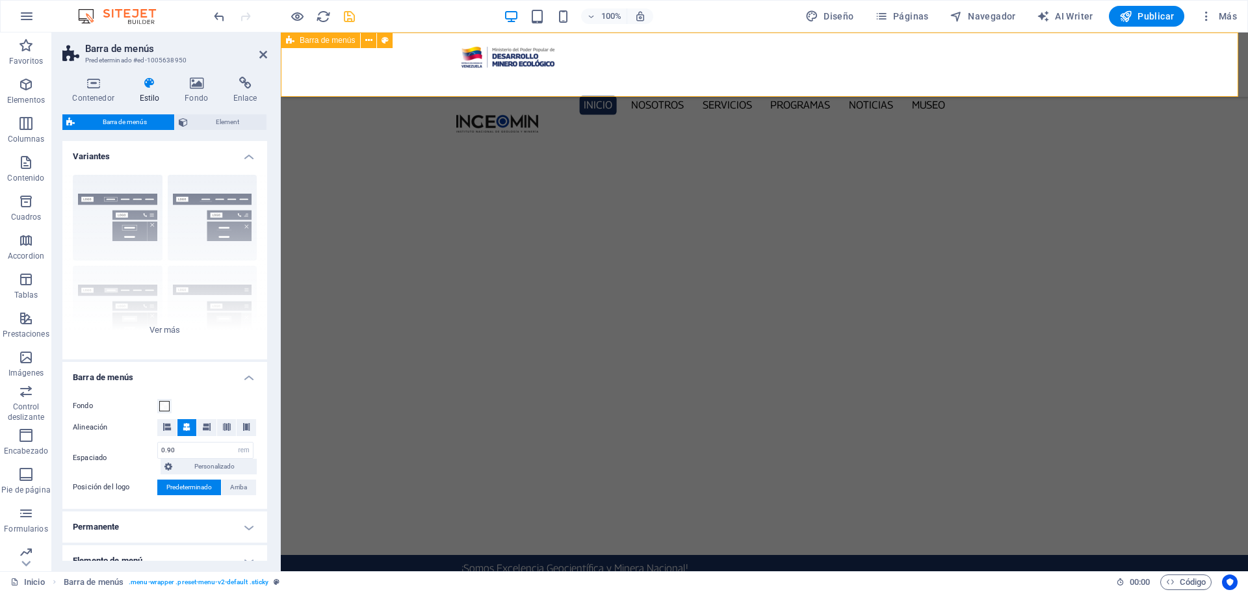
click at [377, 77] on div "Inicio Nosotros Servicios Programas PNG INGEOMIN Va a La Escuela Comité de Muje…" at bounding box center [764, 64] width 967 height 64
click at [165, 408] on span at bounding box center [164, 406] width 10 height 10
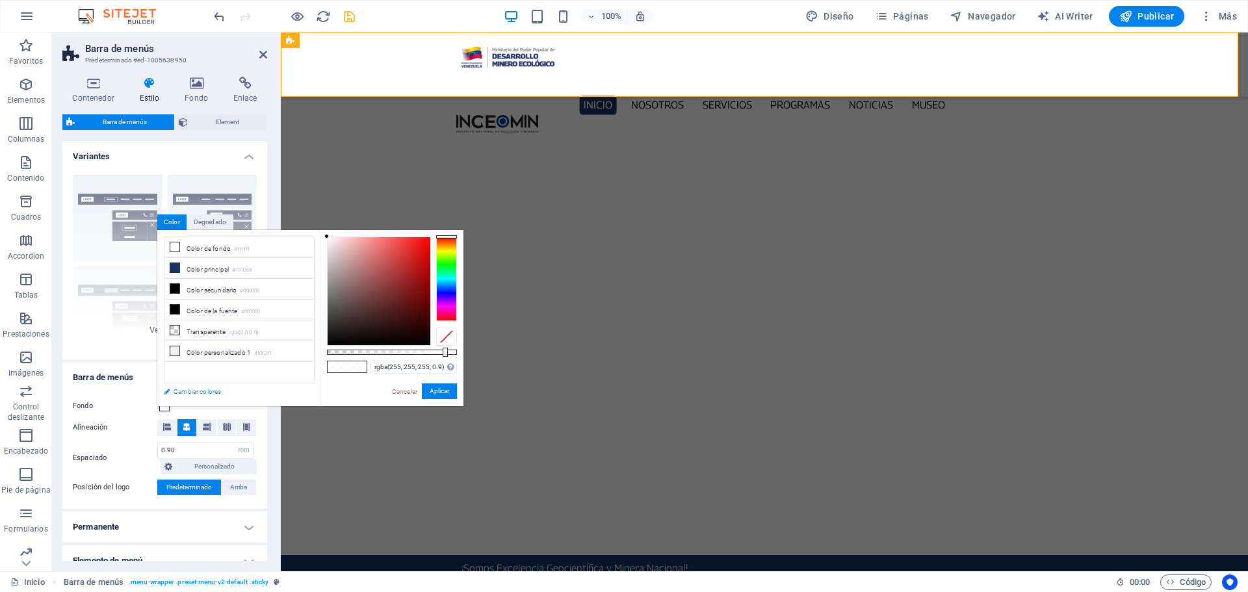
click at [203, 395] on link "Cambiar colores" at bounding box center [232, 391] width 151 height 16
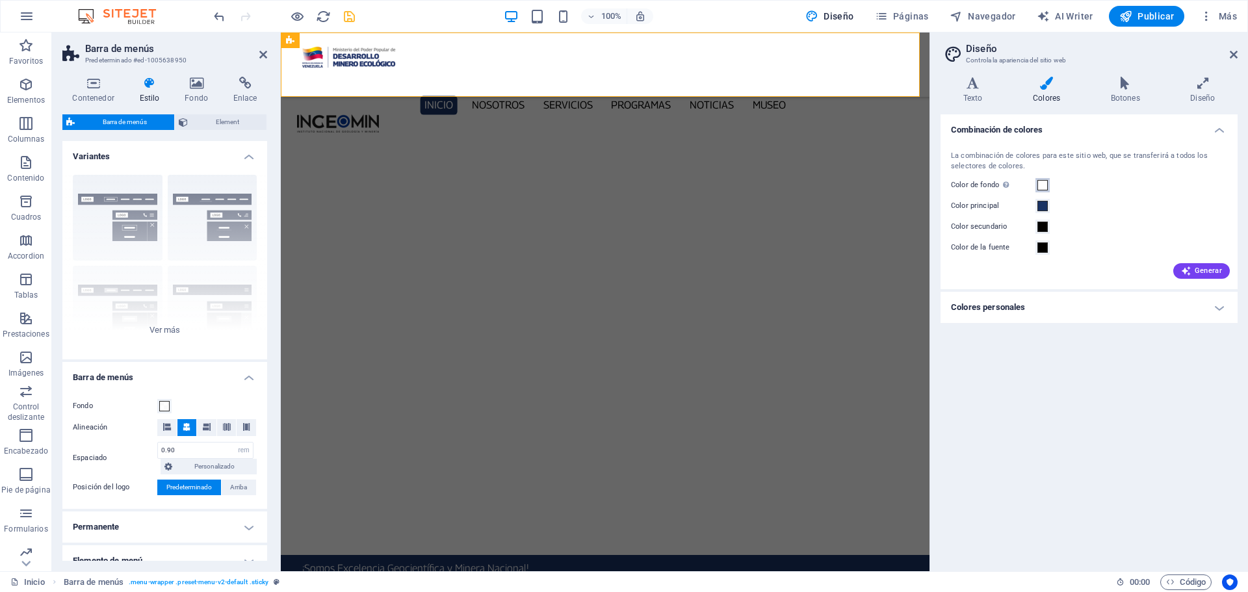
click at [1045, 184] on span at bounding box center [1042, 185] width 10 height 10
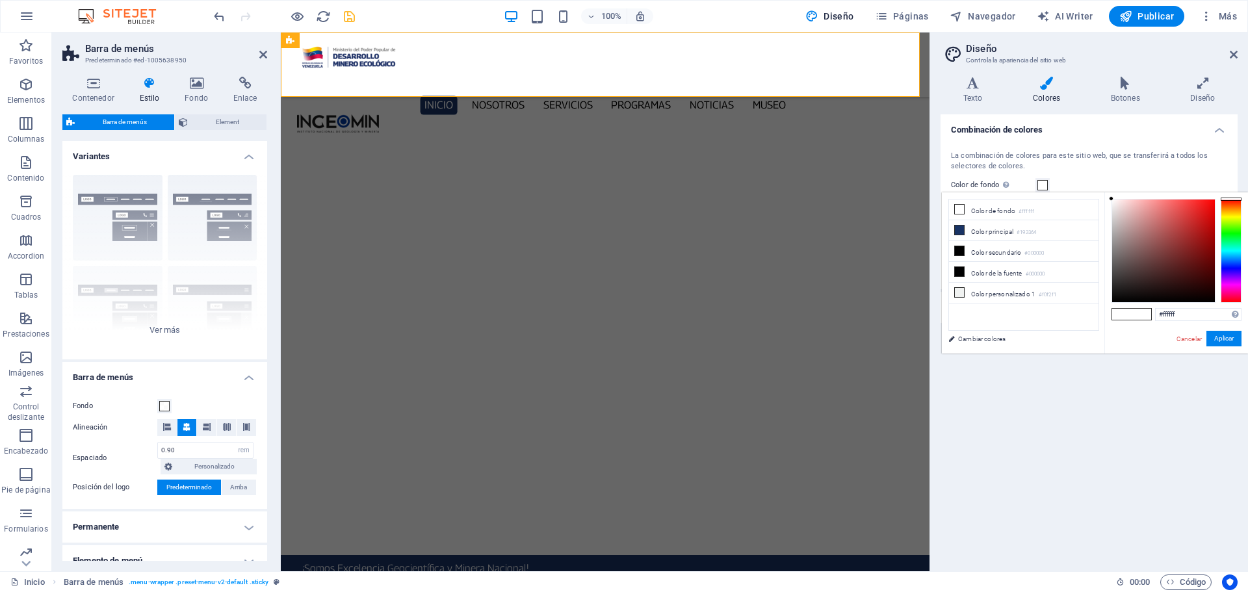
click at [1191, 338] on link "Cancelar" at bounding box center [1189, 339] width 28 height 10
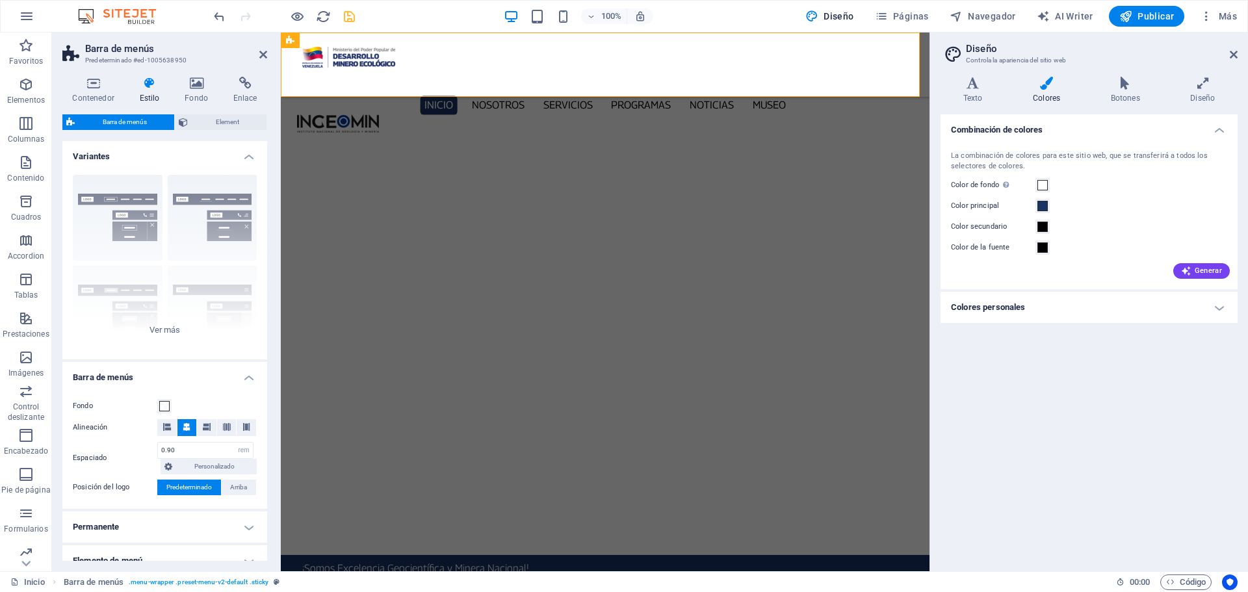
click at [1221, 310] on h4 "Colores personales" at bounding box center [1089, 307] width 297 height 31
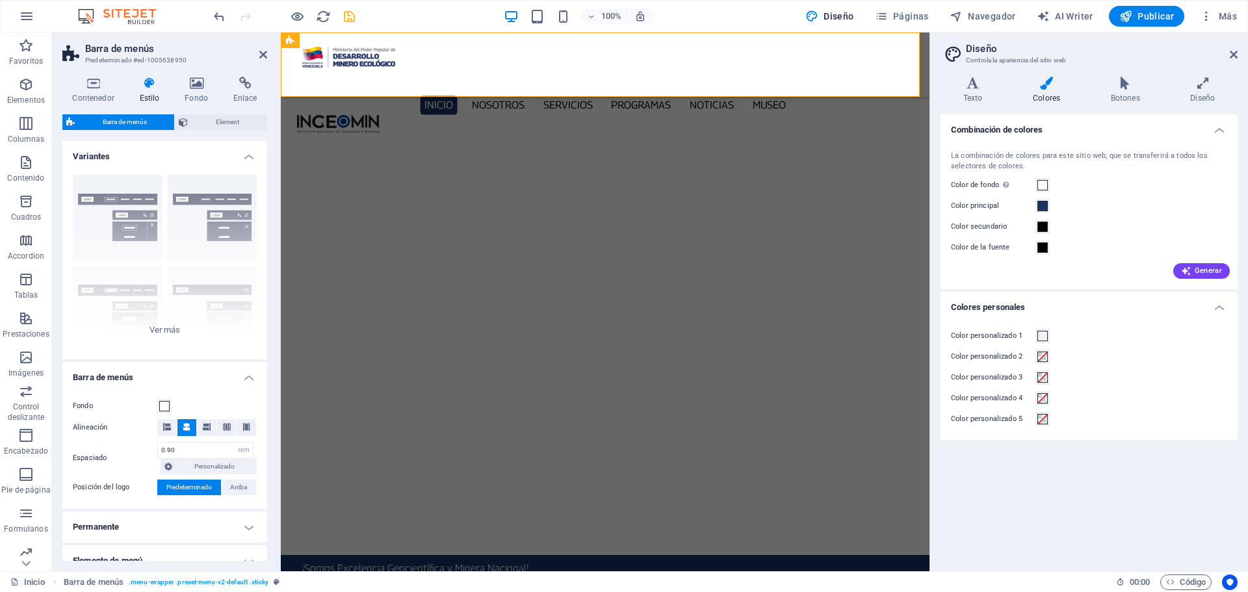
click at [1221, 310] on h4 "Colores personales" at bounding box center [1089, 303] width 297 height 23
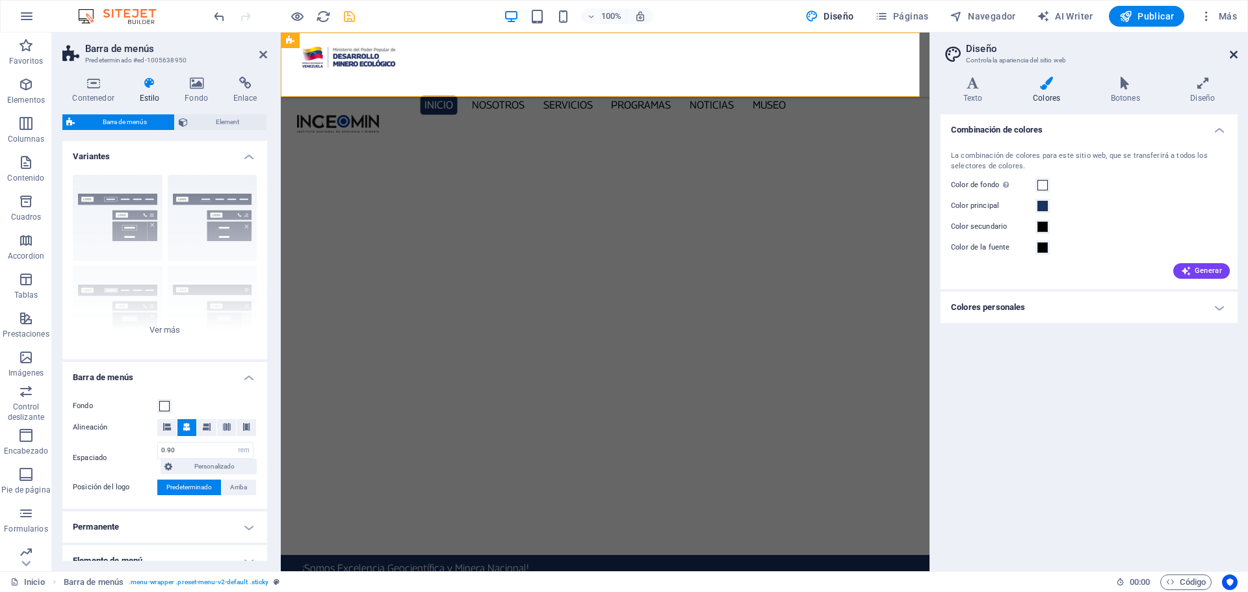
click at [1236, 55] on icon at bounding box center [1234, 54] width 8 height 10
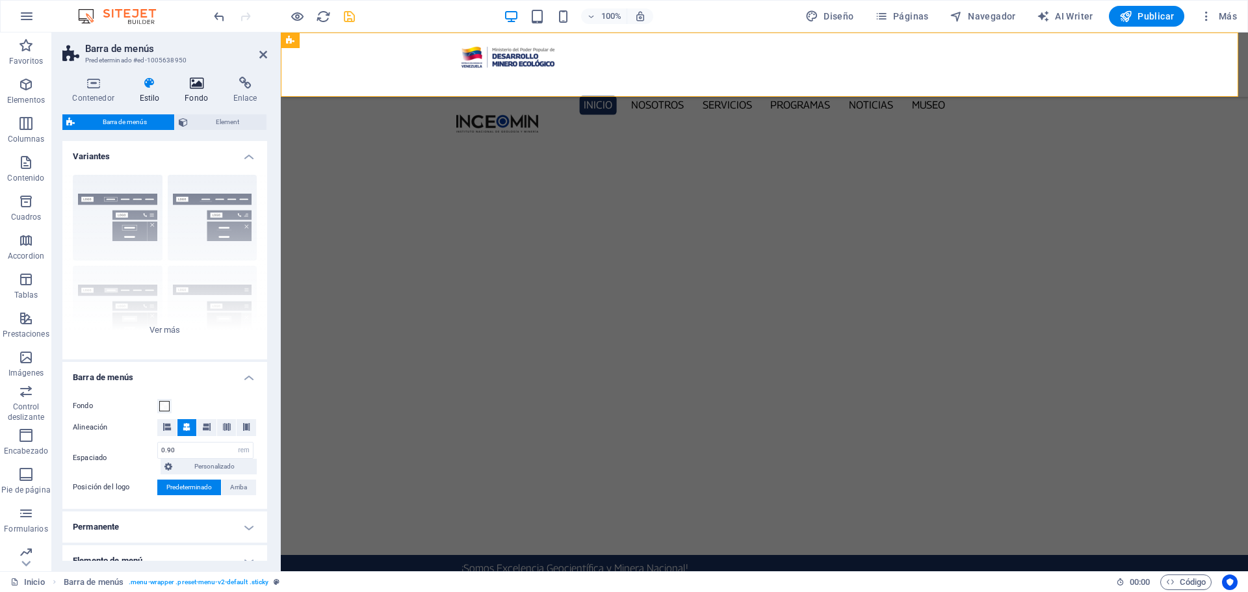
click at [201, 81] on icon at bounding box center [197, 83] width 44 height 13
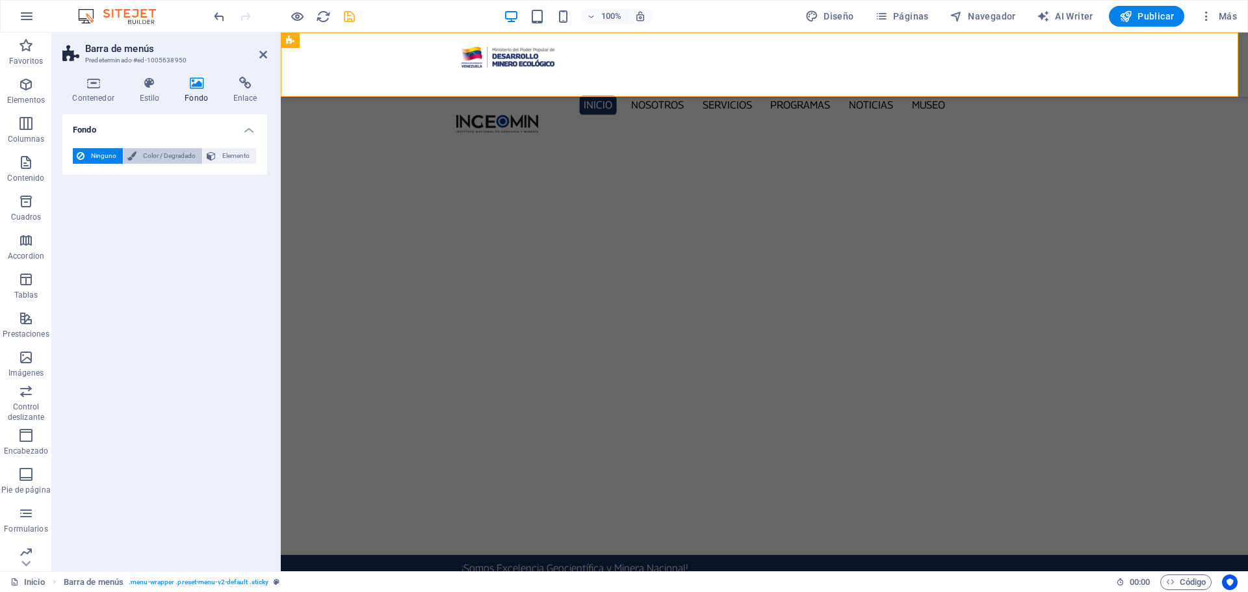
click at [163, 155] on span "Color / Degradado" at bounding box center [169, 156] width 58 height 16
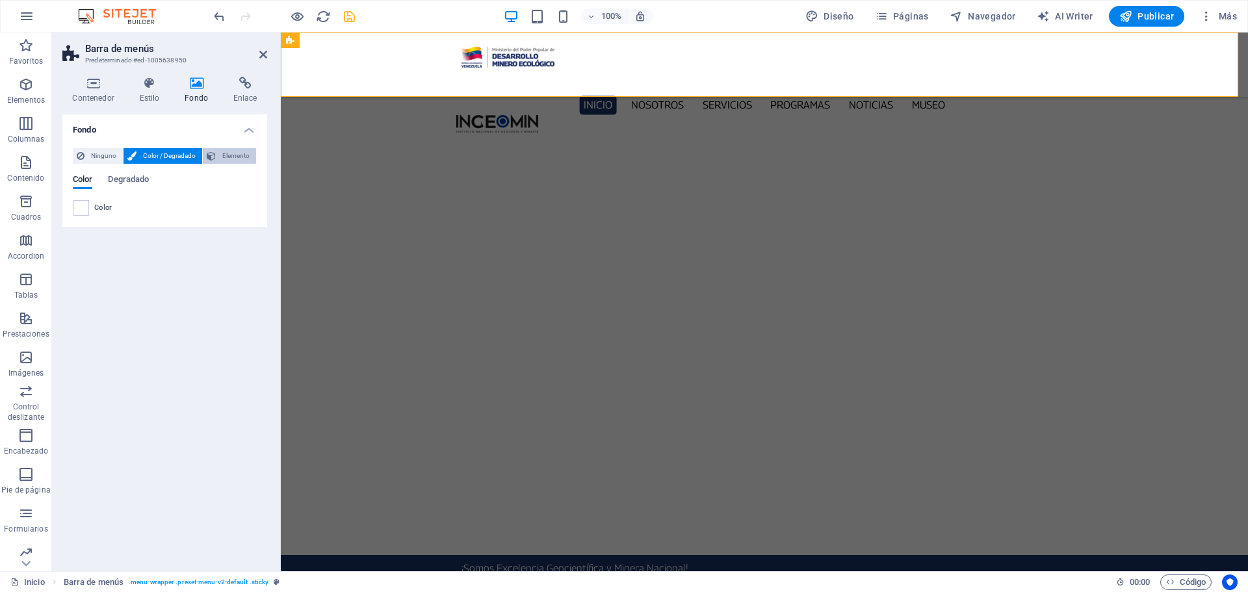
click at [225, 159] on span "Elemento" at bounding box center [236, 156] width 32 height 16
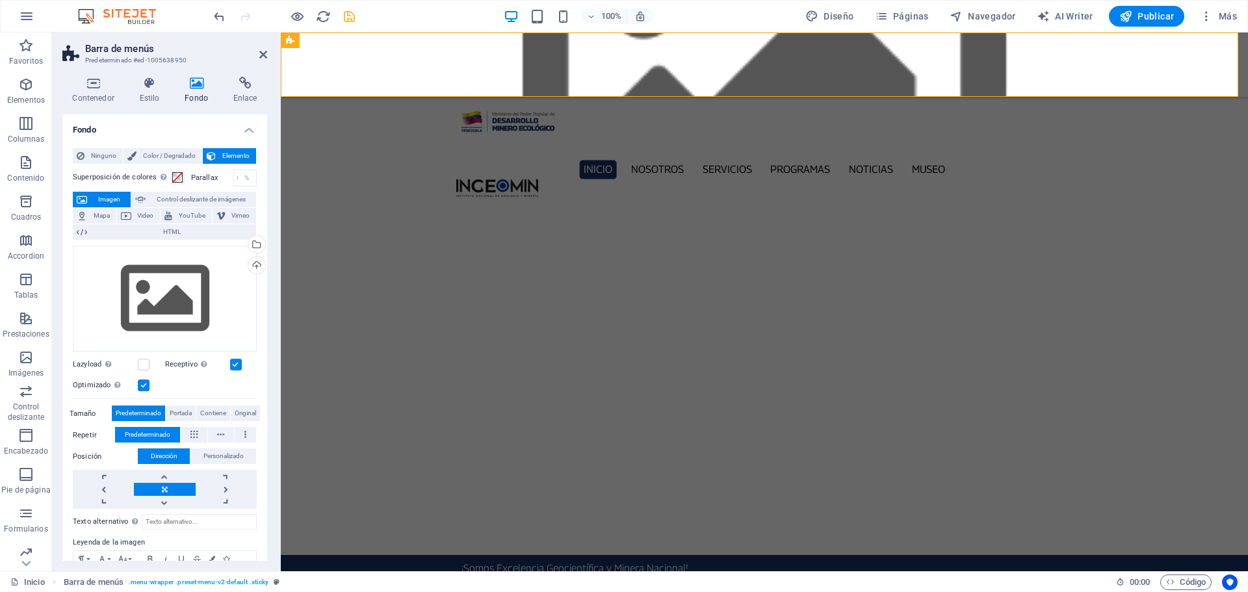
click at [146, 382] on label at bounding box center [144, 386] width 12 height 12
click at [0, 0] on input "Optimizado Las imágenes se comprimen para así mejorar la velocidad de las págin…" at bounding box center [0, 0] width 0 height 0
click at [236, 363] on label at bounding box center [236, 365] width 12 height 12
click at [145, 382] on label at bounding box center [144, 386] width 12 height 12
click at [0, 0] on input "Optimizado Las imágenes se comprimen para así mejorar la velocidad de las págin…" at bounding box center [0, 0] width 0 height 0
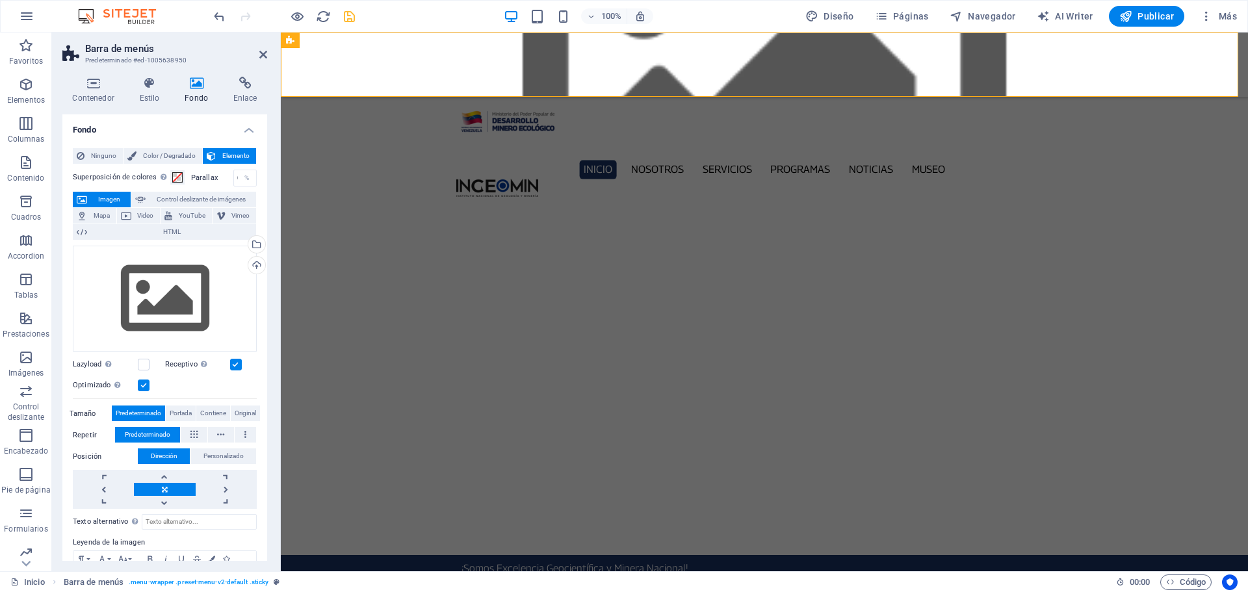
click at [233, 363] on label at bounding box center [236, 365] width 12 height 12
click at [0, 0] on input "Receptivo Automáticamente cargar tamaños optimizados de smartphone e imagen ret…" at bounding box center [0, 0] width 0 height 0
click at [149, 380] on label at bounding box center [144, 386] width 12 height 12
click at [0, 0] on input "Optimizado Las imágenes se comprimen para así mejorar la velocidad de las págin…" at bounding box center [0, 0] width 0 height 0
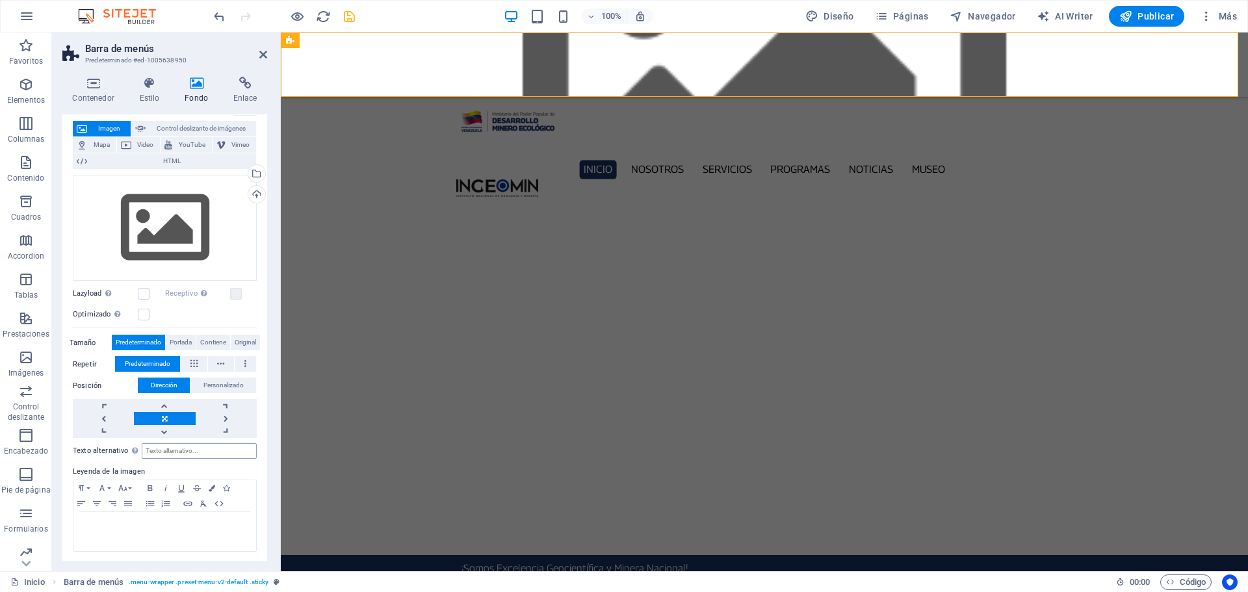
scroll to position [71, 0]
click at [257, 174] on div "Selecciona archivos del administrador de archivos, de la galería de fotos o car…" at bounding box center [255, 173] width 19 height 19
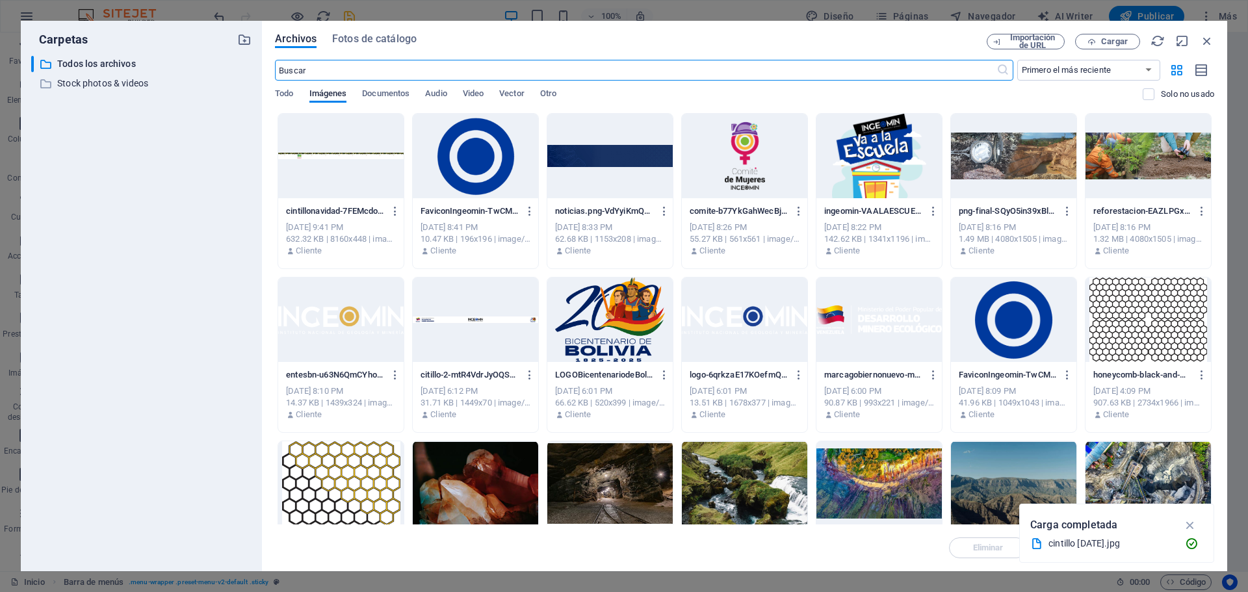
scroll to position [50, 0]
click at [336, 155] on div at bounding box center [340, 156] width 125 height 84
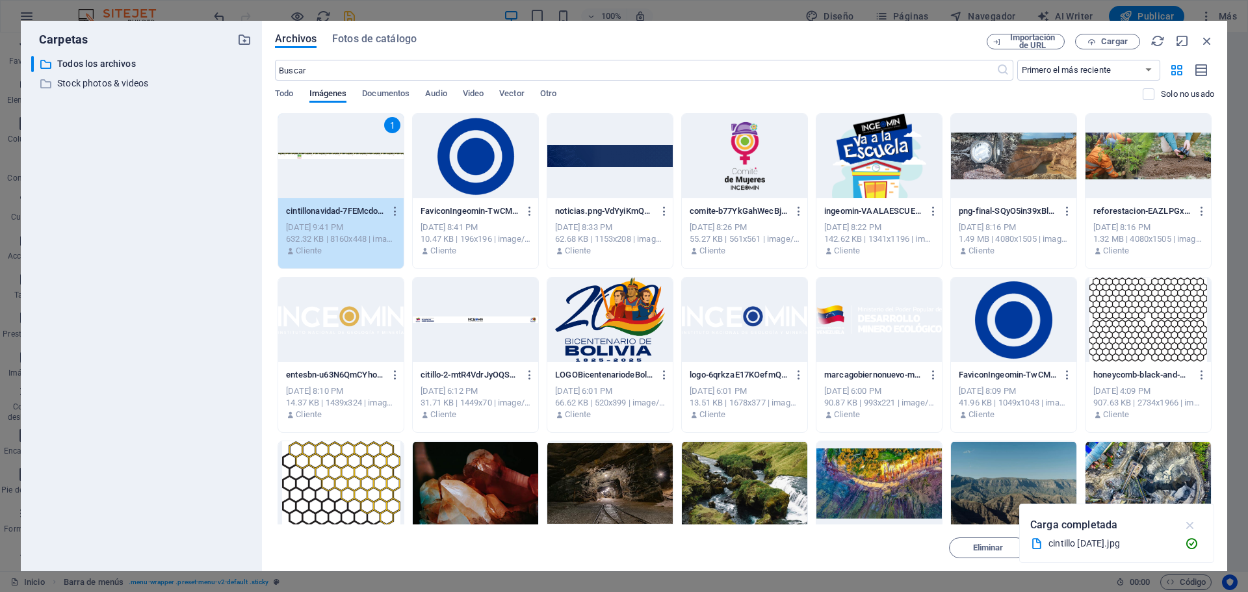
click at [1195, 524] on icon "button" at bounding box center [1190, 525] width 15 height 14
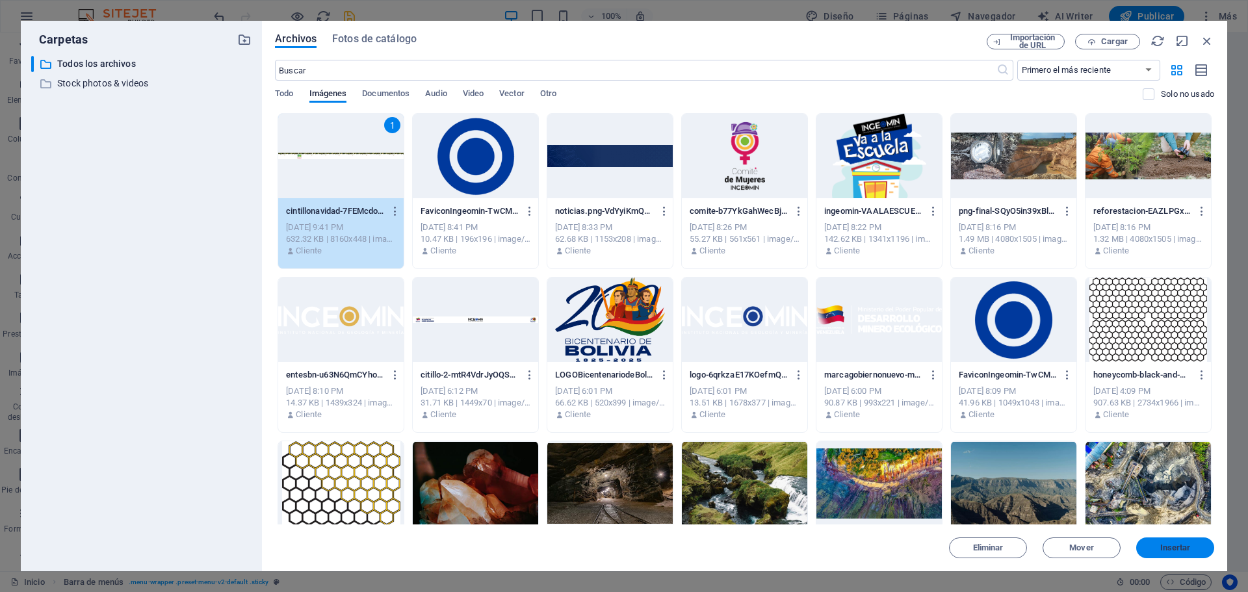
click at [1178, 547] on span "Insertar" at bounding box center [1175, 548] width 31 height 8
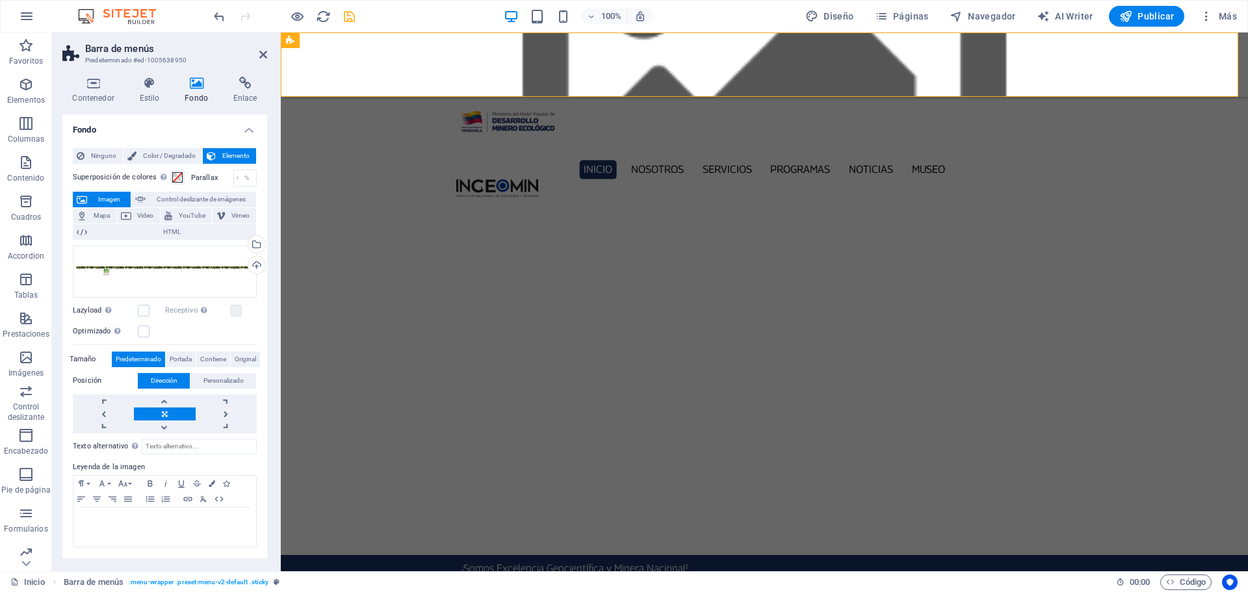
scroll to position [0, 0]
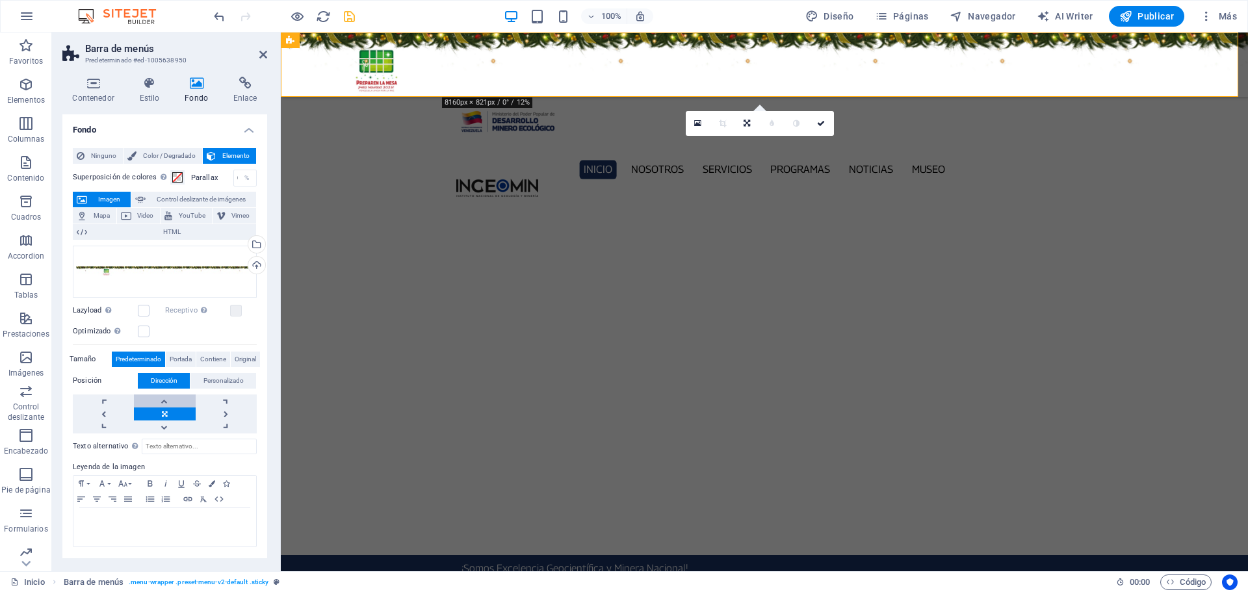
click at [160, 400] on link at bounding box center [164, 401] width 61 height 13
drag, startPoint x: 262, startPoint y: 53, endPoint x: 131, endPoint y: 53, distance: 130.6
click at [262, 53] on icon at bounding box center [263, 54] width 8 height 10
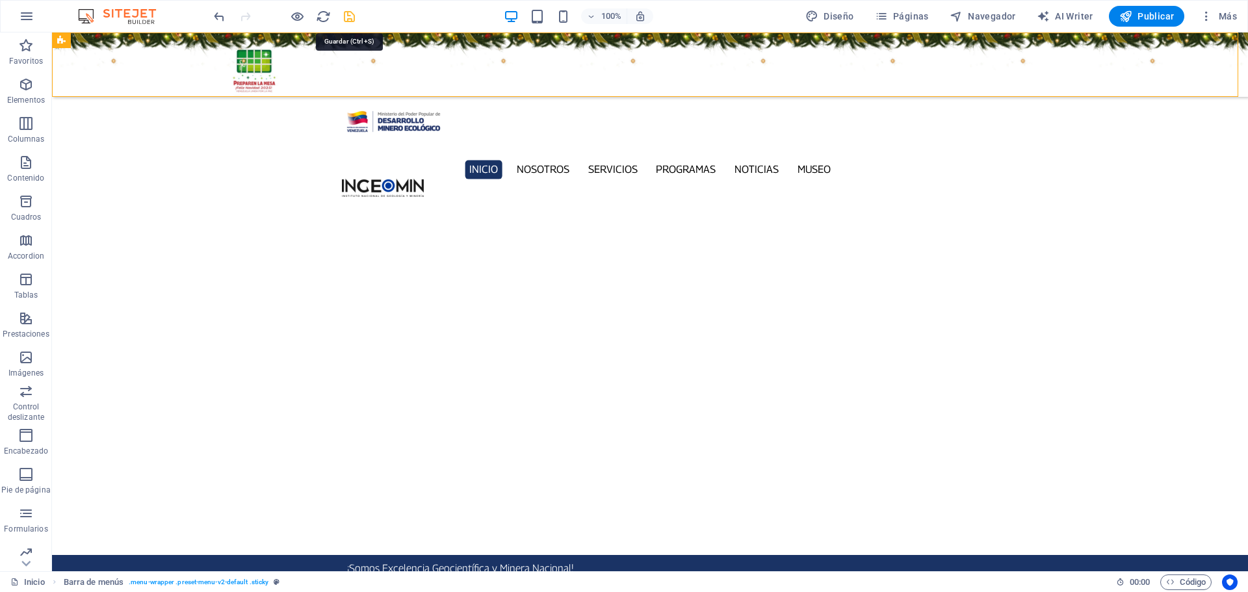
click at [352, 14] on icon "save" at bounding box center [349, 16] width 15 height 15
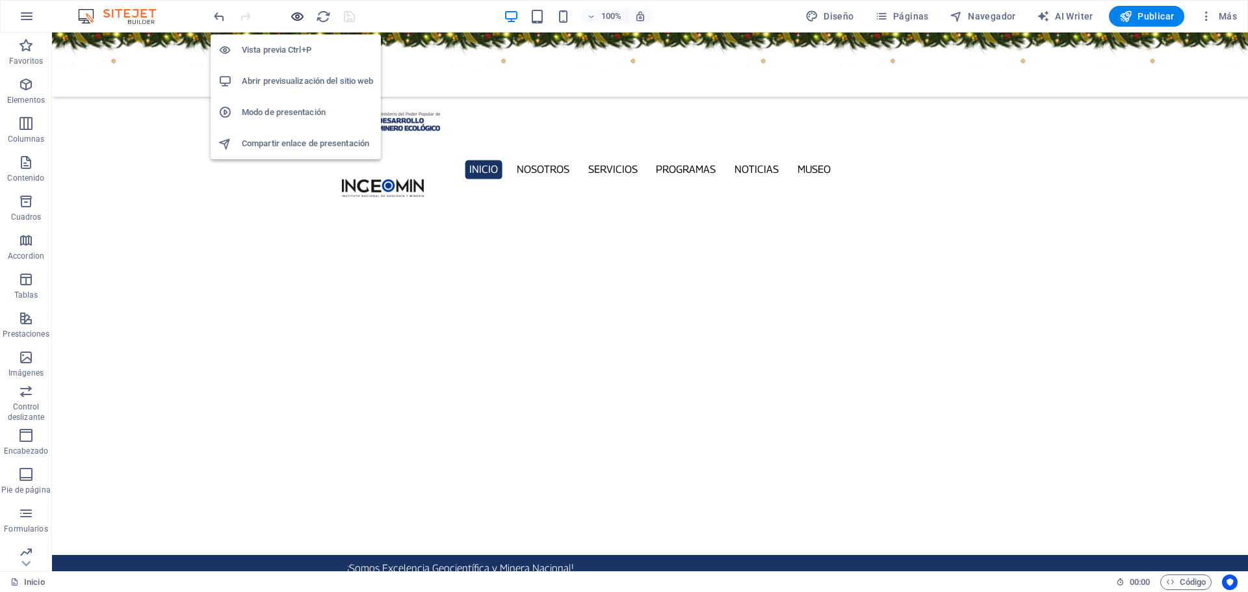
click at [298, 16] on icon "button" at bounding box center [297, 16] width 15 height 15
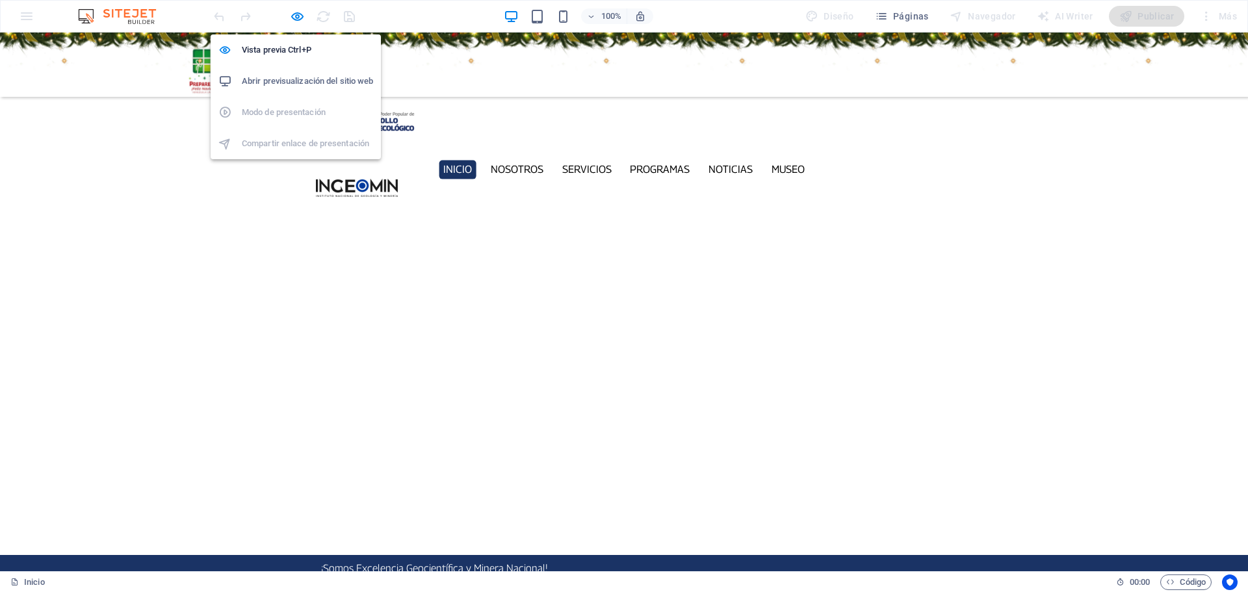
click at [302, 82] on h6 "Abrir previsualización del sitio web" at bounding box center [307, 81] width 131 height 16
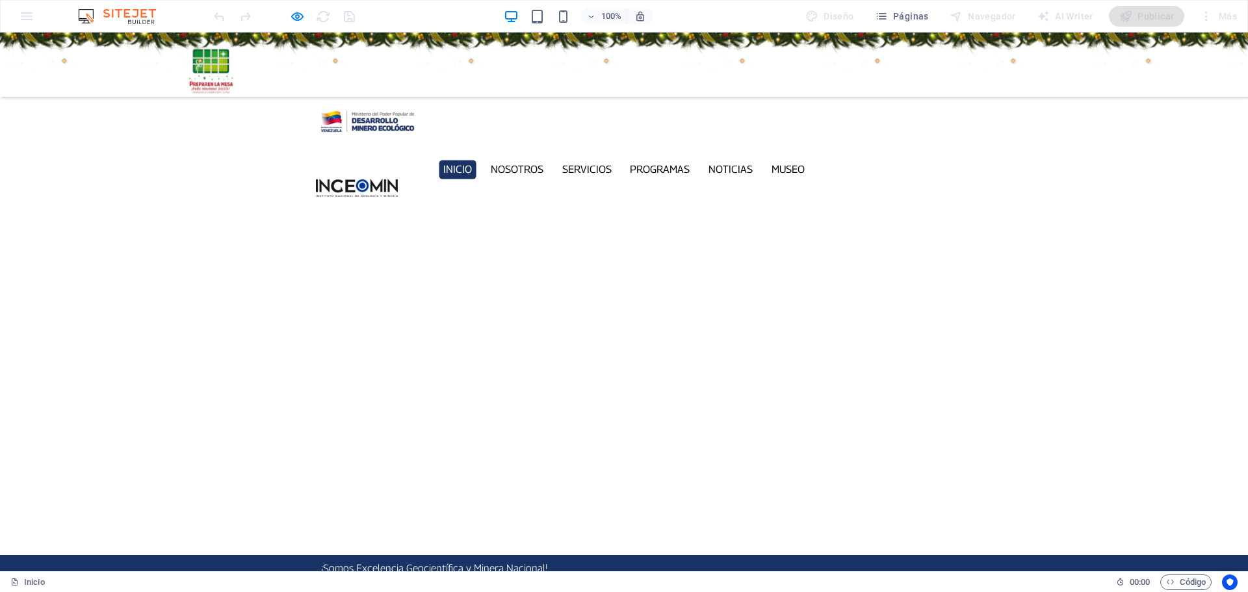
click at [62, 59] on div at bounding box center [624, 64] width 1248 height 64
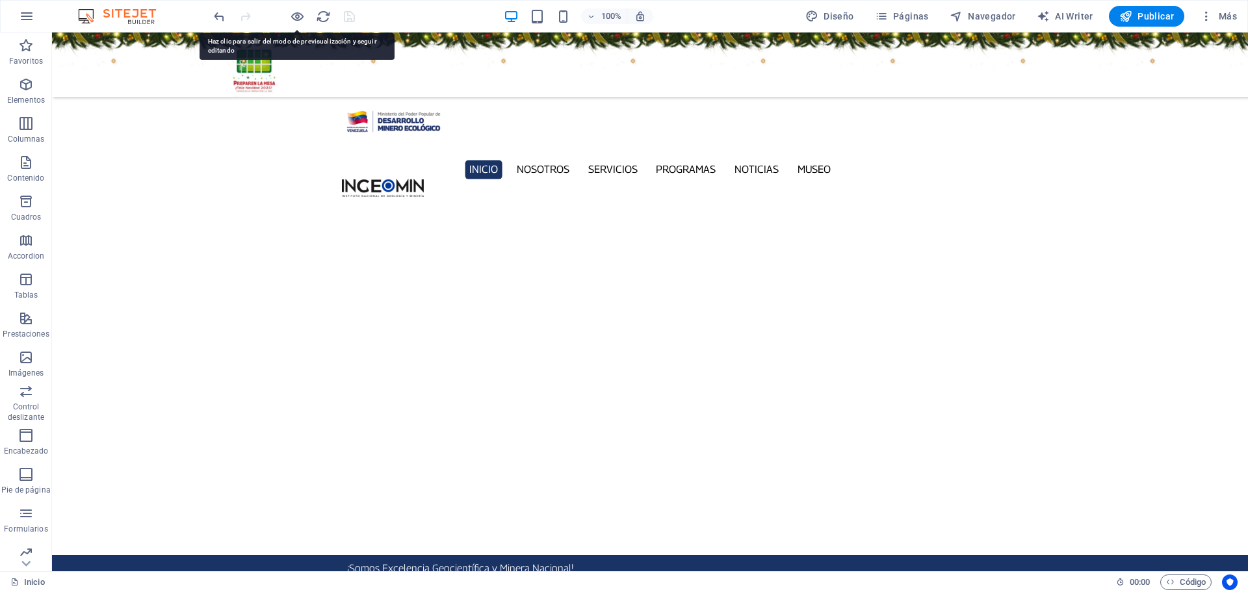
click at [86, 60] on figure at bounding box center [650, 64] width 1196 height 64
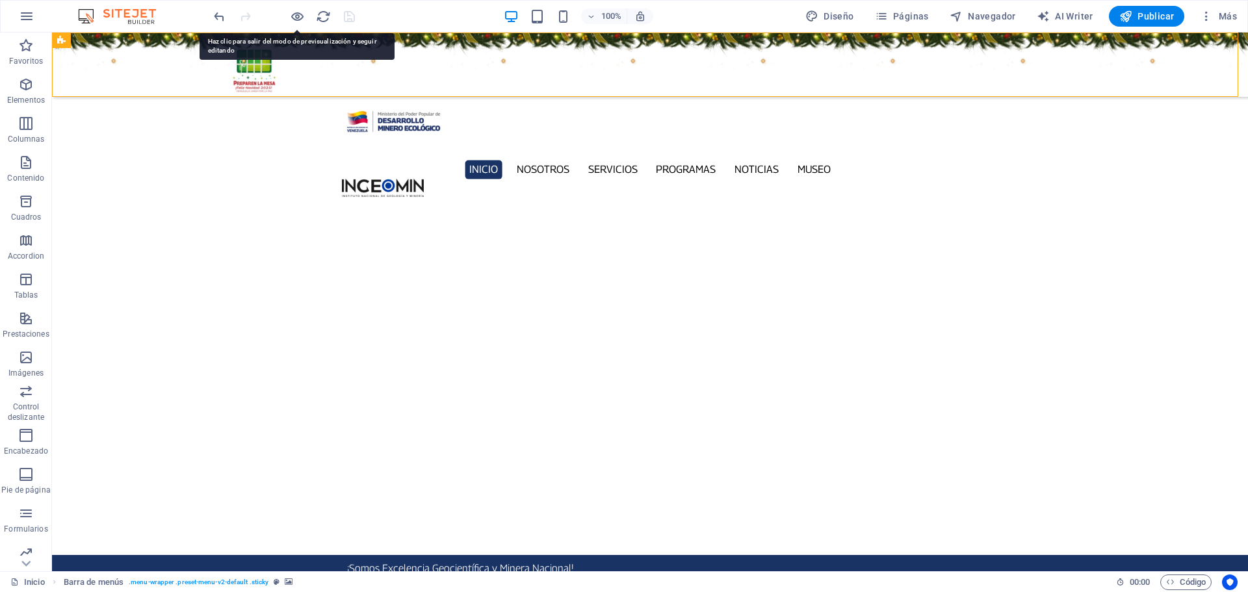
click at [86, 60] on figure at bounding box center [650, 64] width 1196 height 64
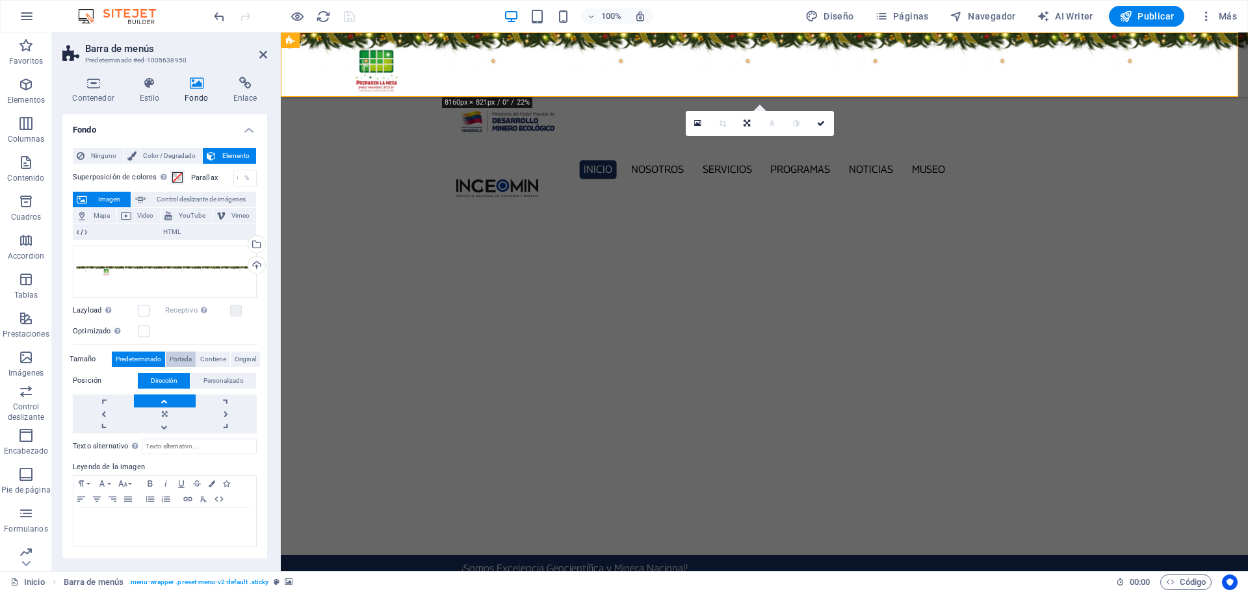
click at [177, 359] on span "Portada" at bounding box center [181, 360] width 22 height 16
click at [218, 357] on span "Contiene" at bounding box center [213, 360] width 26 height 16
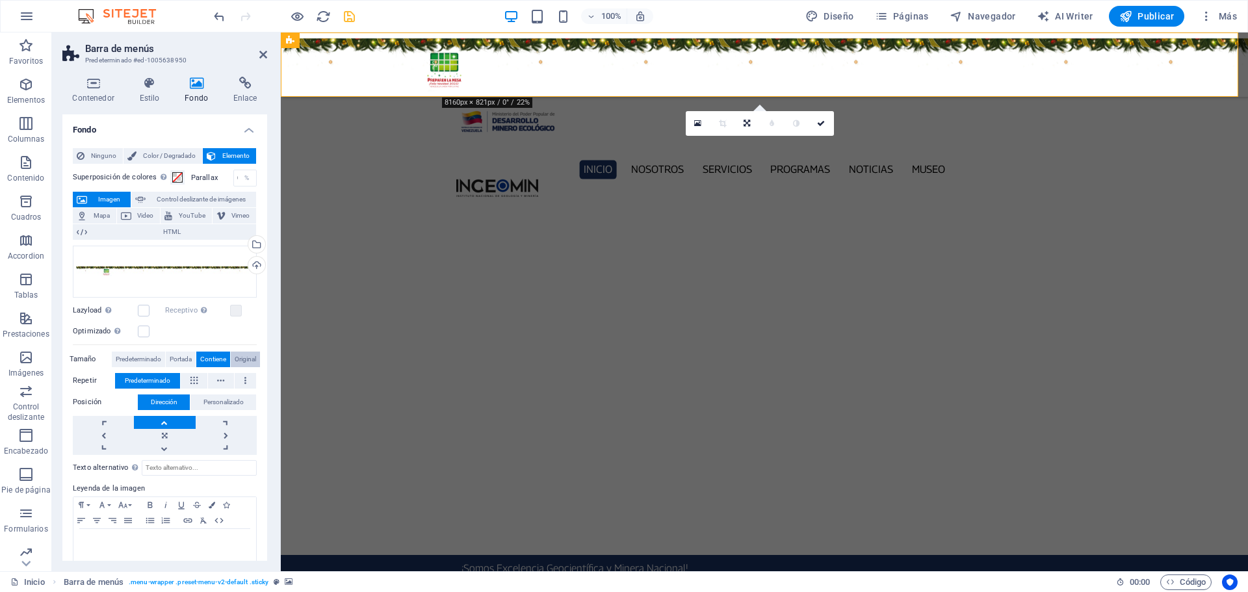
click at [240, 363] on span "Original" at bounding box center [245, 360] width 21 height 16
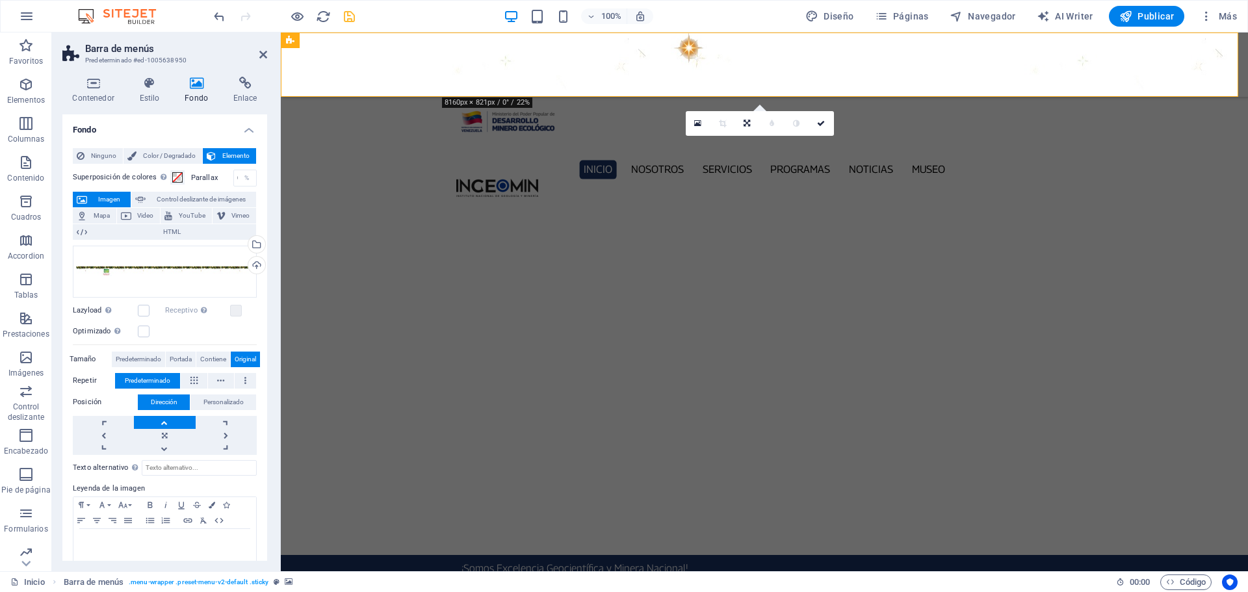
click at [162, 422] on link at bounding box center [164, 422] width 61 height 13
click at [205, 361] on span "Contiene" at bounding box center [213, 360] width 26 height 16
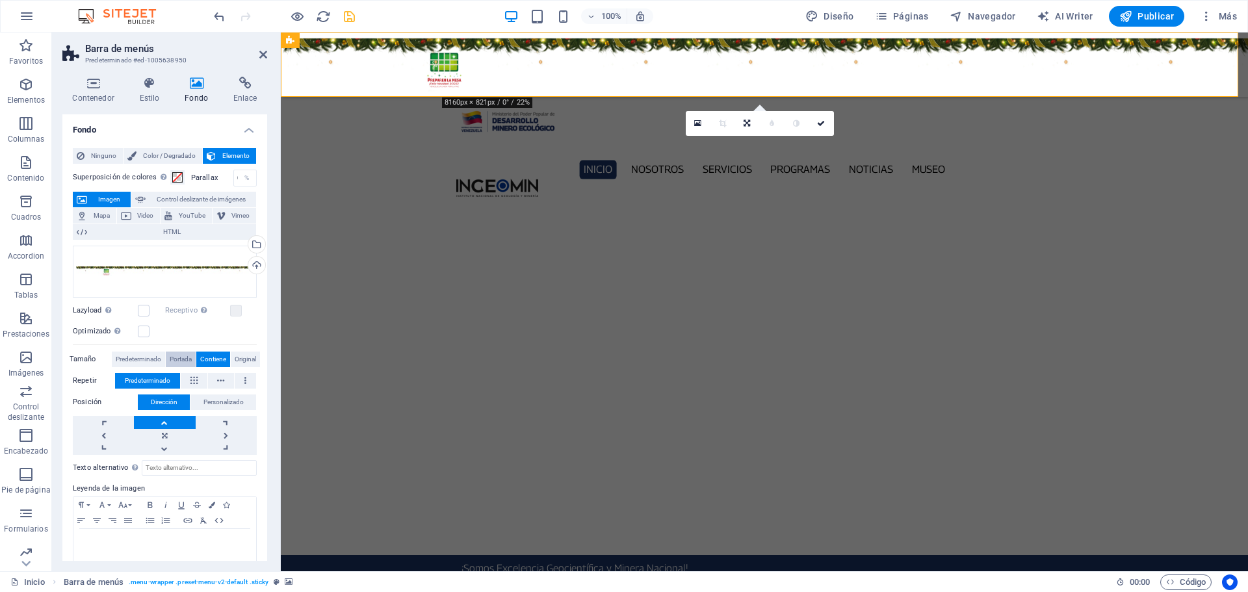
click at [180, 352] on span "Portada" at bounding box center [181, 360] width 22 height 16
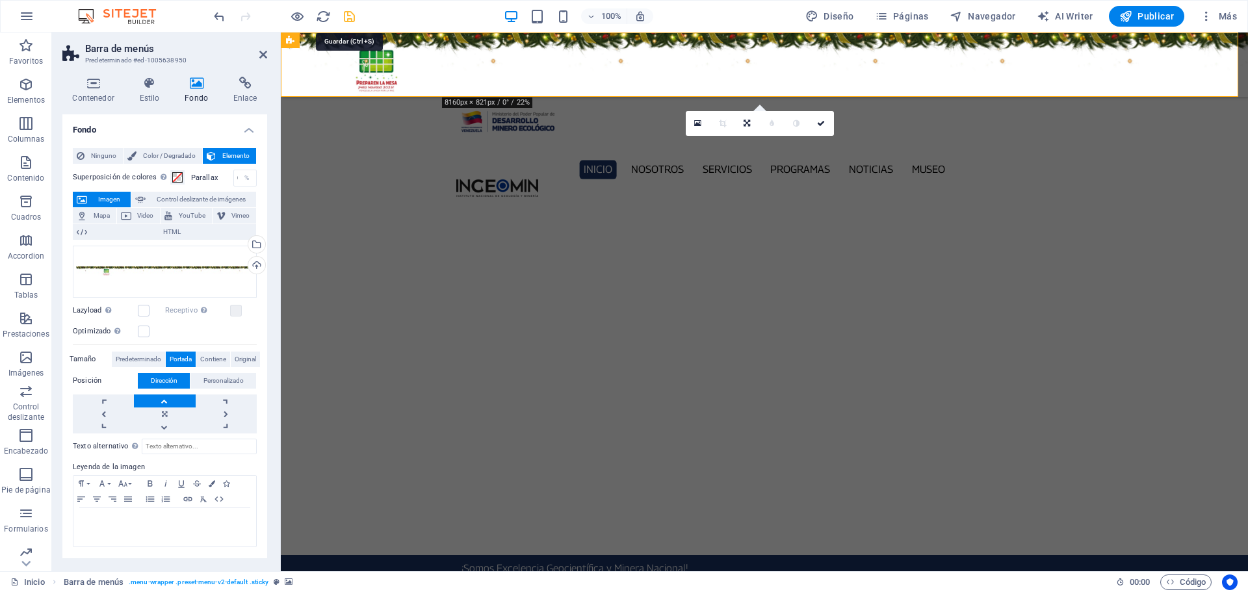
click at [342, 16] on icon "save" at bounding box center [349, 16] width 15 height 15
checkbox input "false"
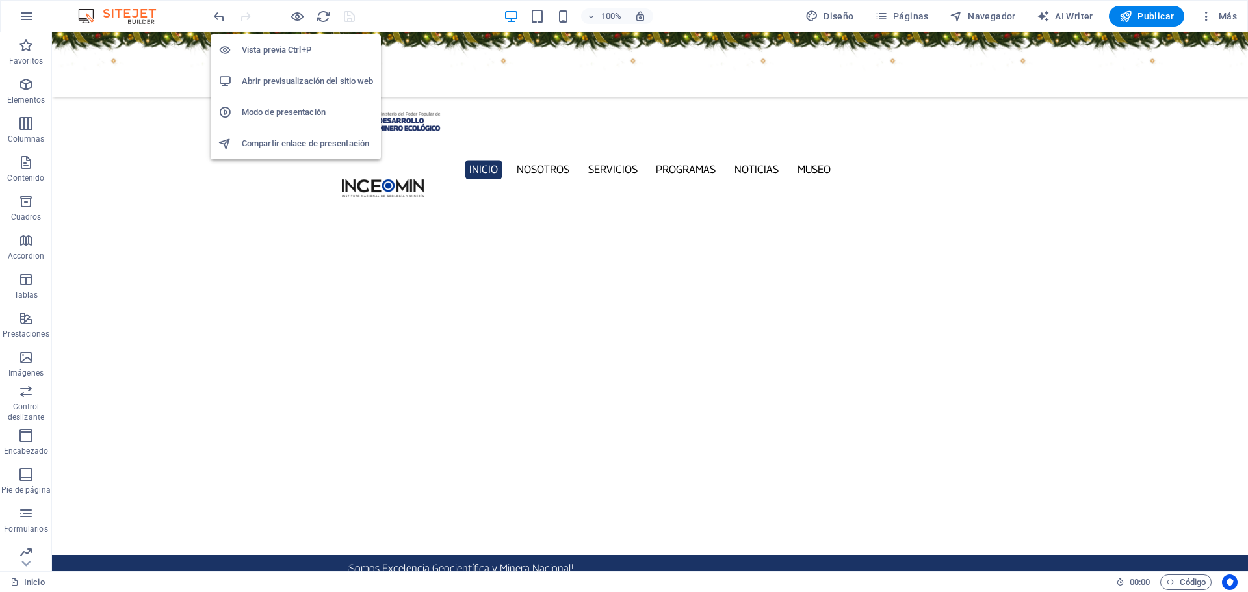
click at [300, 75] on h6 "Abrir previsualización del sitio web" at bounding box center [307, 81] width 131 height 16
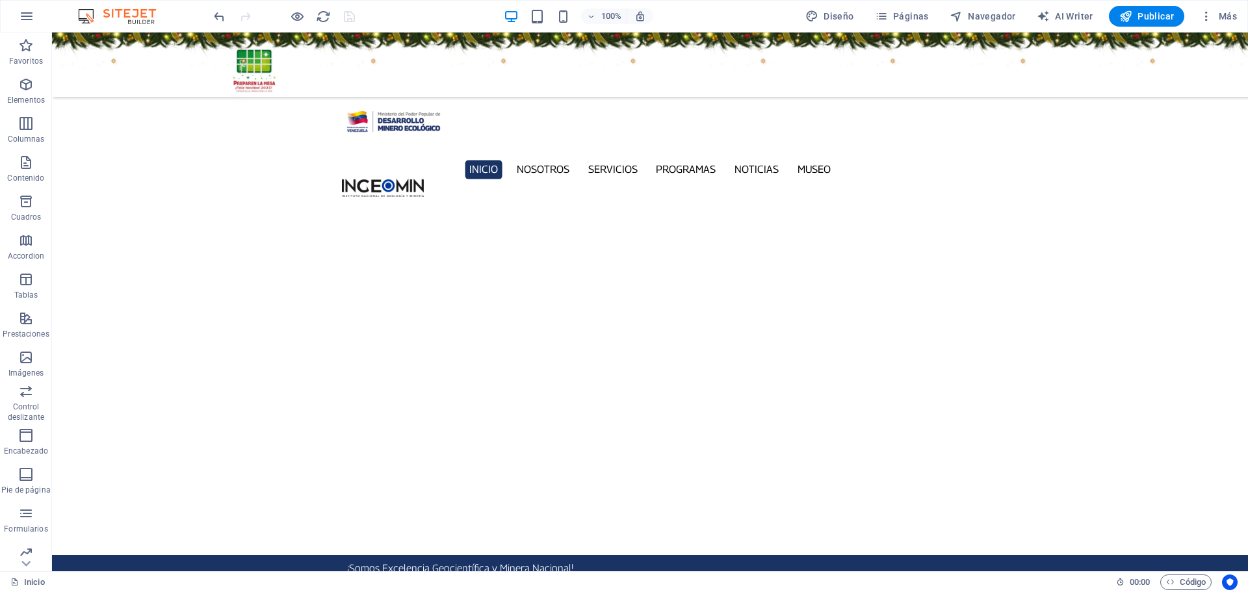
click at [166, 53] on figure at bounding box center [650, 64] width 1196 height 64
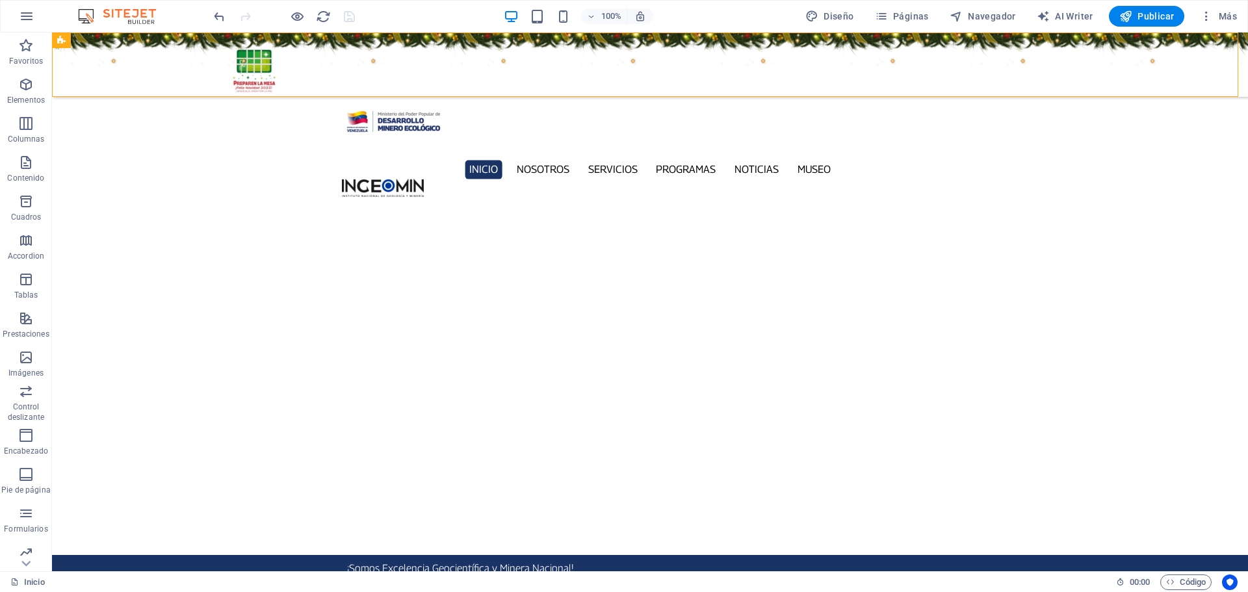
click at [166, 53] on figure at bounding box center [650, 64] width 1196 height 64
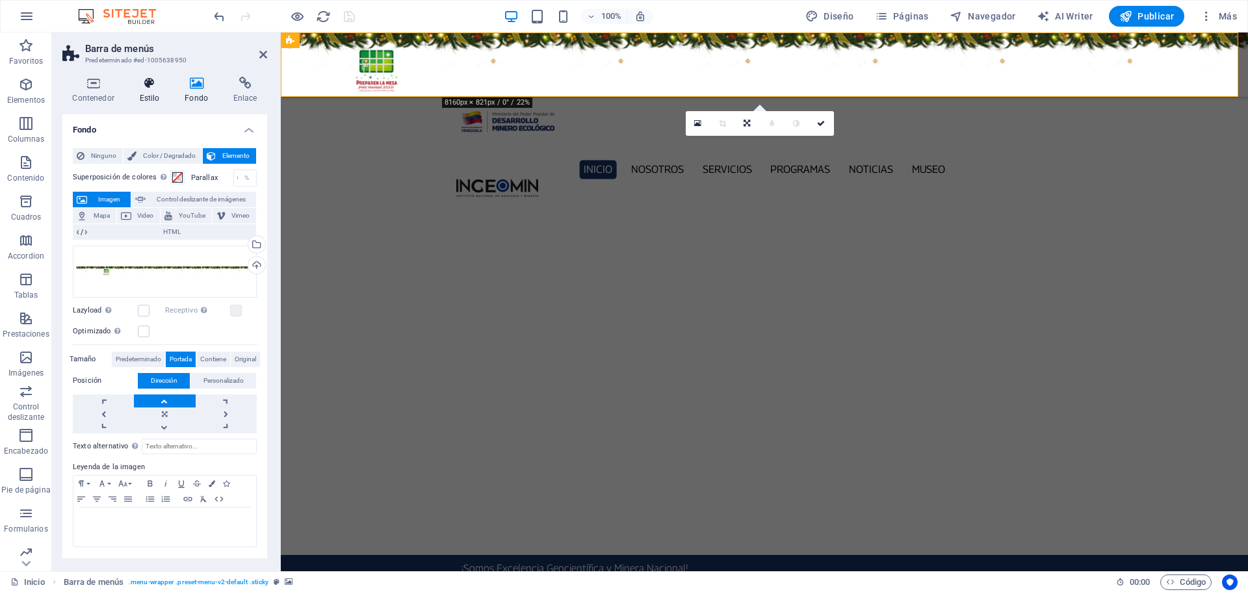
click at [153, 85] on icon at bounding box center [149, 83] width 40 height 13
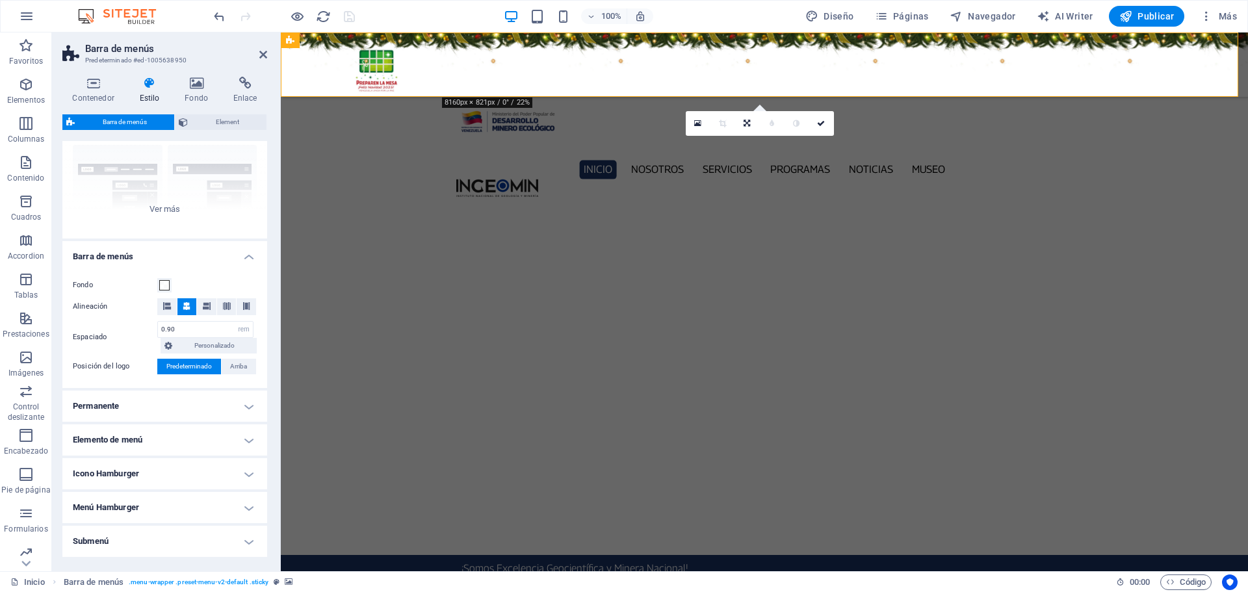
scroll to position [130, 0]
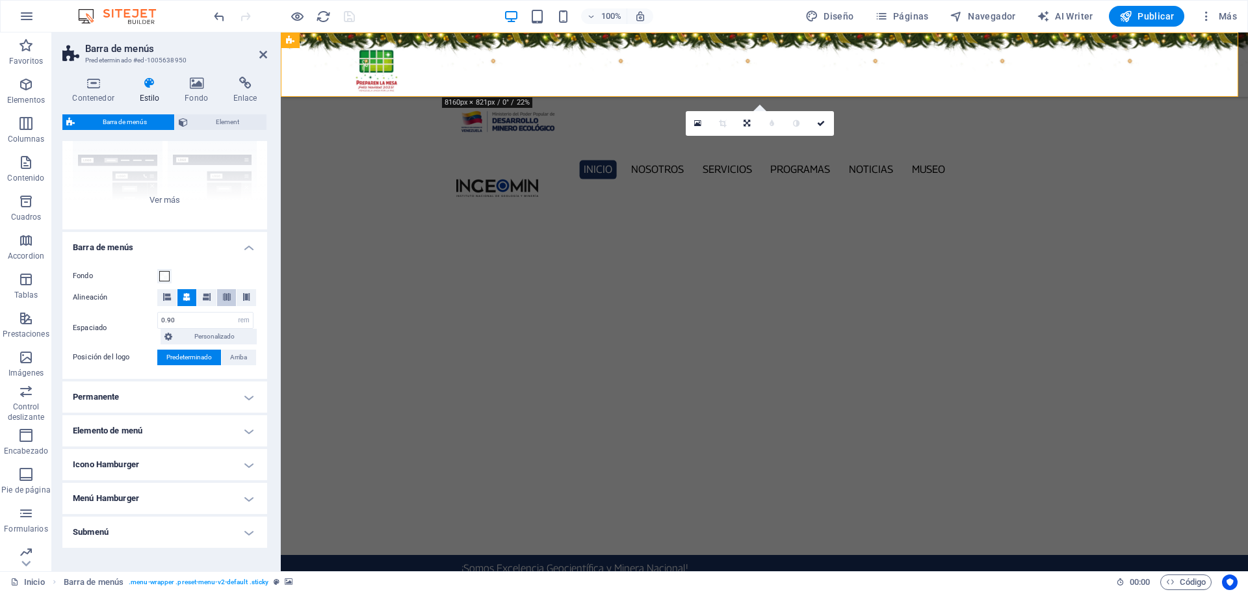
click at [228, 292] on span at bounding box center [227, 297] width 8 height 17
click at [186, 300] on icon at bounding box center [187, 297] width 8 height 8
click at [183, 317] on input "0.90" at bounding box center [205, 321] width 95 height 16
type input "0.80"
click at [354, 14] on icon "save" at bounding box center [349, 16] width 15 height 15
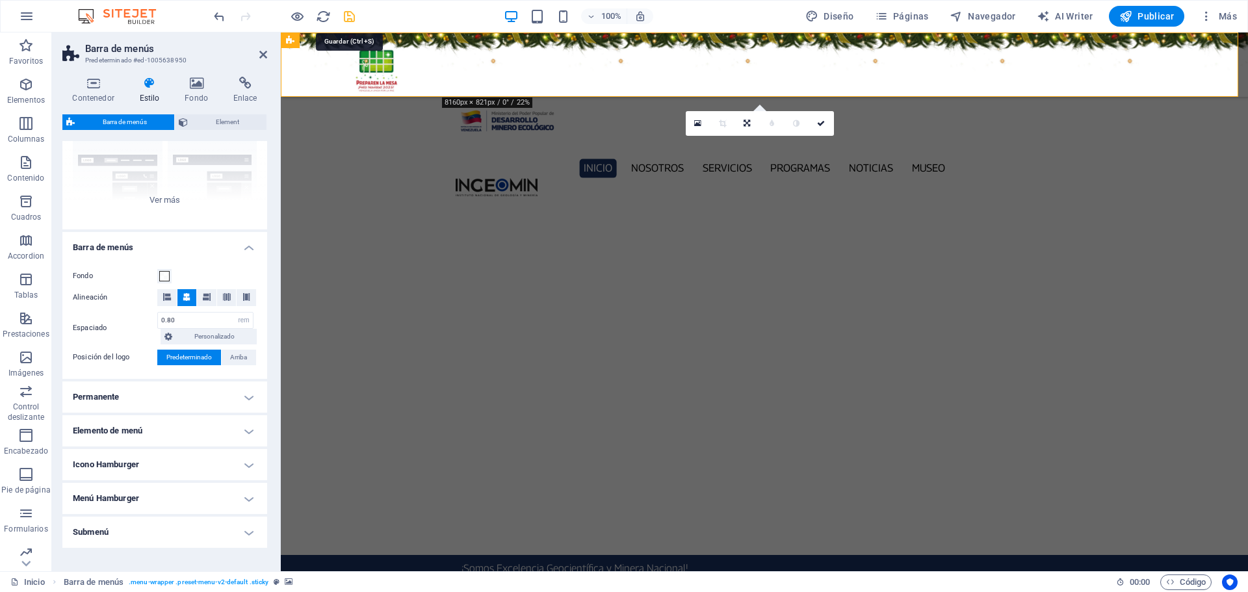
checkbox input "false"
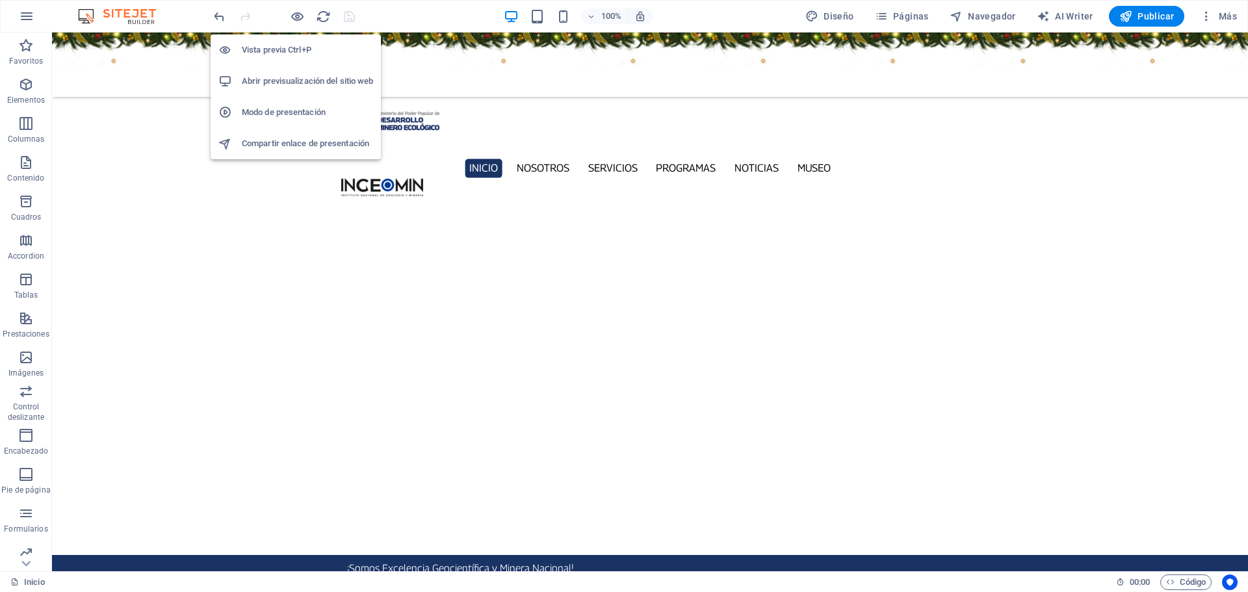
click at [300, 74] on h6 "Abrir previsualización del sitio web" at bounding box center [307, 81] width 131 height 16
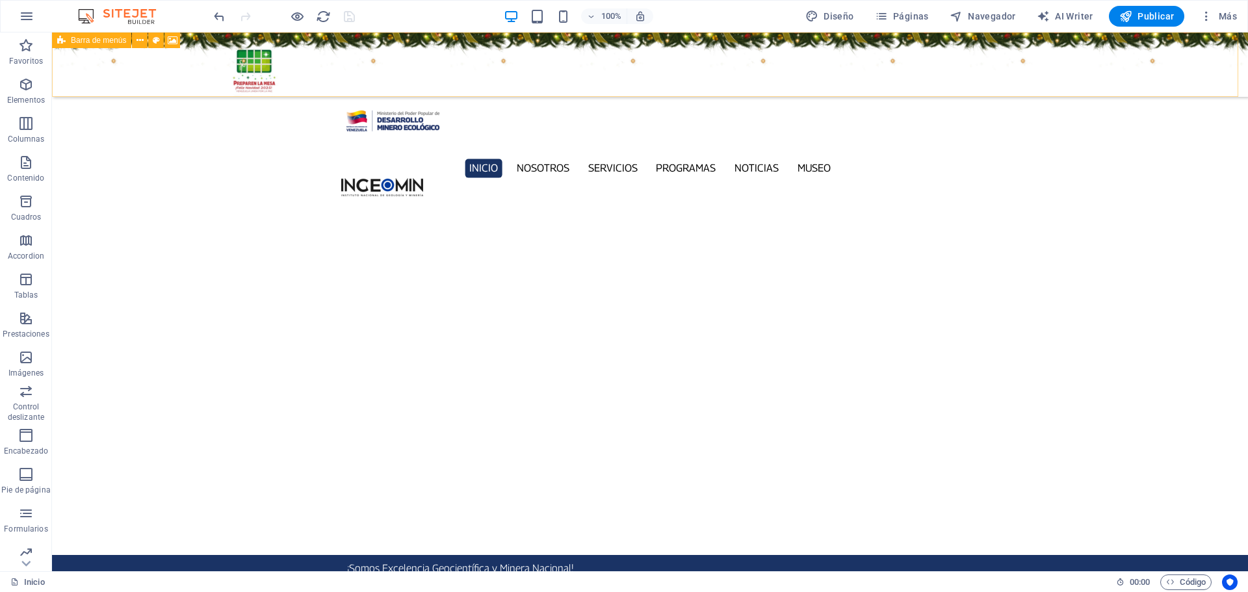
click at [185, 60] on figure at bounding box center [650, 64] width 1196 height 64
select select "rem"
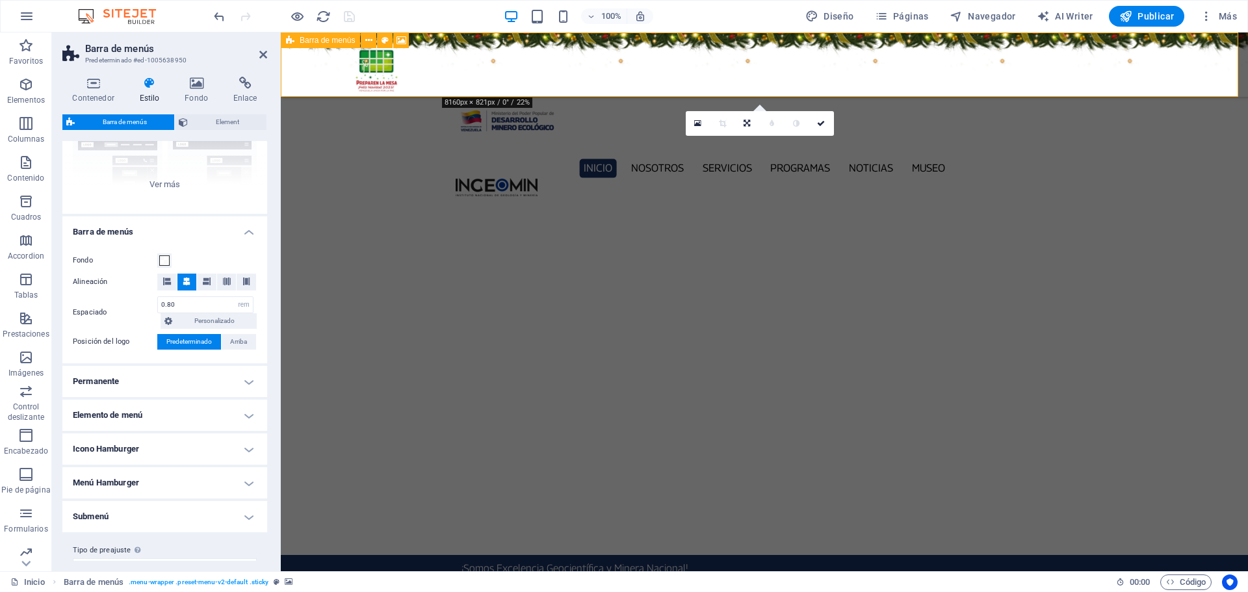
scroll to position [169, 0]
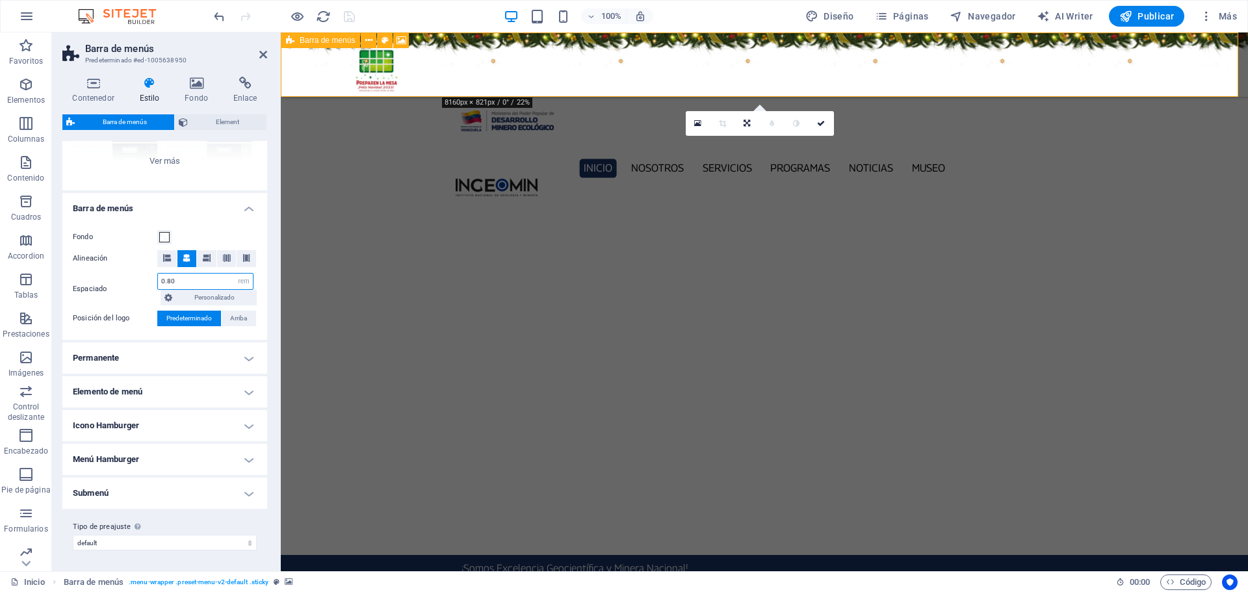
click at [183, 282] on input "0.80" at bounding box center [205, 282] width 95 height 16
type input "0.50"
click at [346, 12] on icon "save" at bounding box center [349, 16] width 15 height 15
checkbox input "false"
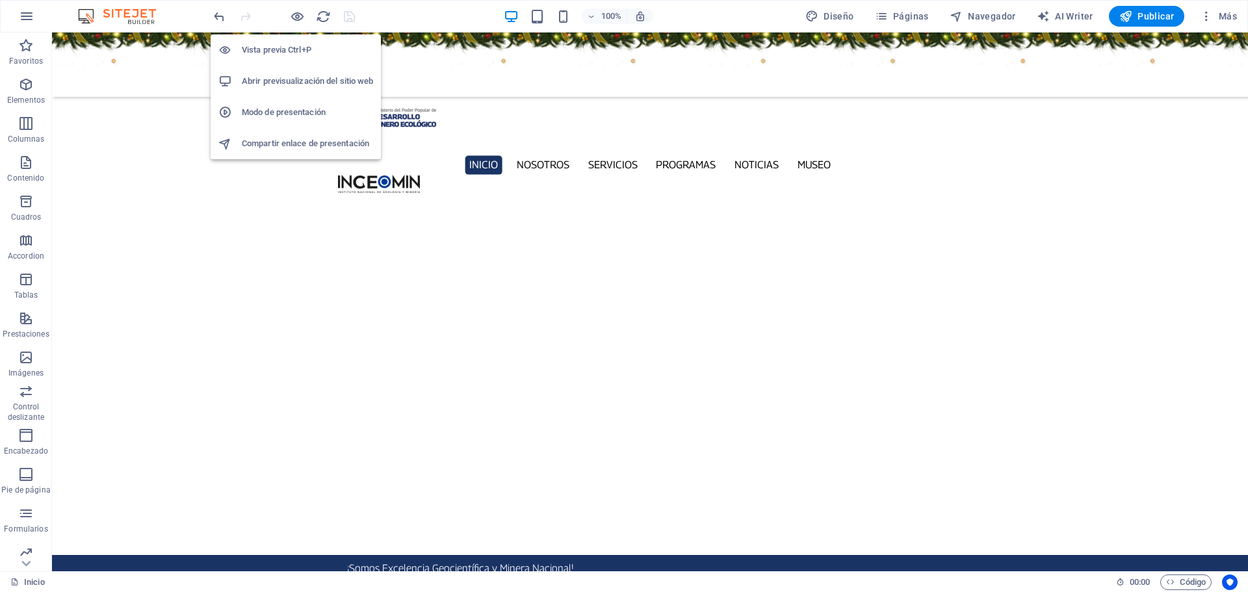
click at [305, 78] on h6 "Abrir previsualización del sitio web" at bounding box center [307, 81] width 131 height 16
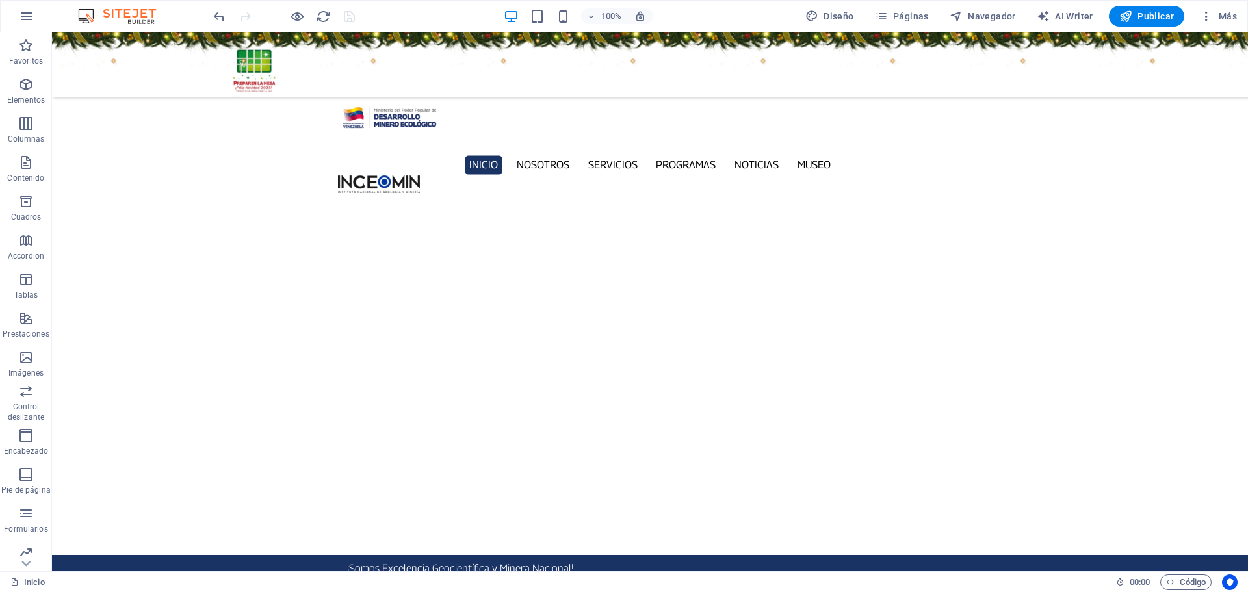
click at [295, 66] on figure at bounding box center [650, 64] width 1196 height 64
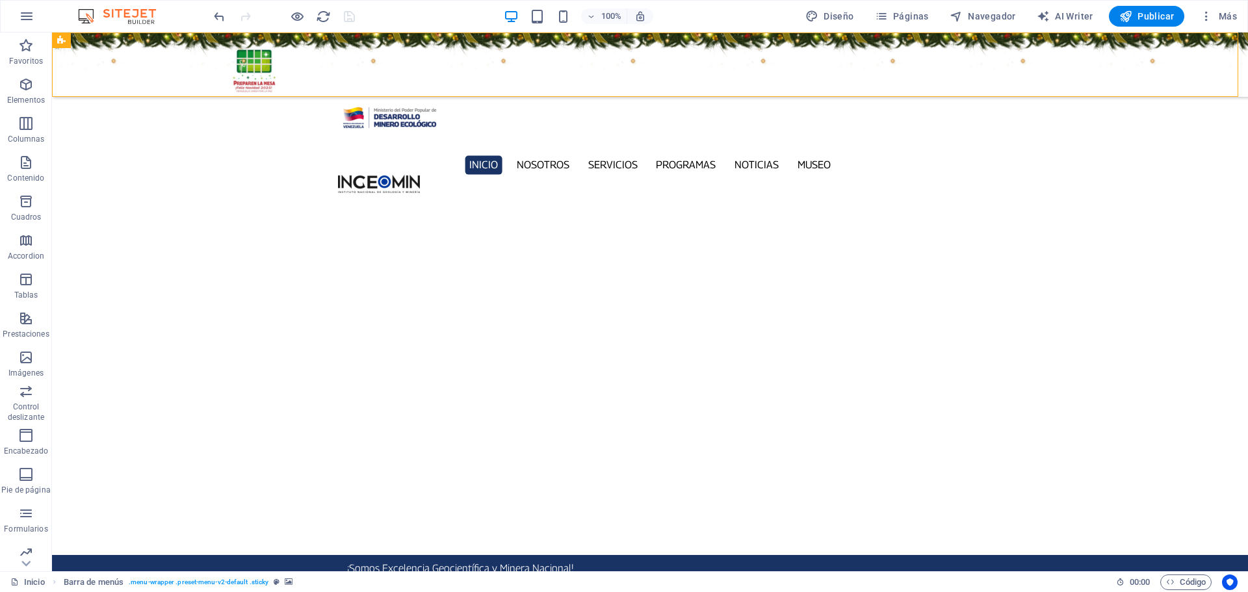
click at [295, 66] on figure at bounding box center [650, 64] width 1196 height 64
select select "rem"
select select "sticky_instant"
select select "px"
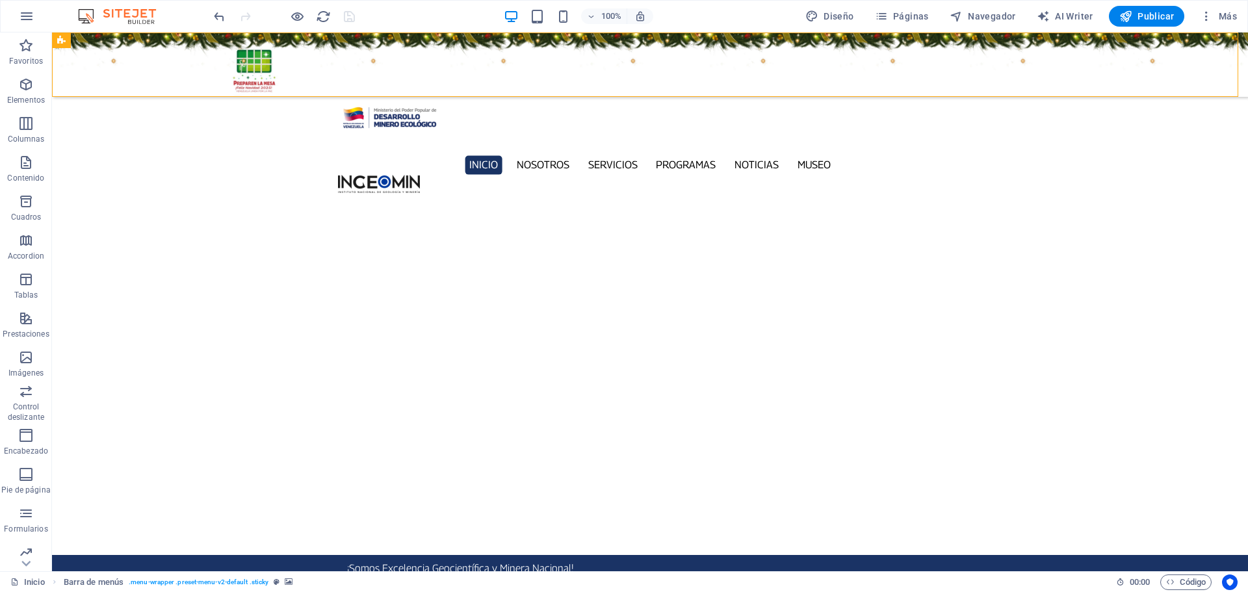
select select "px"
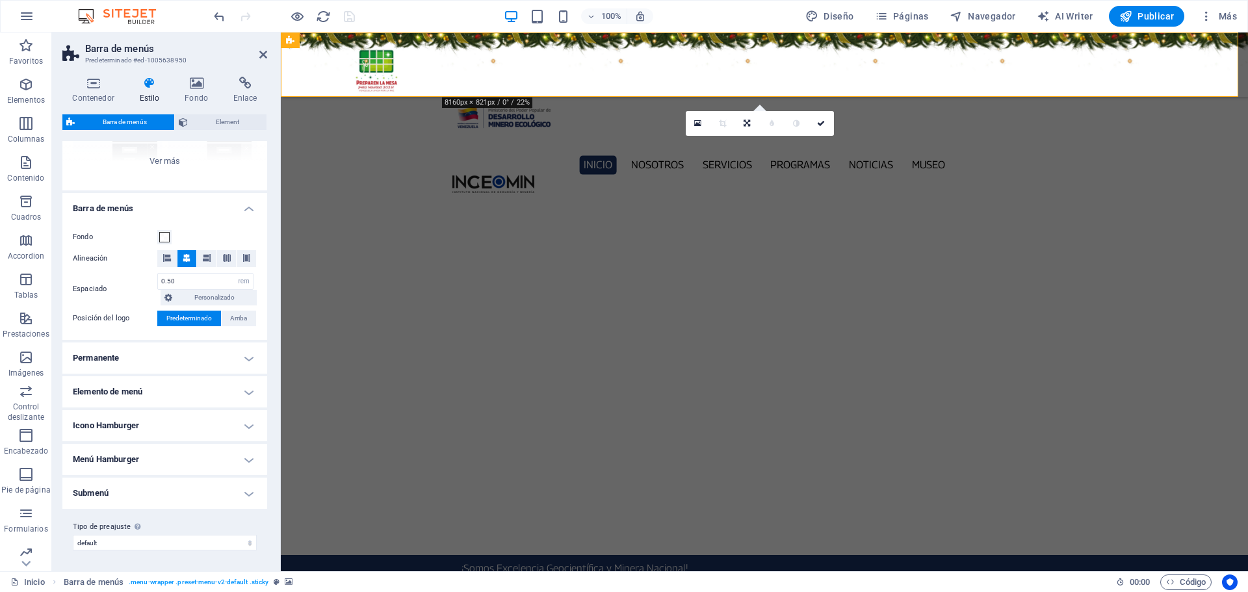
click at [246, 352] on h4 "Permanente" at bounding box center [164, 358] width 205 height 31
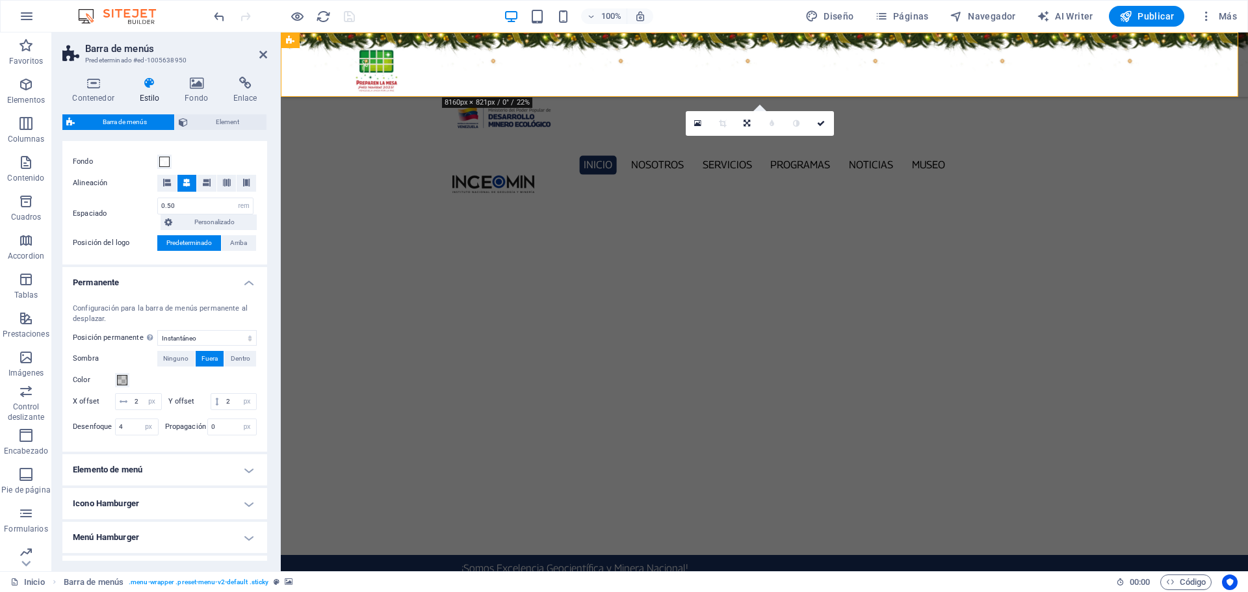
scroll to position [339, 0]
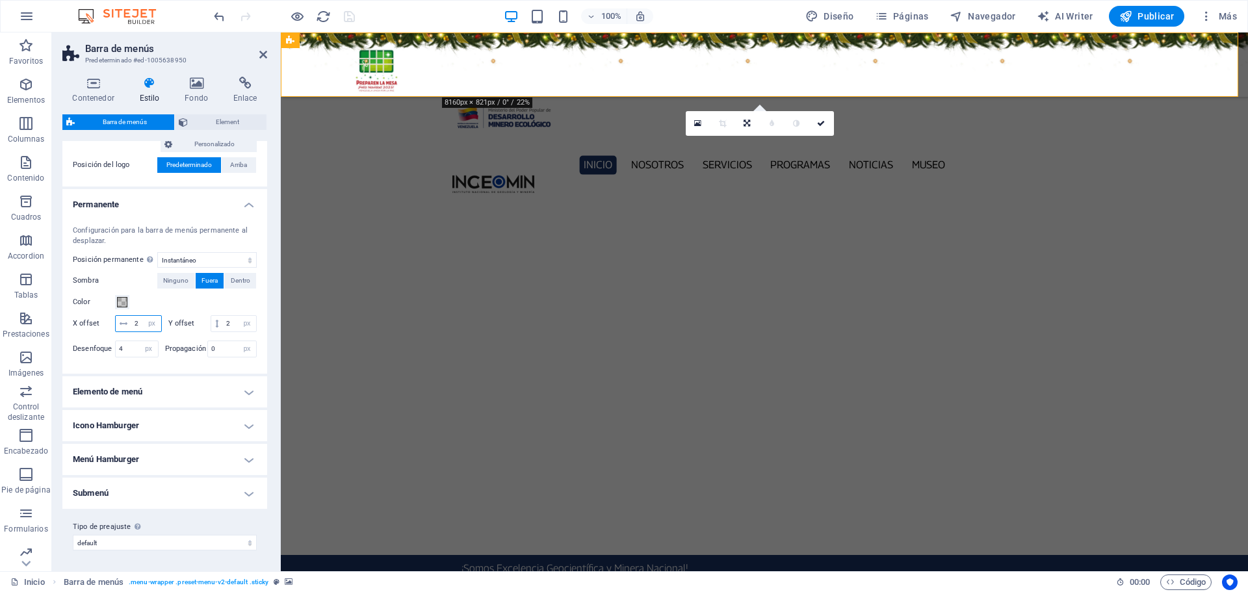
click at [152, 316] on input "2" at bounding box center [146, 324] width 30 height 16
type input "1"
click at [223, 320] on input "2" at bounding box center [239, 324] width 33 height 16
type input "1"
click at [246, 252] on select "Deshabilitado Instantáneo Tras el menú Tras el banner Al desplazarse hacia arri…" at bounding box center [206, 260] width 99 height 16
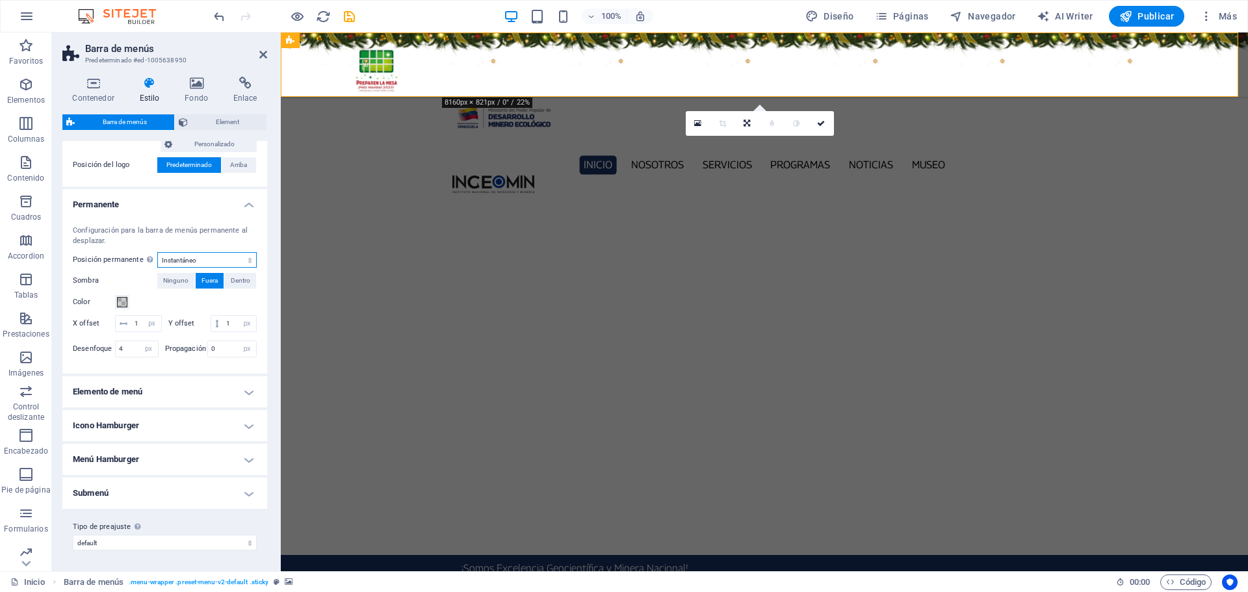
click at [246, 252] on select "Deshabilitado Instantáneo Tras el menú Tras el banner Al desplazarse hacia arri…" at bounding box center [206, 260] width 99 height 16
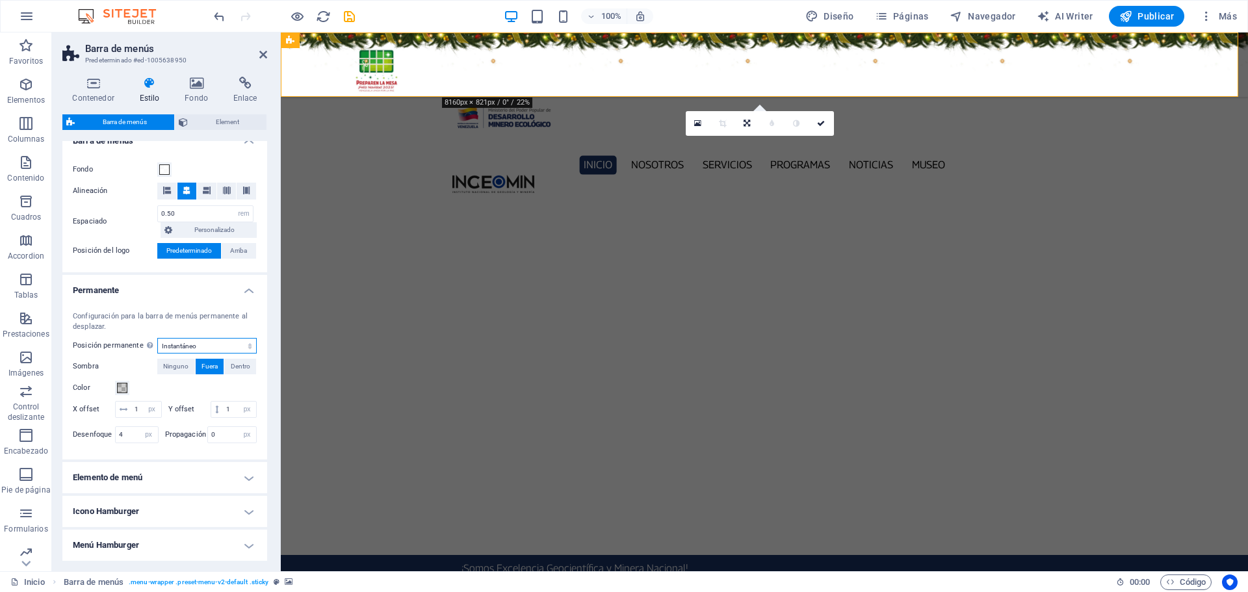
scroll to position [14, 0]
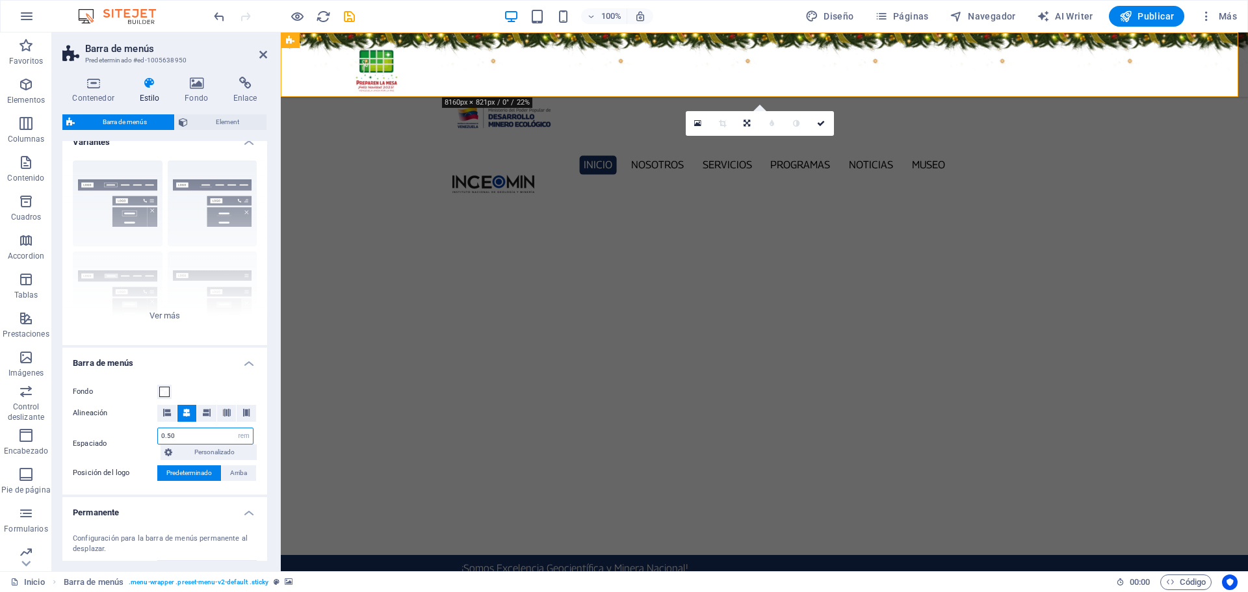
click at [186, 437] on input "0.50" at bounding box center [205, 436] width 95 height 16
click at [211, 433] on input "0.50" at bounding box center [205, 436] width 95 height 16
type input "0.25"
click at [169, 410] on icon at bounding box center [167, 413] width 8 height 8
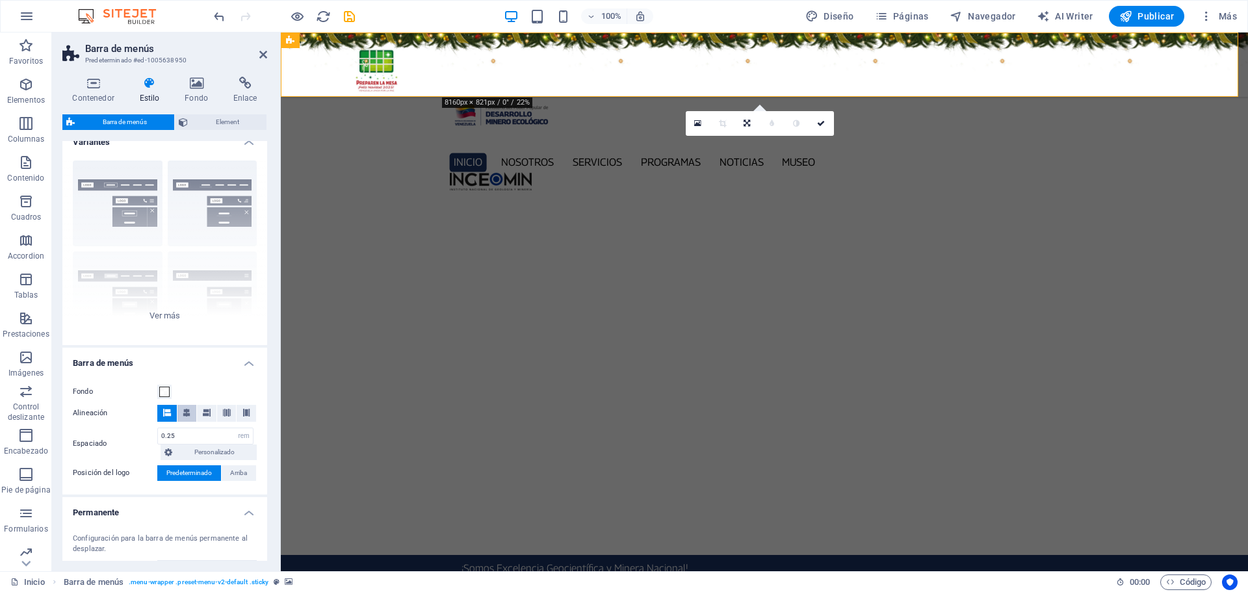
click at [183, 413] on icon at bounding box center [187, 413] width 8 height 8
click at [343, 14] on icon "save" at bounding box center [349, 16] width 15 height 15
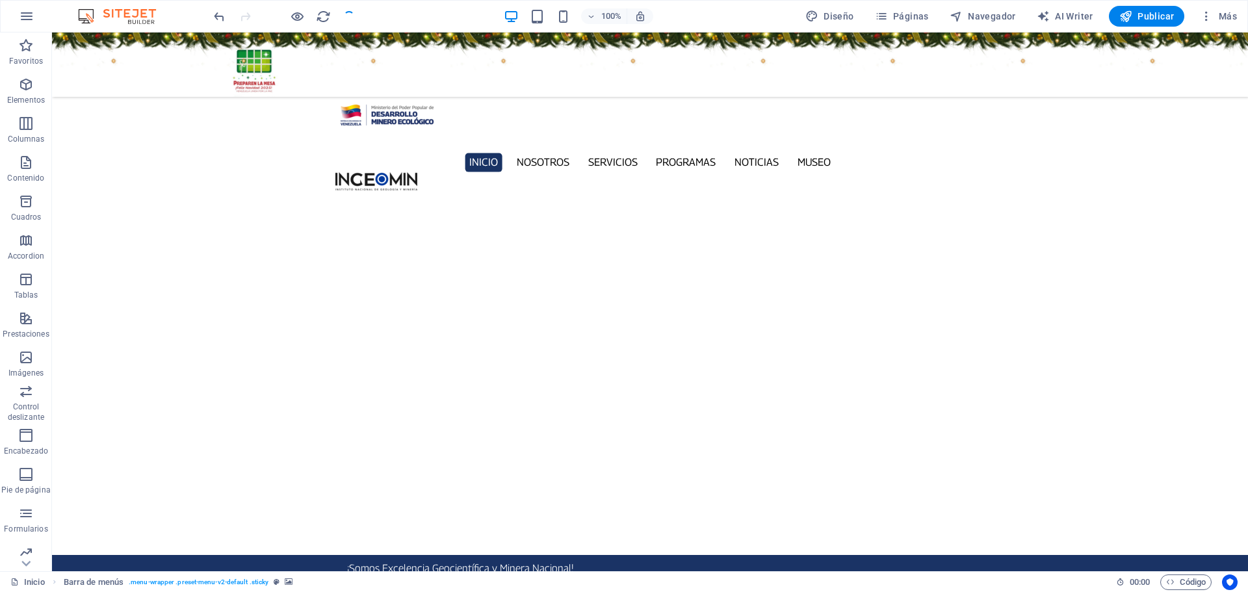
checkbox input "false"
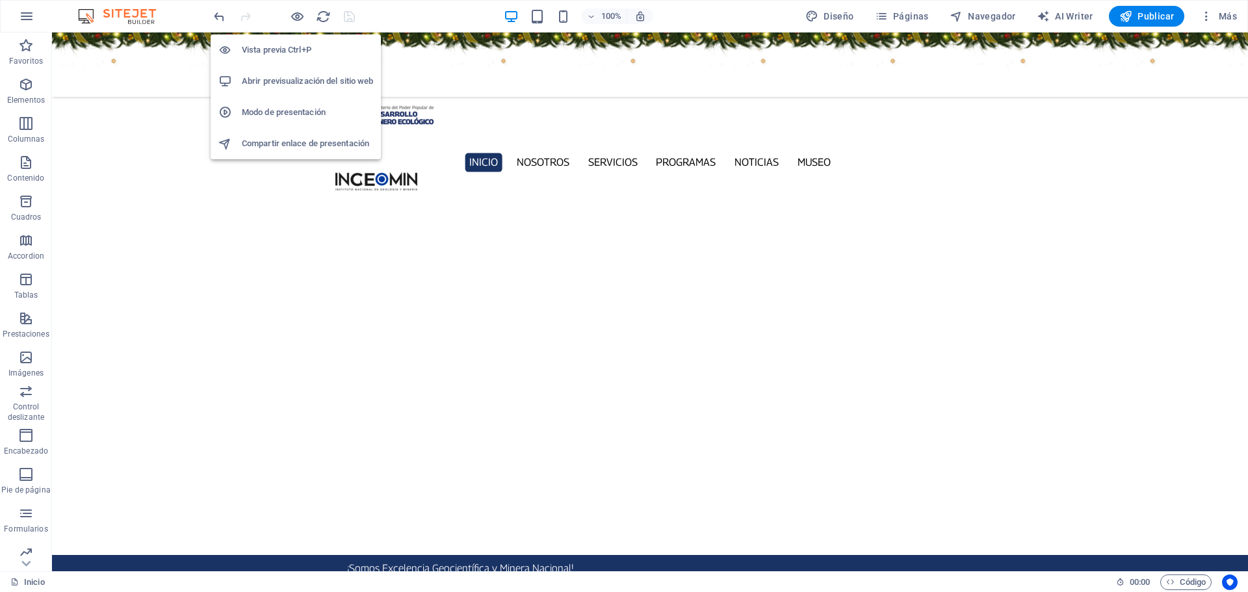
click at [300, 80] on h6 "Abrir previsualización del sitio web" at bounding box center [307, 81] width 131 height 16
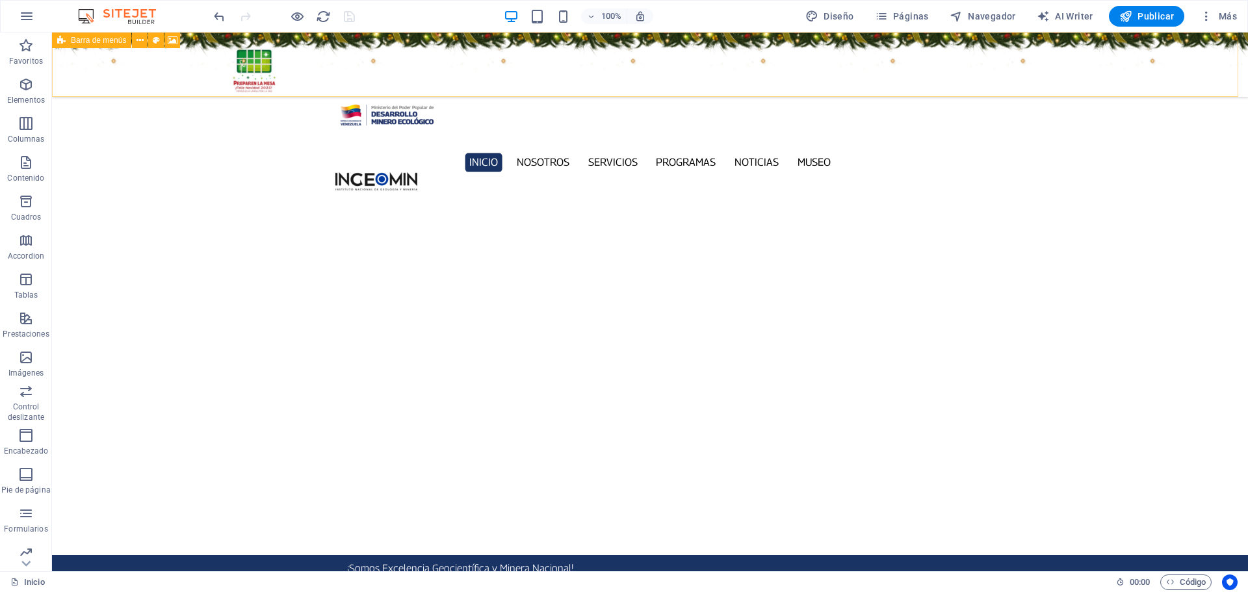
click at [187, 63] on figure at bounding box center [650, 64] width 1196 height 64
select select "%"
select select "rem"
select select "sticky_instant"
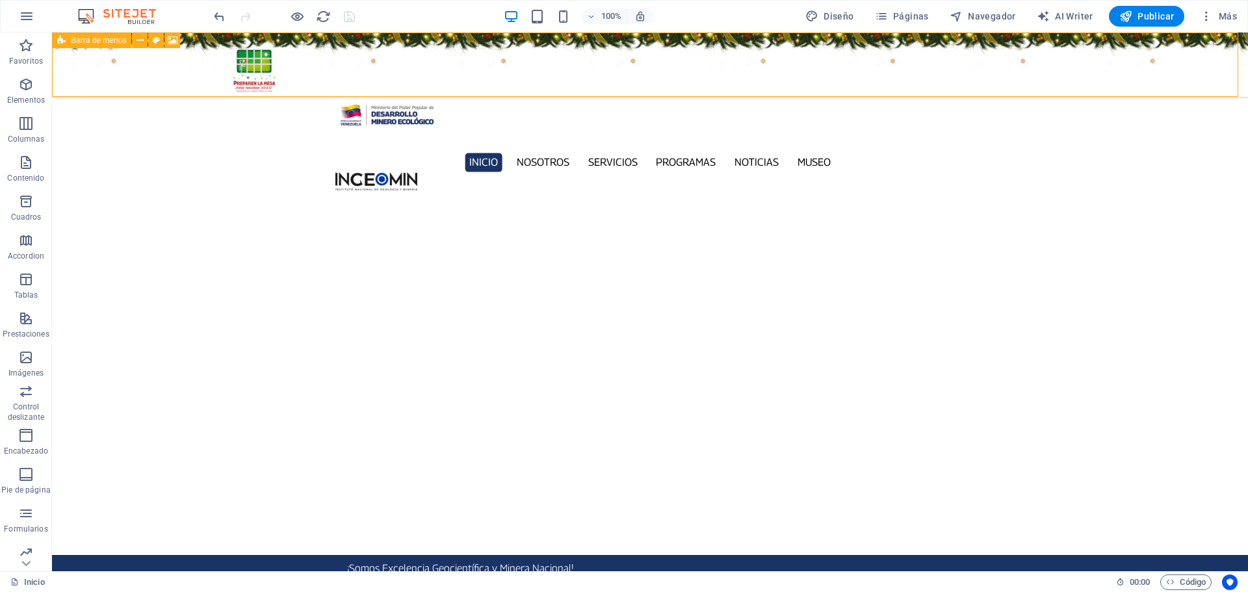
select select "px"
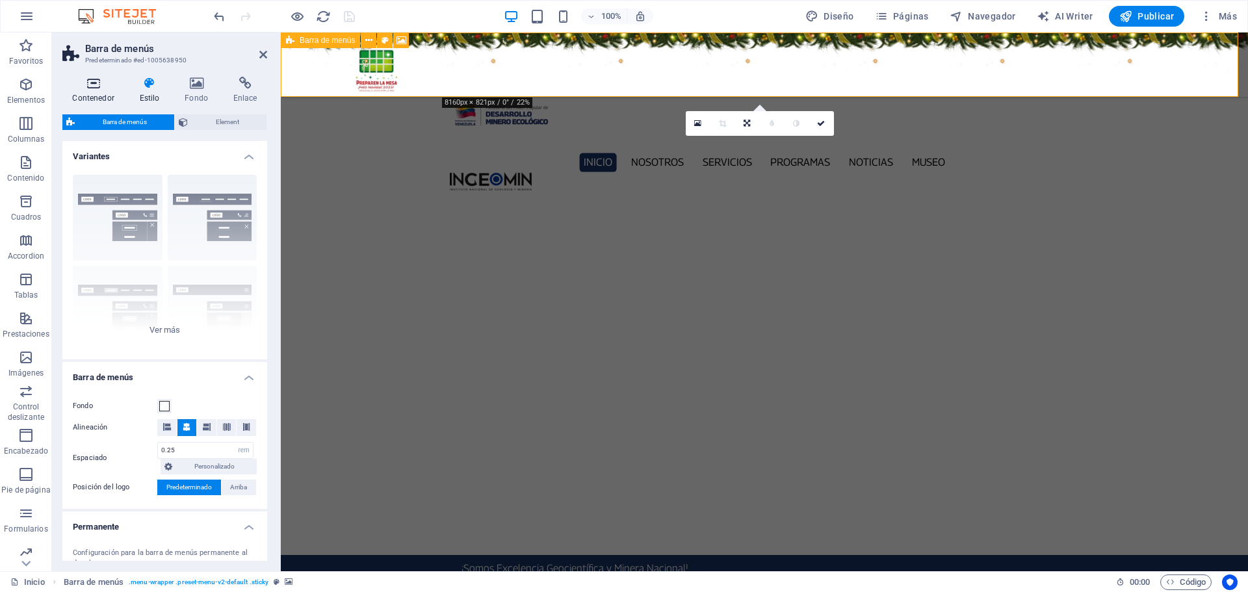
click at [88, 89] on icon at bounding box center [93, 83] width 62 height 13
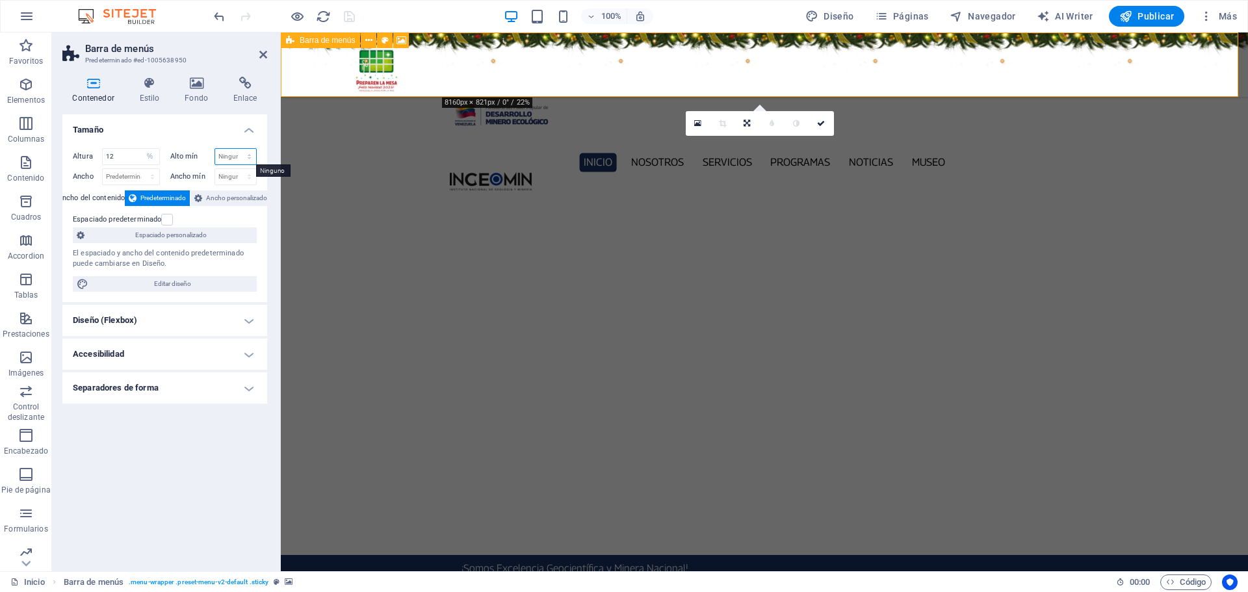
click at [252, 157] on select "Ninguno px rem % vh vw" at bounding box center [236, 157] width 42 height 16
select select "%"
click at [238, 149] on select "Ninguno px rem % vh vw" at bounding box center [236, 157] width 42 height 16
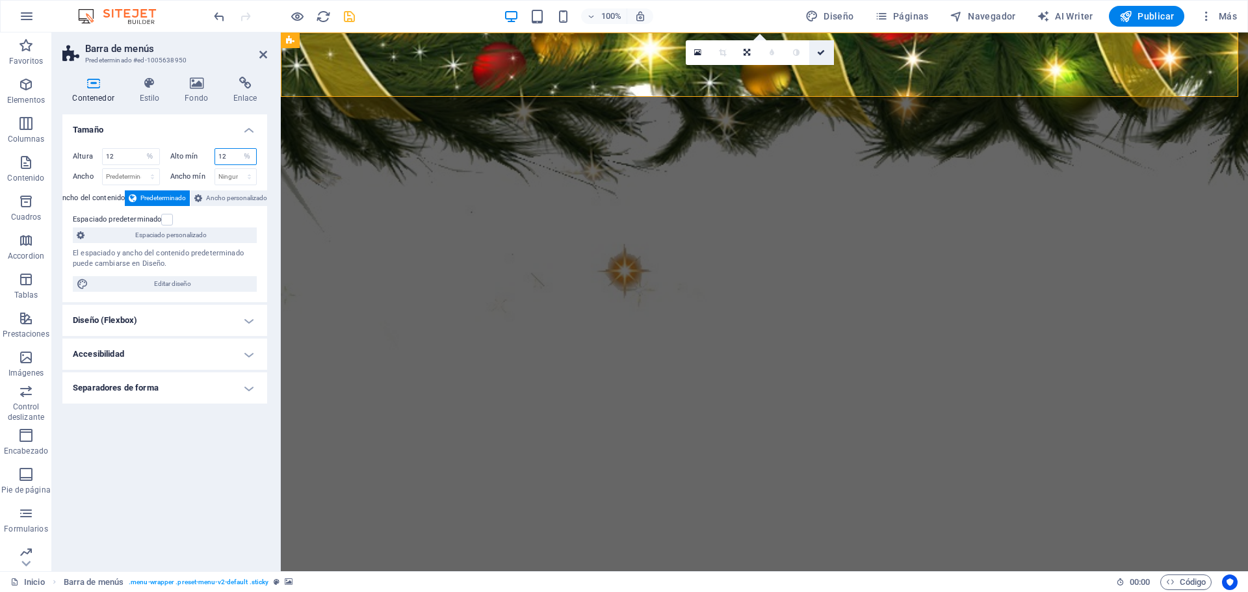
type input "12"
click at [819, 51] on icon at bounding box center [821, 53] width 8 height 8
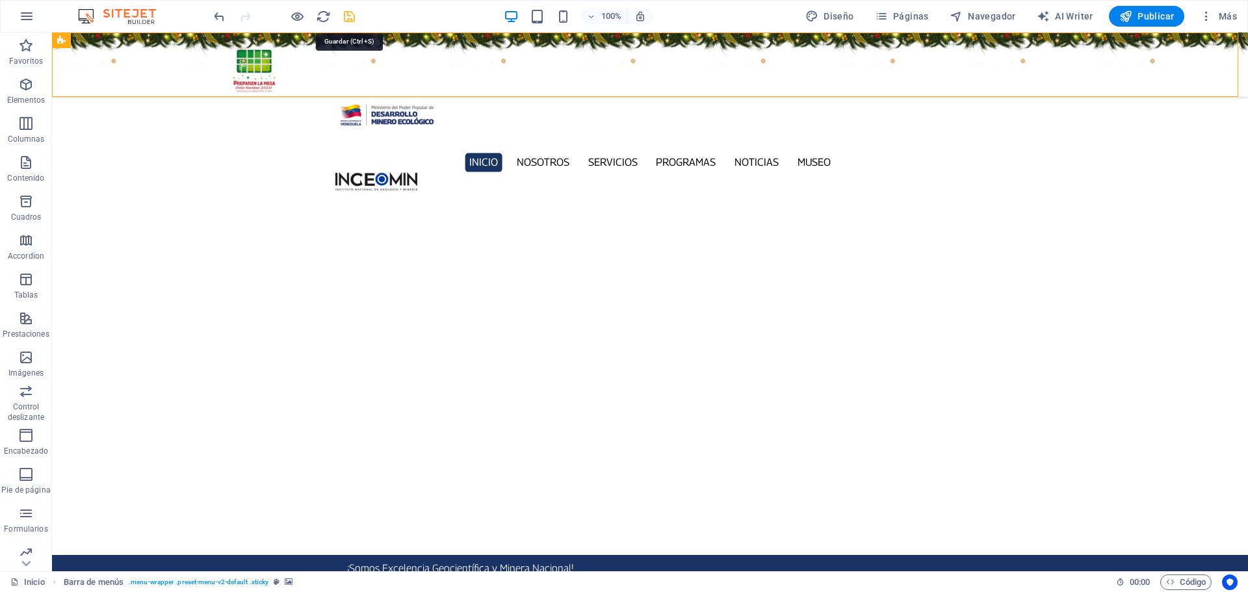
click at [354, 19] on icon "save" at bounding box center [349, 16] width 15 height 15
checkbox input "false"
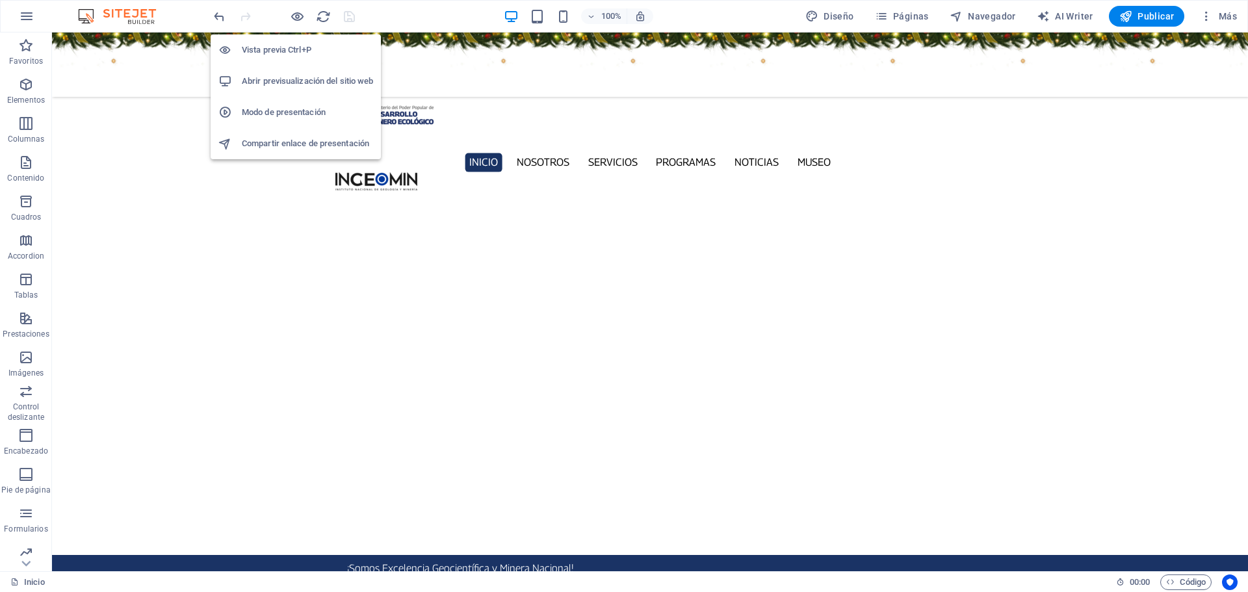
click at [289, 75] on h6 "Abrir previsualización del sitio web" at bounding box center [307, 81] width 131 height 16
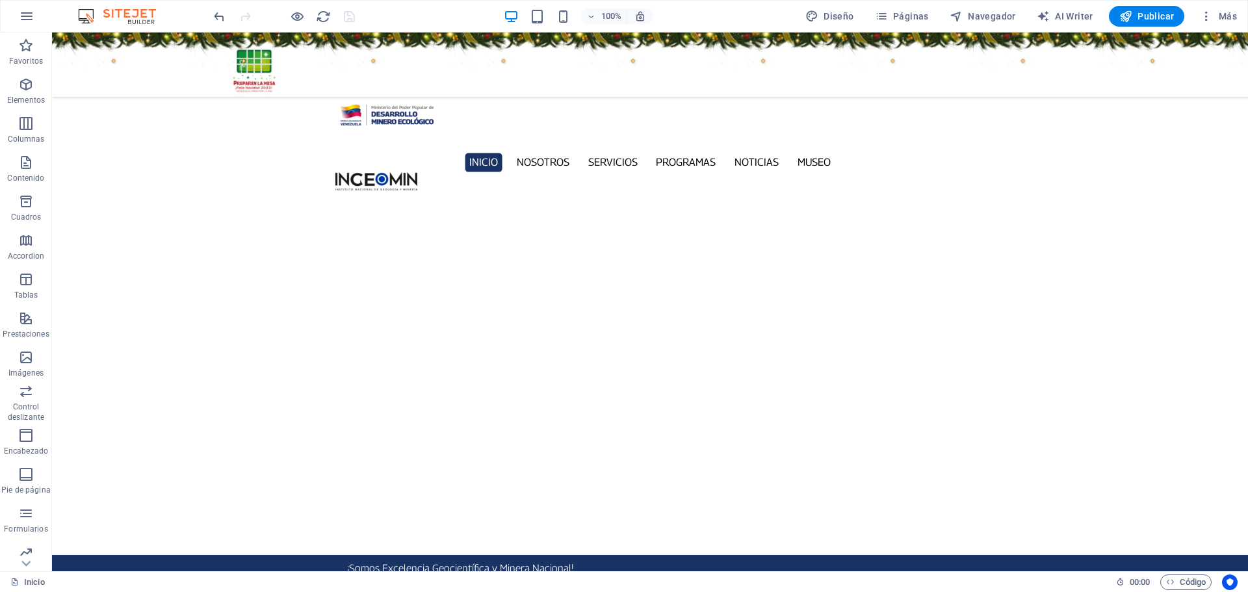
click at [172, 70] on figure at bounding box center [650, 64] width 1196 height 64
select select "%"
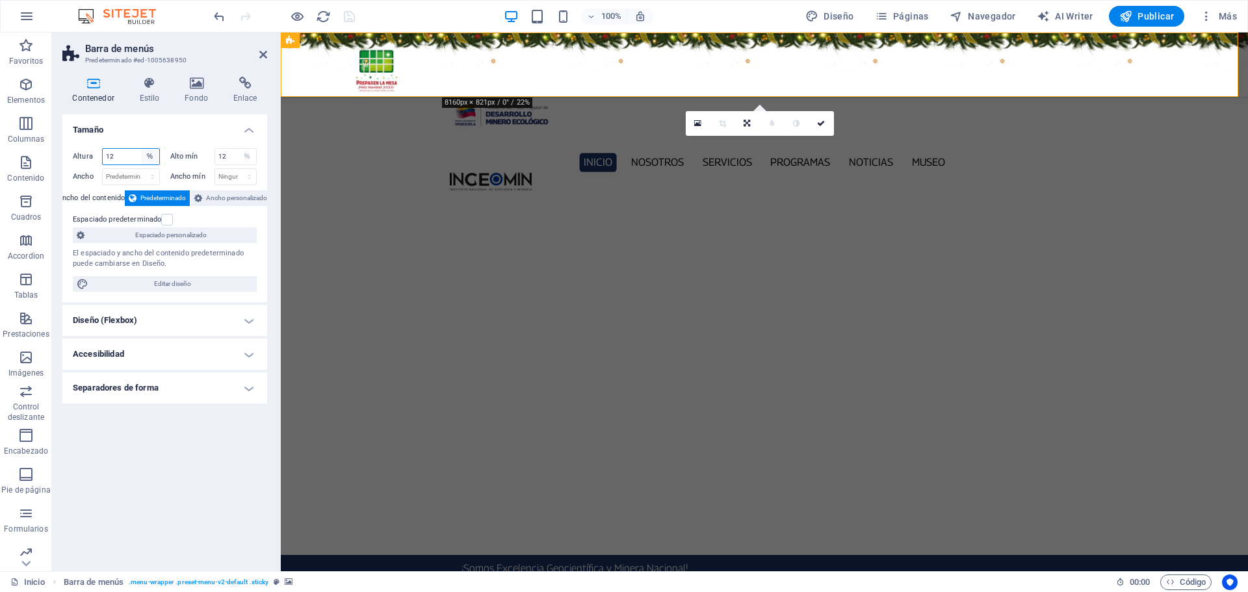
click at [149, 149] on select "Predeterminado px rem % vh vw" at bounding box center [150, 157] width 18 height 16
select select "default"
click at [141, 149] on select "Predeterminado px rem % vh vw" at bounding box center [150, 157] width 18 height 16
select select "DISABLED_OPTION_VALUE"
click at [250, 155] on select "Ninguno px rem % vh vw" at bounding box center [247, 157] width 18 height 16
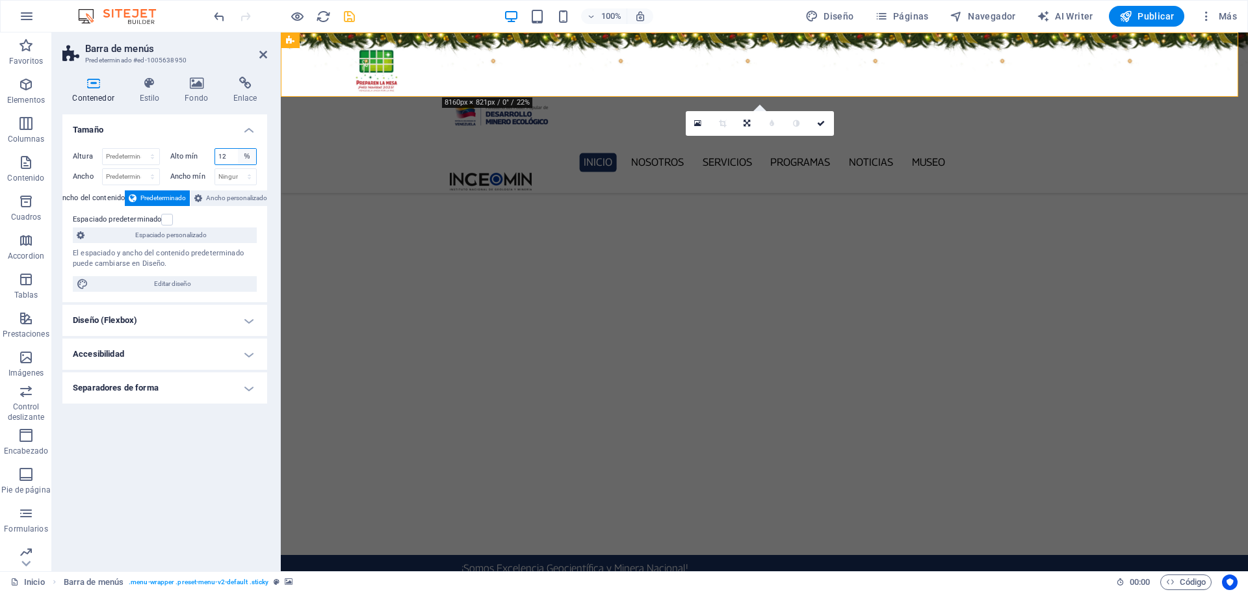
select select "5oo4f9c9n5o"
click at [238, 149] on select "Ninguno px rem % vh vw" at bounding box center [247, 157] width 18 height 16
select select "DISABLED_OPTION_VALUE"
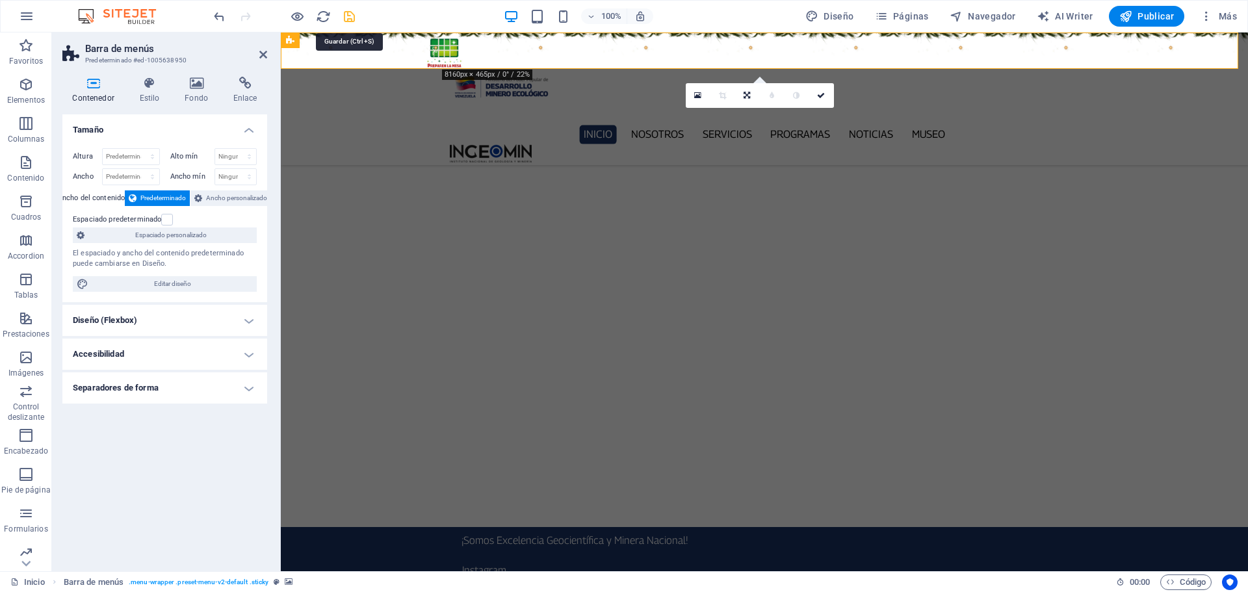
click at [348, 16] on icon "save" at bounding box center [349, 16] width 15 height 15
checkbox input "false"
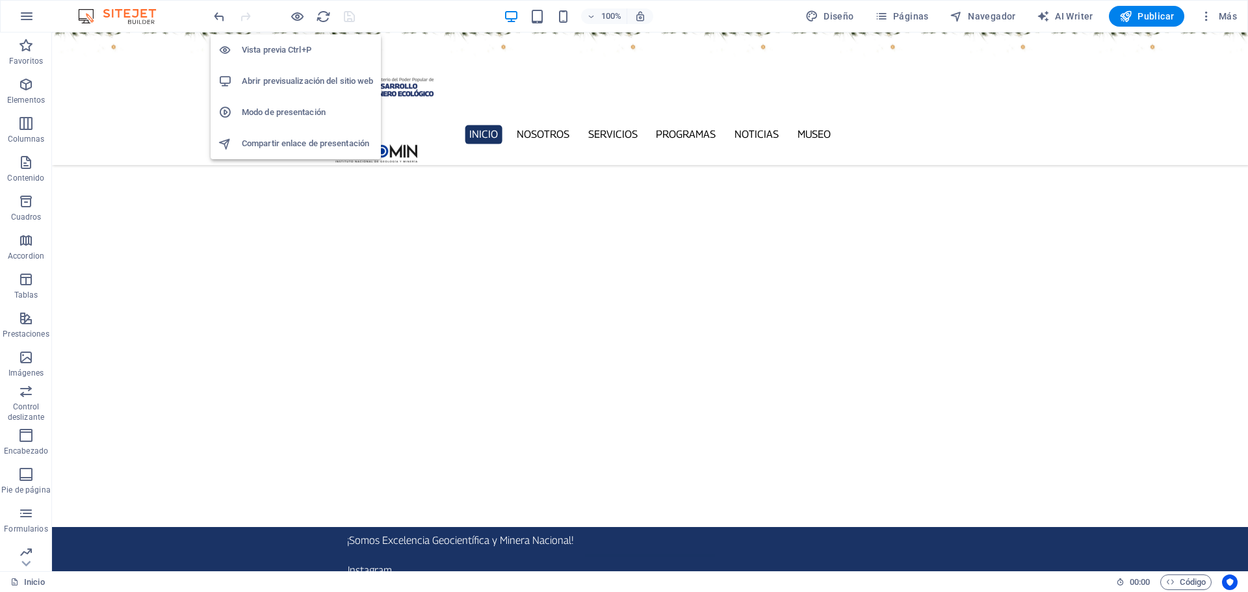
click at [291, 83] on h6 "Abrir previsualización del sitio web" at bounding box center [307, 81] width 131 height 16
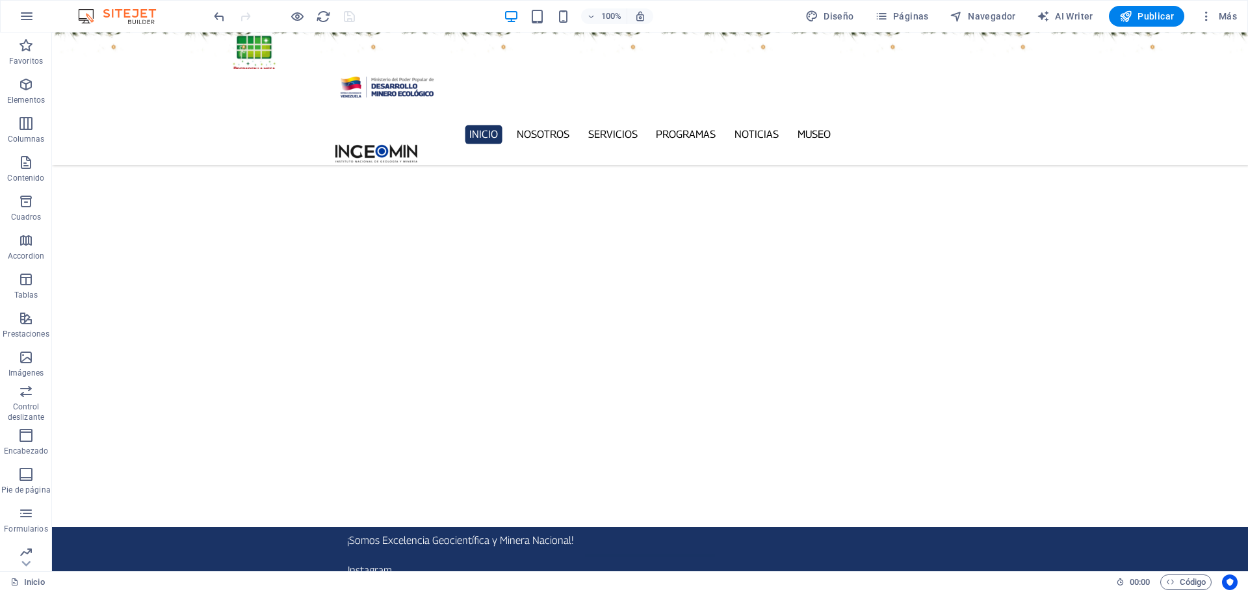
click at [187, 53] on figure at bounding box center [650, 50] width 1196 height 36
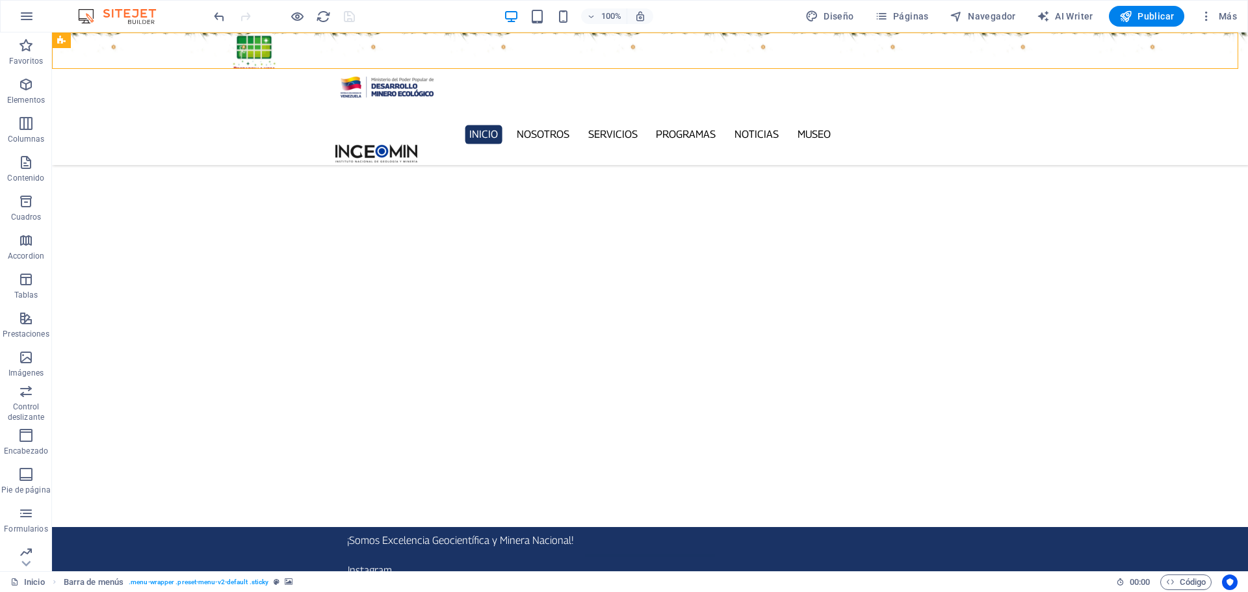
click at [187, 53] on figure at bounding box center [650, 50] width 1196 height 36
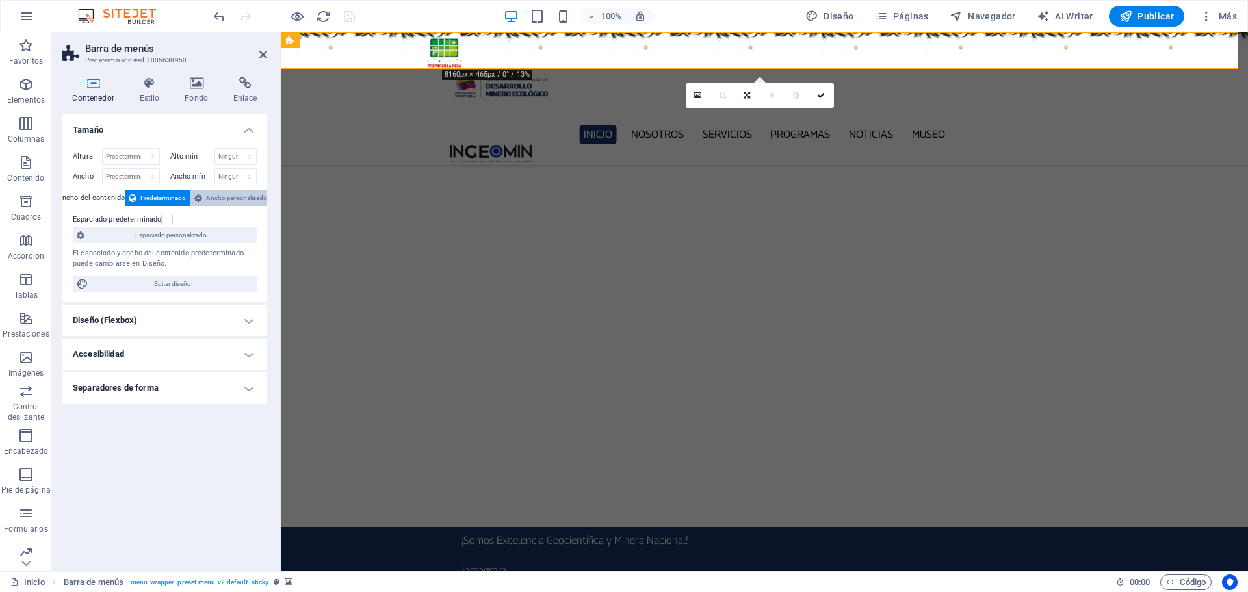
click at [224, 196] on span "Ancho personalizado" at bounding box center [236, 198] width 61 height 16
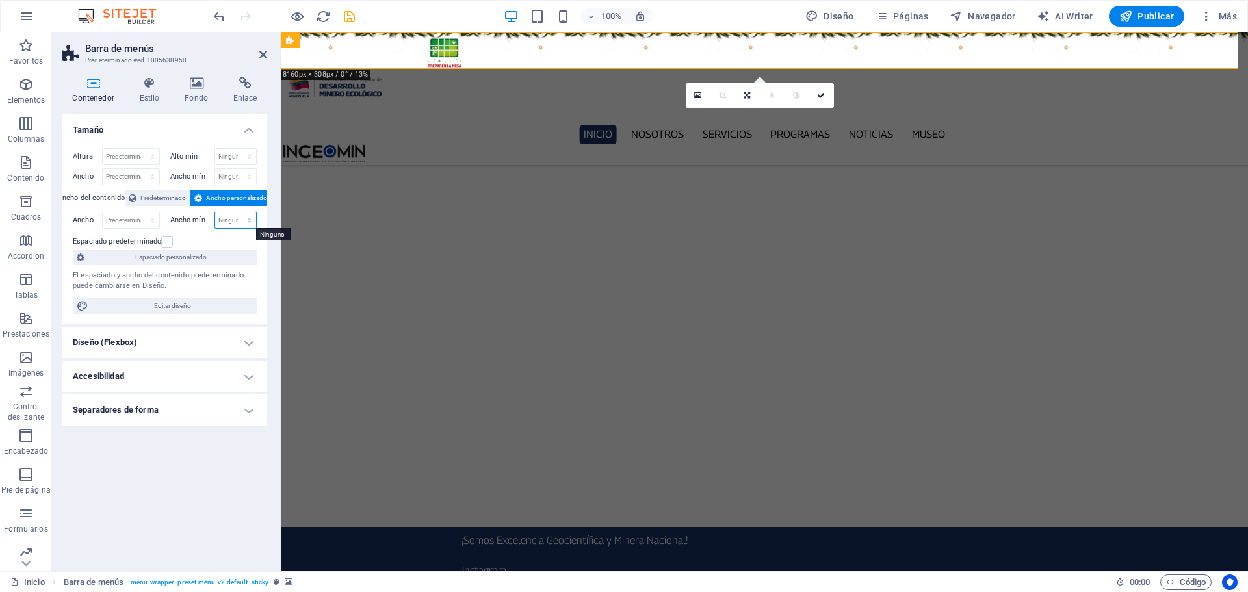
click at [233, 224] on select "Ninguno px rem % vh vw" at bounding box center [236, 221] width 42 height 16
select select "%"
click at [238, 213] on select "Ninguno px rem % vh vw" at bounding box center [236, 221] width 42 height 16
type input "12"
click at [120, 155] on select "Predeterminado px rem % vh vw" at bounding box center [131, 157] width 57 height 16
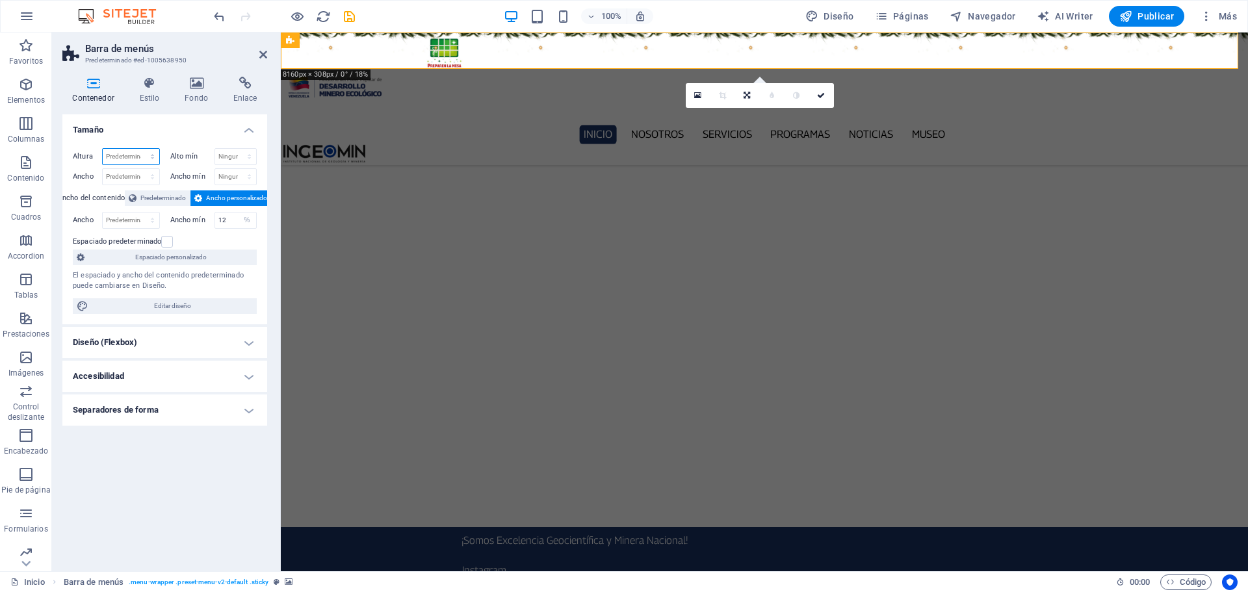
select select "%"
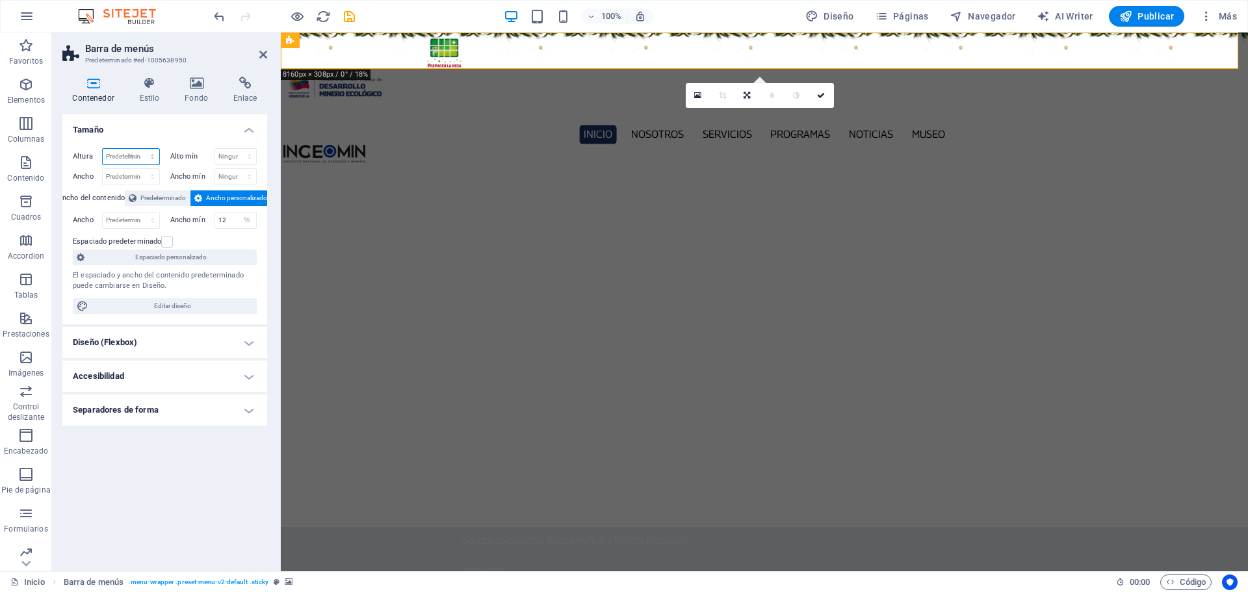
click at [140, 149] on select "Predeterminado px rem % vh vw" at bounding box center [131, 157] width 57 height 16
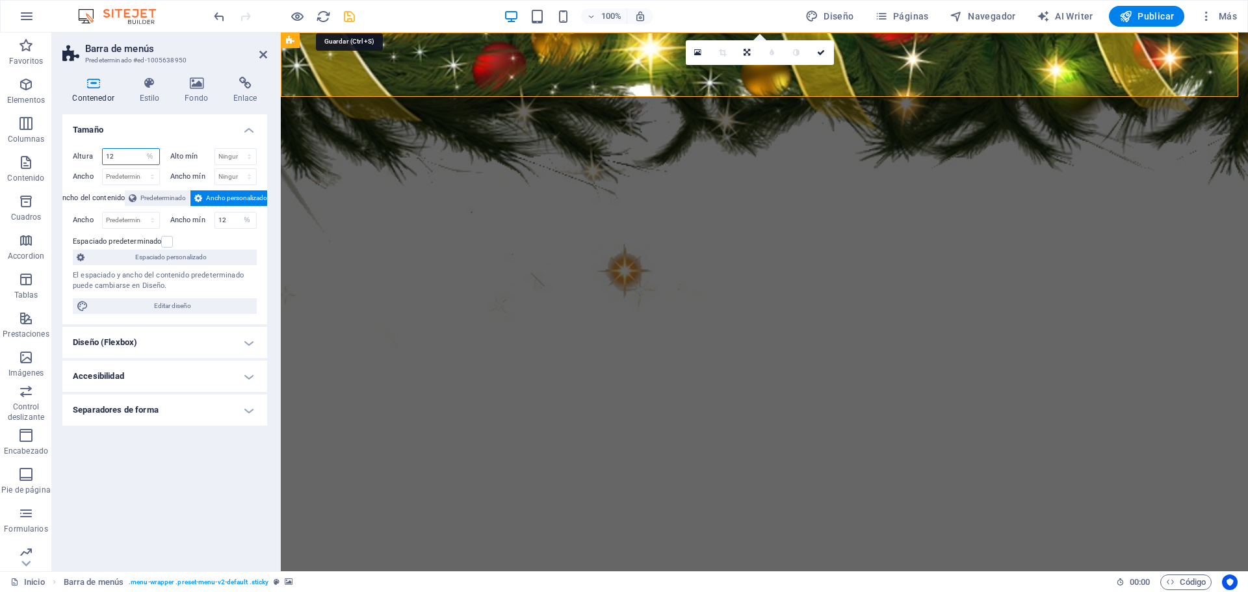
type input "12"
click at [352, 13] on icon "save" at bounding box center [349, 16] width 15 height 15
checkbox input "false"
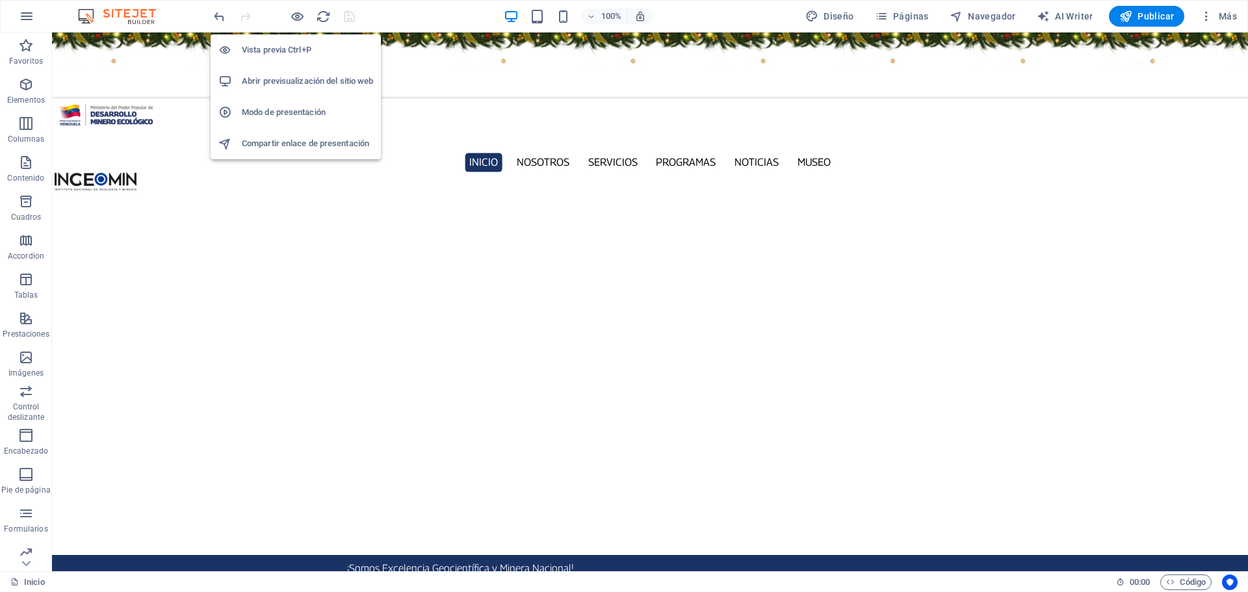
click at [288, 79] on h6 "Abrir previsualización del sitio web" at bounding box center [307, 81] width 131 height 16
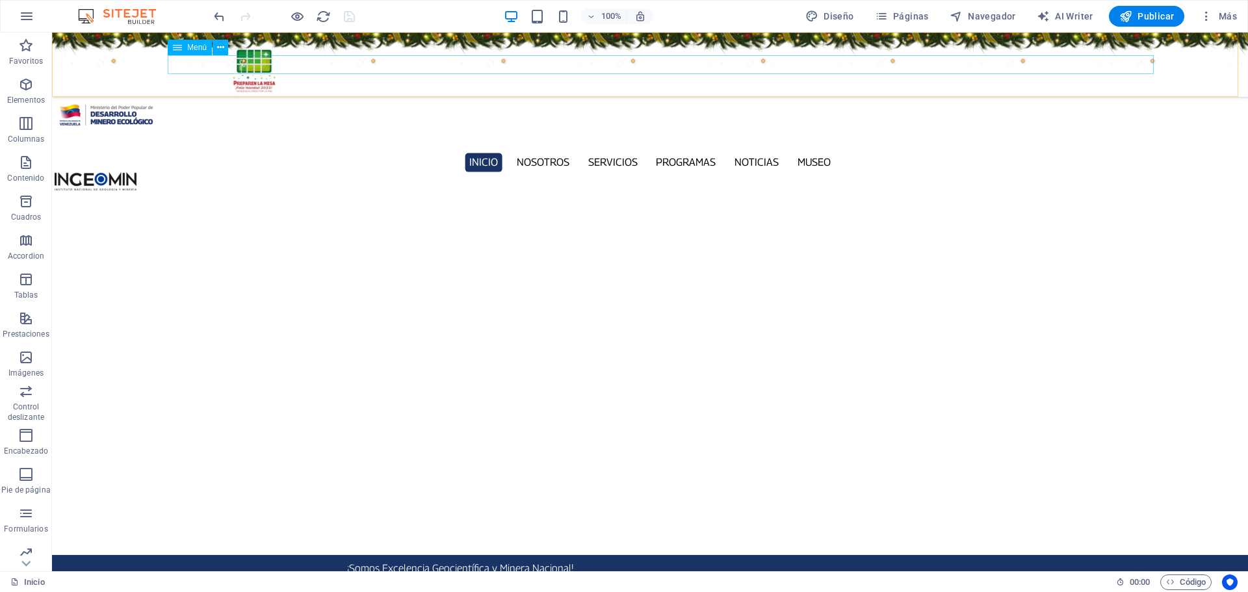
click at [209, 153] on nav "Inicio Nosotros Servicios Programas PNG INGEOMIN Va a La Escuela Comité de Muje…" at bounding box center [650, 162] width 1191 height 19
click at [198, 82] on figure at bounding box center [650, 64] width 1196 height 64
select select "%"
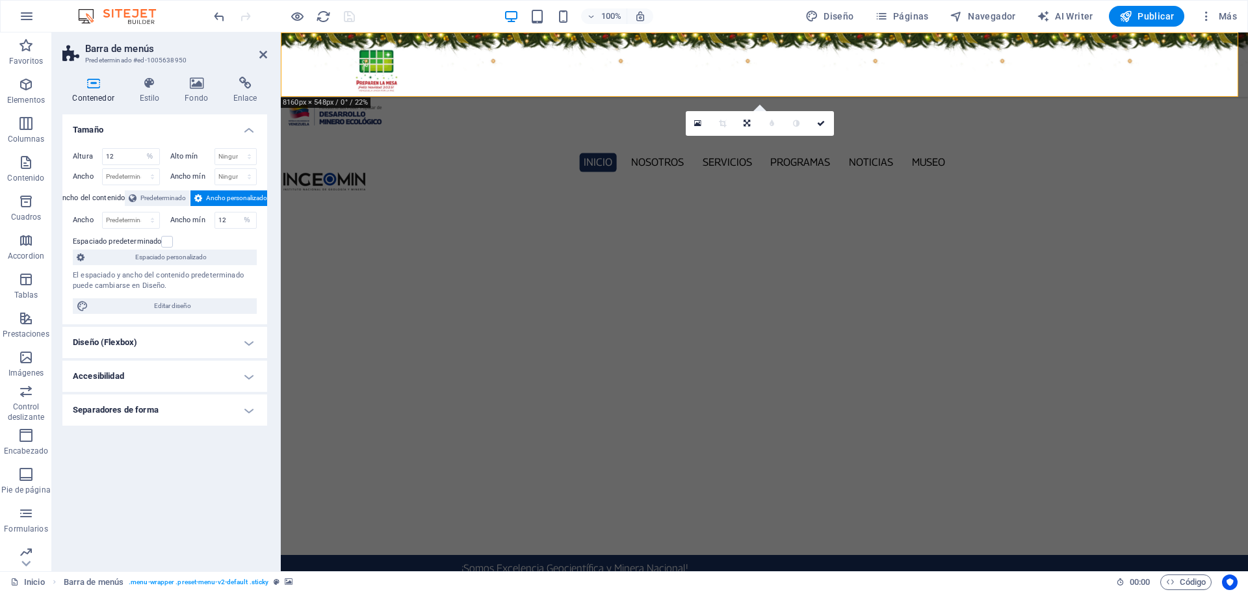
click at [95, 79] on icon at bounding box center [93, 83] width 62 height 13
click at [154, 199] on span "Predeterminado" at bounding box center [162, 198] width 45 height 16
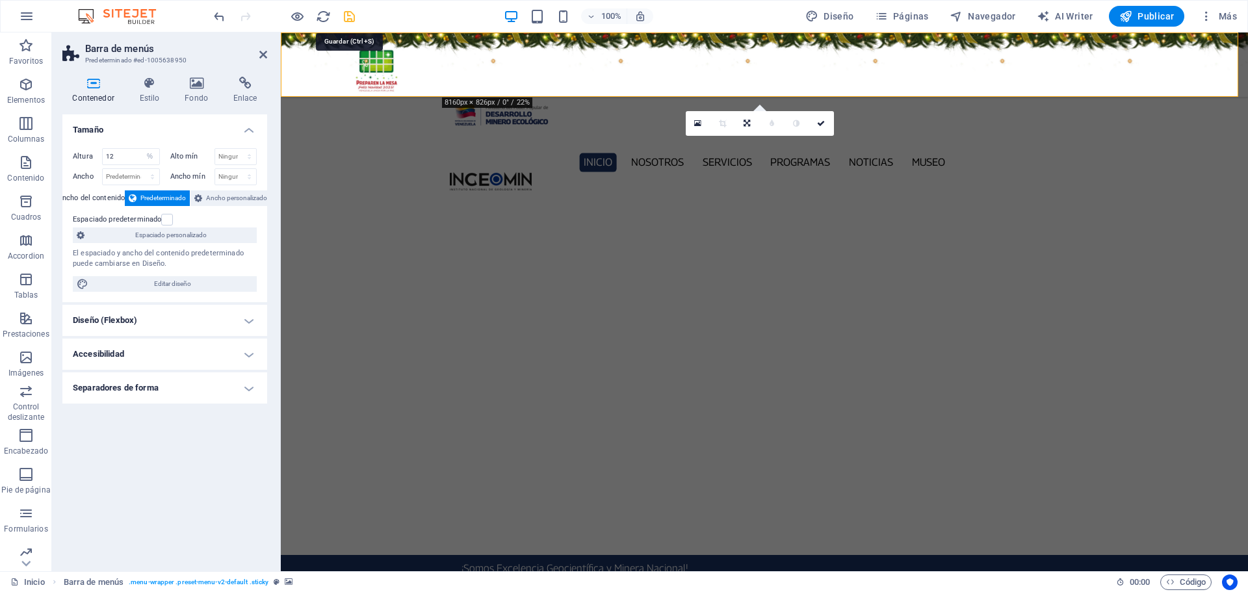
click at [346, 16] on icon "save" at bounding box center [349, 16] width 15 height 15
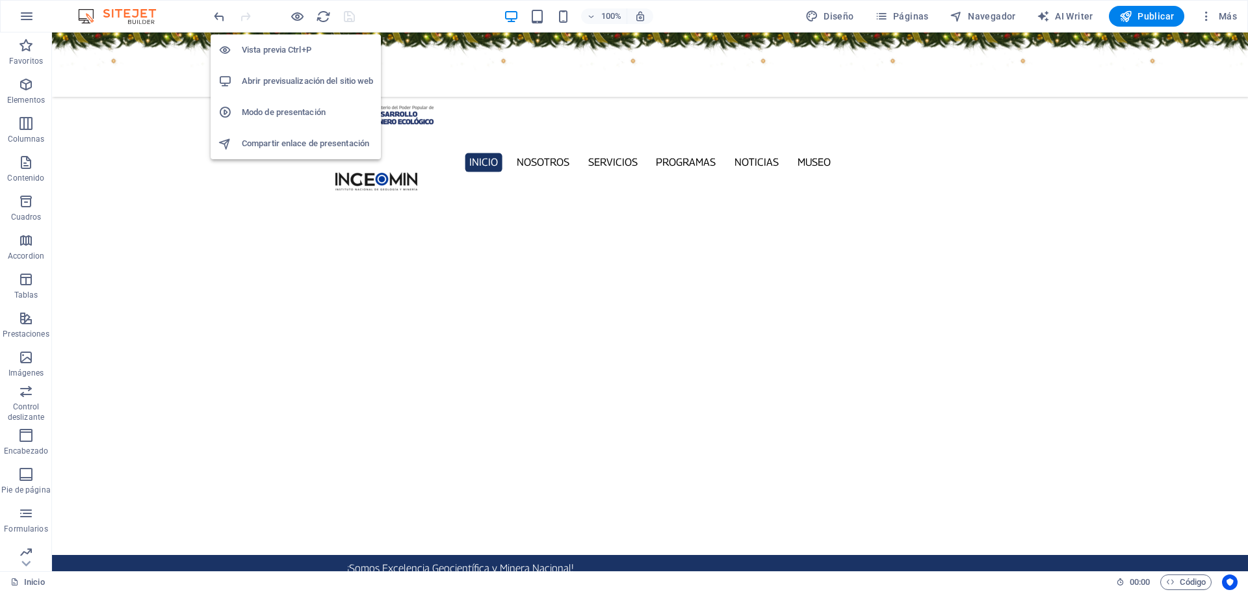
click at [270, 79] on h6 "Abrir previsualización del sitio web" at bounding box center [307, 81] width 131 height 16
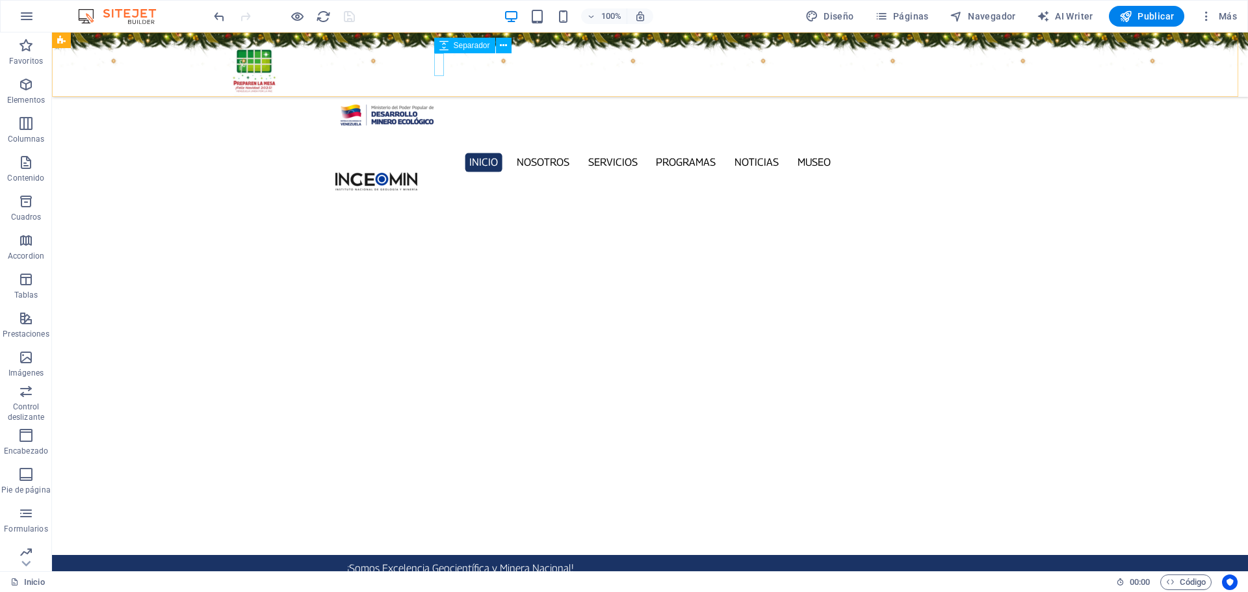
click at [437, 131] on div at bounding box center [649, 142] width 629 height 23
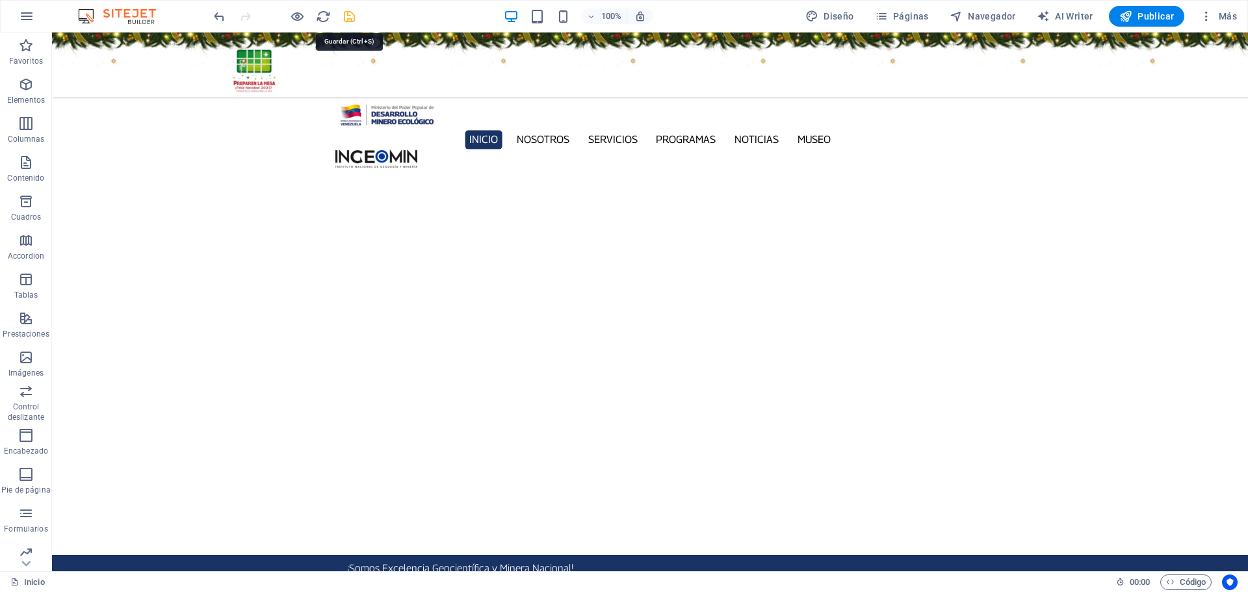
click at [346, 16] on icon "save" at bounding box center [349, 16] width 15 height 15
checkbox input "false"
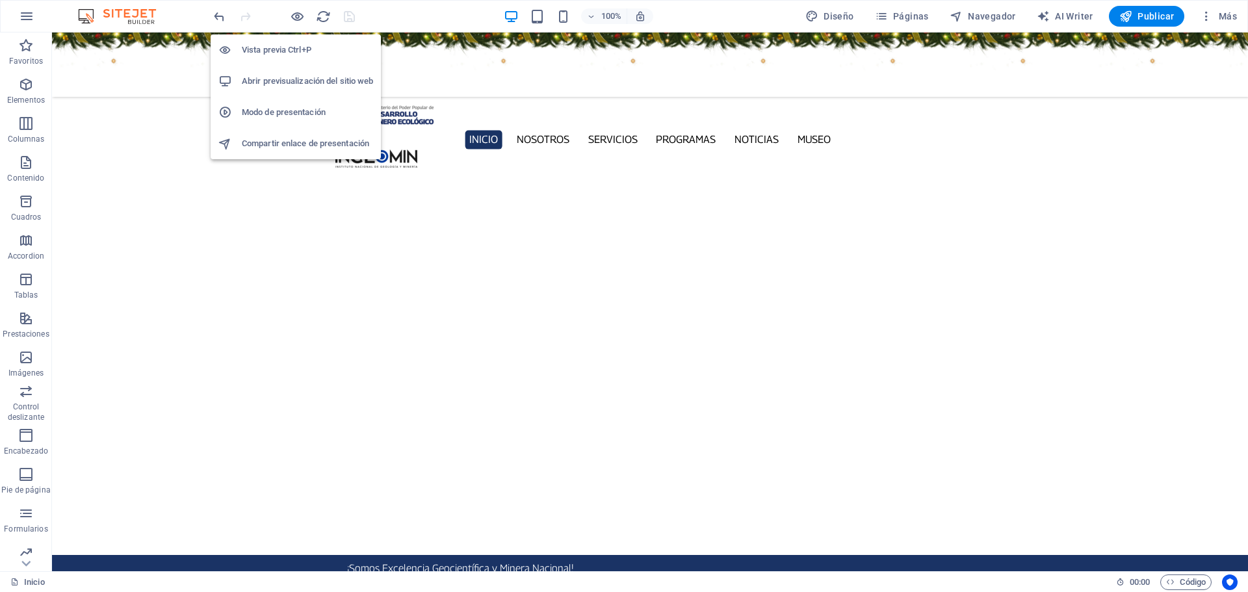
click at [304, 77] on h6 "Abrir previsualización del sitio web" at bounding box center [307, 81] width 131 height 16
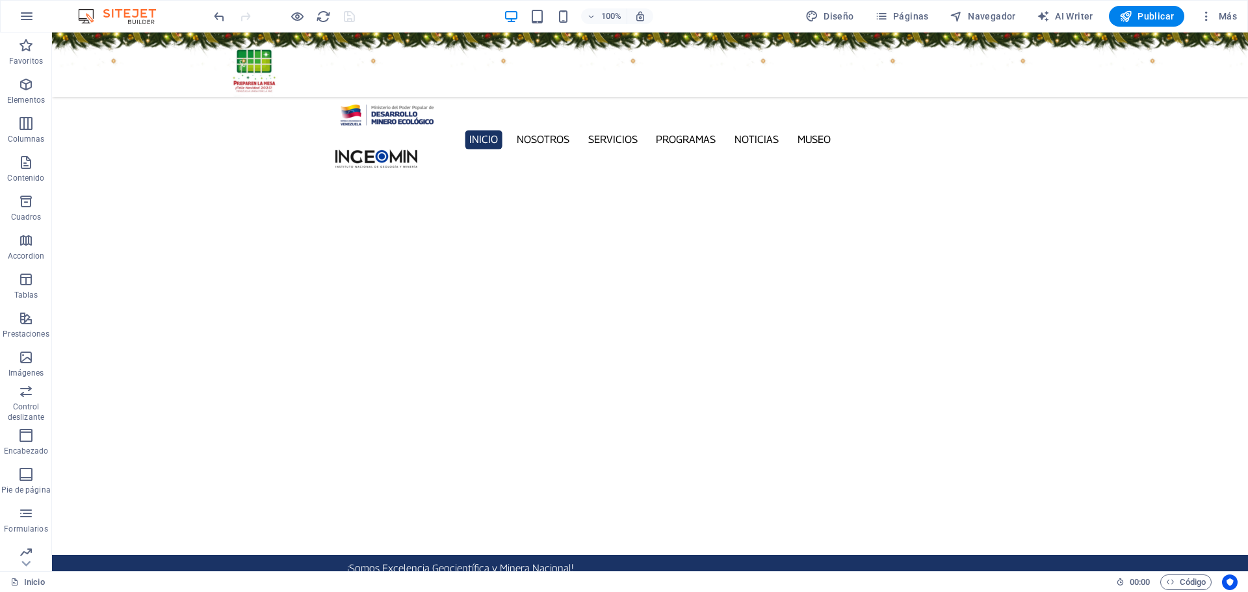
click at [172, 62] on figure at bounding box center [650, 64] width 1196 height 64
select select "%"
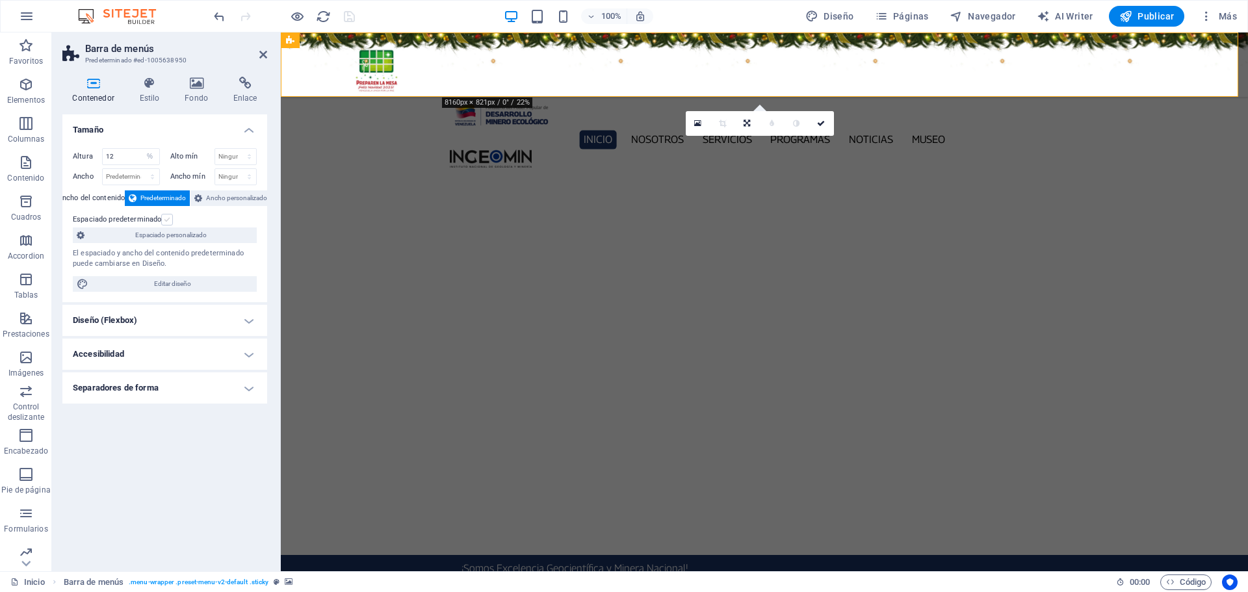
click at [165, 218] on label at bounding box center [167, 220] width 12 height 12
click at [0, 0] on input "Espaciado predeterminado" at bounding box center [0, 0] width 0 height 0
click at [165, 218] on label at bounding box center [167, 220] width 12 height 12
click at [0, 0] on input "Espaciado predeterminado" at bounding box center [0, 0] width 0 height 0
click at [1019, 149] on div at bounding box center [764, 158] width 629 height 18
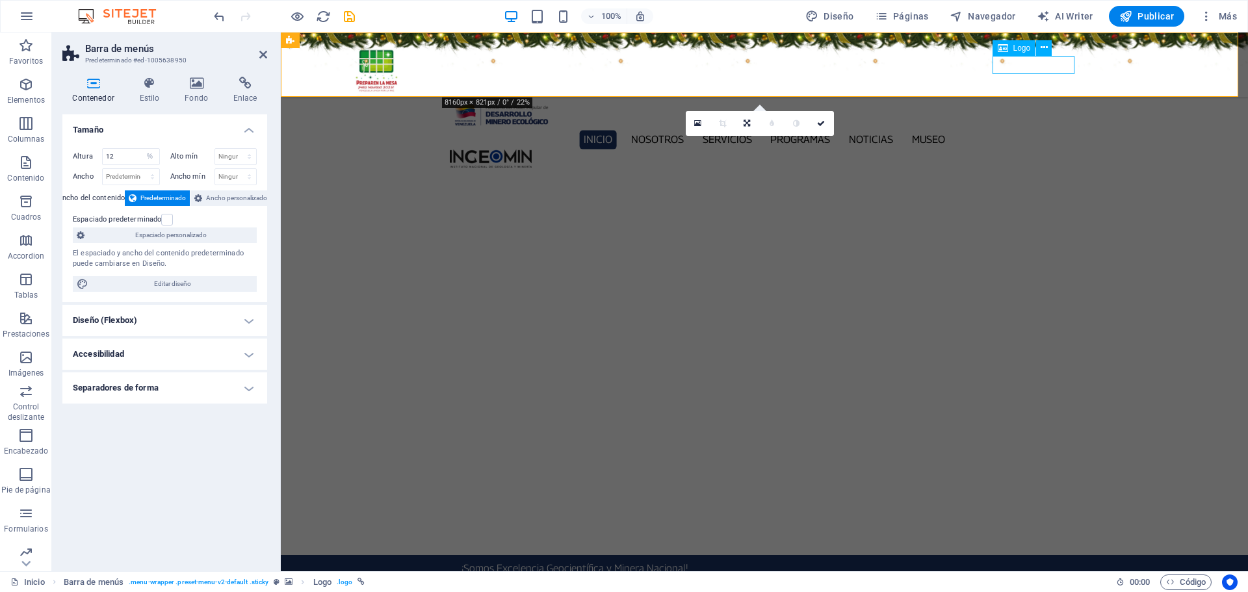
click at [1019, 149] on div at bounding box center [764, 158] width 629 height 18
select select "px"
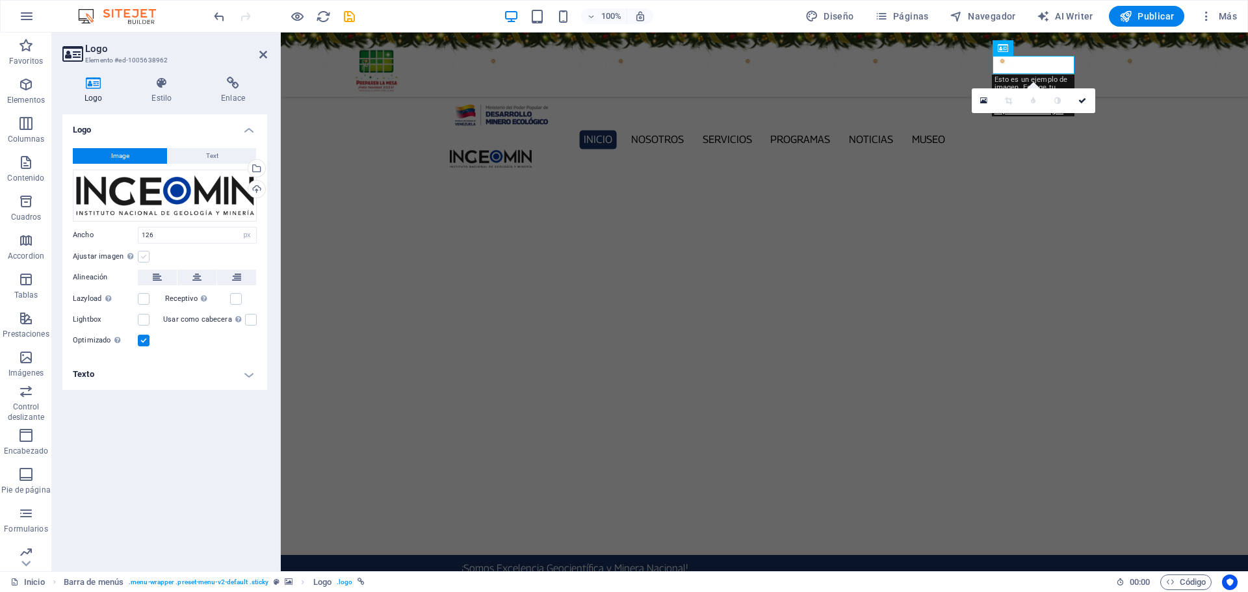
click at [143, 258] on label at bounding box center [144, 257] width 12 height 12
click at [0, 0] on input "Ajustar imagen Ajustar imagen automáticamente a un ancho y alto fijo" at bounding box center [0, 0] width 0 height 0
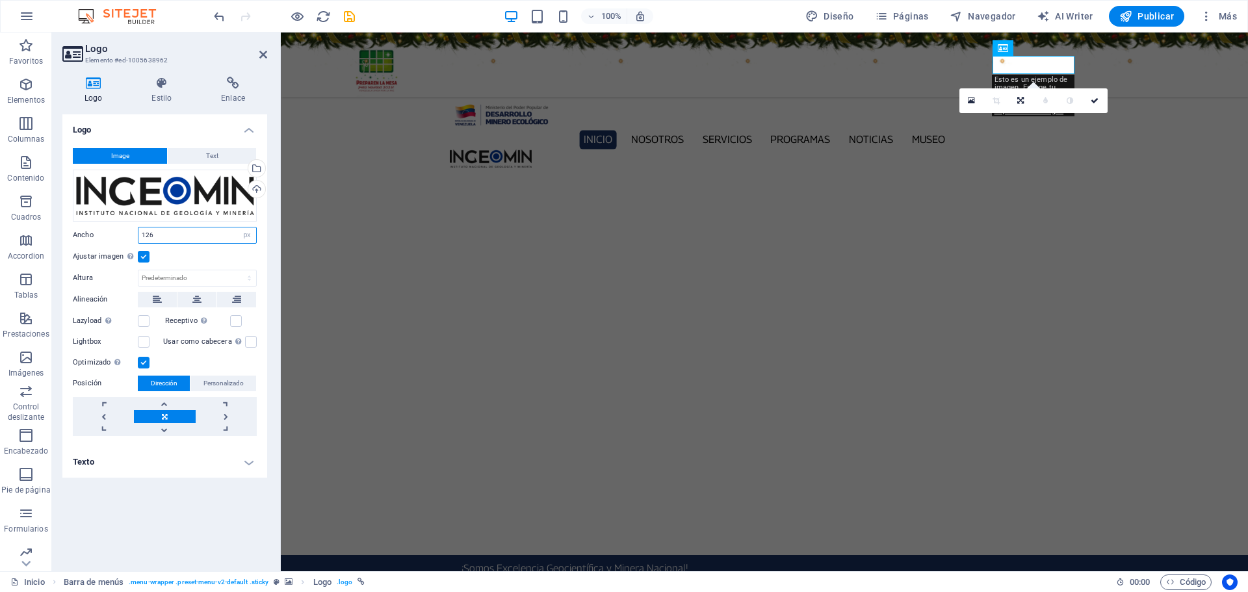
click at [168, 238] on input "126" at bounding box center [197, 235] width 118 height 16
type input "120"
click at [1093, 101] on icon at bounding box center [1095, 101] width 8 height 8
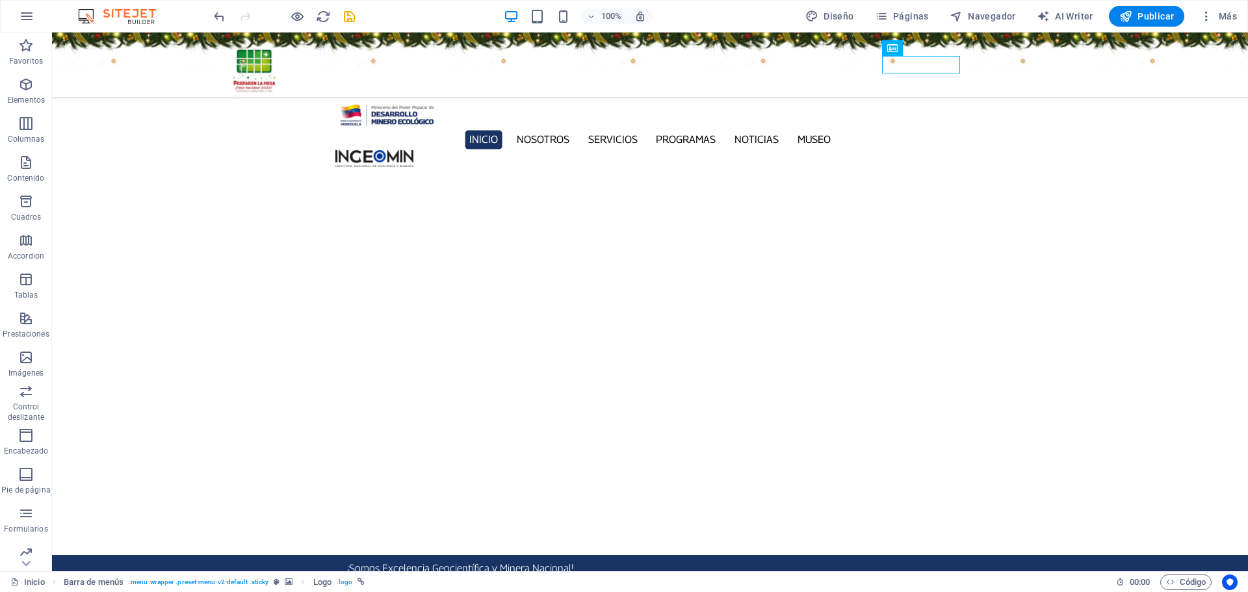
click at [188, 61] on figure at bounding box center [650, 64] width 1196 height 64
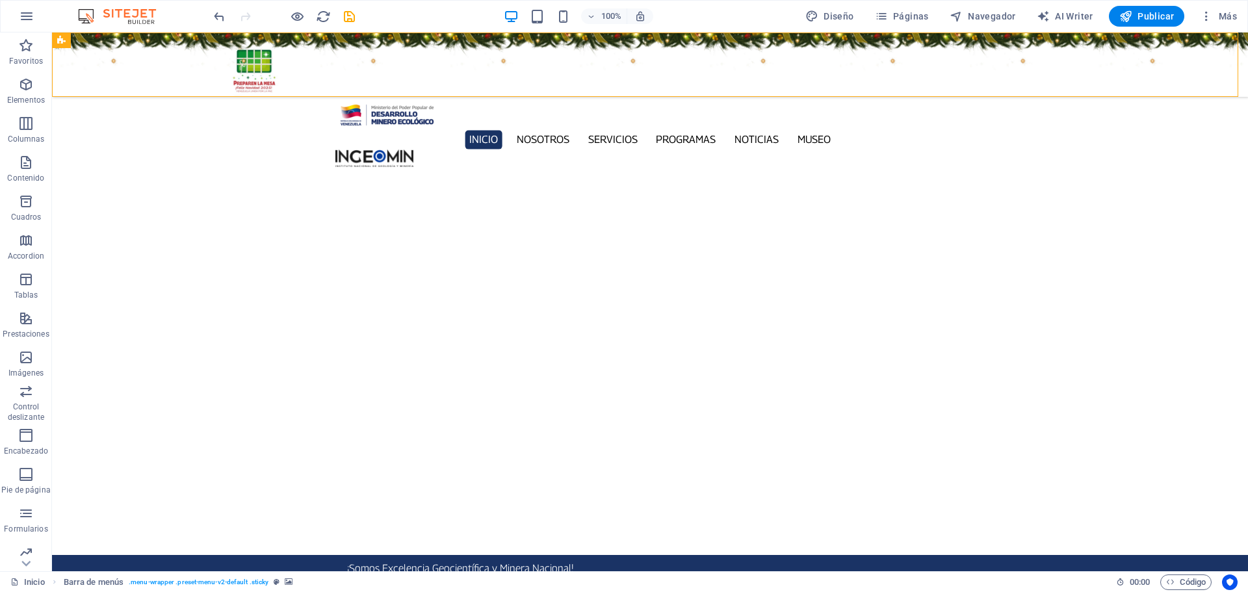
click at [357, 18] on div "100% Diseño Páginas Navegador AI Writer Publicar Más" at bounding box center [726, 16] width 1031 height 21
click at [354, 18] on icon "save" at bounding box center [349, 16] width 15 height 15
checkbox input "false"
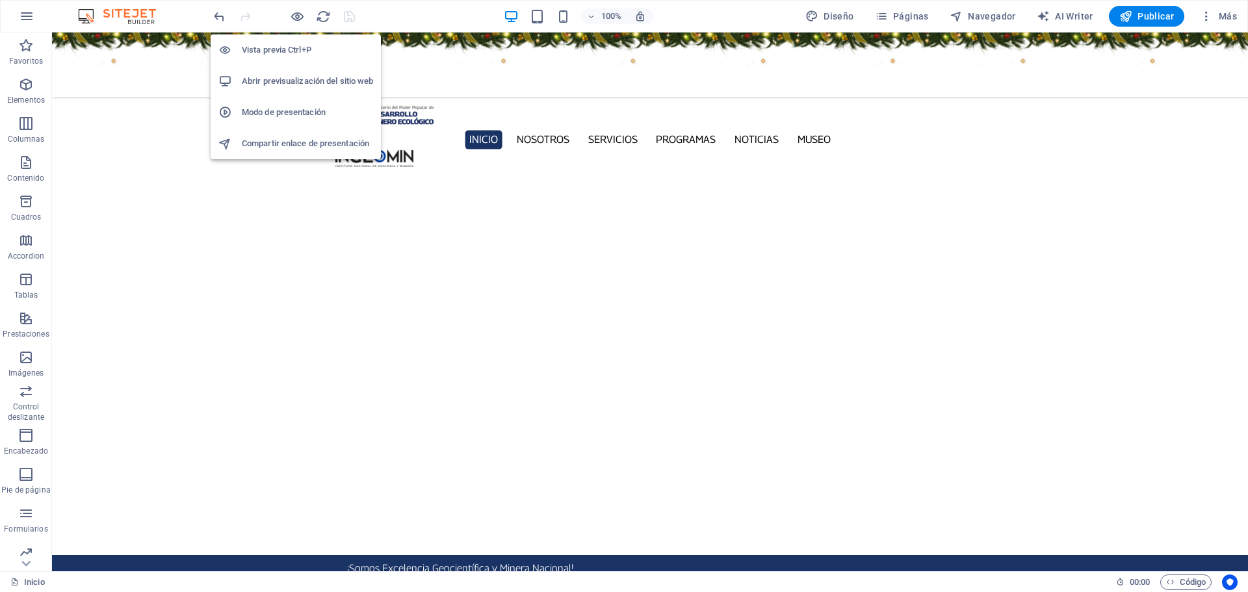
click at [294, 88] on h6 "Abrir previsualización del sitio web" at bounding box center [307, 81] width 131 height 16
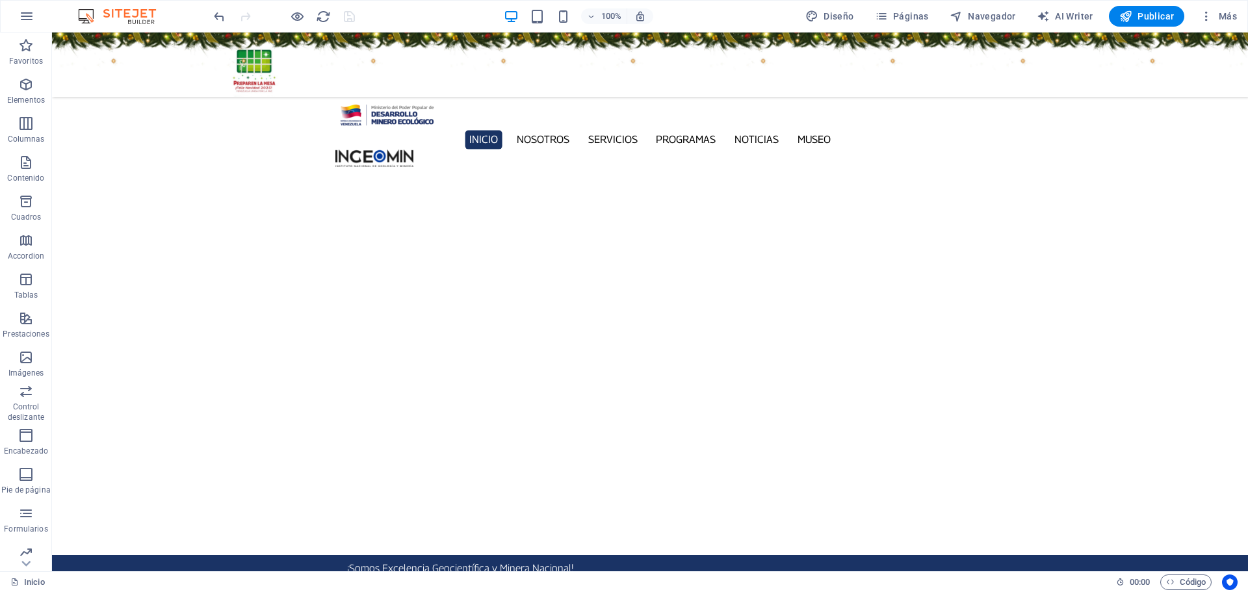
click at [169, 61] on figure at bounding box center [650, 64] width 1196 height 64
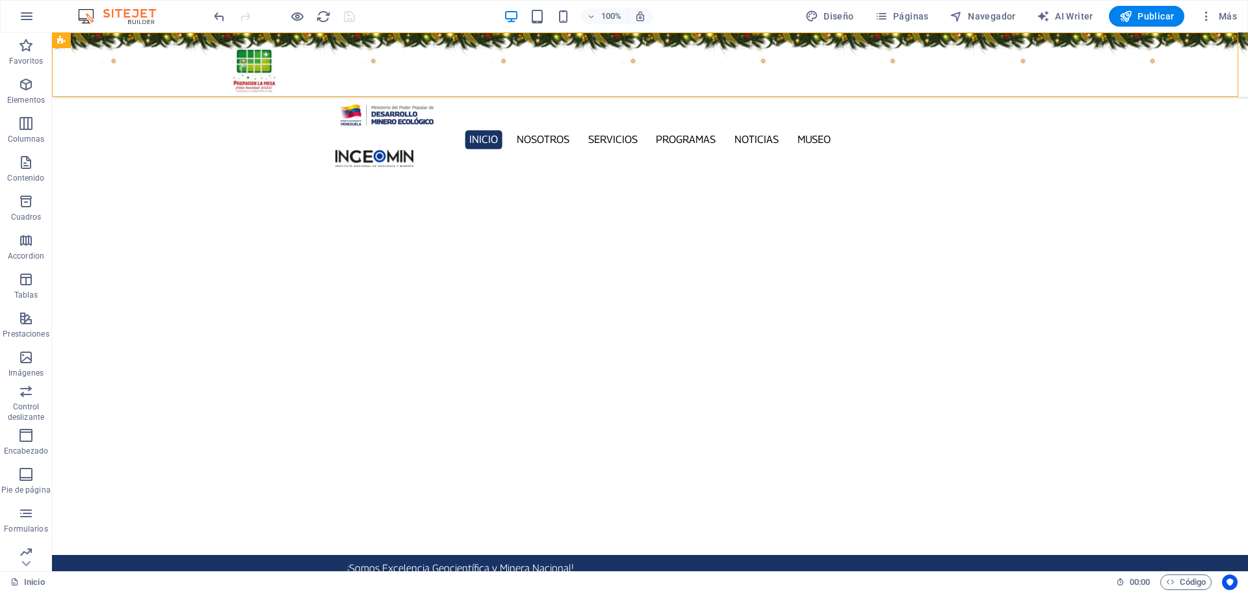
click at [169, 61] on figure at bounding box center [650, 64] width 1196 height 64
select select "%"
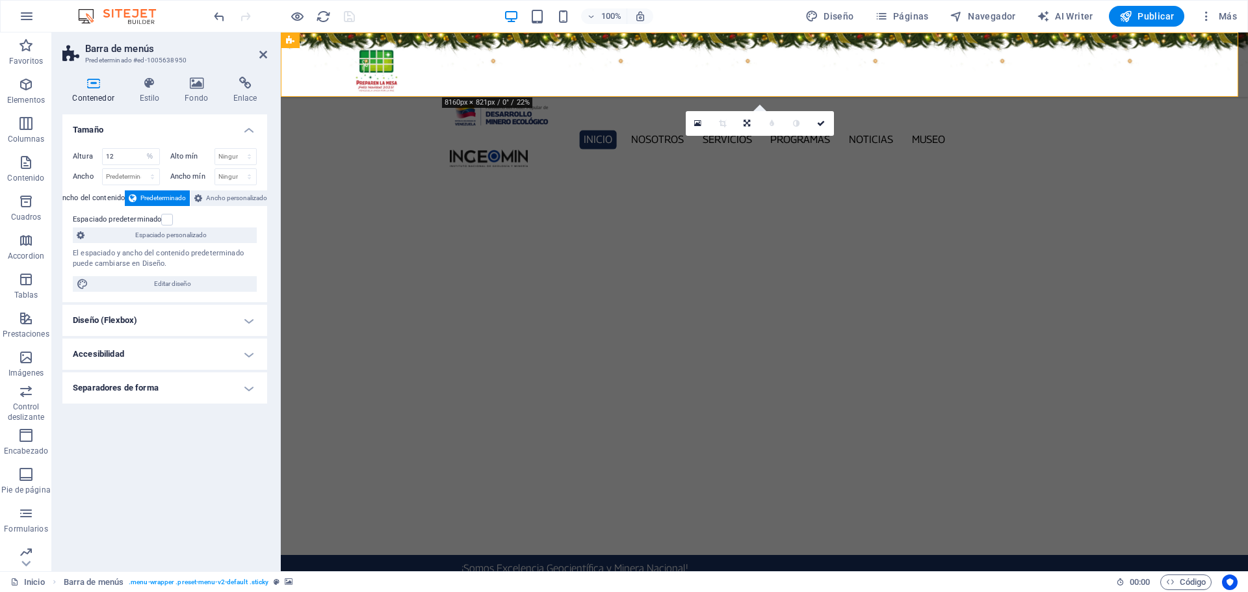
click at [239, 319] on h4 "Diseño (Flexbox)" at bounding box center [164, 320] width 205 height 31
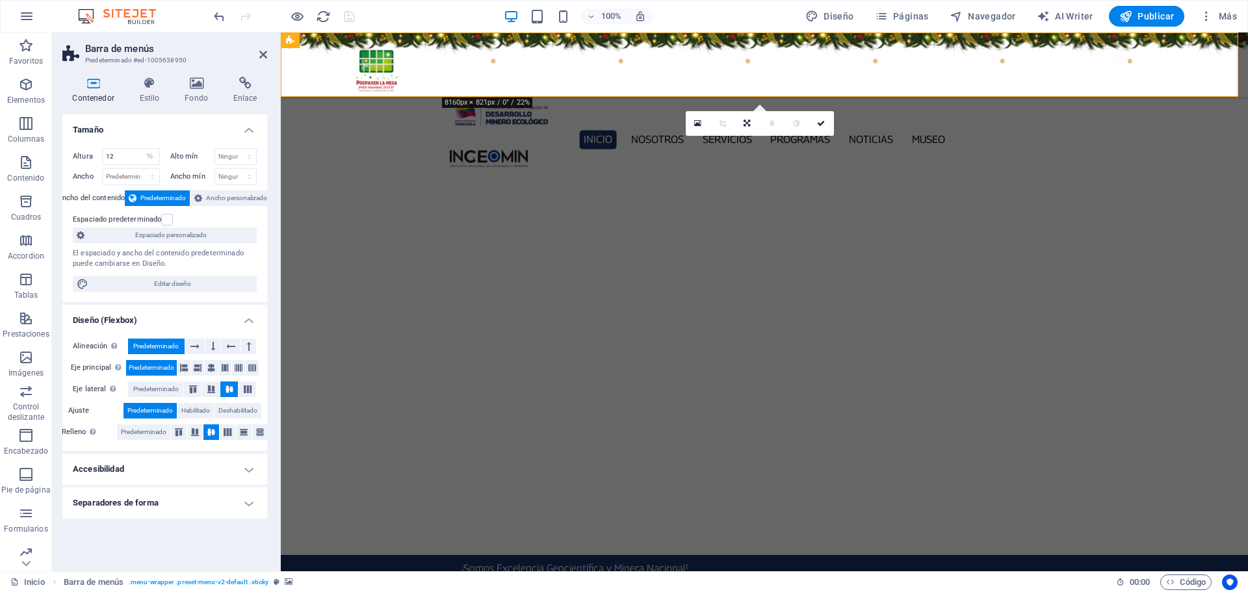
click at [242, 465] on h4 "Accesibilidad" at bounding box center [164, 469] width 205 height 31
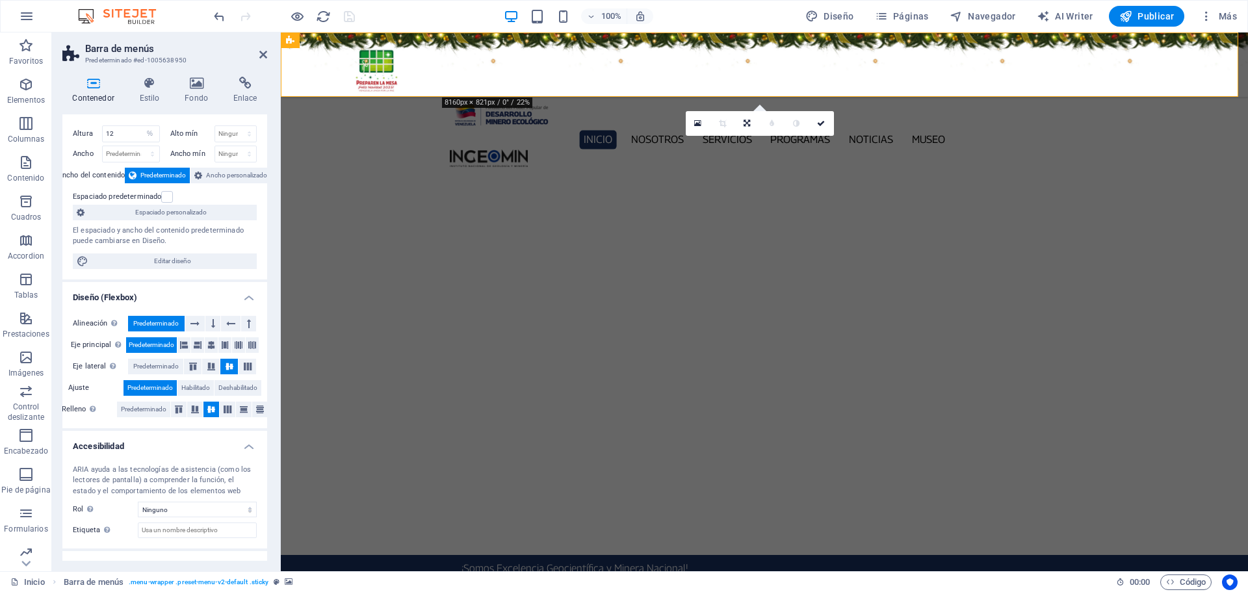
scroll to position [44, 0]
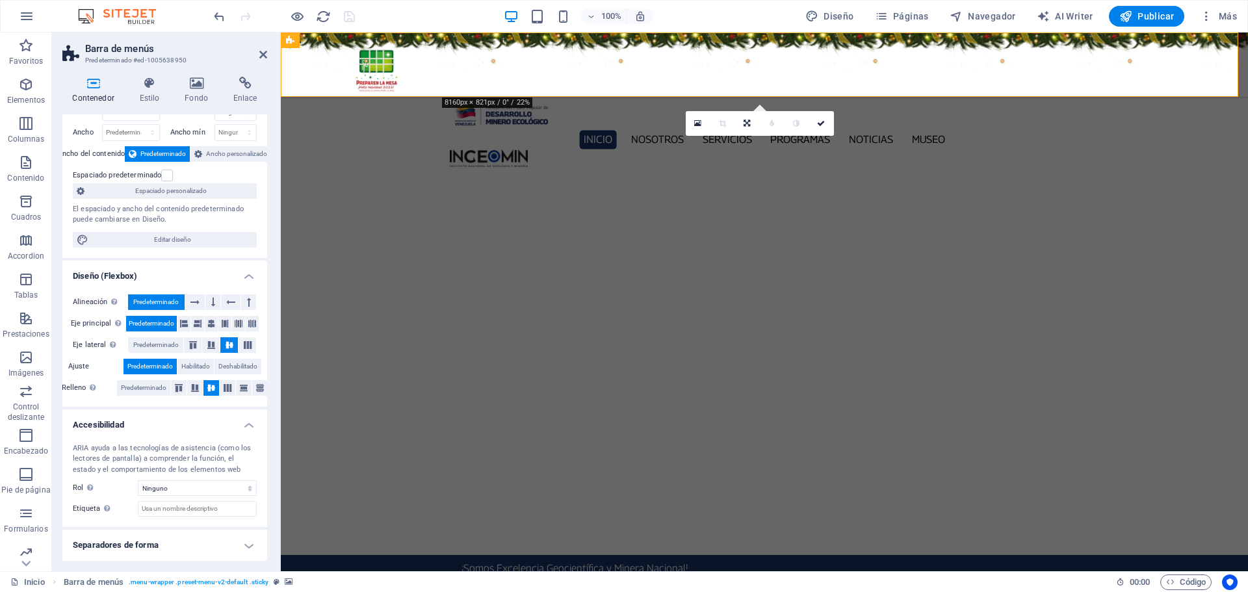
click at [252, 544] on h4 "Separadores de forma" at bounding box center [164, 545] width 205 height 31
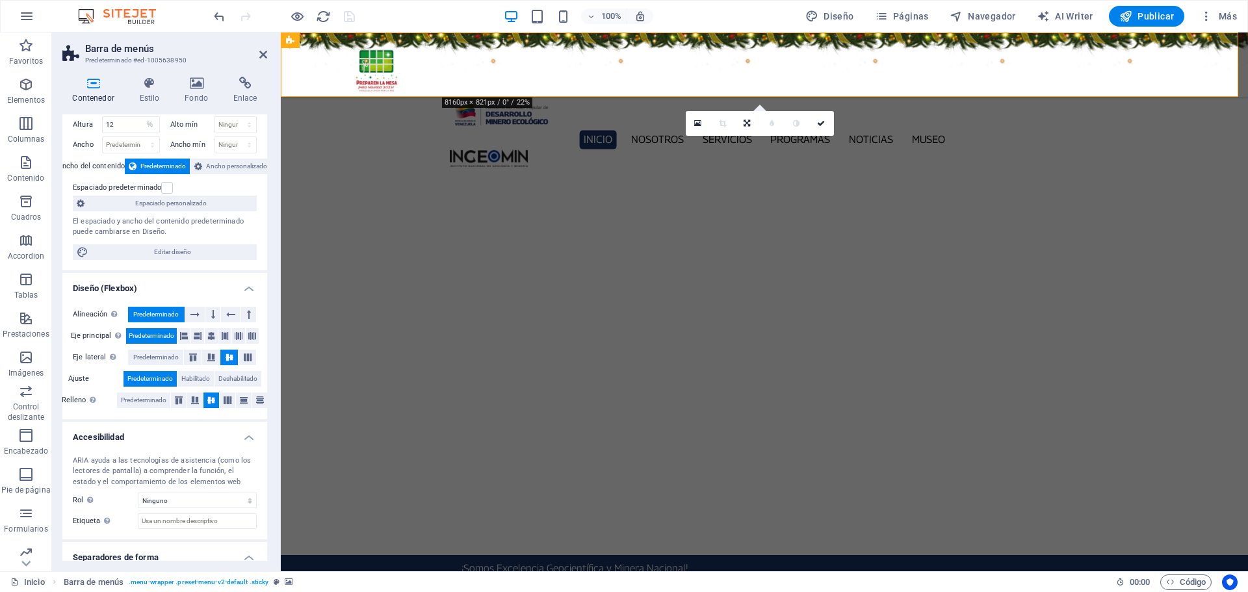
scroll to position [0, 0]
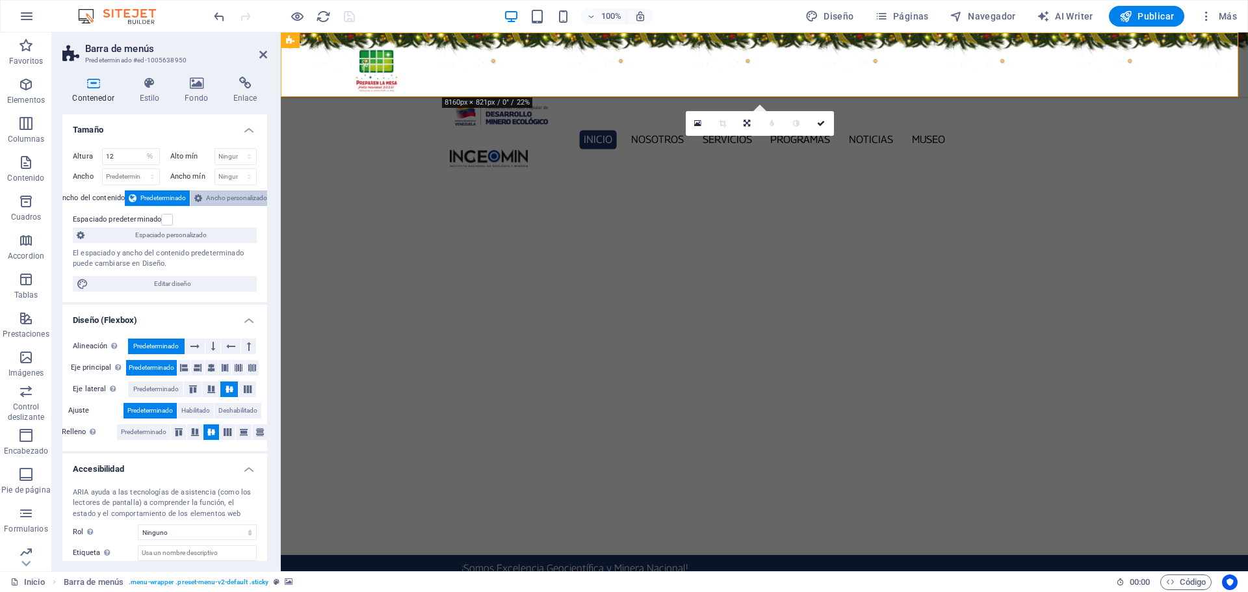
click at [232, 198] on span "Ancho personalizado" at bounding box center [236, 198] width 61 height 16
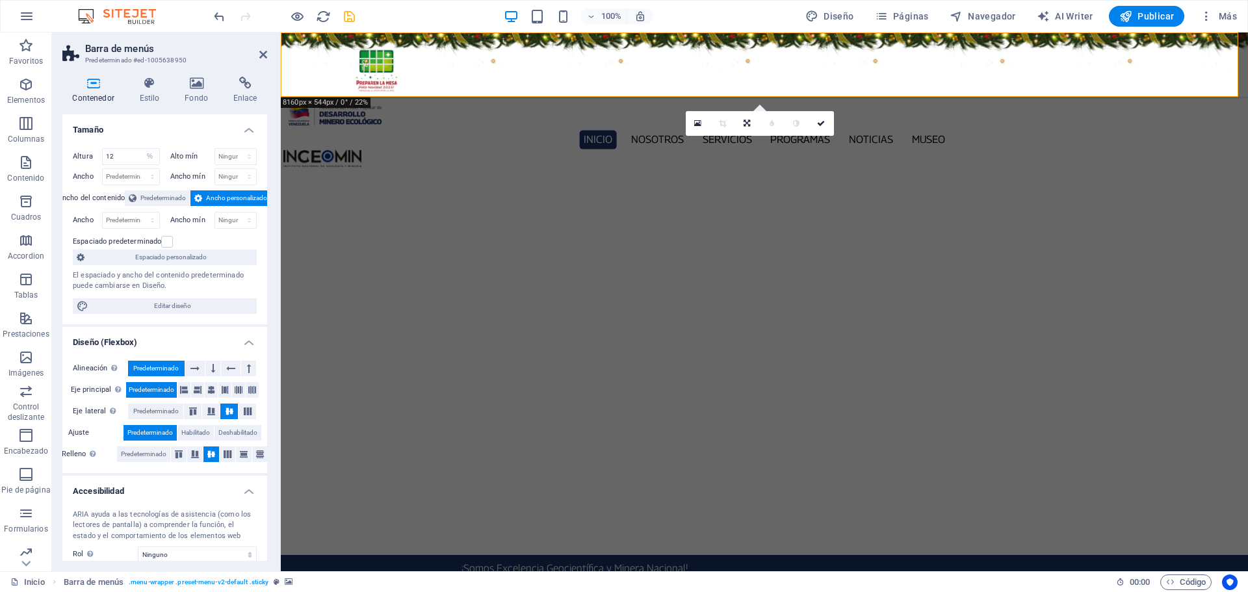
click at [352, 19] on icon "save" at bounding box center [349, 16] width 15 height 15
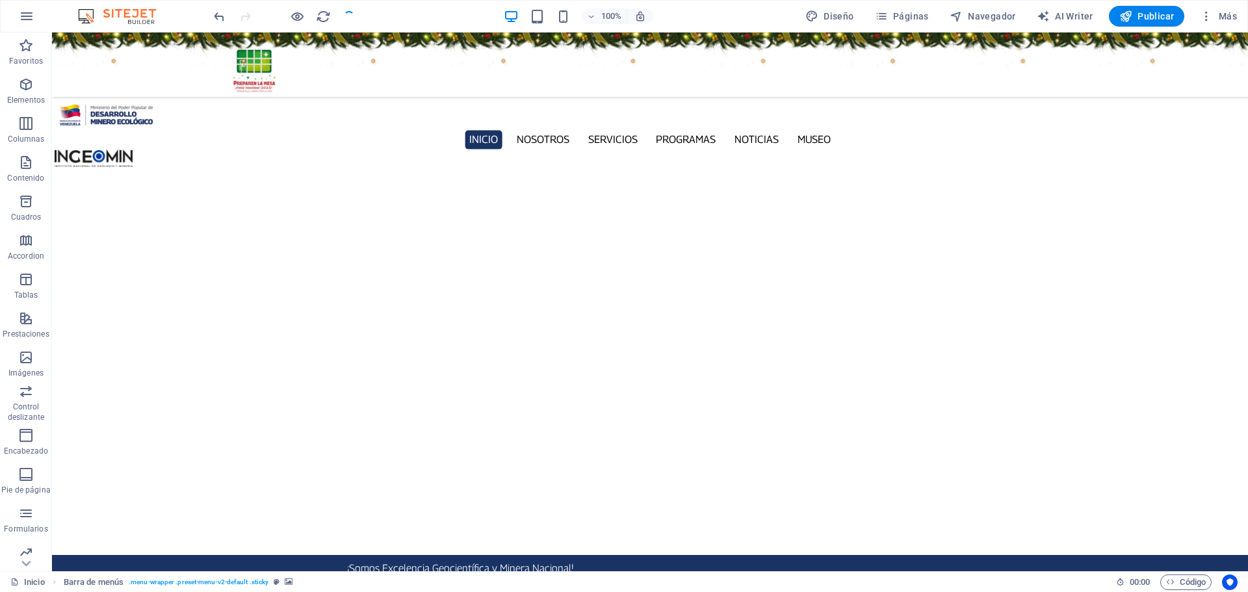
checkbox input "false"
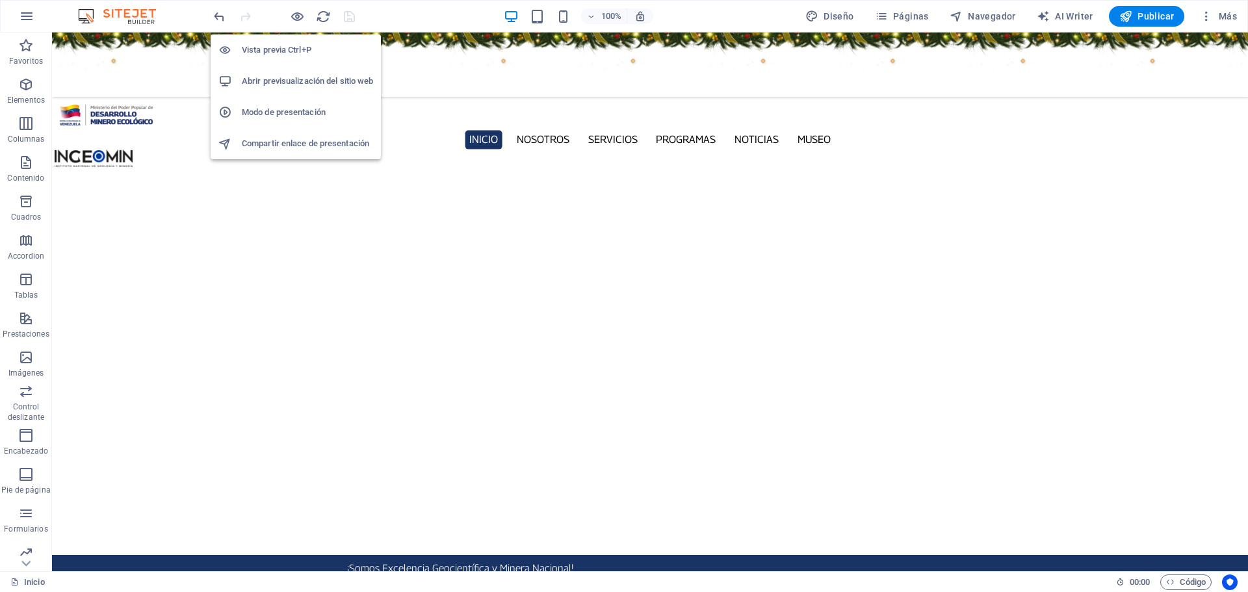
click at [301, 81] on h6 "Abrir previsualización del sitio web" at bounding box center [307, 81] width 131 height 16
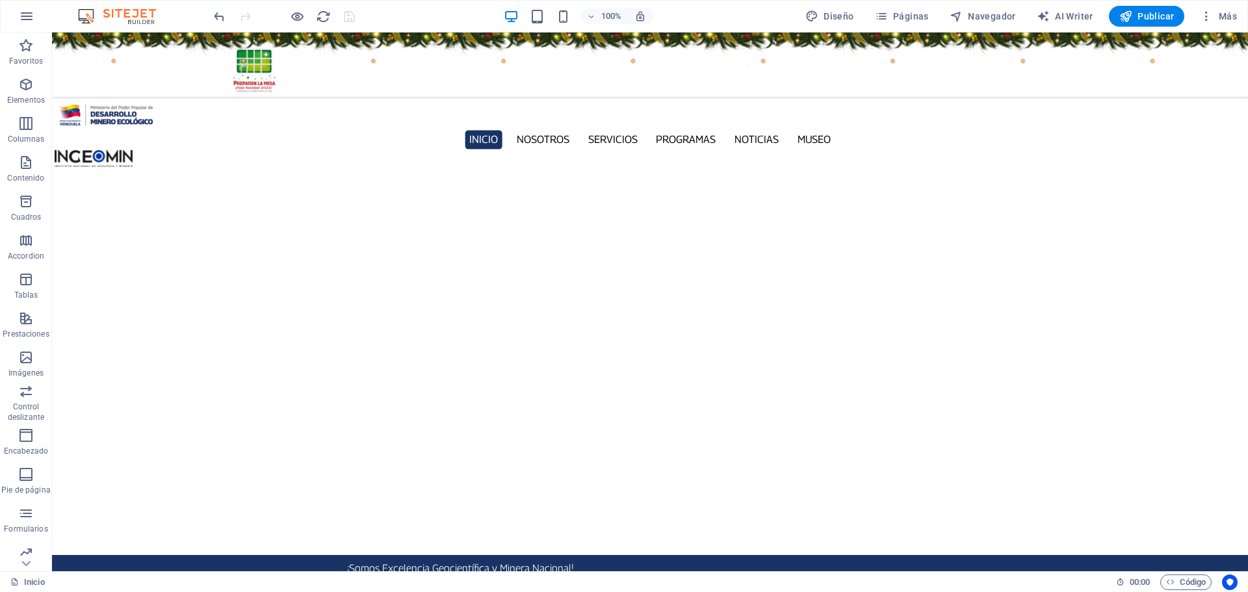
click at [317, 87] on figure at bounding box center [650, 64] width 1196 height 64
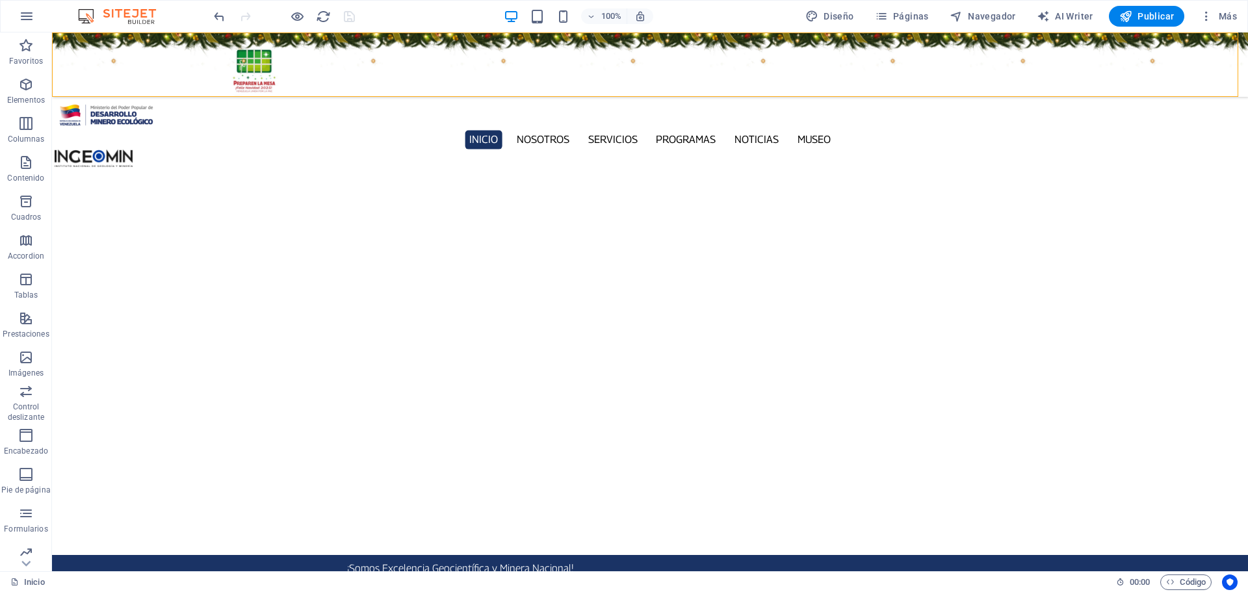
click at [317, 87] on figure at bounding box center [650, 64] width 1196 height 64
select select "%"
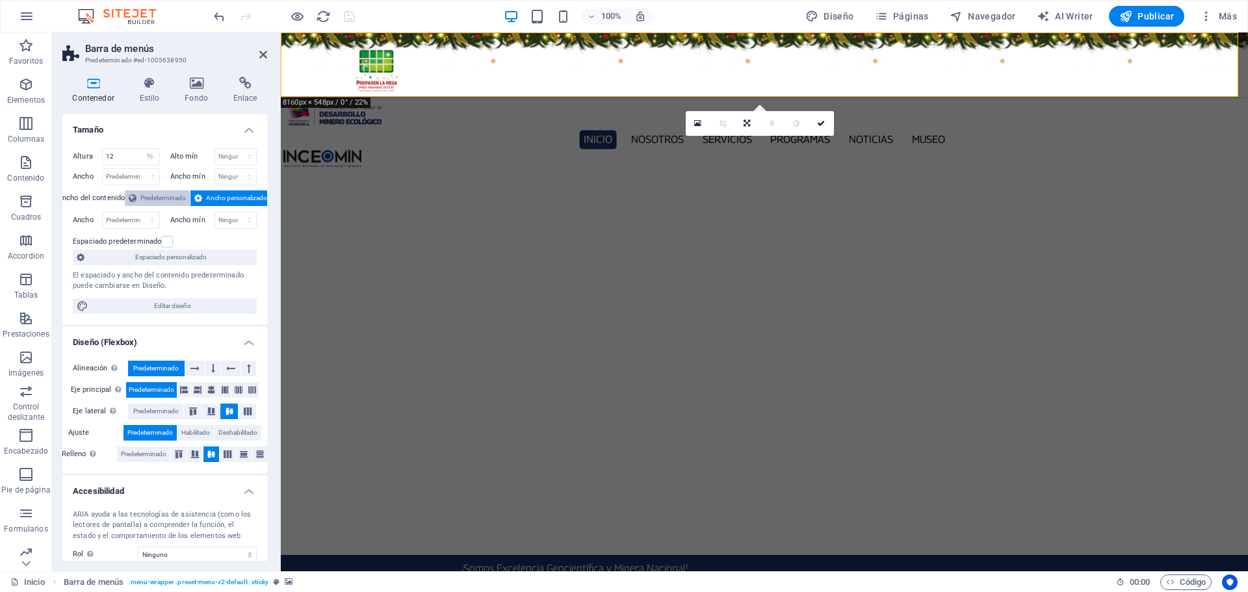
click at [151, 196] on span "Predeterminado" at bounding box center [162, 198] width 45 height 16
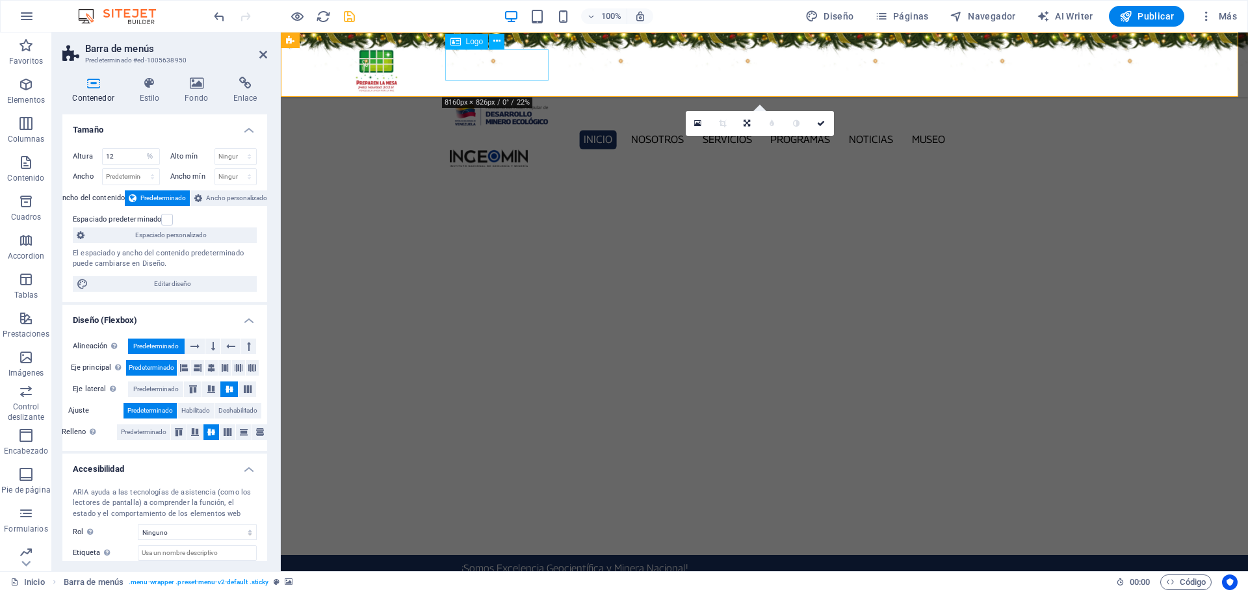
click at [500, 99] on div at bounding box center [764, 114] width 629 height 31
select select "px"
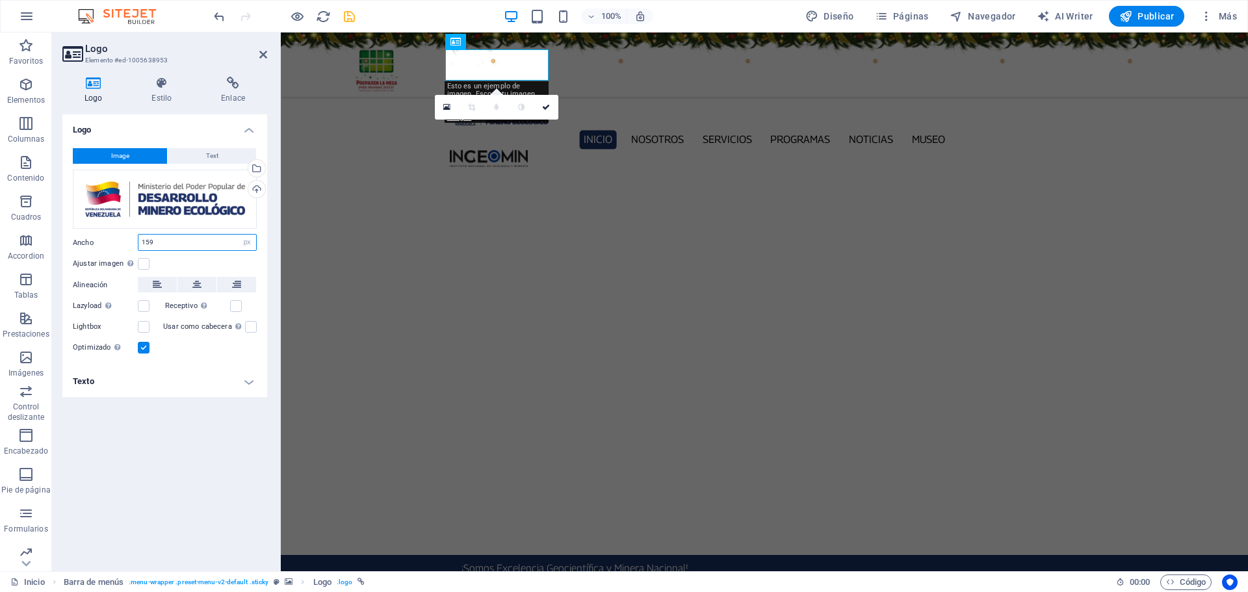
click at [183, 242] on input "159" at bounding box center [197, 243] width 118 height 16
type input "150"
click at [549, 108] on icon at bounding box center [546, 107] width 8 height 8
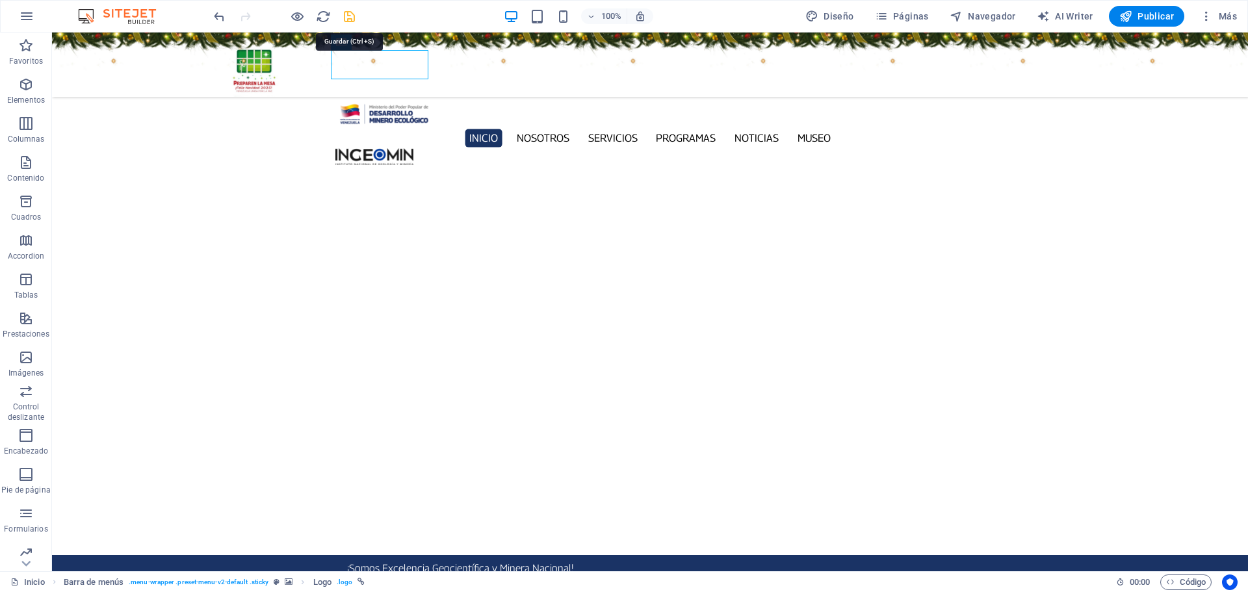
click at [344, 12] on icon "save" at bounding box center [349, 16] width 15 height 15
checkbox input "false"
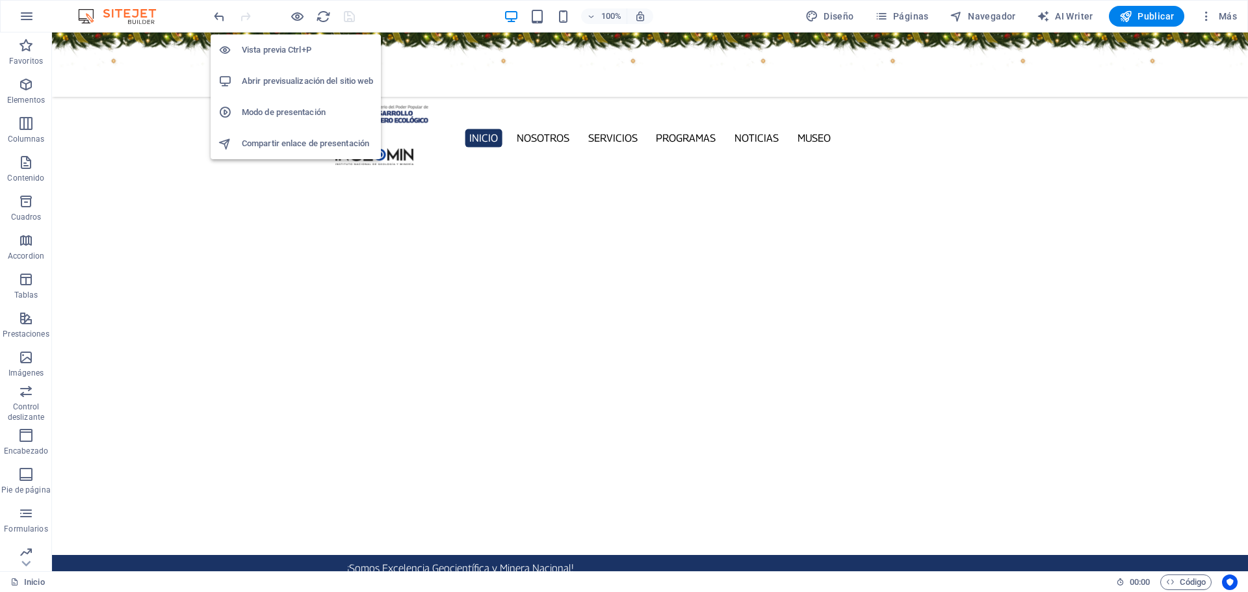
click at [290, 81] on h6 "Abrir previsualización del sitio web" at bounding box center [307, 81] width 131 height 16
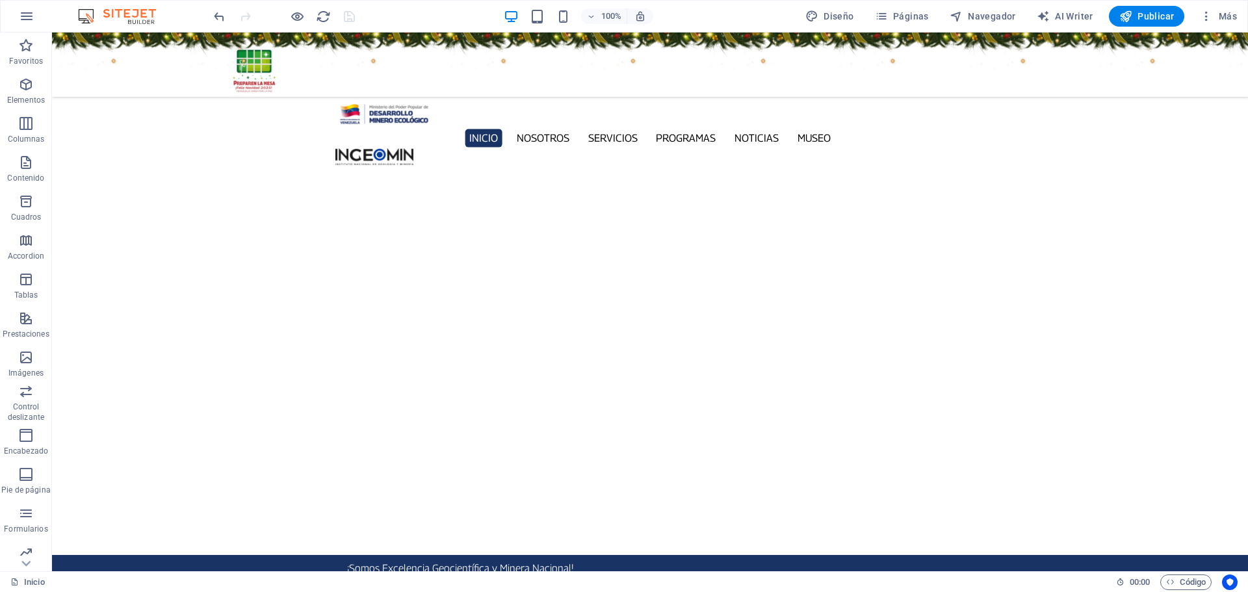
click at [112, 81] on figure at bounding box center [650, 64] width 1196 height 64
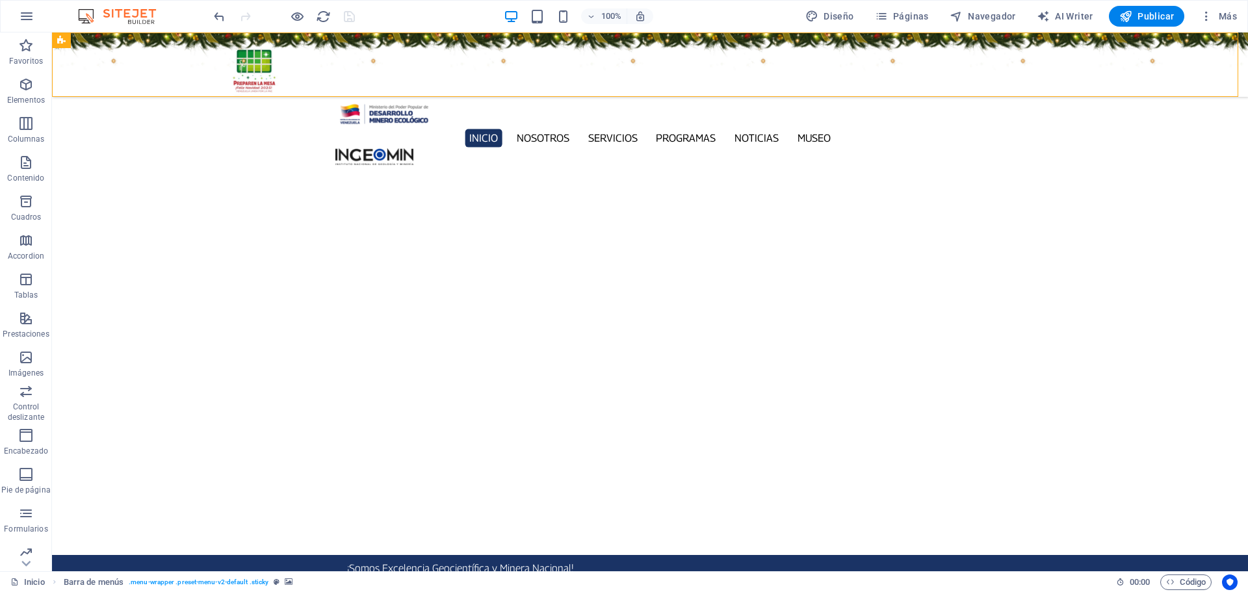
click at [112, 81] on figure at bounding box center [650, 64] width 1196 height 64
select select "%"
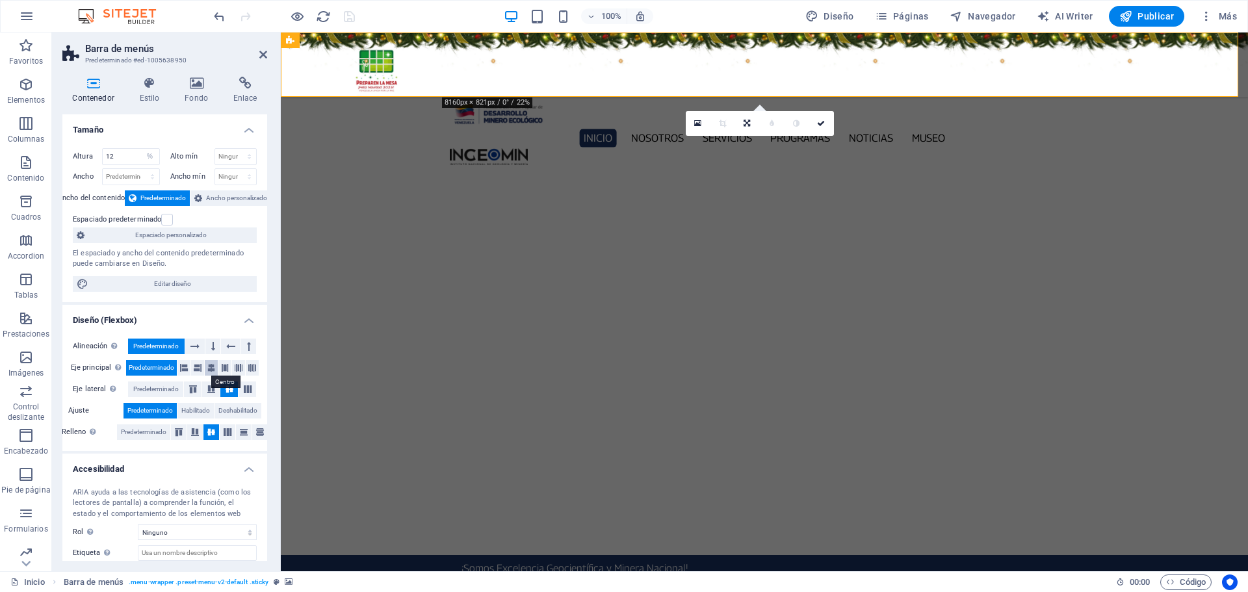
click at [211, 369] on icon at bounding box center [211, 368] width 8 height 16
click at [354, 22] on icon "save" at bounding box center [349, 16] width 15 height 15
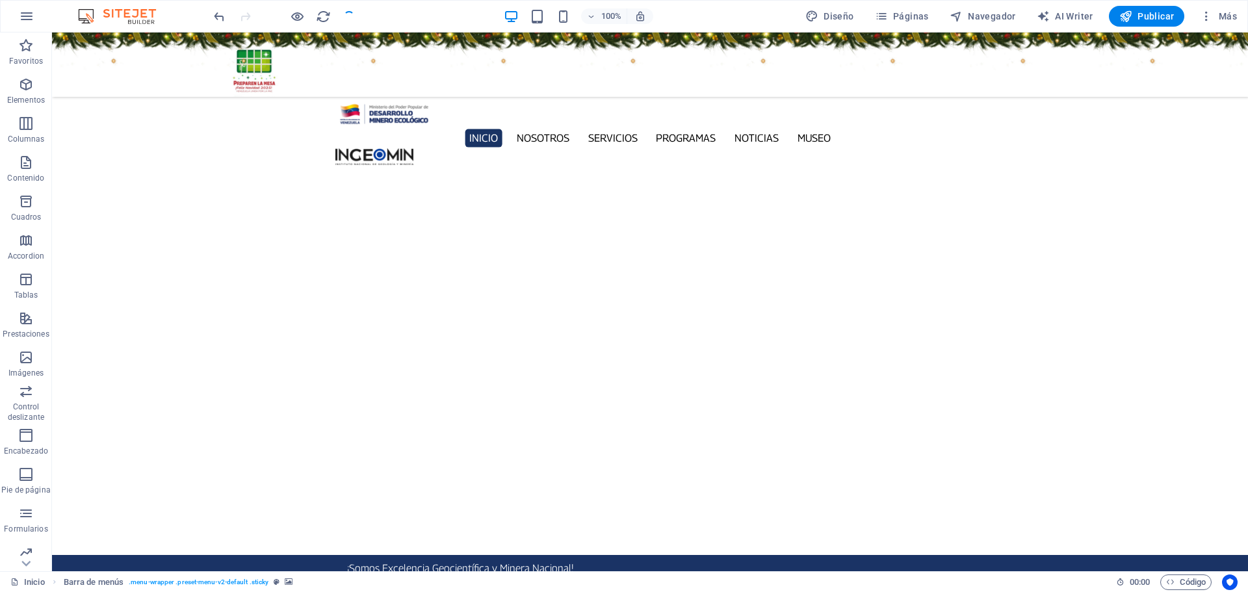
checkbox input "false"
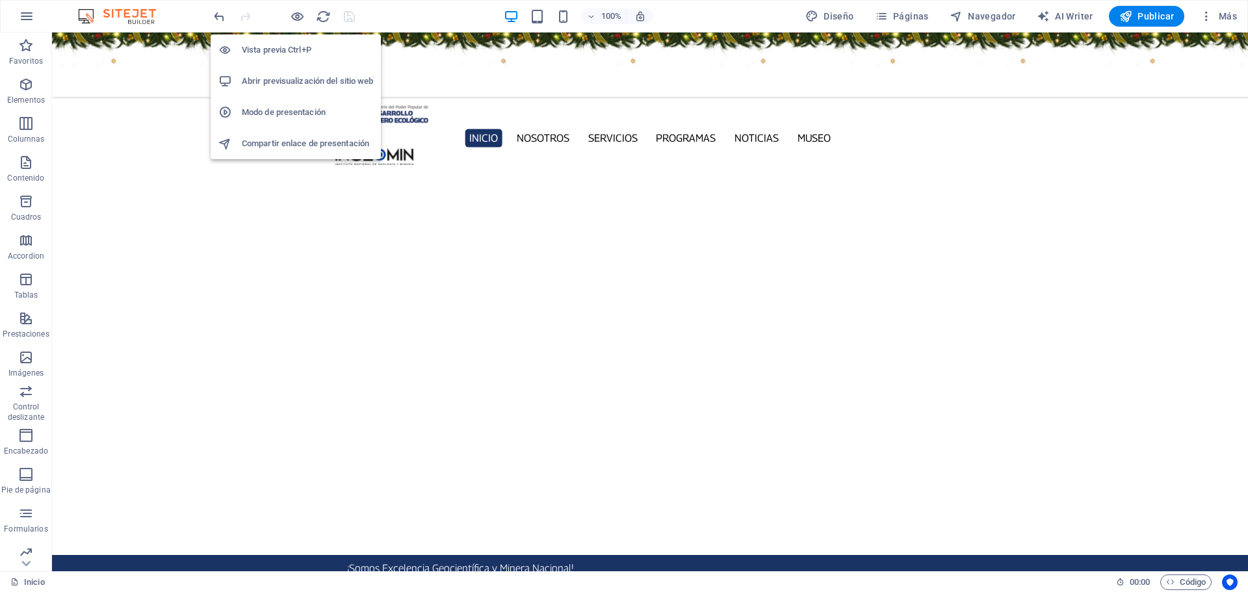
click at [303, 82] on h6 "Abrir previsualización del sitio web" at bounding box center [307, 81] width 131 height 16
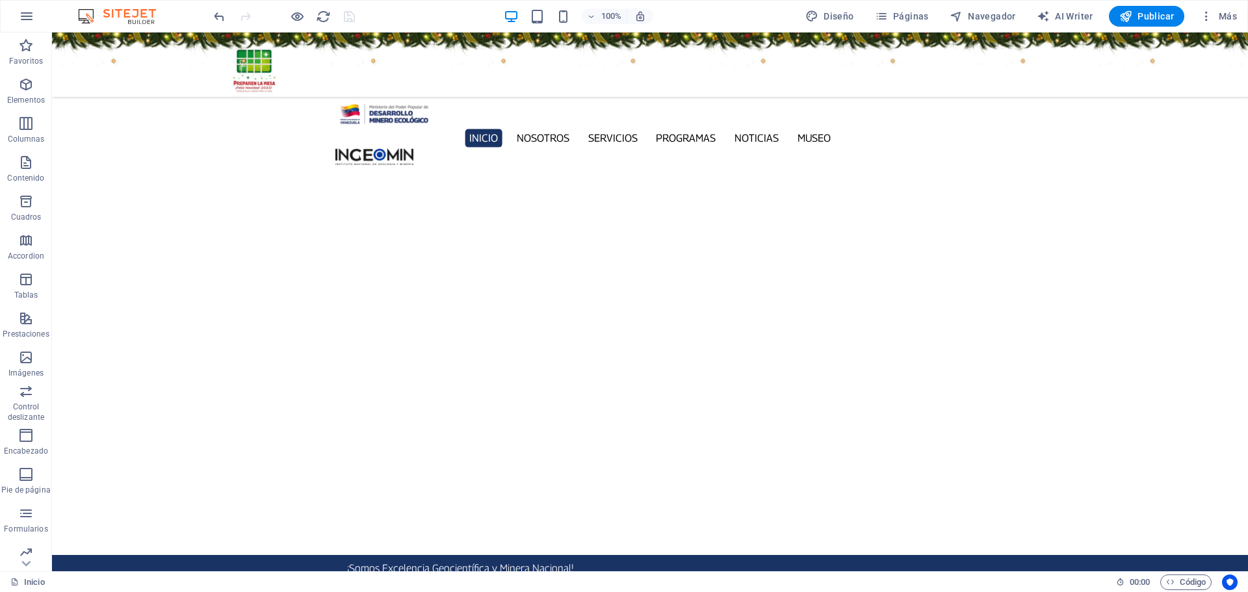
click at [151, 70] on figure at bounding box center [650, 64] width 1196 height 64
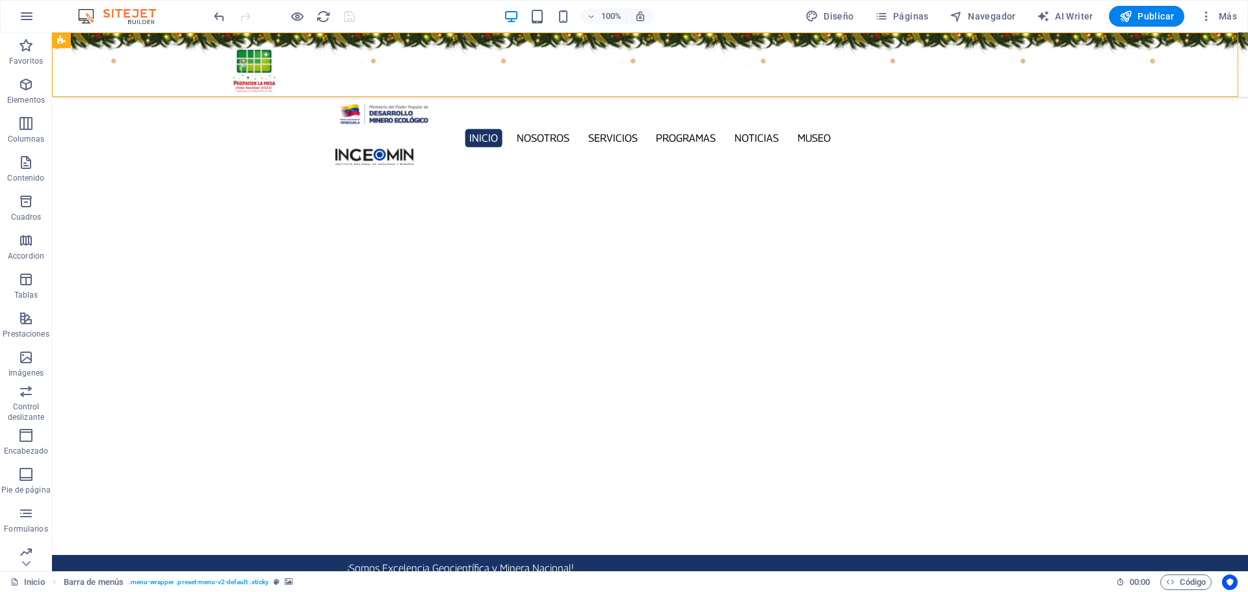
click at [151, 70] on figure at bounding box center [650, 64] width 1196 height 64
select select "%"
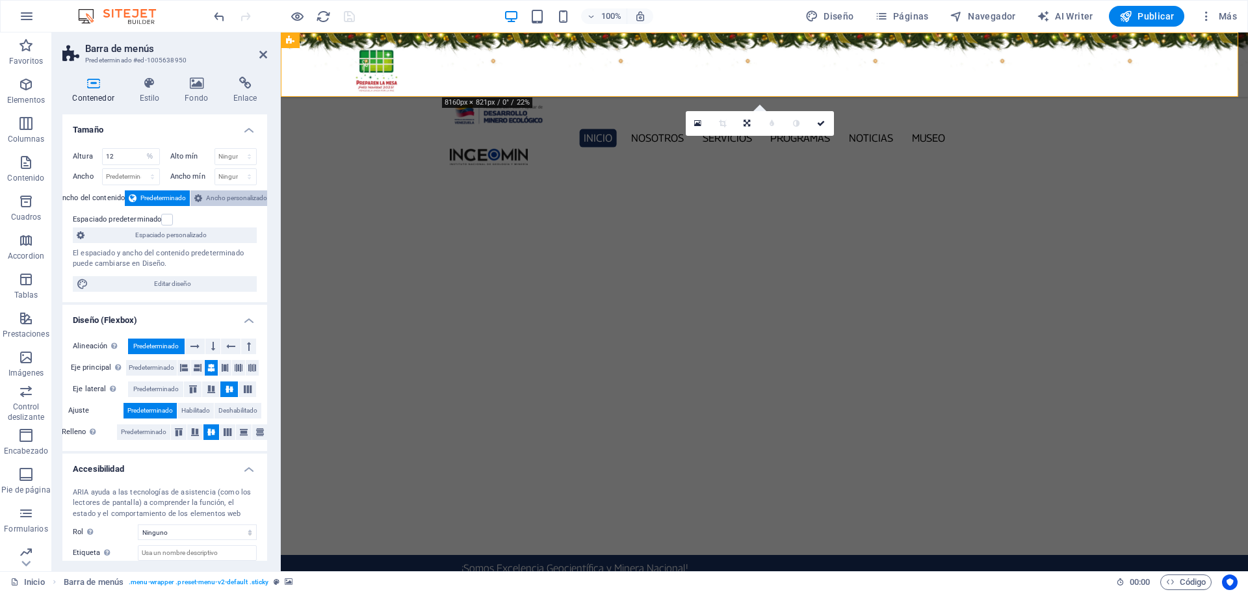
click at [221, 197] on span "Ancho personalizado" at bounding box center [236, 198] width 61 height 16
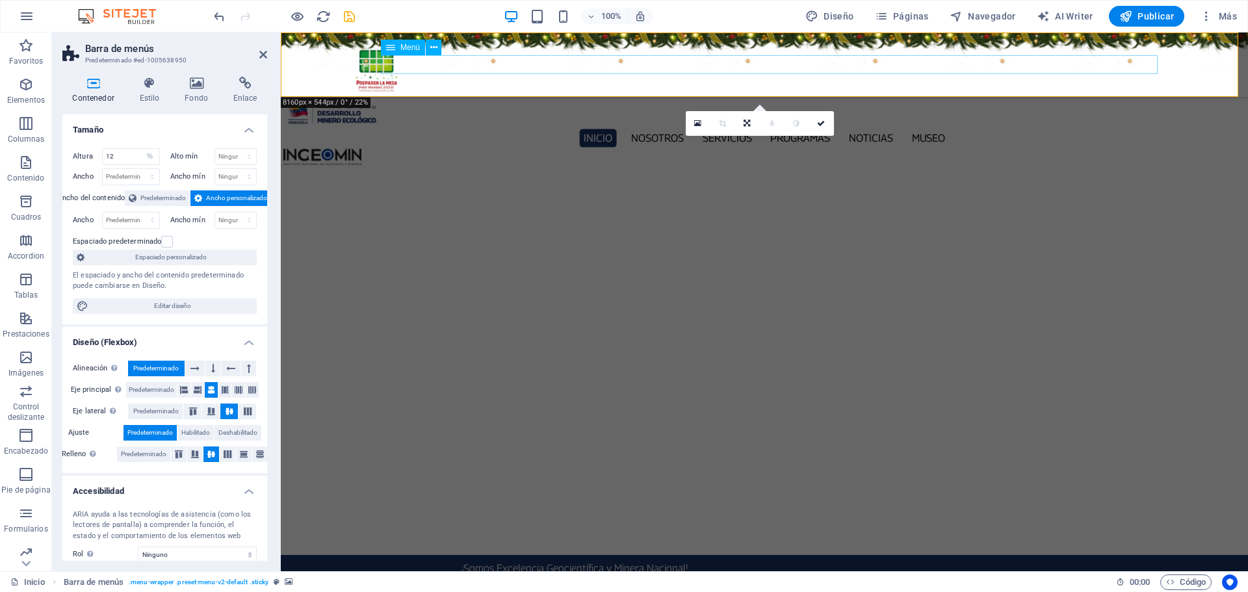
click at [438, 129] on nav "Inicio Nosotros Servicios Programas PNG INGEOMIN Va a La Escuela Comité de Muje…" at bounding box center [764, 138] width 962 height 19
click at [111, 222] on select "Predeterminado px rem % em vh vw" at bounding box center [131, 221] width 57 height 16
select select "%"
click at [139, 213] on select "Predeterminado px rem % em vh vw" at bounding box center [131, 221] width 57 height 16
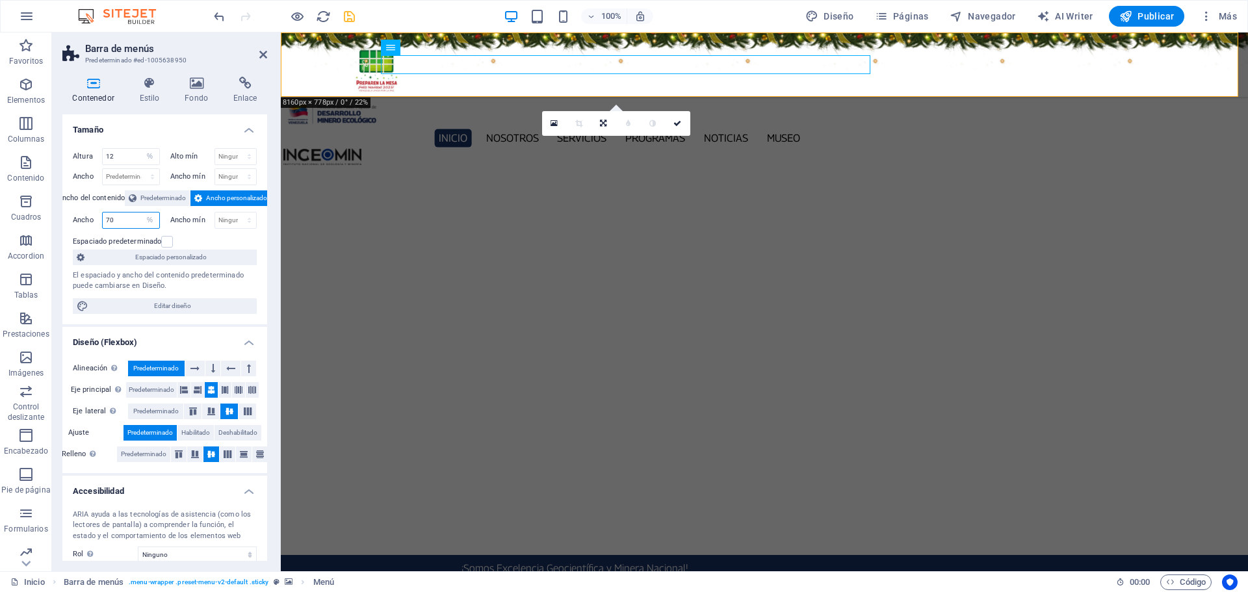
click at [132, 224] on input "70" at bounding box center [131, 221] width 57 height 16
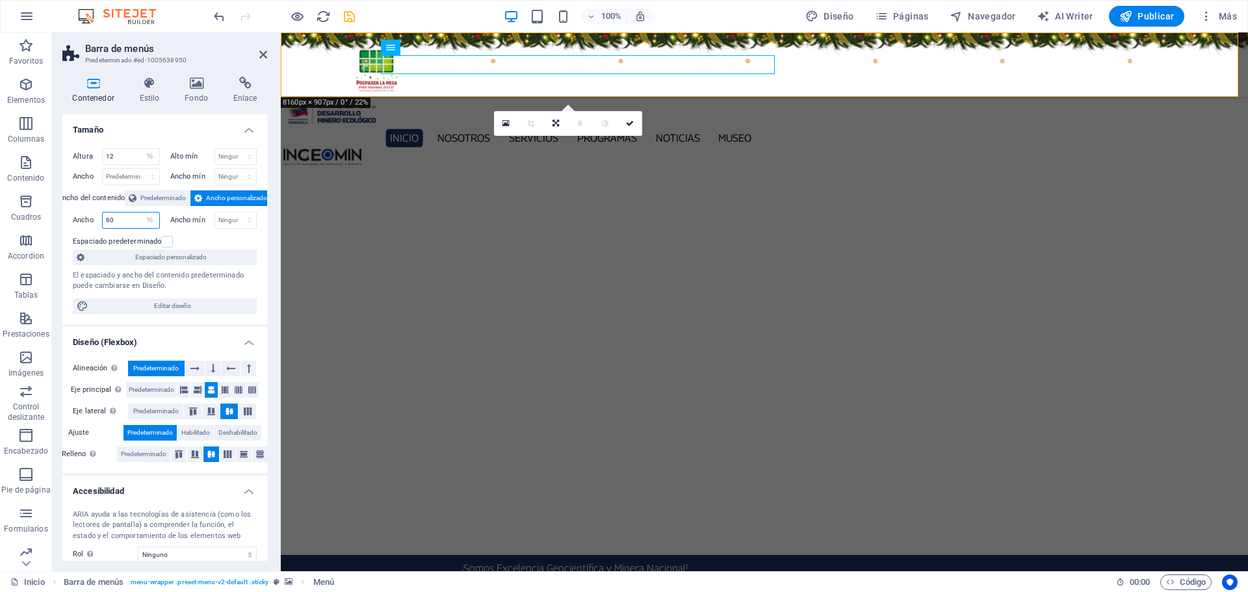
click at [131, 217] on input "60" at bounding box center [131, 221] width 57 height 16
click at [131, 216] on input "60" at bounding box center [131, 221] width 57 height 16
type input "65"
click at [651, 123] on icon at bounding box center [653, 124] width 8 height 8
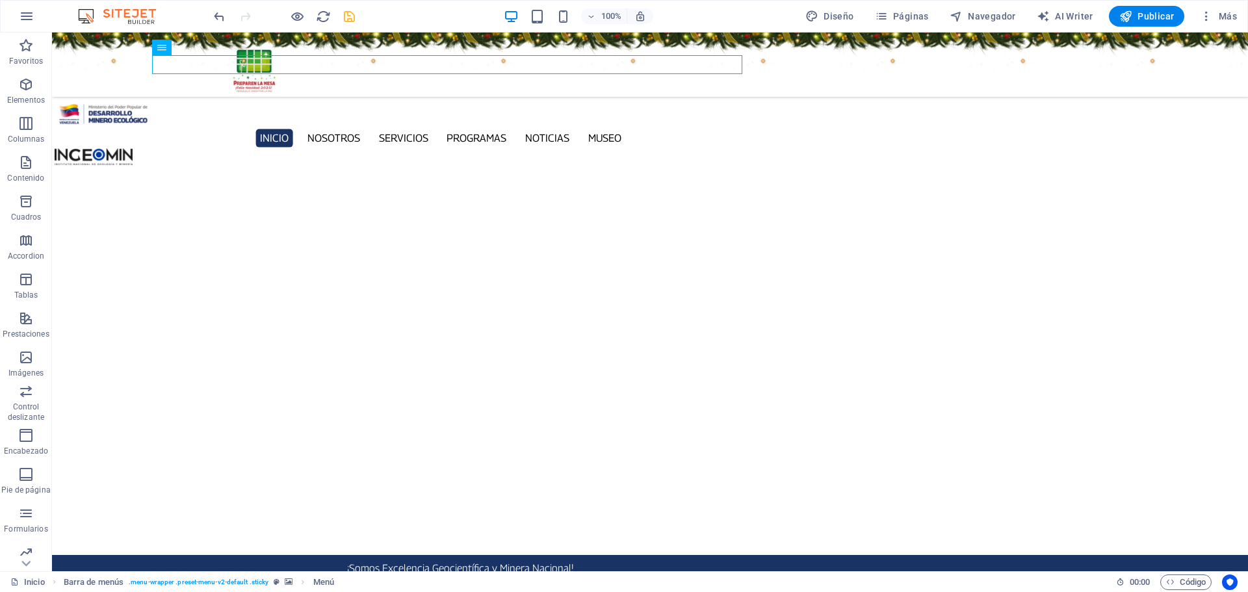
click at [79, 86] on figure at bounding box center [650, 64] width 1196 height 64
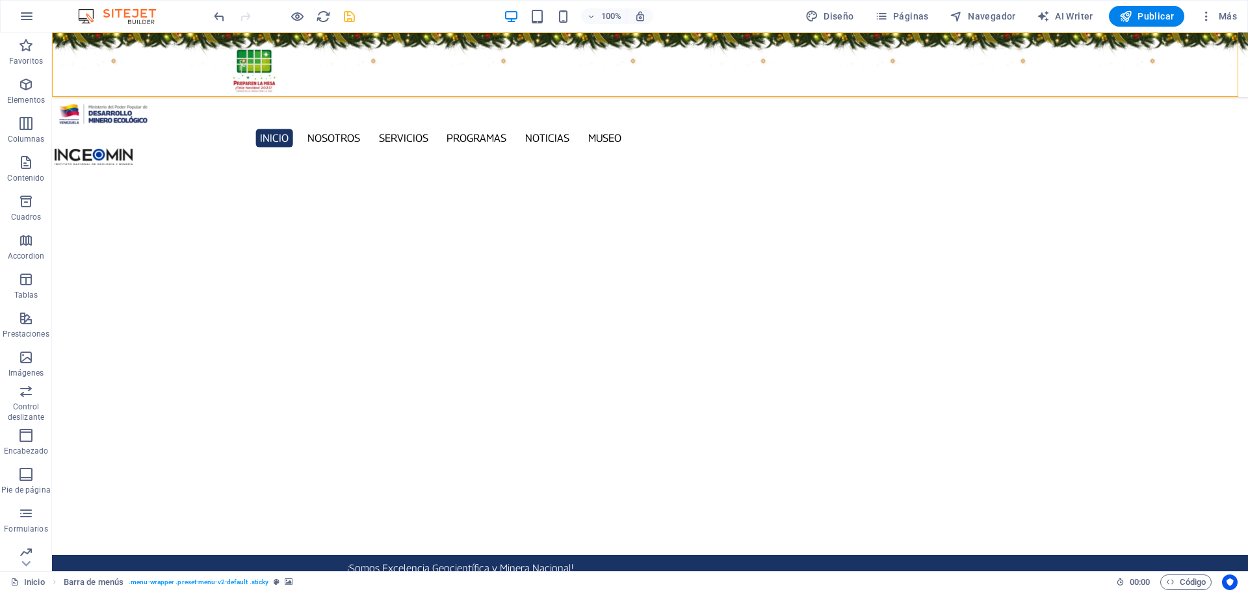
click at [79, 86] on figure at bounding box center [650, 64] width 1196 height 64
select select "%"
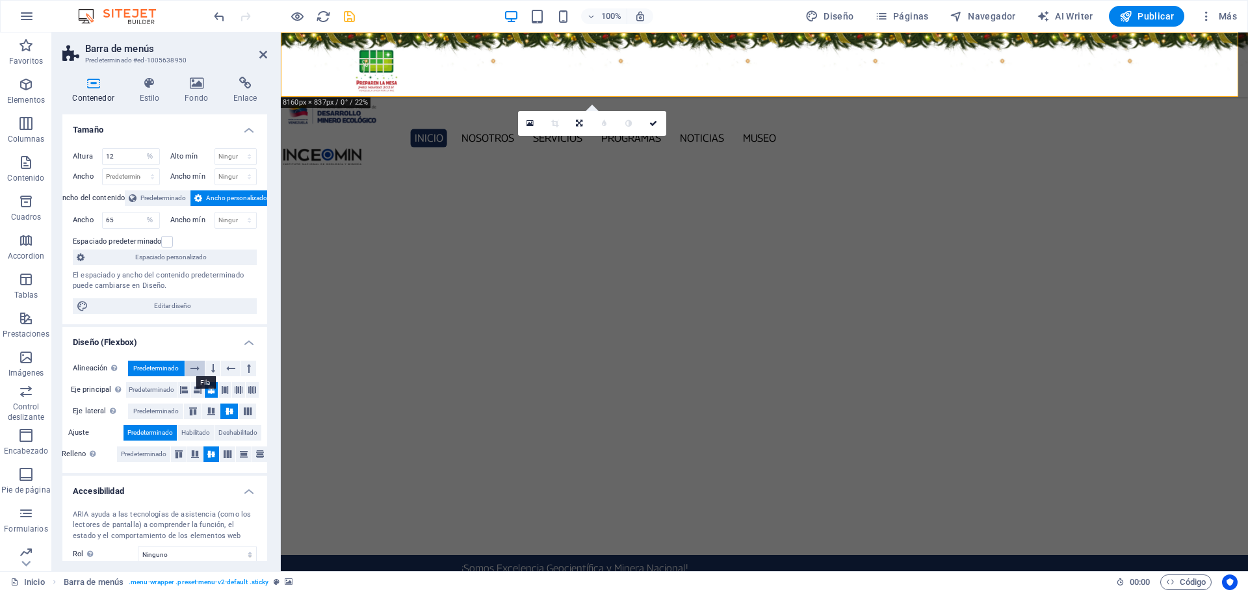
click at [194, 368] on icon at bounding box center [194, 369] width 9 height 16
click at [146, 361] on span "Predeterminado" at bounding box center [155, 369] width 45 height 16
click at [222, 393] on icon at bounding box center [225, 390] width 8 height 16
click at [236, 391] on icon at bounding box center [239, 390] width 8 height 16
click at [252, 393] on icon at bounding box center [252, 390] width 8 height 16
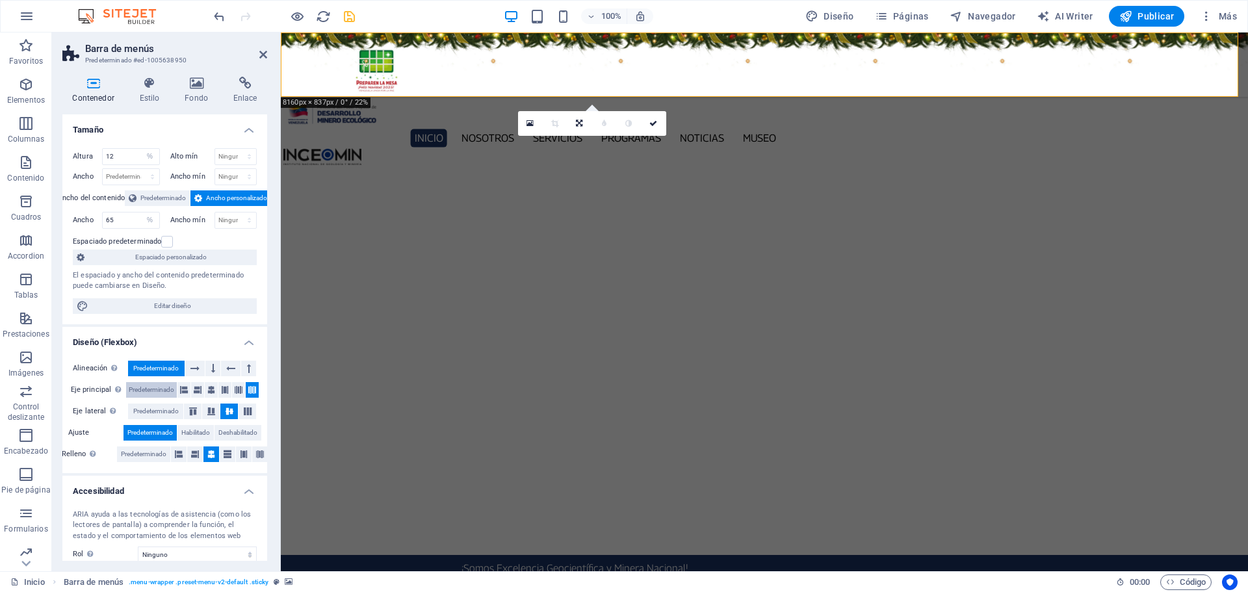
click at [153, 387] on span "Predeterminado" at bounding box center [151, 390] width 45 height 16
click at [242, 415] on icon at bounding box center [248, 412] width 16 height 8
click at [223, 412] on icon at bounding box center [230, 412] width 16 height 8
click at [259, 457] on icon at bounding box center [260, 455] width 8 height 16
click at [240, 455] on icon at bounding box center [244, 455] width 8 height 16
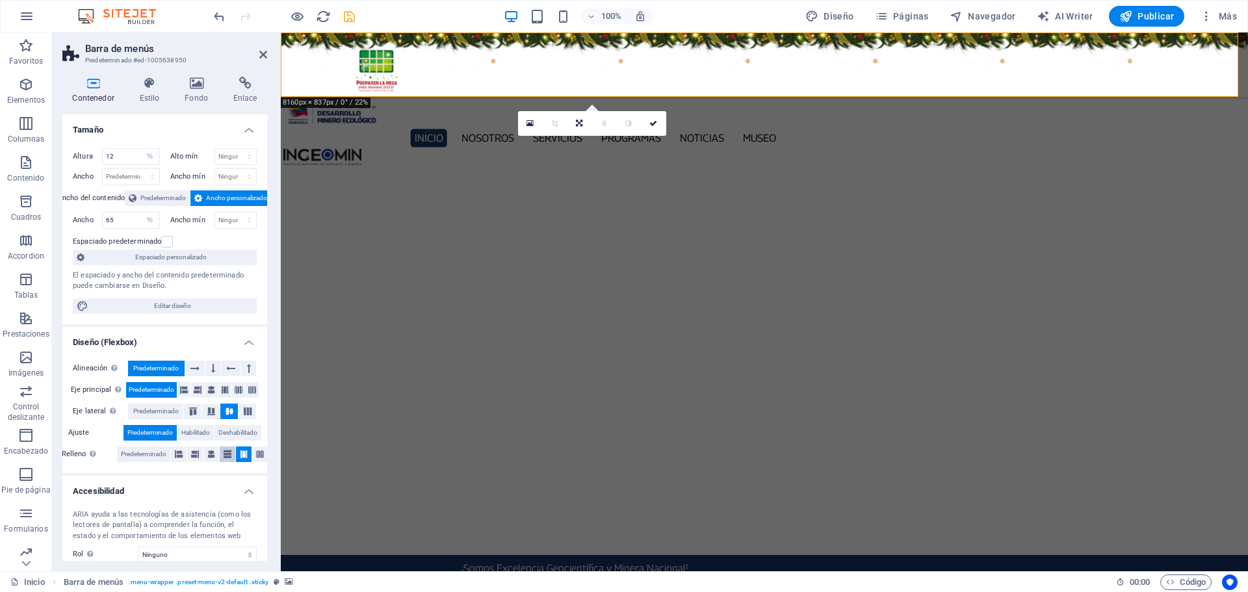
click at [224, 456] on icon at bounding box center [228, 455] width 8 height 16
click at [211, 456] on icon at bounding box center [211, 455] width 8 height 16
click at [194, 393] on icon at bounding box center [198, 390] width 8 height 16
click at [948, 72] on figure at bounding box center [764, 64] width 967 height 64
click at [211, 393] on icon at bounding box center [211, 390] width 8 height 16
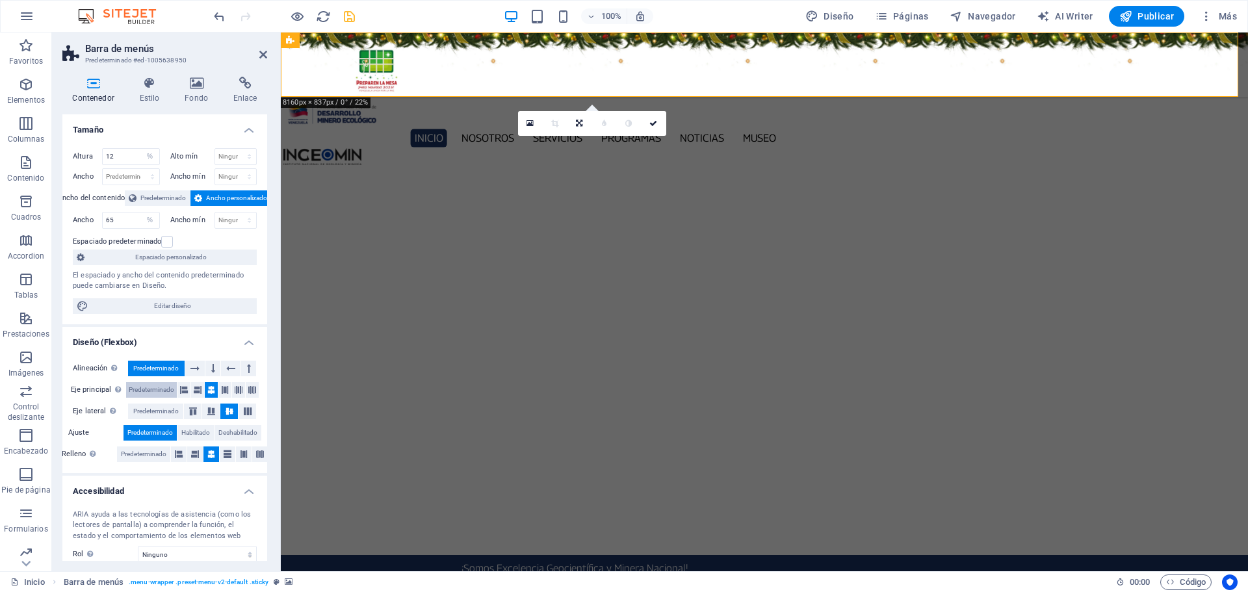
click at [162, 387] on span "Predeterminado" at bounding box center [151, 390] width 45 height 16
click at [200, 430] on span "Habilitado" at bounding box center [195, 433] width 29 height 16
click at [250, 432] on span "Deshabilitado" at bounding box center [237, 433] width 39 height 16
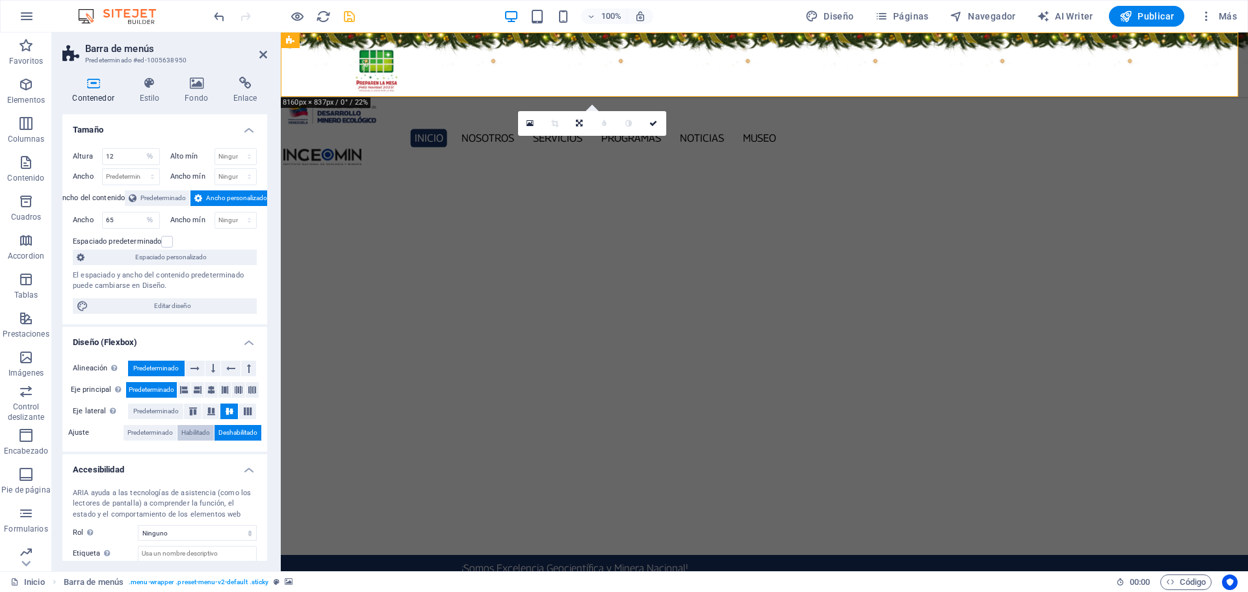
click at [181, 429] on span "Habilitado" at bounding box center [195, 433] width 29 height 16
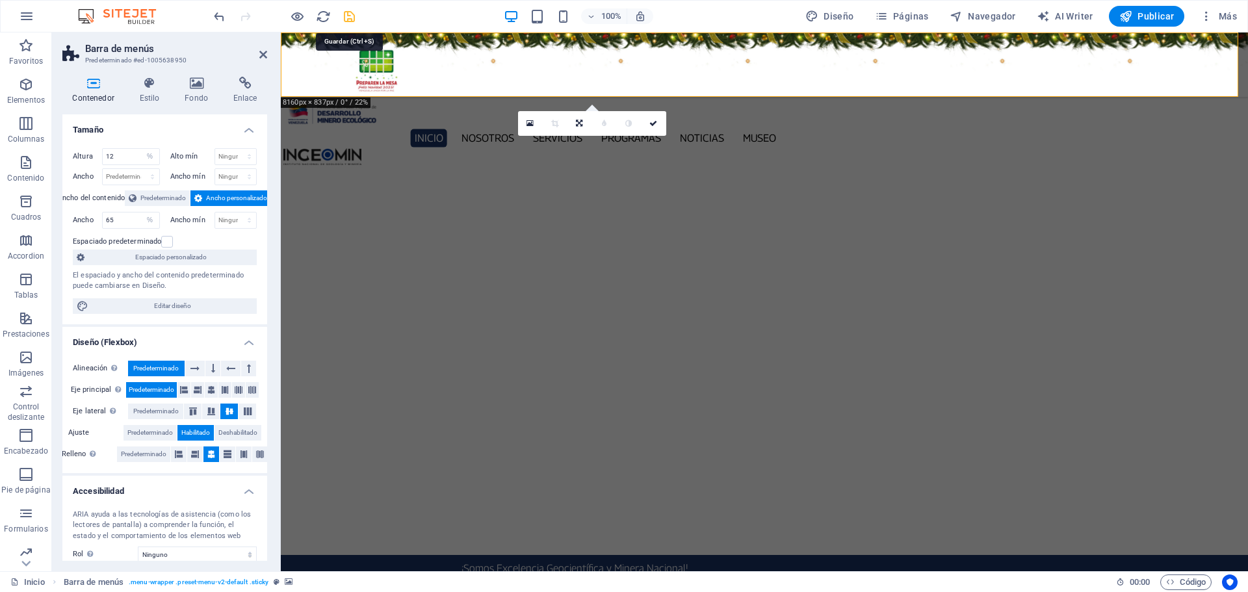
click at [346, 18] on icon "save" at bounding box center [349, 16] width 15 height 15
checkbox input "false"
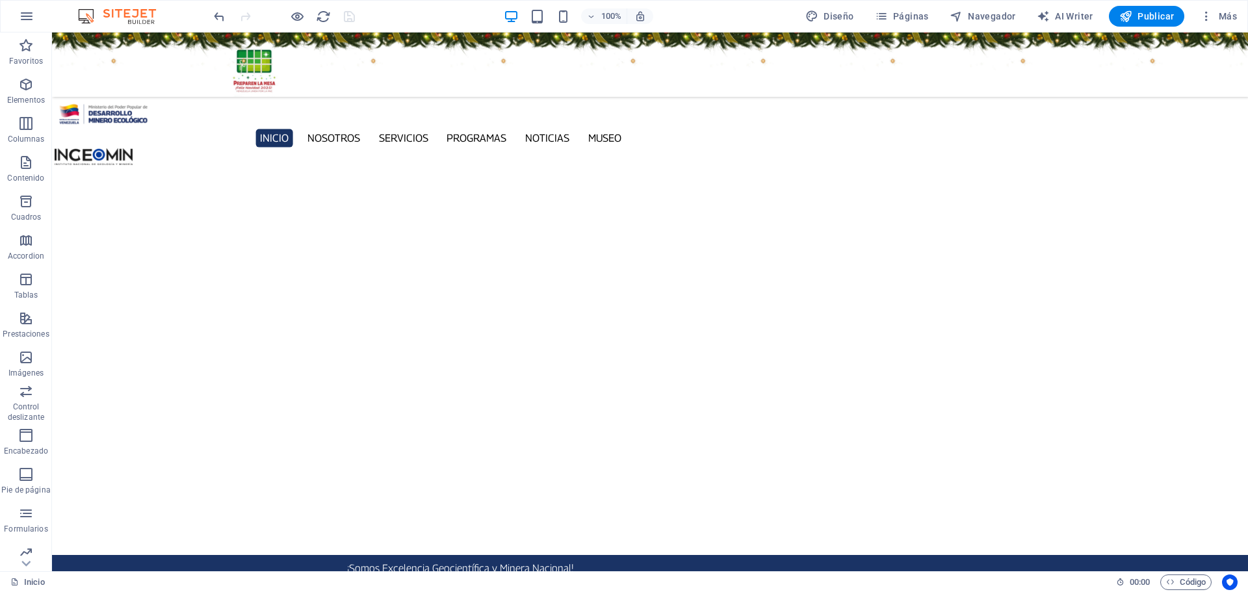
click at [62, 94] on figure at bounding box center [650, 64] width 1196 height 64
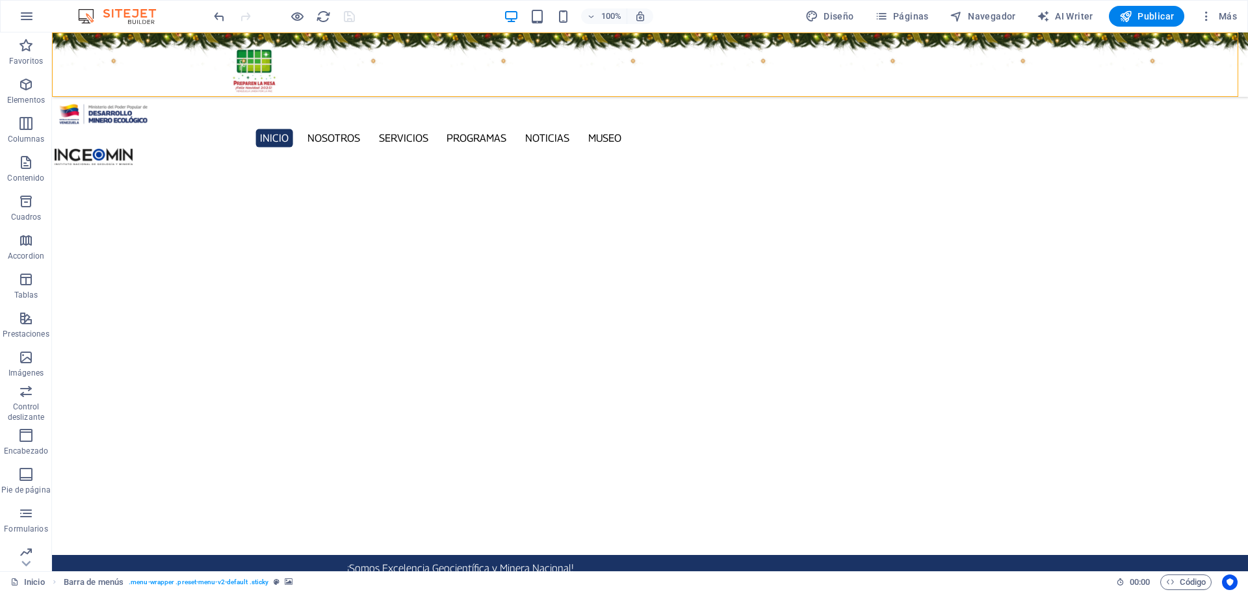
click at [62, 94] on figure at bounding box center [650, 64] width 1196 height 64
select select "%"
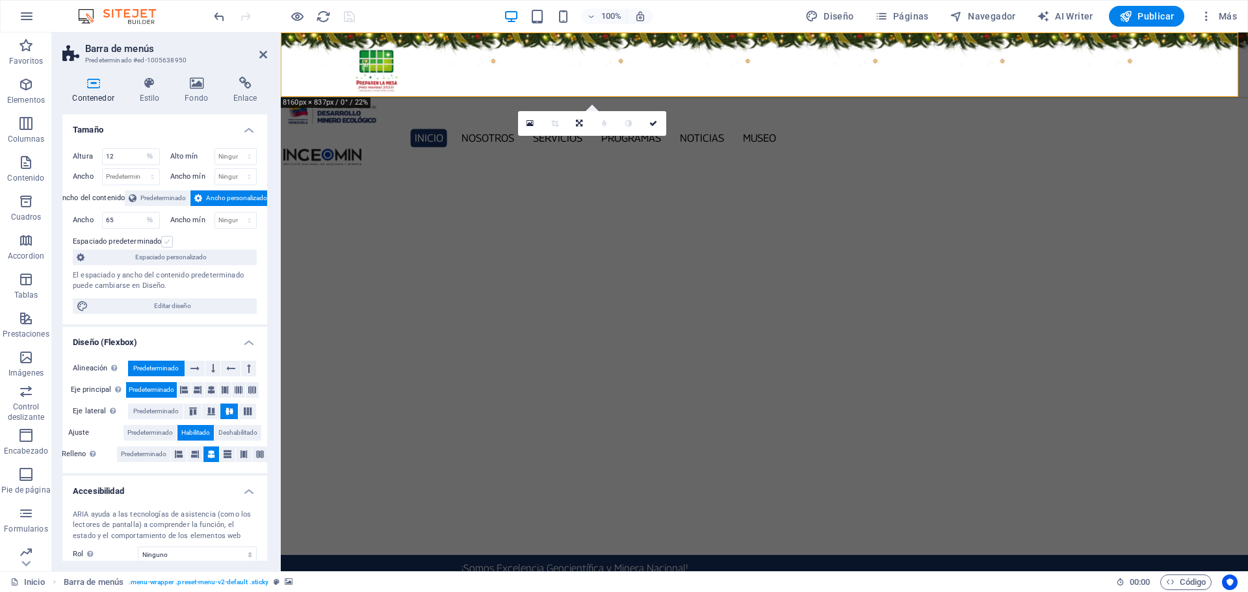
click at [164, 244] on label at bounding box center [167, 242] width 12 height 12
click at [0, 0] on input "Espaciado predeterminado" at bounding box center [0, 0] width 0 height 0
click at [166, 243] on label at bounding box center [167, 242] width 12 height 12
click at [0, 0] on input "Espaciado predeterminado" at bounding box center [0, 0] width 0 height 0
click at [212, 381] on div "Alineación Determina flex-direction. Predeterminado Eje principal Determina la …" at bounding box center [164, 411] width 205 height 123
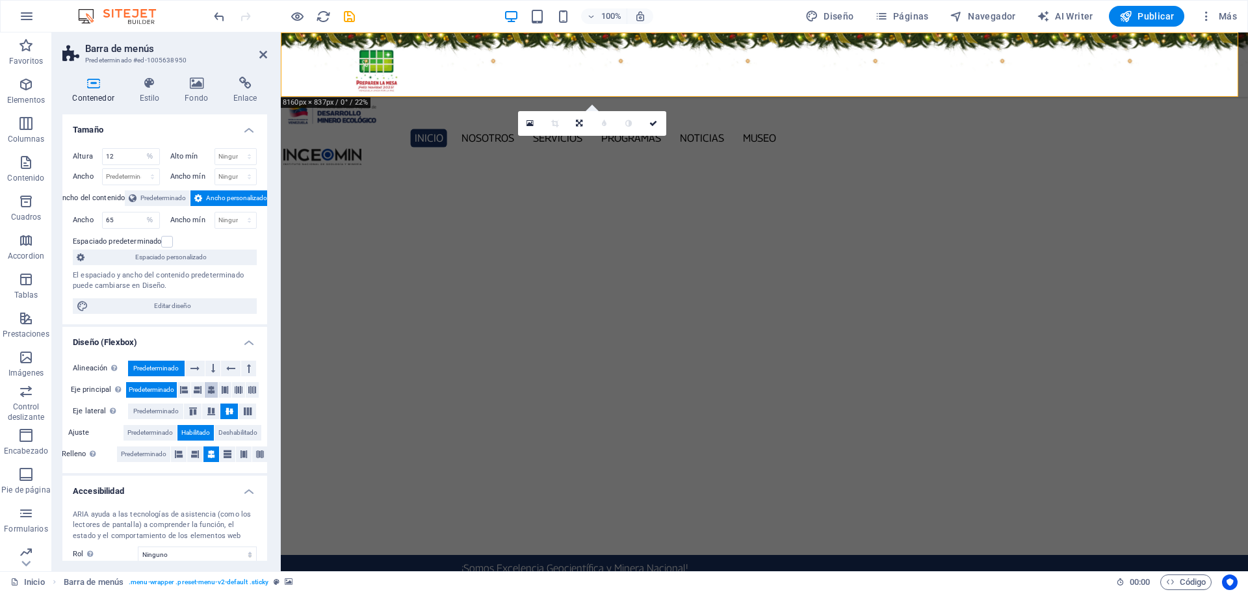
click at [212, 388] on icon at bounding box center [211, 390] width 8 height 16
click at [189, 452] on button at bounding box center [195, 455] width 16 height 16
click at [180, 454] on icon at bounding box center [179, 455] width 8 height 16
click at [206, 455] on button at bounding box center [211, 455] width 16 height 16
click at [192, 411] on icon at bounding box center [193, 412] width 16 height 8
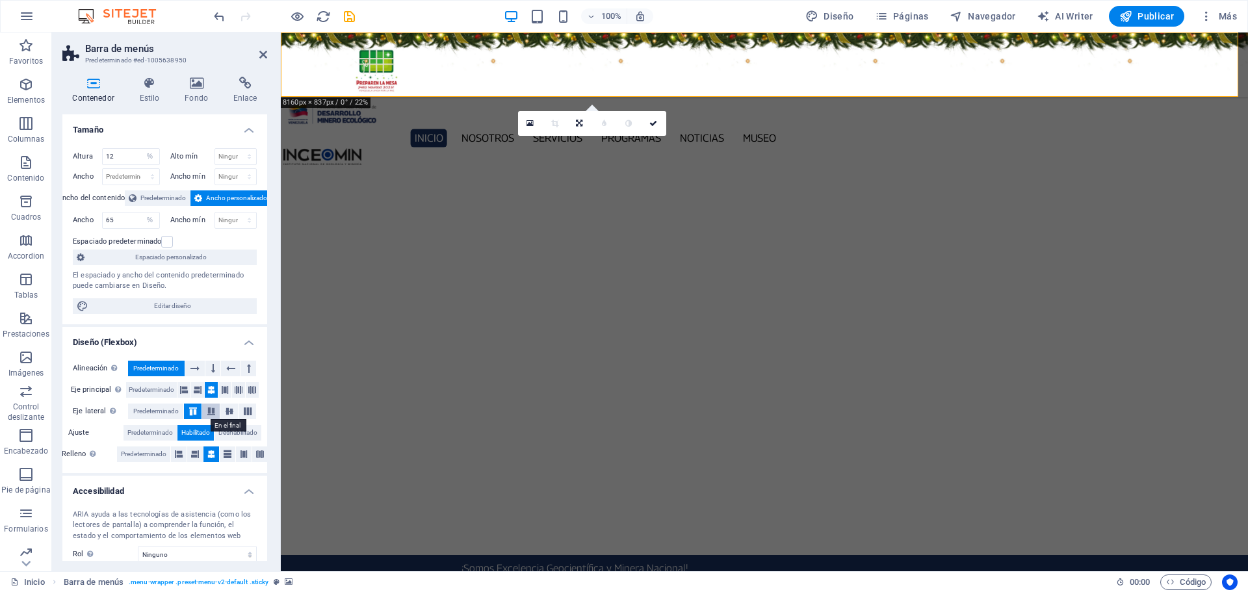
click at [211, 412] on icon at bounding box center [211, 412] width 16 height 8
click at [225, 412] on icon at bounding box center [230, 412] width 16 height 8
click at [146, 430] on span "Predeterminado" at bounding box center [149, 433] width 45 height 16
click at [194, 387] on icon at bounding box center [198, 390] width 8 height 16
click at [185, 391] on icon at bounding box center [184, 390] width 8 height 16
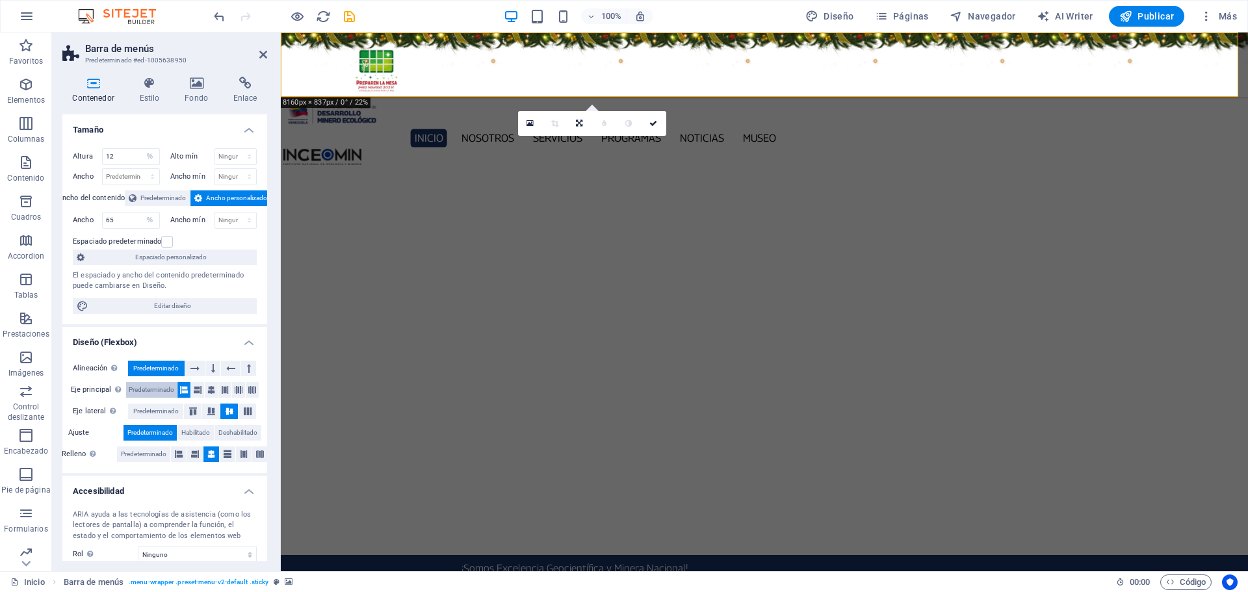
click at [152, 392] on span "Predeterminado" at bounding box center [151, 390] width 45 height 16
click at [212, 392] on icon at bounding box center [211, 390] width 8 height 16
click at [130, 221] on input "65" at bounding box center [131, 221] width 57 height 16
type input "60"
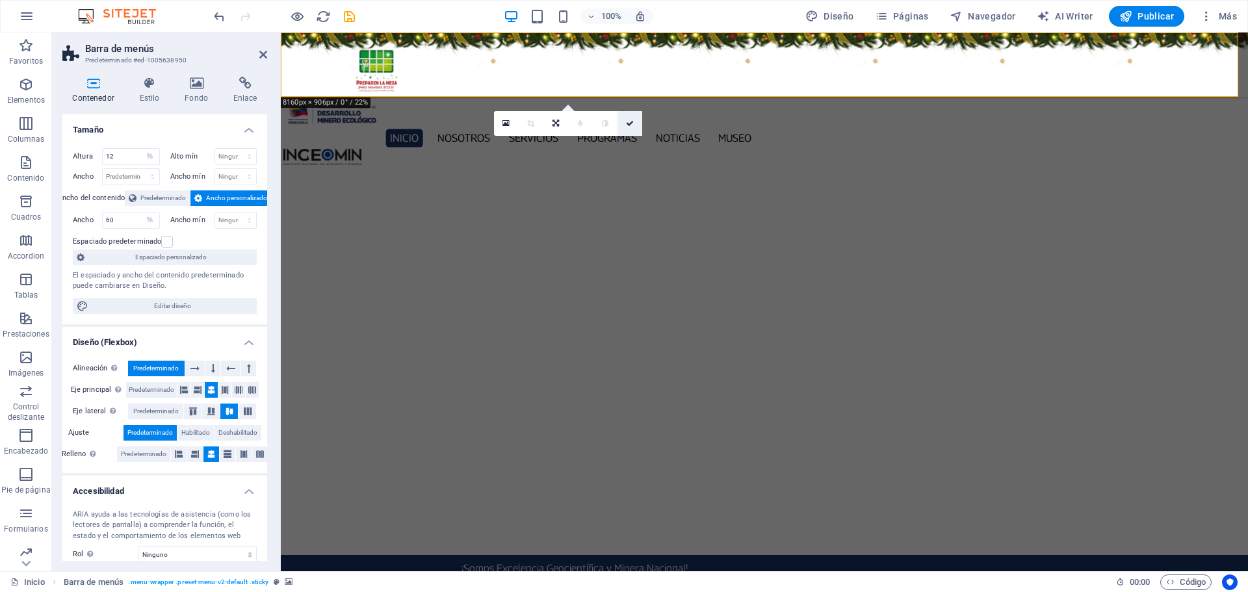
click at [630, 124] on icon at bounding box center [630, 124] width 8 height 8
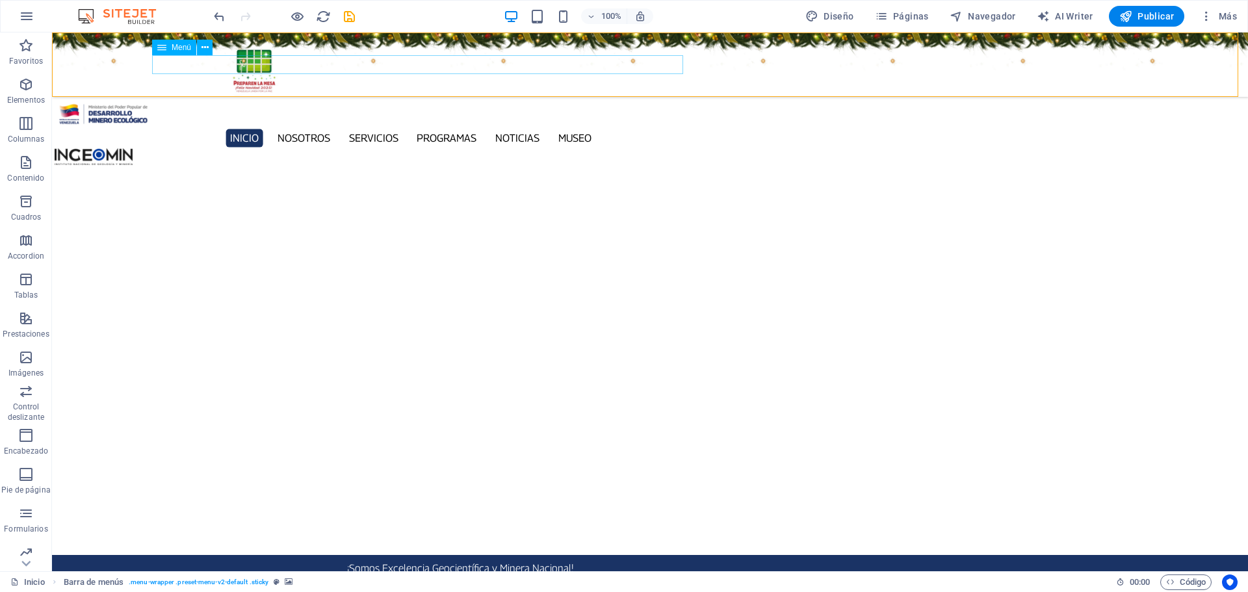
click at [178, 129] on nav "Inicio Nosotros Servicios Programas PNG INGEOMIN Va a La Escuela Comité de Muje…" at bounding box center [411, 138] width 712 height 19
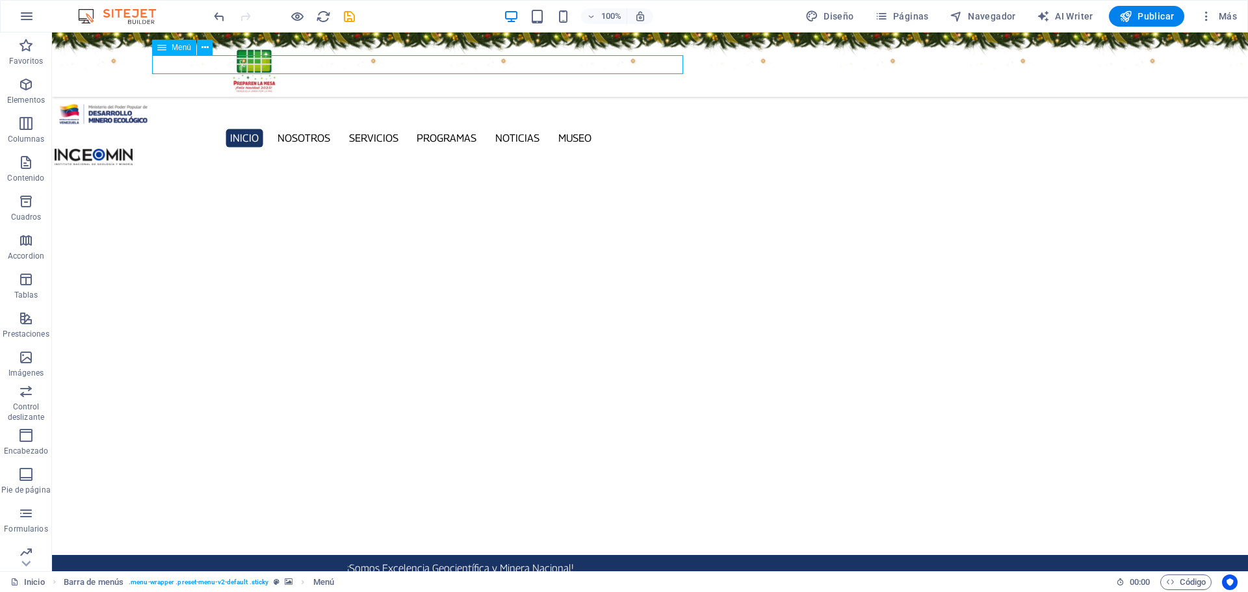
click at [178, 129] on nav "Inicio Nosotros Servicios Programas PNG INGEOMIN Va a La Escuela Comité de Muje…" at bounding box center [411, 138] width 712 height 19
select select
select select "1"
select select
select select "2"
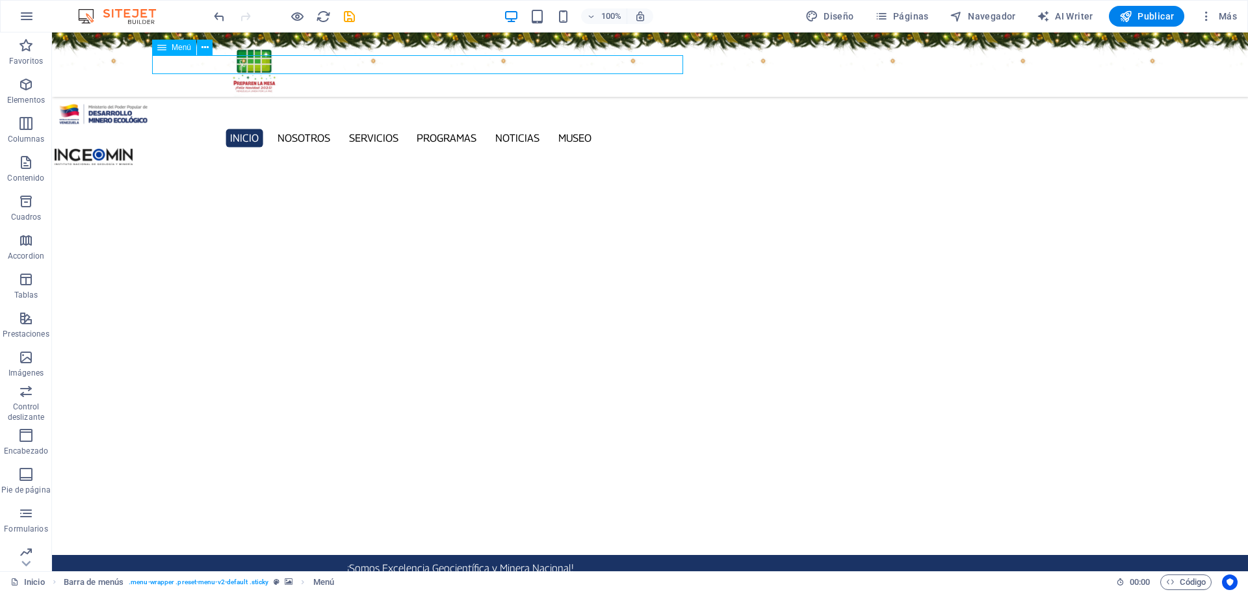
select select
select select "3"
select select
select select "4"
select select
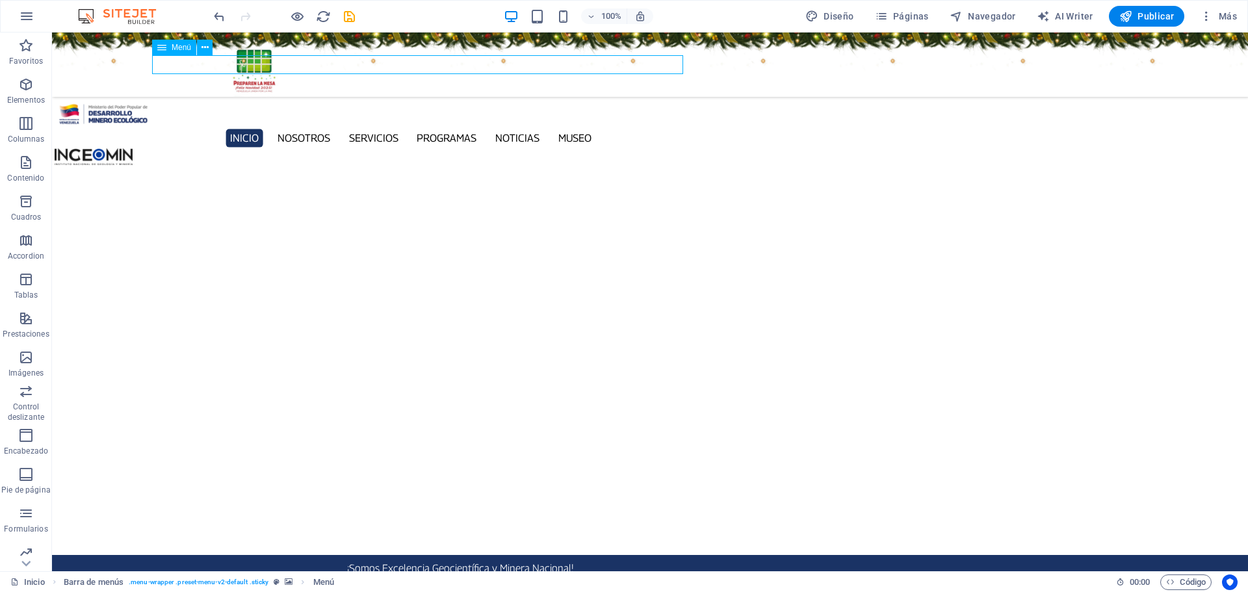
select select "5"
select select
select select "6"
select select
select select "7"
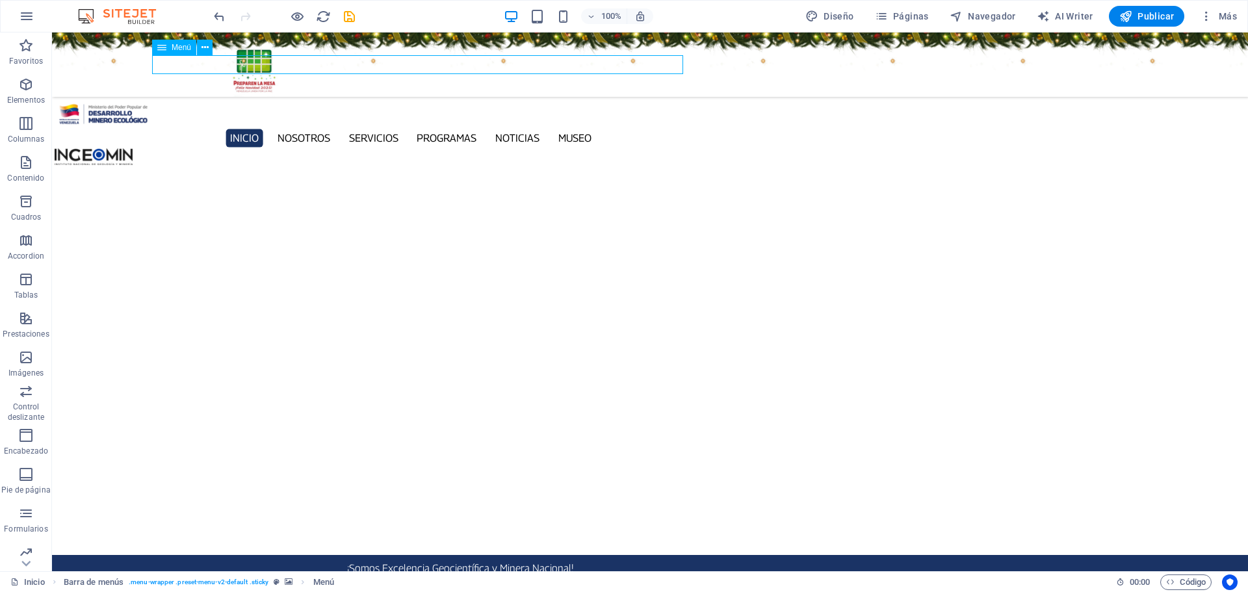
select select
select select "9"
select select
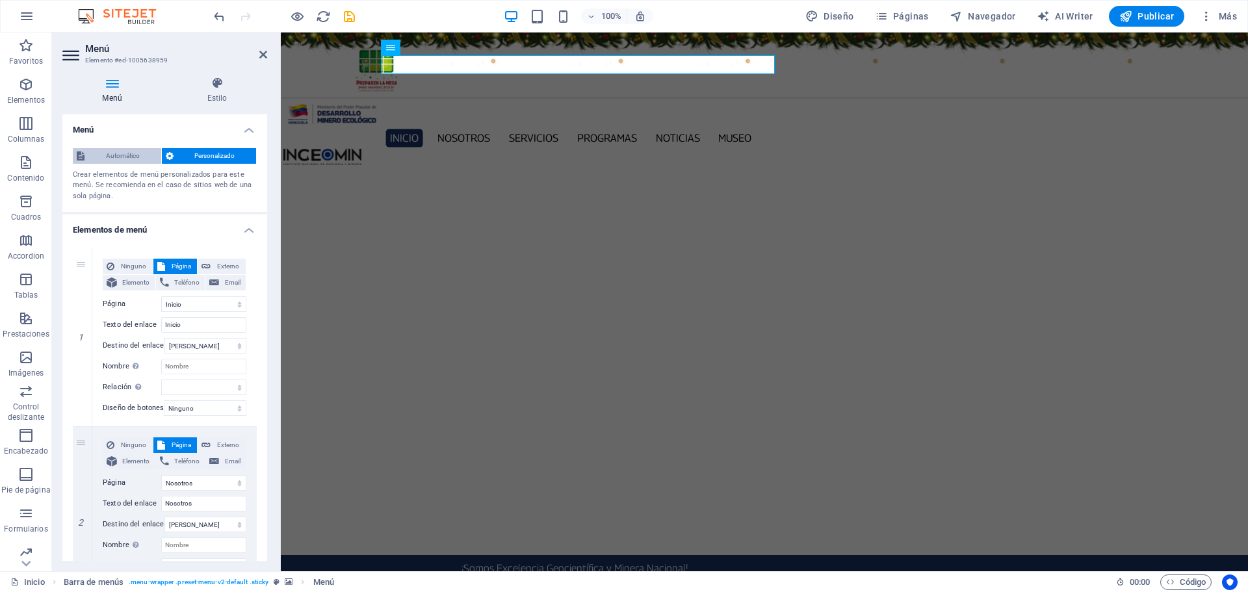
click at [131, 154] on span "Automático" at bounding box center [122, 156] width 69 height 16
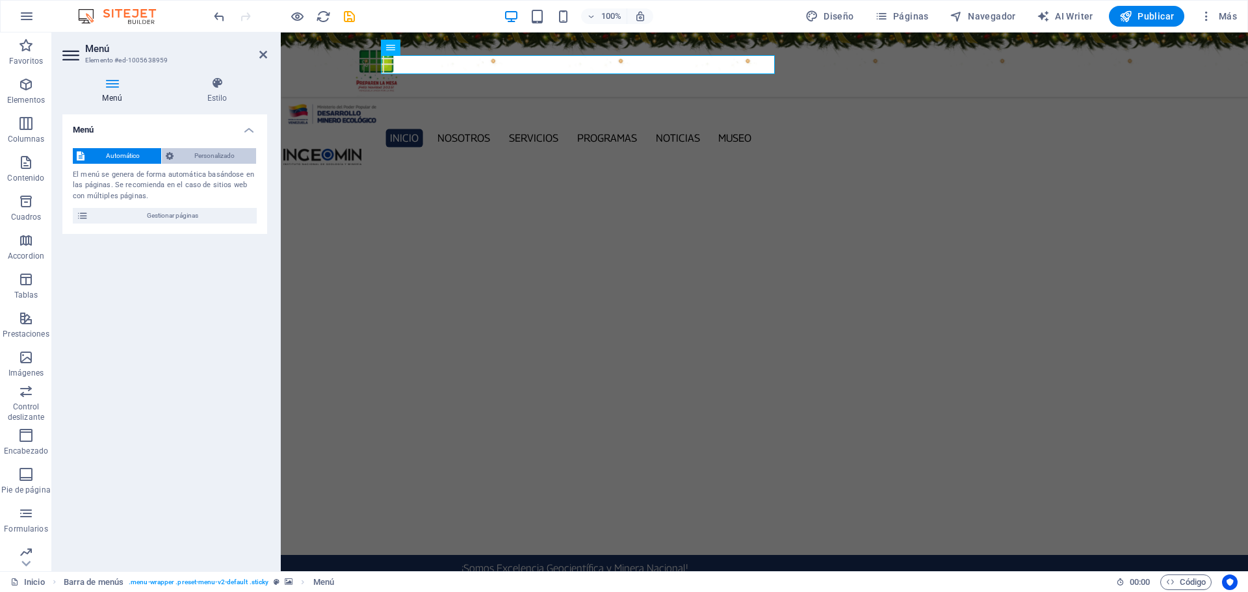
click at [224, 154] on span "Personalizado" at bounding box center [214, 156] width 75 height 16
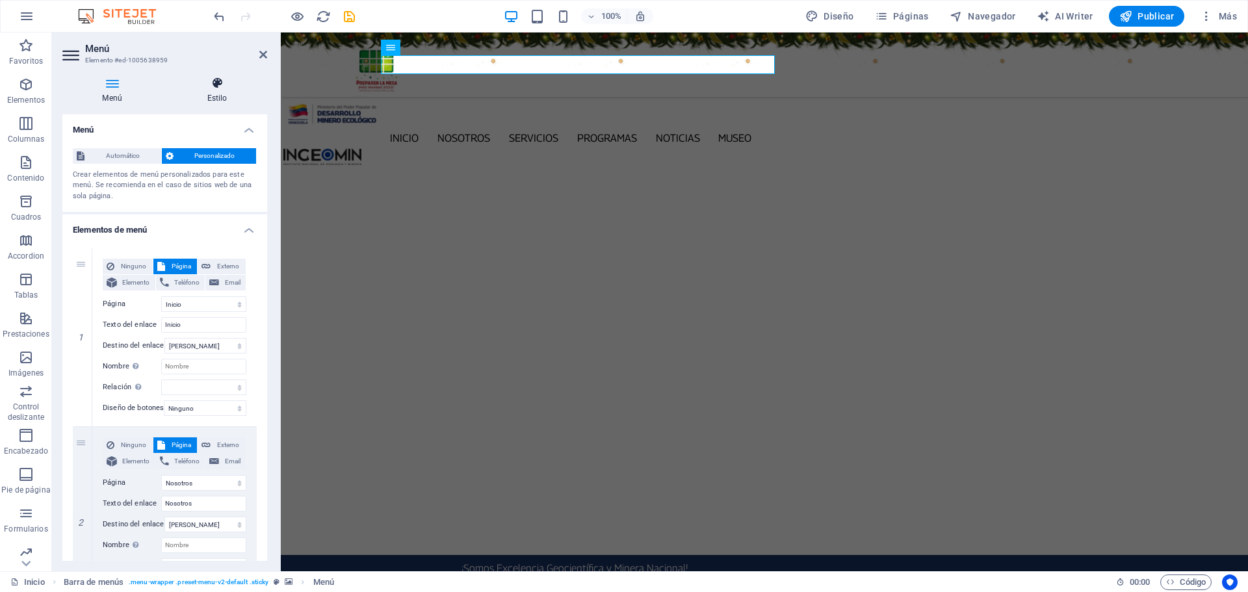
click at [219, 87] on icon at bounding box center [217, 83] width 100 height 13
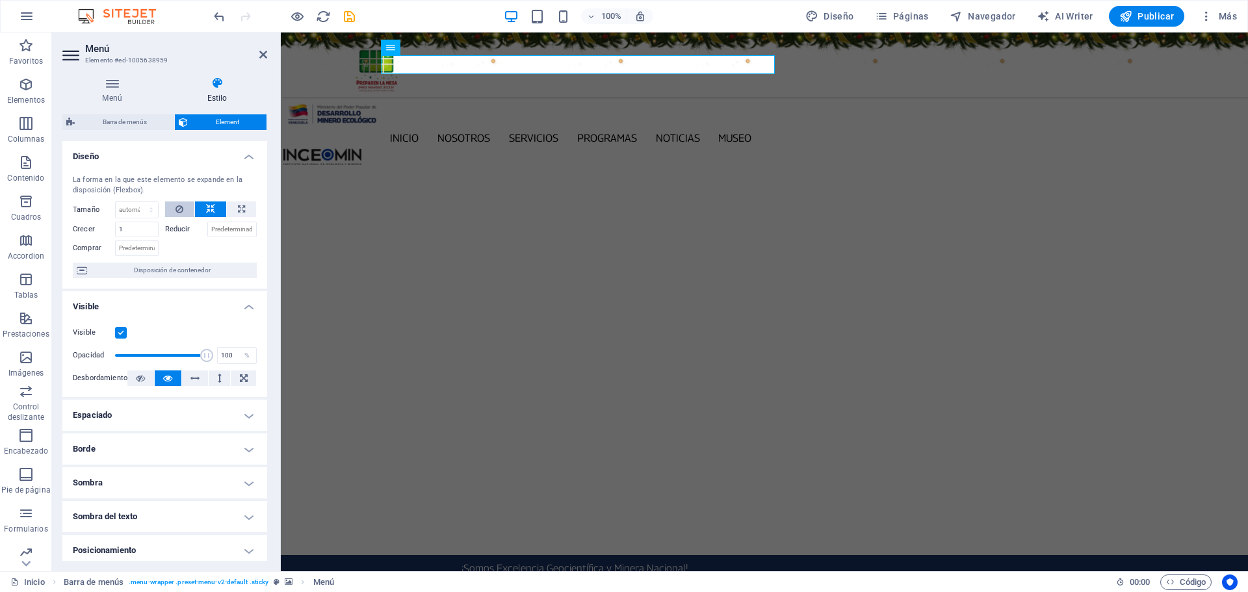
click at [175, 209] on icon at bounding box center [179, 209] width 8 height 16
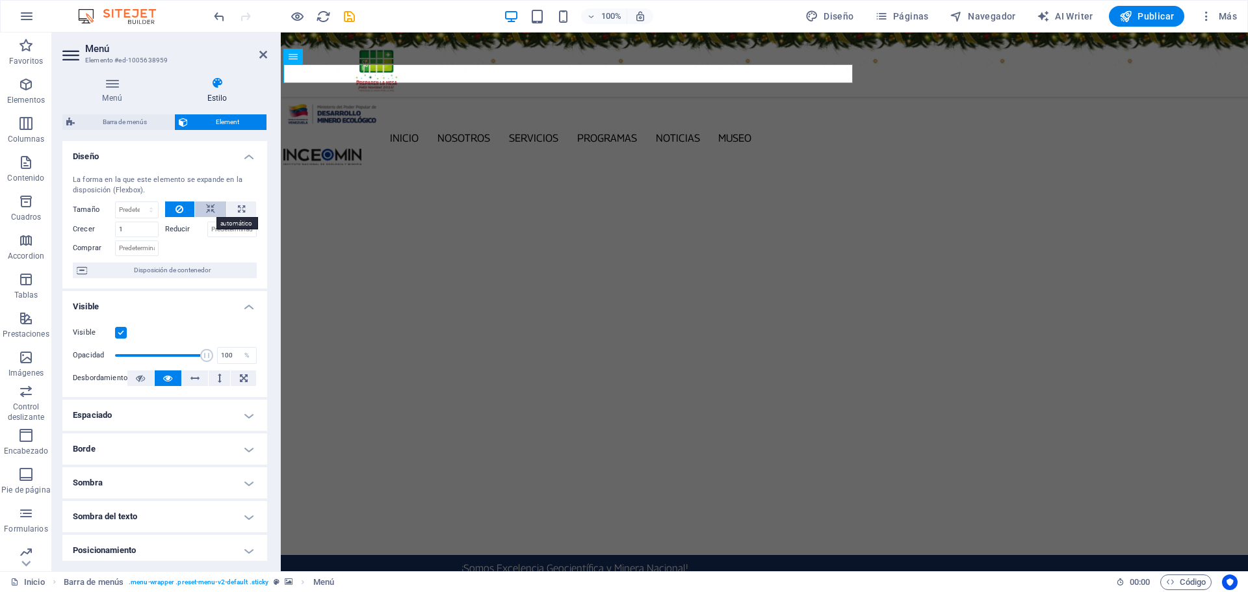
click at [206, 205] on icon at bounding box center [210, 209] width 9 height 16
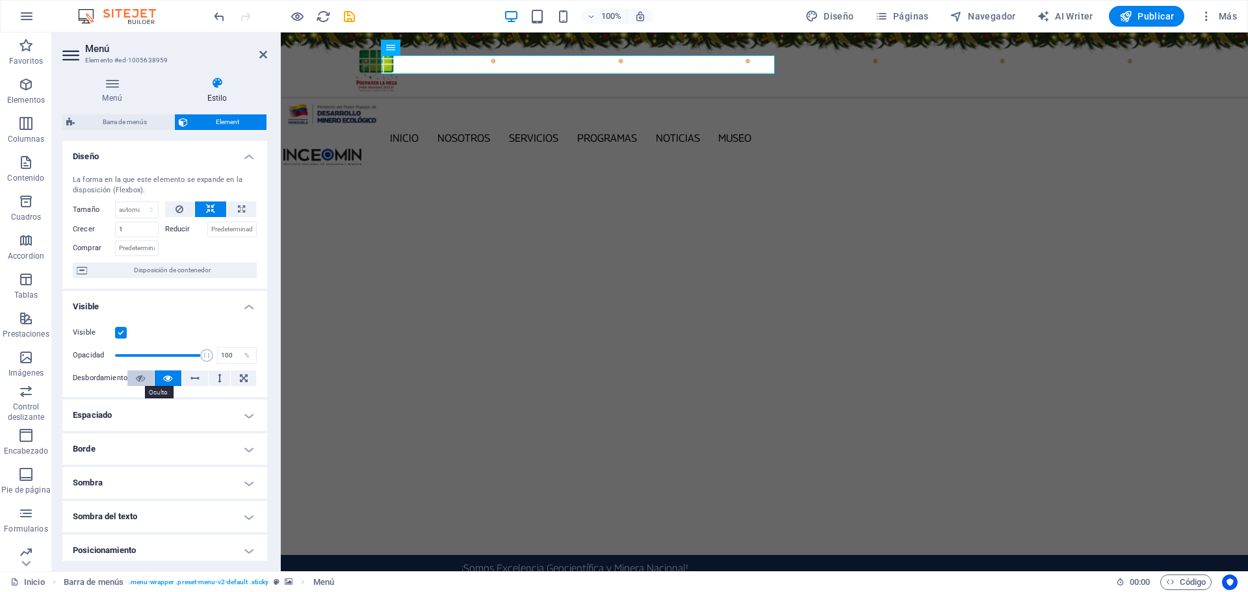
click at [136, 379] on icon at bounding box center [140, 378] width 9 height 16
click at [163, 381] on icon at bounding box center [167, 378] width 9 height 16
click at [109, 97] on h4 "Menú" at bounding box center [114, 90] width 105 height 27
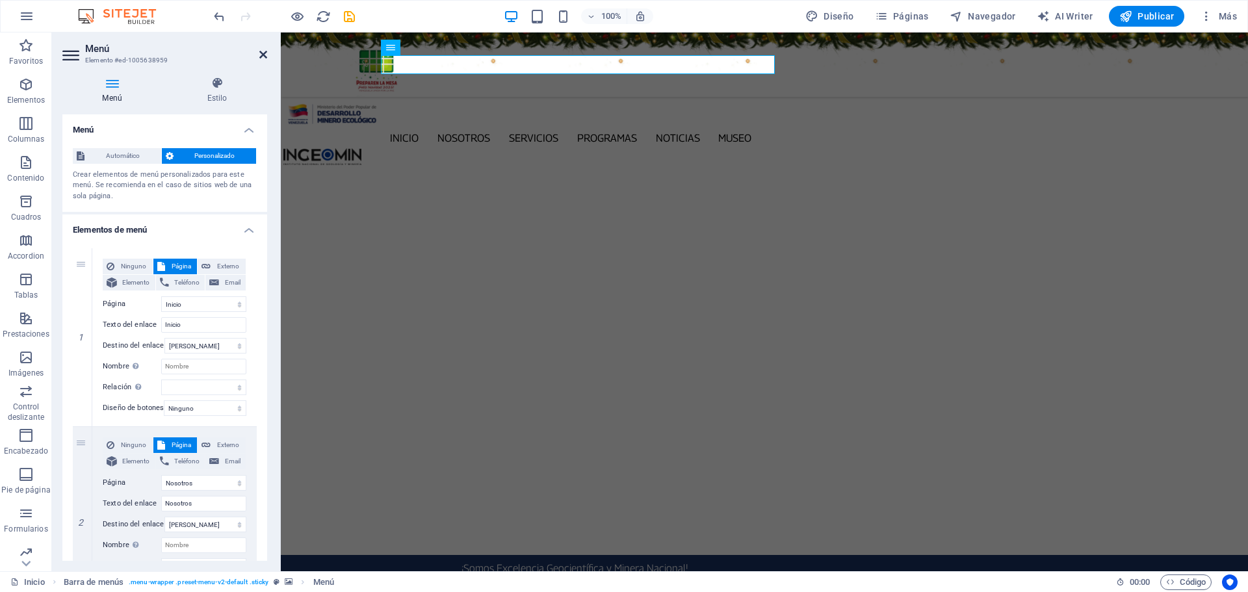
click at [265, 51] on icon at bounding box center [263, 54] width 8 height 10
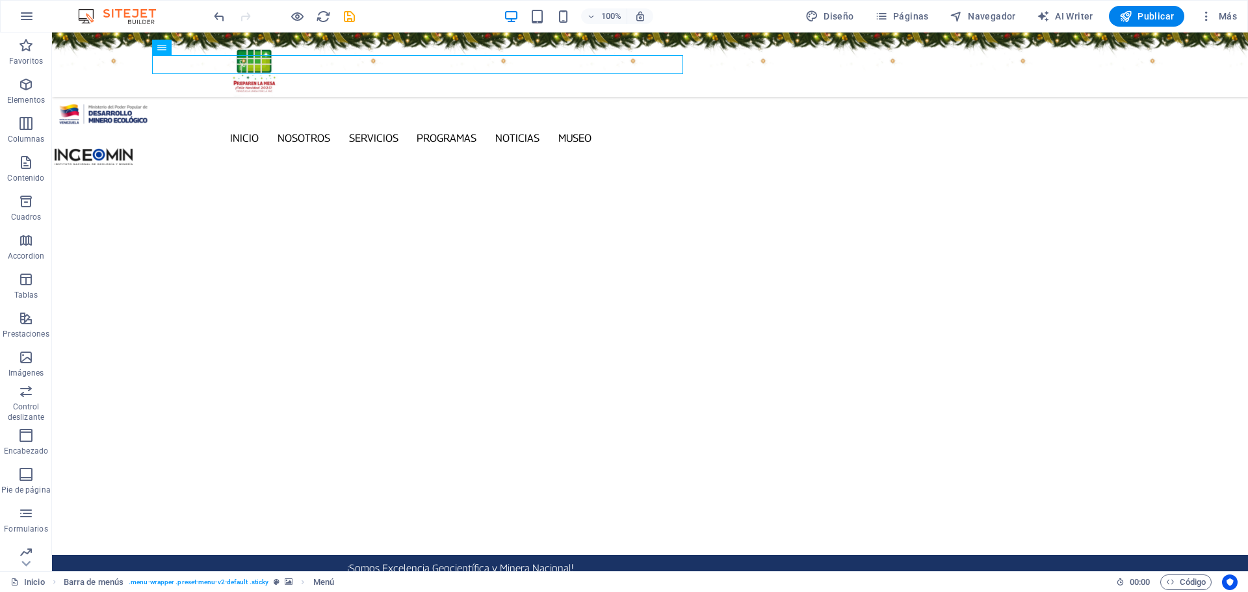
click at [359, 21] on div "100% Diseño Páginas Navegador AI Writer Publicar Más" at bounding box center [726, 16] width 1031 height 21
click at [357, 15] on div "100% Diseño Páginas Navegador AI Writer Publicar Más" at bounding box center [726, 16] width 1031 height 21
click at [353, 16] on icon "save" at bounding box center [349, 16] width 15 height 15
checkbox input "false"
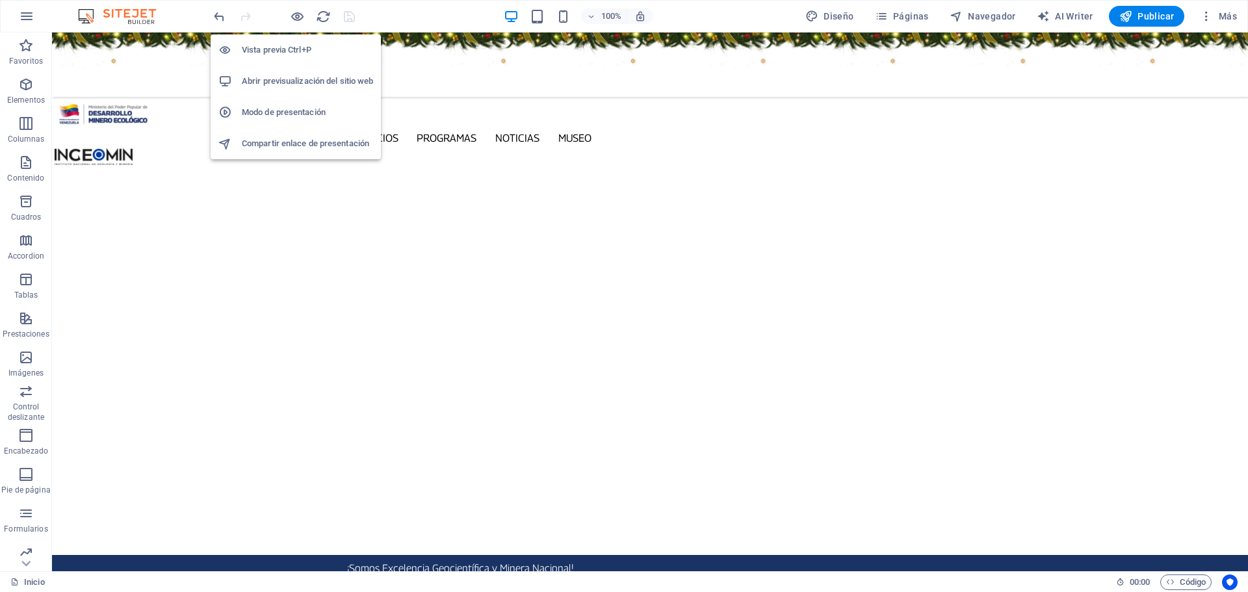
click at [300, 78] on h6 "Abrir previsualización del sitio web" at bounding box center [307, 81] width 131 height 16
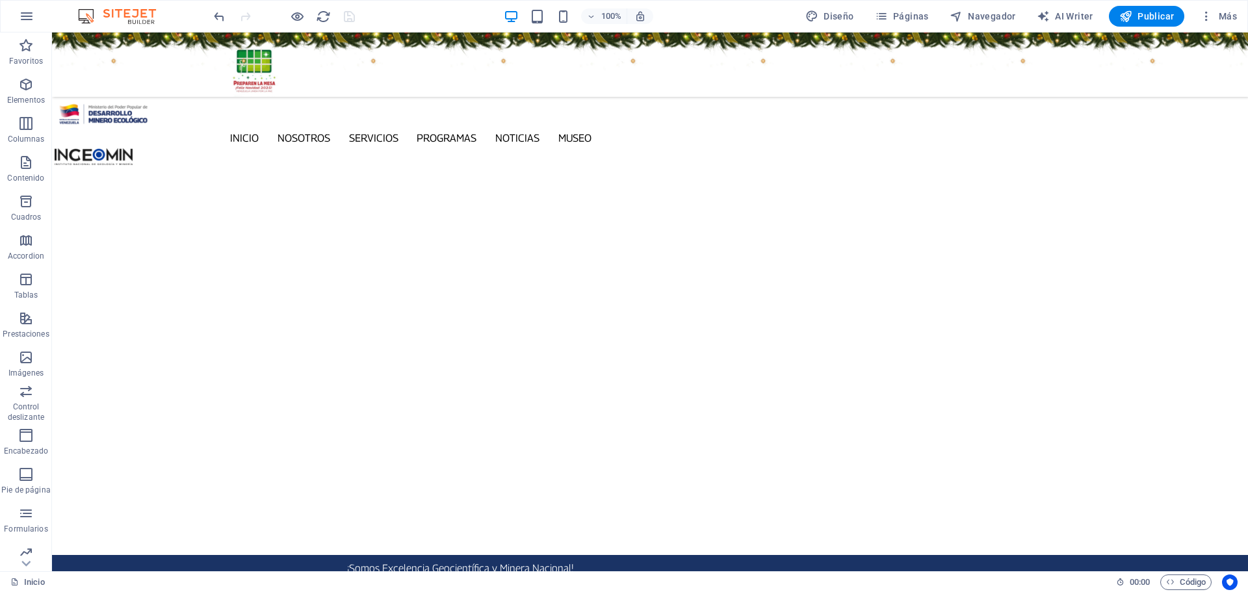
click at [181, 81] on figure at bounding box center [650, 64] width 1196 height 64
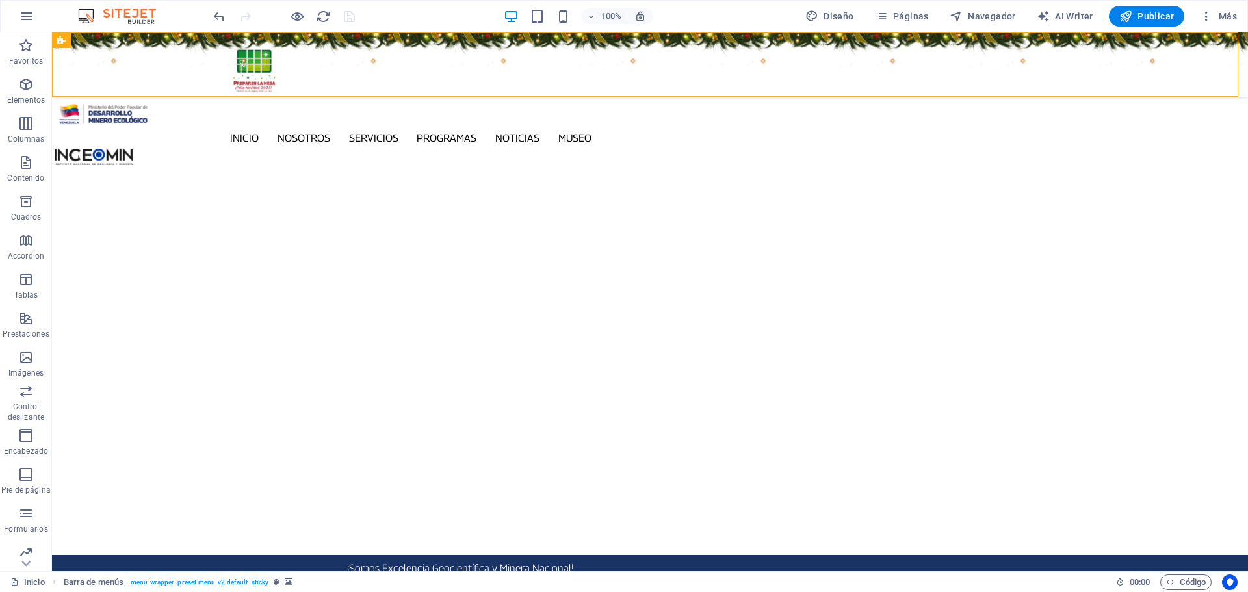
click at [181, 81] on figure at bounding box center [650, 64] width 1196 height 64
select select "%"
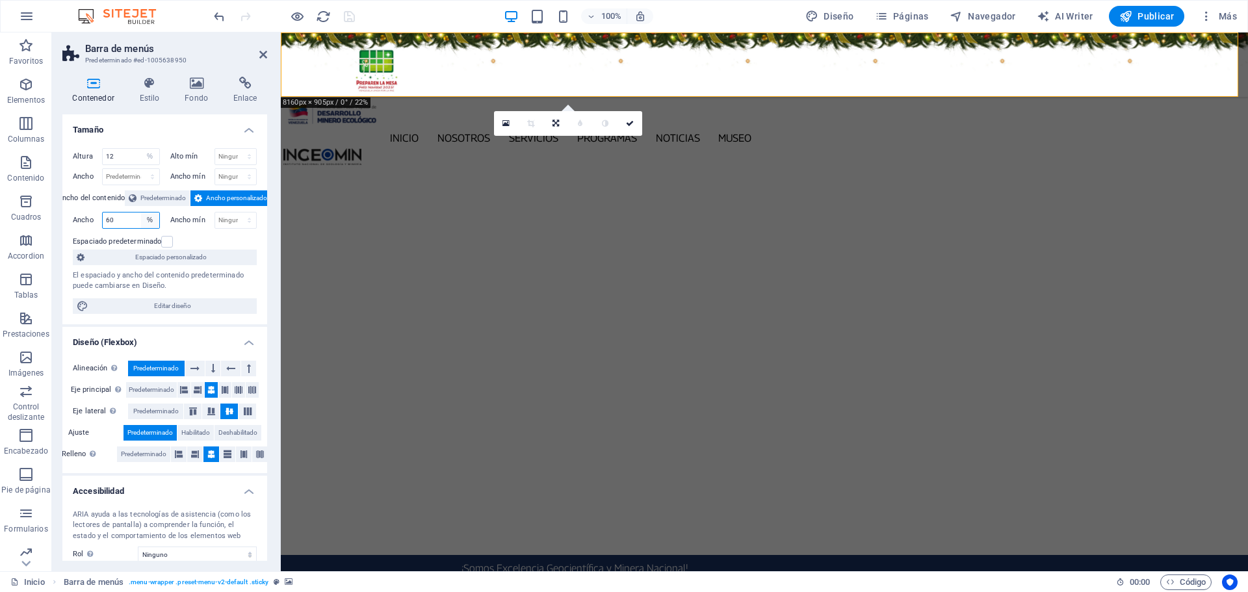
click at [148, 223] on select "Predeterminado px rem % em vh vw" at bounding box center [150, 221] width 18 height 16
select select "l1iavlokjv4"
click at [141, 213] on select "Predeterminado px rem % em vh vw" at bounding box center [150, 221] width 18 height 16
select select "DISABLED_OPTION_VALUE"
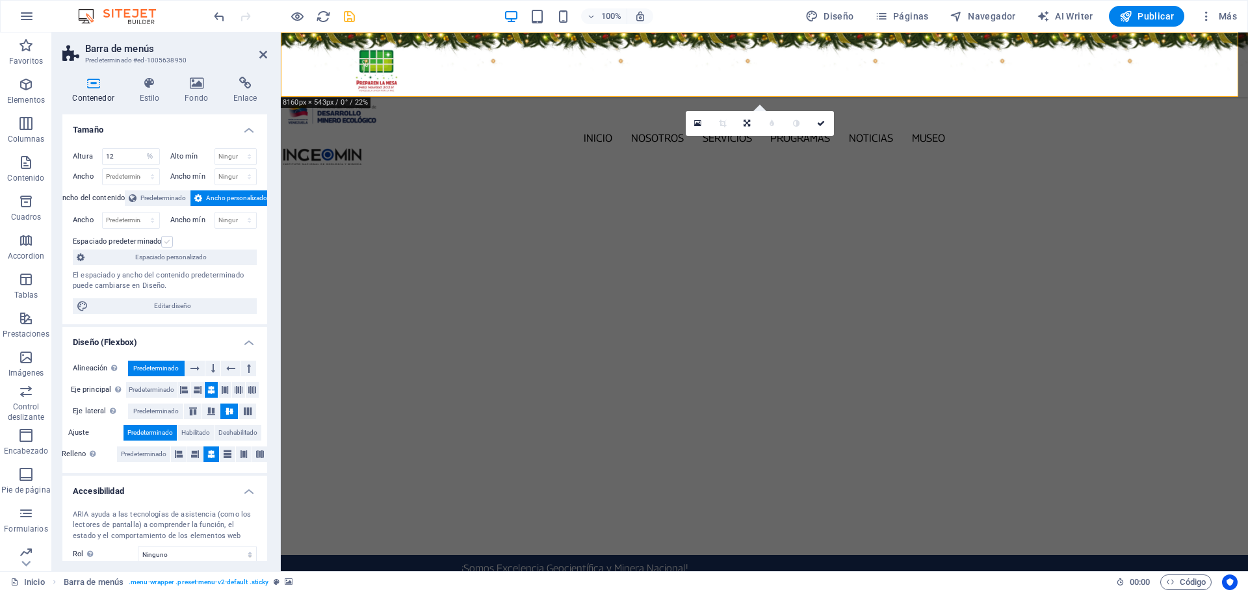
click at [167, 243] on label at bounding box center [167, 242] width 12 height 12
click at [0, 0] on input "Espaciado predeterminado" at bounding box center [0, 0] width 0 height 0
click at [164, 239] on label at bounding box center [167, 242] width 12 height 12
click at [0, 0] on input "Espaciado predeterminado" at bounding box center [0, 0] width 0 height 0
click at [350, 15] on icon "save" at bounding box center [349, 16] width 15 height 15
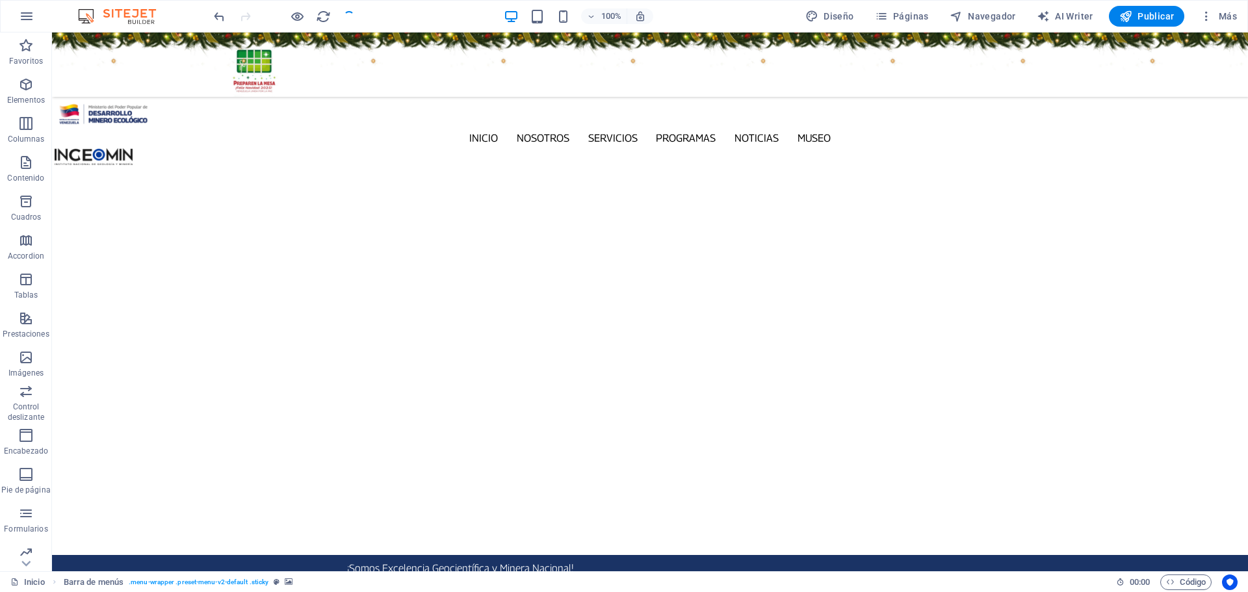
checkbox input "false"
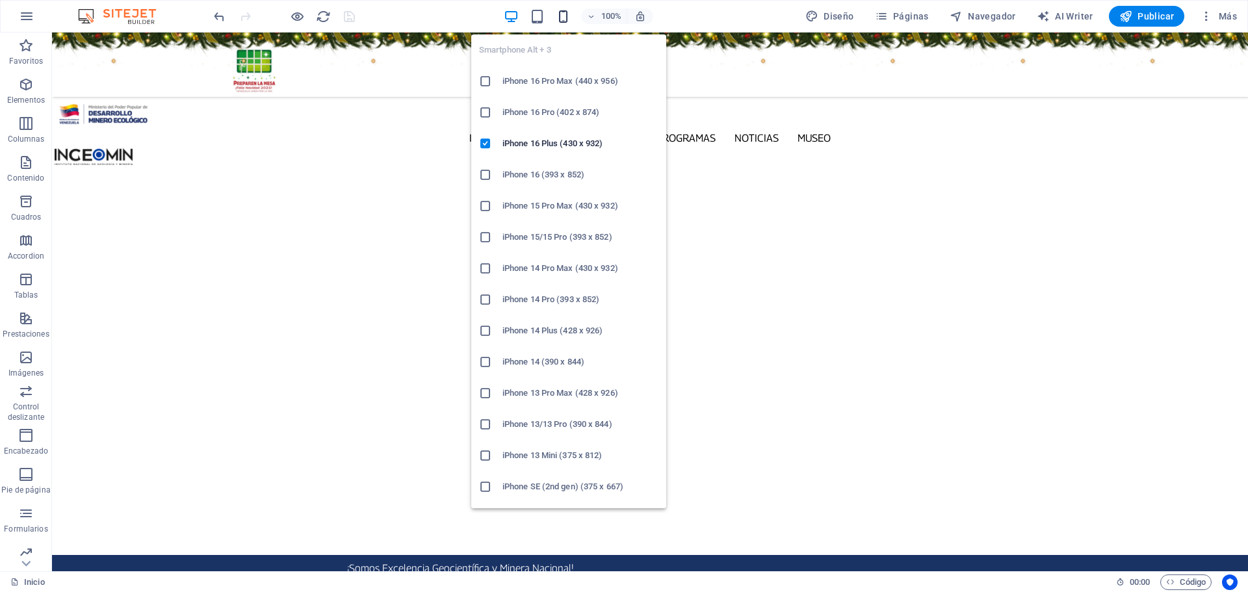
click at [565, 17] on icon "button" at bounding box center [563, 16] width 15 height 15
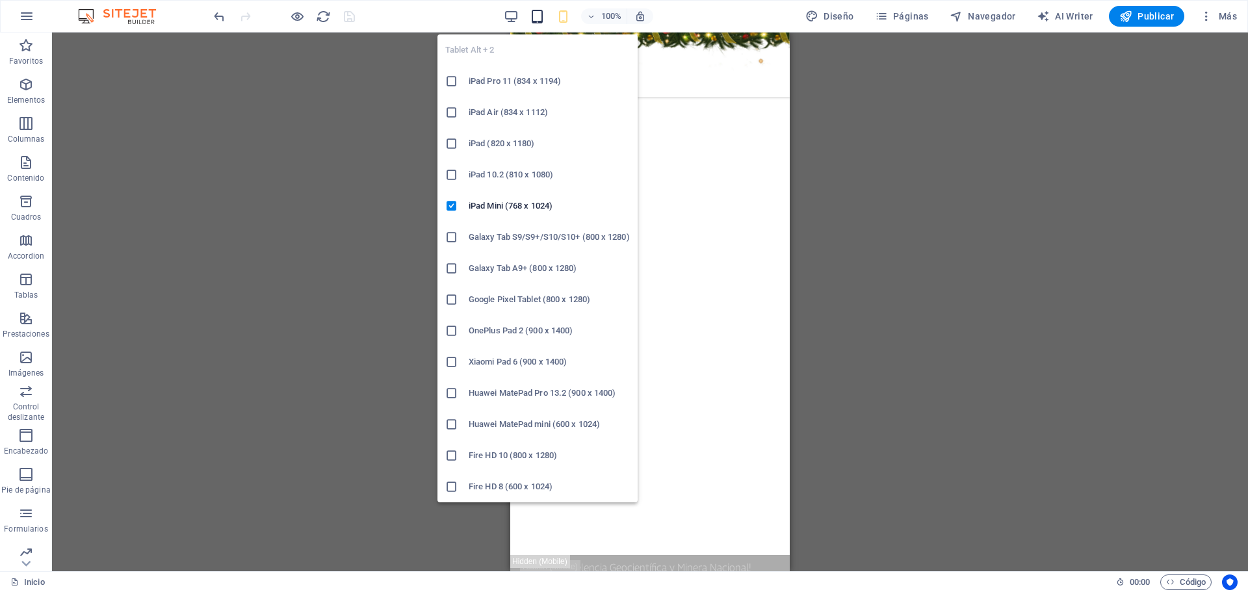
click at [538, 14] on icon "button" at bounding box center [537, 16] width 15 height 15
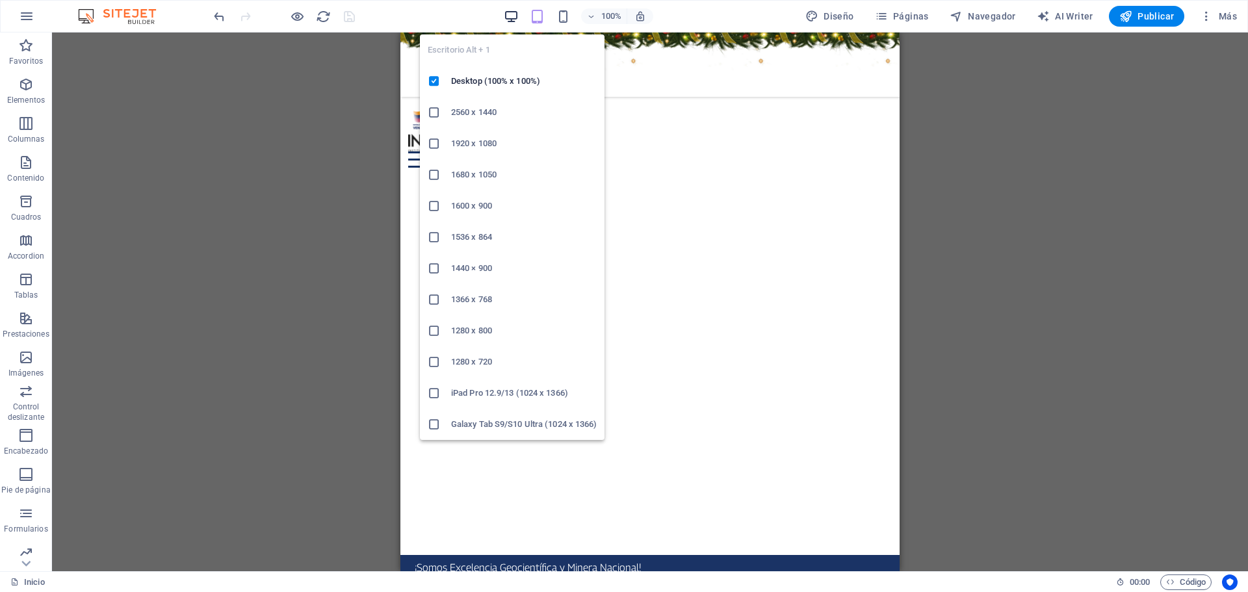
click at [515, 14] on icon "button" at bounding box center [511, 16] width 15 height 15
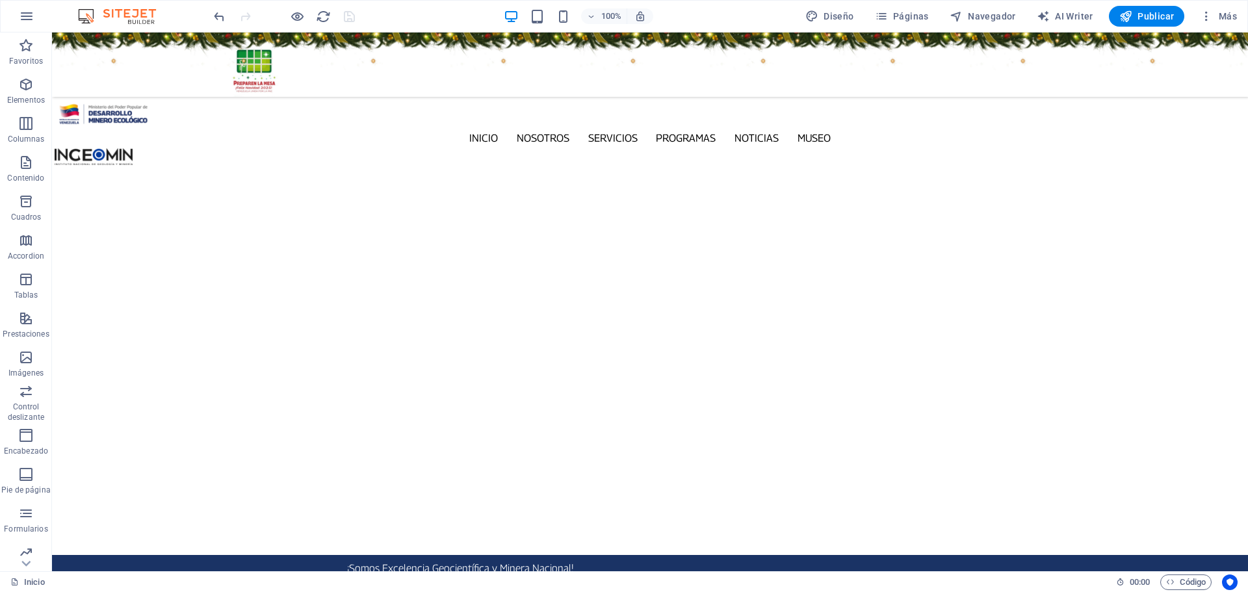
click at [175, 38] on figure at bounding box center [650, 64] width 1196 height 64
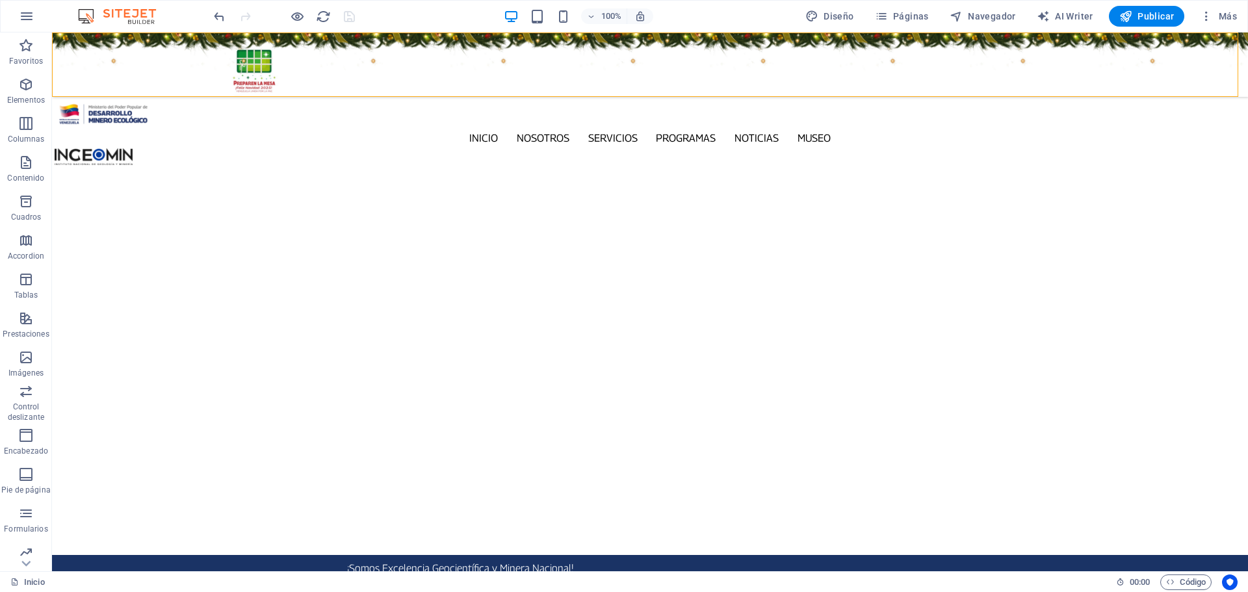
click at [175, 38] on figure at bounding box center [650, 64] width 1196 height 64
select select "%"
select select "rem"
select select "sticky_instant"
select select "px"
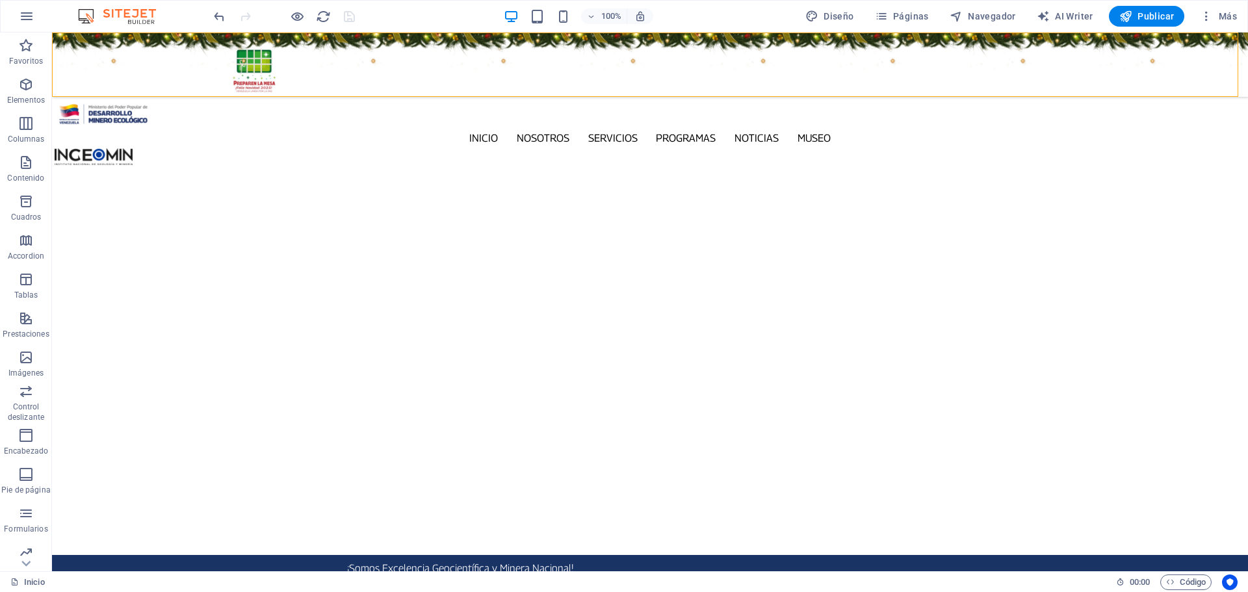
select select "px"
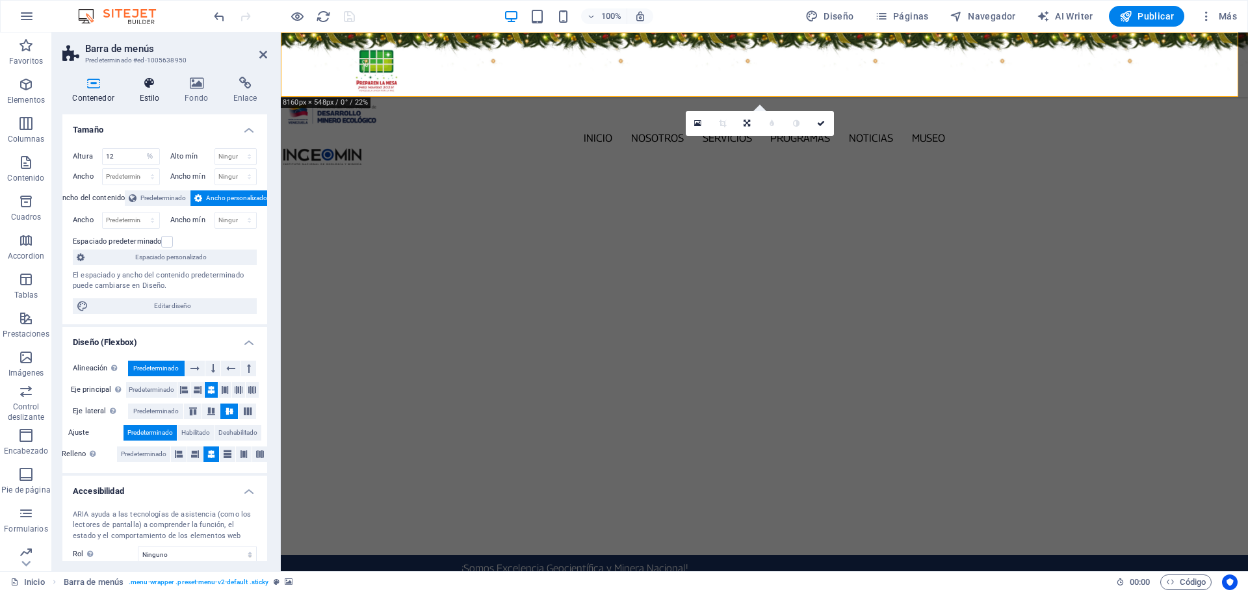
click at [150, 88] on icon at bounding box center [149, 83] width 40 height 13
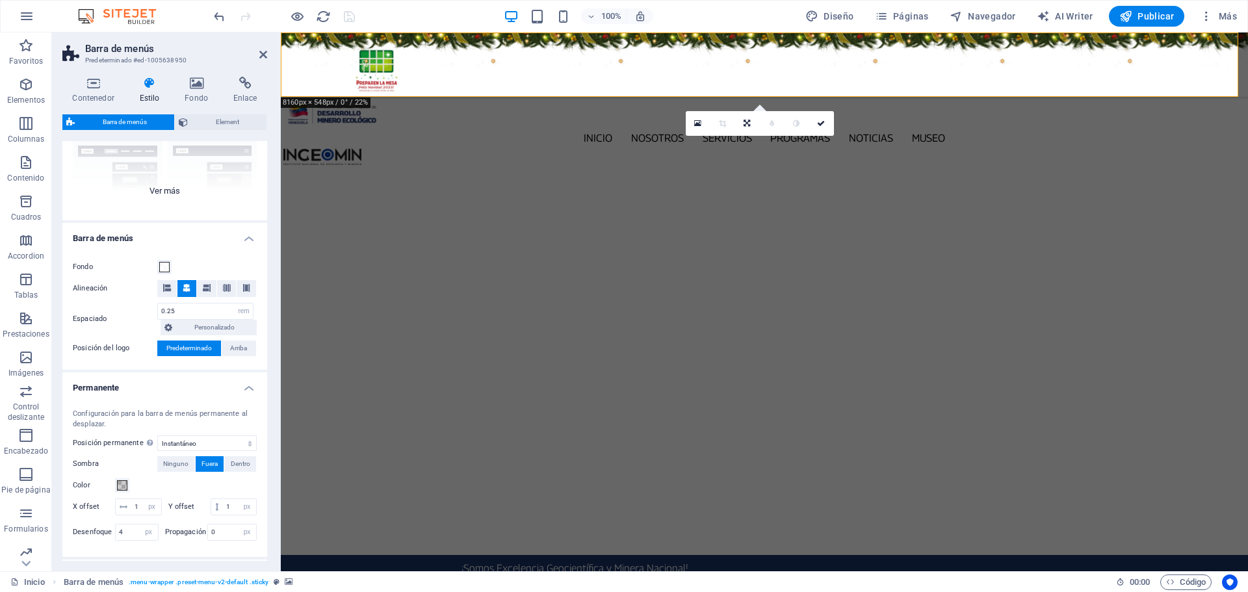
scroll to position [14, 0]
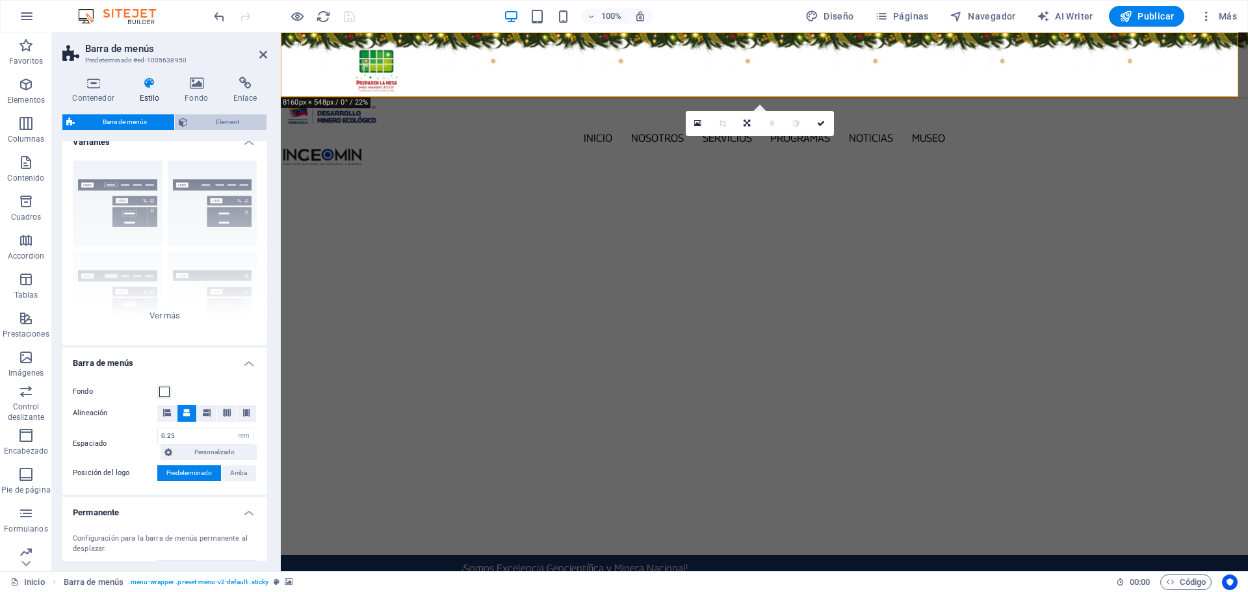
click at [218, 126] on span "Element" at bounding box center [227, 122] width 71 height 16
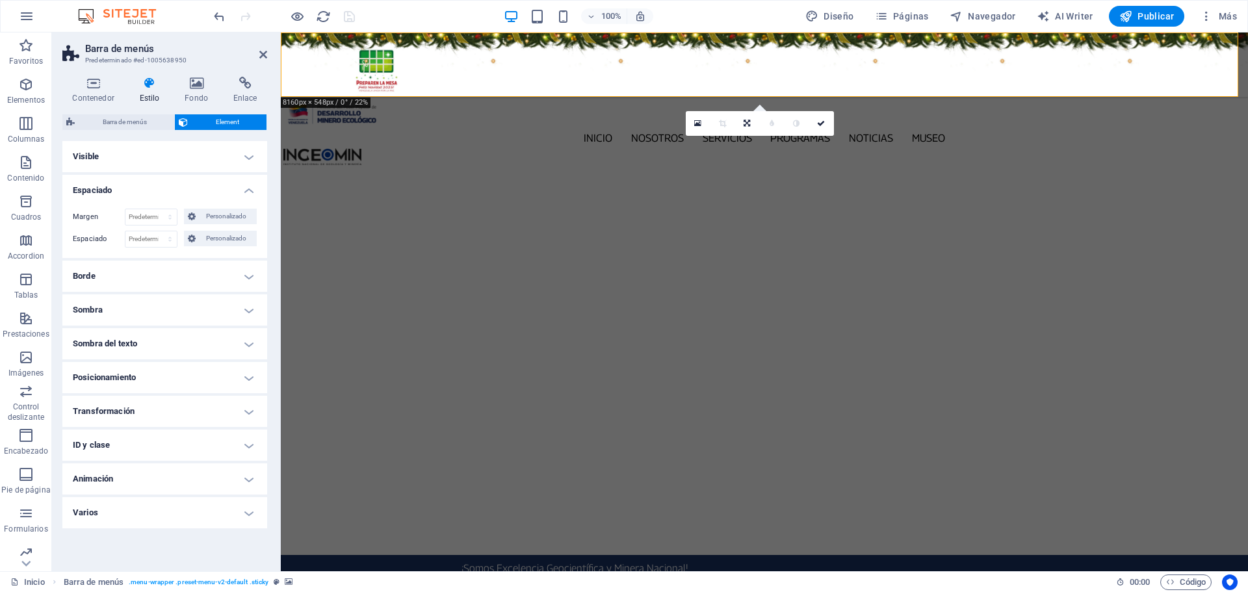
click at [251, 153] on h4 "Visible" at bounding box center [164, 156] width 205 height 31
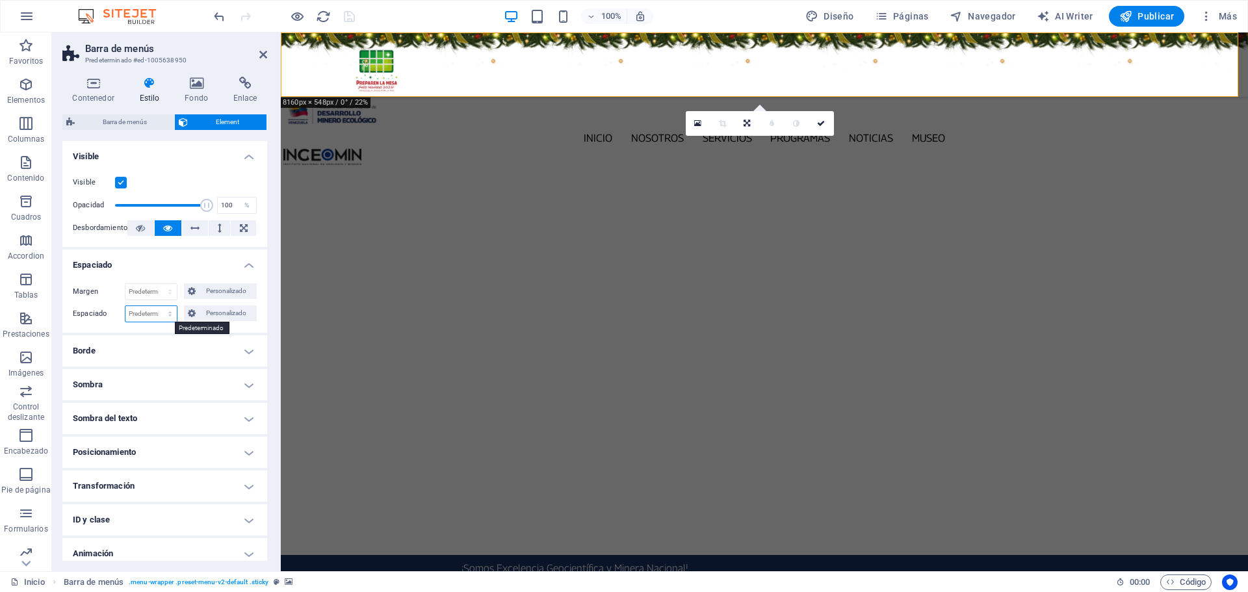
click at [171, 313] on select "Predeterminado px rem % vh vw Personalizado" at bounding box center [150, 314] width 51 height 16
select select "%"
click at [157, 306] on select "Predeterminado px rem % vh vw Personalizado" at bounding box center [150, 314] width 51 height 16
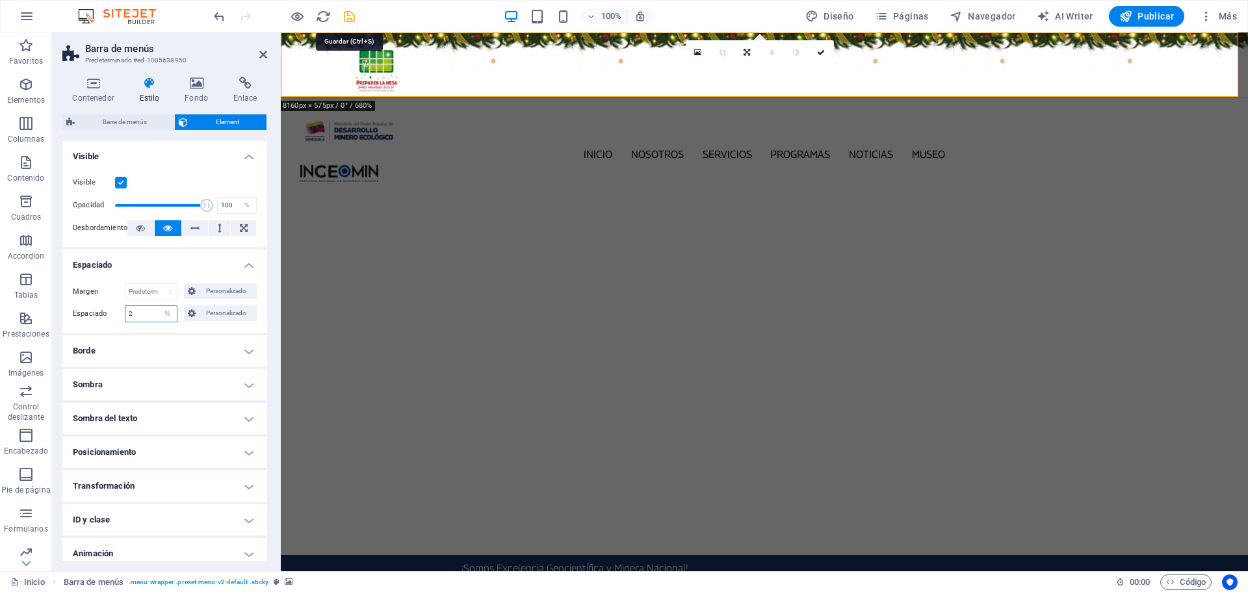
type input "2"
click at [346, 20] on icon "save" at bounding box center [349, 16] width 15 height 15
checkbox input "false"
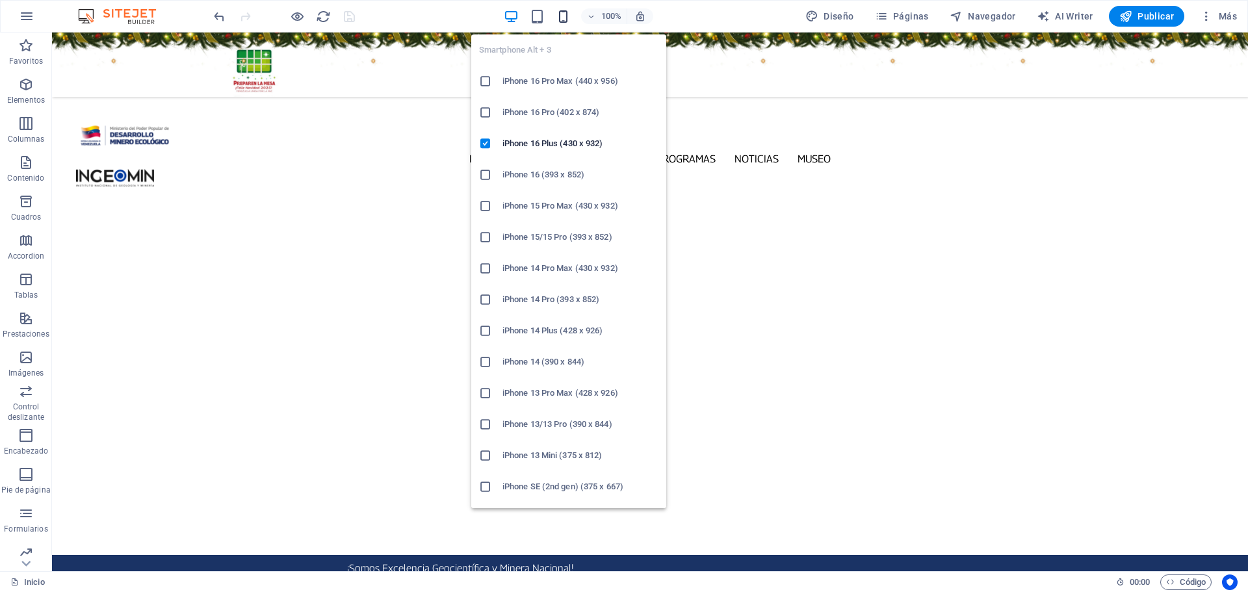
click at [569, 17] on icon "button" at bounding box center [563, 16] width 15 height 15
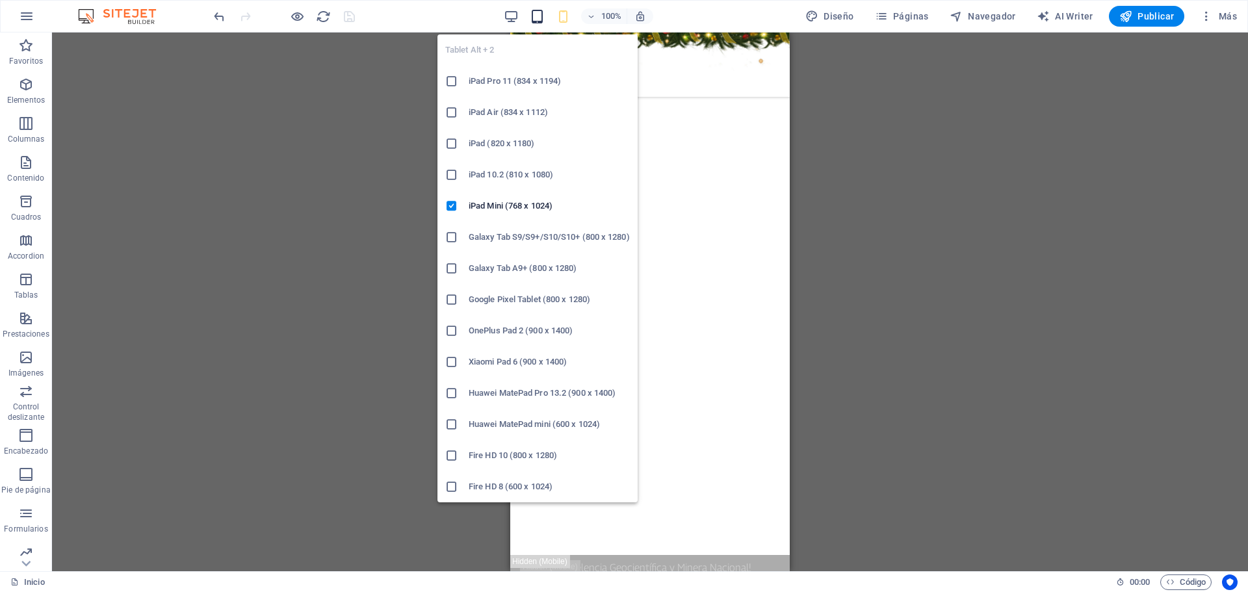
click at [541, 16] on icon "button" at bounding box center [537, 16] width 15 height 15
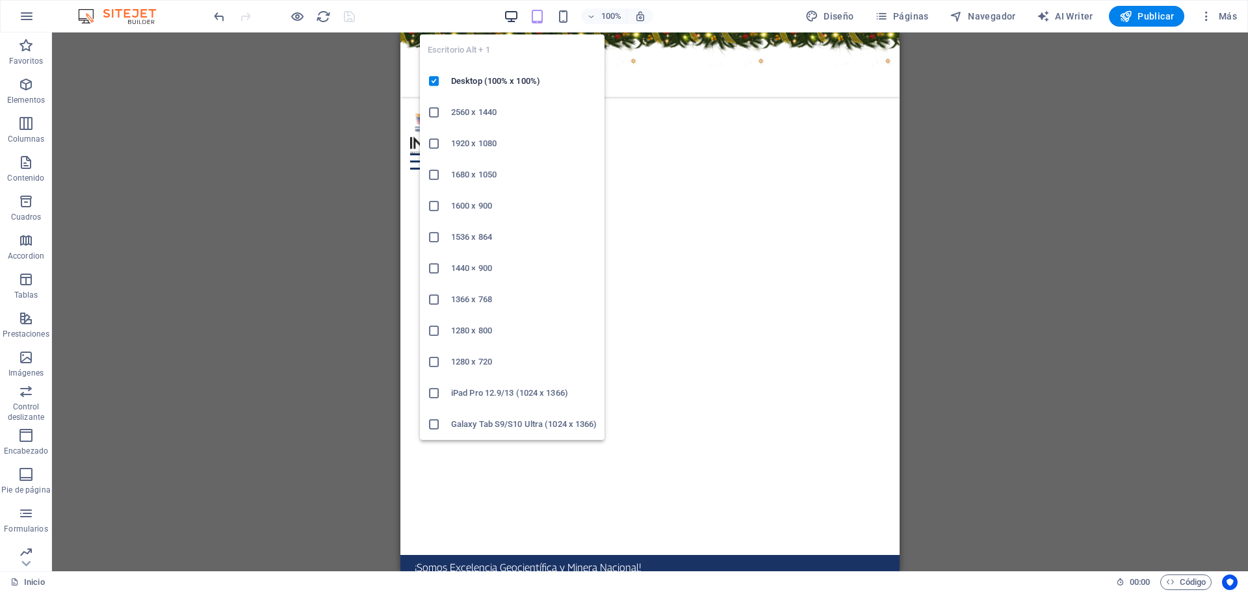
drag, startPoint x: 511, startPoint y: 11, endPoint x: 746, endPoint y: 44, distance: 237.6
click at [511, 11] on icon "button" at bounding box center [511, 16] width 15 height 15
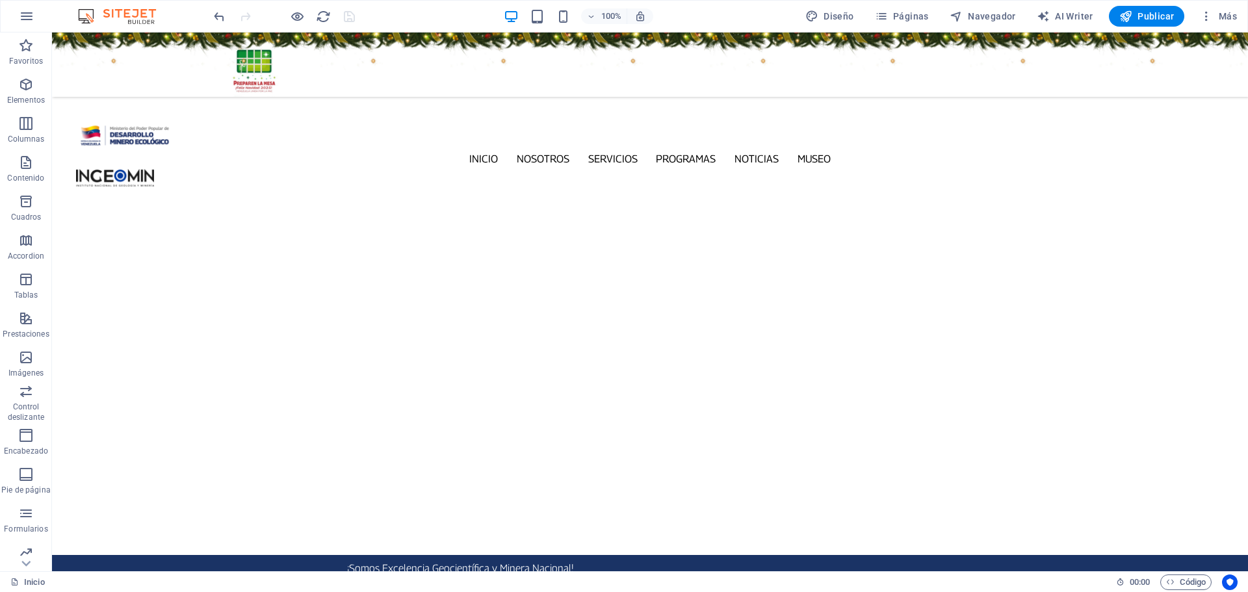
click at [300, 52] on figure at bounding box center [650, 64] width 1196 height 64
select select "%"
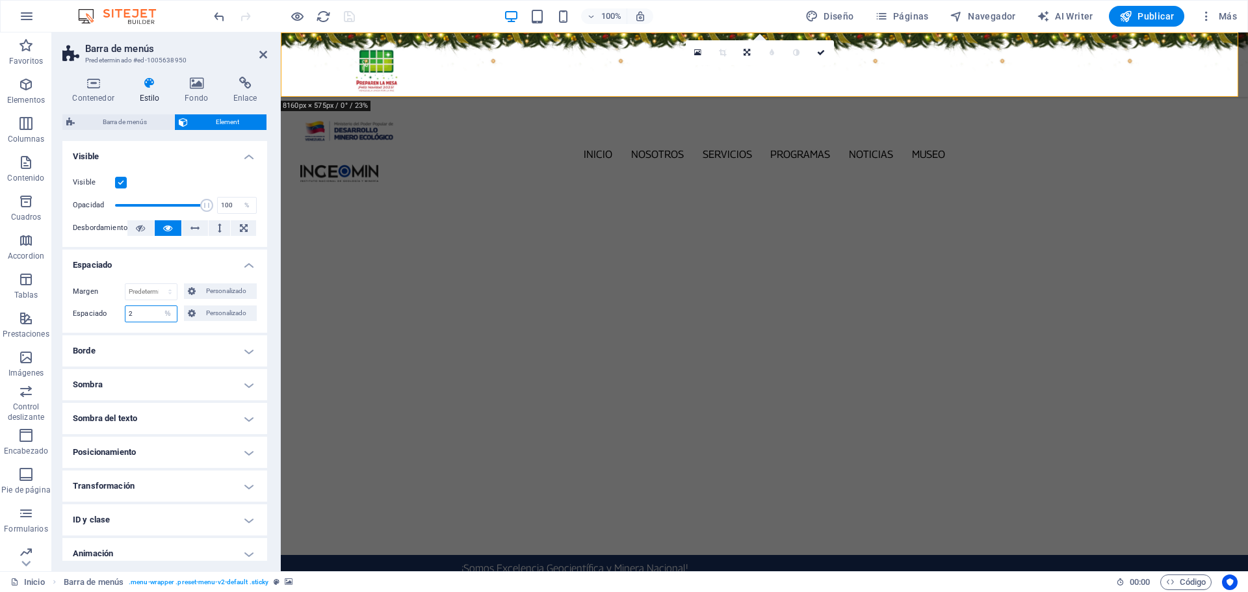
click at [151, 313] on input "2" at bounding box center [150, 314] width 51 height 16
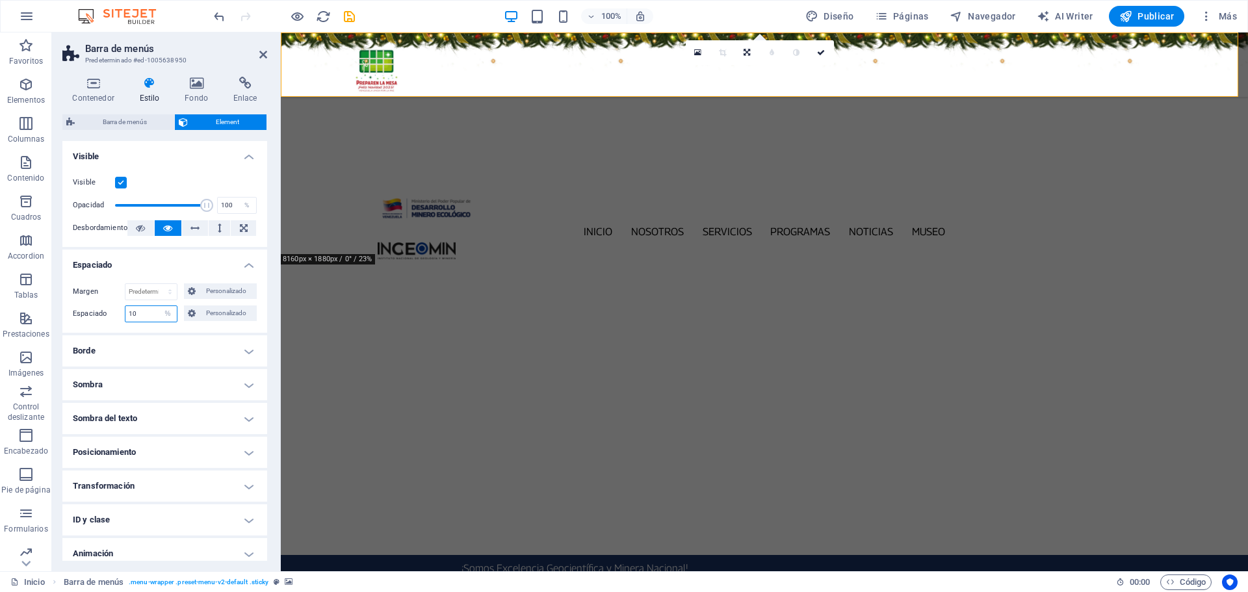
click at [144, 316] on input "10" at bounding box center [150, 314] width 51 height 16
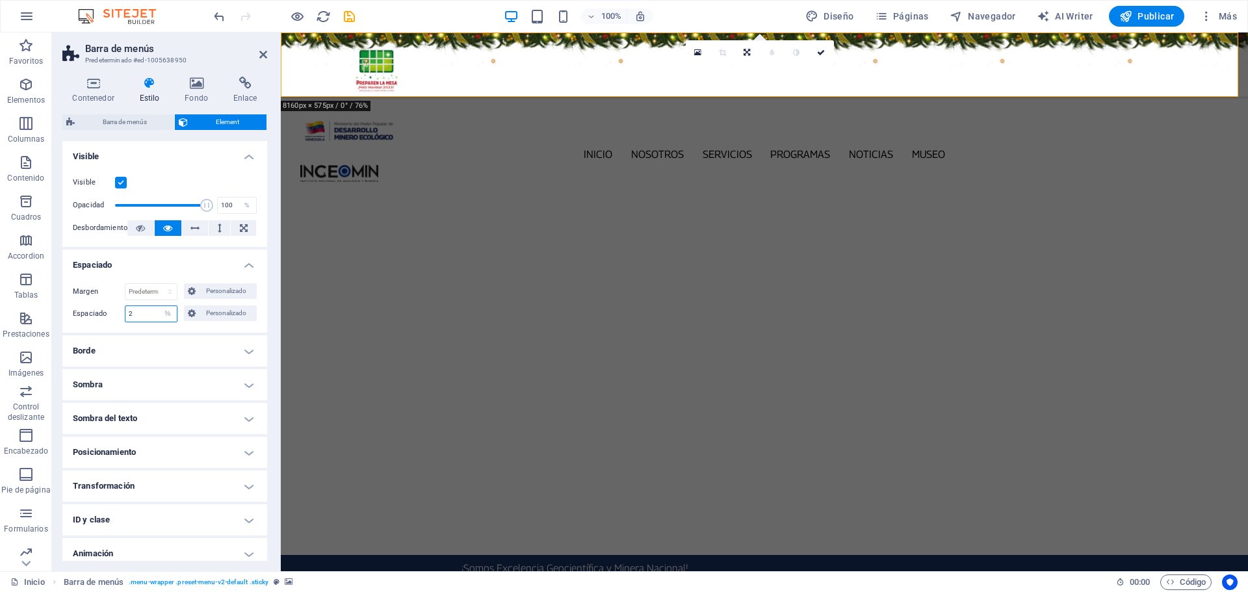
click at [141, 313] on input "2" at bounding box center [150, 314] width 51 height 16
click at [141, 313] on input "3" at bounding box center [150, 314] width 51 height 16
type input "2"
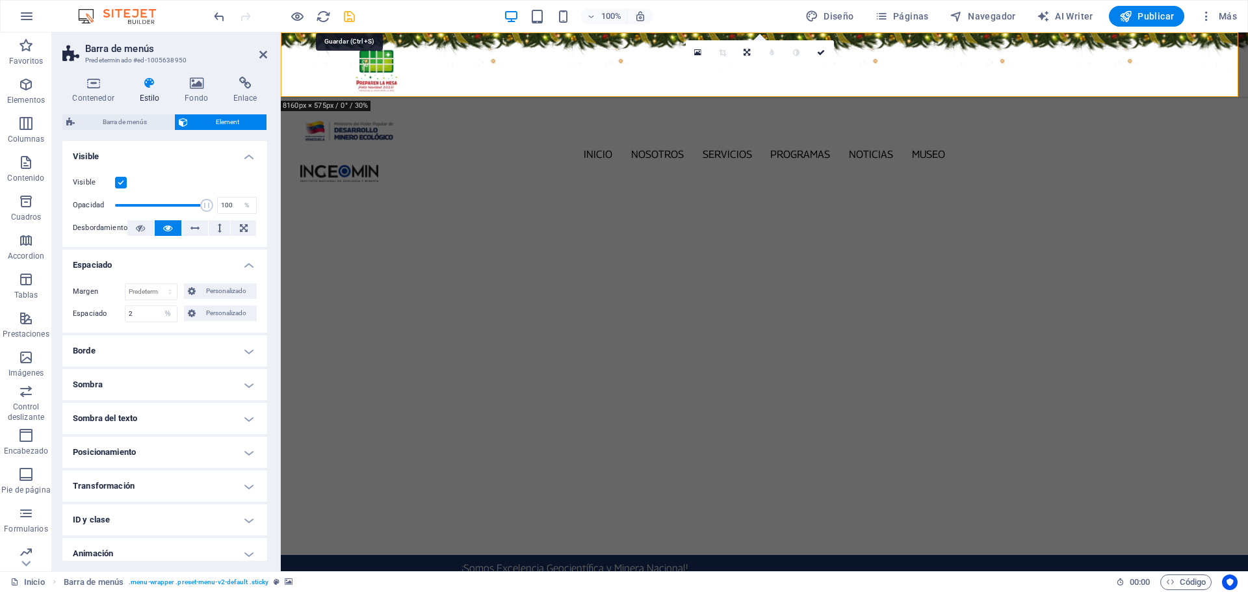
click at [350, 10] on icon "save" at bounding box center [349, 16] width 15 height 15
checkbox input "false"
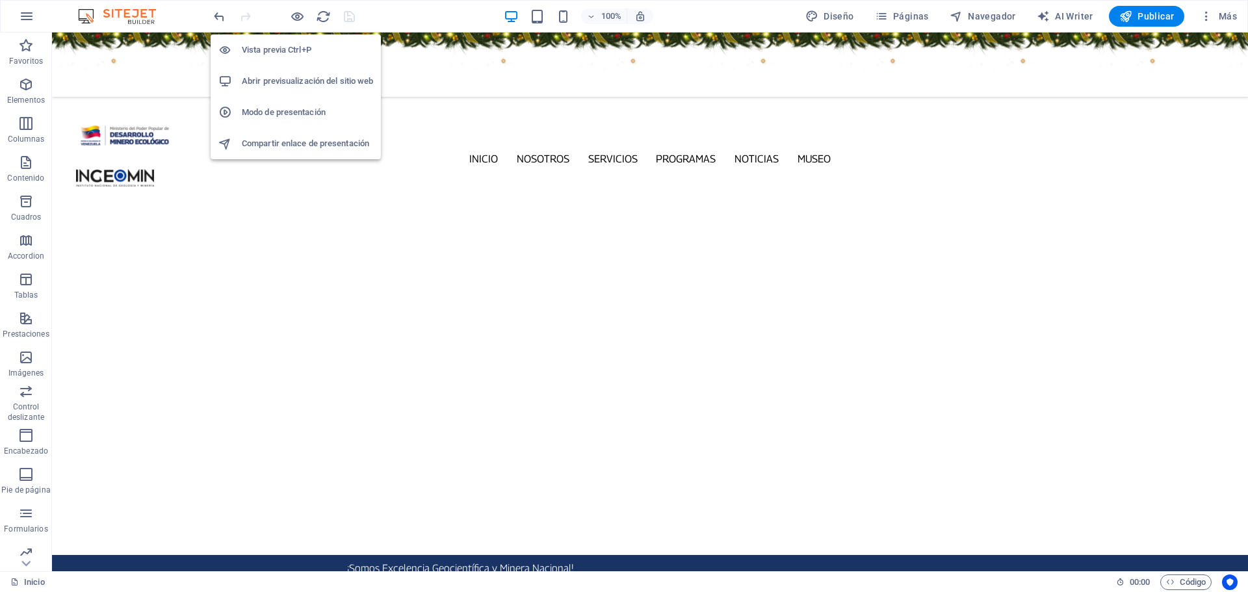
click at [322, 83] on h6 "Abrir previsualización del sitio web" at bounding box center [307, 81] width 131 height 16
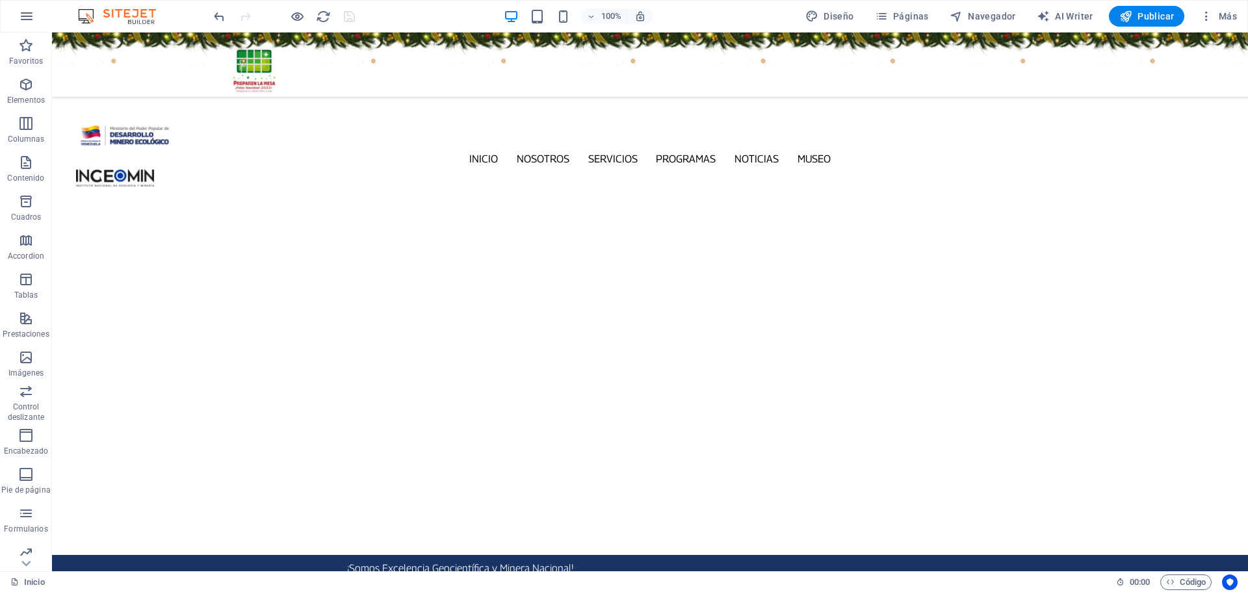
click at [59, 66] on figure at bounding box center [650, 64] width 1196 height 64
select select "%"
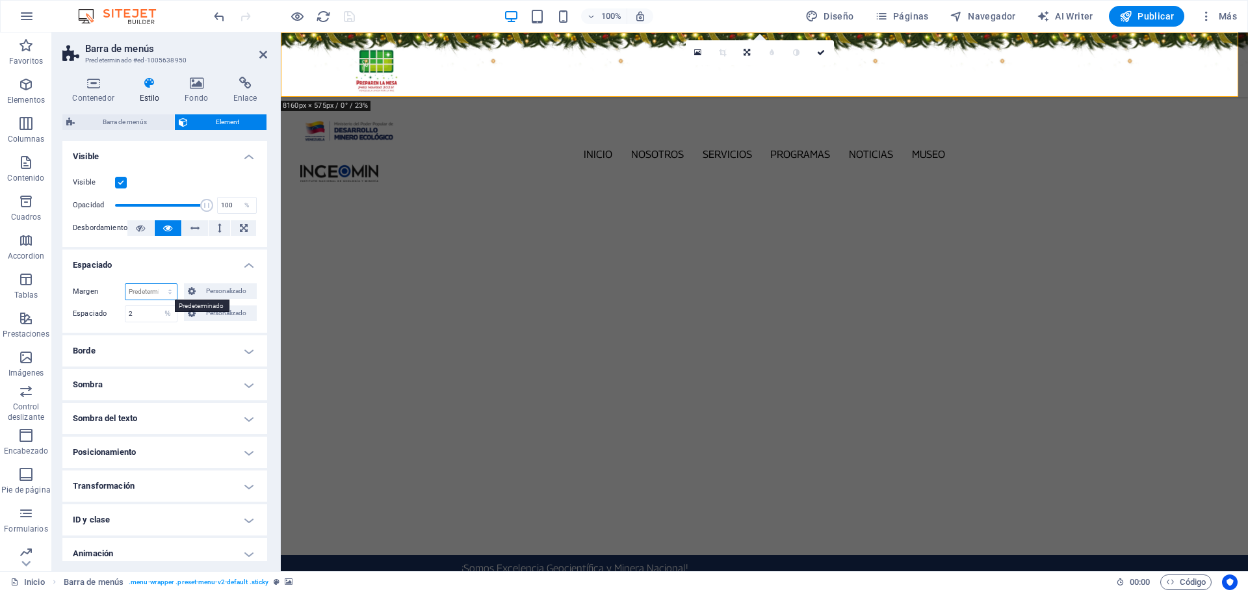
click at [170, 293] on select "Predeterminado automático px % rem vw vh Personalizado" at bounding box center [150, 292] width 51 height 16
select select "%"
click at [157, 284] on select "Predeterminado automático px % rem vw vh Personalizado" at bounding box center [150, 292] width 51 height 16
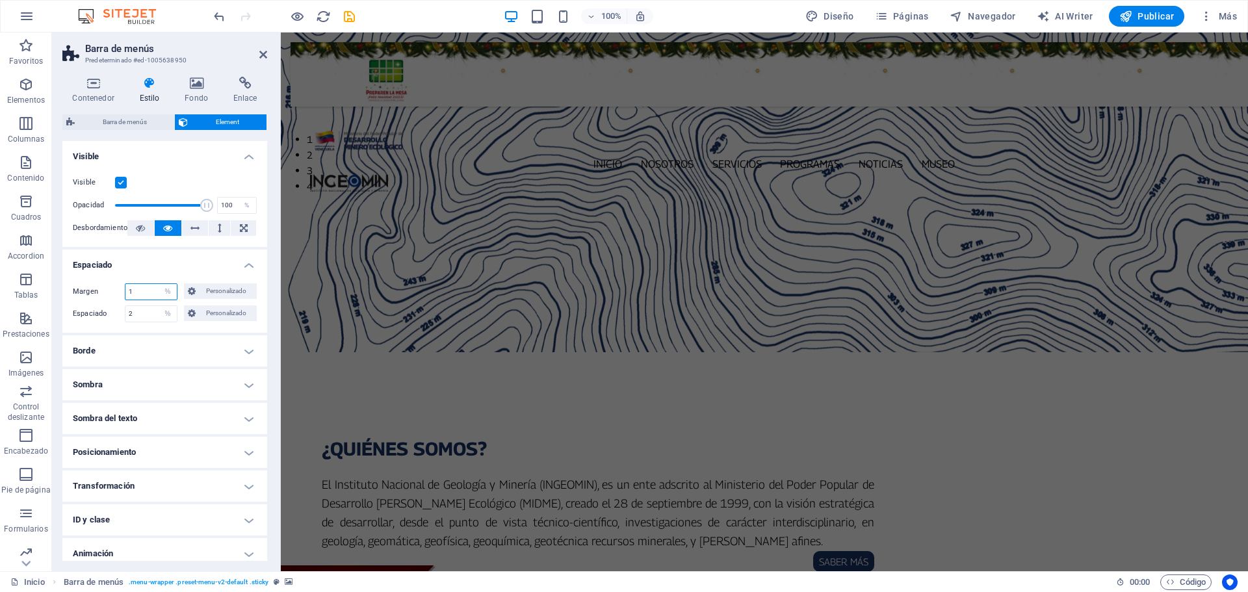
scroll to position [493, 0]
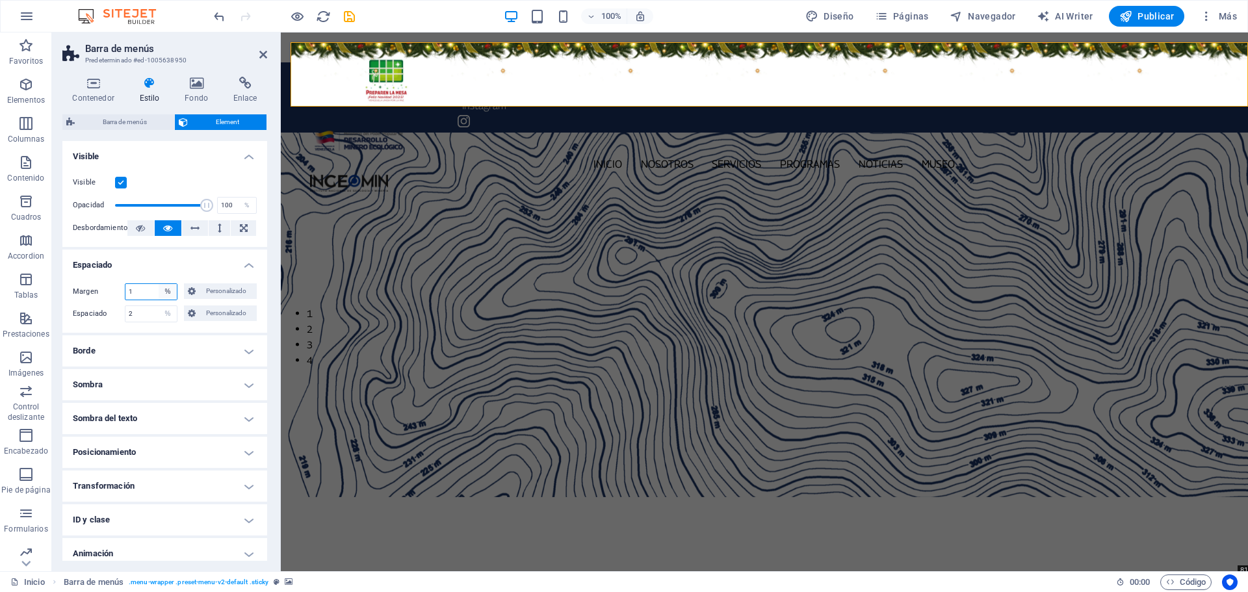
type input "1"
click at [170, 296] on select "Predeterminado automático px % rem vw vh Personalizado" at bounding box center [168, 292] width 18 height 16
select select "default"
click at [159, 284] on select "Predeterminado automático px % rem vw vh Personalizado" at bounding box center [168, 292] width 18 height 16
select select "DISABLED_OPTION_VALUE"
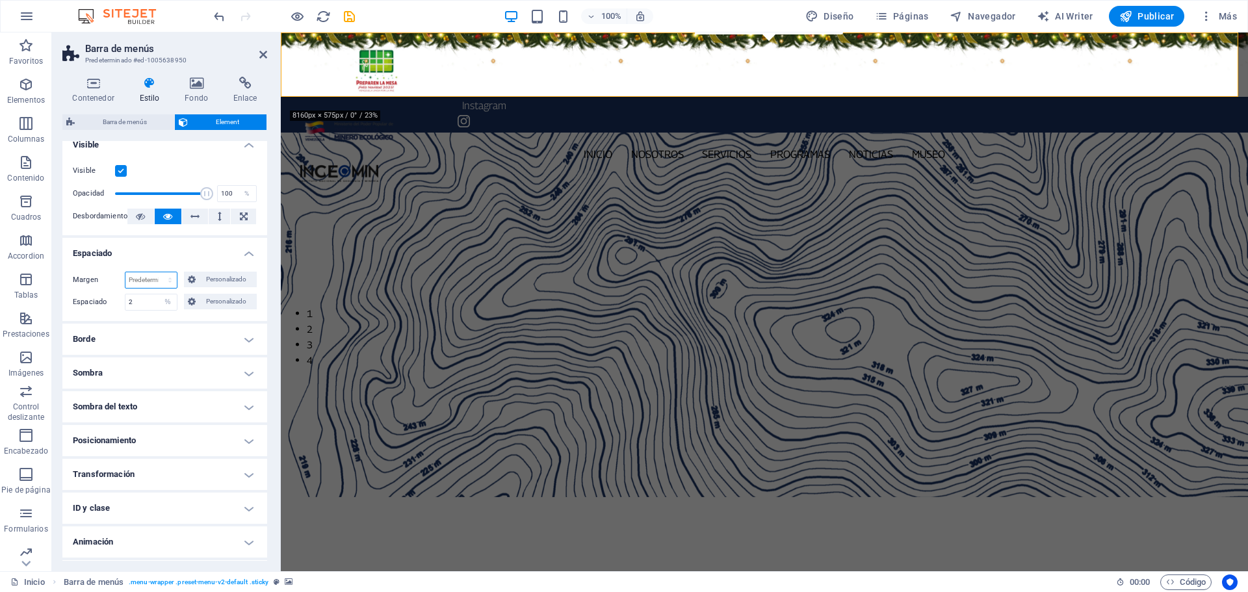
scroll to position [0, 0]
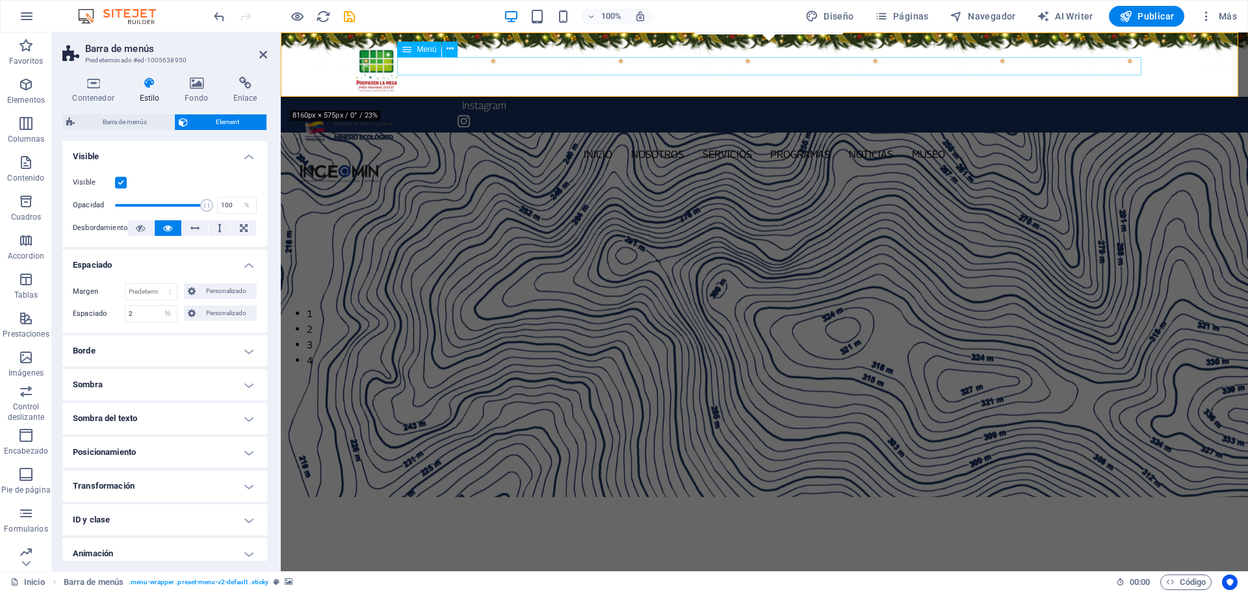
click at [466, 146] on nav "Inicio Nosotros Servicios Programas PNG INGEOMIN Va a La Escuela Comité de Muje…" at bounding box center [764, 155] width 929 height 19
select select
select select "1"
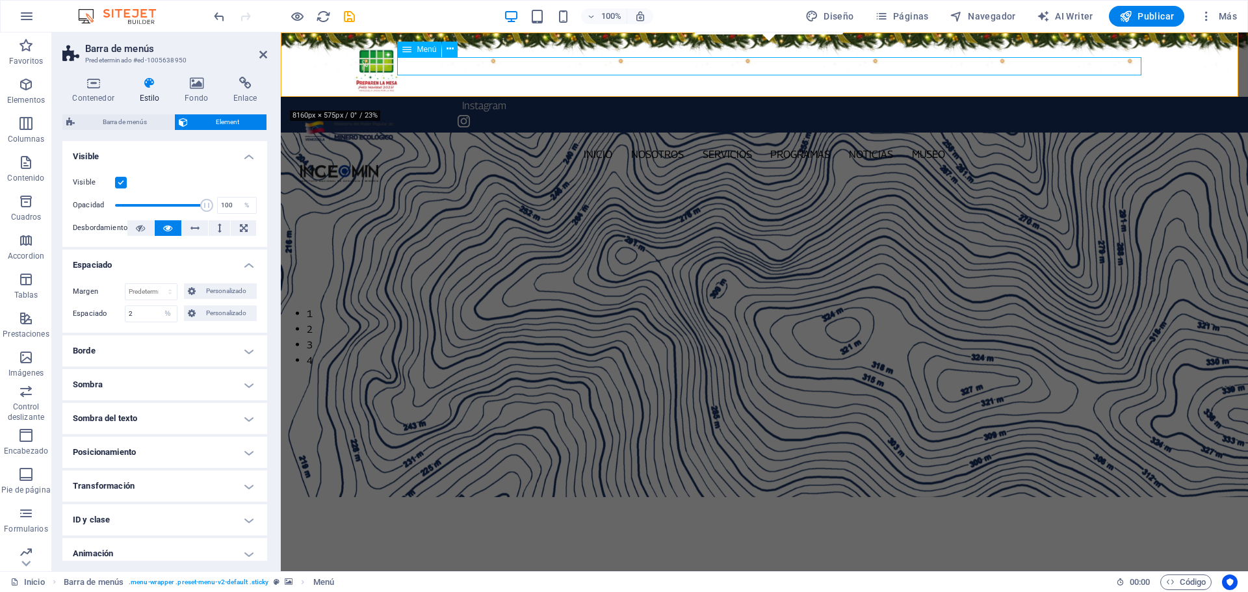
select select
select select "2"
select select
select select "3"
select select
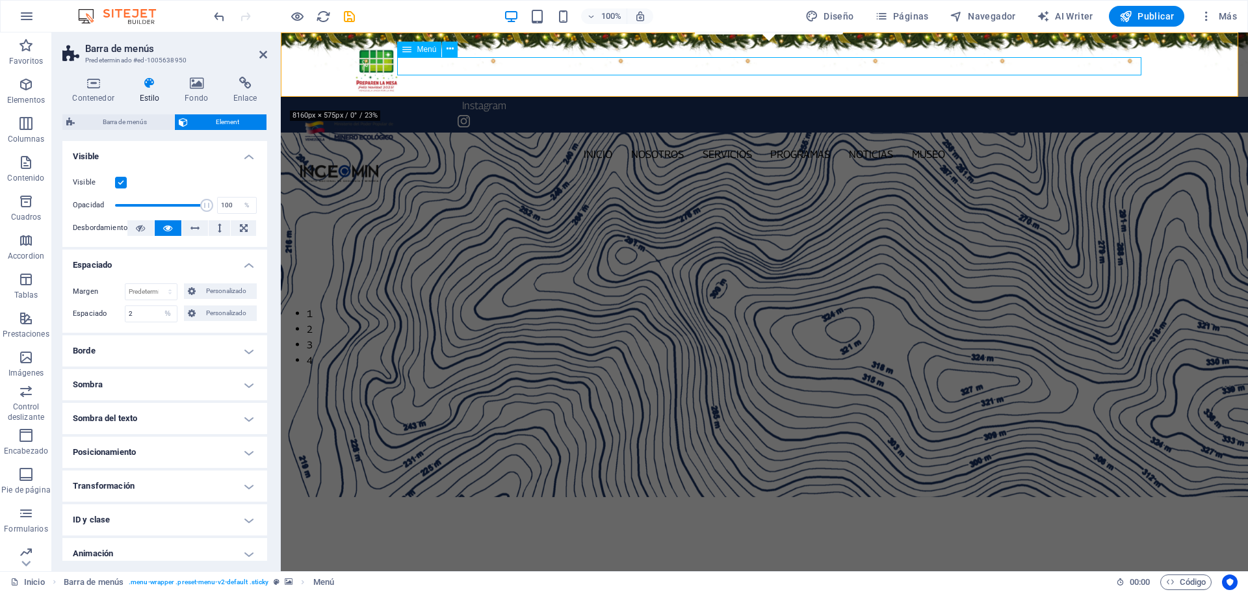
select select "4"
select select
select select "5"
select select
select select "6"
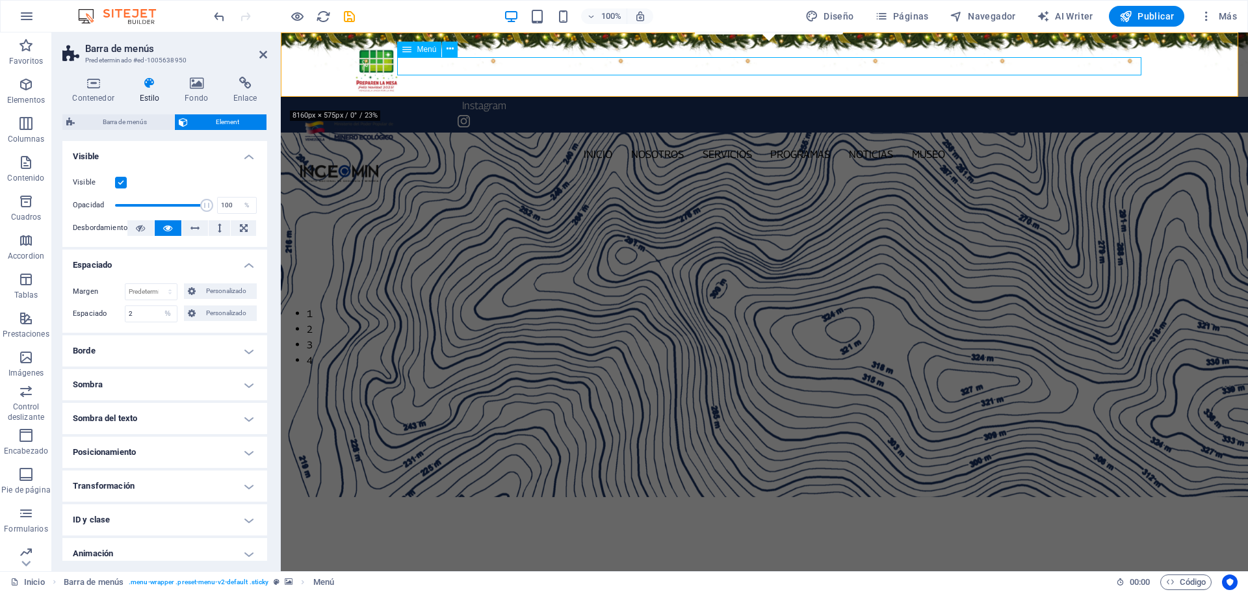
select select
select select "7"
select select
select select "9"
select select
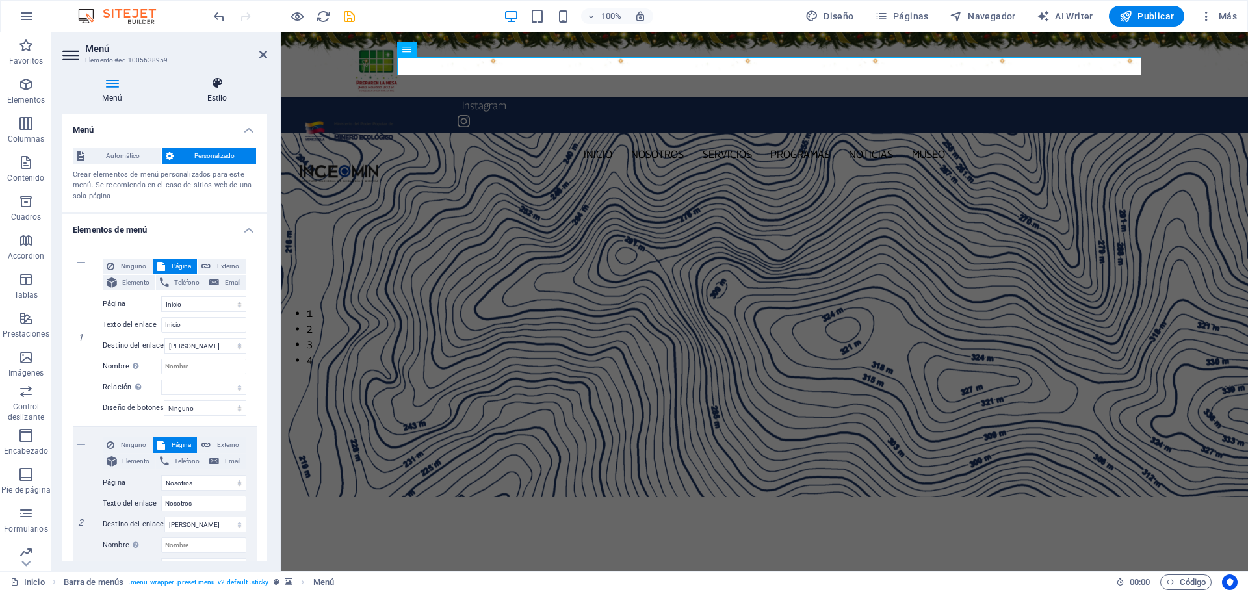
click at [214, 79] on icon at bounding box center [217, 83] width 100 height 13
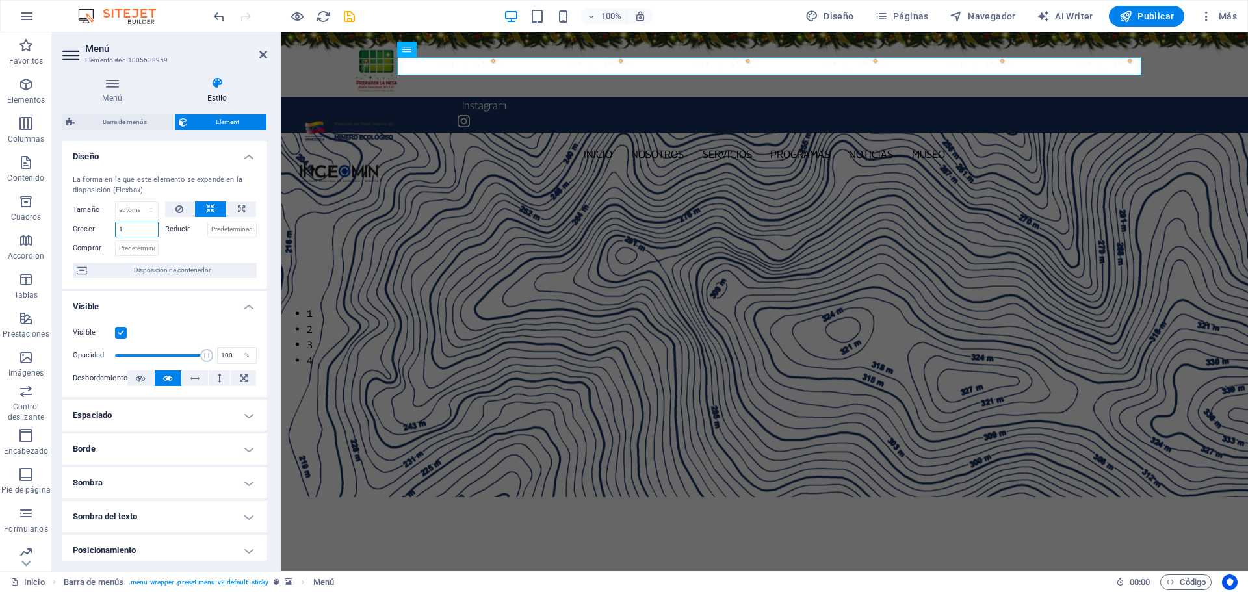
click at [140, 227] on input "1" at bounding box center [137, 230] width 44 height 16
click at [140, 226] on input "1" at bounding box center [137, 230] width 44 height 16
click at [123, 227] on input "2" at bounding box center [137, 230] width 44 height 16
click at [131, 229] on input "3" at bounding box center [137, 230] width 44 height 16
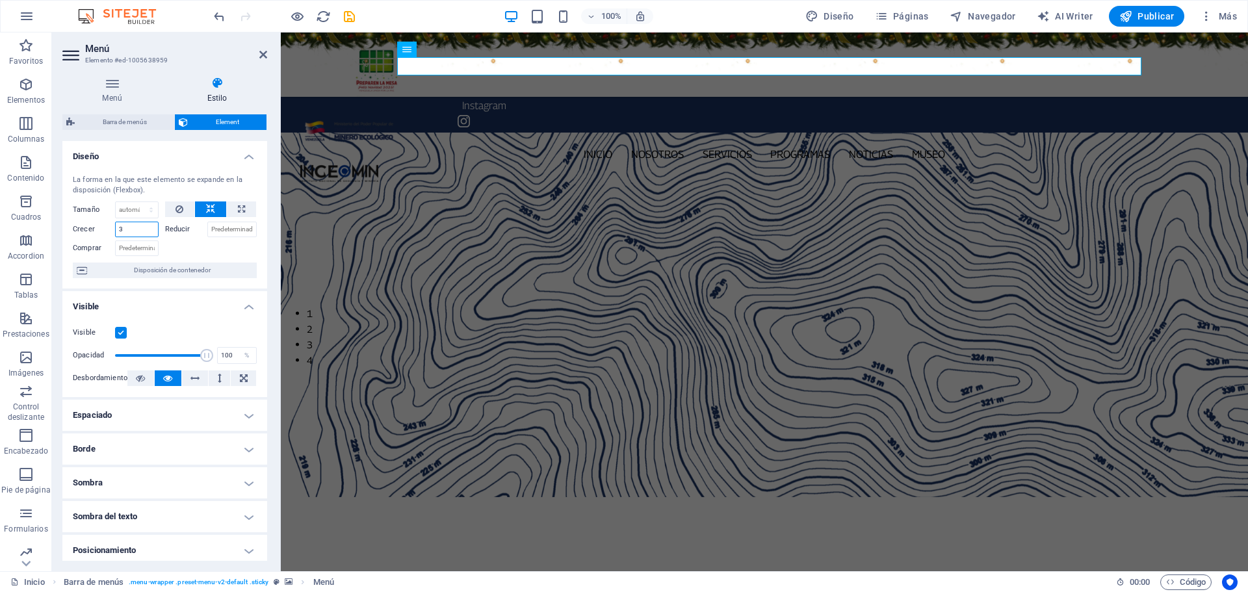
click at [131, 228] on input "3" at bounding box center [137, 230] width 44 height 16
type input "1"
click at [250, 417] on h4 "Espaciado" at bounding box center [164, 415] width 205 height 31
click at [250, 415] on h4 "Espaciado" at bounding box center [164, 411] width 205 height 23
click at [118, 84] on icon at bounding box center [111, 83] width 99 height 13
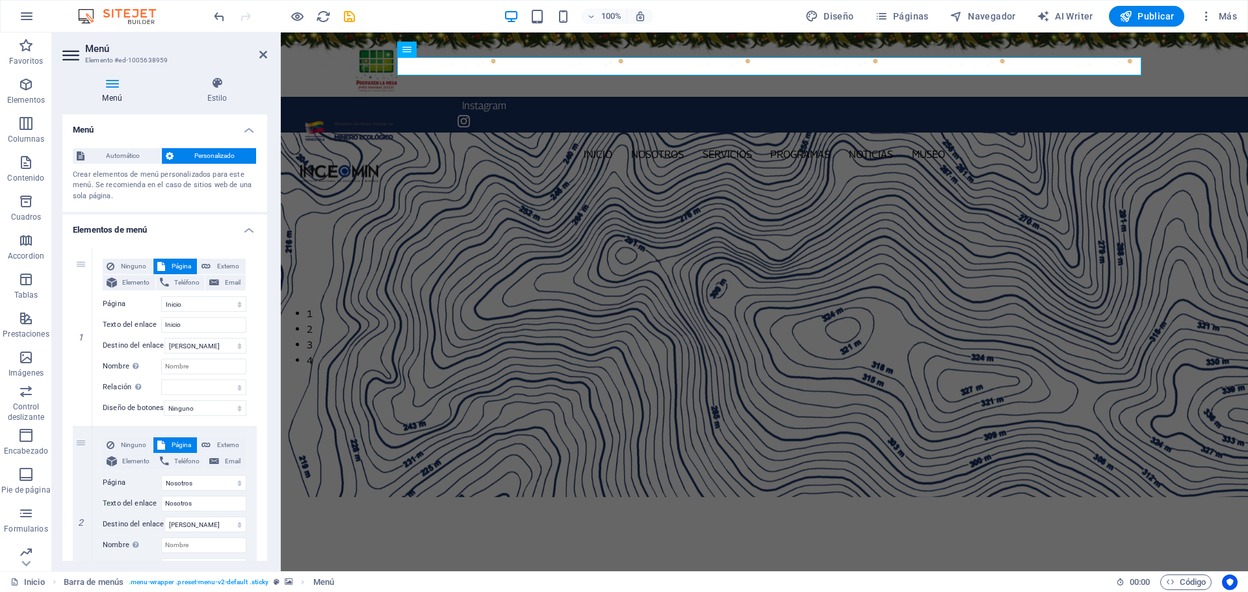
click at [294, 42] on figure at bounding box center [764, 64] width 967 height 64
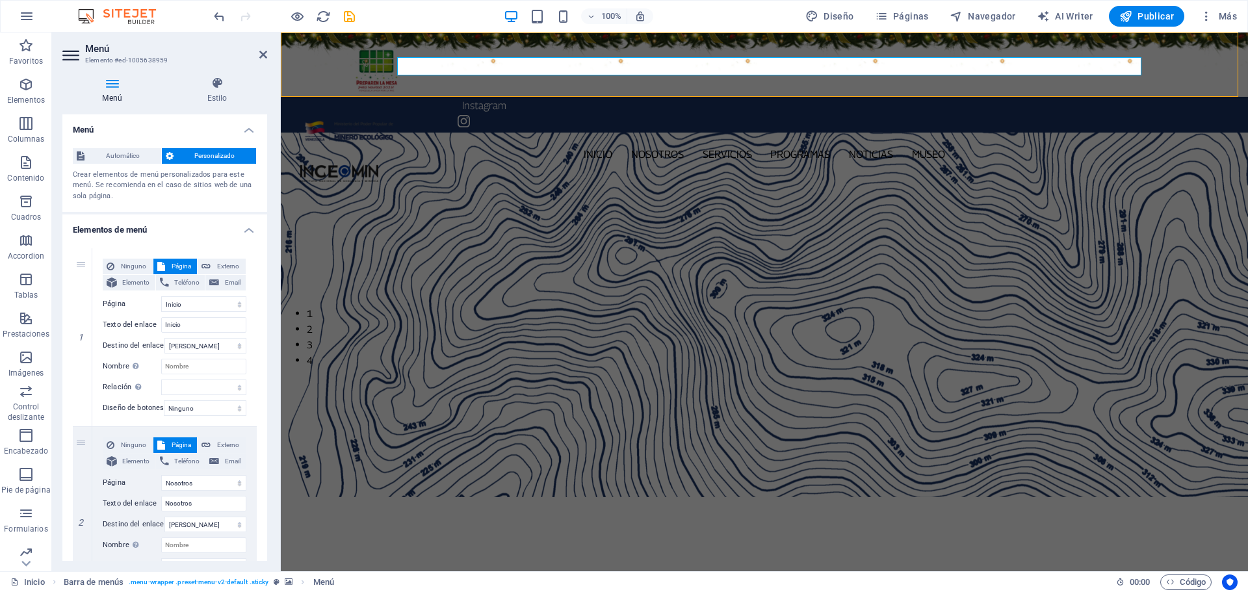
click at [294, 42] on figure at bounding box center [764, 64] width 967 height 64
select select "%"
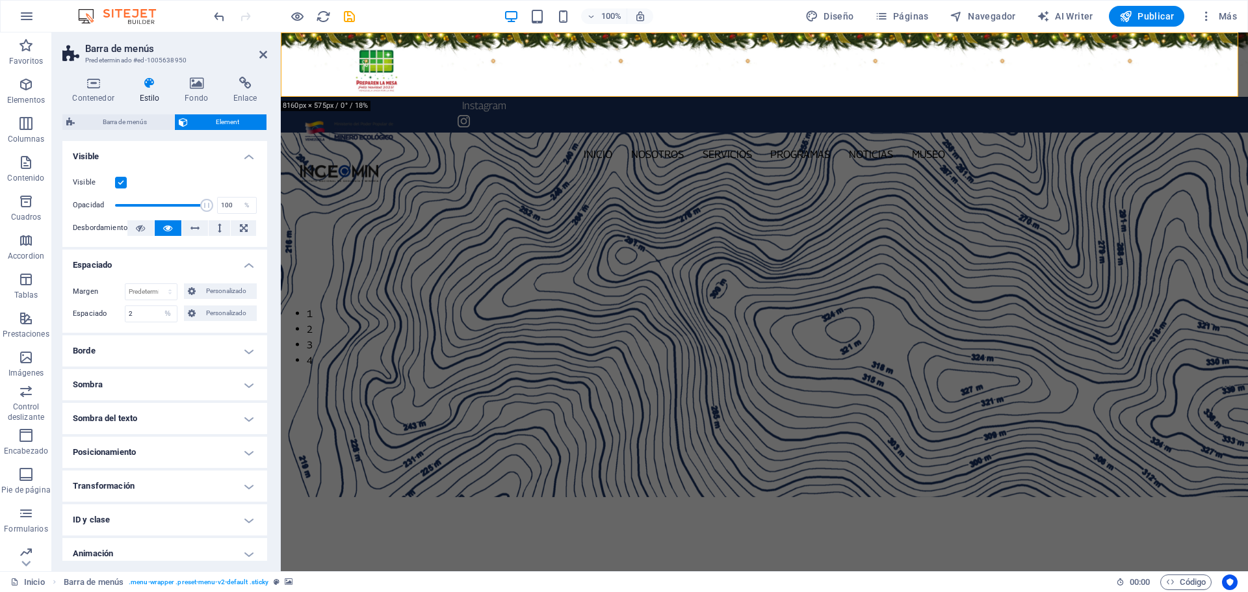
click at [299, 43] on figure at bounding box center [764, 64] width 967 height 64
click at [330, 116] on div at bounding box center [764, 130] width 929 height 29
select select "px"
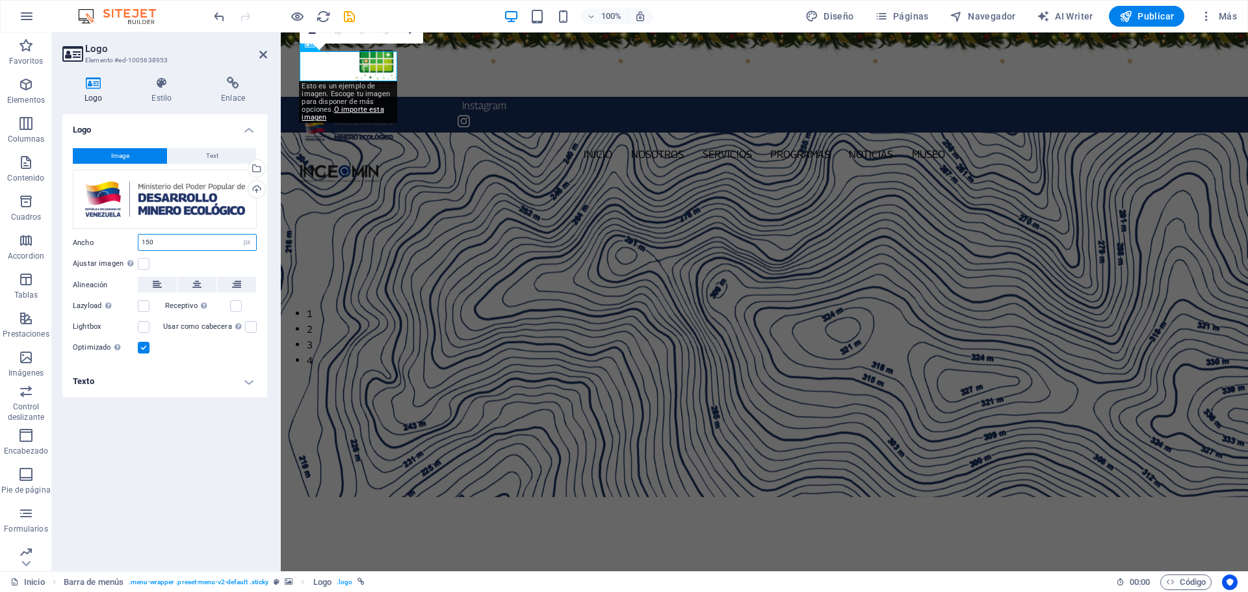
click at [172, 243] on input "150" at bounding box center [197, 243] width 118 height 16
type input "160"
click at [1184, 166] on div at bounding box center [764, 175] width 929 height 18
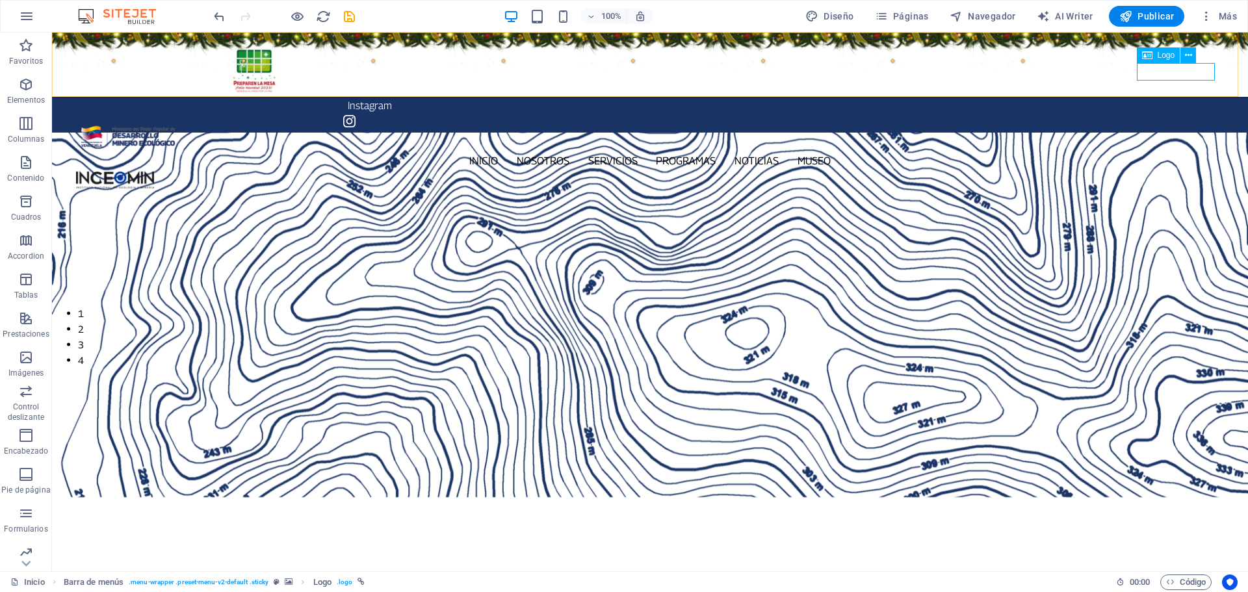
click at [1162, 171] on div at bounding box center [650, 180] width 1148 height 18
select select "px"
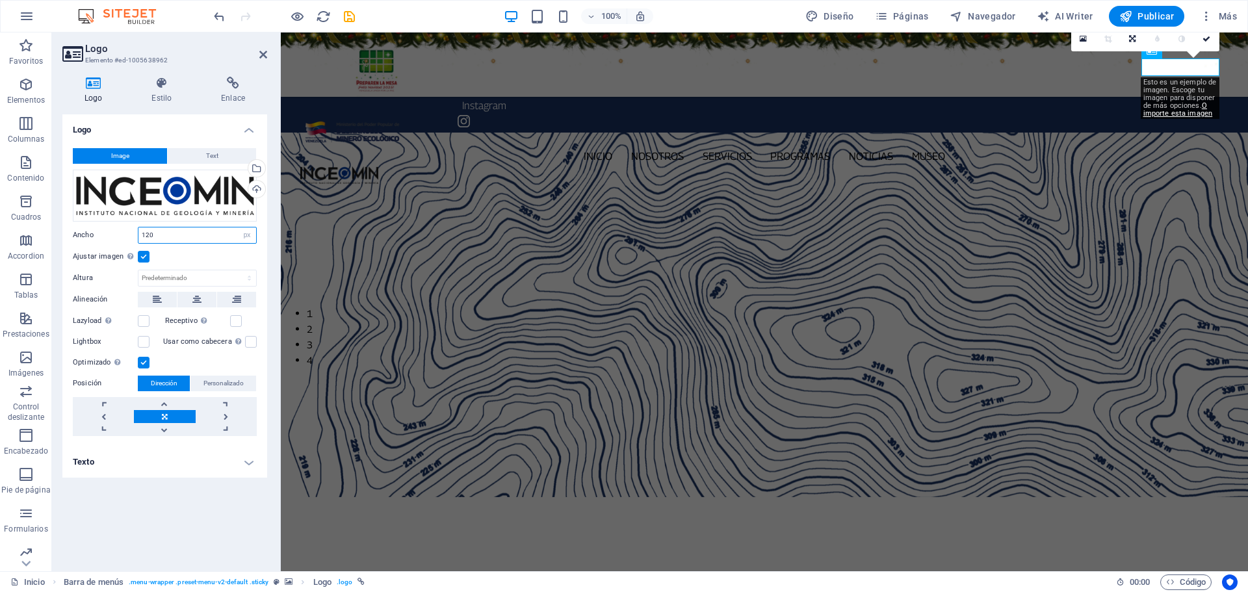
click at [175, 236] on input "120" at bounding box center [197, 235] width 118 height 16
type input "125"
click at [1207, 41] on icon at bounding box center [1206, 39] width 8 height 8
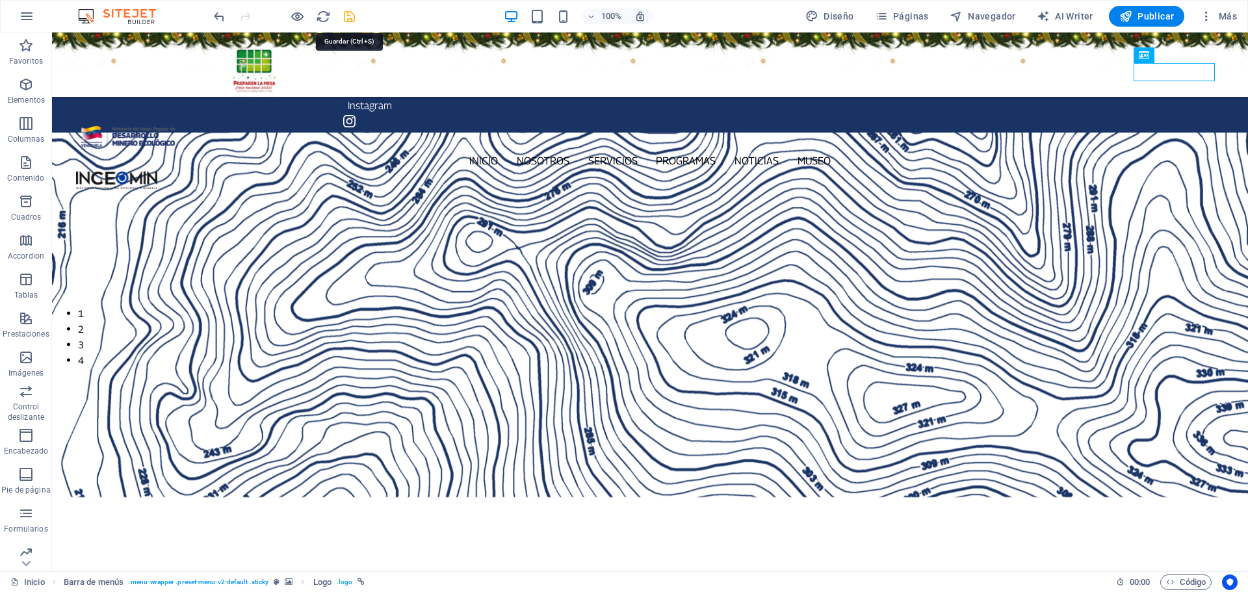
click at [356, 18] on icon "save" at bounding box center [349, 16] width 15 height 15
checkbox input "false"
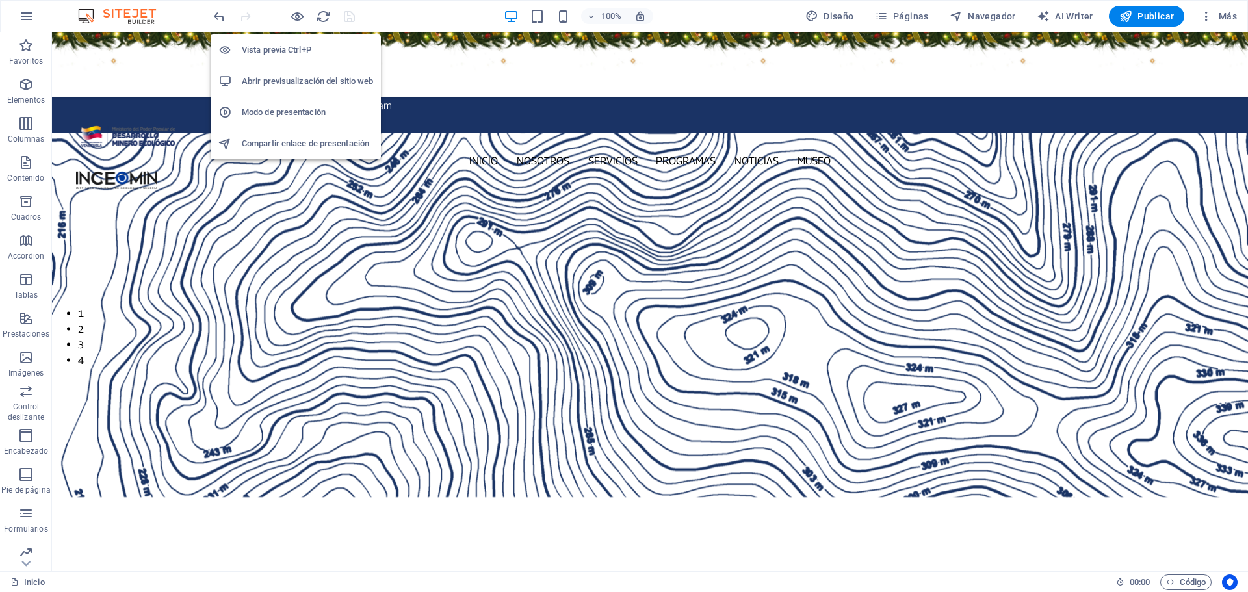
click at [307, 79] on h6 "Abrir previsualización del sitio web" at bounding box center [307, 81] width 131 height 16
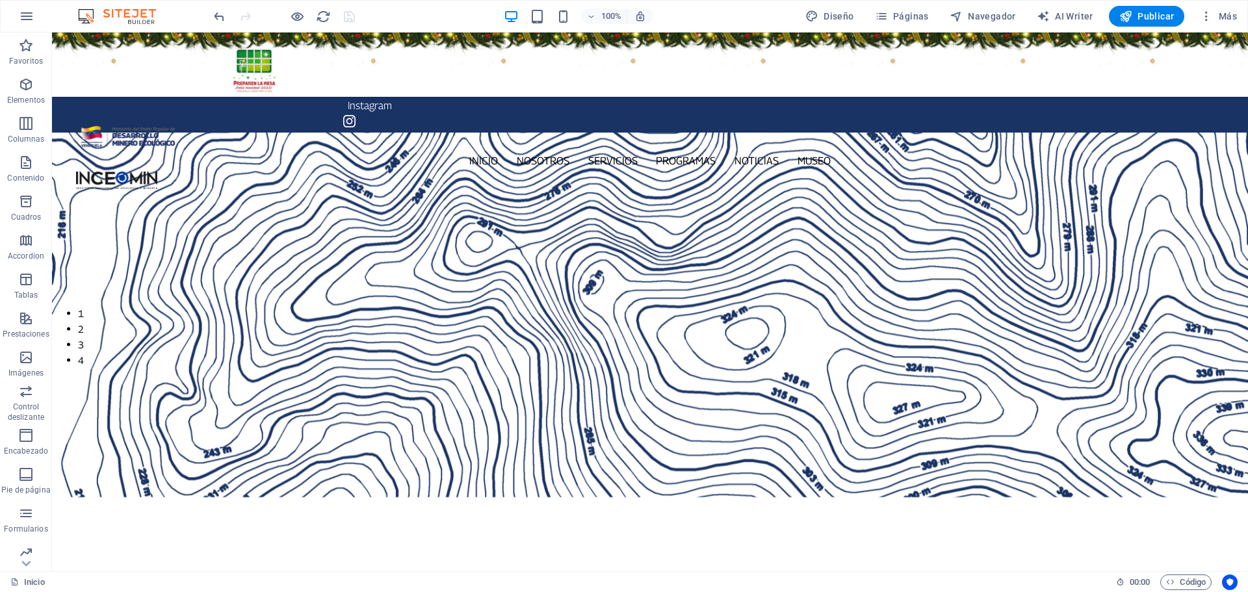
click at [198, 39] on figure at bounding box center [650, 64] width 1196 height 64
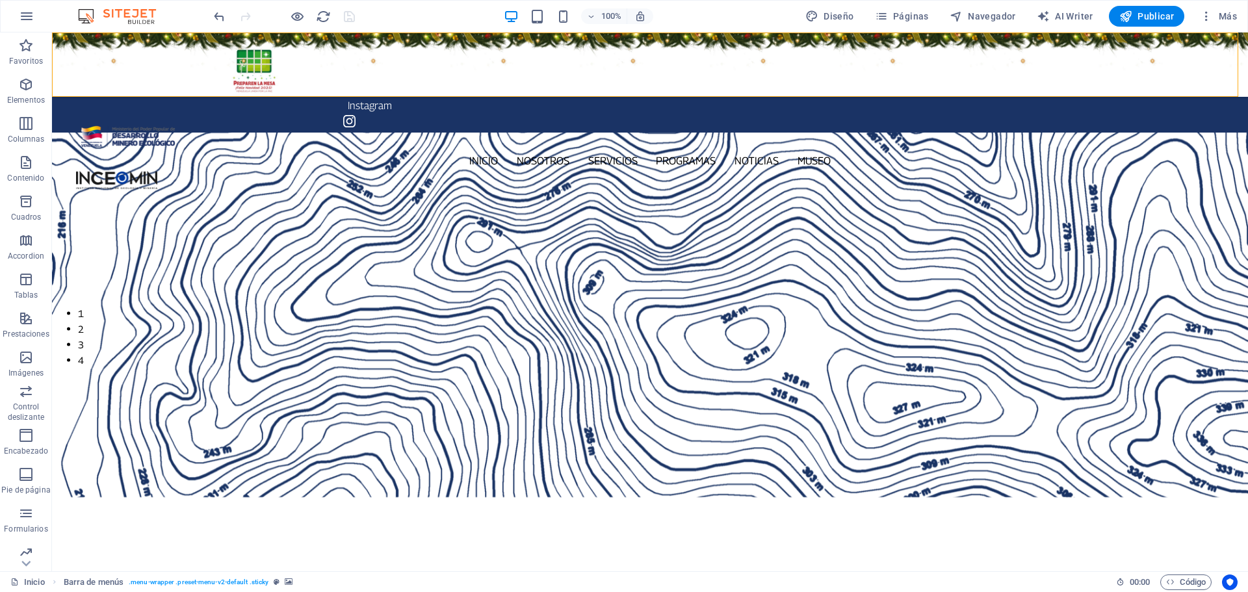
click at [198, 39] on figure at bounding box center [650, 64] width 1196 height 64
select select "%"
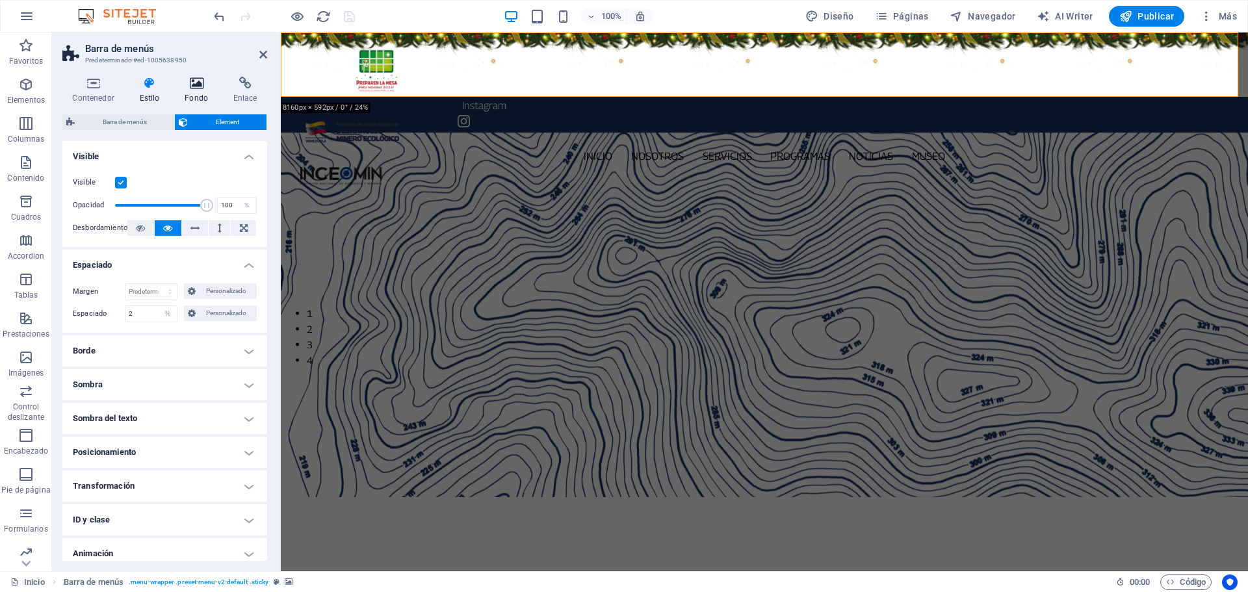
click at [192, 79] on icon at bounding box center [197, 83] width 44 height 13
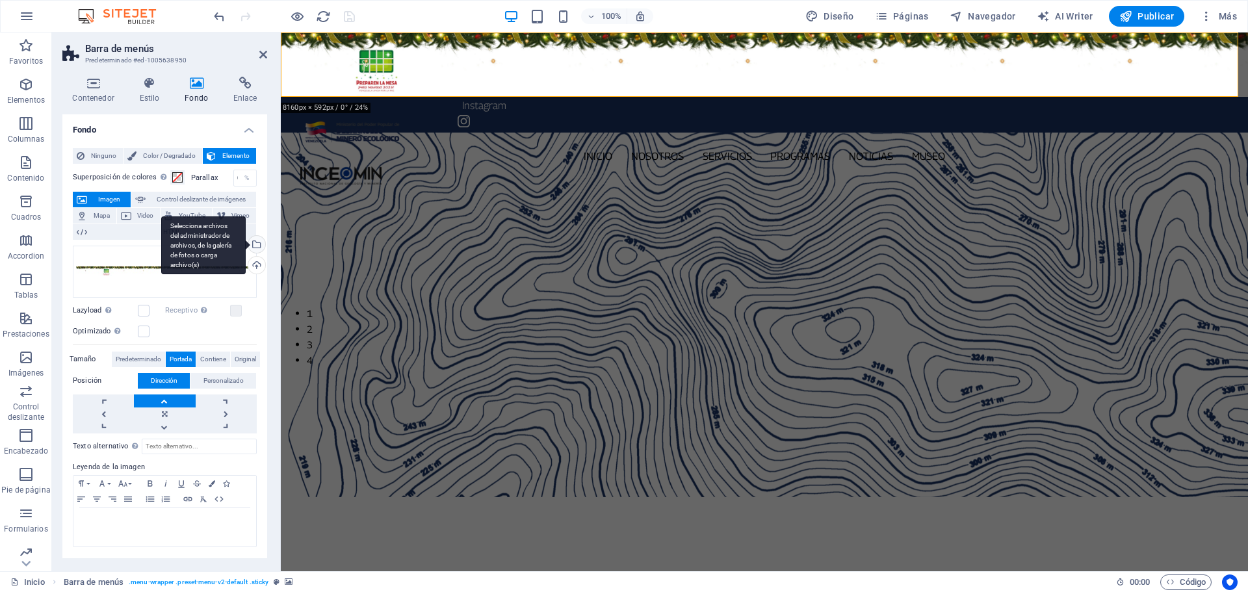
click at [246, 240] on div "Selecciona archivos del administrador de archivos, de la galería de fotos o car…" at bounding box center [203, 245] width 84 height 58
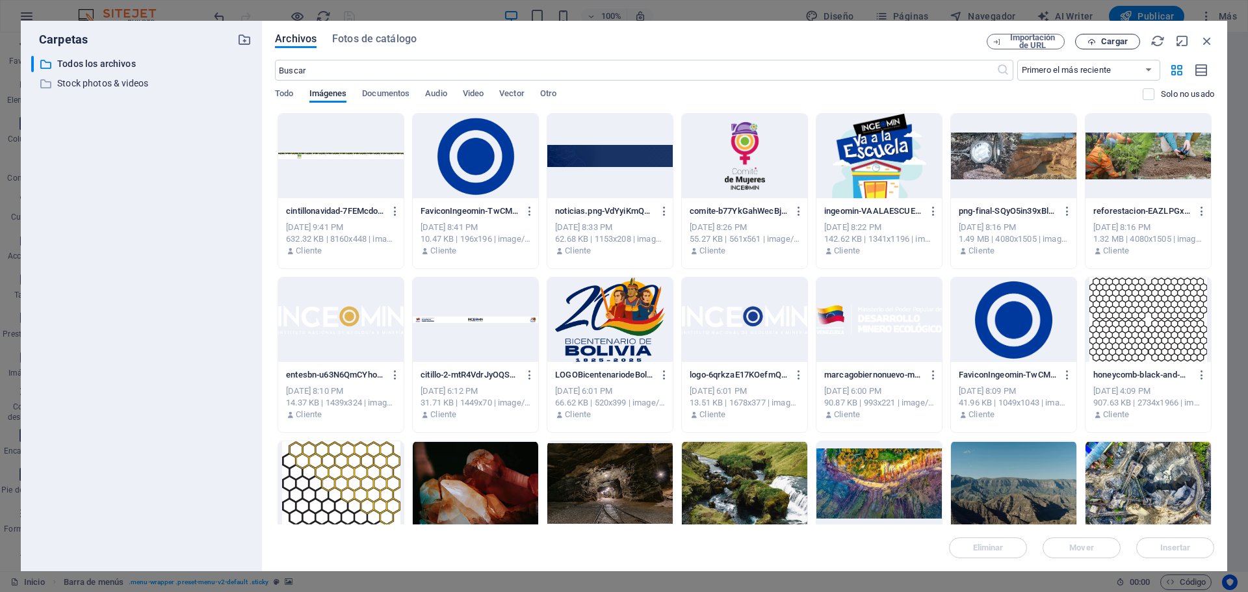
click at [1110, 42] on span "Cargar" at bounding box center [1114, 42] width 27 height 8
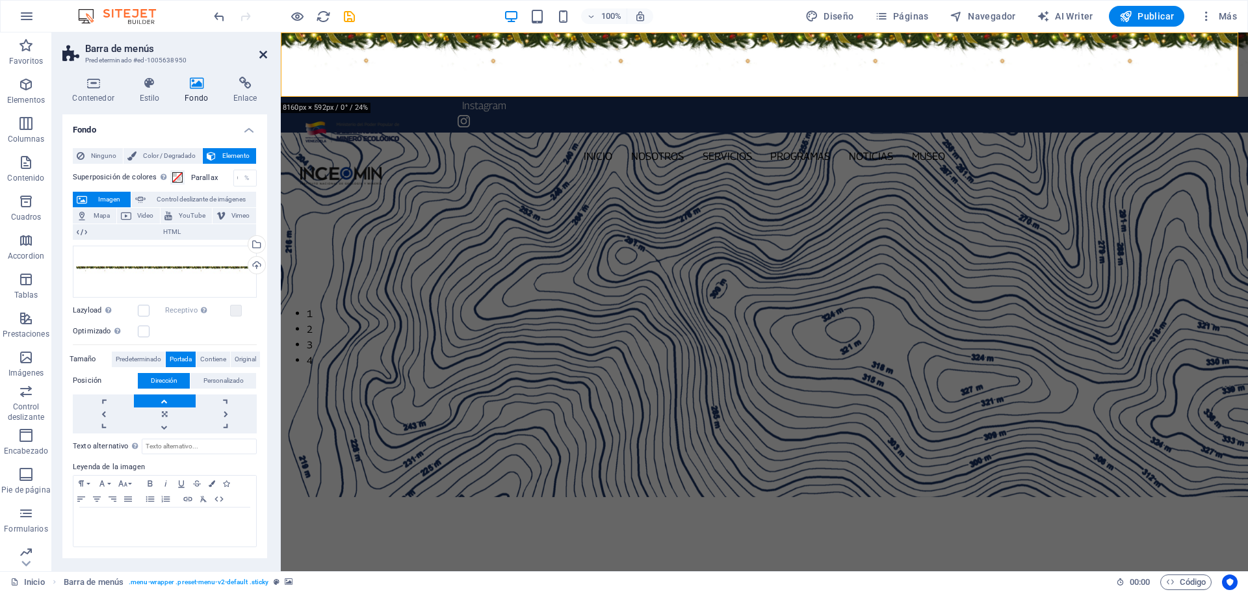
click at [259, 55] on icon at bounding box center [263, 54] width 8 height 10
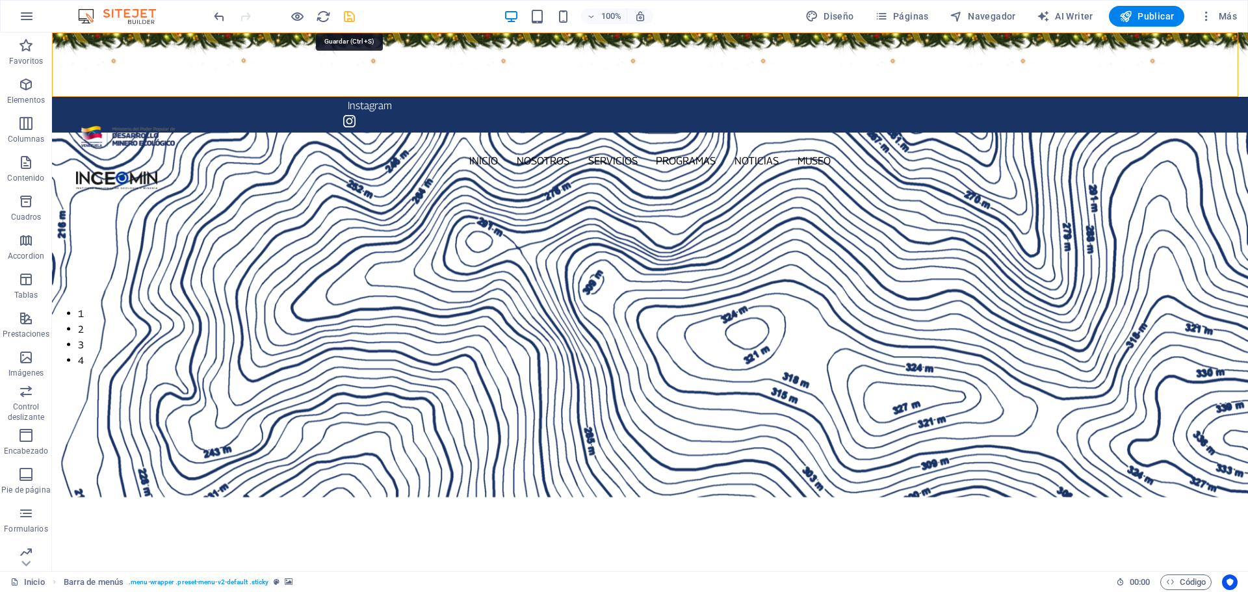
click at [348, 14] on icon "save" at bounding box center [349, 16] width 15 height 15
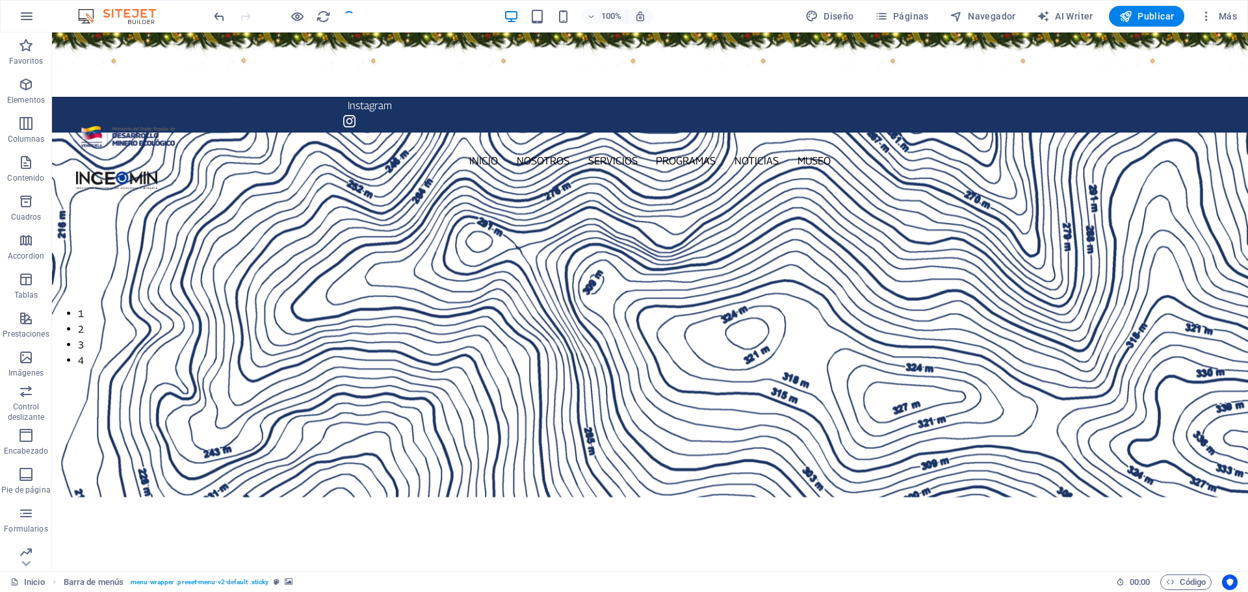
checkbox input "false"
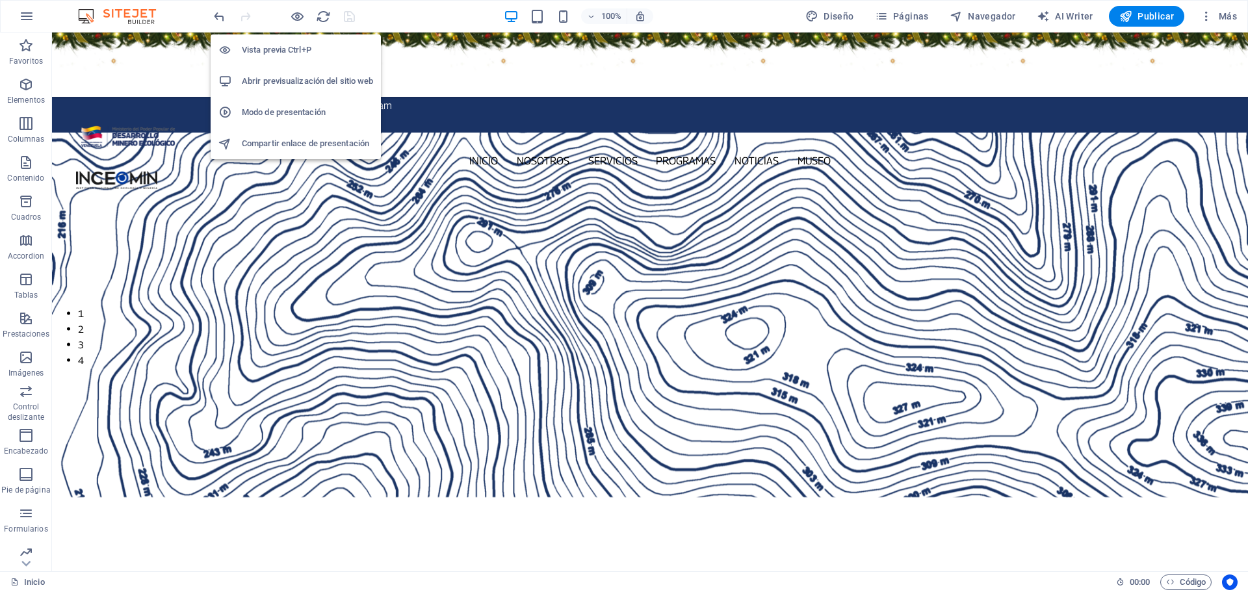
click at [301, 78] on h6 "Abrir previsualización del sitio web" at bounding box center [307, 81] width 131 height 16
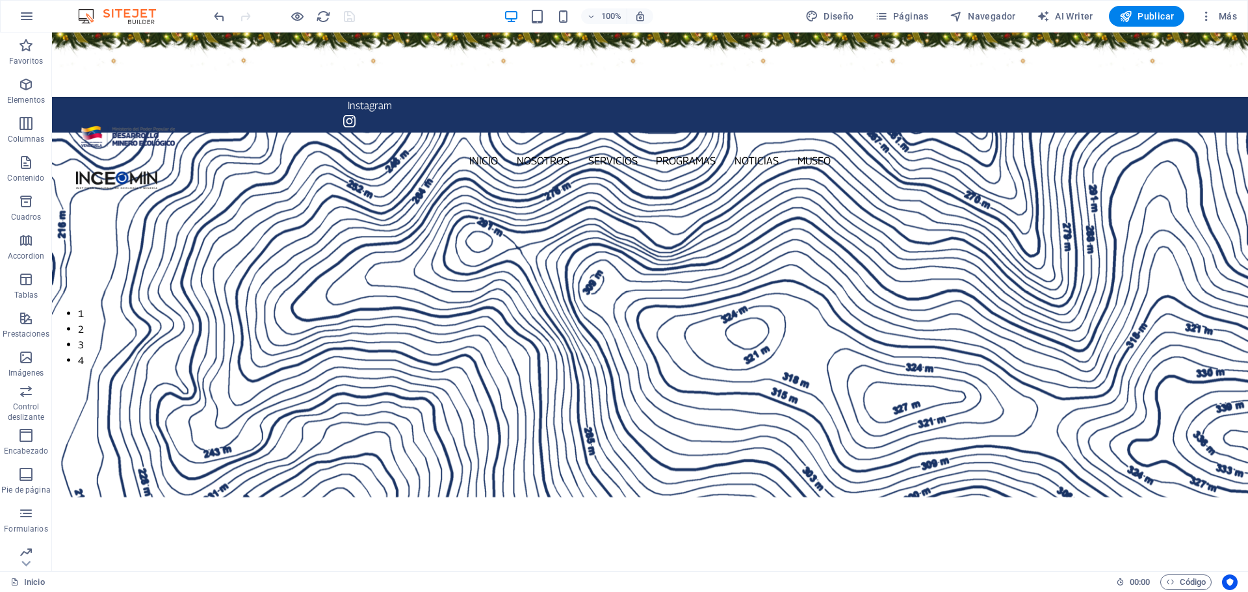
scroll to position [493, 0]
click at [214, 47] on figure at bounding box center [650, 64] width 1196 height 64
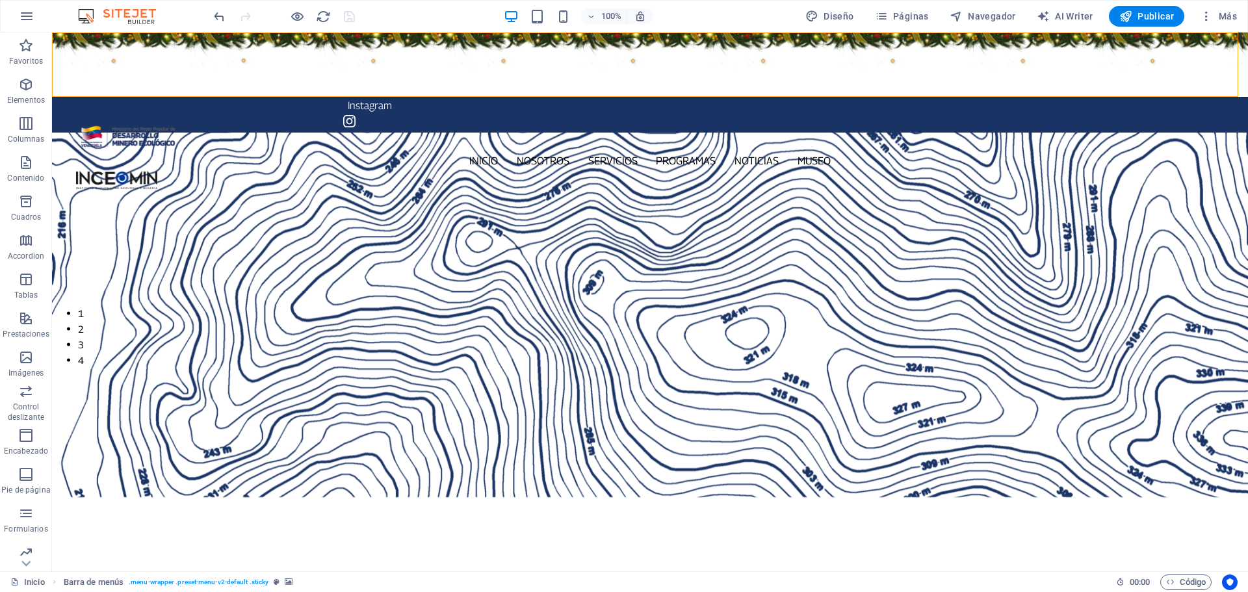
click at [73, 34] on figure at bounding box center [650, 64] width 1196 height 64
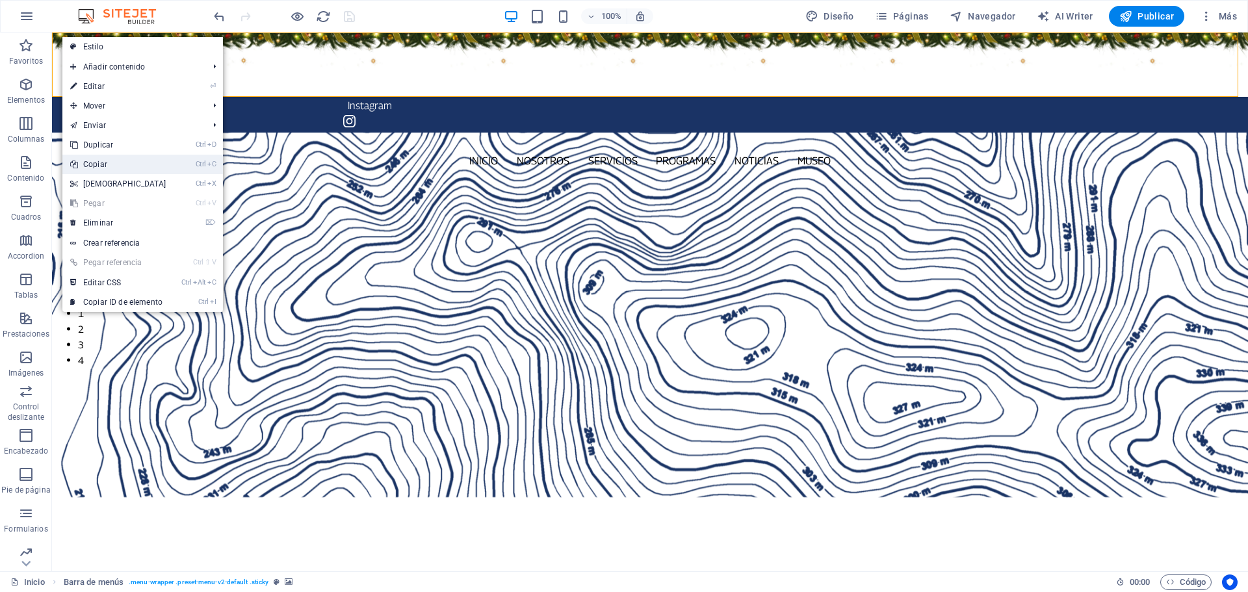
click at [105, 162] on link "Ctrl C Copiar" at bounding box center [118, 164] width 112 height 19
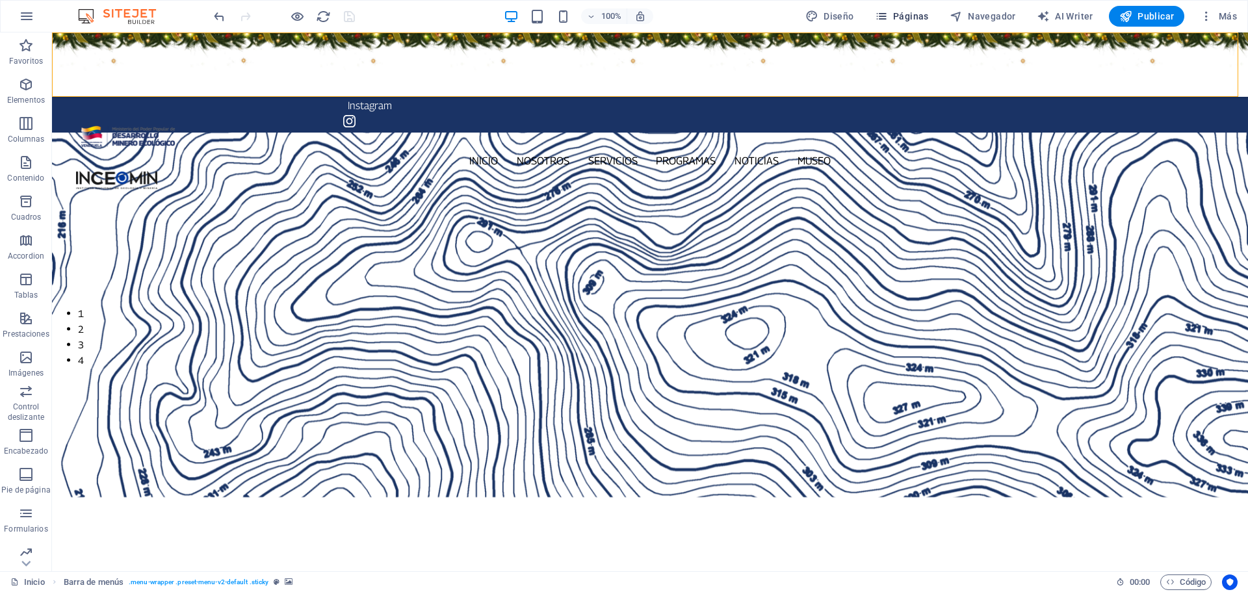
click at [902, 9] on button "Páginas" at bounding box center [902, 16] width 64 height 21
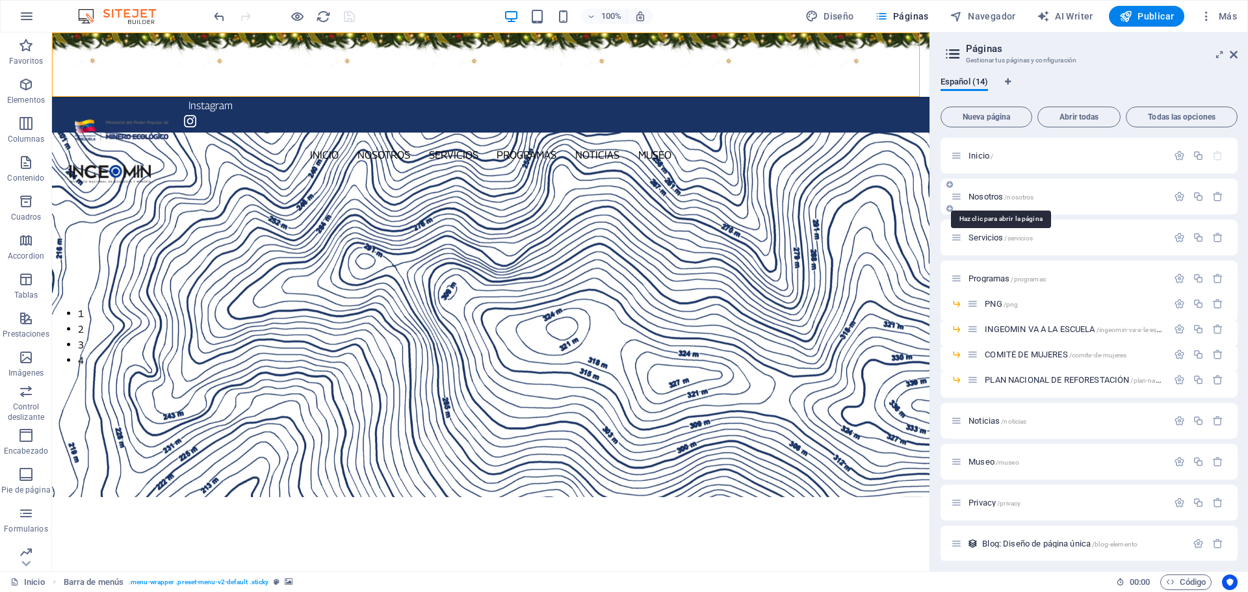
click at [991, 196] on span "Nosotros /nosotros" at bounding box center [1000, 197] width 65 height 10
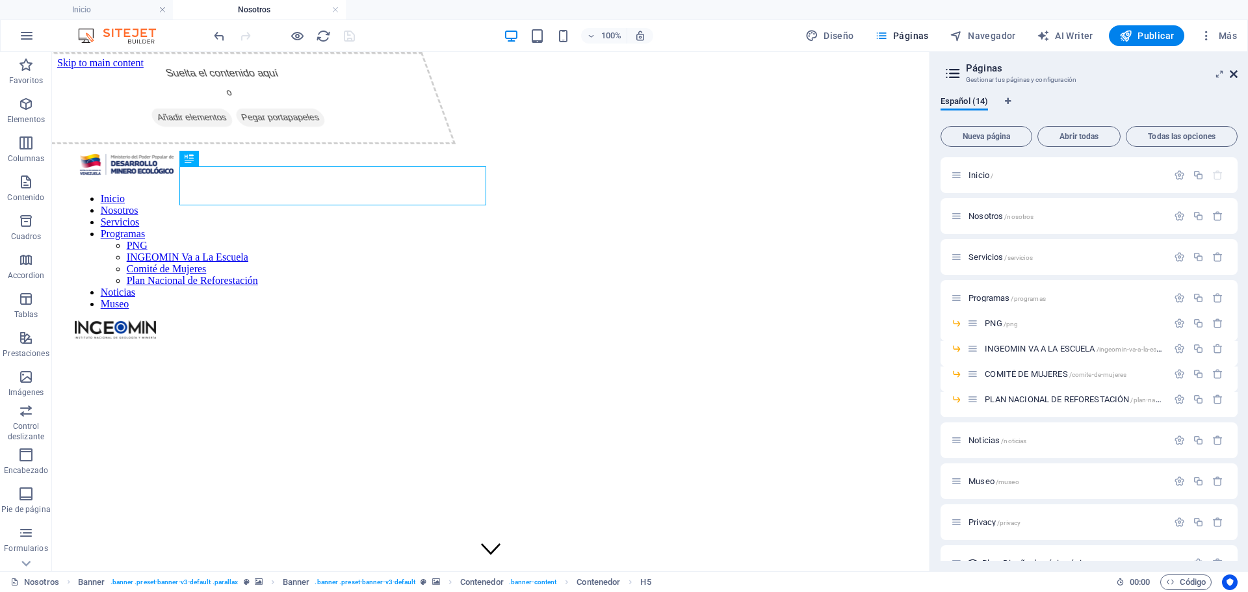
scroll to position [0, 0]
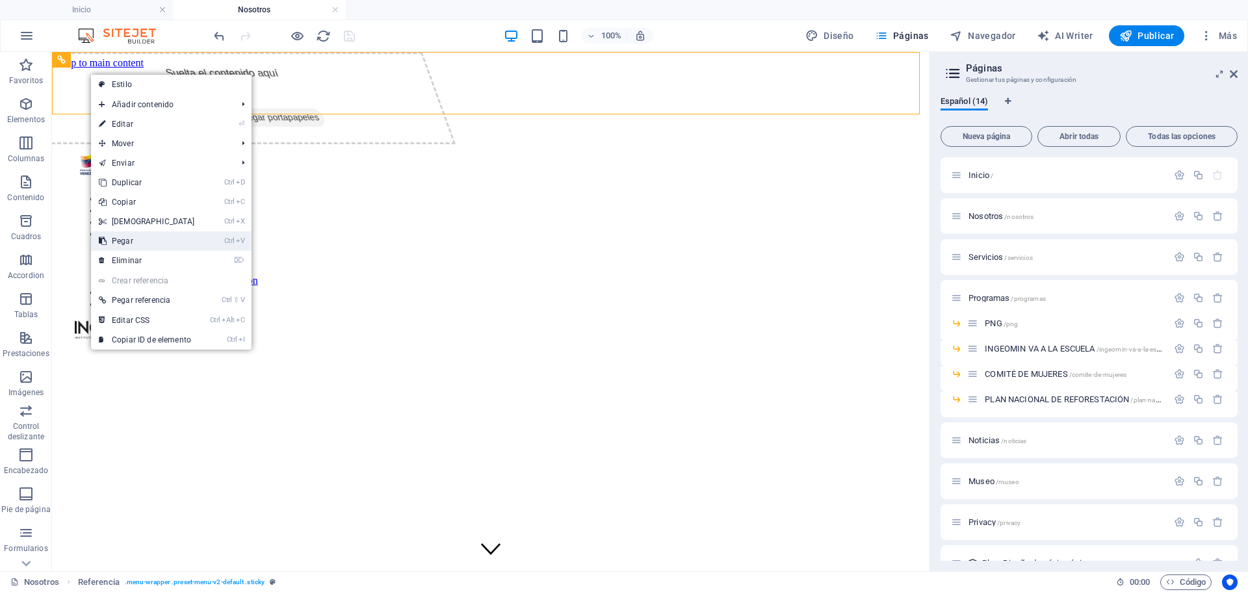
click at [150, 240] on link "Ctrl V Pegar" at bounding box center [147, 240] width 112 height 19
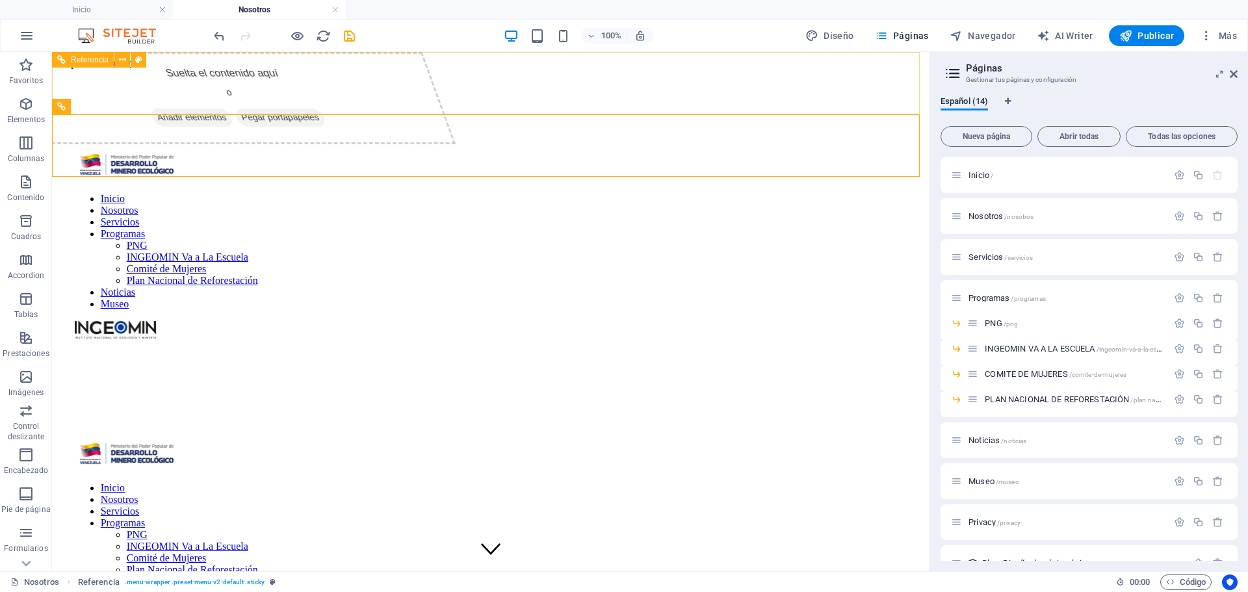
click at [122, 69] on figure at bounding box center [490, 69] width 867 height 0
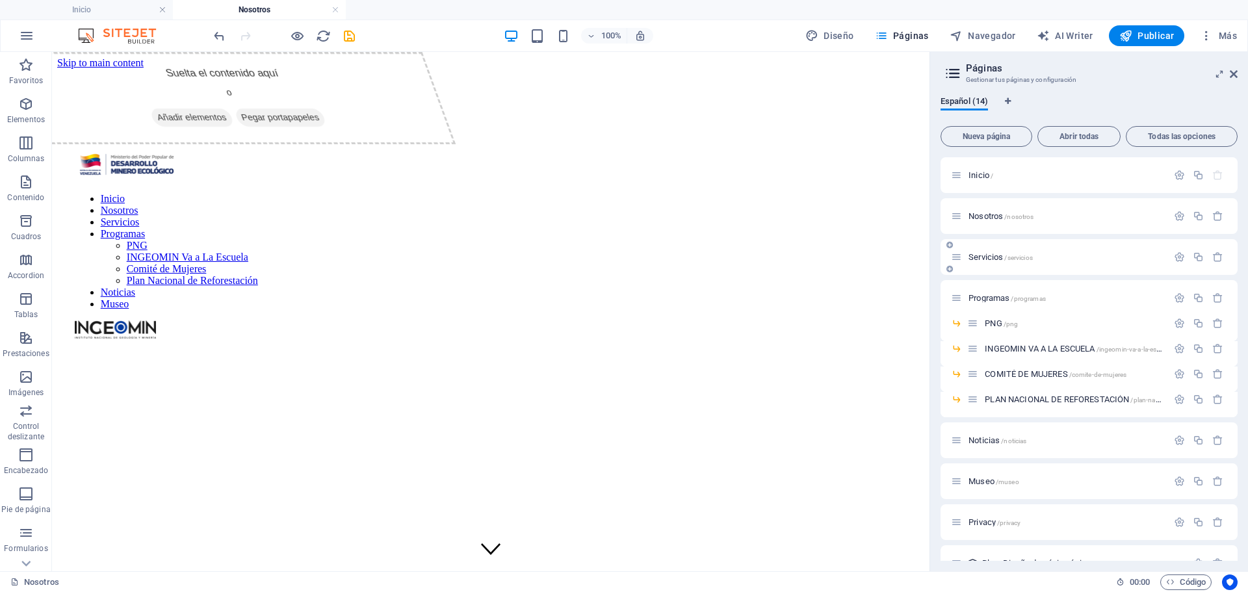
click at [994, 255] on span "Servicios /servicios" at bounding box center [1000, 257] width 64 height 10
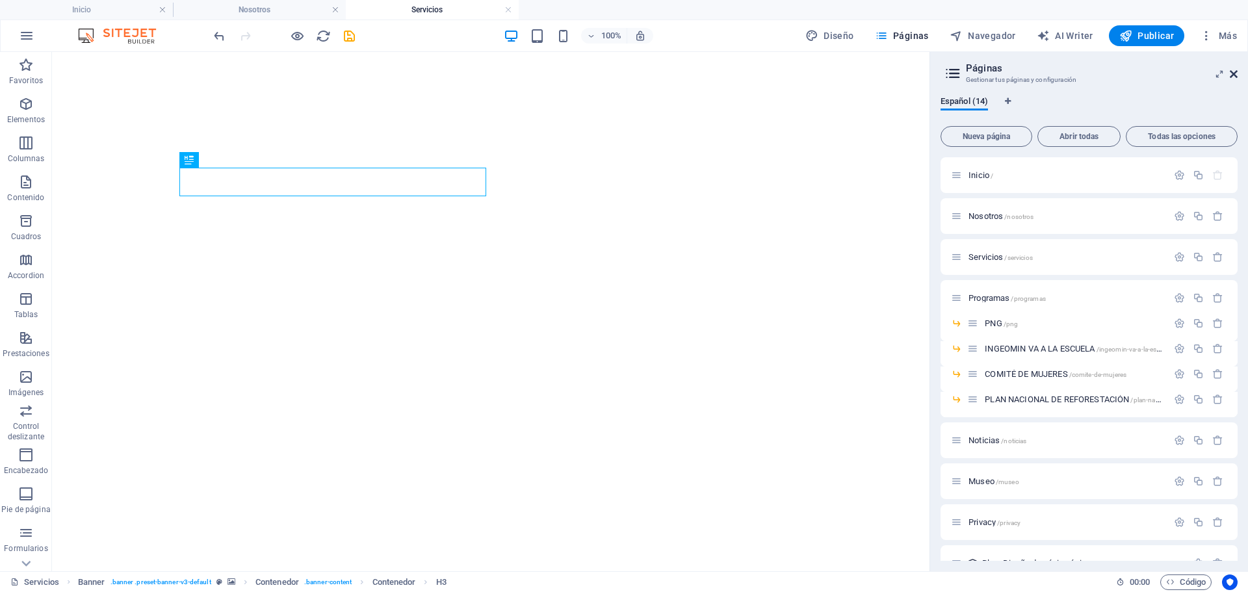
click at [1236, 71] on icon at bounding box center [1234, 74] width 8 height 10
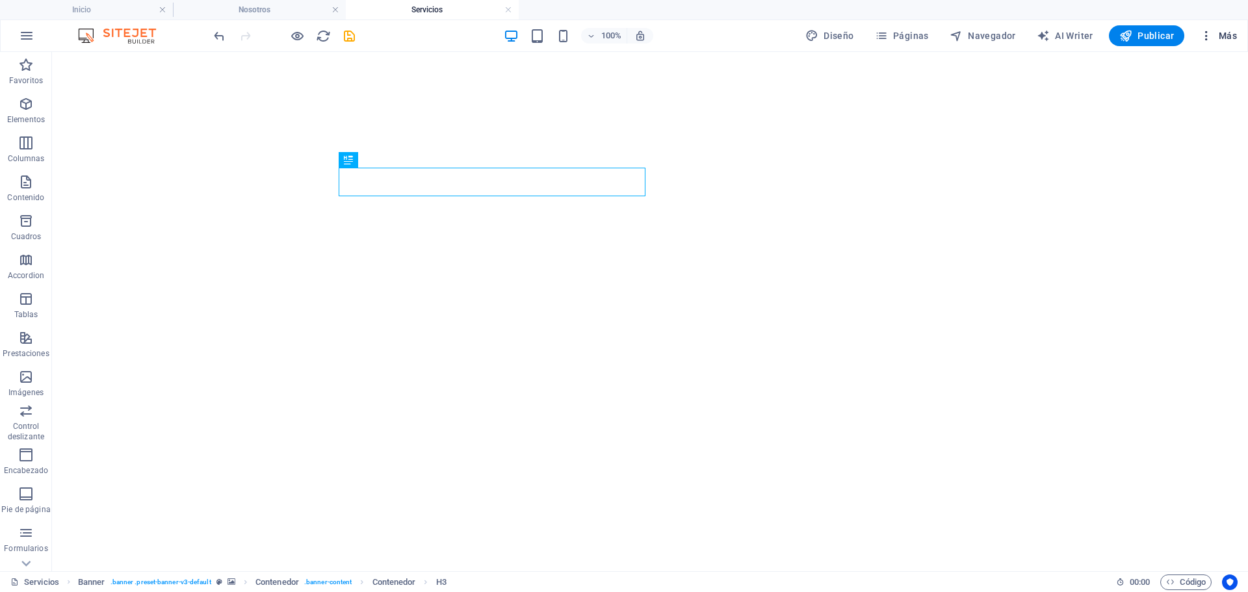
click at [1226, 37] on span "Más" at bounding box center [1218, 35] width 37 height 13
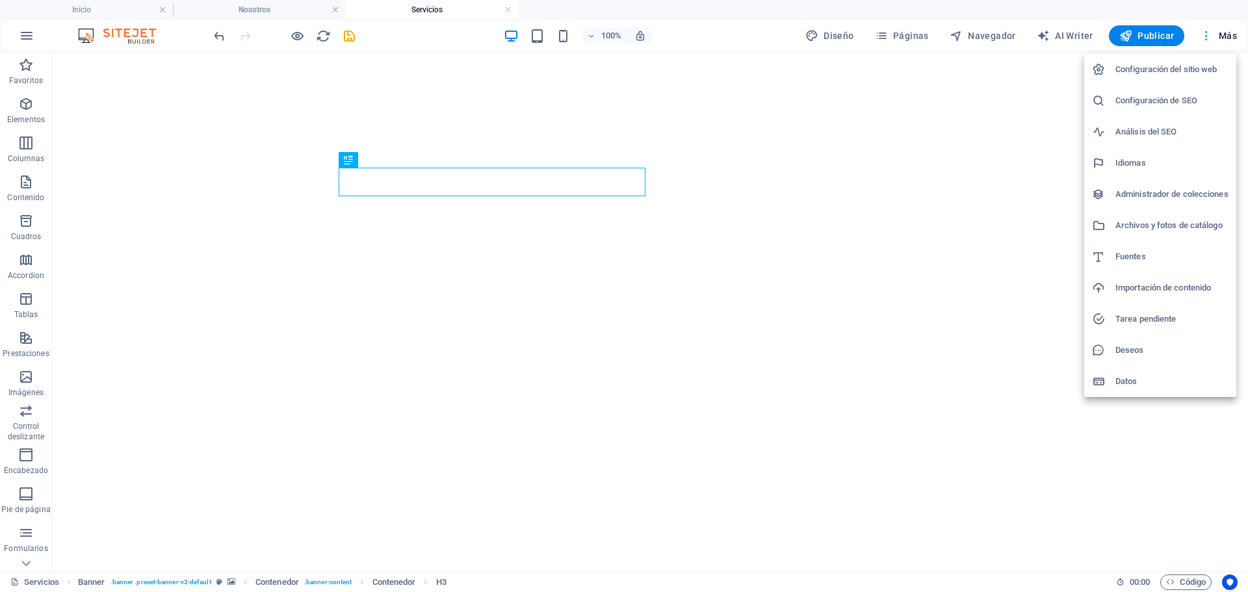
click at [1226, 37] on div at bounding box center [624, 296] width 1248 height 592
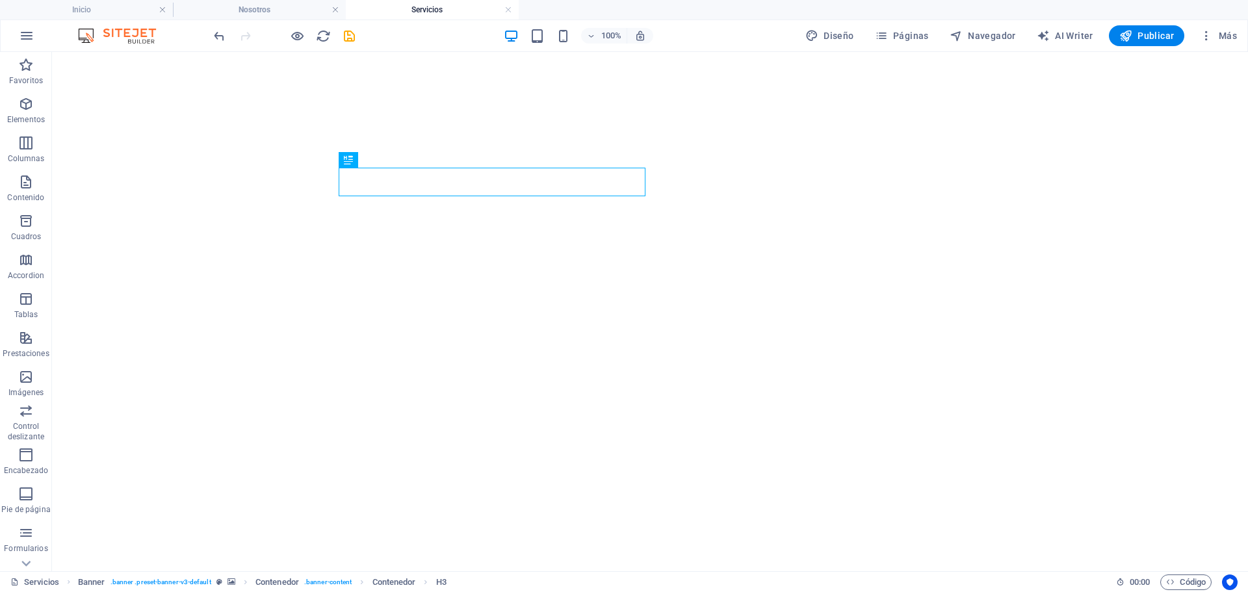
click at [419, 6] on h4 "Servicios" at bounding box center [432, 10] width 173 height 14
click at [282, 10] on h4 "Nosotros" at bounding box center [259, 10] width 173 height 14
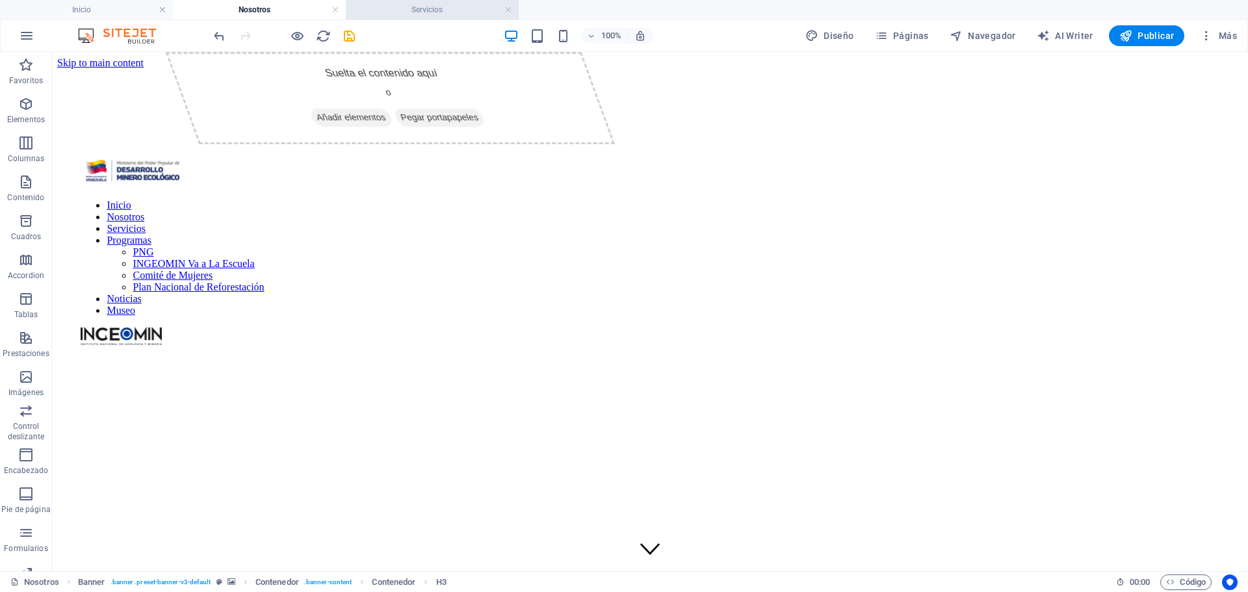
click at [415, 7] on h4 "Servicios" at bounding box center [432, 10] width 173 height 14
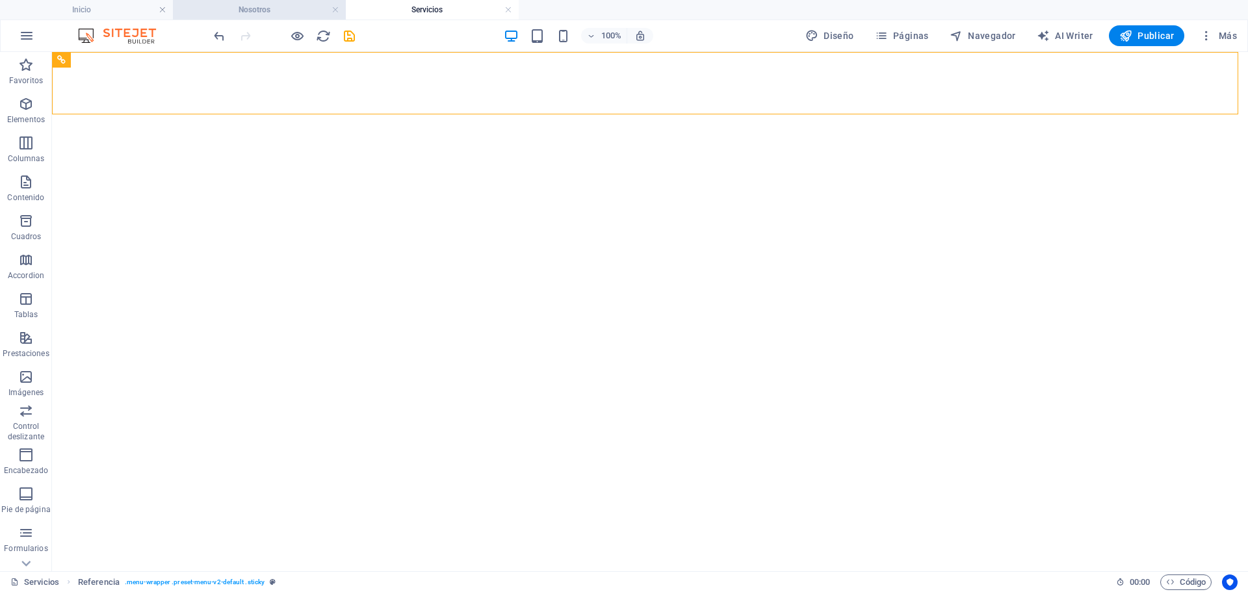
click at [300, 11] on h4 "Nosotros" at bounding box center [259, 10] width 173 height 14
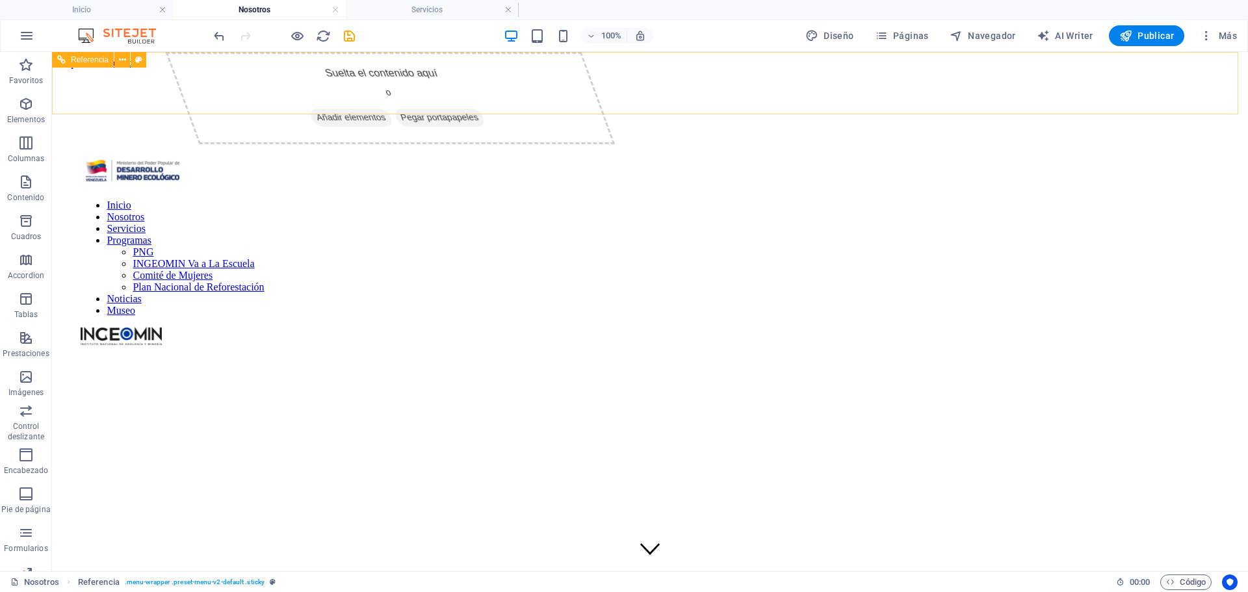
click at [232, 69] on figure at bounding box center [650, 69] width 1186 height 0
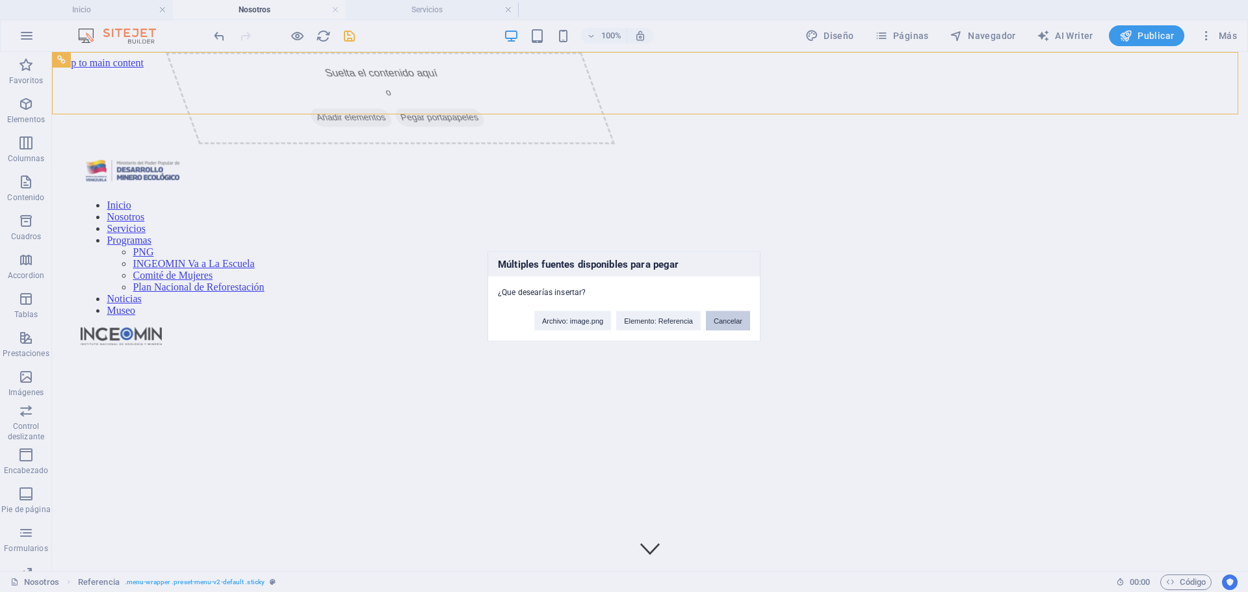
click at [742, 317] on button "Cancelar" at bounding box center [728, 320] width 44 height 19
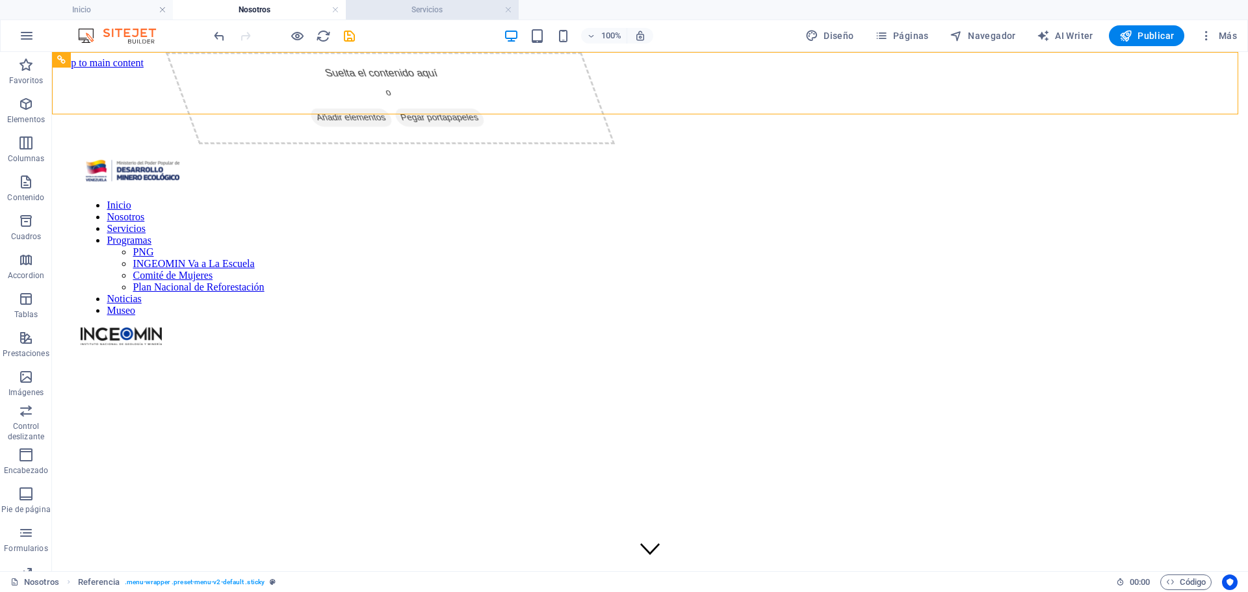
click at [456, 8] on h4 "Servicios" at bounding box center [432, 10] width 173 height 14
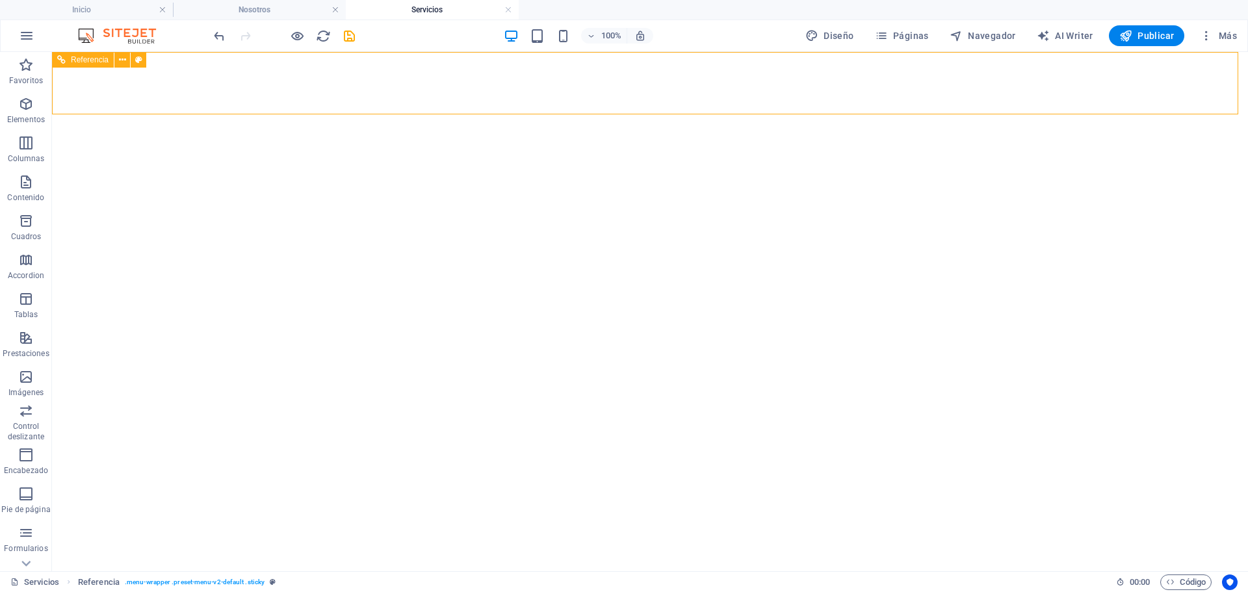
click at [87, 53] on div "Referencia" at bounding box center [83, 60] width 62 height 16
click at [86, 58] on span "Referencia" at bounding box center [90, 60] width 38 height 8
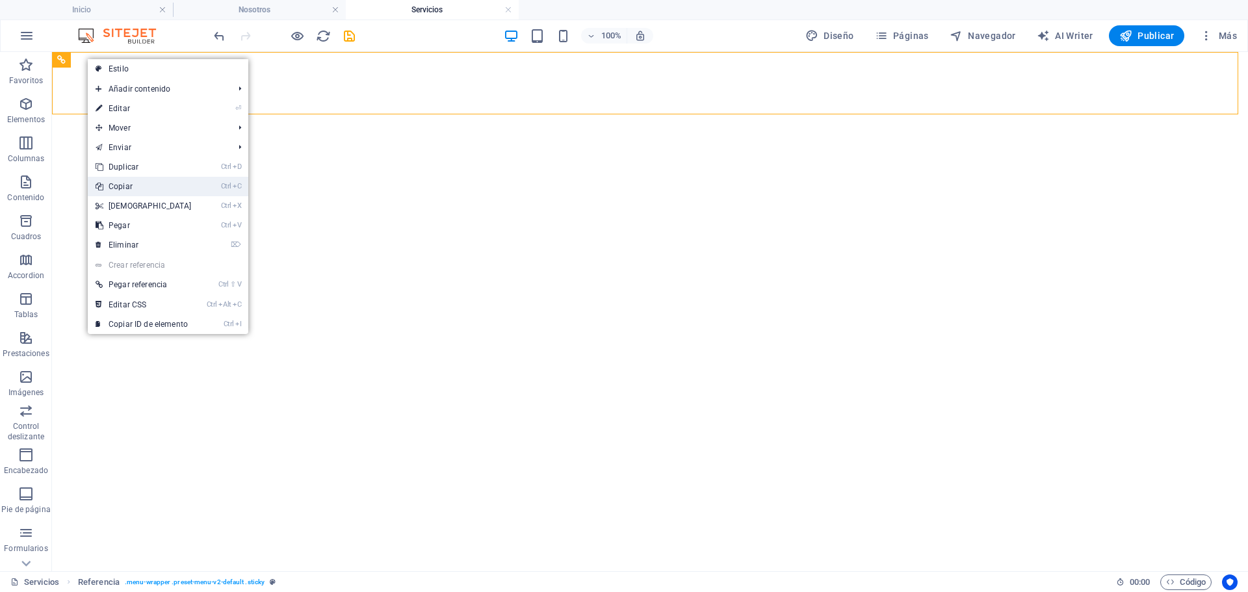
click at [142, 188] on link "Ctrl C Copiar" at bounding box center [144, 186] width 112 height 19
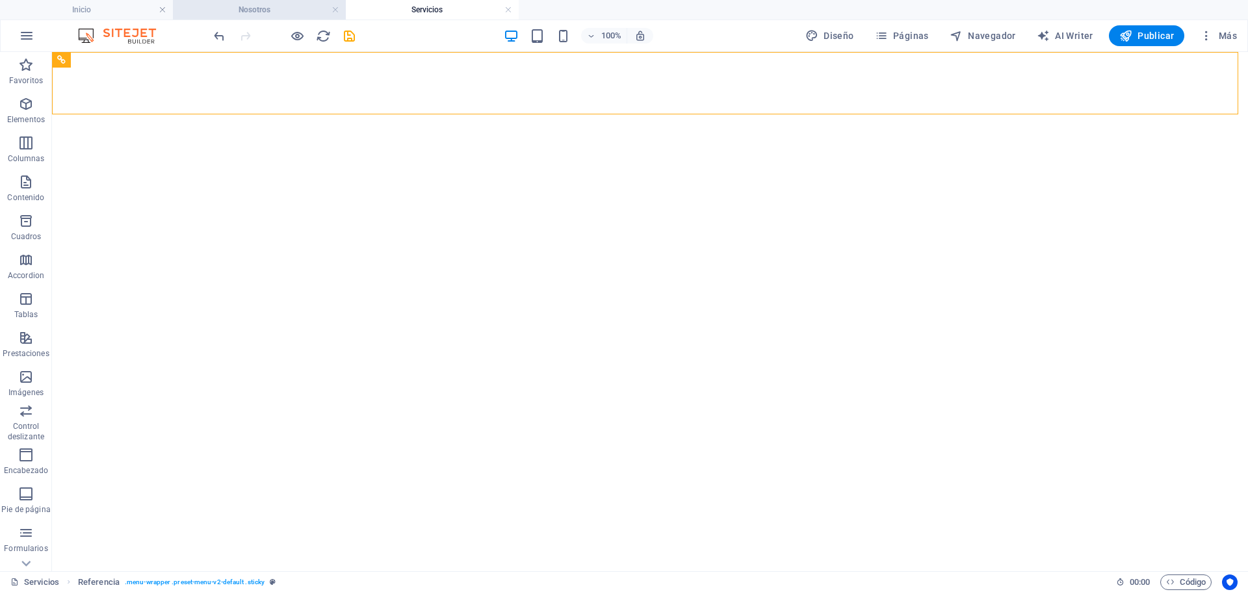
click at [295, 12] on h4 "Nosotros" at bounding box center [259, 10] width 173 height 14
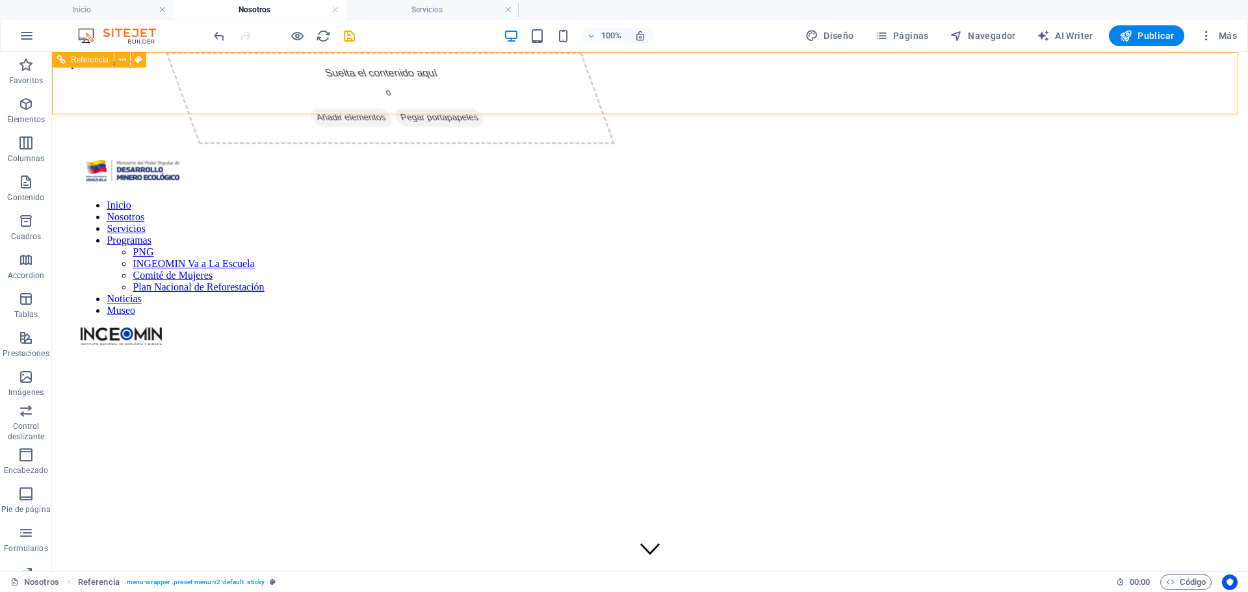
click at [105, 66] on div "Referencia" at bounding box center [83, 60] width 62 height 16
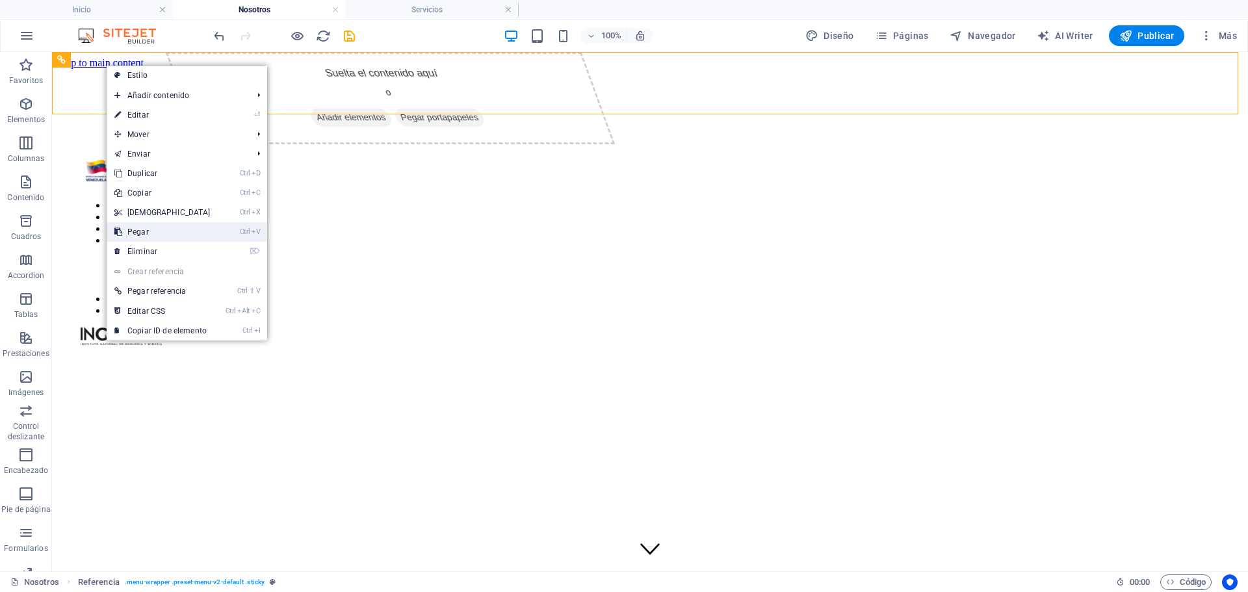
click at [161, 232] on link "Ctrl V Pegar" at bounding box center [163, 231] width 112 height 19
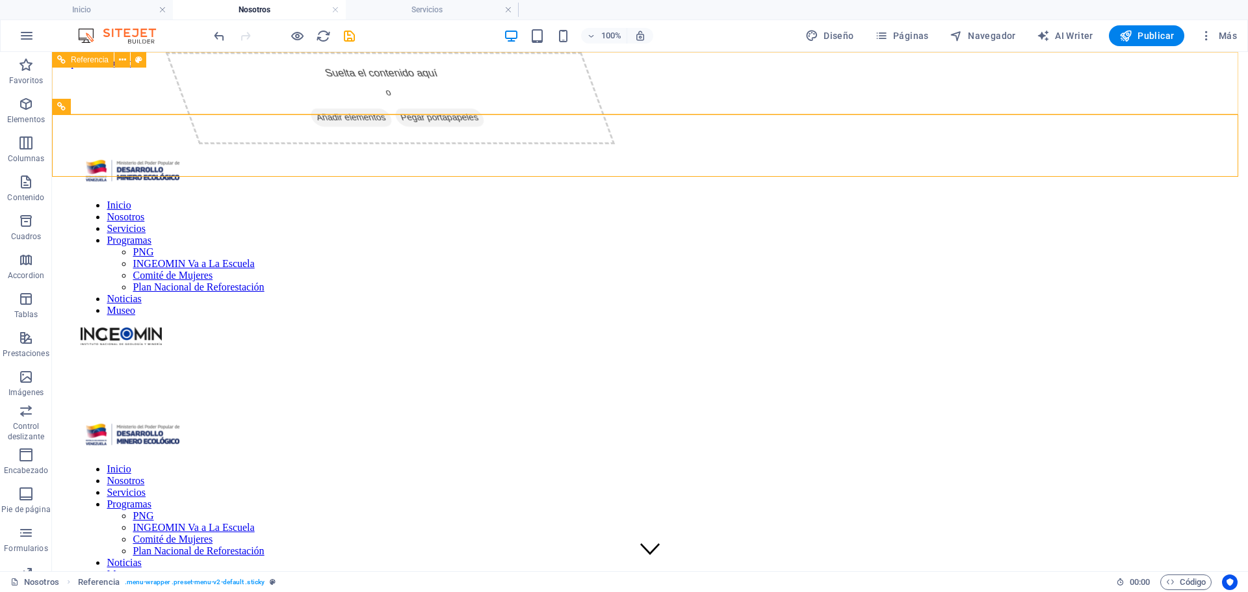
click at [294, 69] on figure at bounding box center [650, 69] width 1186 height 0
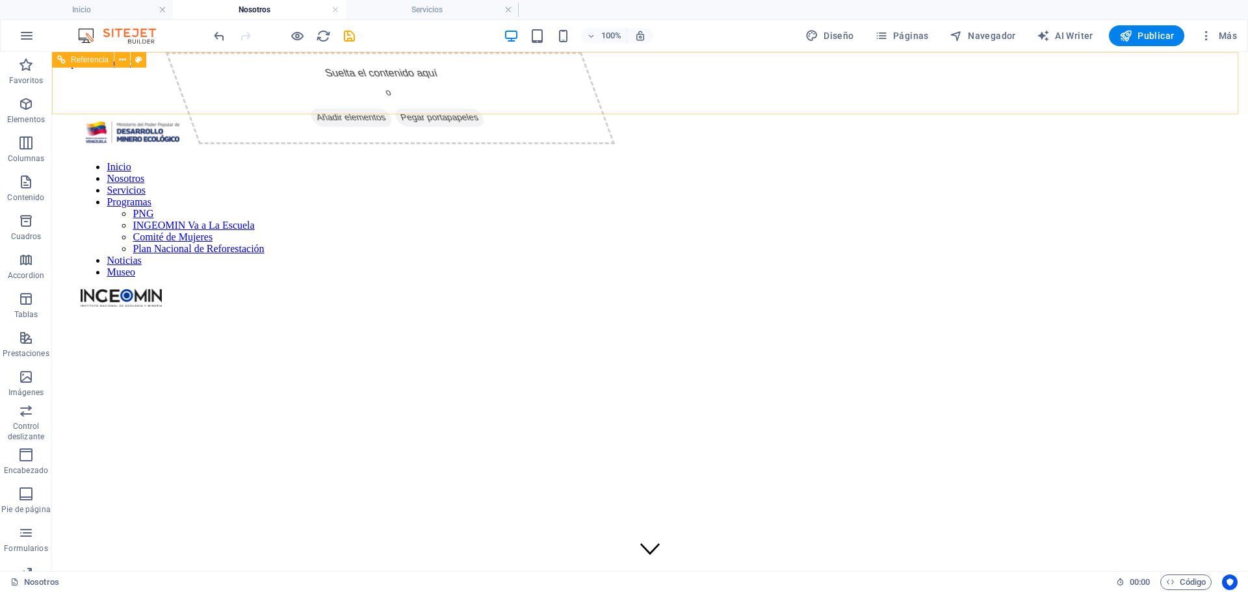
drag, startPoint x: 179, startPoint y: 89, endPoint x: 200, endPoint y: 77, distance: 23.3
click at [180, 88] on div "Inicio Nosotros Servicios Programas PNG INGEOMIN Va a La Escuela Comité de Muje…" at bounding box center [650, 201] width 1186 height 264
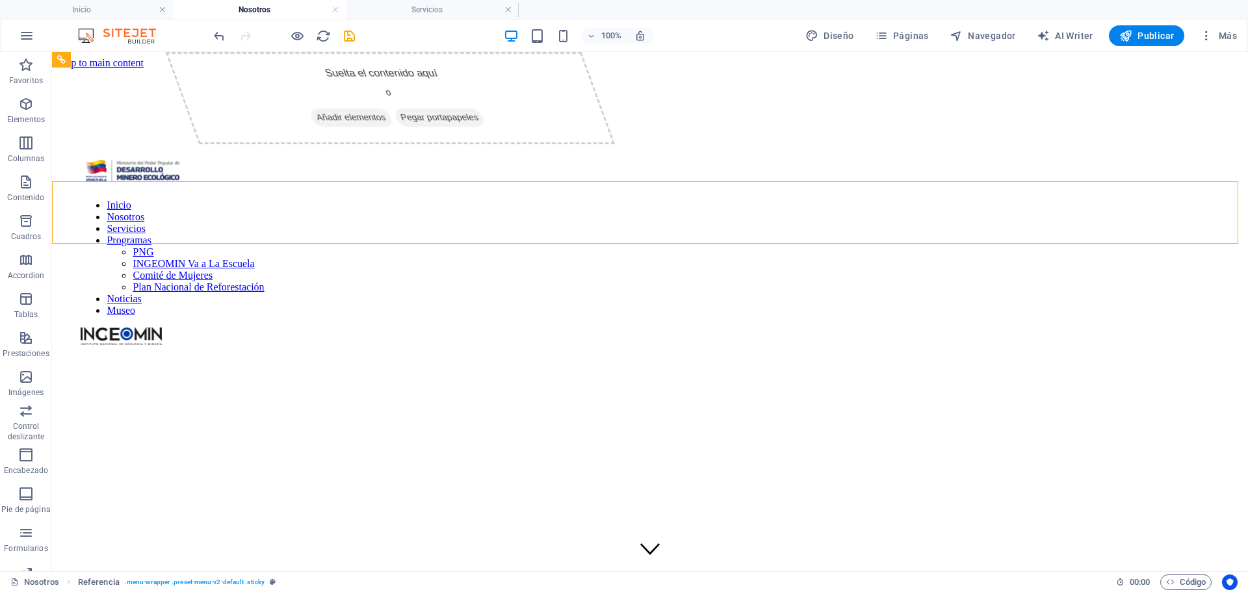
click at [270, 4] on h4 "Nosotros" at bounding box center [259, 10] width 173 height 14
click at [120, 6] on h4 "Inicio" at bounding box center [86, 10] width 173 height 14
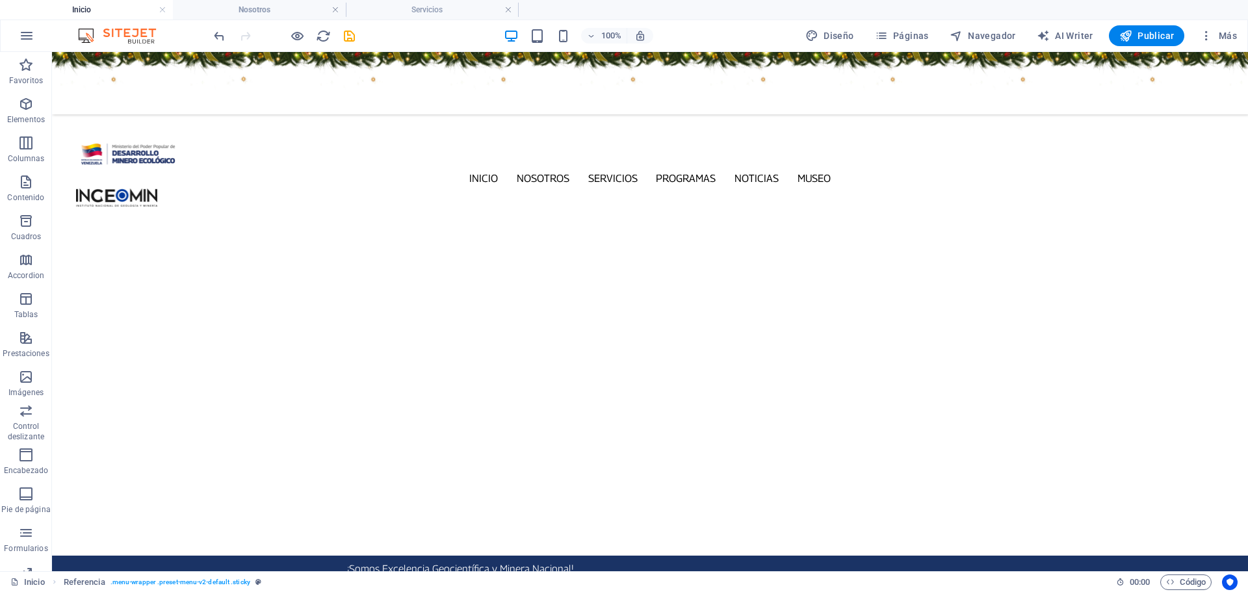
scroll to position [493, 0]
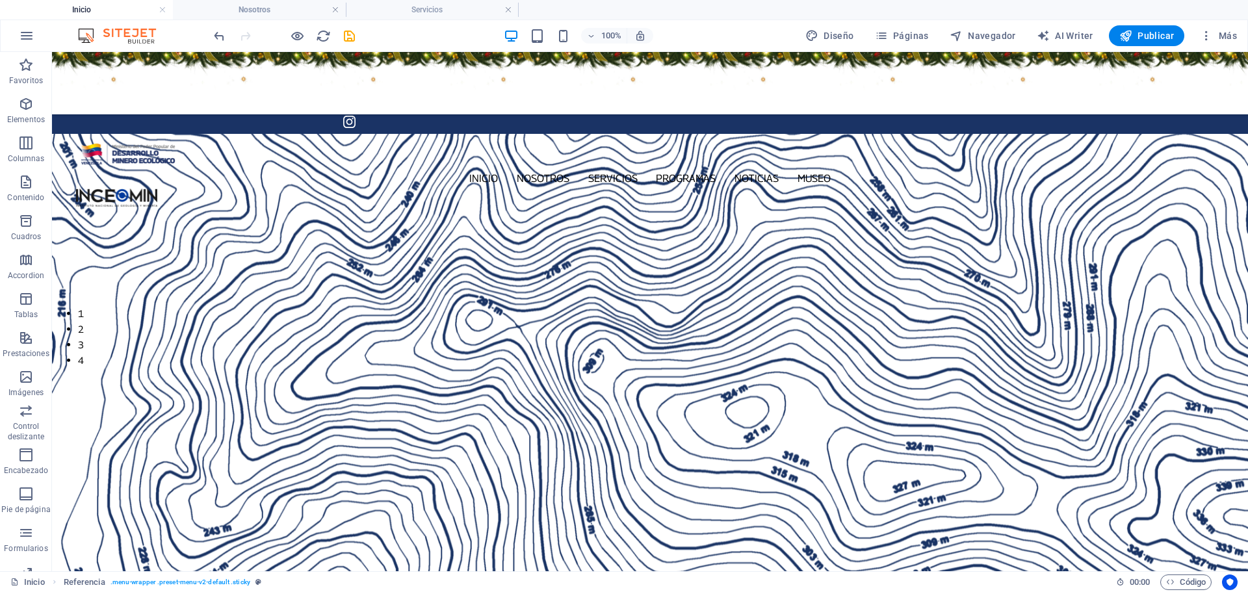
click at [137, 56] on figure at bounding box center [650, 83] width 1196 height 62
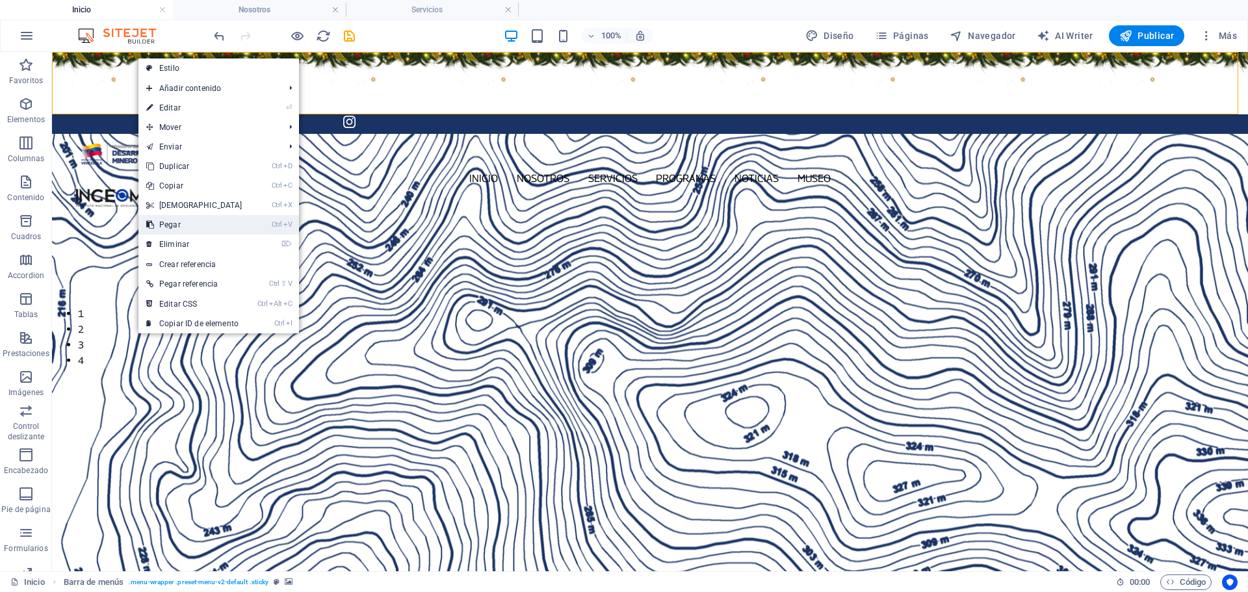
click at [202, 229] on link "Ctrl V Pegar" at bounding box center [194, 224] width 112 height 19
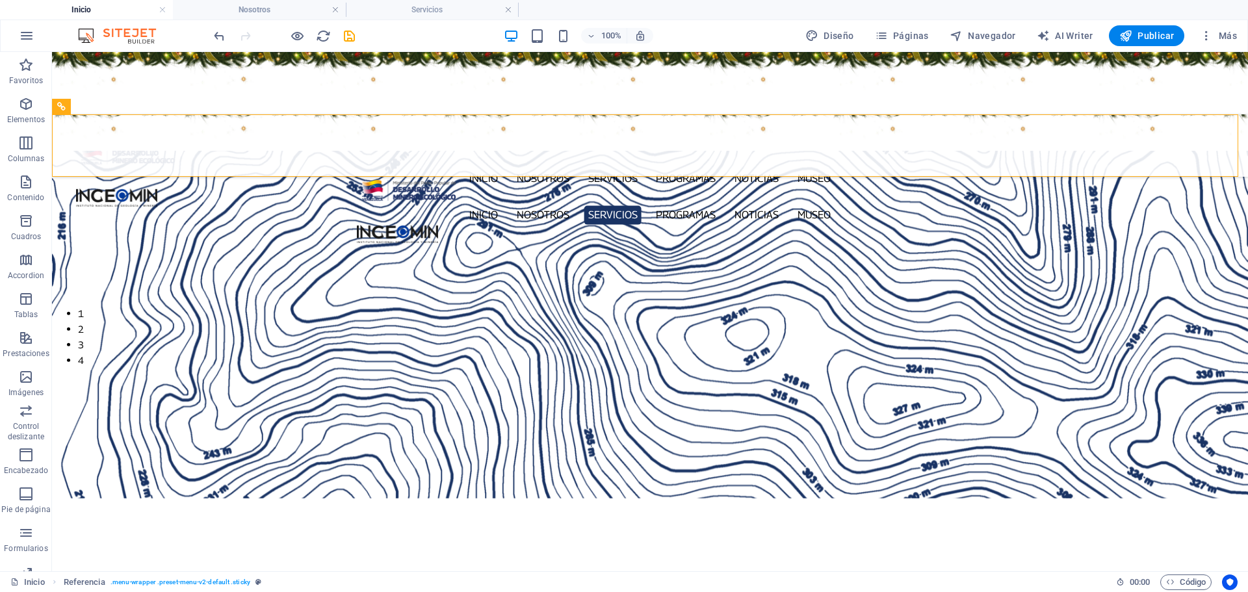
click at [272, 69] on figure at bounding box center [650, 83] width 1196 height 62
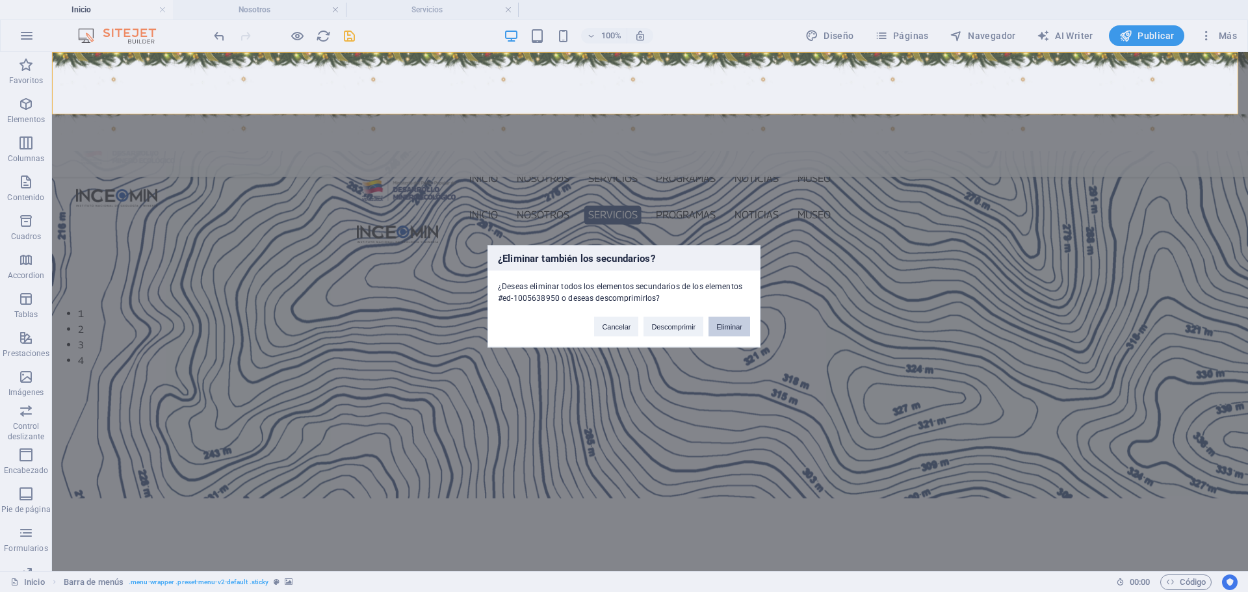
click at [728, 324] on button "Eliminar" at bounding box center [729, 326] width 42 height 19
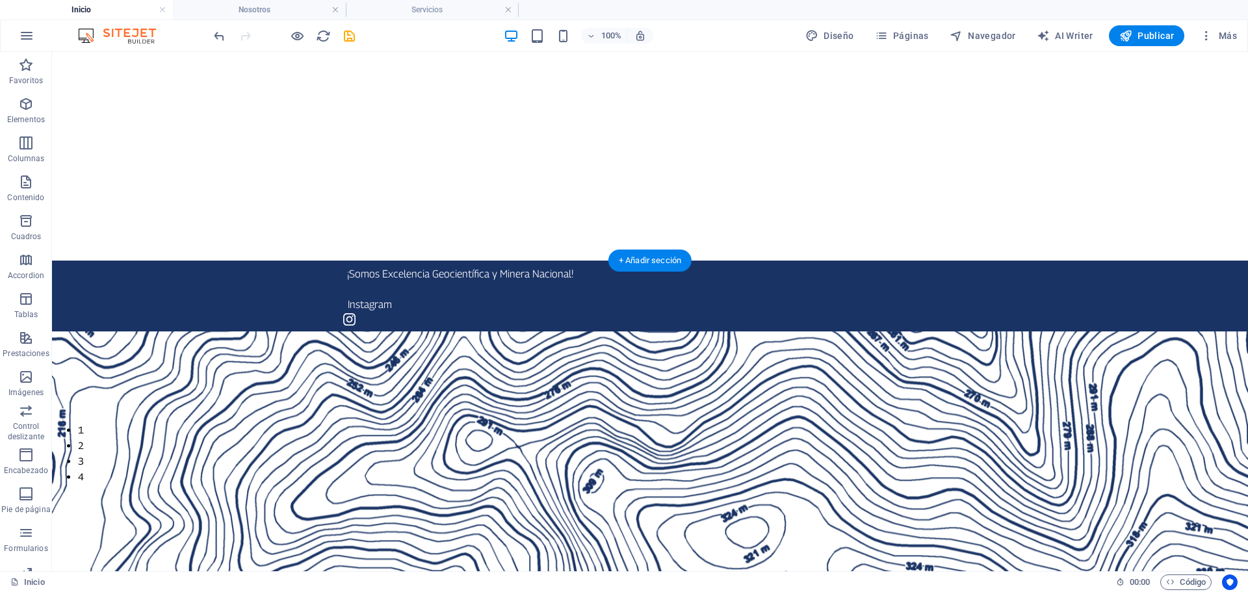
scroll to position [0, 0]
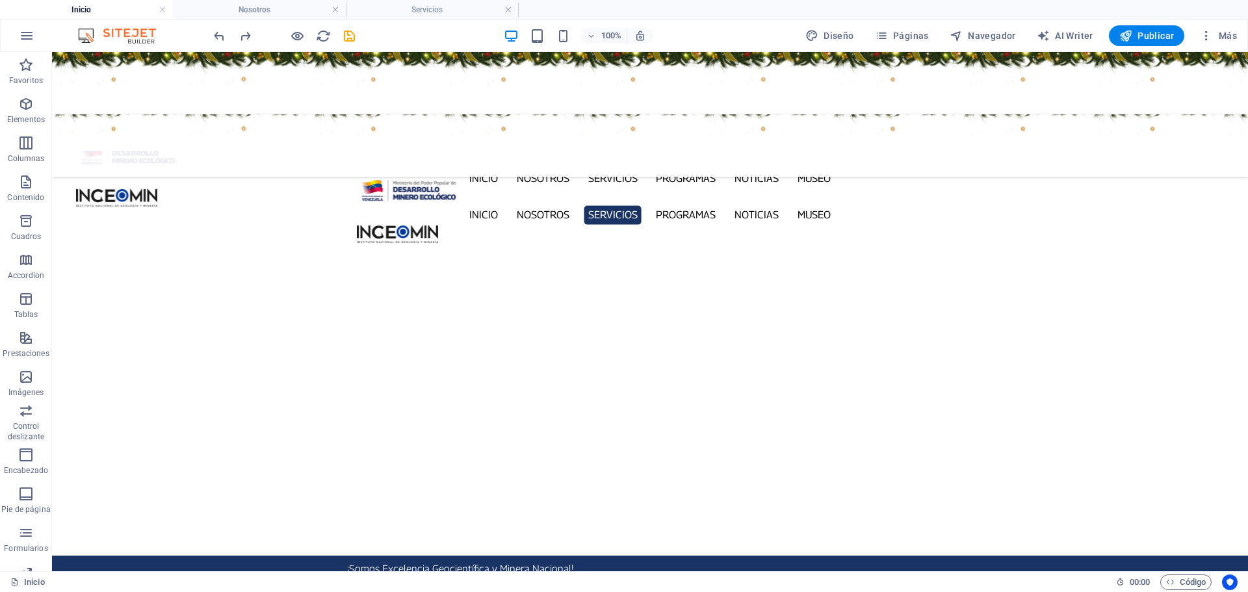
click at [170, 56] on figure at bounding box center [650, 83] width 1196 height 62
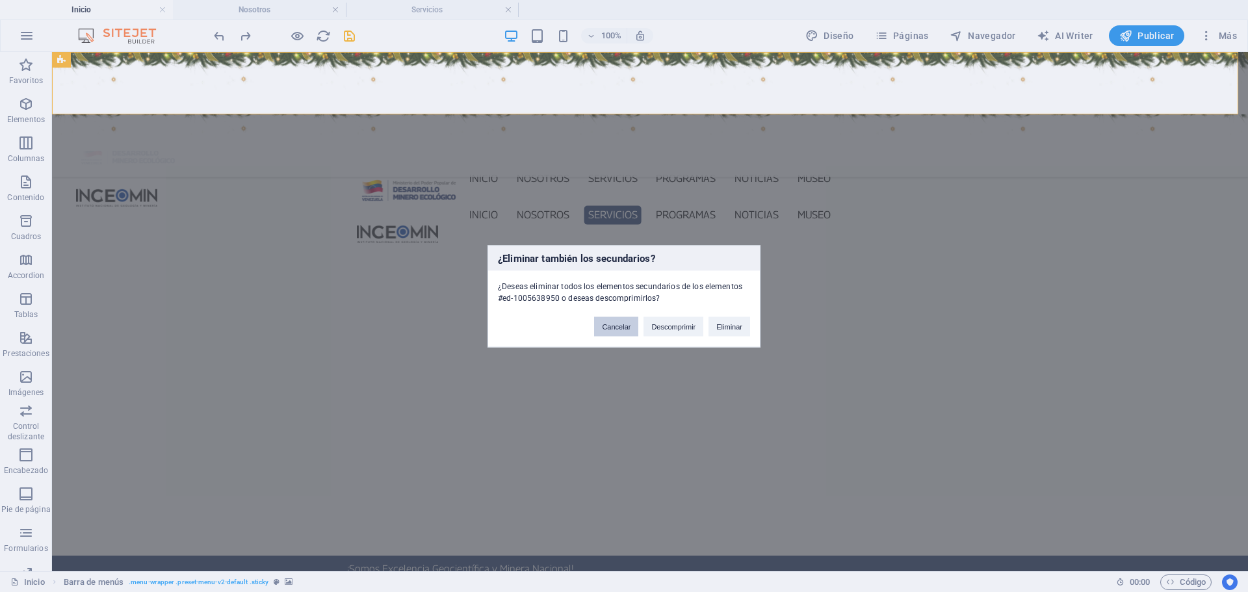
click at [621, 325] on button "Cancelar" at bounding box center [616, 326] width 44 height 19
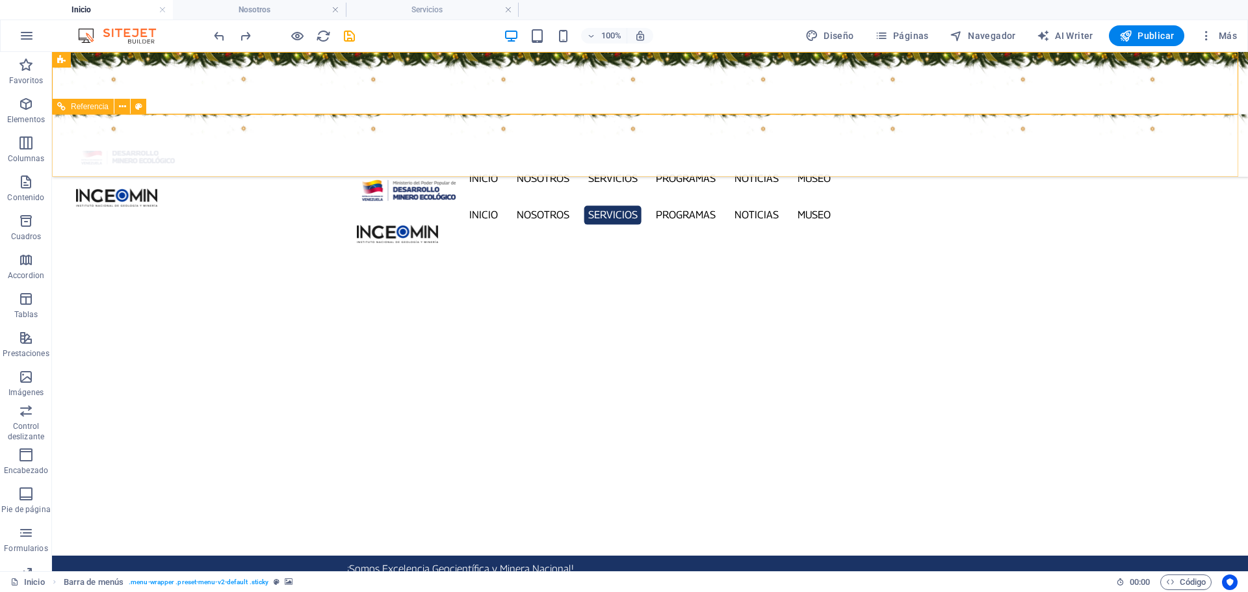
click at [300, 121] on figure at bounding box center [650, 132] width 1196 height 36
click at [127, 63] on figure at bounding box center [650, 83] width 1196 height 62
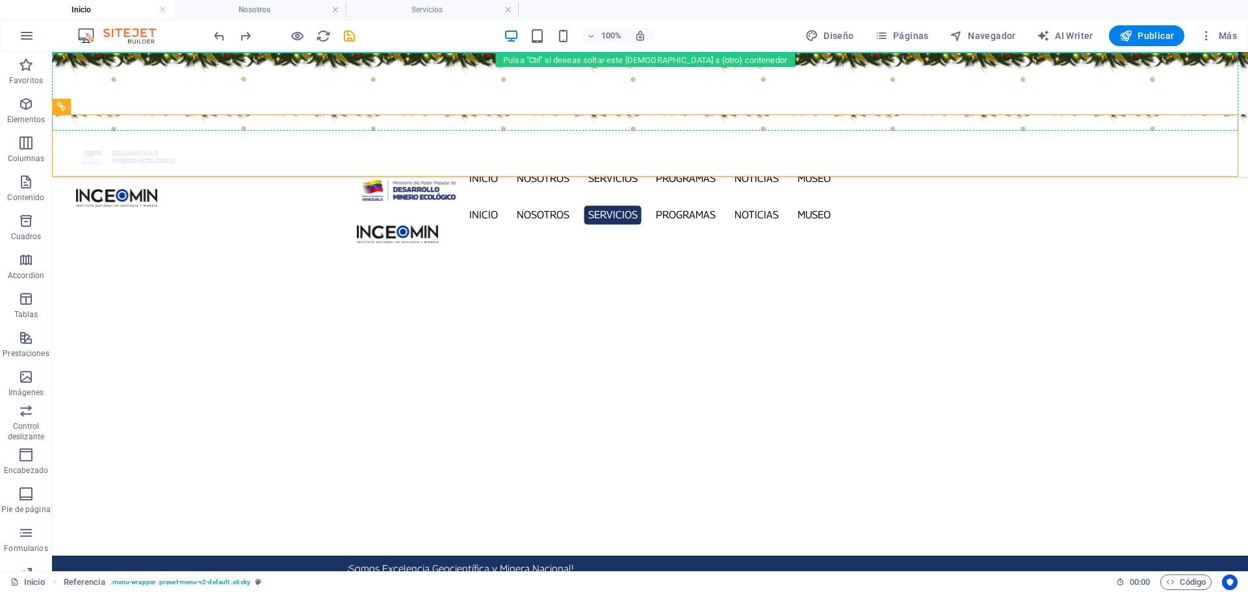
drag, startPoint x: 73, startPoint y: 157, endPoint x: 81, endPoint y: 78, distance: 79.7
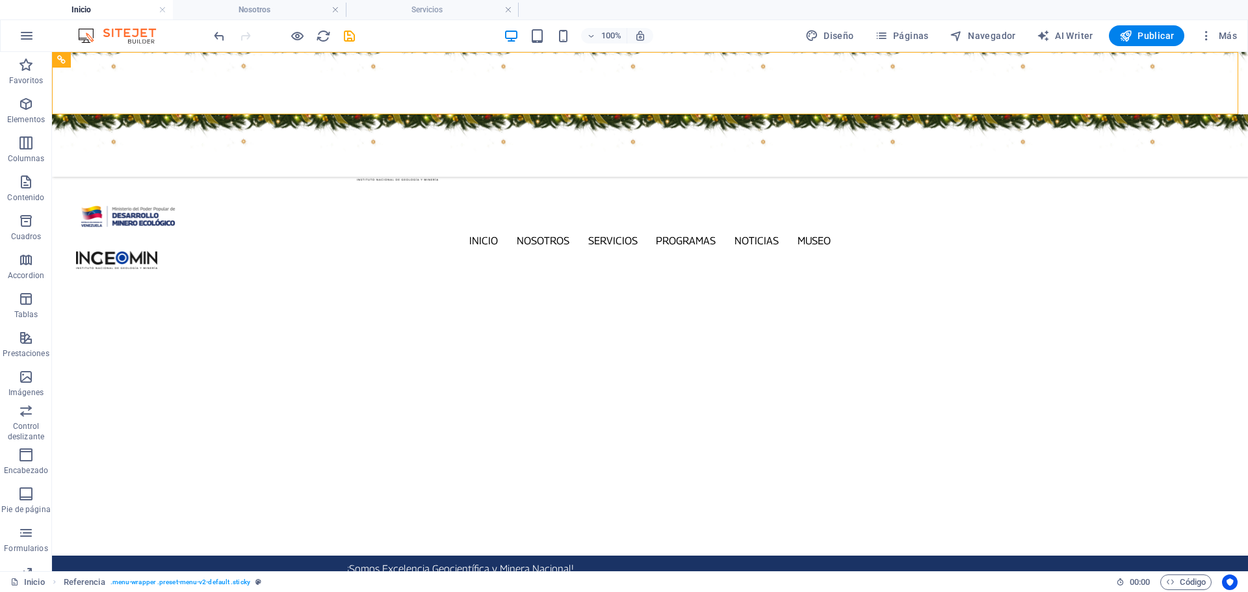
click at [177, 131] on figure at bounding box center [650, 145] width 1196 height 62
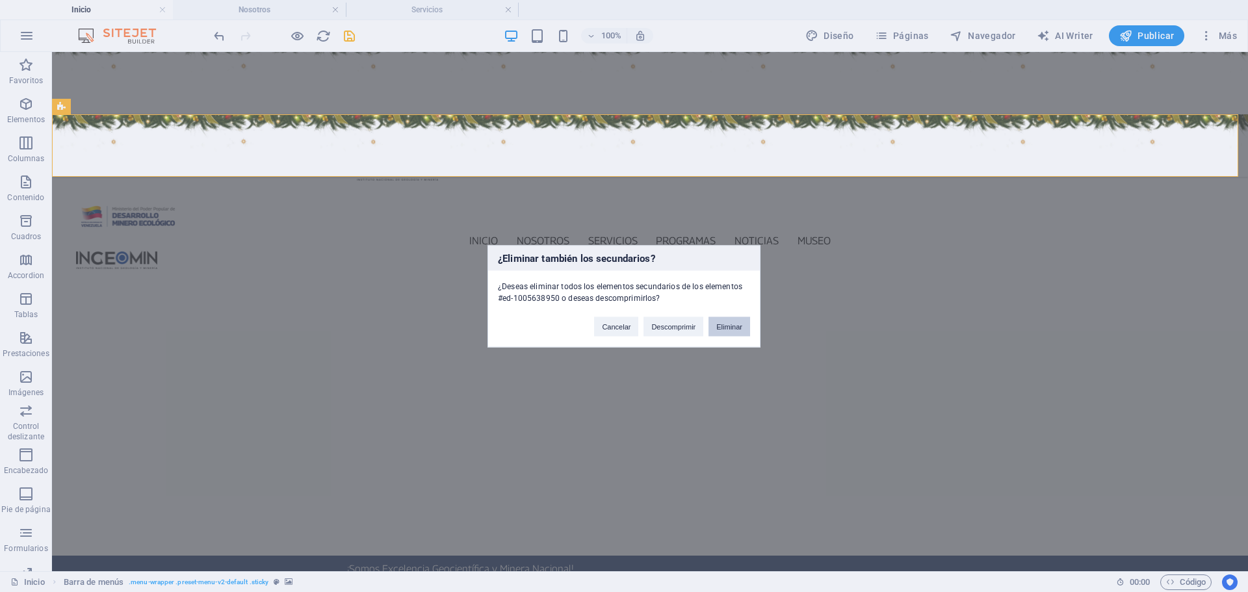
click at [734, 324] on button "Eliminar" at bounding box center [729, 326] width 42 height 19
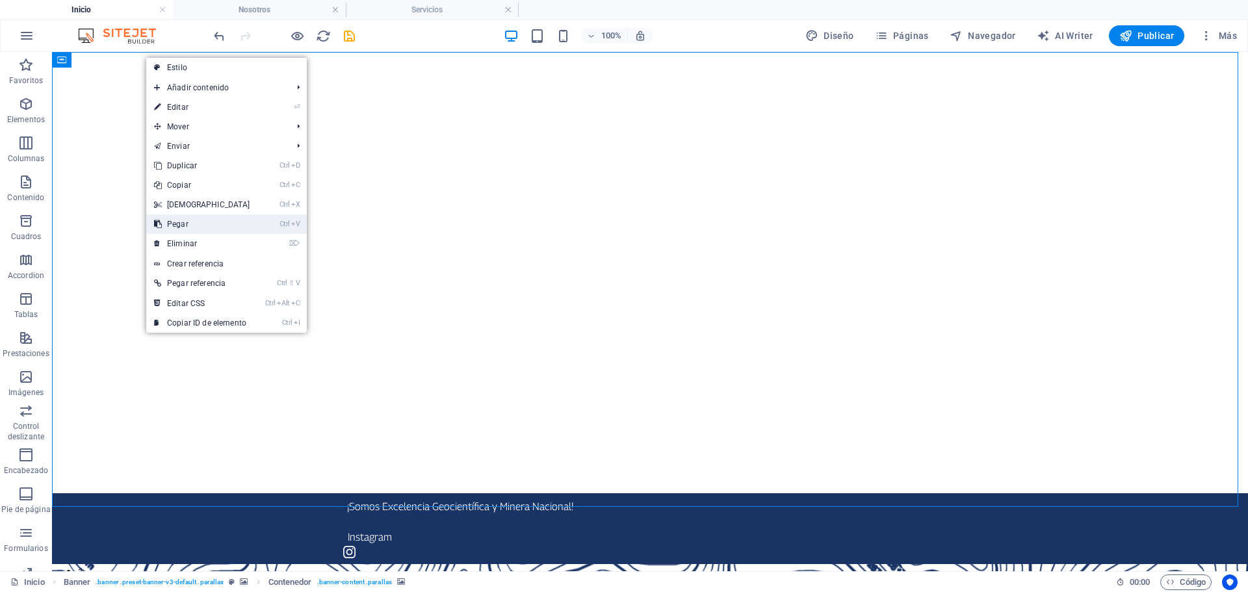
click at [205, 220] on link "Ctrl V Pegar" at bounding box center [202, 223] width 112 height 19
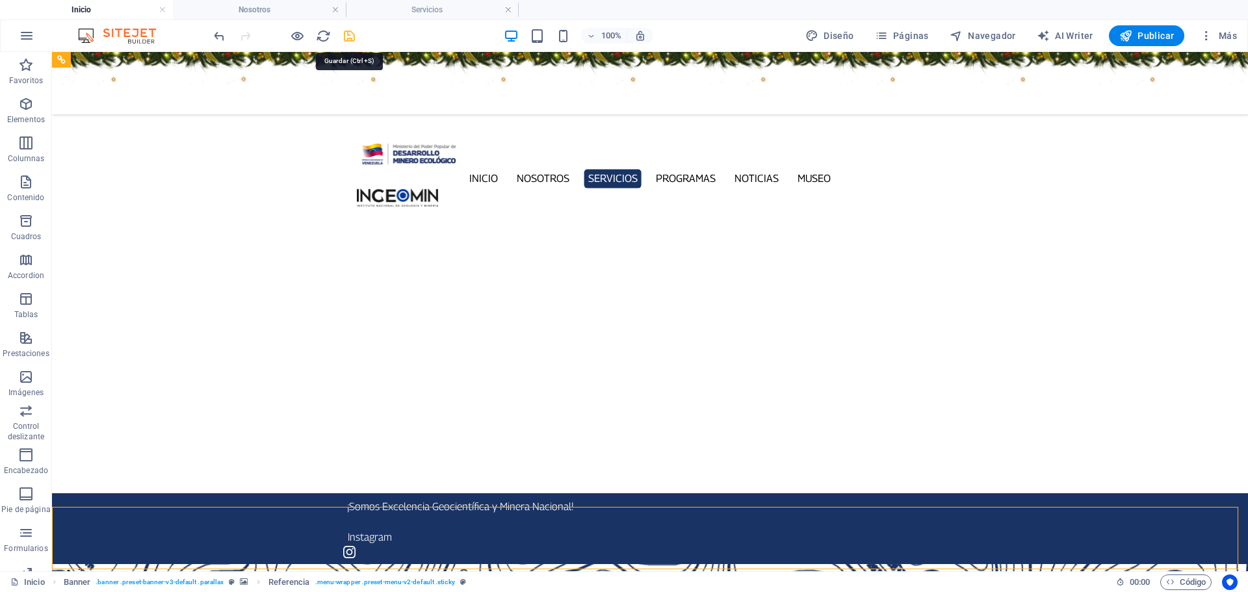
click at [348, 34] on icon "save" at bounding box center [349, 36] width 15 height 15
checkbox input "false"
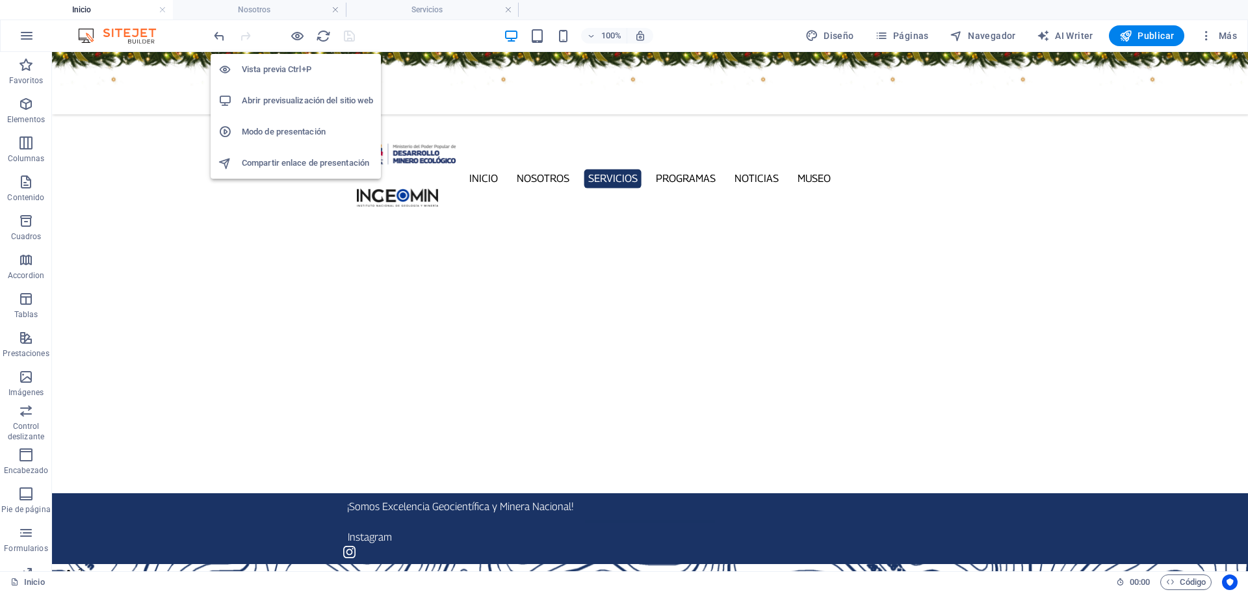
click at [293, 108] on h6 "Abrir previsualización del sitio web" at bounding box center [307, 101] width 131 height 16
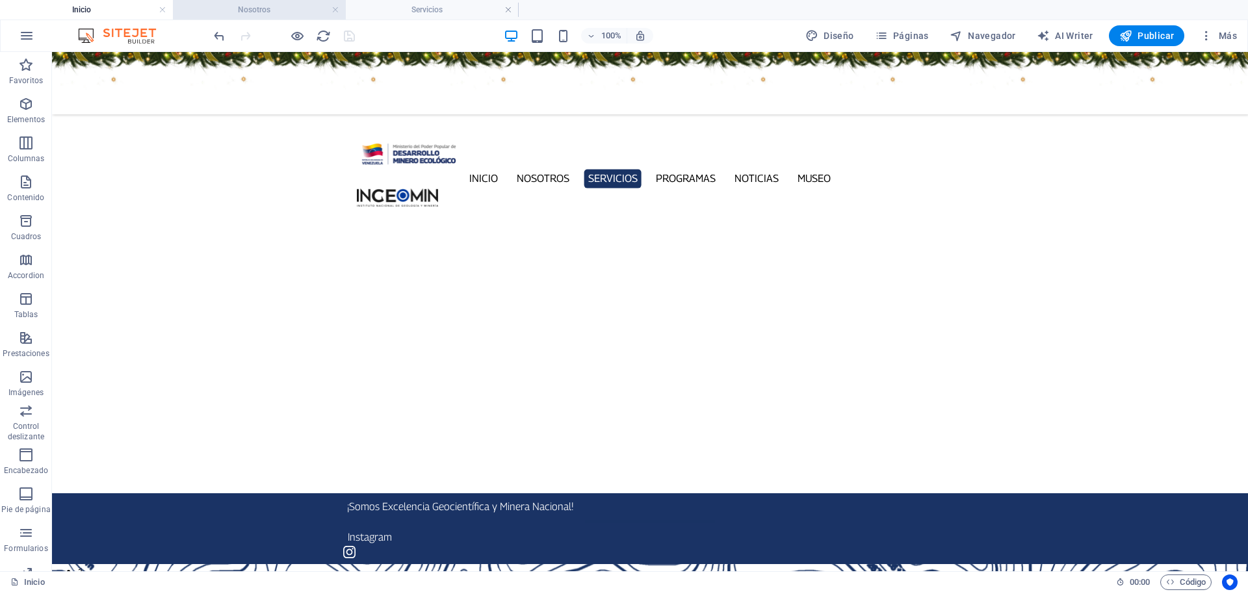
click at [339, 7] on h4 "Nosotros" at bounding box center [259, 10] width 173 height 14
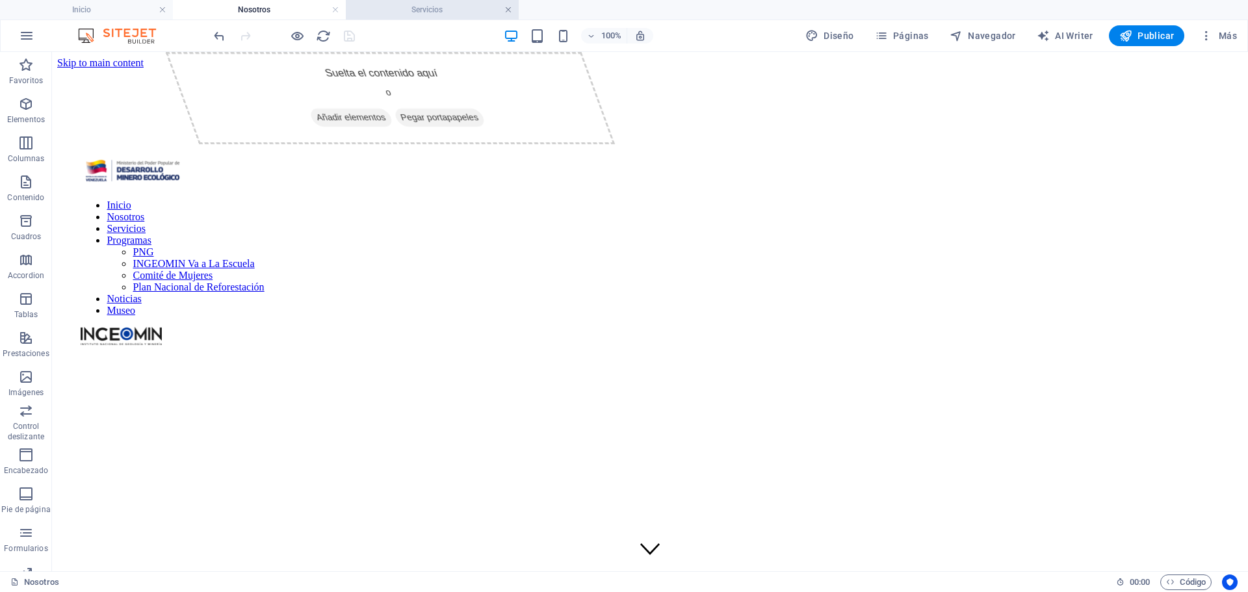
click at [510, 9] on link at bounding box center [508, 10] width 8 height 12
click at [337, 8] on link at bounding box center [335, 10] width 8 height 12
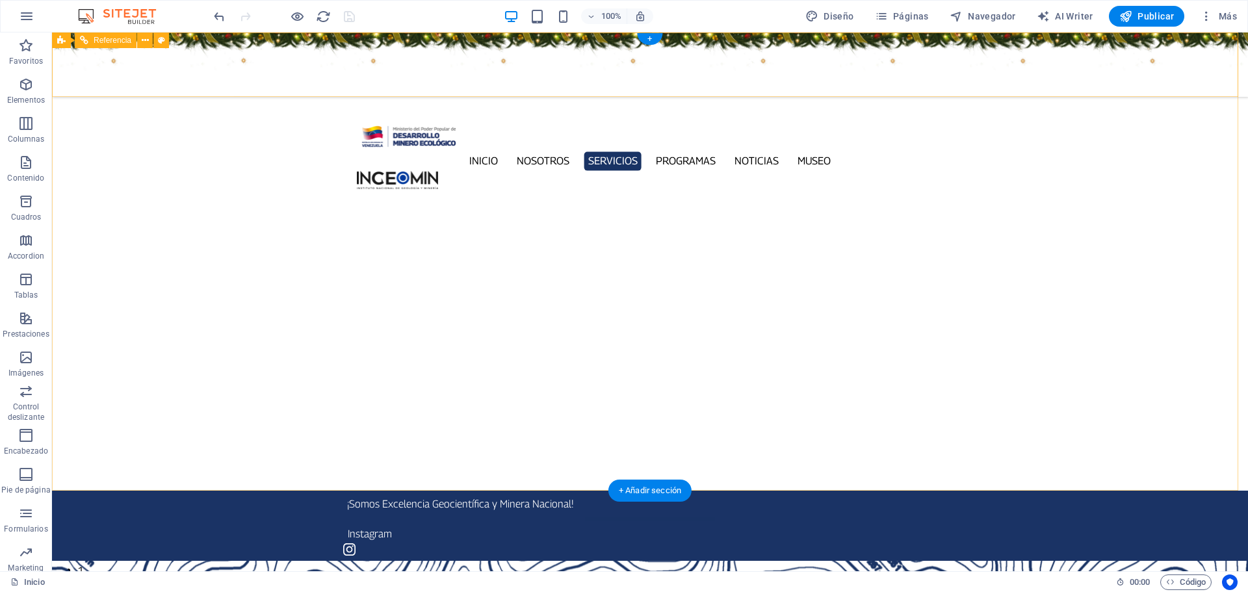
click at [220, 56] on figure at bounding box center [650, 64] width 1196 height 64
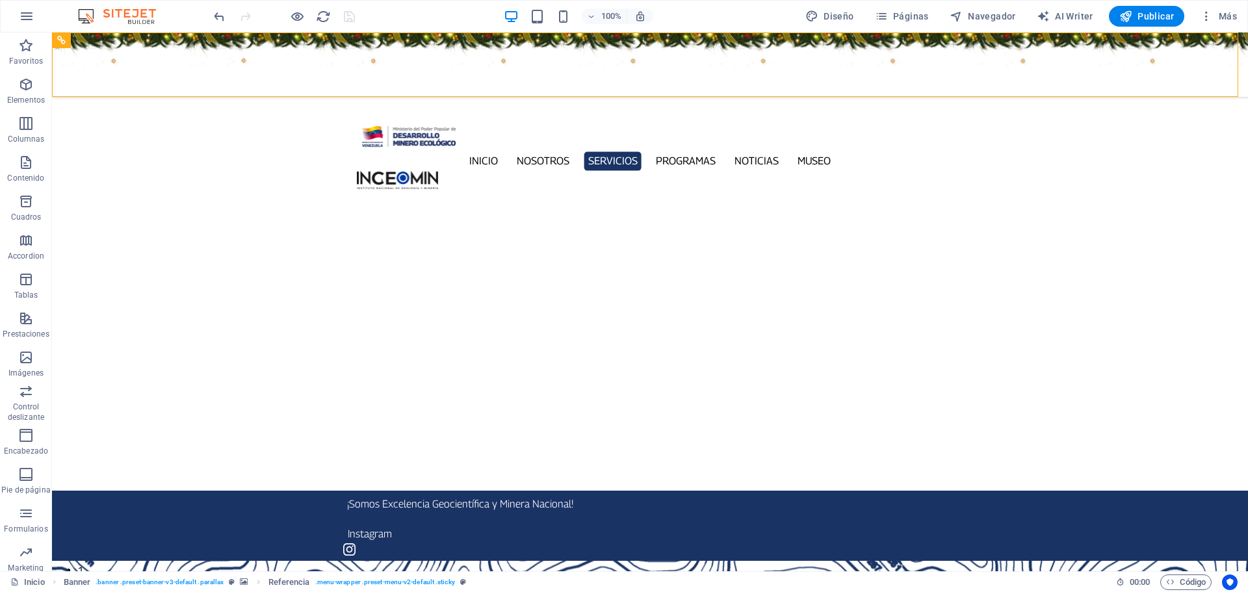
click at [352, 17] on div at bounding box center [284, 16] width 146 height 21
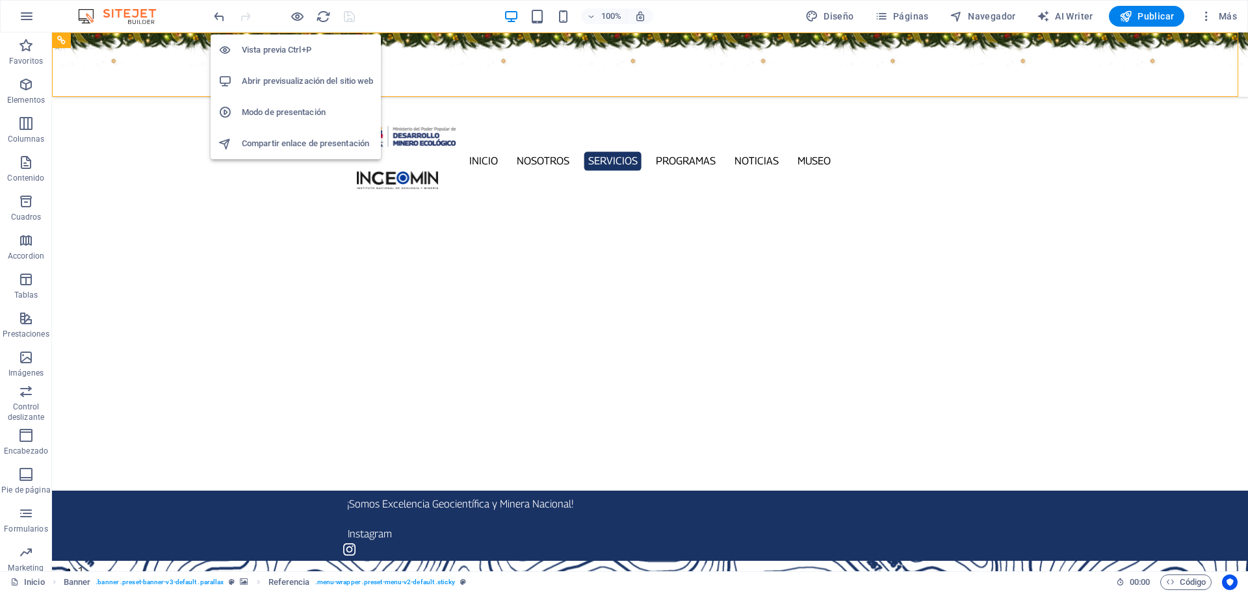
click at [296, 68] on li "Abrir previsualización del sitio web" at bounding box center [296, 81] width 170 height 31
click at [293, 41] on li "Vista previa Ctrl+P" at bounding box center [296, 49] width 170 height 31
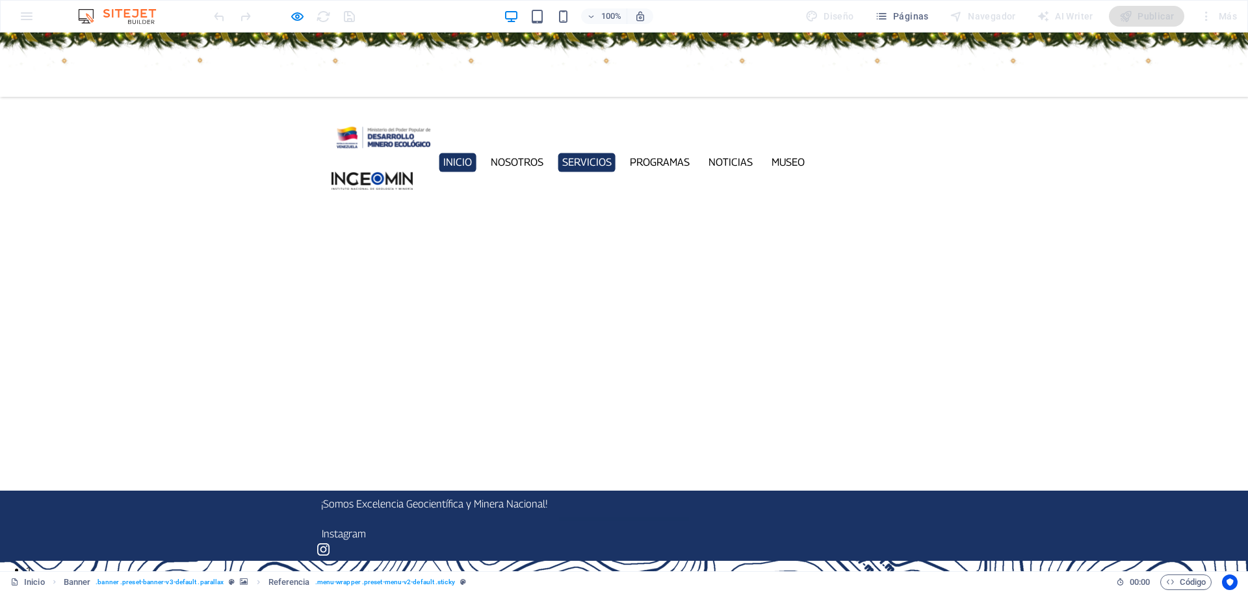
click at [465, 153] on link "Inicio" at bounding box center [457, 162] width 37 height 19
click at [490, 153] on ul "Inicio Nosotros Servicios Programas PNG INGEOMIN Va a La Escuela Comité de Muje…" at bounding box center [623, 162] width 584 height 19
click at [504, 153] on link "Nosotros" at bounding box center [516, 162] width 61 height 19
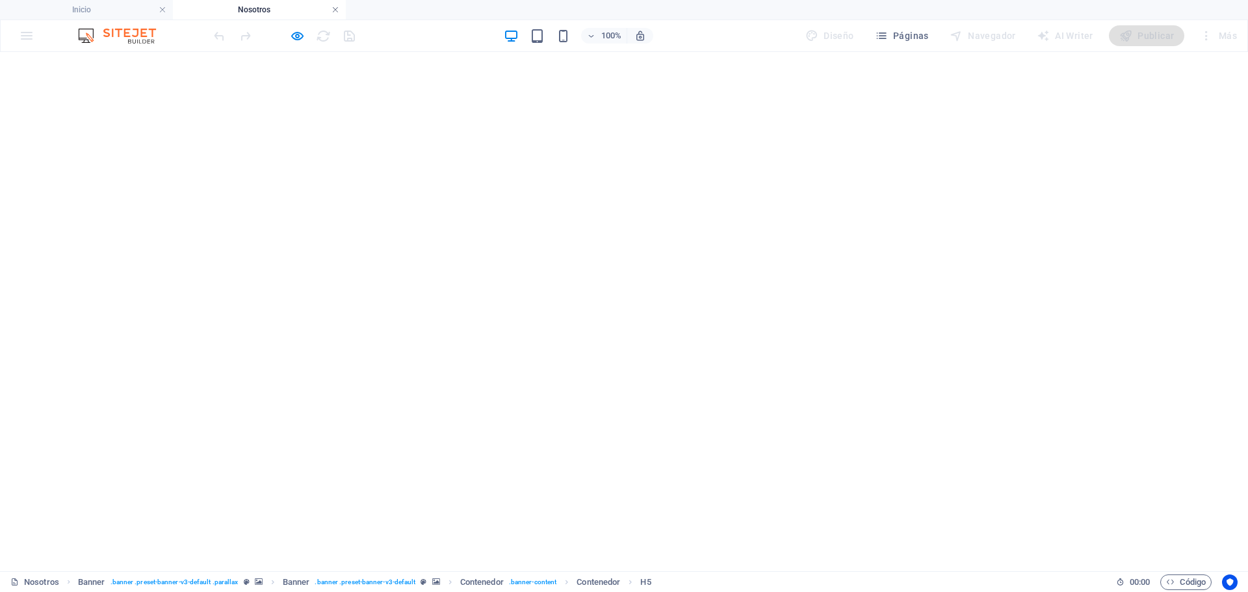
click at [333, 5] on link at bounding box center [335, 10] width 8 height 12
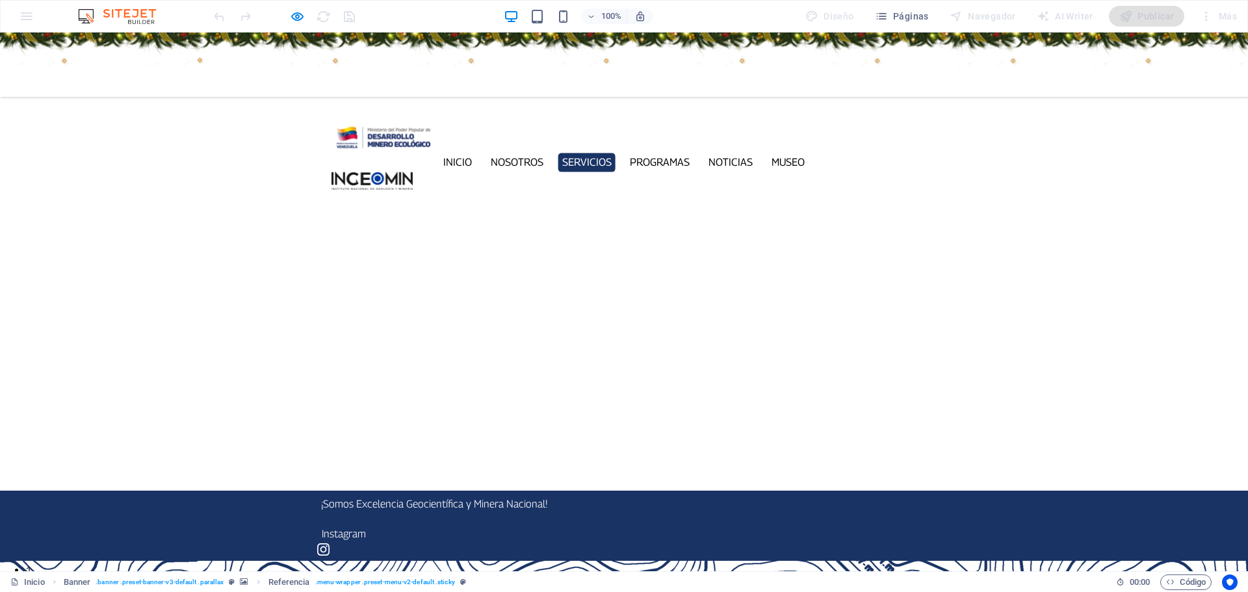
click at [201, 62] on div at bounding box center [624, 64] width 1248 height 64
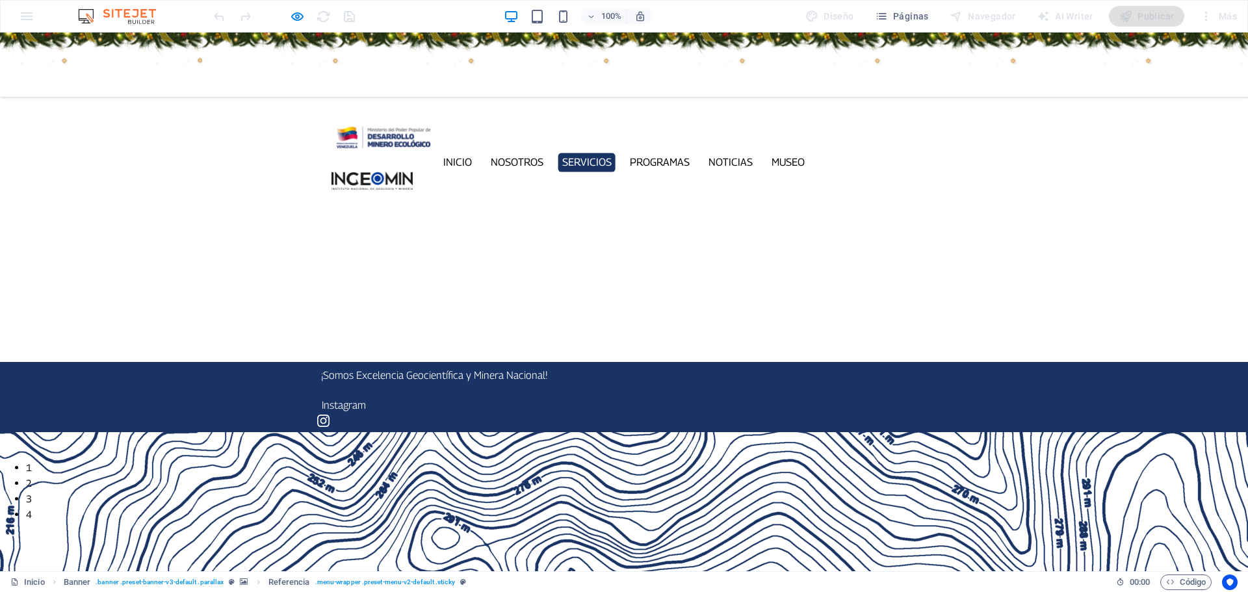
scroll to position [65, 0]
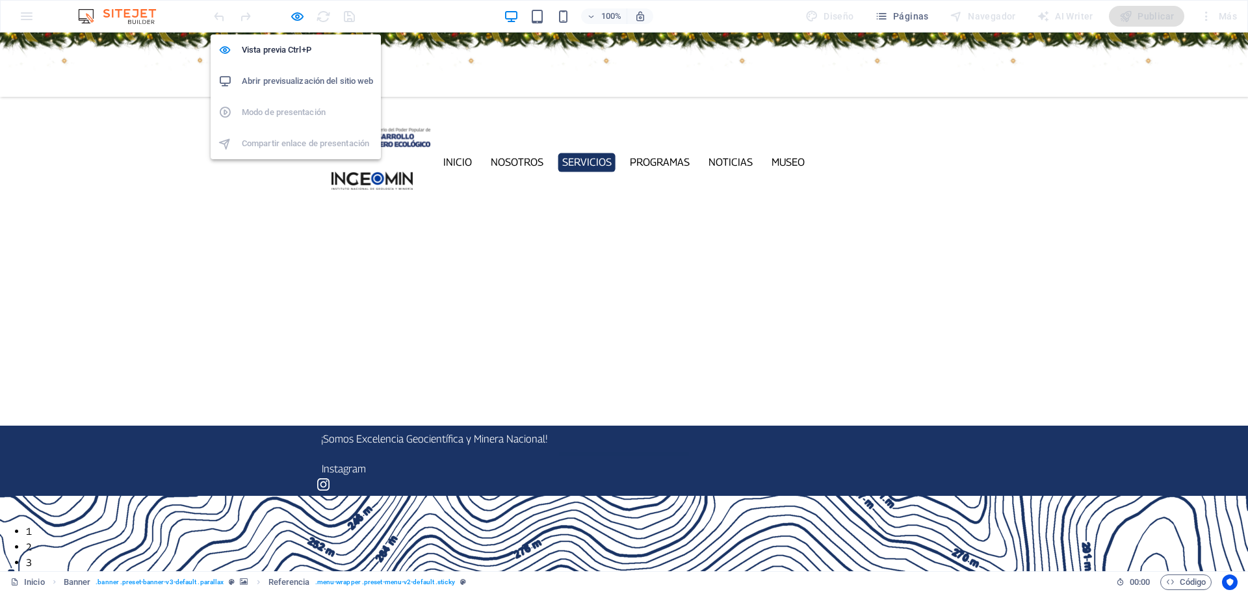
click at [288, 73] on li "Abrir previsualización del sitio web" at bounding box center [296, 81] width 170 height 31
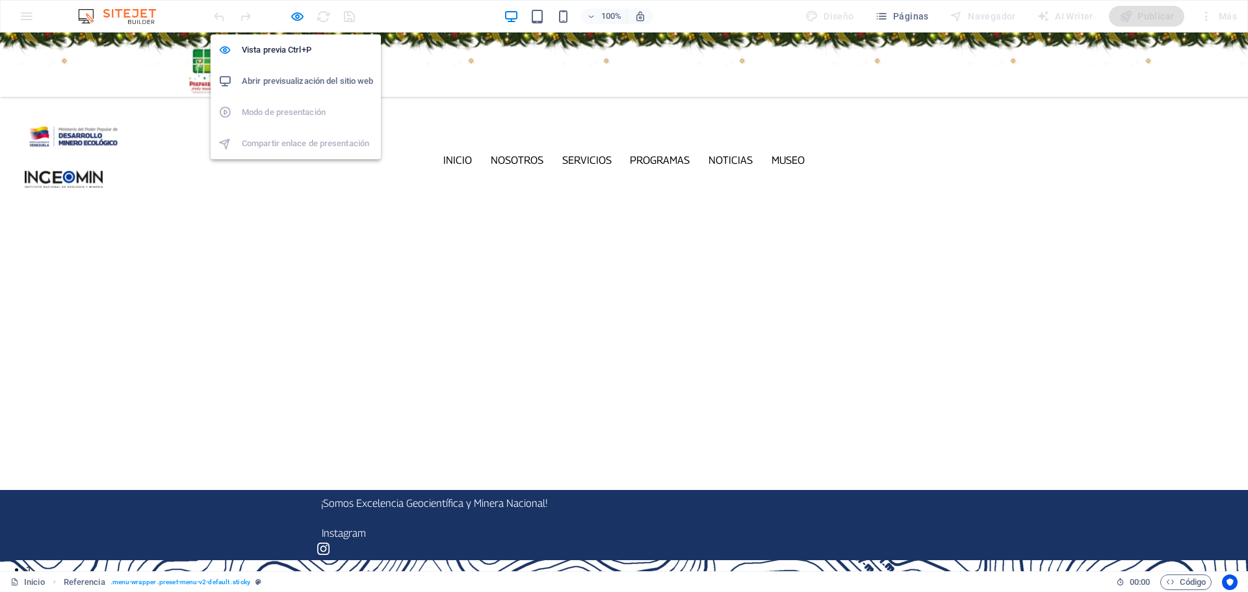
click at [302, 81] on h6 "Abrir previsualización del sitio web" at bounding box center [307, 81] width 131 height 16
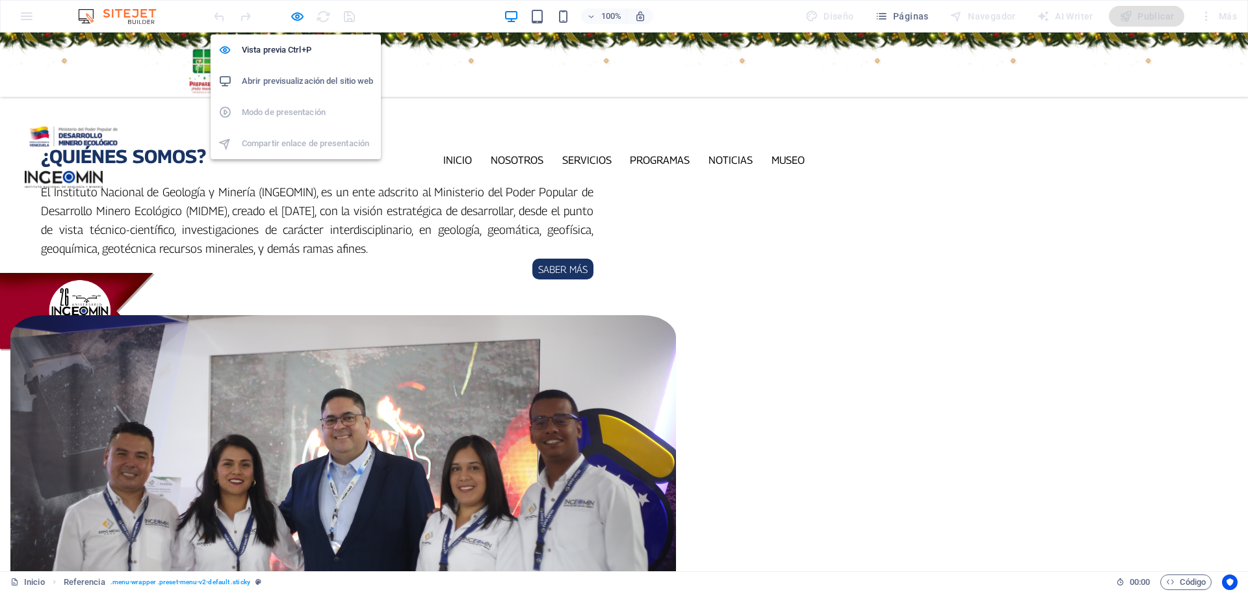
scroll to position [829, 0]
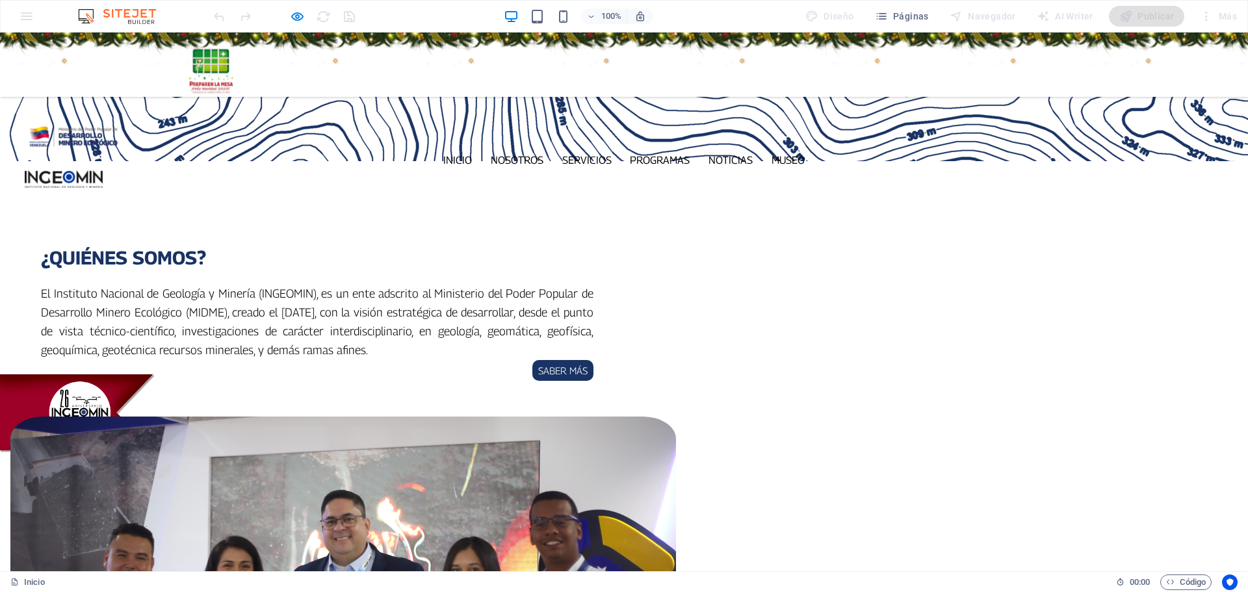
click at [348, 19] on div at bounding box center [284, 16] width 146 height 21
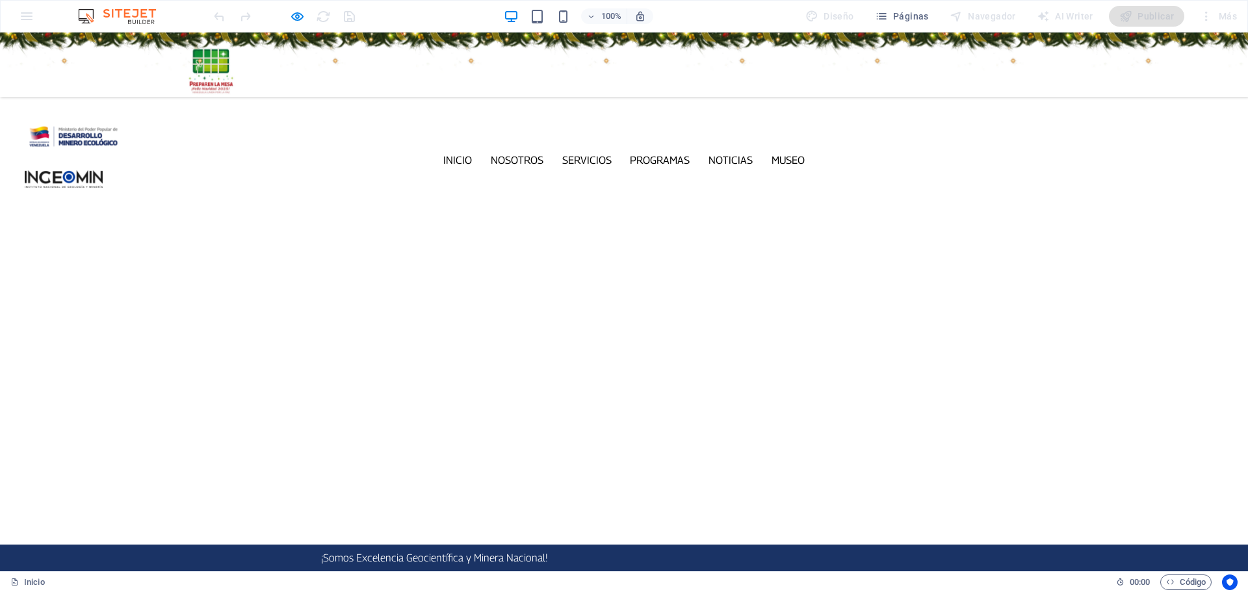
scroll to position [0, 0]
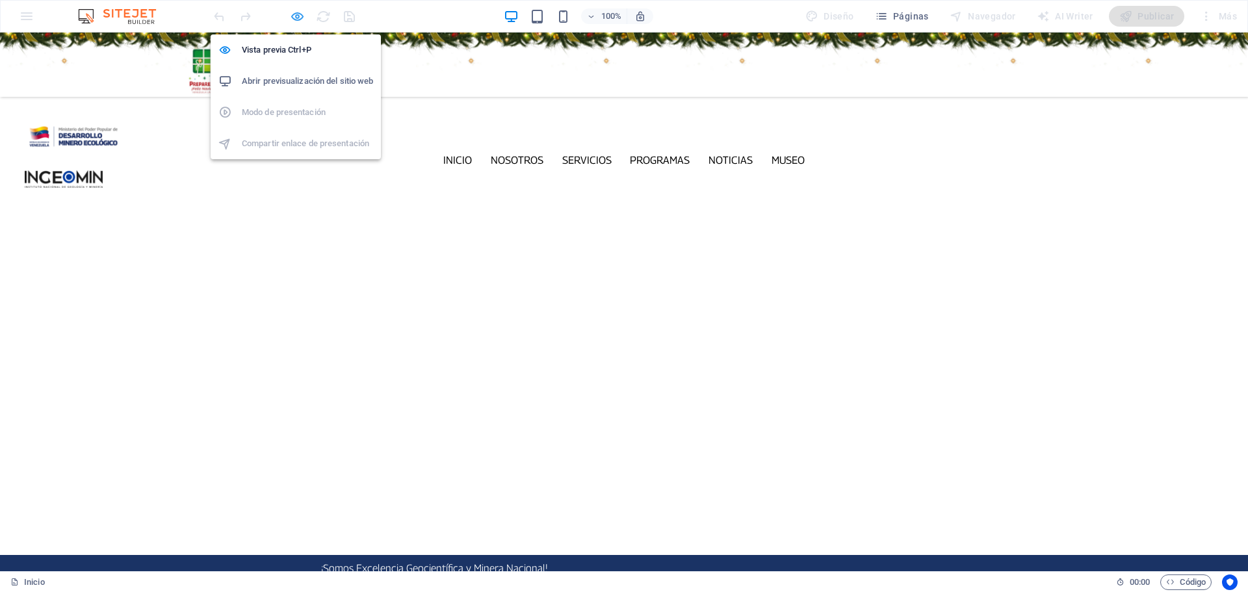
click at [293, 12] on icon "button" at bounding box center [297, 16] width 15 height 15
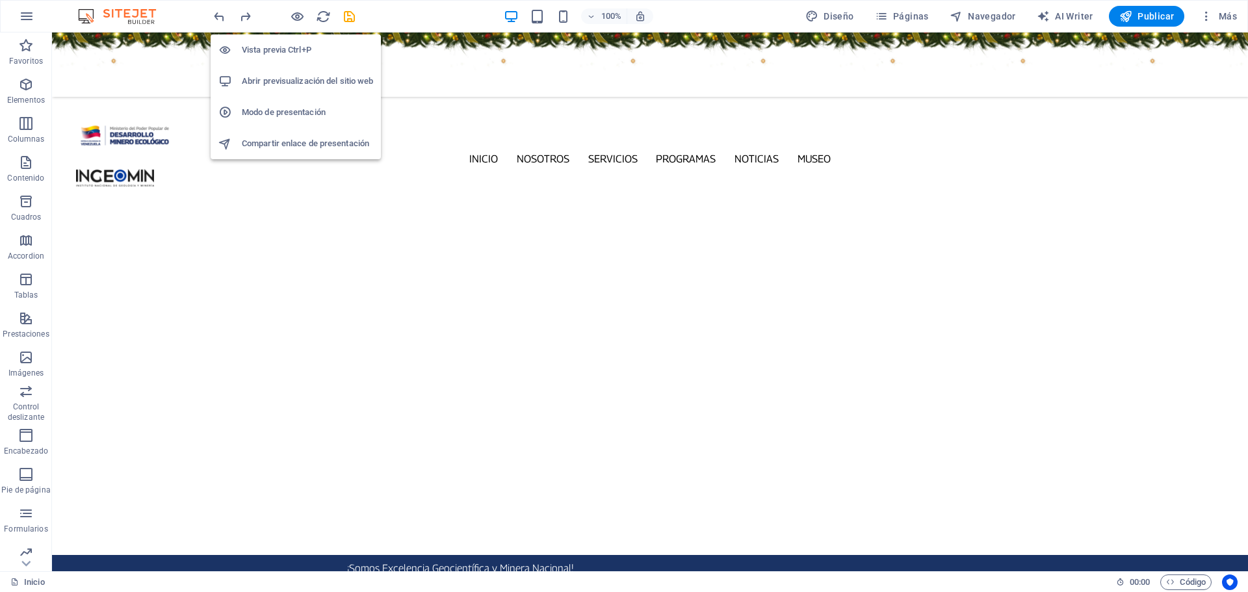
click at [288, 77] on h6 "Abrir previsualización del sitio web" at bounding box center [307, 81] width 131 height 16
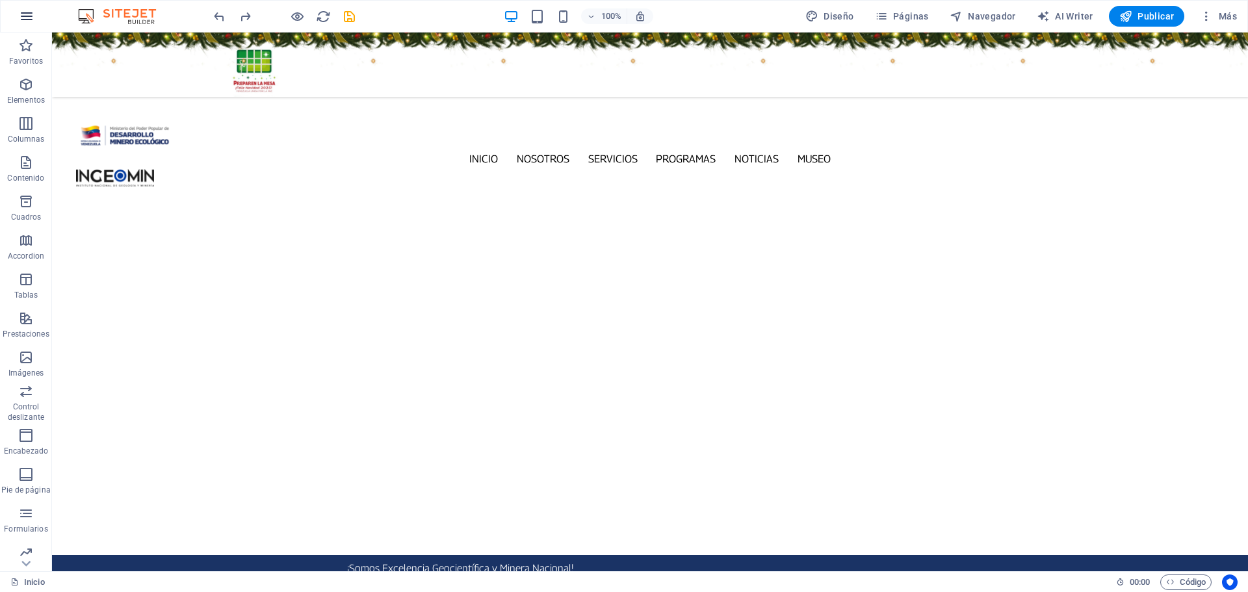
click at [31, 18] on icon "button" at bounding box center [27, 16] width 16 height 16
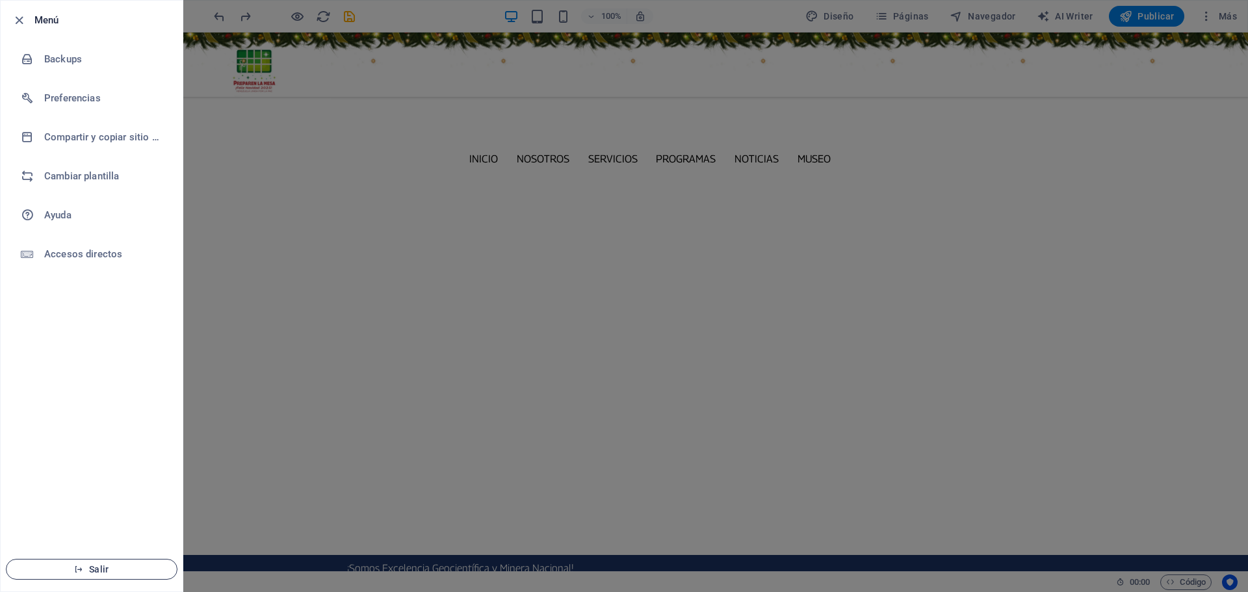
click at [79, 569] on icon "button" at bounding box center [78, 569] width 9 height 9
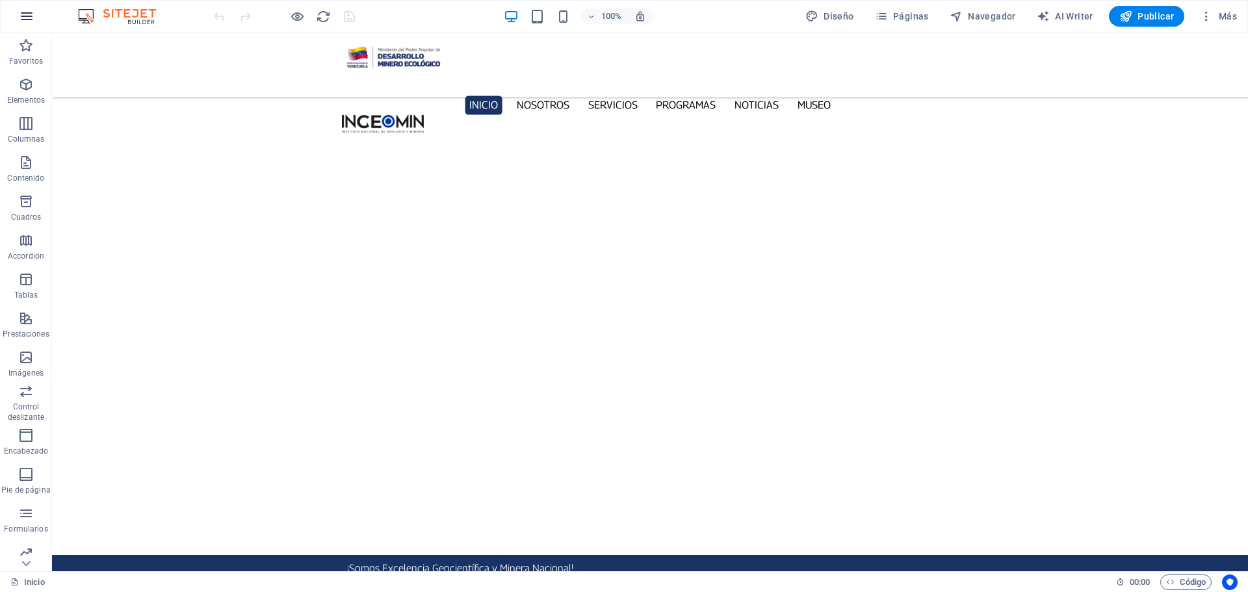
click at [27, 17] on icon "button" at bounding box center [27, 16] width 16 height 16
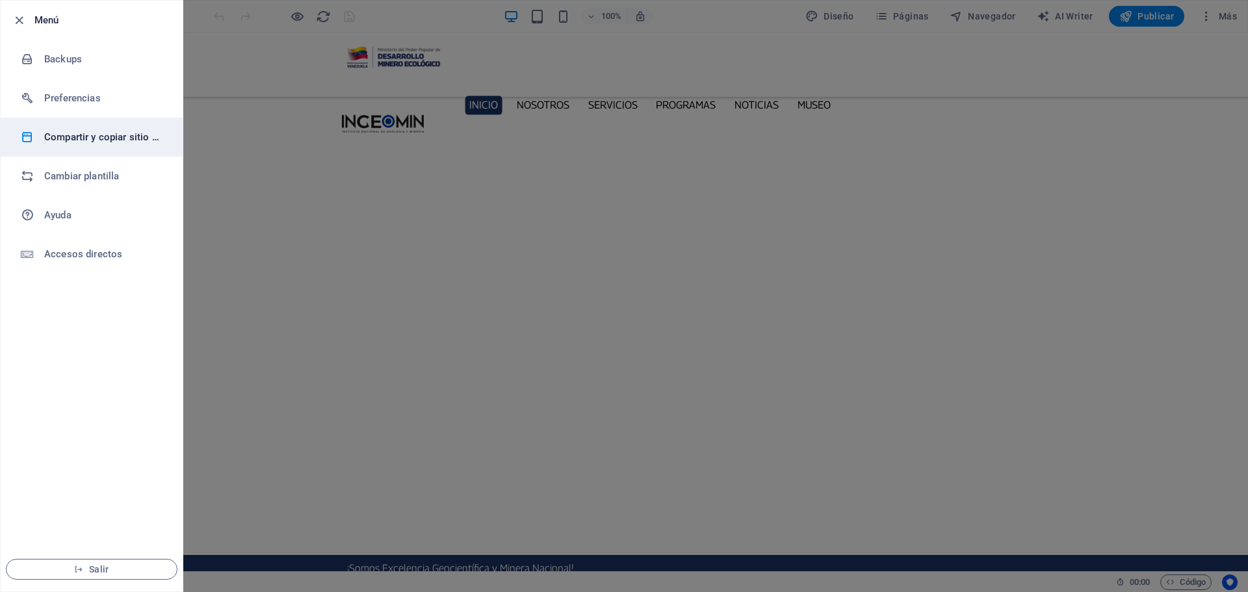
click at [87, 141] on h6 "Compartir y copiar sitio web" at bounding box center [104, 137] width 120 height 16
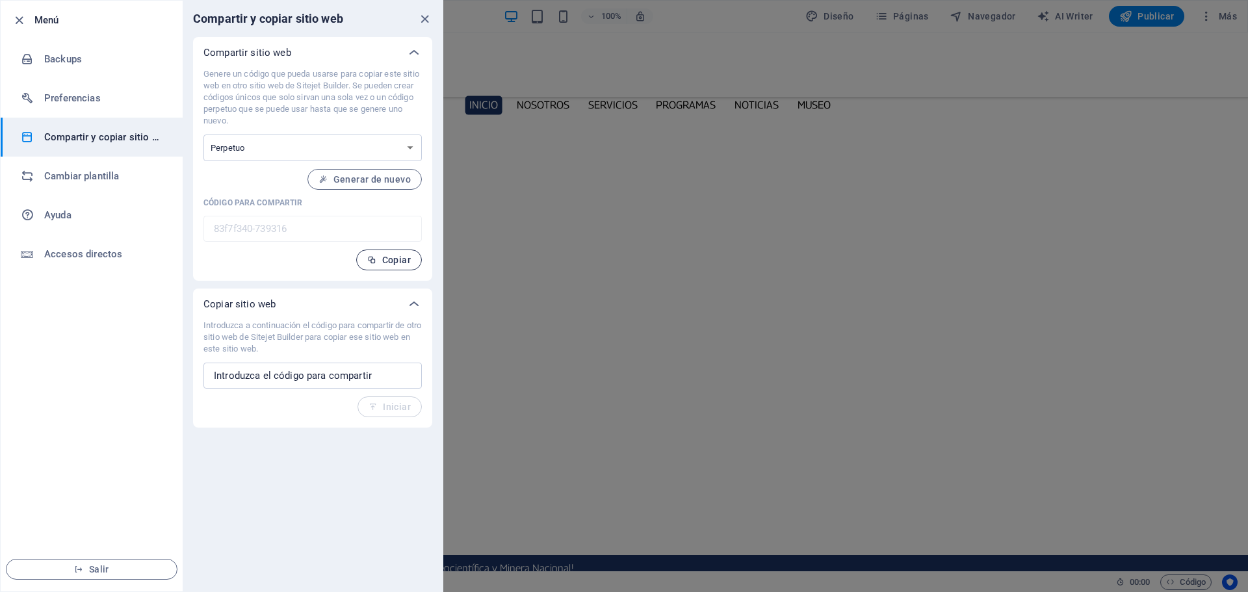
click at [398, 264] on span "Copiar" at bounding box center [389, 260] width 44 height 10
click at [424, 15] on icon "close" at bounding box center [424, 19] width 15 height 15
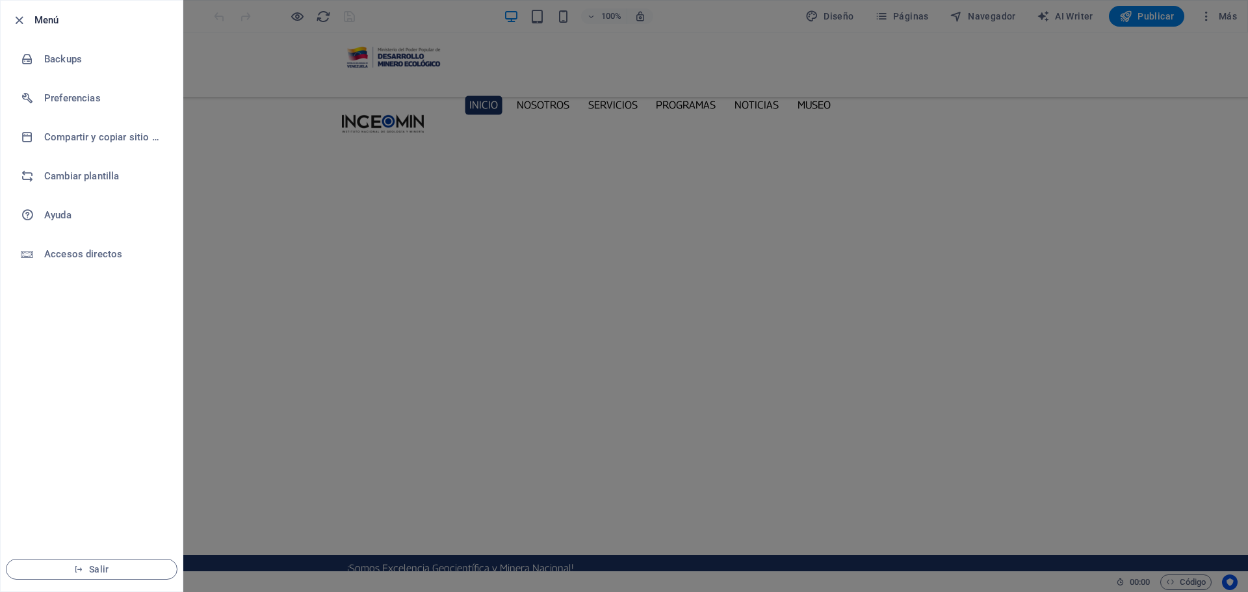
click at [679, 164] on div at bounding box center [624, 296] width 1248 height 592
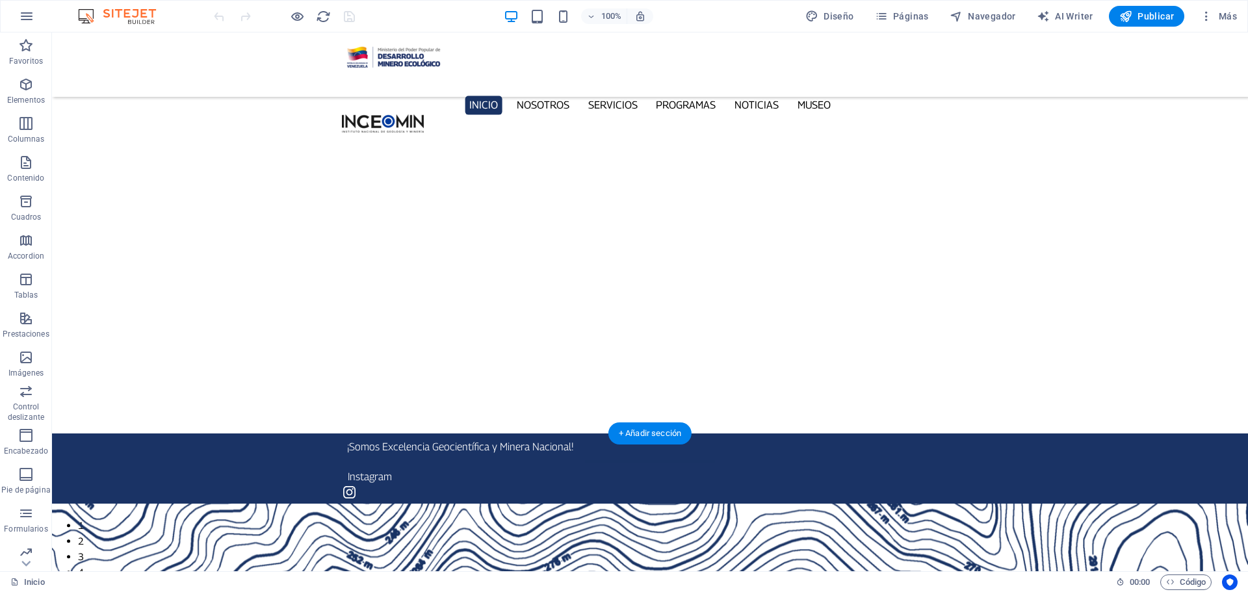
scroll to position [130, 0]
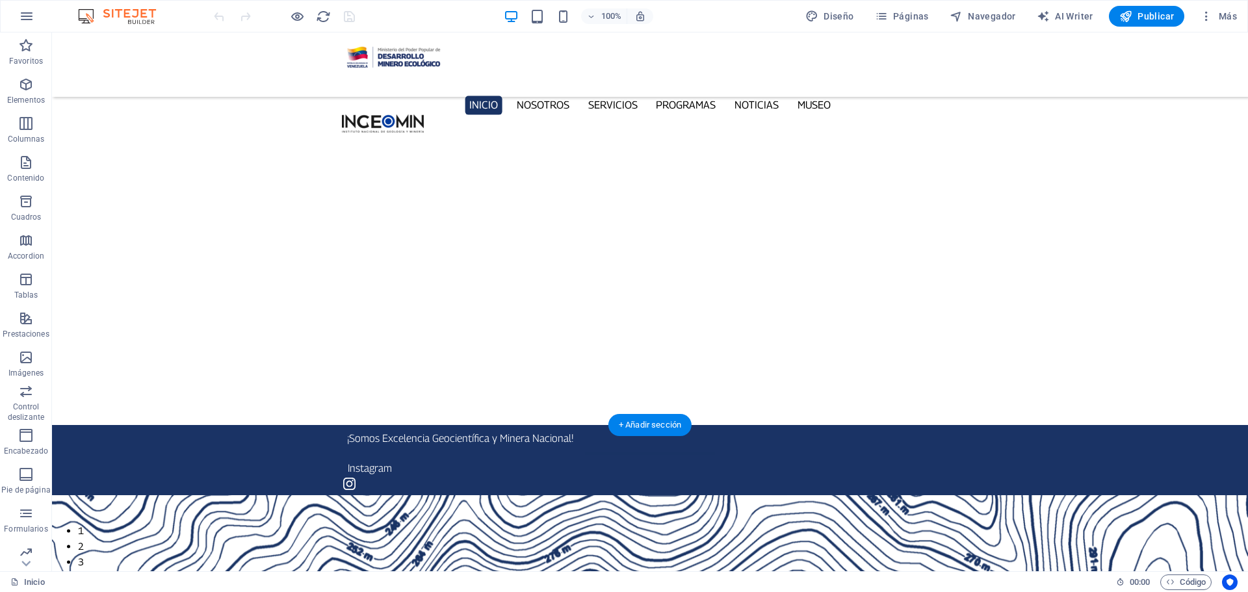
click at [52, 519] on button "button" at bounding box center [52, 519] width 0 height 0
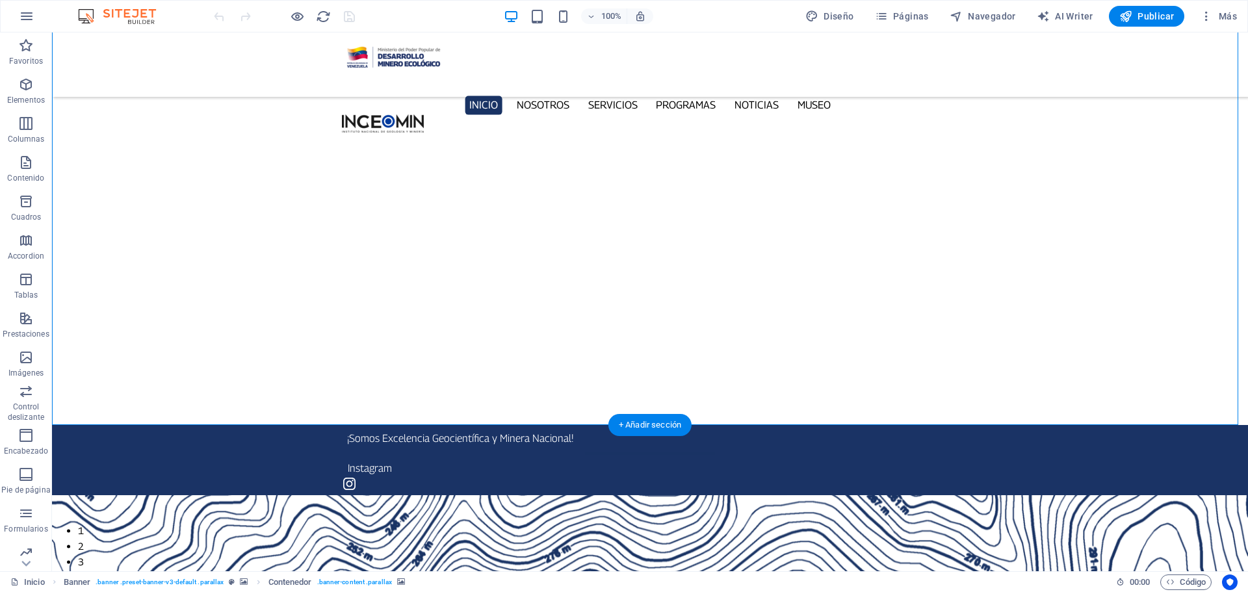
click at [52, 519] on button "button" at bounding box center [52, 519] width 0 height 0
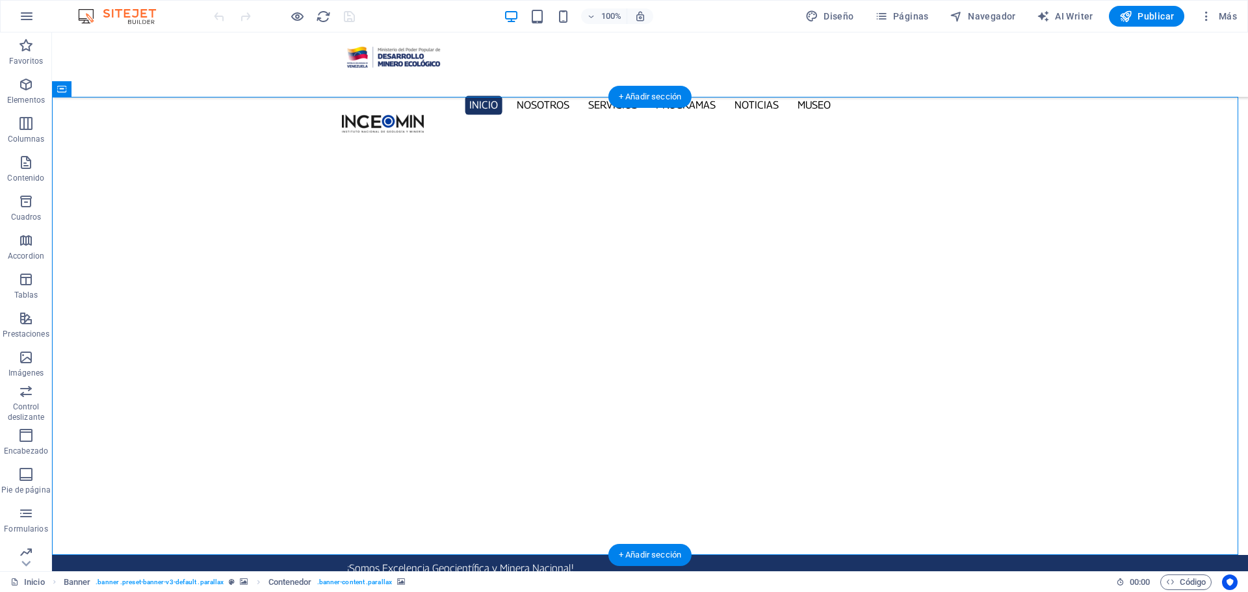
click at [52, 591] on button "button" at bounding box center [52, 597] width 0 height 0
click at [52, 581] on button "button" at bounding box center [52, 581] width 0 height 0
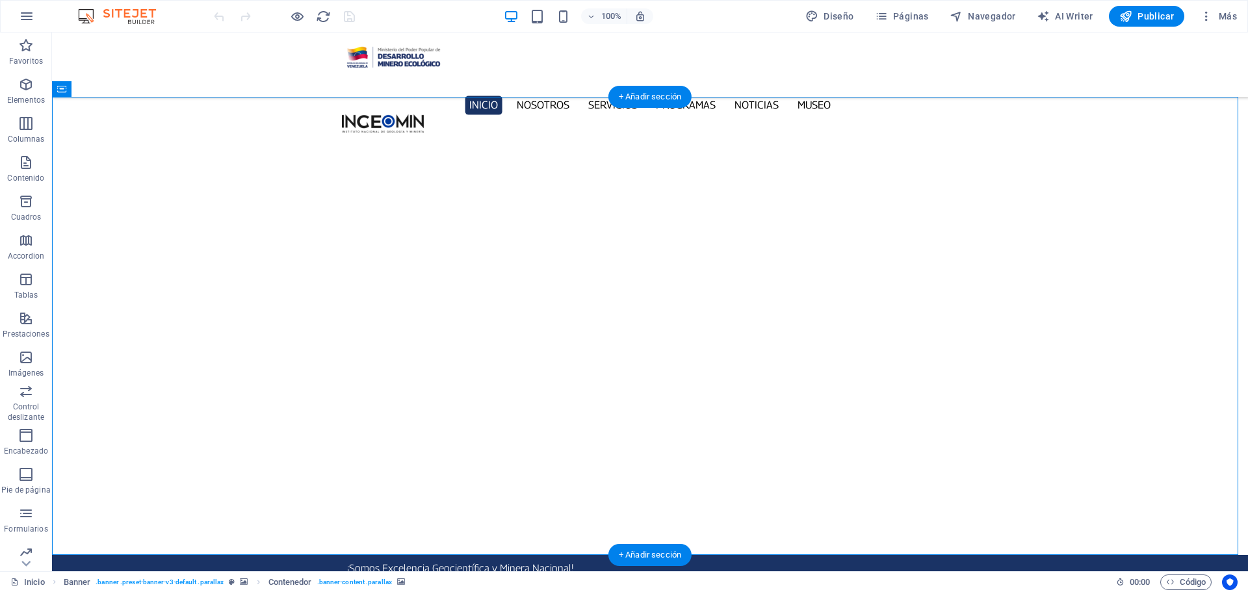
click at [70, 327] on div "Arrastra aquí para reemplazar el contenido existente. Si quieres crear un eleme…" at bounding box center [650, 301] width 1196 height 539
select select "px"
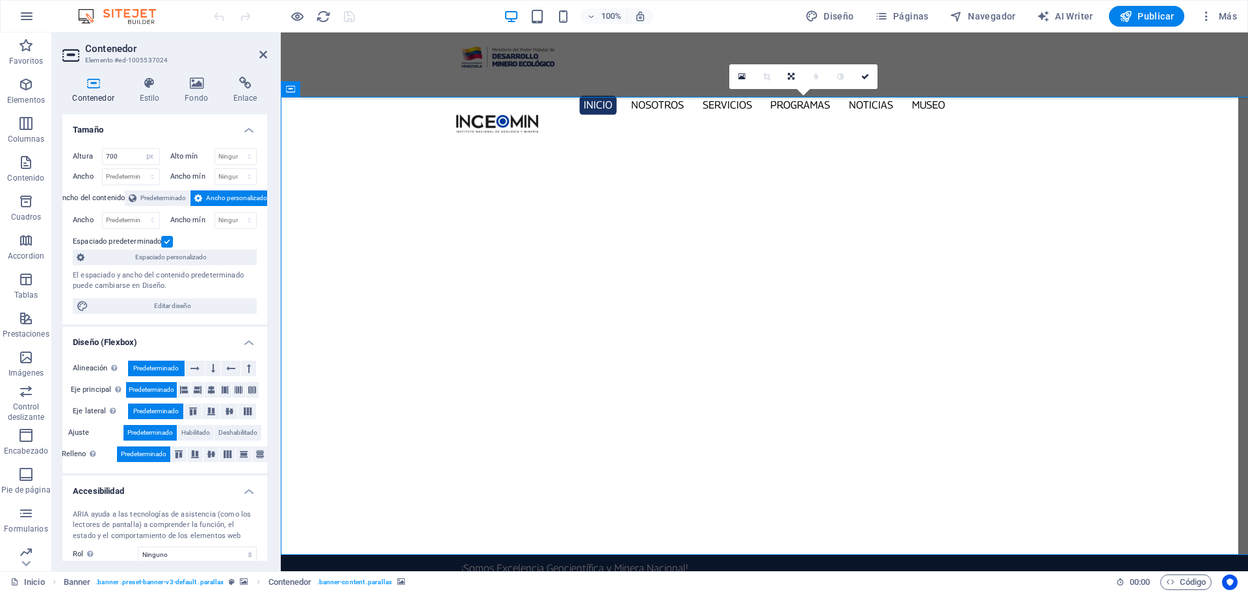
click at [70, 327] on h4 "Diseño (Flexbox)" at bounding box center [164, 338] width 205 height 23
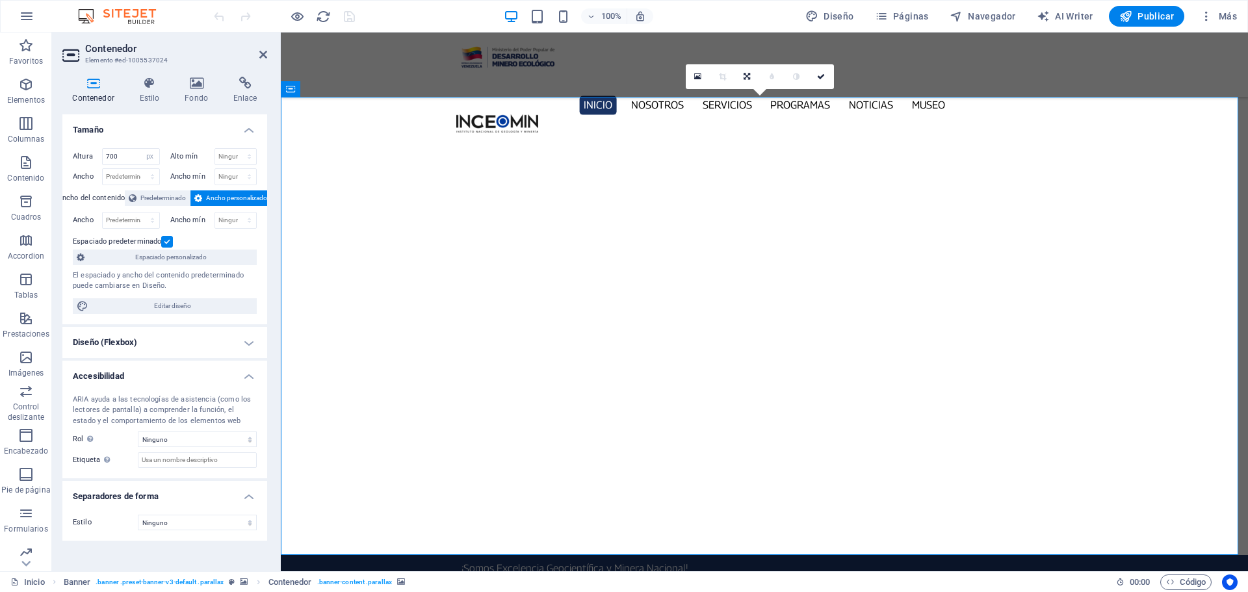
click at [265, 52] on icon at bounding box center [263, 54] width 8 height 10
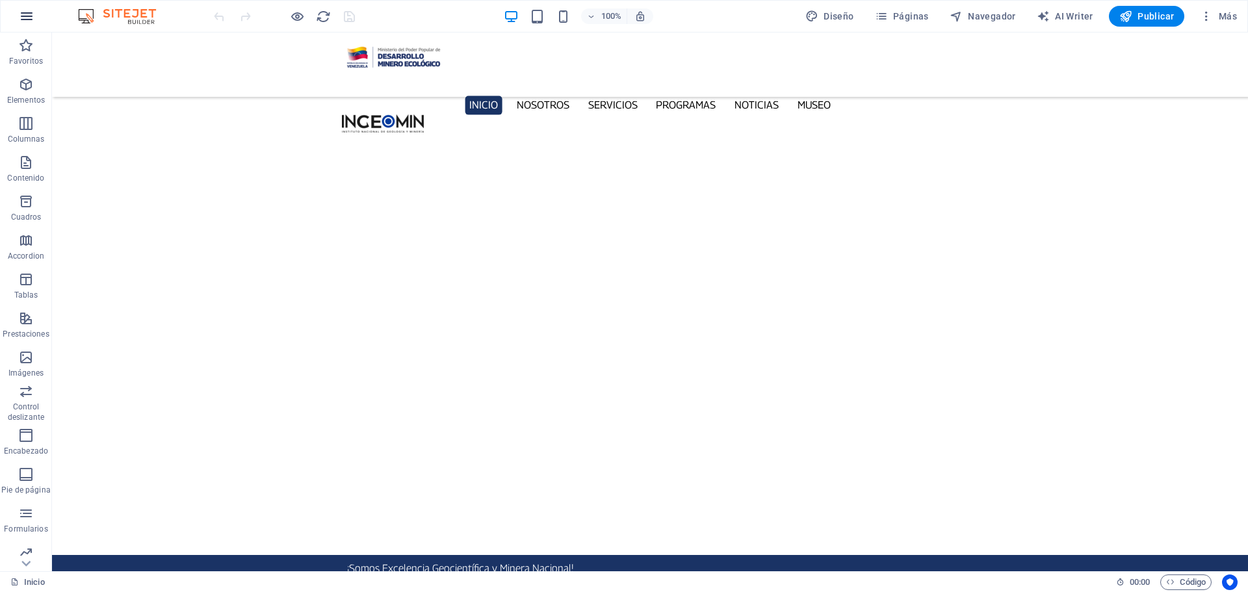
click at [30, 13] on icon "button" at bounding box center [27, 16] width 16 height 16
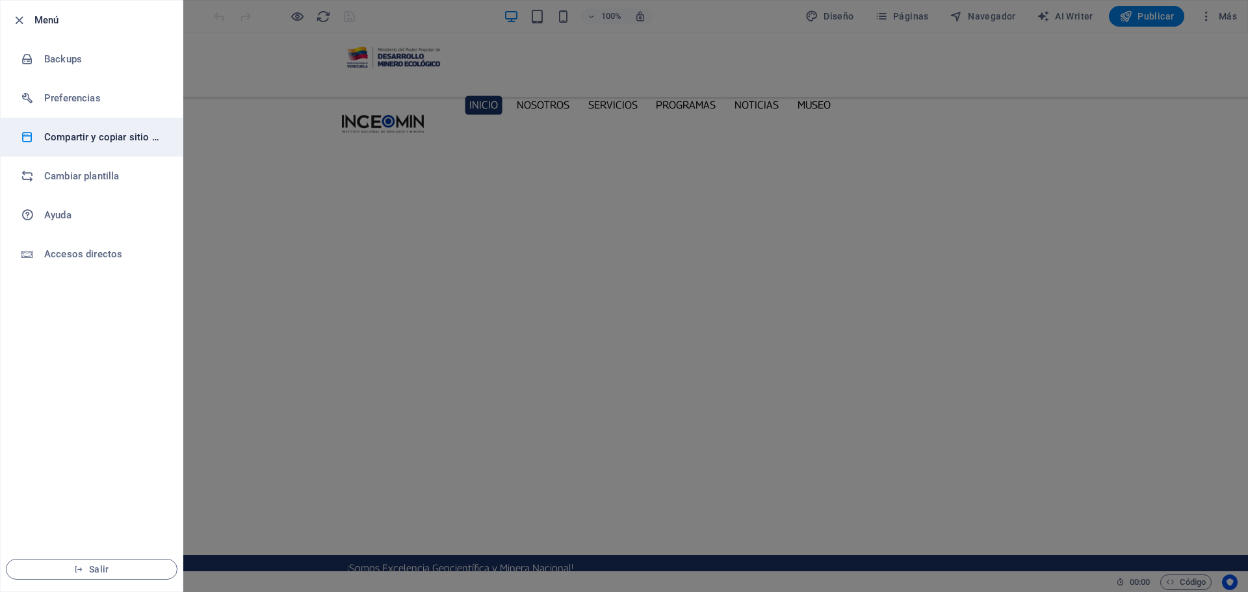
click at [101, 135] on h6 "Compartir y copiar sitio web" at bounding box center [104, 137] width 120 height 16
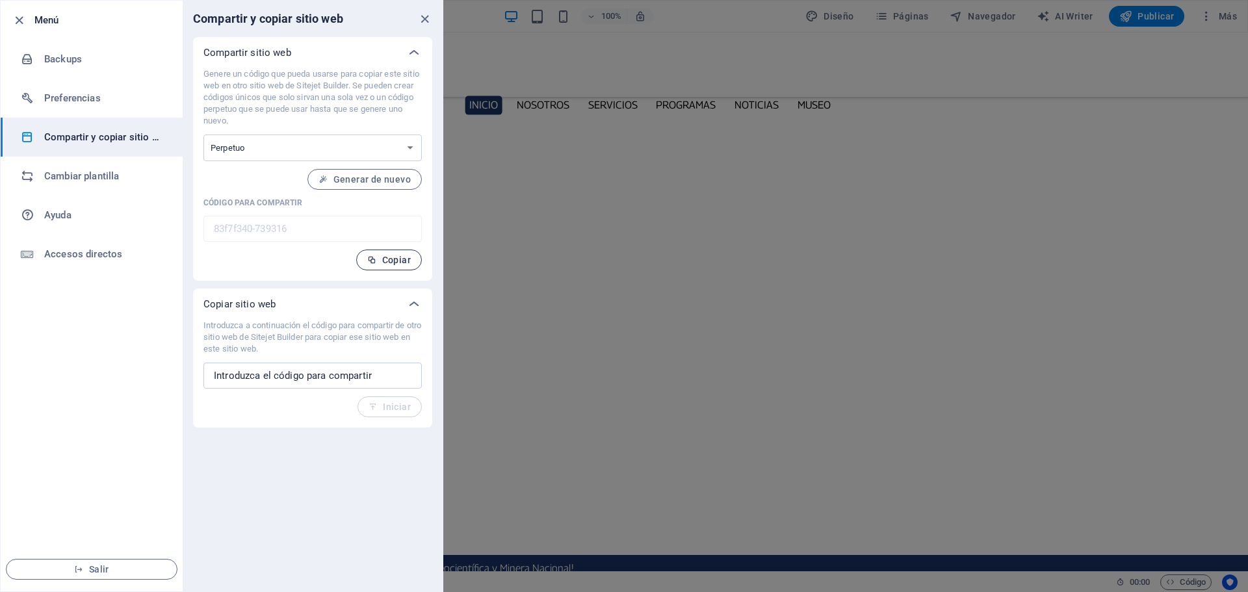
click at [400, 258] on span "Copiar" at bounding box center [389, 260] width 44 height 10
click at [424, 19] on icon "close" at bounding box center [424, 19] width 15 height 15
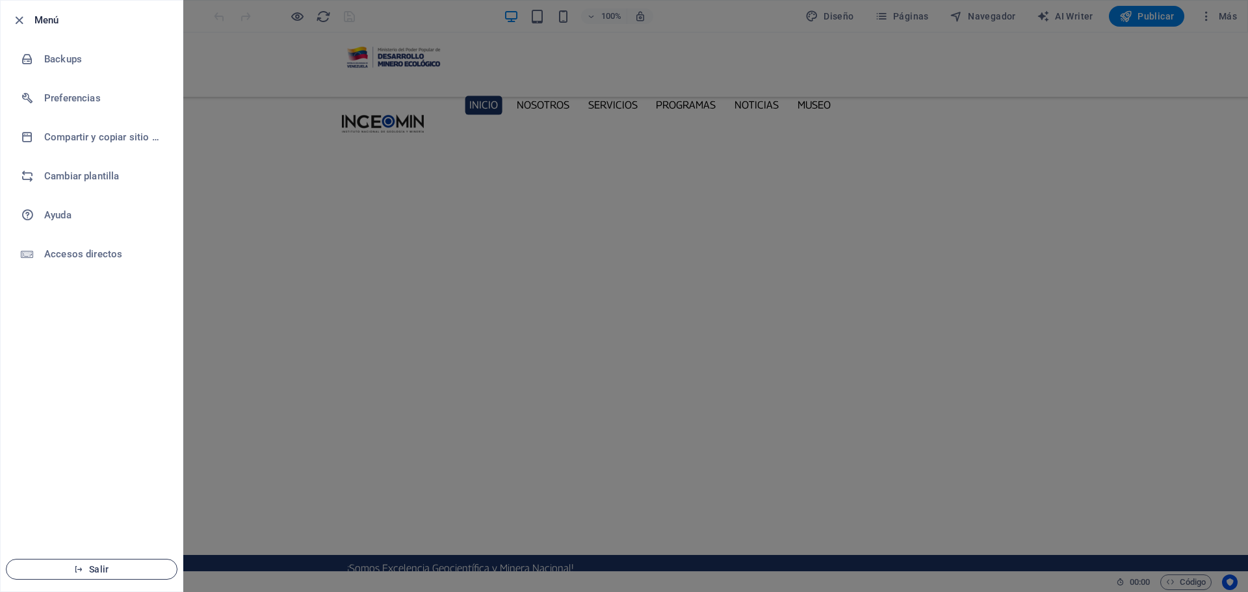
click at [103, 569] on span "Salir" at bounding box center [91, 569] width 149 height 10
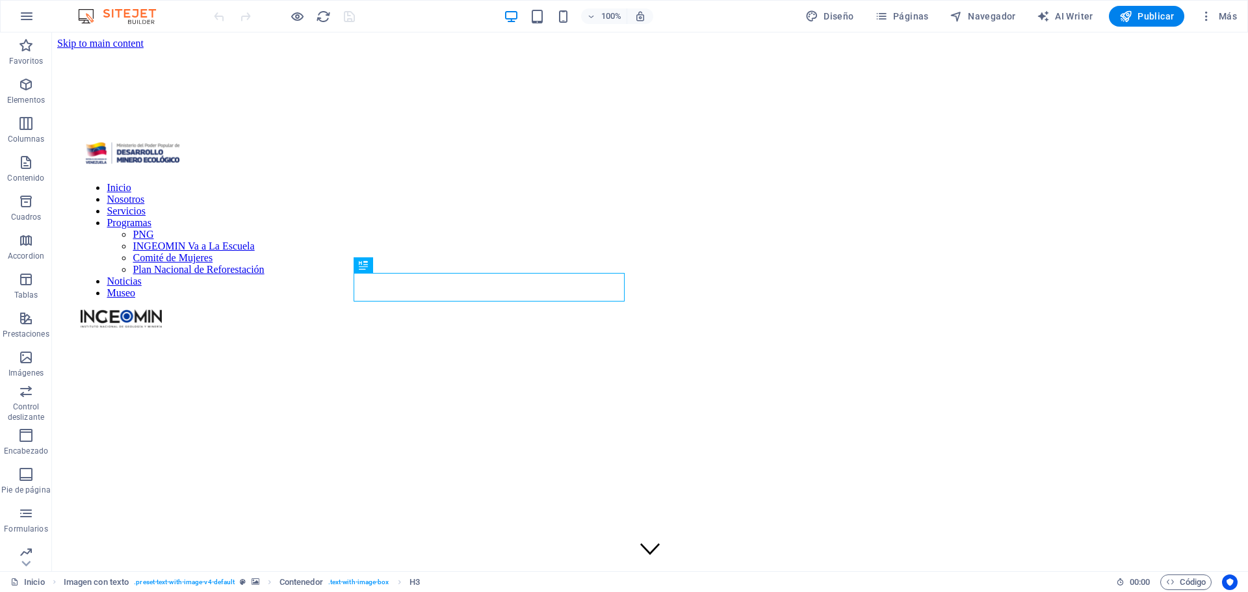
scroll to position [377, 0]
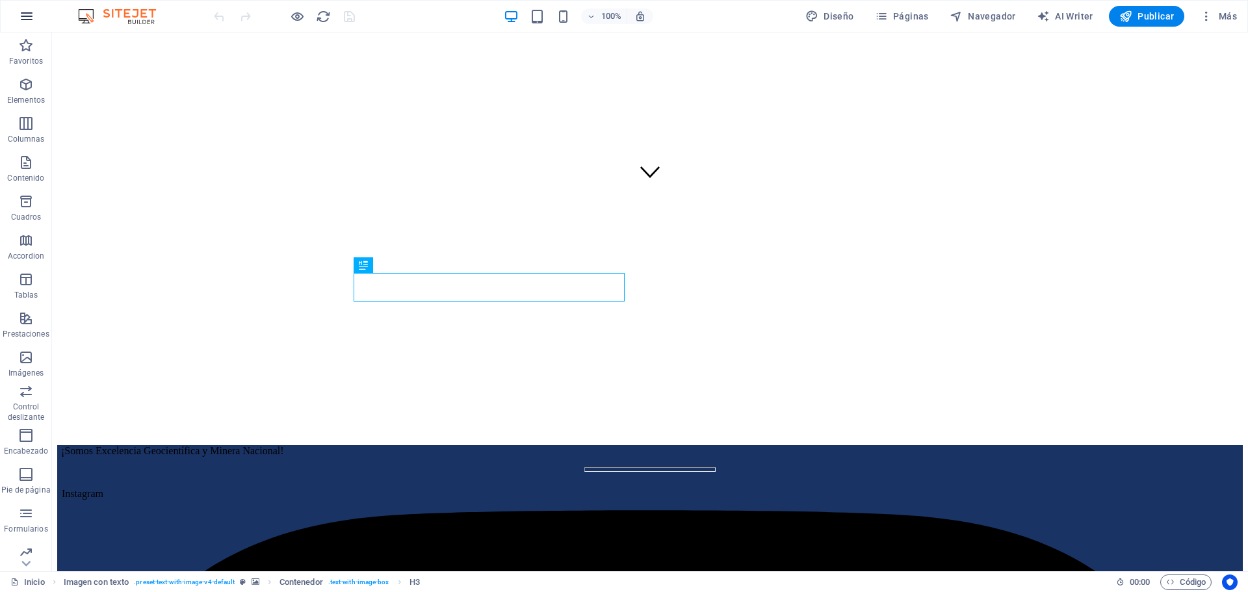
click at [18, 16] on button "button" at bounding box center [26, 16] width 31 height 31
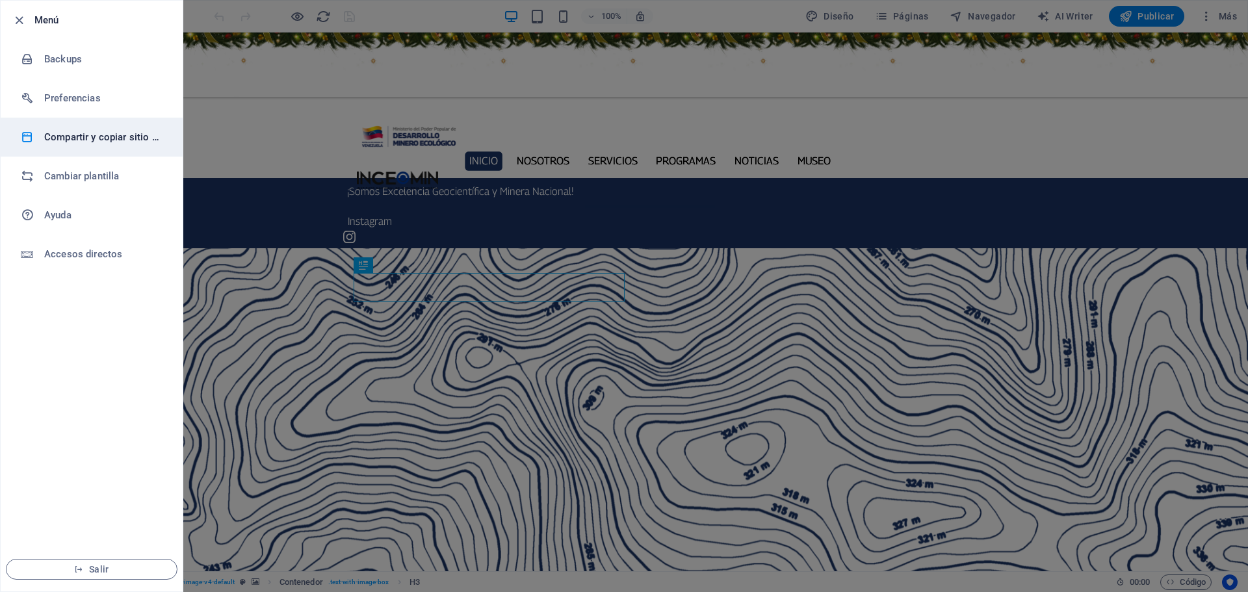
click at [127, 138] on h6 "Compartir y copiar sitio web" at bounding box center [104, 137] width 120 height 16
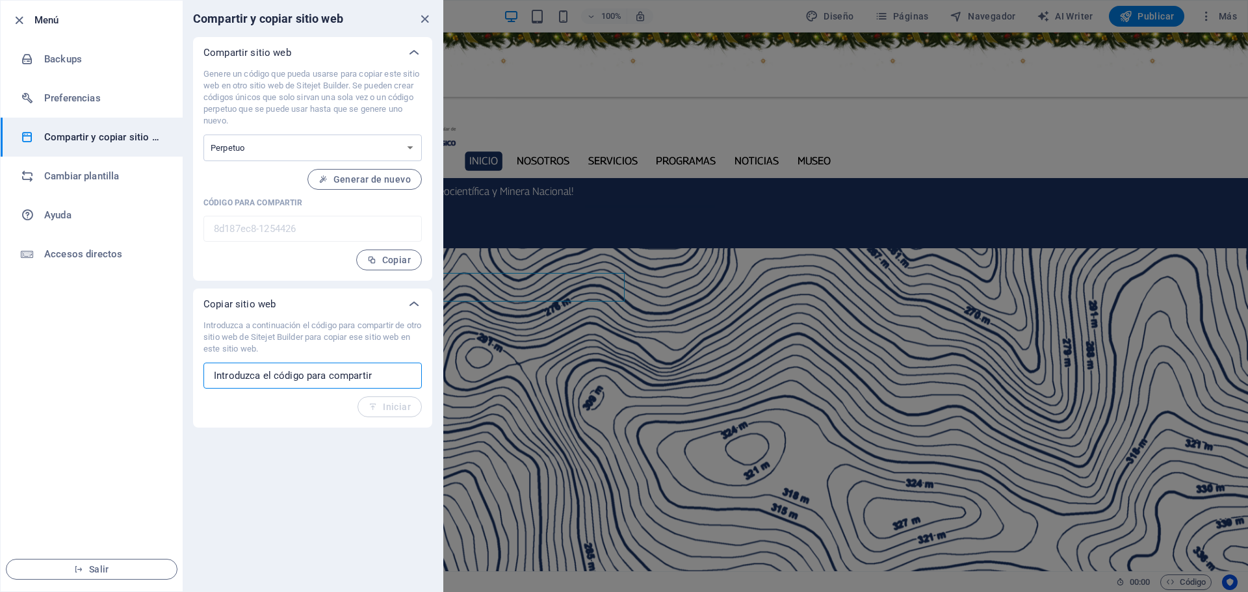
click at [301, 372] on input "text" at bounding box center [312, 376] width 218 height 26
paste input "83f7f340-739316"
type input "83f7f340-739316"
click at [388, 400] on button "Iniciar" at bounding box center [389, 406] width 64 height 21
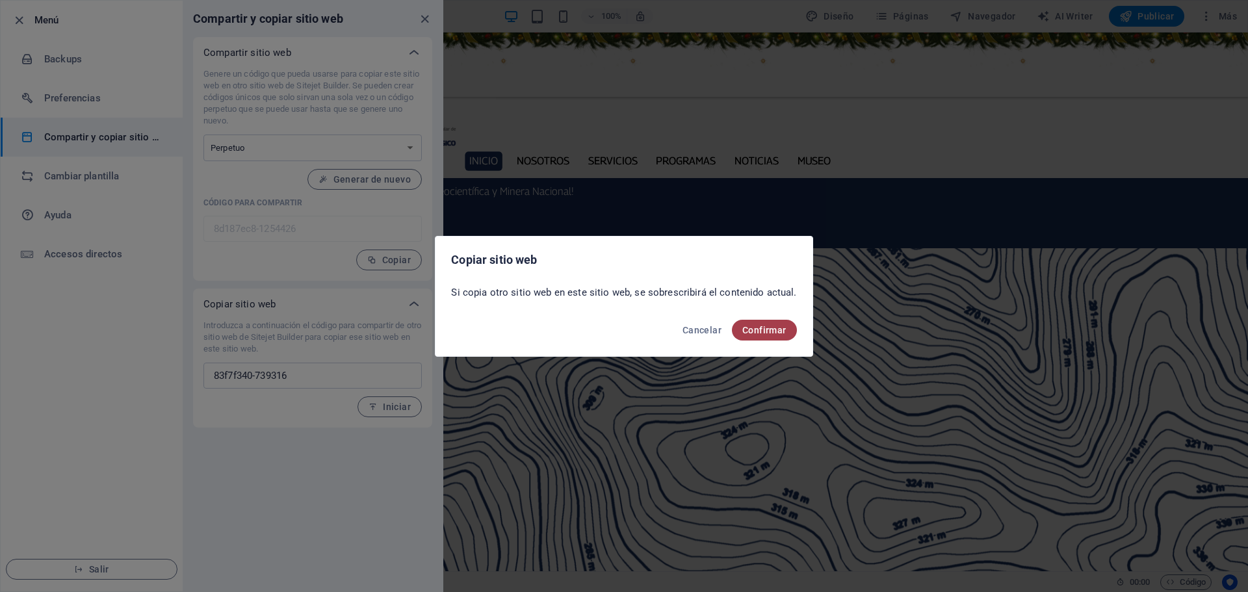
click at [767, 328] on span "Confirmar" at bounding box center [764, 330] width 44 height 10
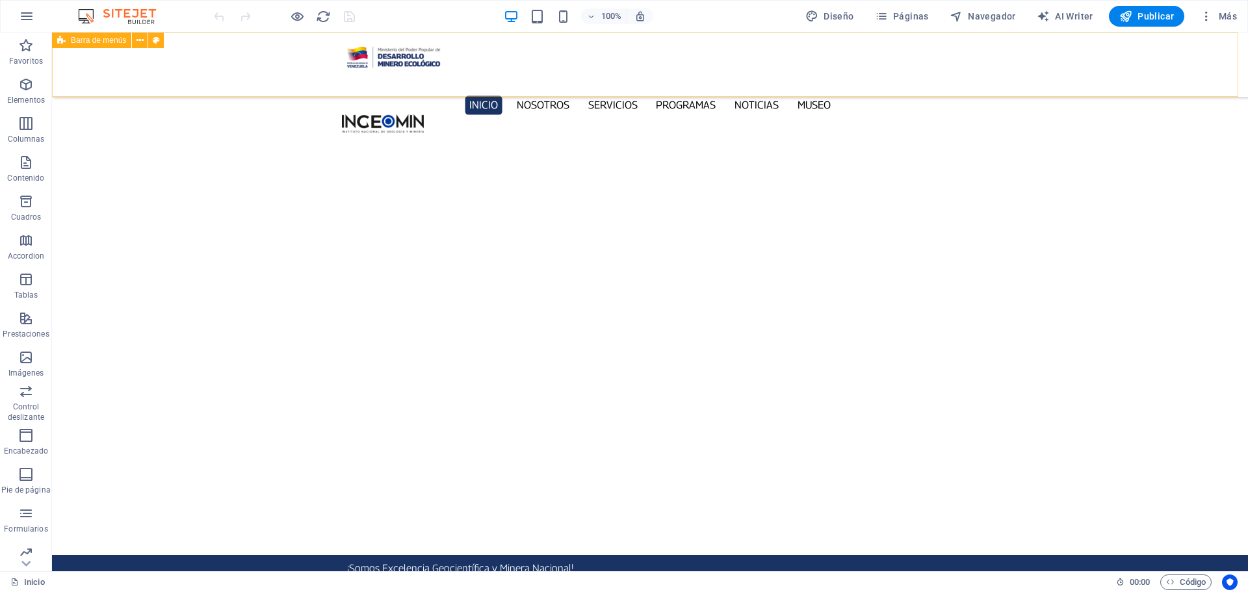
click at [103, 43] on span "Barra de menús" at bounding box center [98, 40] width 55 height 8
select select "%"
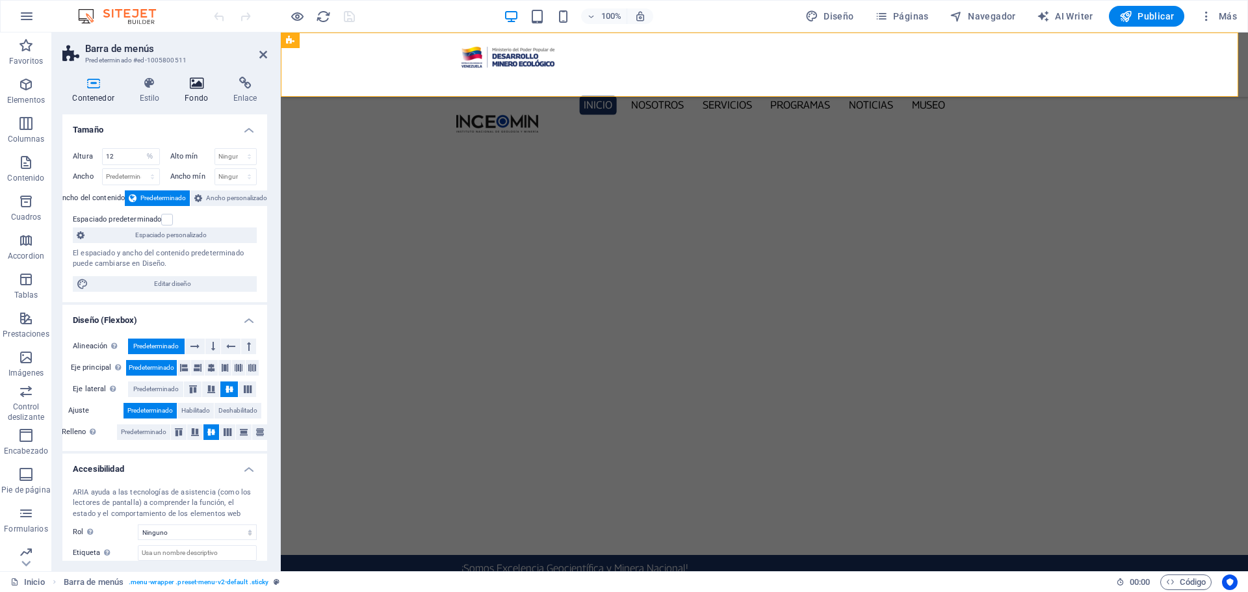
click at [190, 94] on h4 "Fondo" at bounding box center [199, 90] width 49 height 27
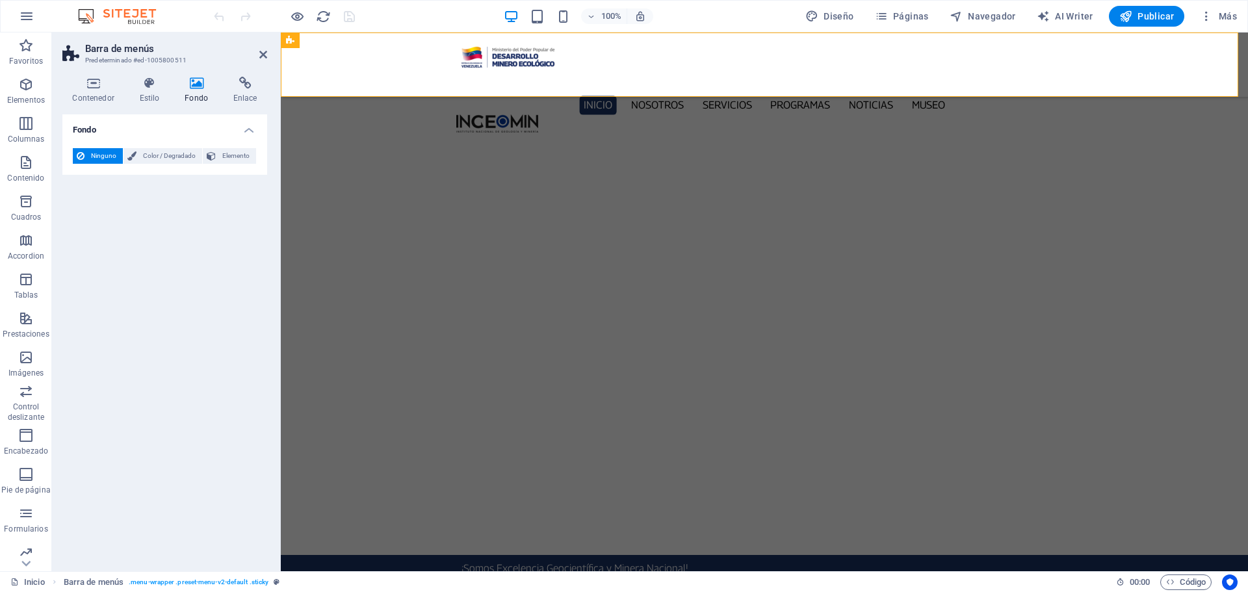
click at [199, 272] on div "Fondo Ninguno Color / Degradado Elemento Estirar fondo a ancho completo Superpo…" at bounding box center [164, 337] width 205 height 447
click at [261, 53] on icon at bounding box center [263, 54] width 8 height 10
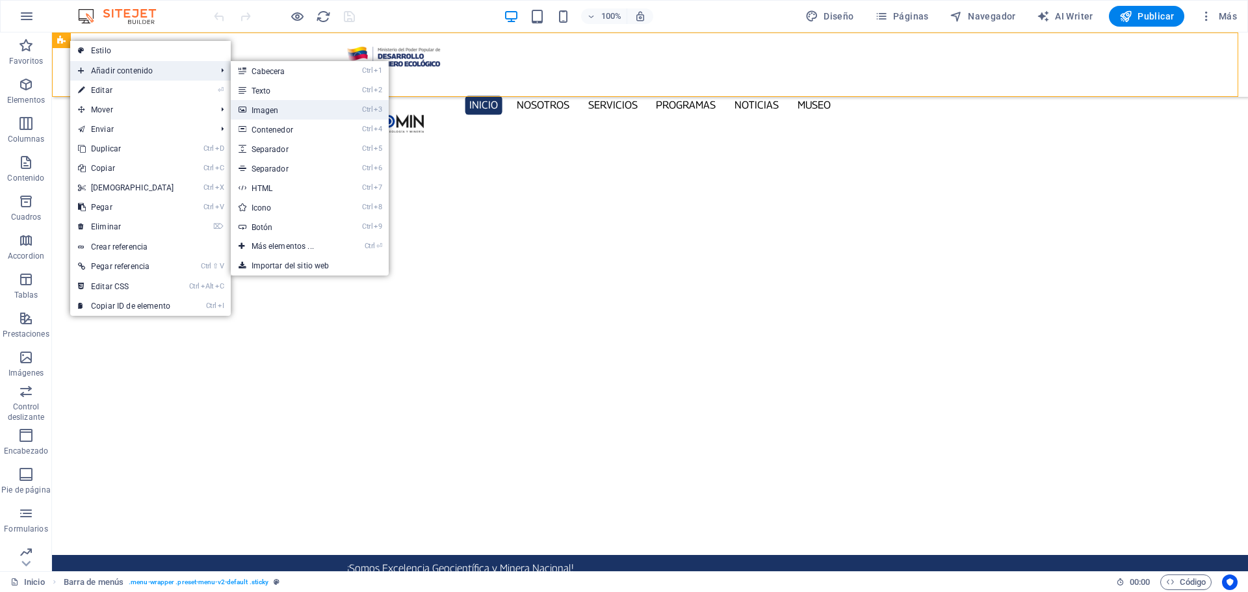
click at [287, 110] on link "Ctrl 3 Imagen" at bounding box center [285, 109] width 109 height 19
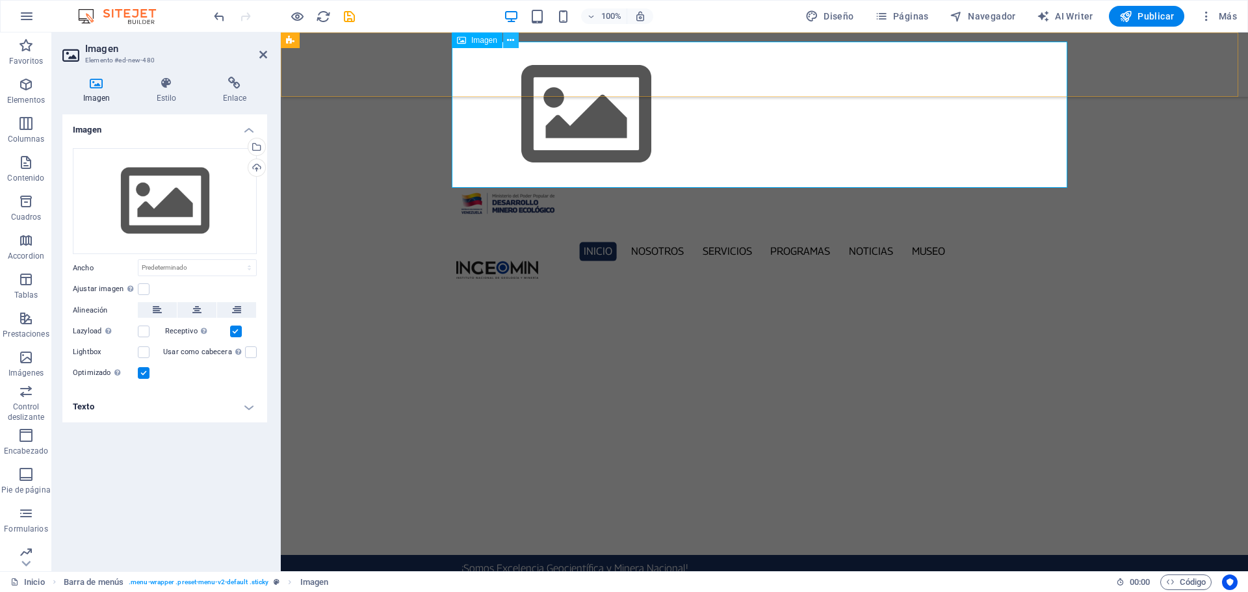
click at [512, 42] on icon at bounding box center [510, 41] width 7 height 14
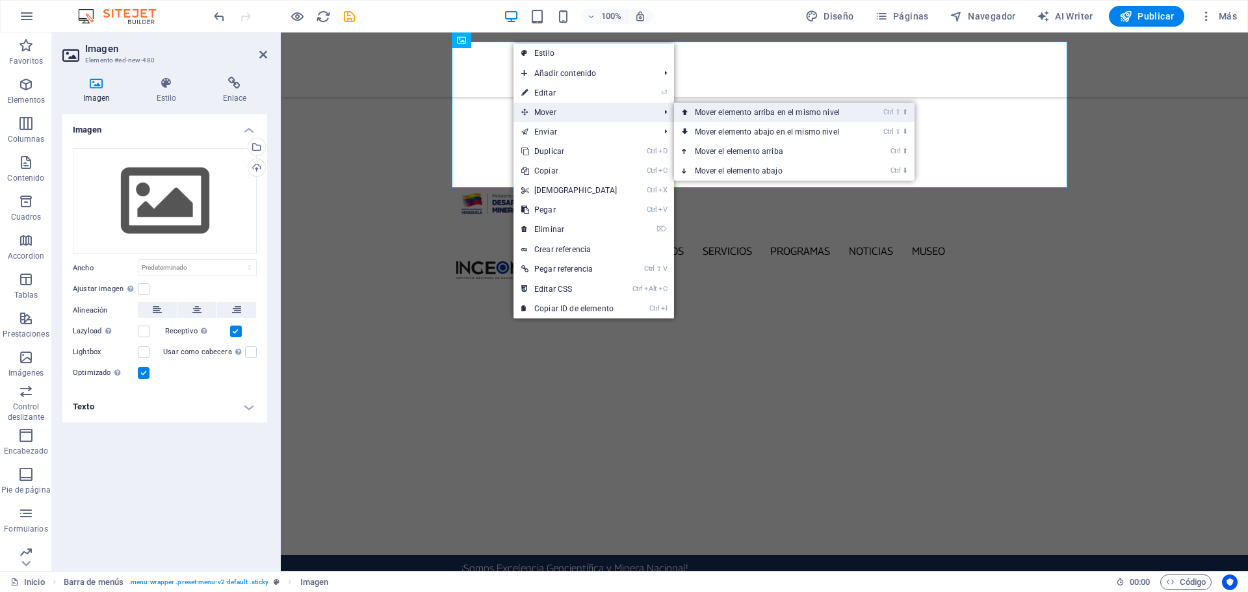
click at [834, 109] on link "Ctrl ⇧ ⬆ Mover elemento arriba en el mismo nivel" at bounding box center [770, 112] width 192 height 19
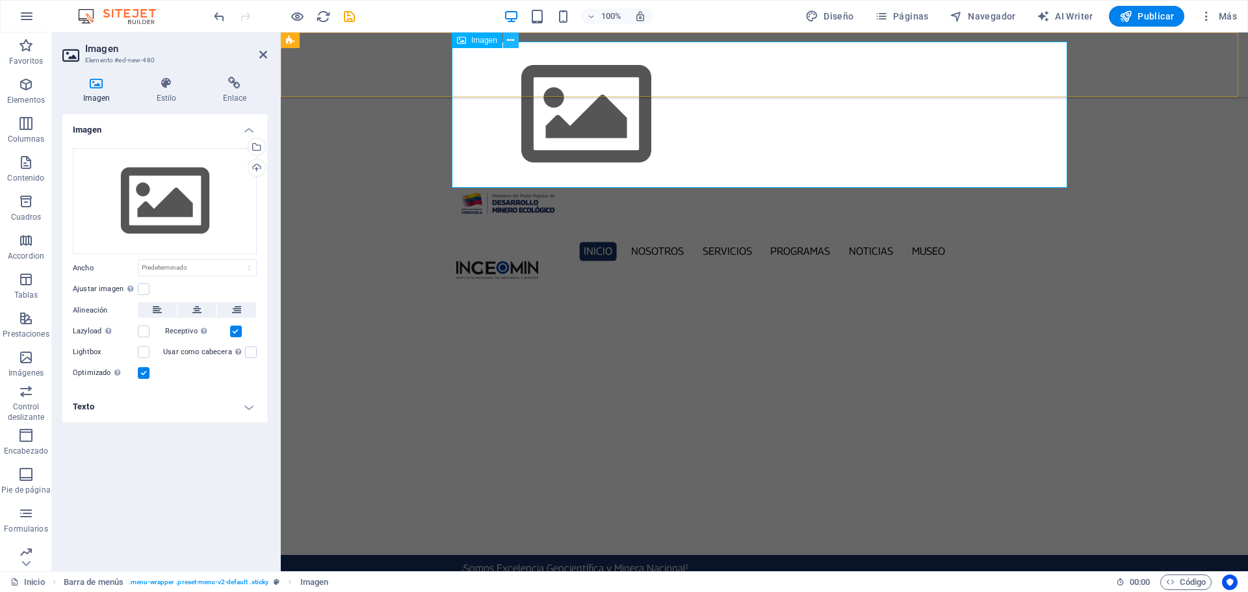
click at [515, 40] on button at bounding box center [511, 40] width 16 height 16
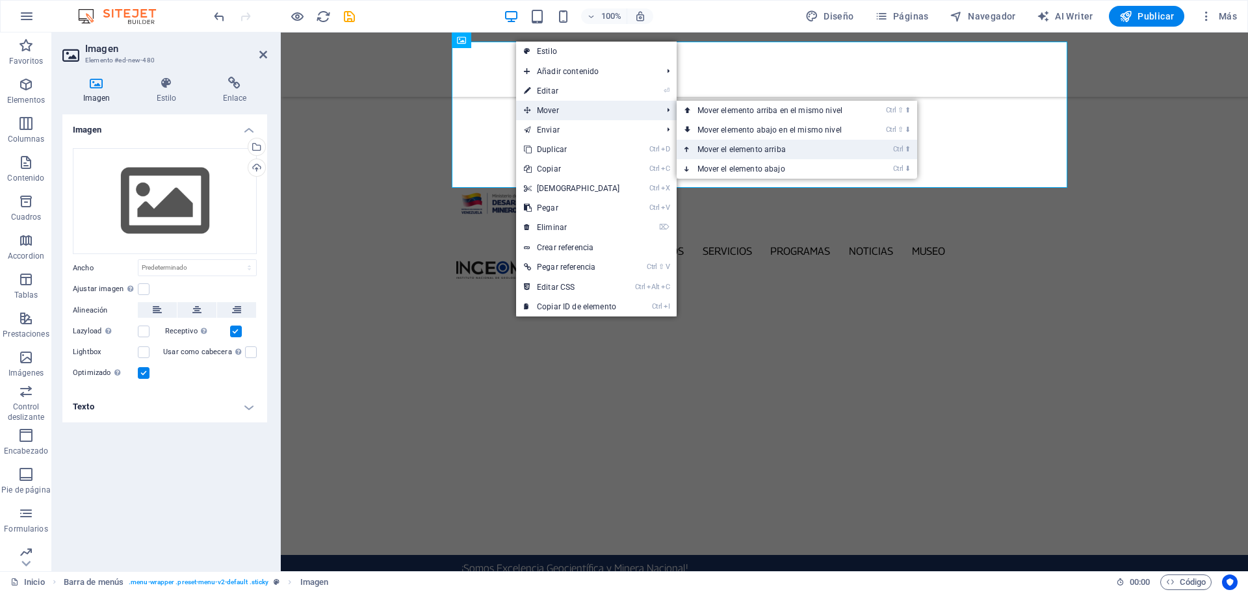
click at [792, 146] on link "Ctrl ⬆ Mover el elemento arriba" at bounding box center [773, 149] width 192 height 19
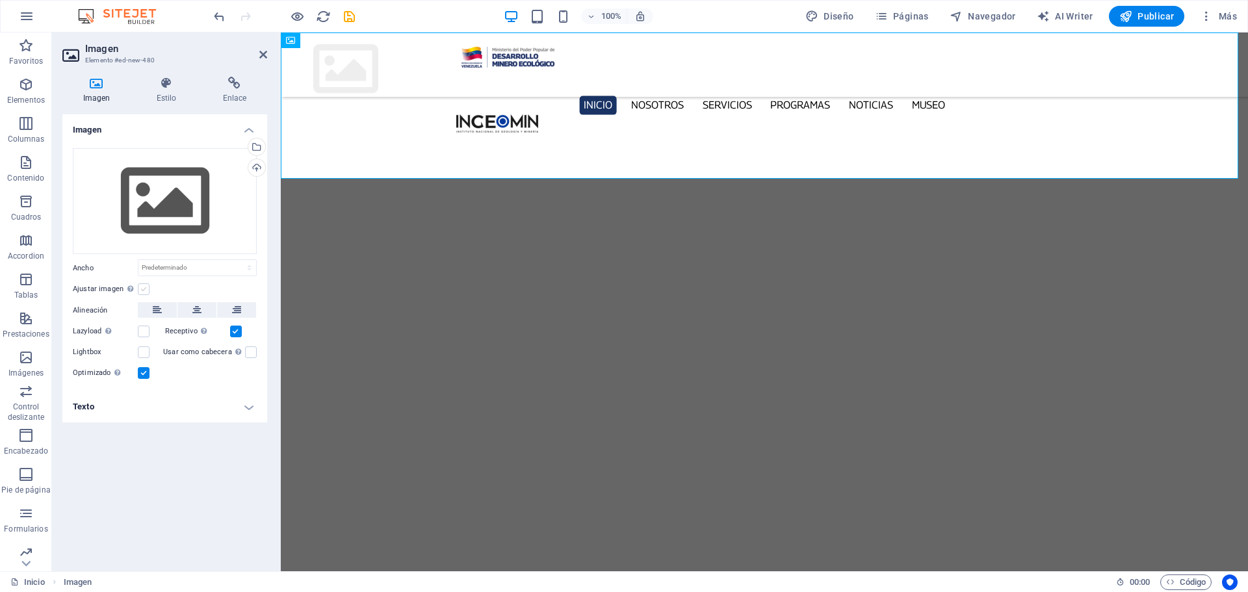
click at [152, 288] on div "Ajustar imagen Ajustar imagen automáticamente a un ancho y alto fijo" at bounding box center [165, 289] width 184 height 16
click at [147, 288] on label at bounding box center [144, 289] width 12 height 12
click at [0, 0] on input "Ajustar imagen Ajustar imagen automáticamente a un ancho y alto fijo" at bounding box center [0, 0] width 0 height 0
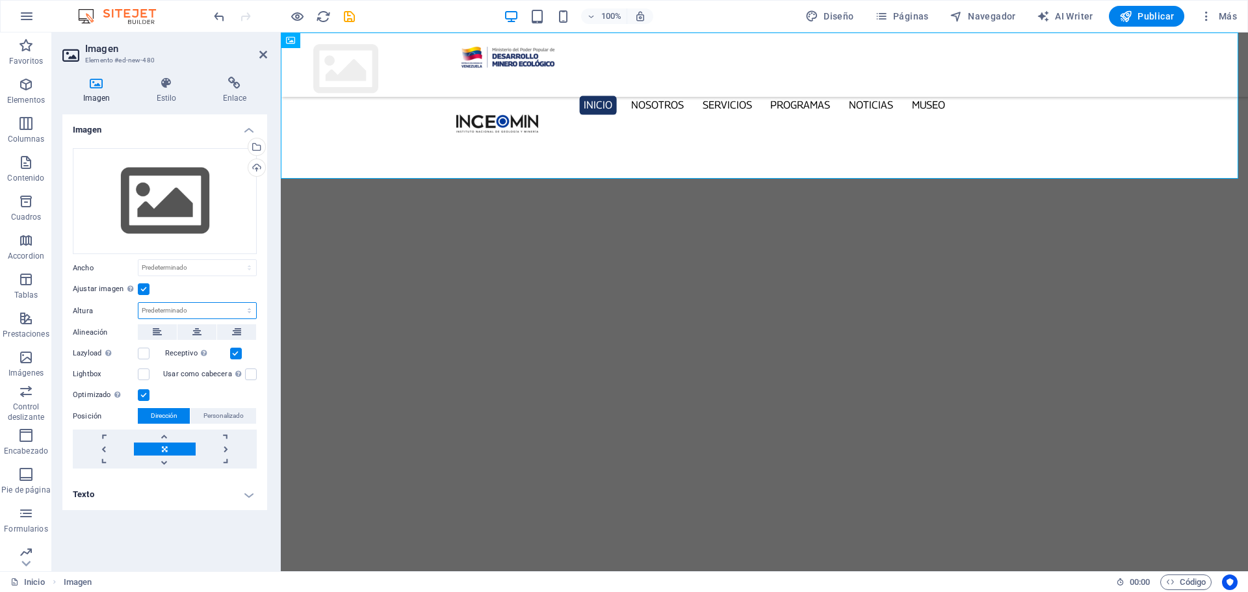
click at [173, 307] on select "Predeterminado automático px" at bounding box center [197, 311] width 118 height 16
select select "px"
click at [238, 303] on select "Predeterminado automático px" at bounding box center [197, 311] width 118 height 16
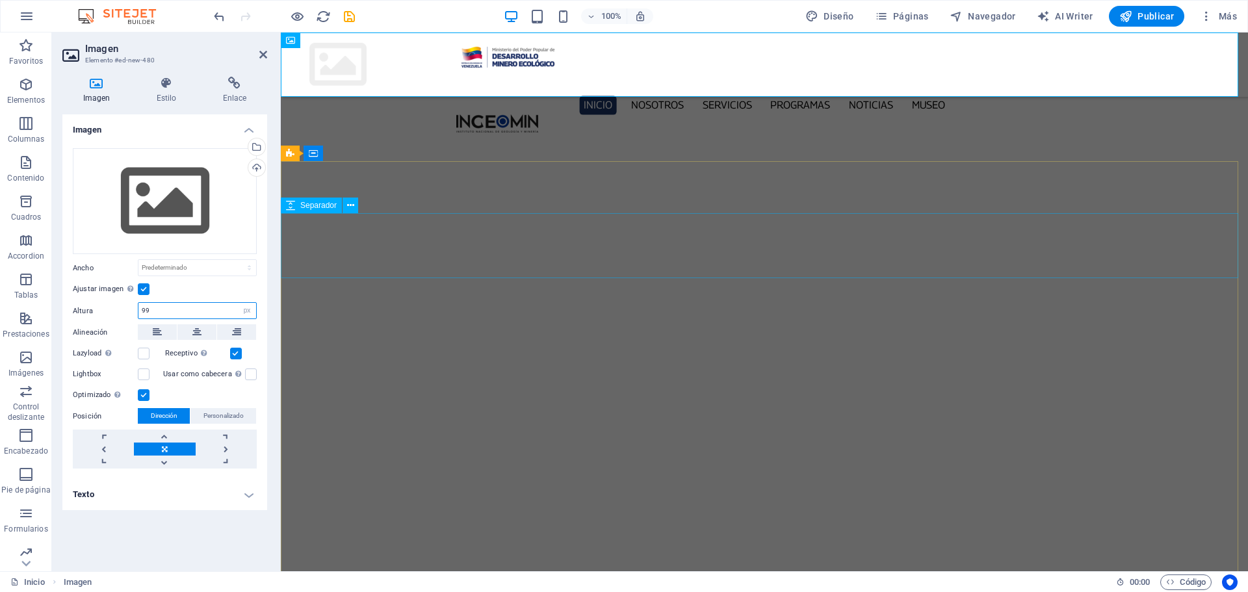
type input "99"
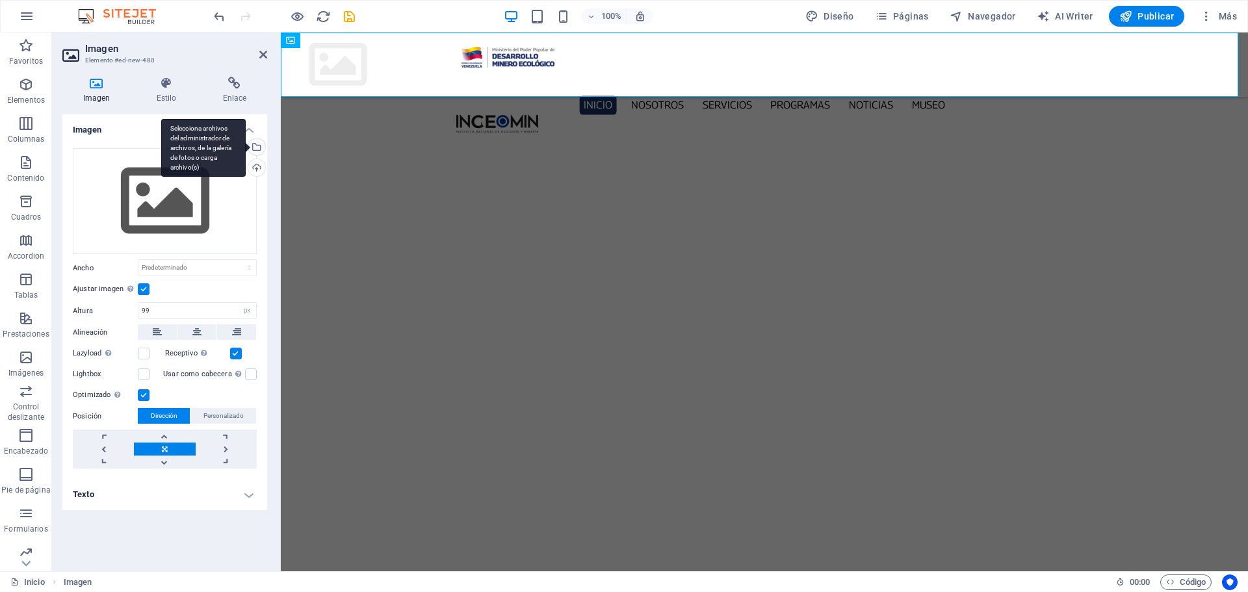
click at [256, 144] on div "Selecciona archivos del administrador de archivos, de la galería de fotos o car…" at bounding box center [255, 147] width 19 height 19
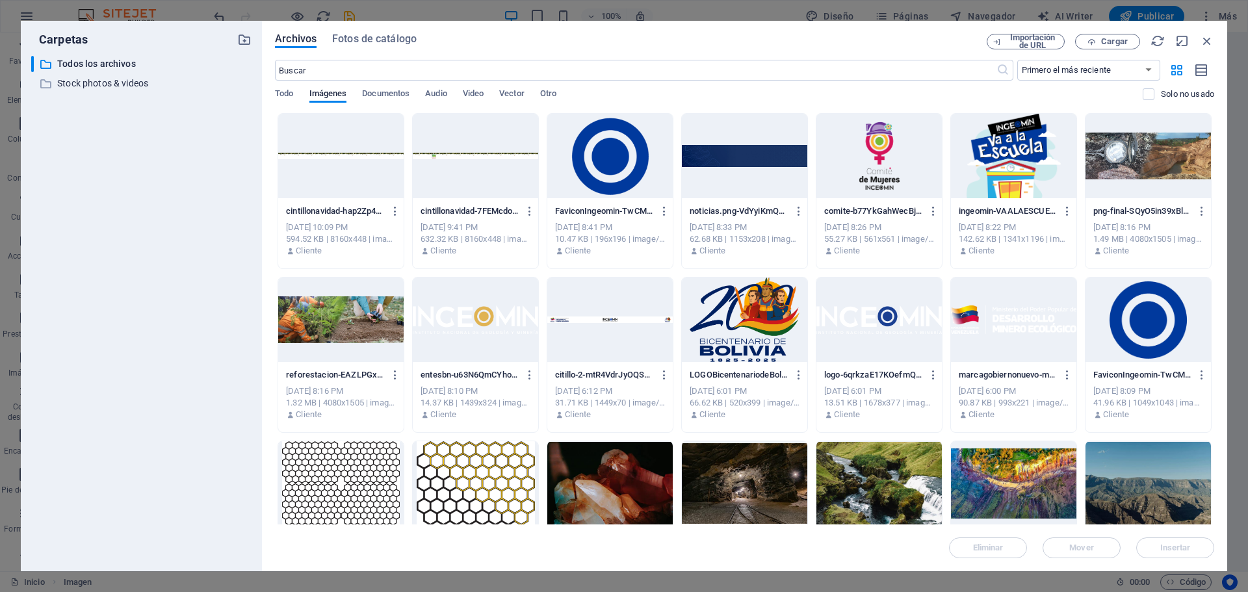
click at [466, 154] on div at bounding box center [475, 156] width 125 height 84
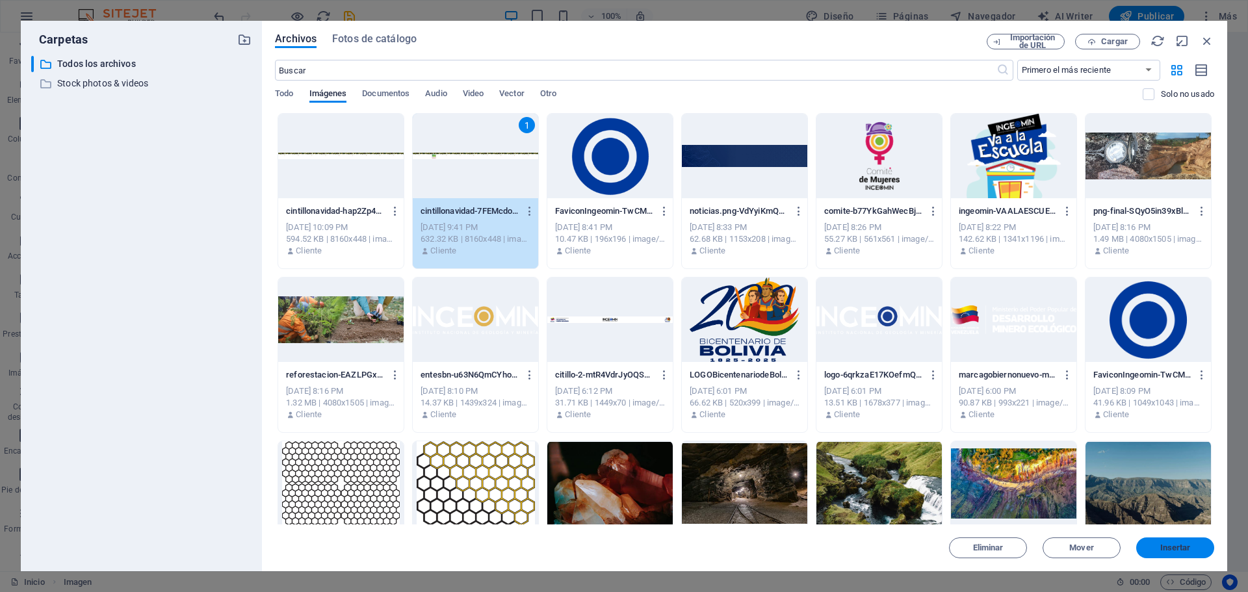
click at [1179, 548] on span "Insertar" at bounding box center [1175, 548] width 31 height 8
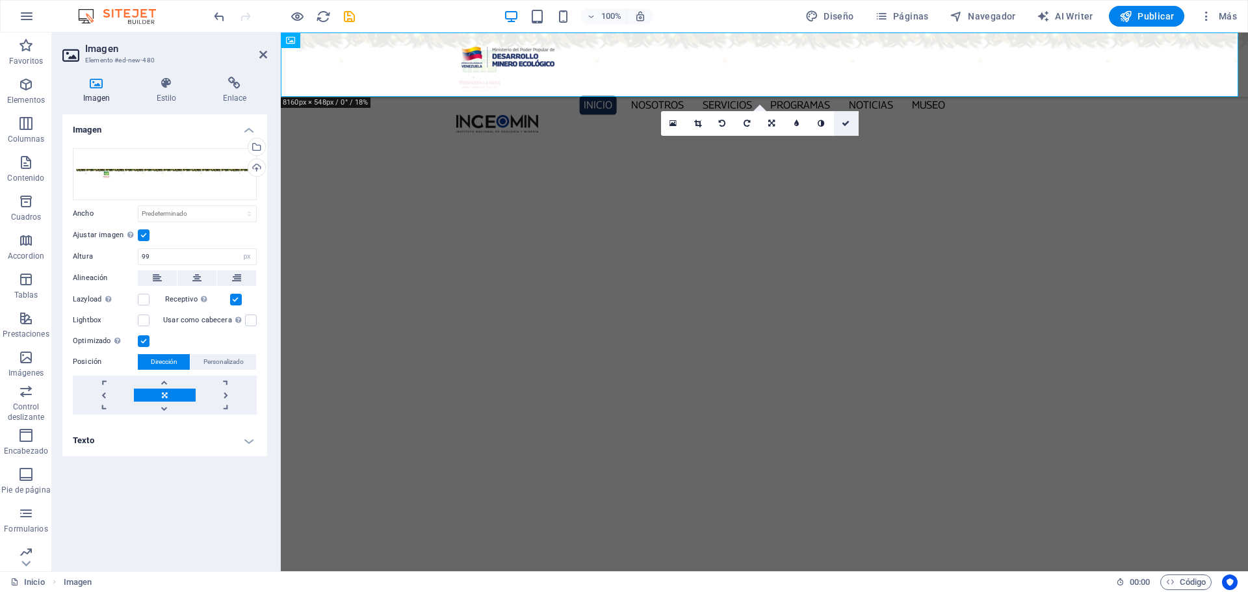
click at [846, 123] on icon at bounding box center [846, 124] width 8 height 8
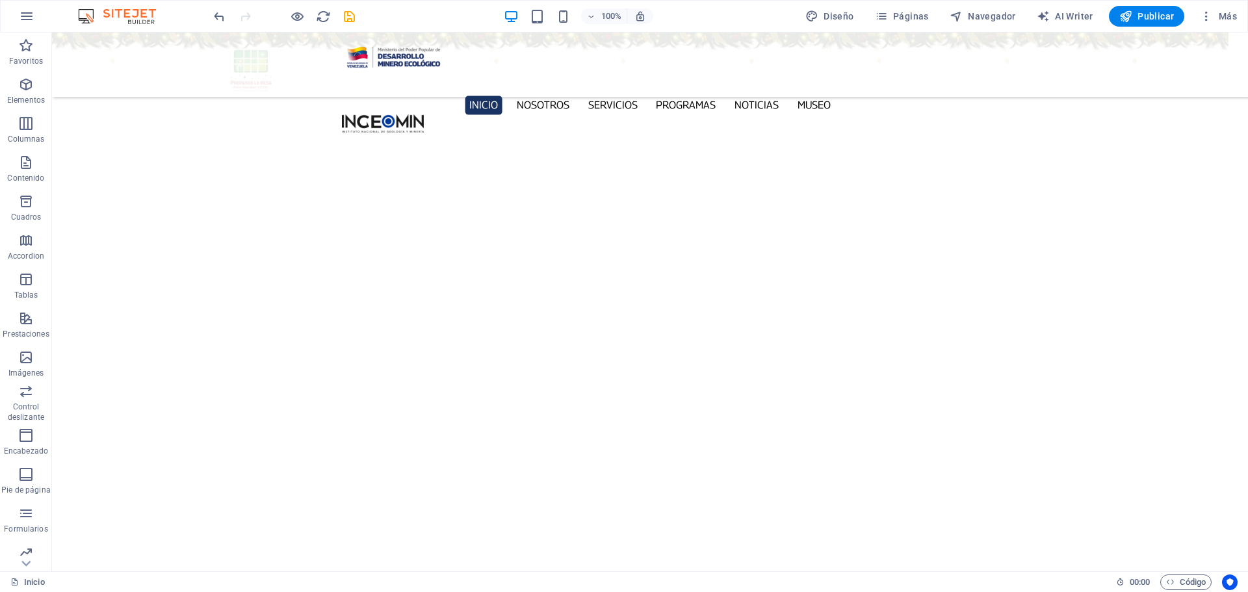
click at [105, 65] on div "Inicio Nosotros Servicios Programas PNG INGEOMIN Va a La Escuela Comité de Muje…" at bounding box center [650, 64] width 1196 height 64
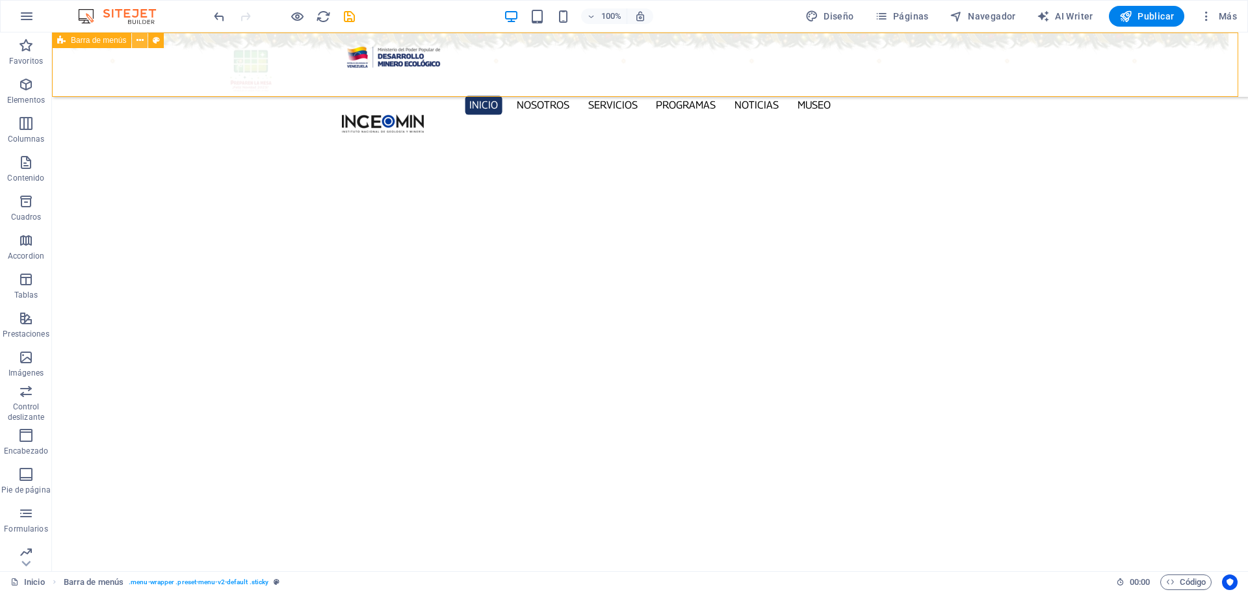
click at [138, 40] on icon at bounding box center [139, 41] width 7 height 14
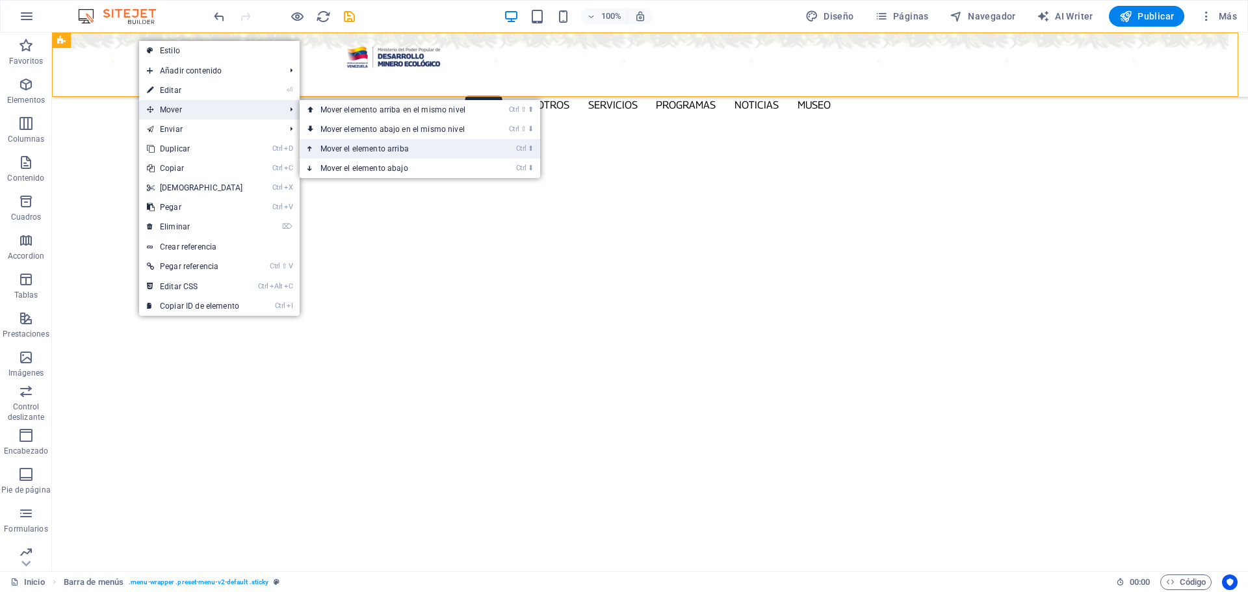
click at [412, 153] on link "Ctrl ⬆ Mover el elemento arriba" at bounding box center [396, 148] width 192 height 19
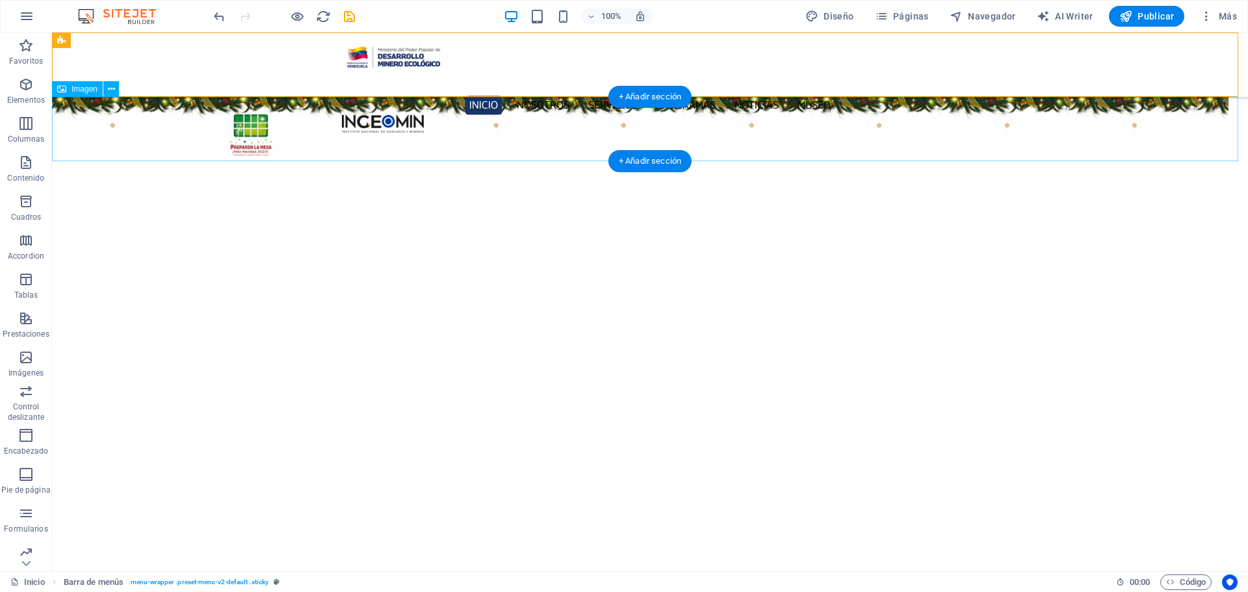
click at [511, 147] on figure at bounding box center [650, 129] width 1196 height 64
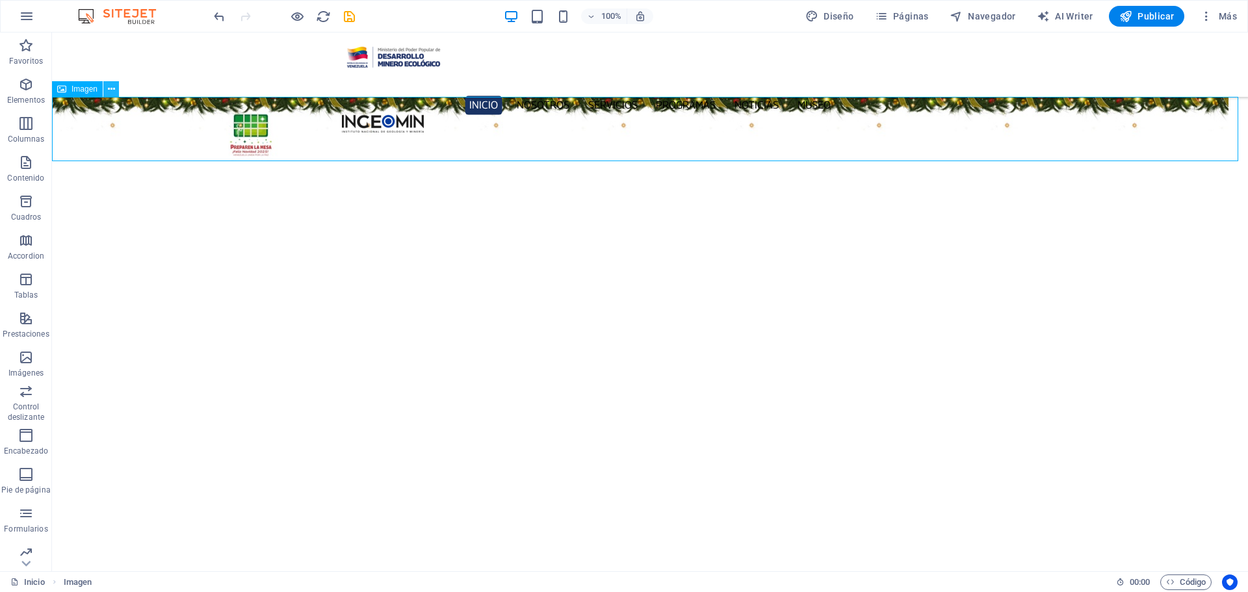
click at [106, 93] on button at bounding box center [111, 89] width 16 height 16
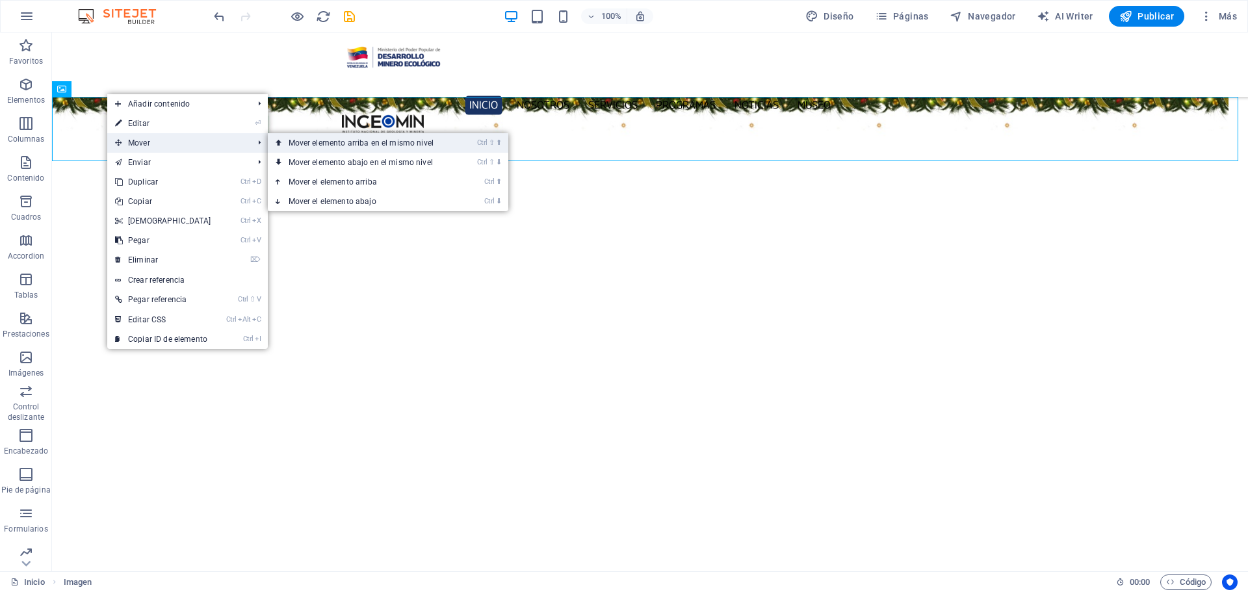
click at [402, 144] on link "Ctrl ⇧ ⬆ Mover elemento arriba en el mismo nivel" at bounding box center [364, 142] width 192 height 19
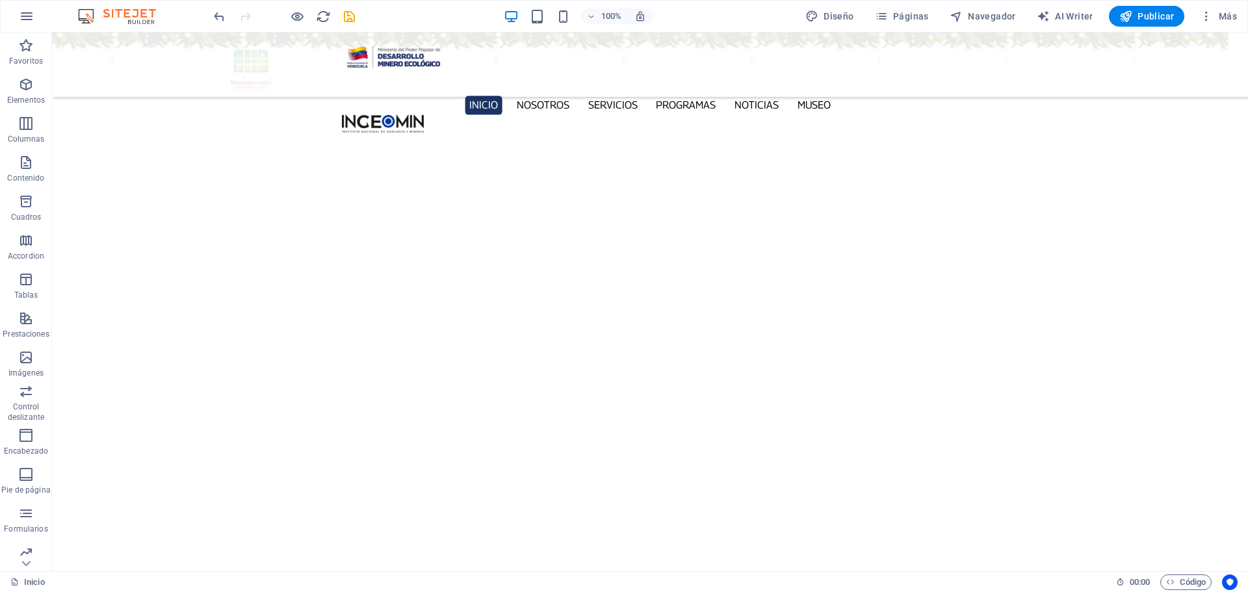
click at [1124, 66] on div "Inicio Nosotros Servicios Programas PNG INGEOMIN Va a La Escuela Comité de Muje…" at bounding box center [650, 64] width 1196 height 64
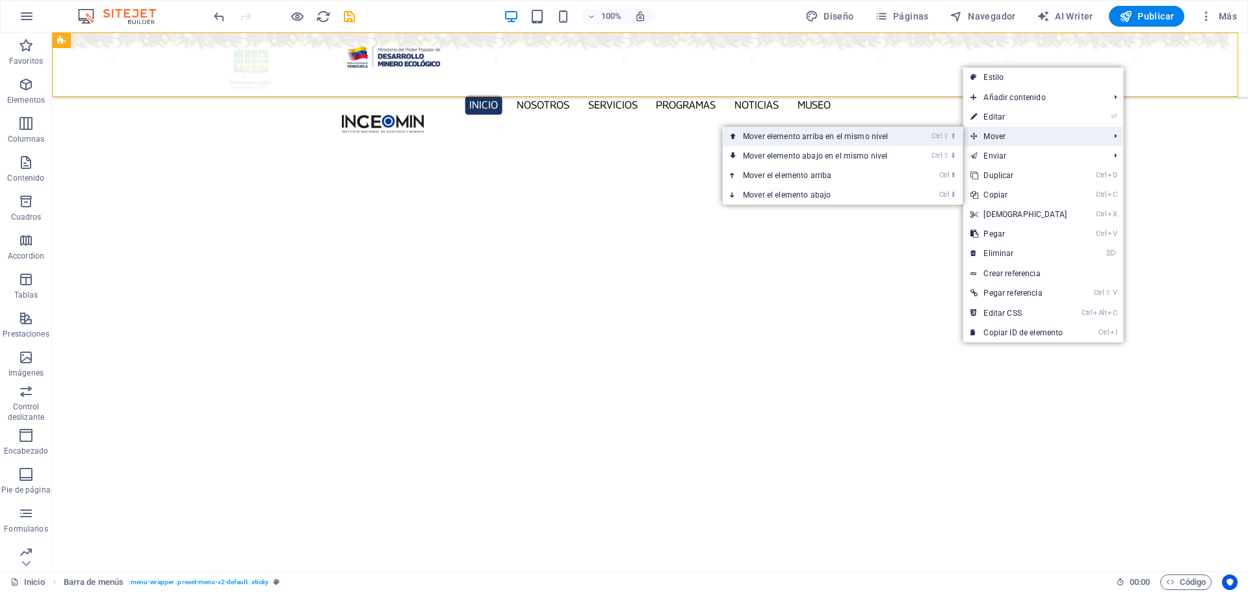
click at [868, 138] on link "Ctrl ⇧ ⬆ Mover elemento arriba en el mismo nivel" at bounding box center [818, 136] width 192 height 19
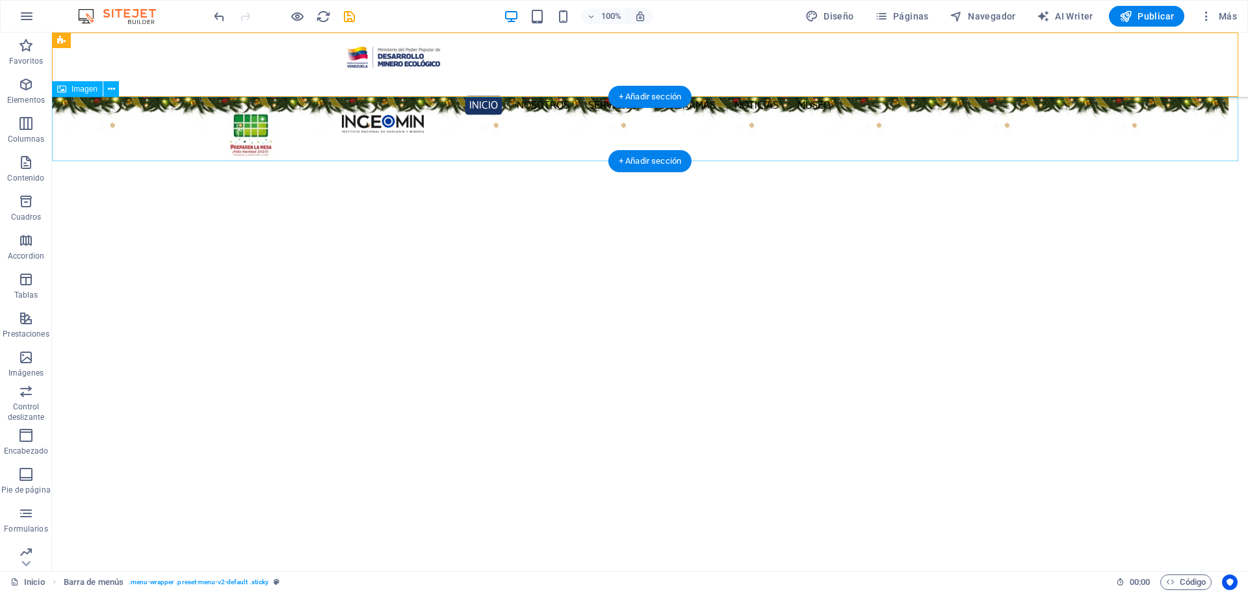
click at [473, 103] on figure at bounding box center [650, 129] width 1196 height 64
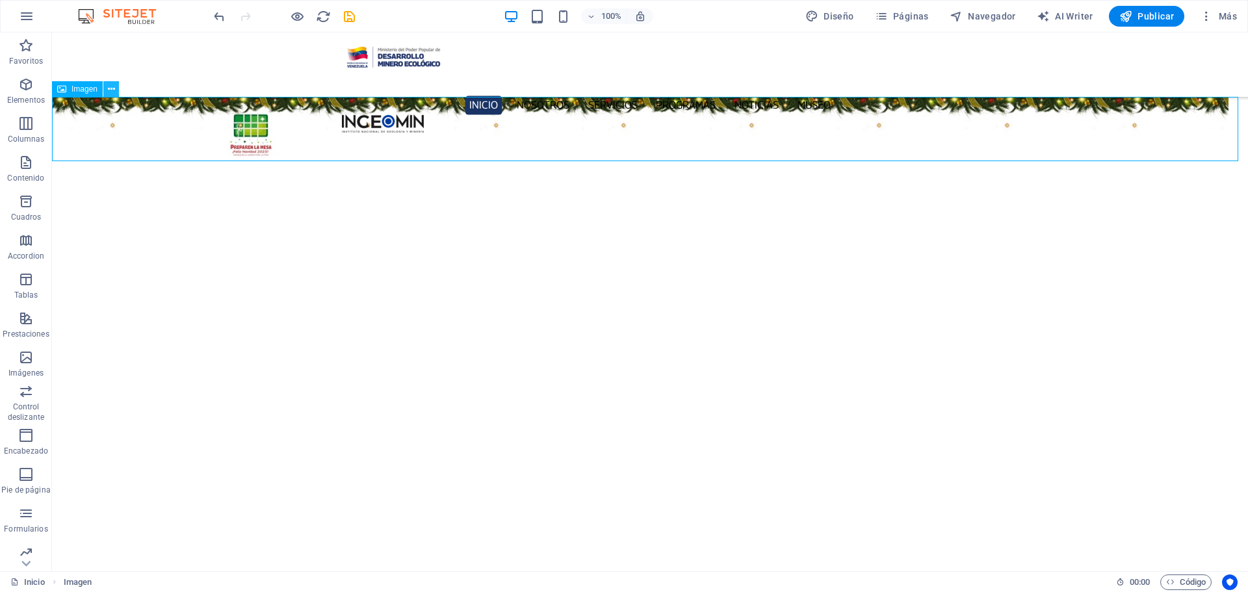
click at [110, 89] on icon at bounding box center [111, 90] width 7 height 14
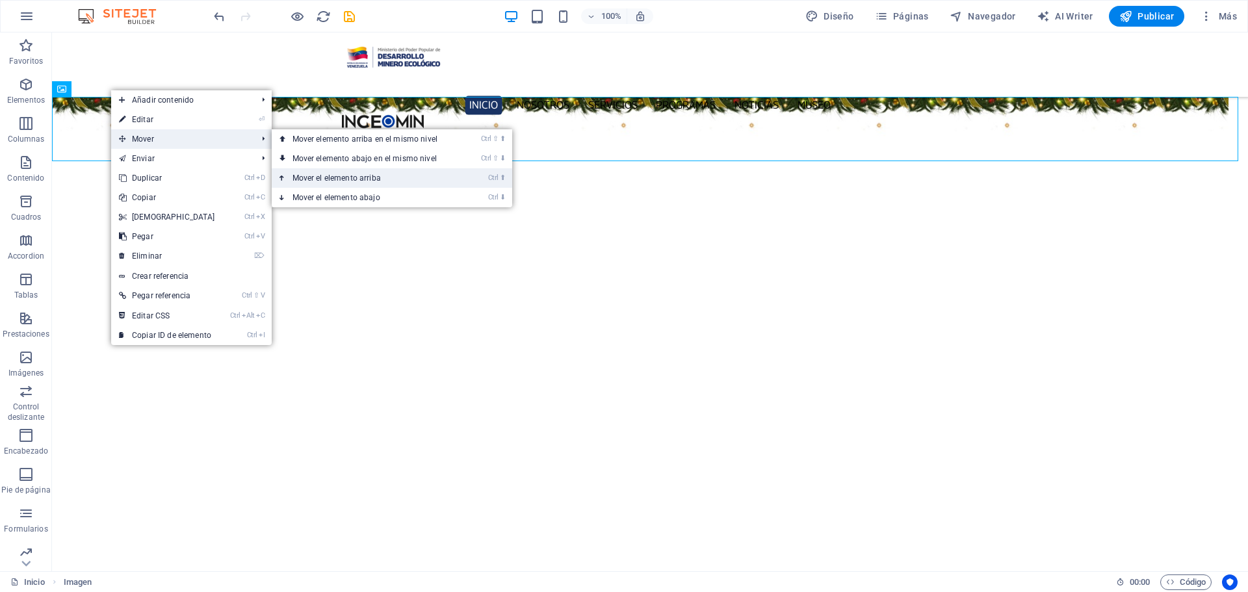
click at [381, 177] on link "Ctrl ⬆ Mover el elemento arriba" at bounding box center [368, 177] width 192 height 19
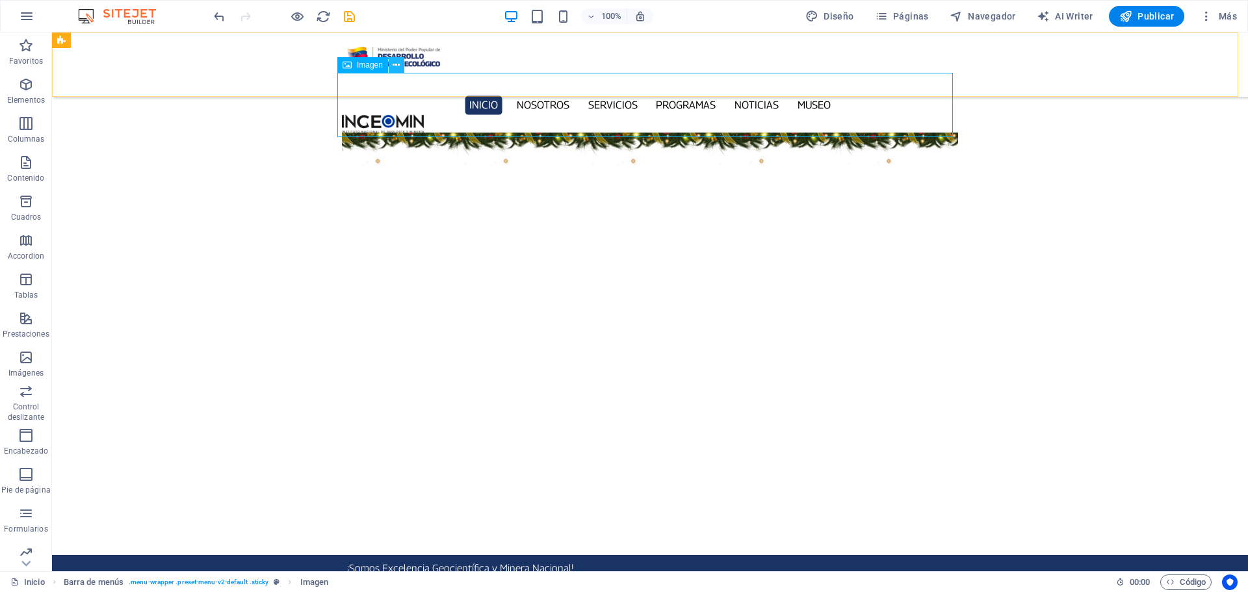
click at [395, 68] on icon at bounding box center [396, 65] width 7 height 14
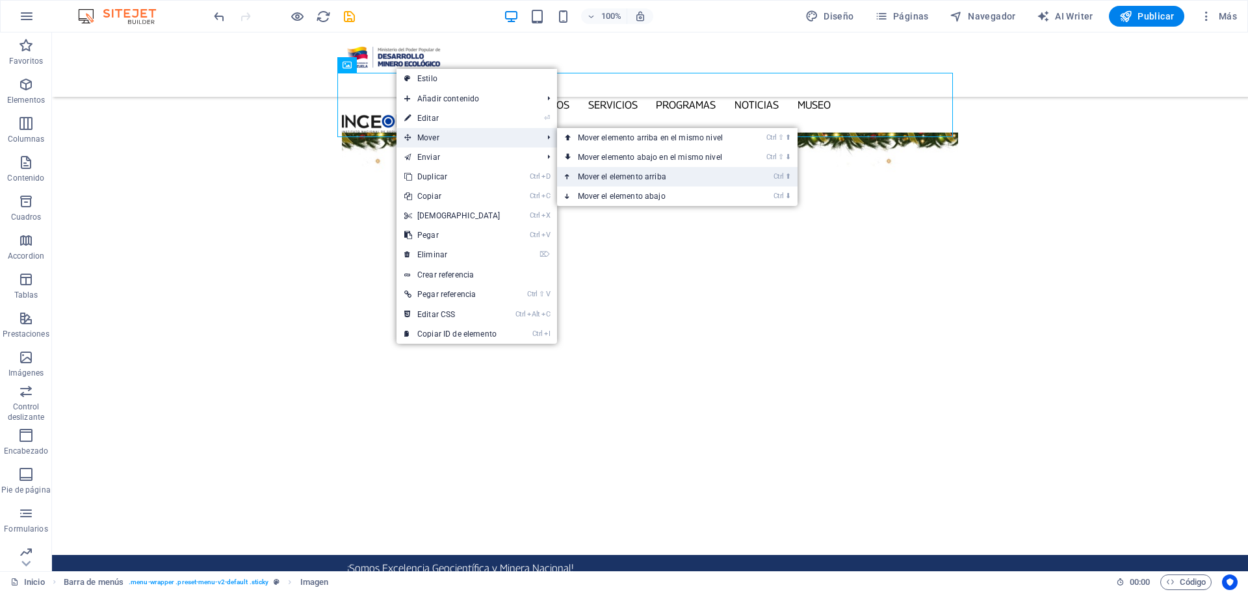
click at [712, 175] on link "Ctrl ⬆ Mover el elemento arriba" at bounding box center [653, 176] width 192 height 19
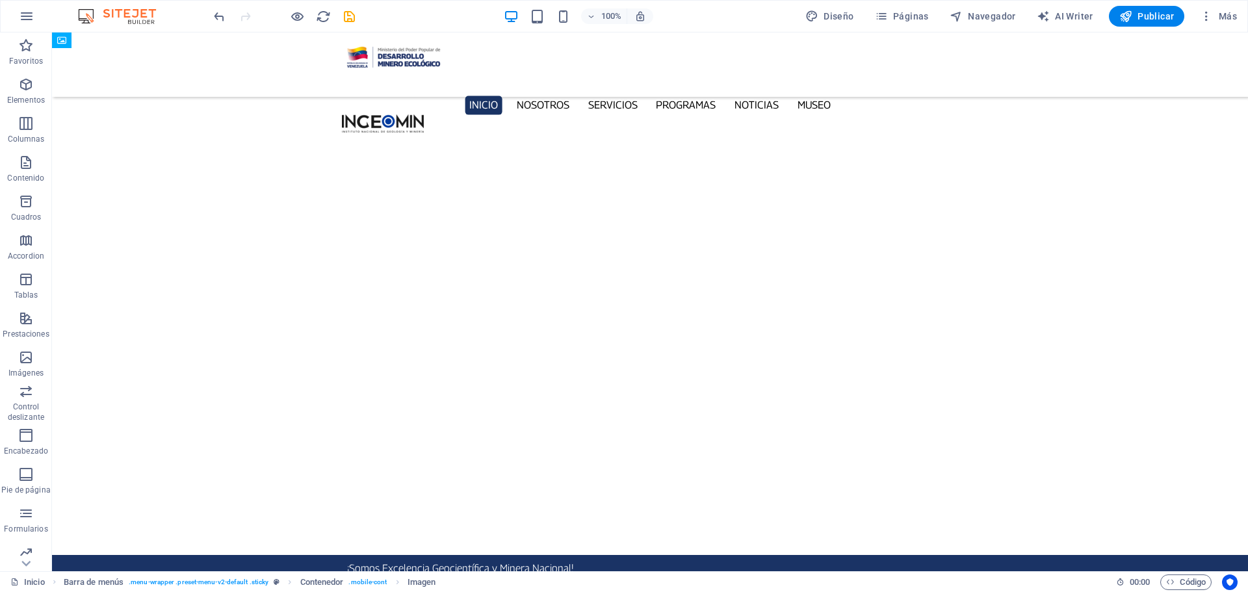
click at [211, 13] on div "100% Diseño Páginas Navegador AI Writer Publicar Más" at bounding box center [624, 16] width 1247 height 31
click at [213, 13] on icon "undo" at bounding box center [219, 16] width 15 height 15
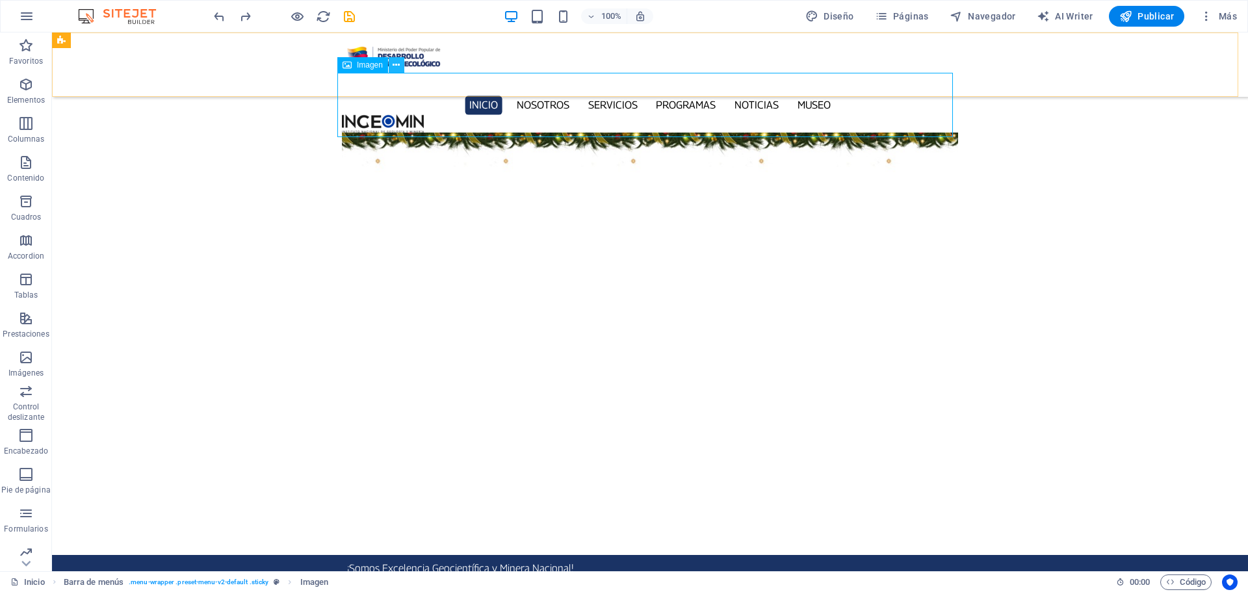
click at [396, 66] on icon at bounding box center [396, 65] width 7 height 14
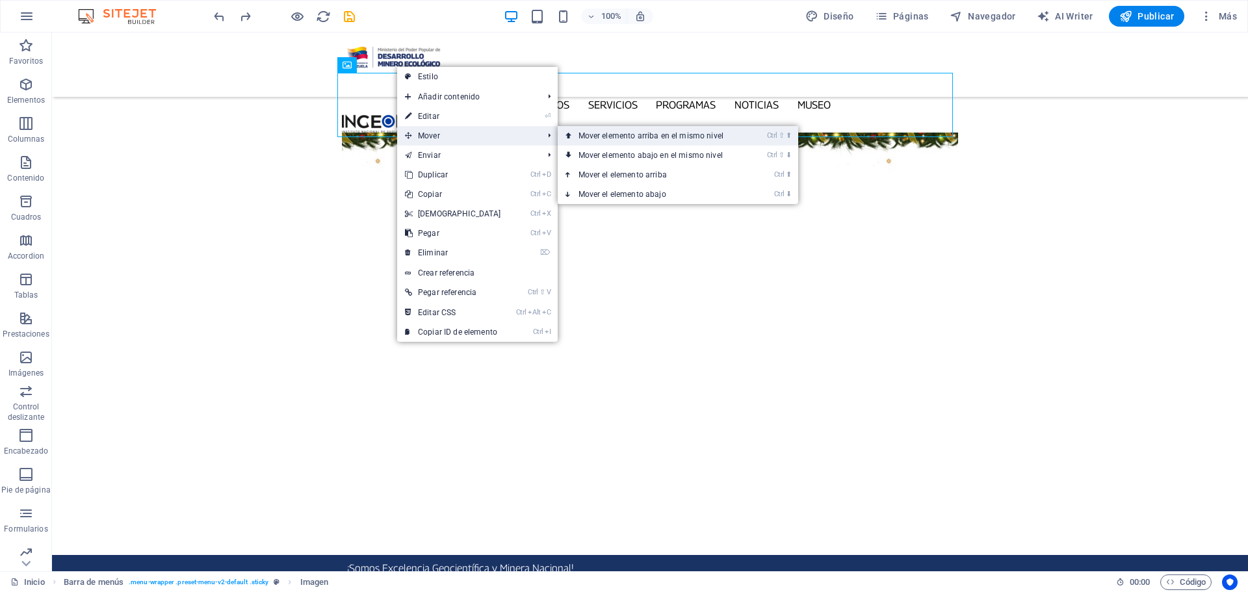
click at [713, 133] on link "Ctrl ⇧ ⬆ Mover elemento arriba en el mismo nivel" at bounding box center [654, 135] width 192 height 19
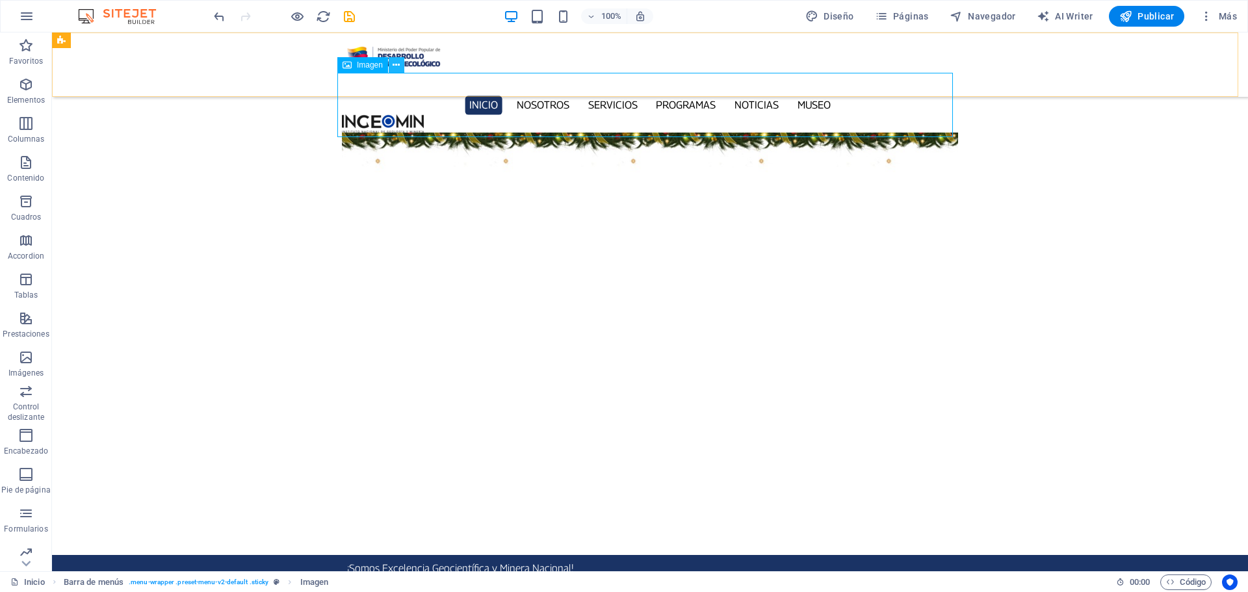
click at [396, 64] on icon at bounding box center [396, 65] width 7 height 14
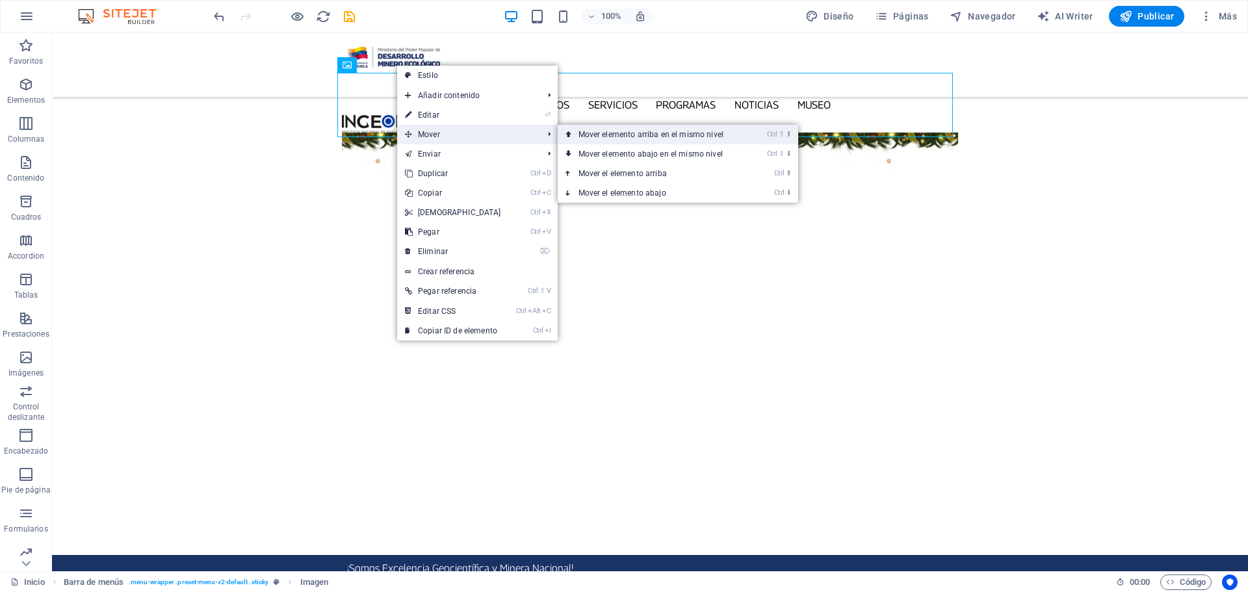
click at [665, 138] on link "Ctrl ⇧ ⬆ Mover elemento arriba en el mismo nivel" at bounding box center [654, 134] width 192 height 19
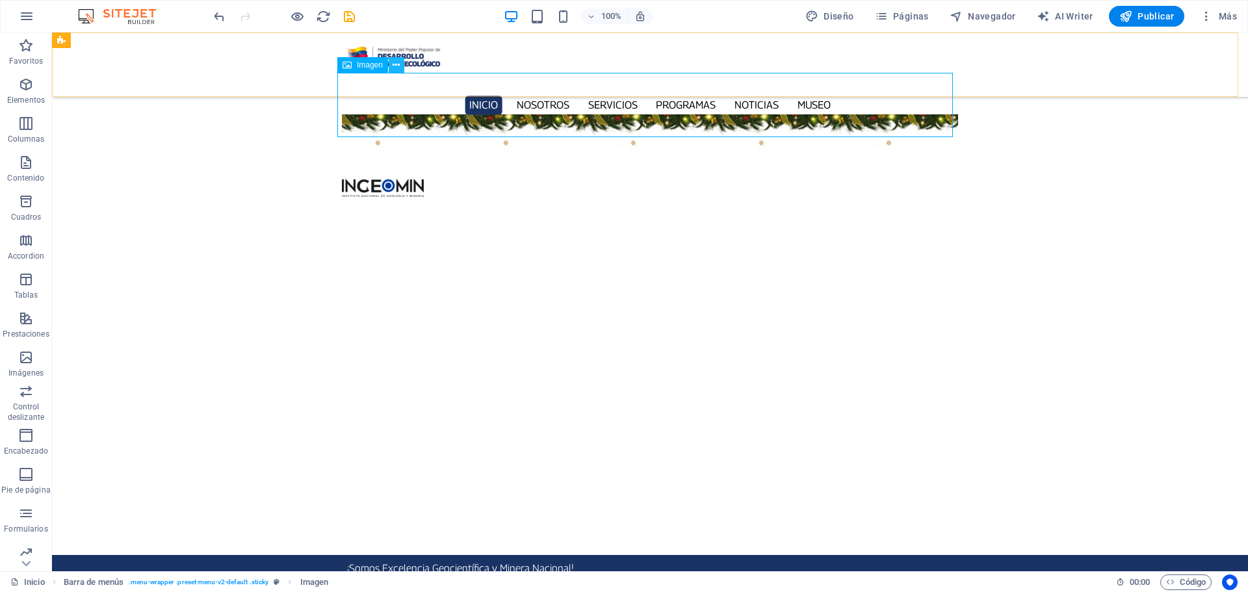
click at [396, 66] on icon at bounding box center [396, 65] width 7 height 14
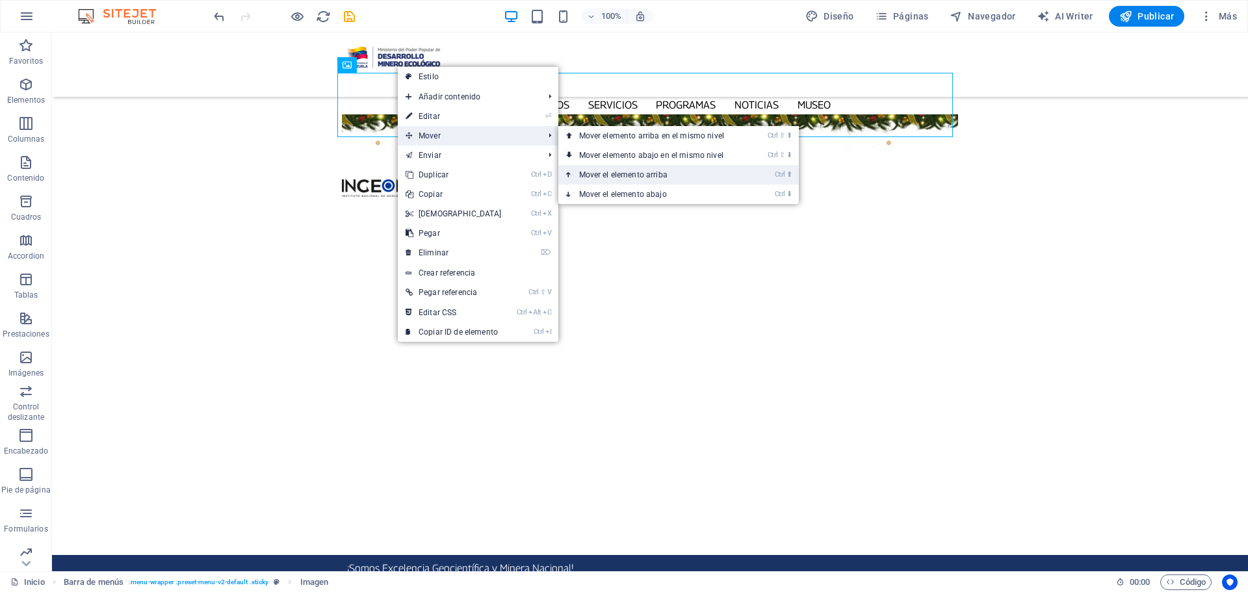
click at [654, 175] on link "Ctrl ⬆ Mover el elemento arriba" at bounding box center [654, 174] width 192 height 19
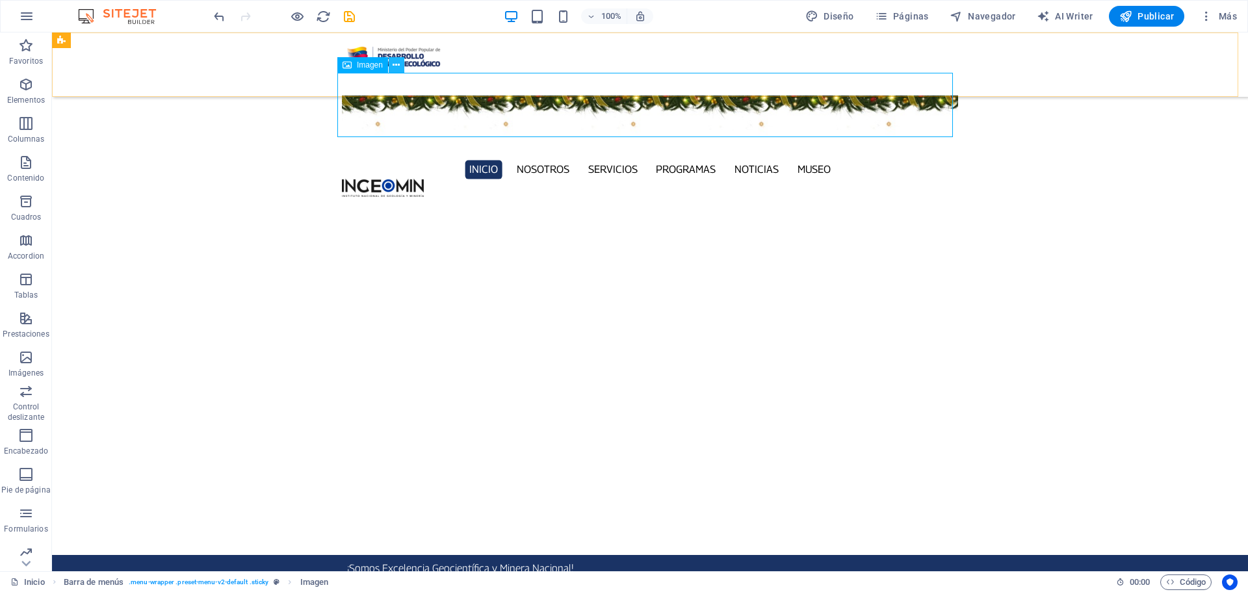
click at [393, 67] on icon at bounding box center [396, 65] width 7 height 14
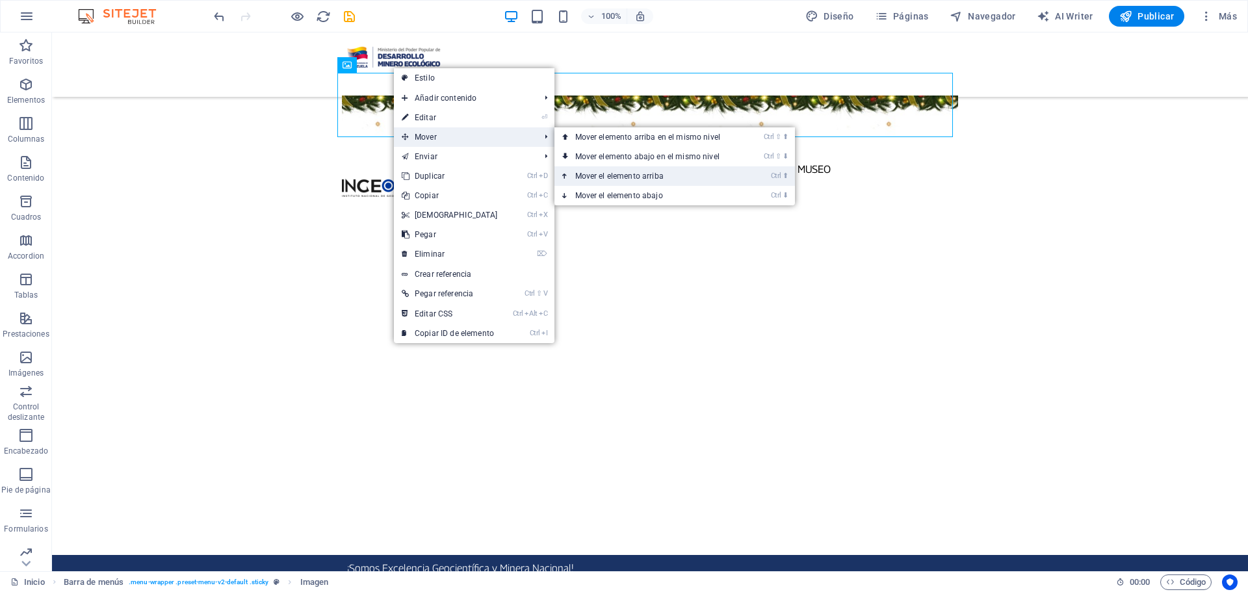
click at [669, 180] on link "Ctrl ⬆ Mover el elemento arriba" at bounding box center [650, 175] width 192 height 19
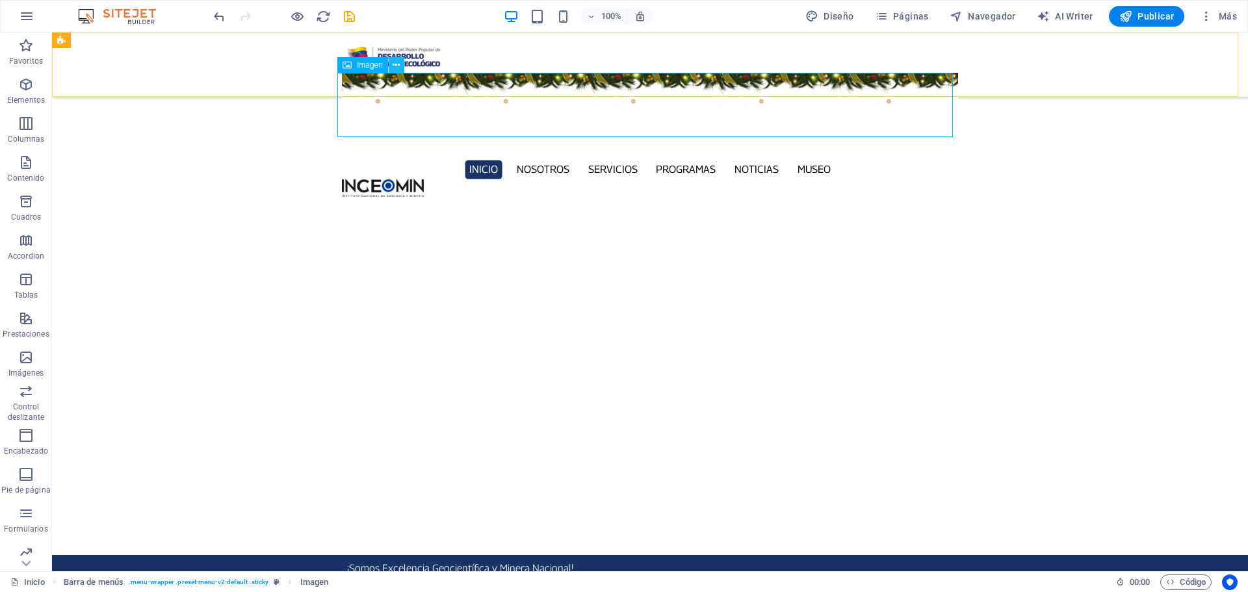
click at [393, 60] on icon at bounding box center [396, 65] width 7 height 14
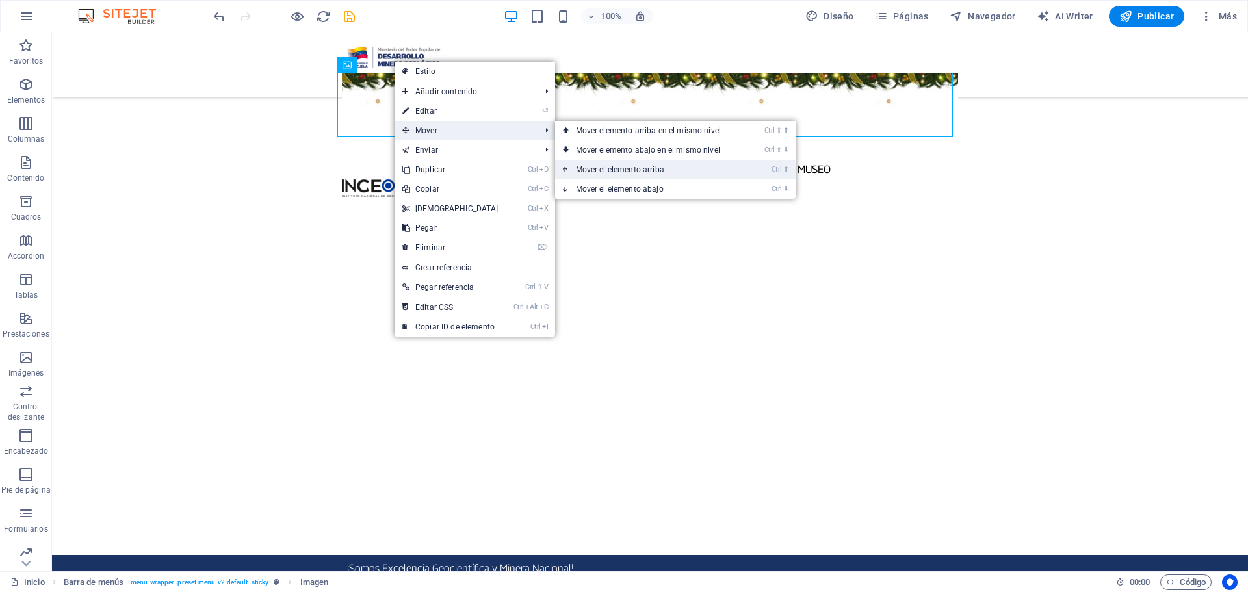
click at [676, 168] on link "Ctrl ⬆ Mover el elemento arriba" at bounding box center [651, 169] width 192 height 19
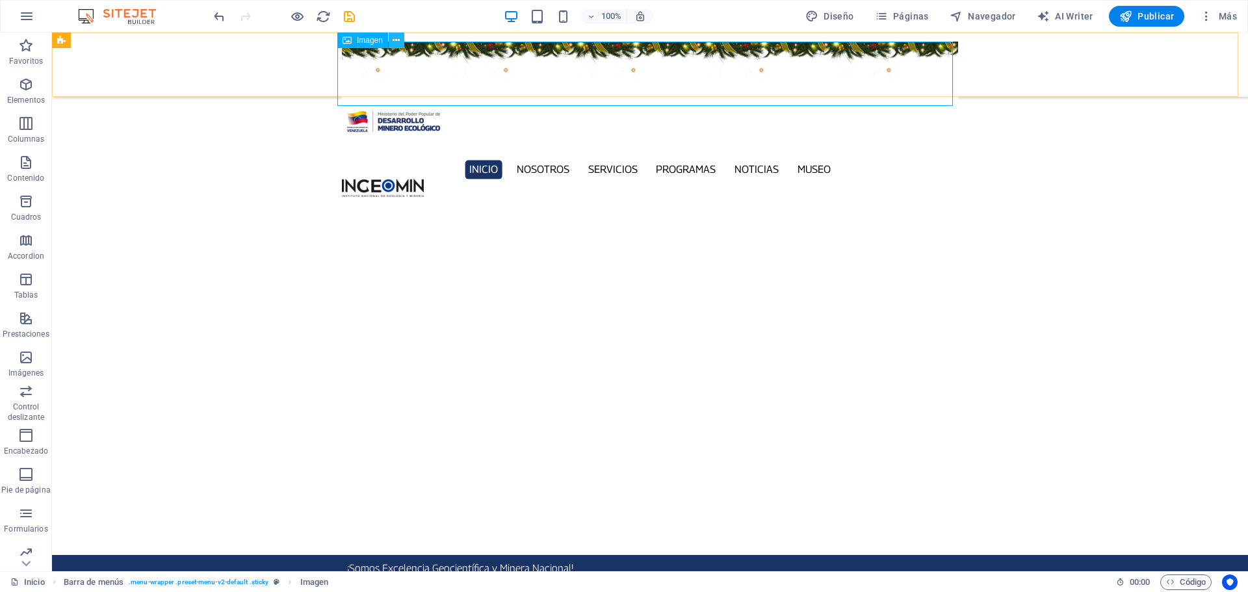
click at [398, 40] on icon at bounding box center [396, 41] width 7 height 14
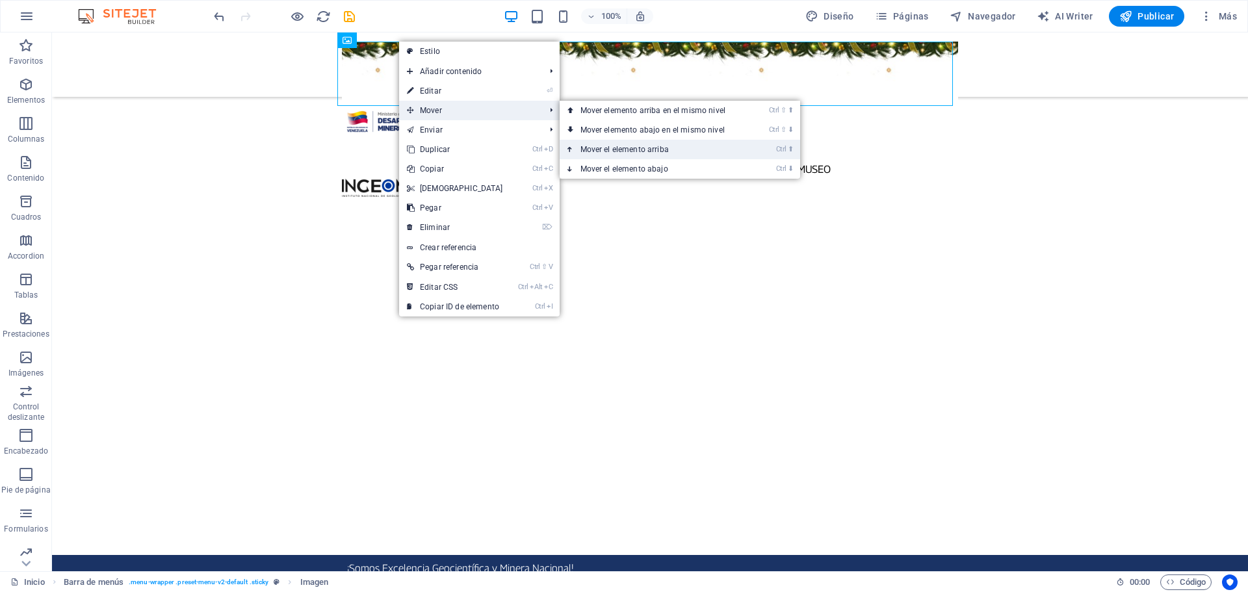
click at [666, 148] on link "Ctrl ⬆ Mover el elemento arriba" at bounding box center [656, 149] width 192 height 19
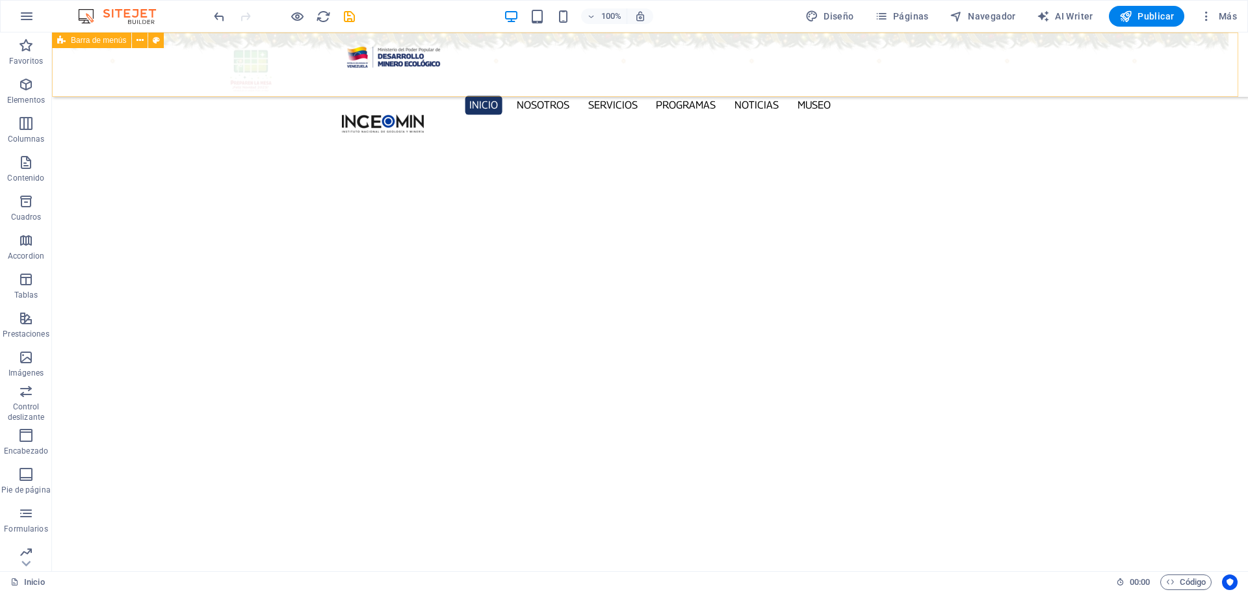
click at [176, 71] on div "Inicio Nosotros Servicios Programas PNG INGEOMIN Va a La Escuela Comité de Muje…" at bounding box center [650, 64] width 1196 height 64
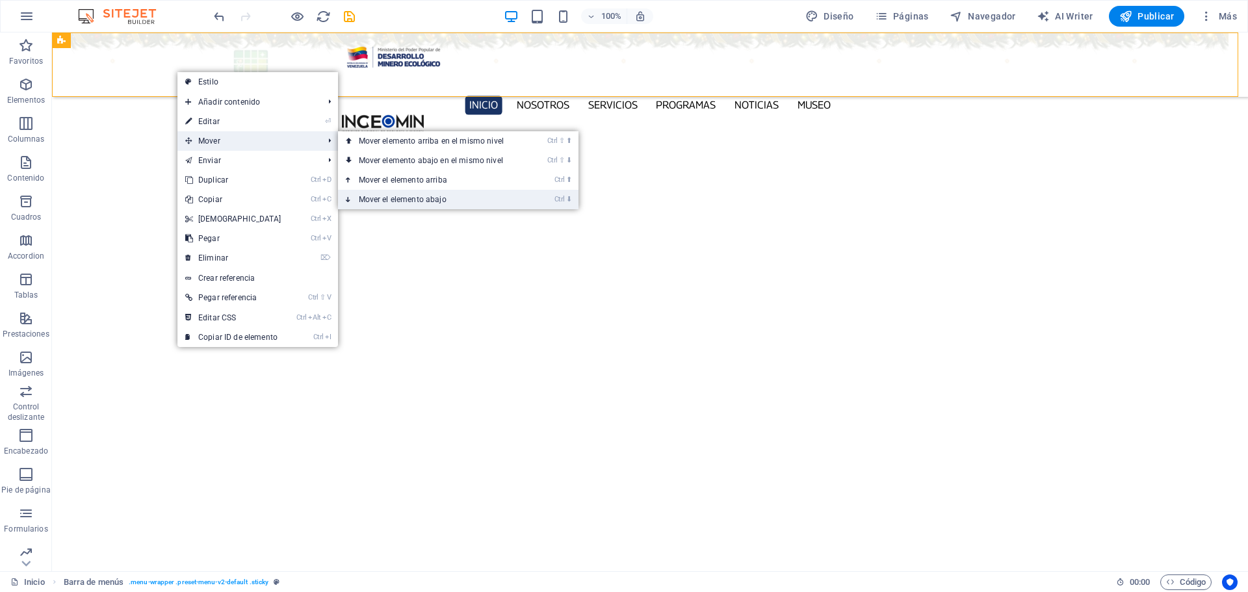
click at [474, 197] on link "Ctrl ⬇ Mover el elemento abajo" at bounding box center [434, 199] width 192 height 19
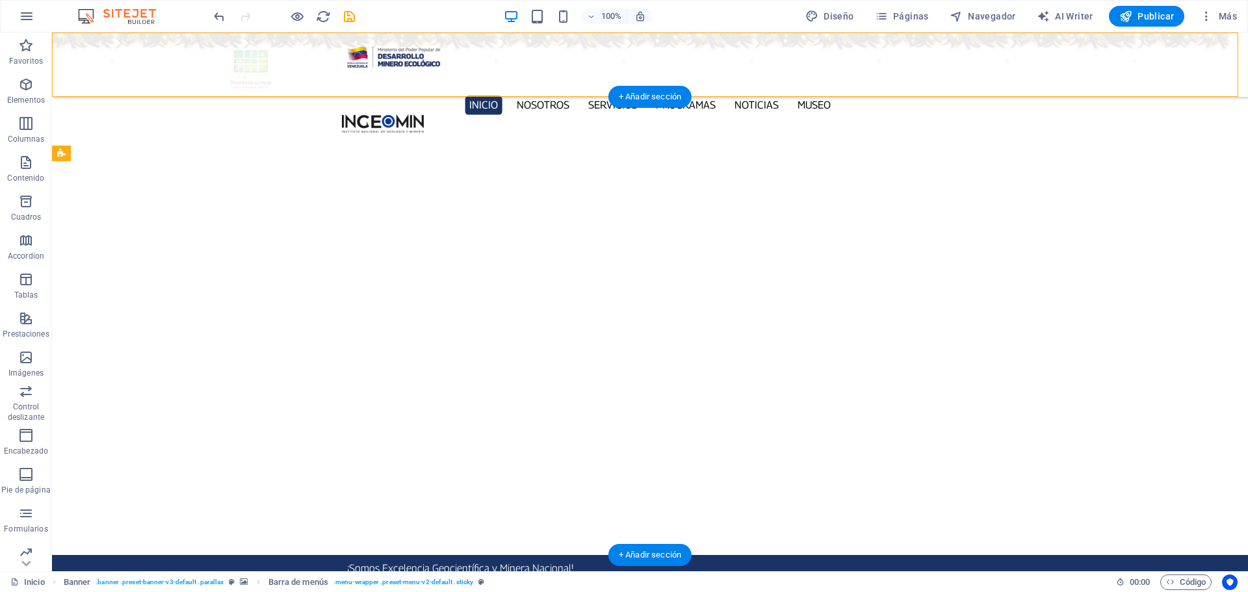
click at [539, 144] on div at bounding box center [650, 314] width 1196 height 499
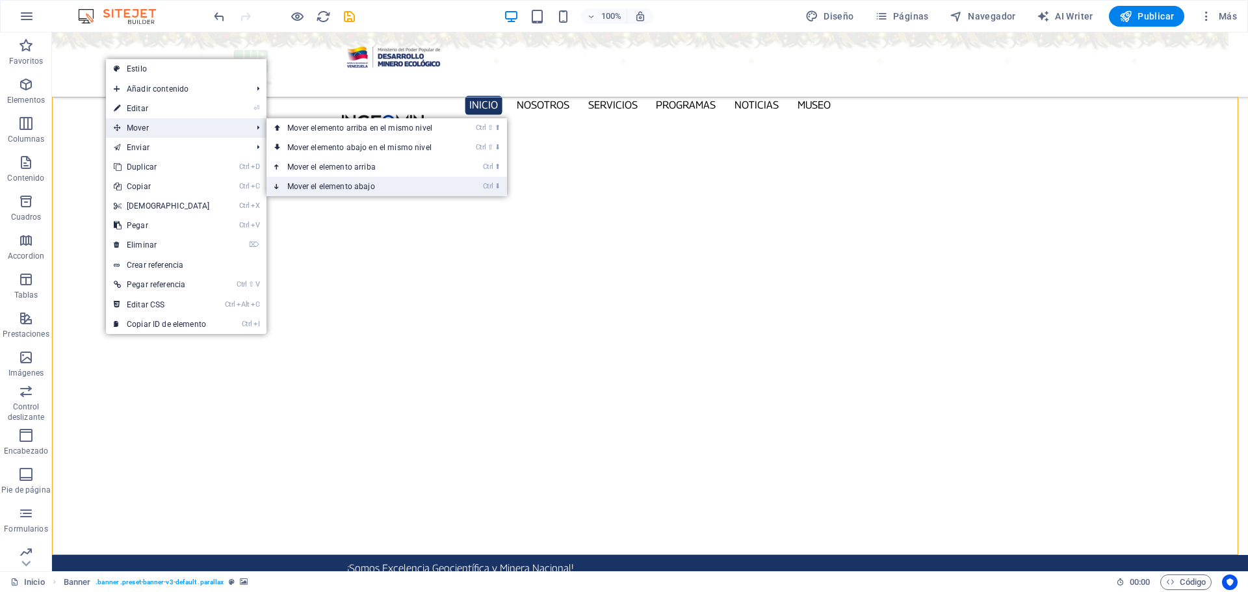
drag, startPoint x: 382, startPoint y: 180, endPoint x: 330, endPoint y: 148, distance: 60.8
click at [382, 180] on link "Ctrl ⬇ Mover el elemento abajo" at bounding box center [362, 186] width 192 height 19
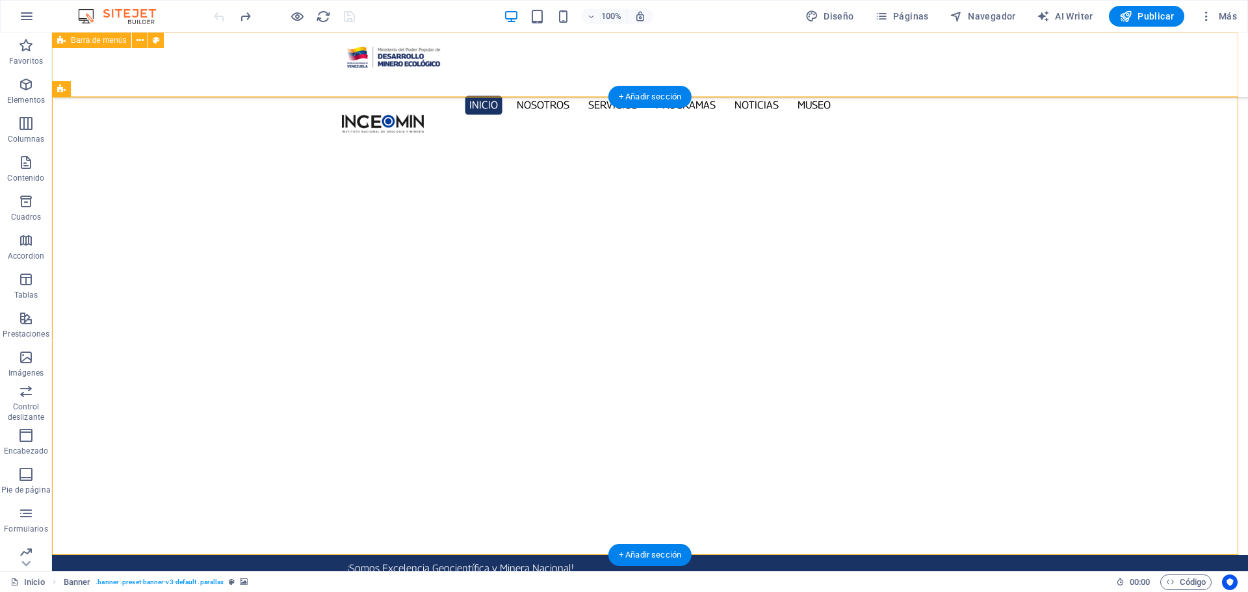
click at [1032, 73] on div "Inicio Nosotros Servicios Programas PNG INGEOMIN Va a La Escuela Comité de Muje…" at bounding box center [650, 64] width 1196 height 64
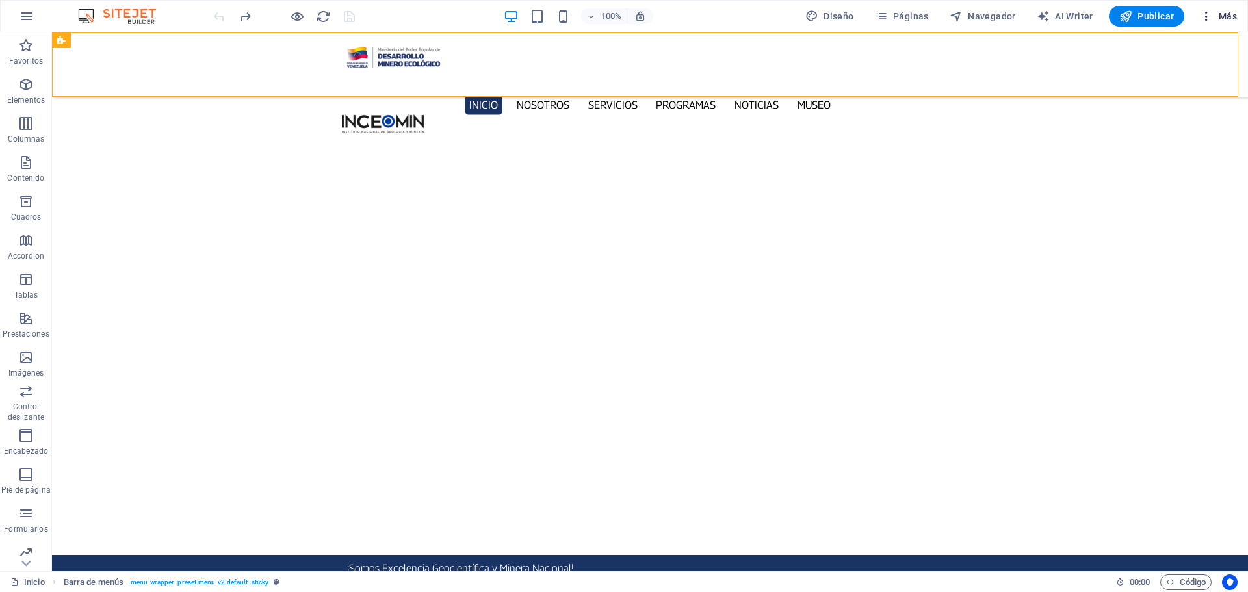
click at [1241, 18] on button "Más" at bounding box center [1218, 16] width 47 height 21
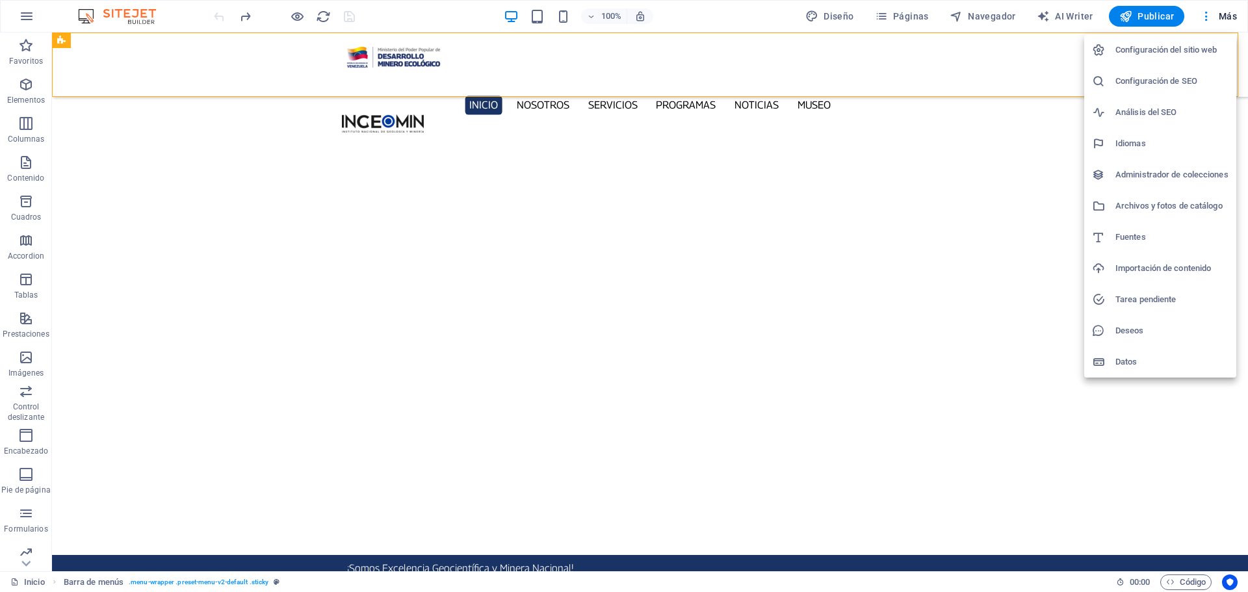
click at [1168, 49] on h6 "Configuración del sitio web" at bounding box center [1171, 50] width 113 height 16
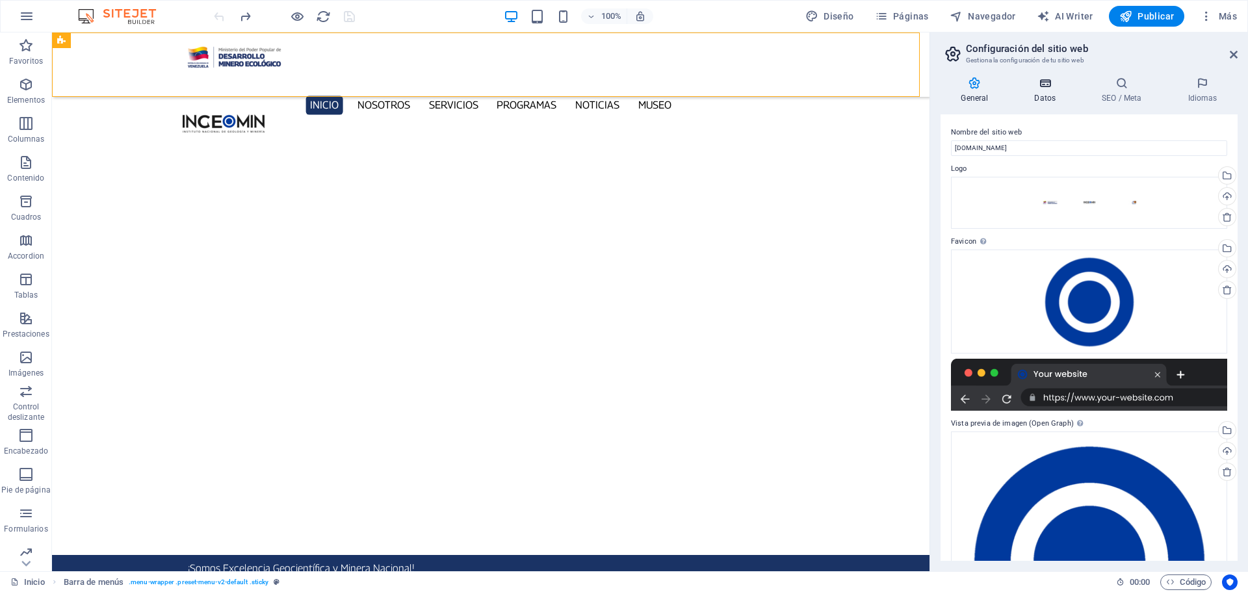
click at [1042, 83] on icon at bounding box center [1045, 83] width 62 height 13
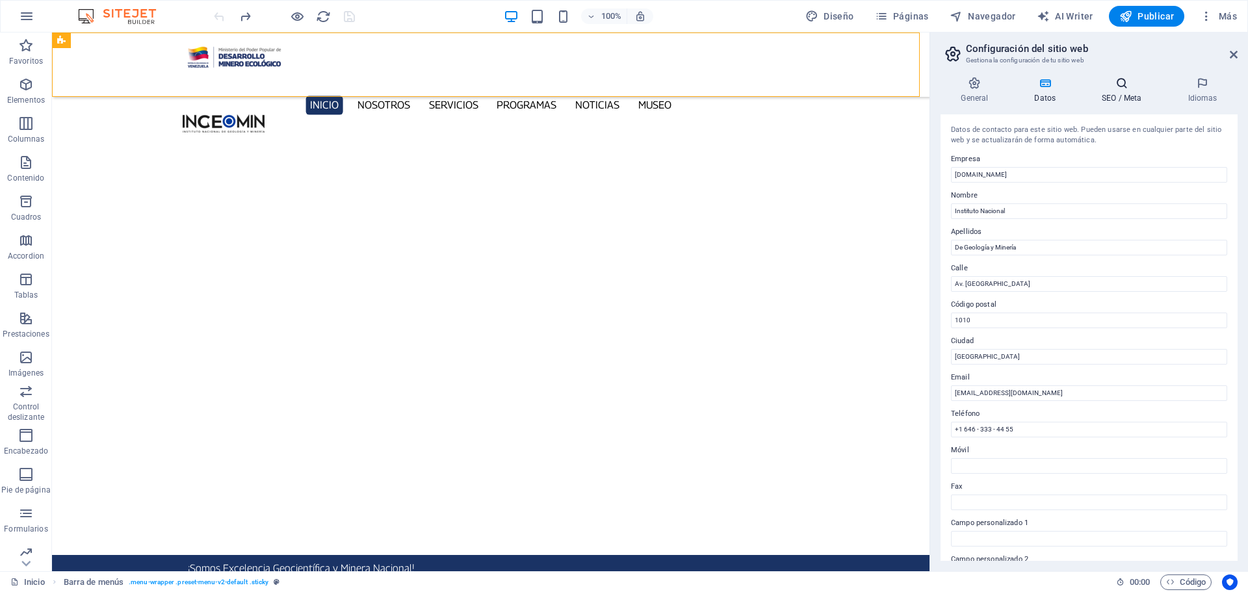
click at [1123, 88] on icon at bounding box center [1122, 83] width 81 height 13
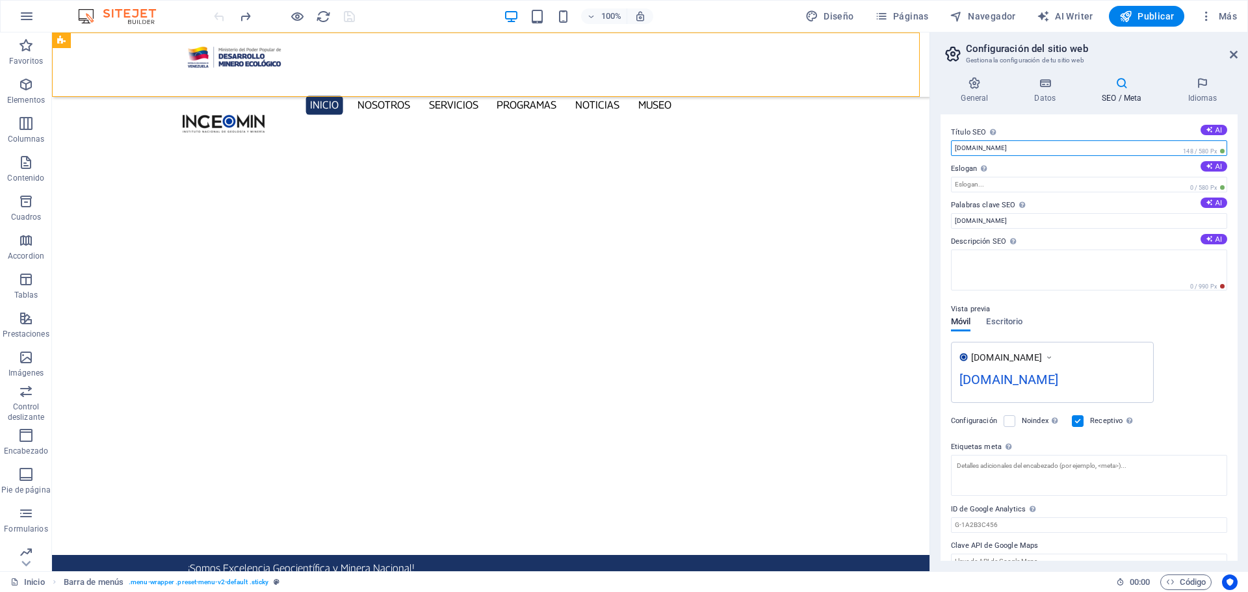
click at [1015, 151] on input "[DOMAIN_NAME]" at bounding box center [1089, 148] width 276 height 16
click at [1015, 149] on input "[DOMAIN_NAME]" at bounding box center [1089, 148] width 276 height 16
type input "[DOMAIN_NAME]"
click at [1028, 222] on input "[DOMAIN_NAME]" at bounding box center [1089, 221] width 276 height 16
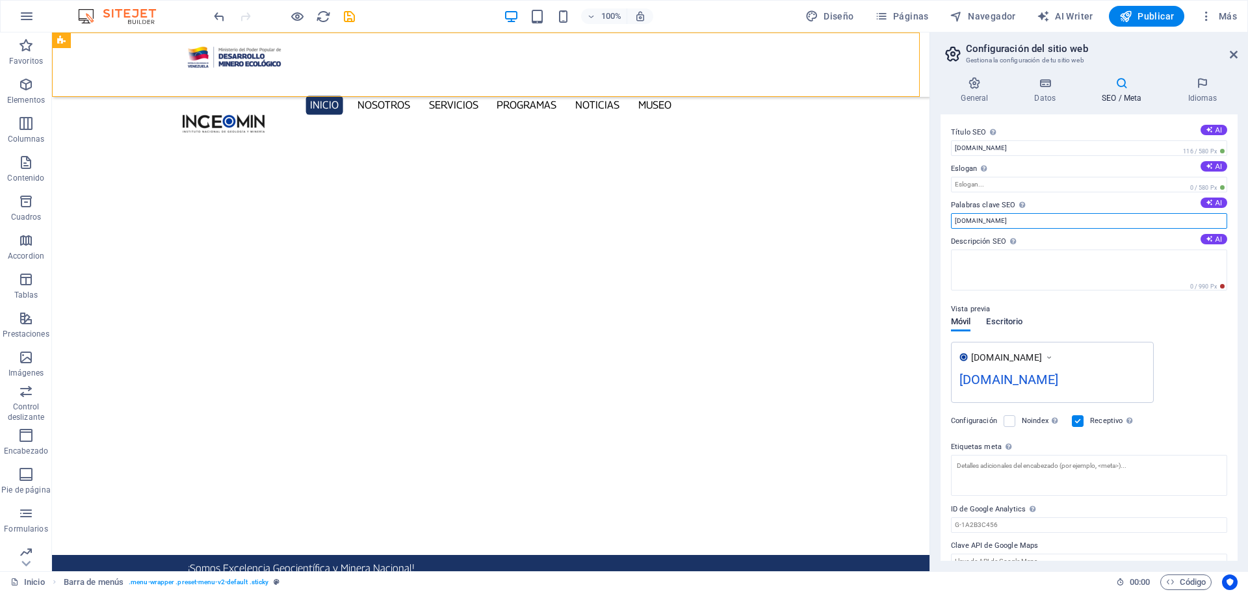
type input "[DOMAIN_NAME]"
click at [1024, 327] on div "Vista previa Móvil Escritorio [DOMAIN_NAME] [DOMAIN_NAME]" at bounding box center [1089, 347] width 276 height 112
click at [1018, 320] on span "Escritorio" at bounding box center [1004, 323] width 36 height 18
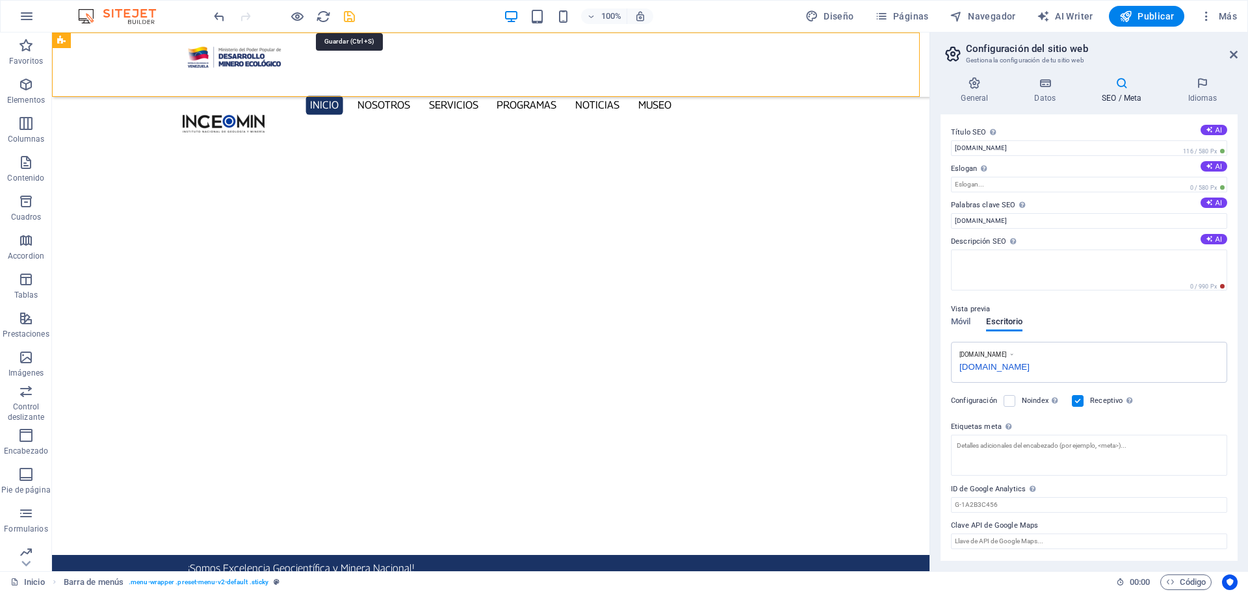
click at [351, 19] on icon "save" at bounding box center [349, 16] width 15 height 15
